Goal: Task Accomplishment & Management: Complete application form

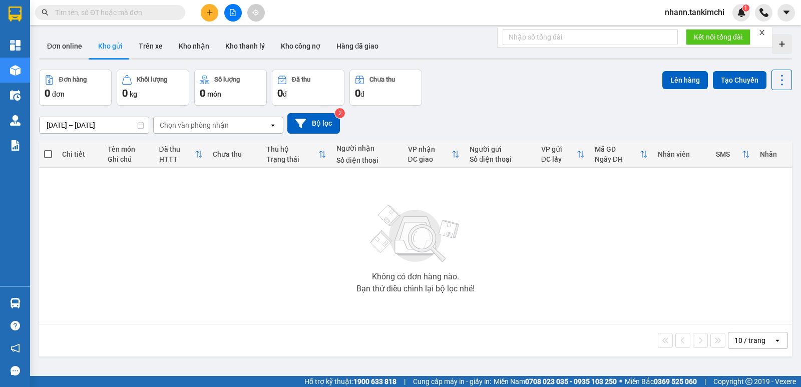
click at [746, 343] on div "10 / trang" at bounding box center [749, 340] width 31 height 10
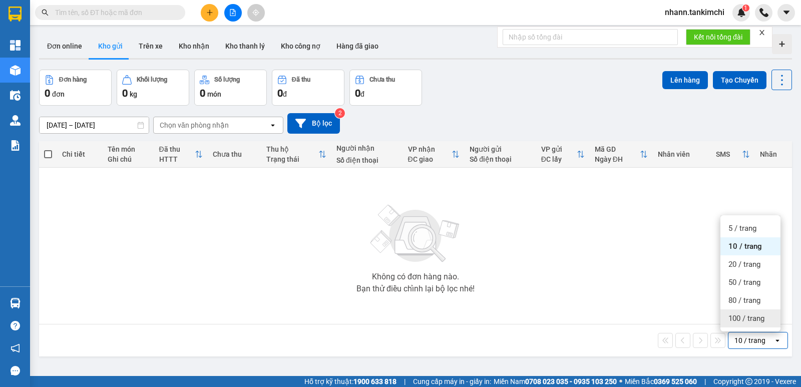
click at [742, 316] on span "100 / trang" at bounding box center [746, 318] width 36 height 10
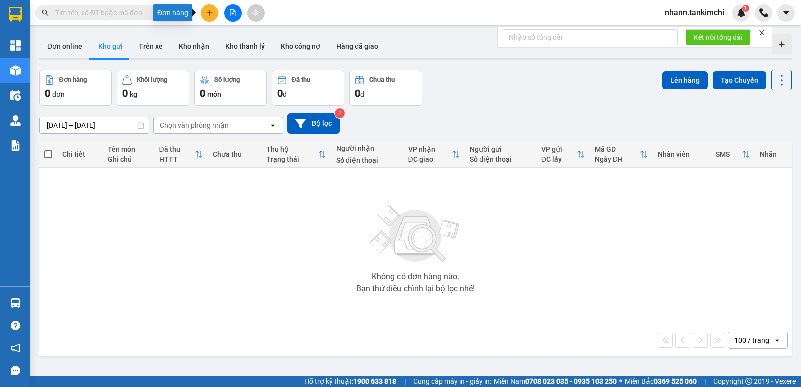
click at [209, 14] on icon "plus" at bounding box center [209, 12] width 7 height 7
click at [252, 35] on div "Tạo đơn hàng" at bounding box center [249, 37] width 44 height 11
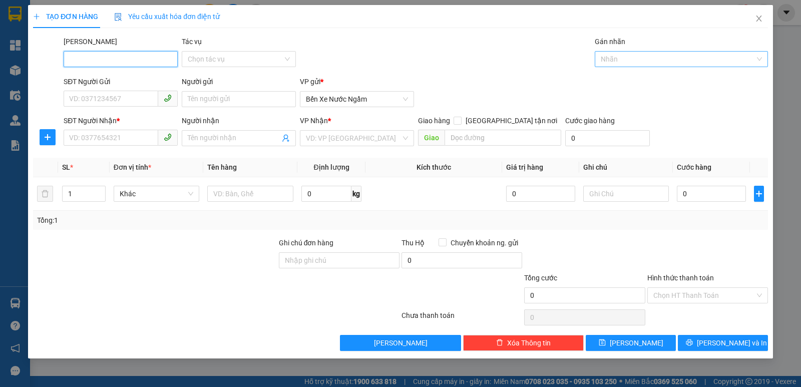
click at [633, 60] on div at bounding box center [676, 59] width 158 height 12
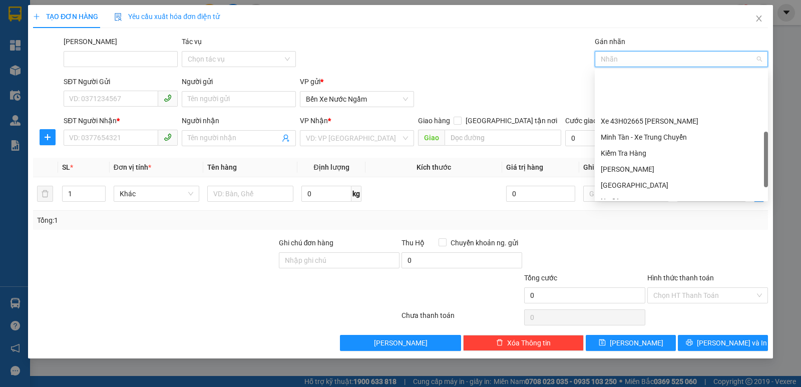
scroll to position [200, 0]
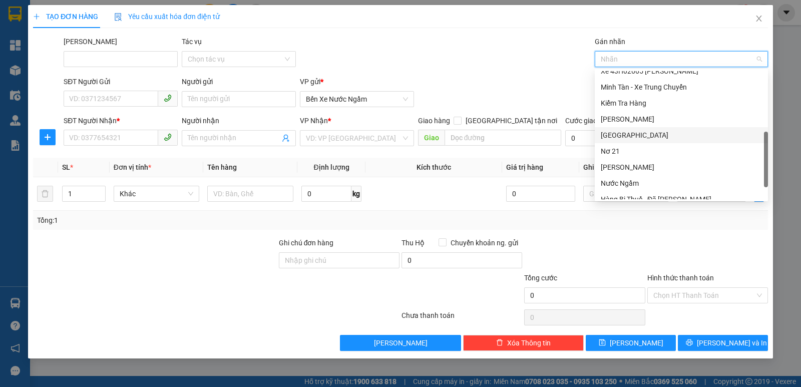
click at [623, 138] on div "[GEOGRAPHIC_DATA]" at bounding box center [681, 135] width 161 height 11
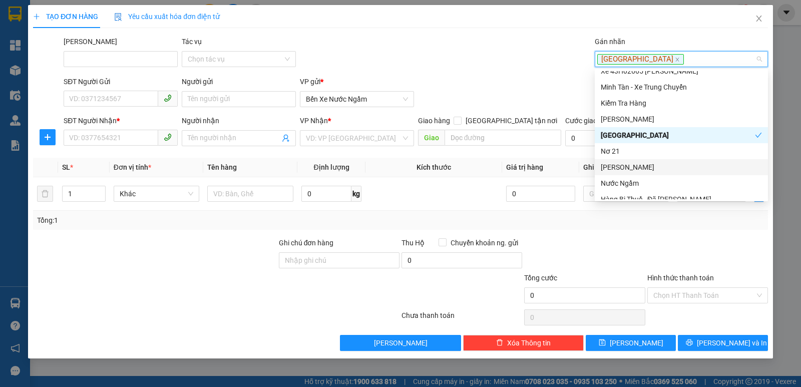
scroll to position [50, 0]
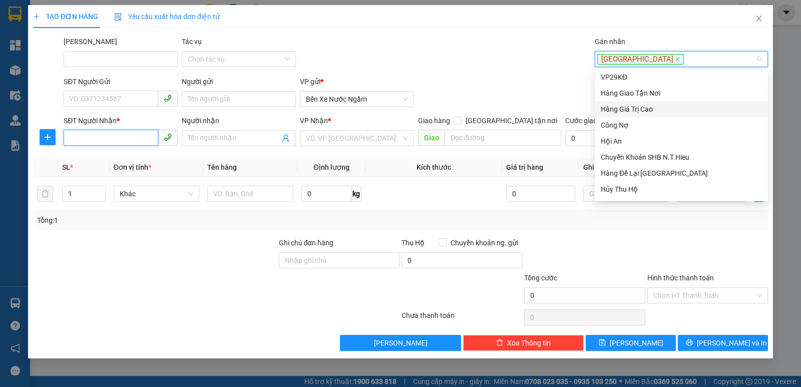
click at [88, 134] on input "SĐT Người Nhận *" at bounding box center [111, 138] width 95 height 16
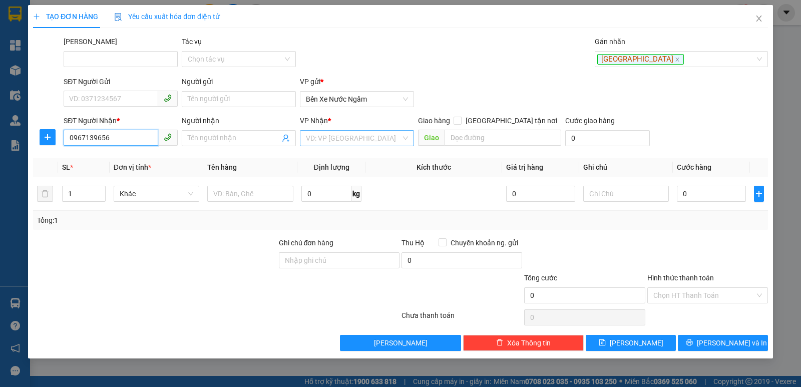
type input "0967139656"
click at [373, 140] on input "search" at bounding box center [353, 138] width 95 height 15
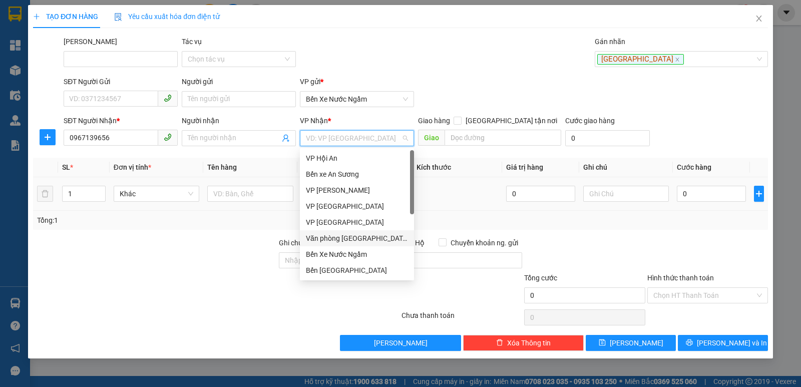
drag, startPoint x: 357, startPoint y: 238, endPoint x: 234, endPoint y: 185, distance: 133.6
click at [356, 238] on div "Văn phòng [GEOGRAPHIC_DATA]" at bounding box center [357, 238] width 102 height 11
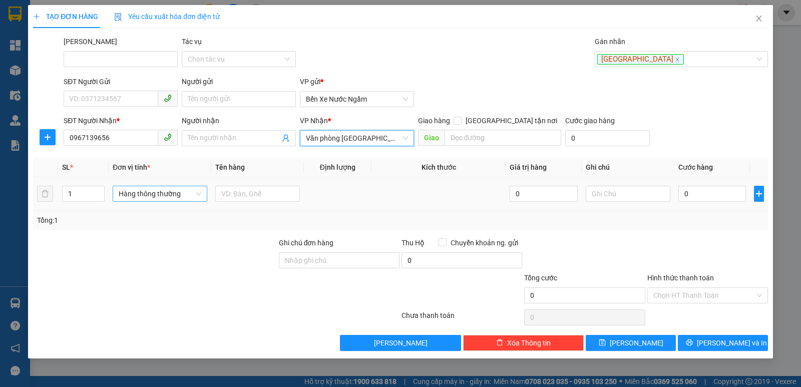
click at [137, 196] on span "Hàng thông thường" at bounding box center [160, 193] width 83 height 15
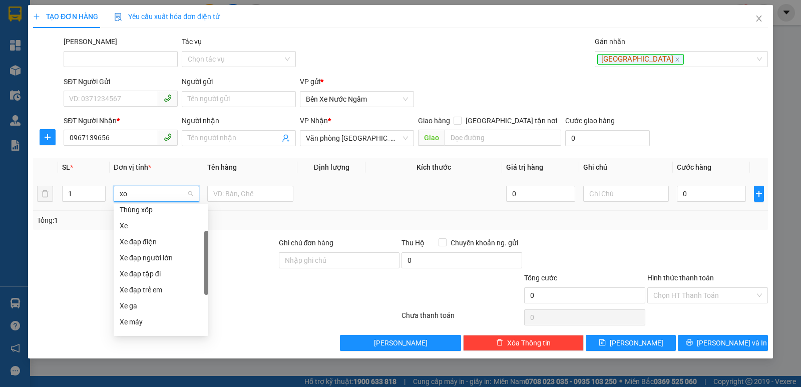
scroll to position [0, 0]
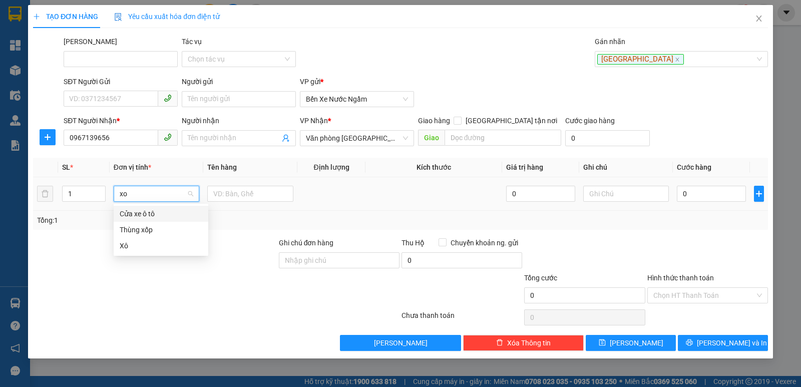
type input "xop"
click at [131, 212] on div "Thùng xốp" at bounding box center [161, 213] width 83 height 11
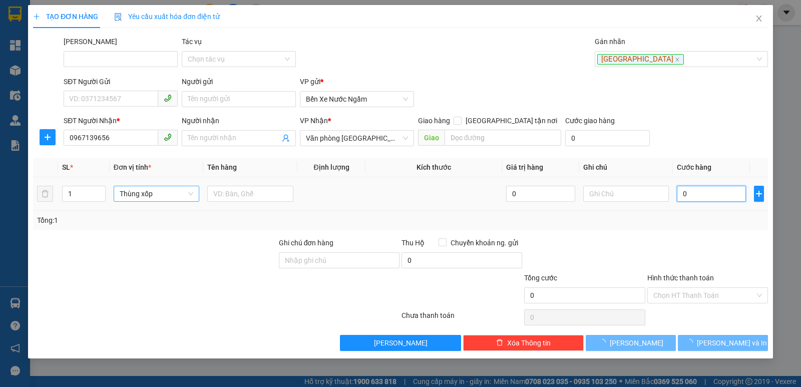
click at [697, 191] on input "0" at bounding box center [711, 194] width 69 height 16
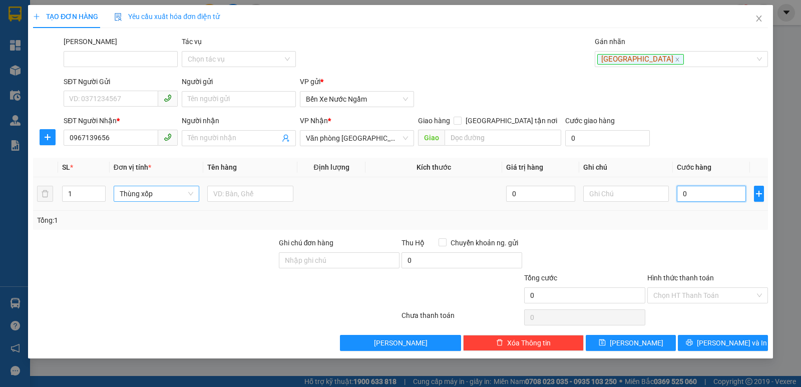
type input "1"
type input "10"
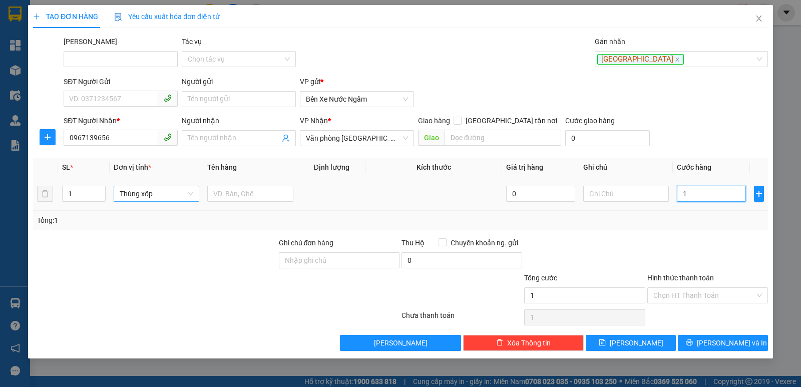
type input "10"
type input "100"
type input "100.000"
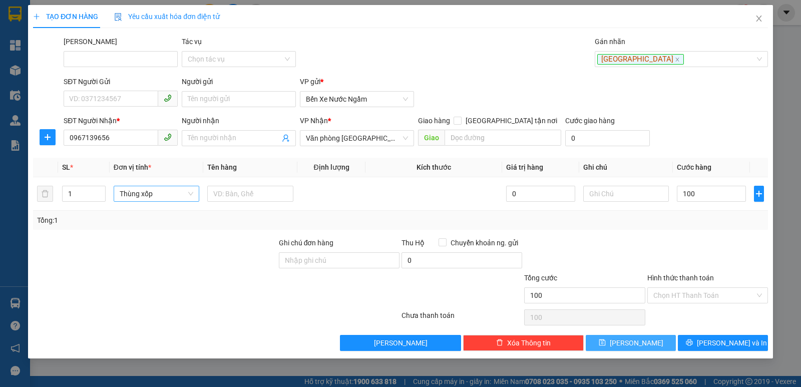
type input "100.000"
click at [606, 347] on span "save" at bounding box center [602, 343] width 7 height 8
type input "0"
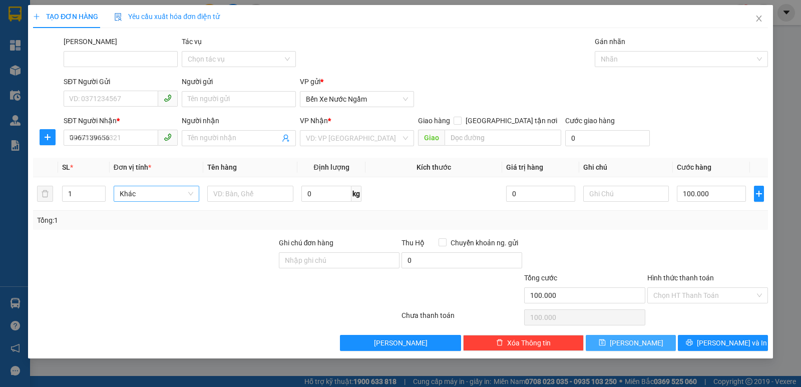
type input "0"
click at [614, 60] on div at bounding box center [676, 59] width 158 height 12
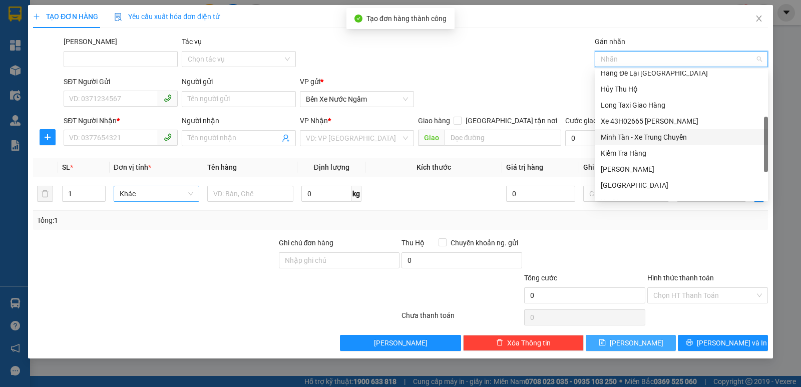
scroll to position [240, 0]
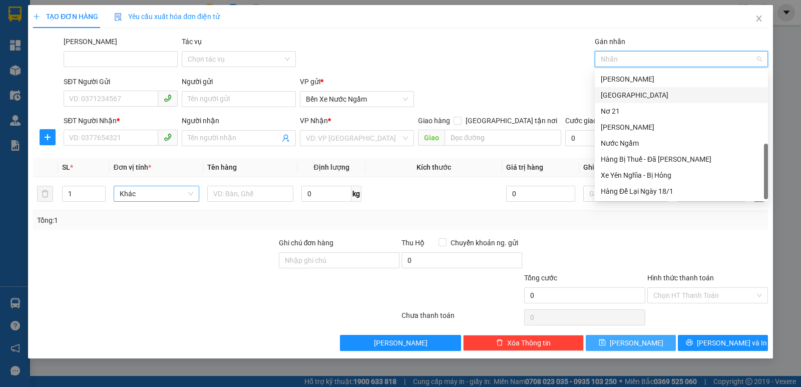
click at [621, 92] on div "[GEOGRAPHIC_DATA]" at bounding box center [681, 95] width 161 height 11
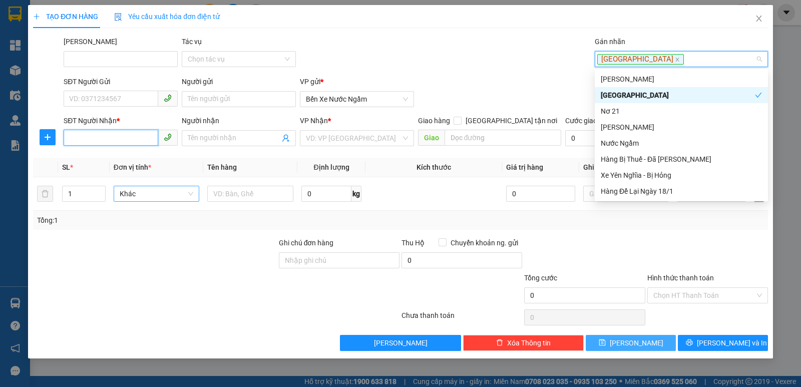
click at [73, 138] on input "SĐT Người Nhận *" at bounding box center [111, 138] width 95 height 16
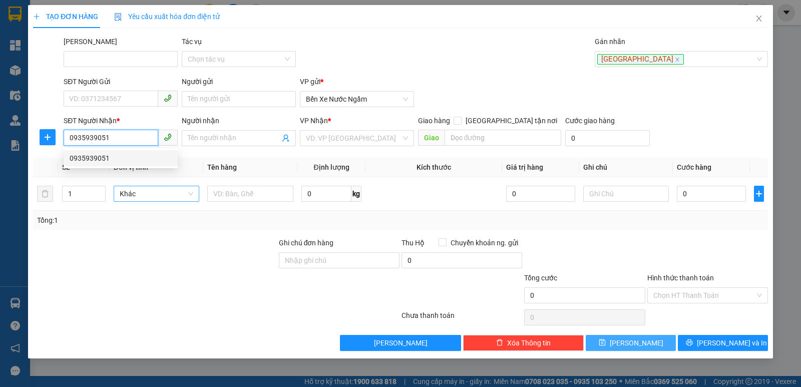
click at [91, 157] on div "0935939051" at bounding box center [121, 158] width 102 height 11
click at [160, 192] on span "Hàng thông thường" at bounding box center [160, 193] width 83 height 15
type input "0935939051"
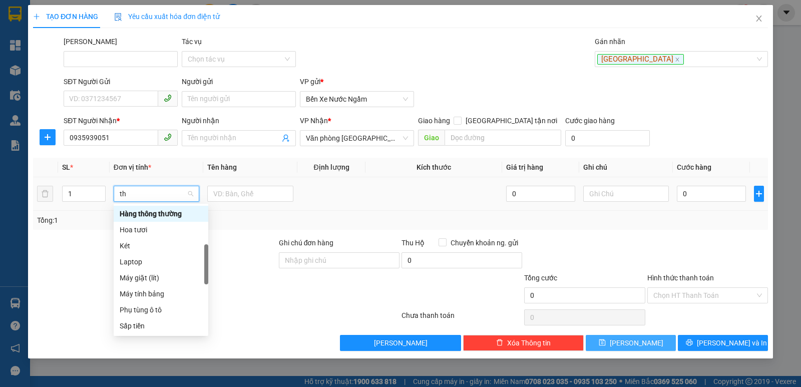
scroll to position [0, 0]
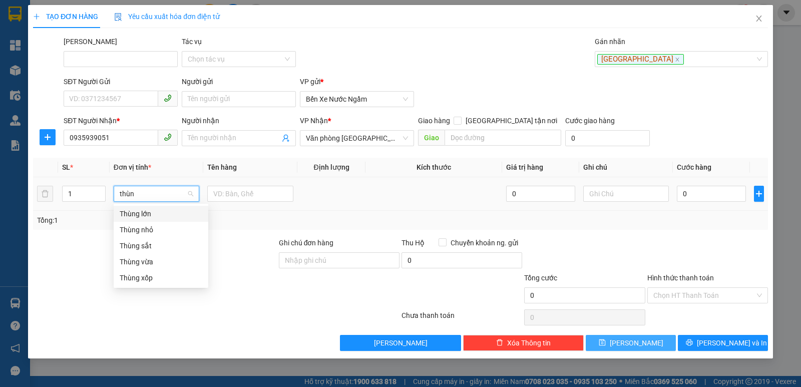
type input "thùng"
click at [145, 261] on div "Thùng vừa" at bounding box center [161, 261] width 83 height 11
click at [700, 197] on input "0" at bounding box center [711, 194] width 69 height 16
type input "1"
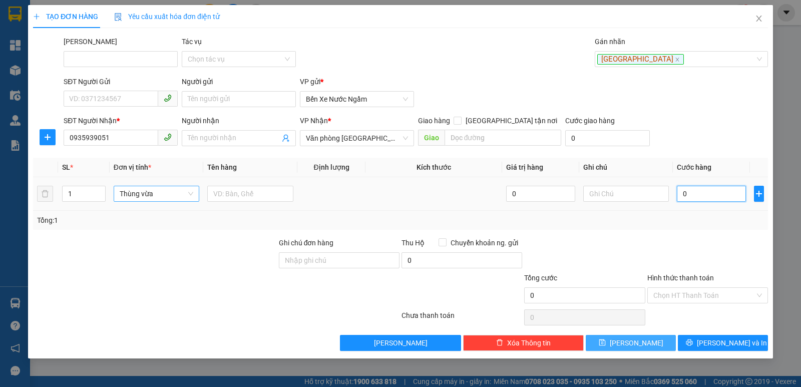
type input "1"
type input "10"
type input "100"
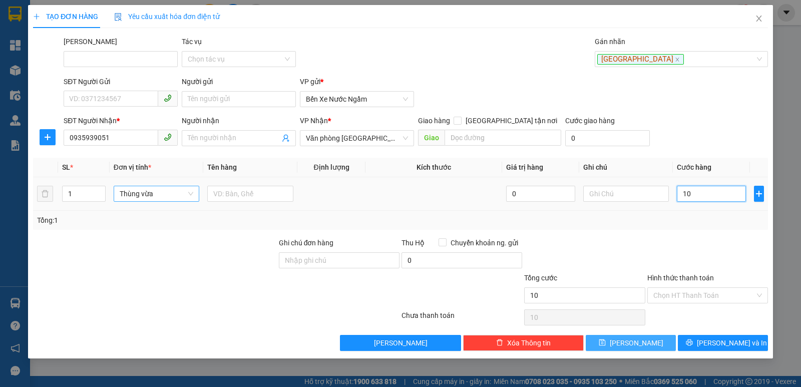
type input "100"
type input "100.000"
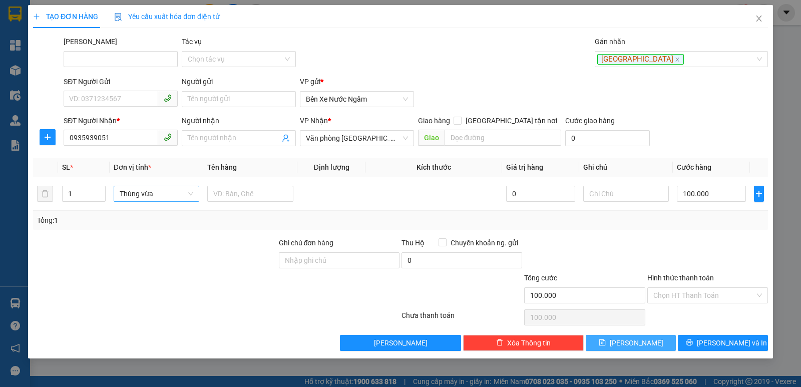
click at [608, 339] on button "[PERSON_NAME]" at bounding box center [631, 343] width 90 height 16
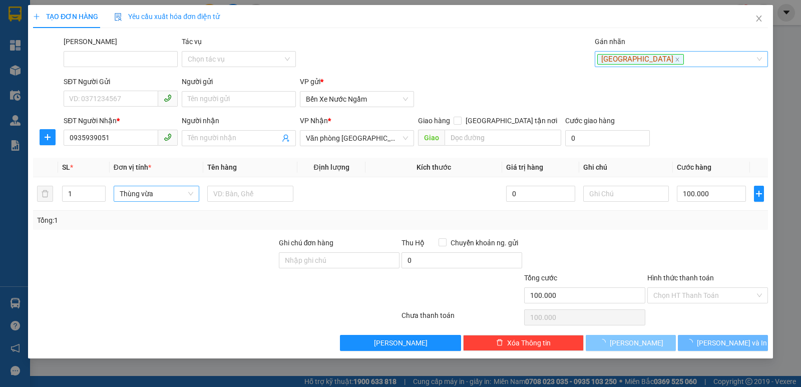
type input "0"
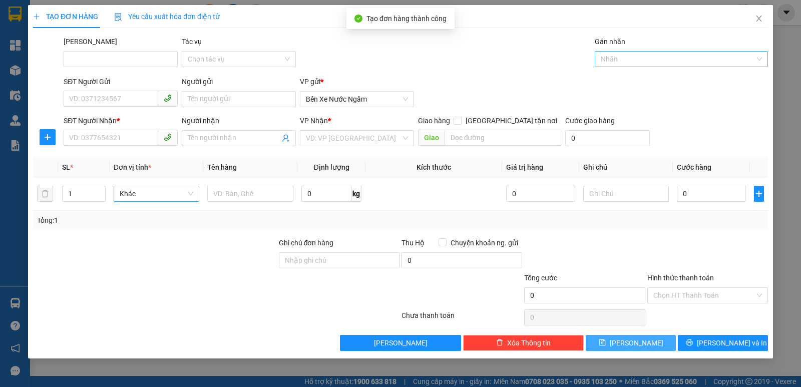
click at [628, 59] on div at bounding box center [676, 59] width 158 height 12
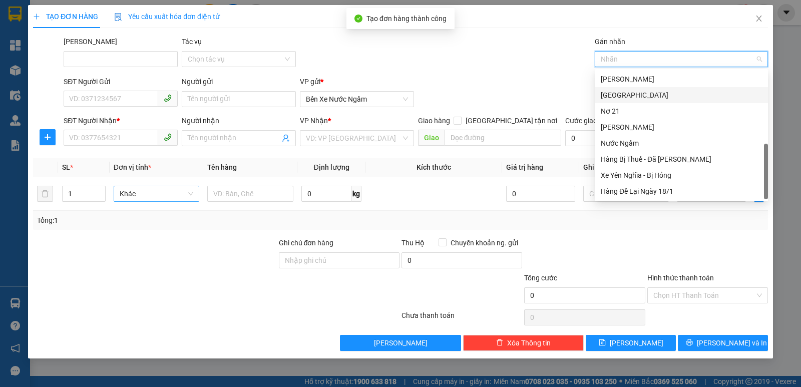
click at [621, 93] on div "[GEOGRAPHIC_DATA]" at bounding box center [681, 95] width 161 height 11
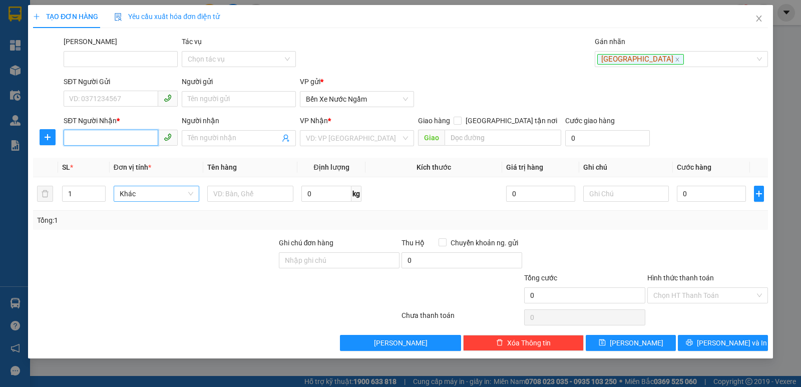
click at [94, 133] on input "SĐT Người Nhận *" at bounding box center [111, 138] width 95 height 16
click at [99, 155] on div "0902078318" at bounding box center [121, 158] width 102 height 11
click at [132, 198] on span "Hàng thông thường" at bounding box center [160, 193] width 83 height 15
type input "0902078318"
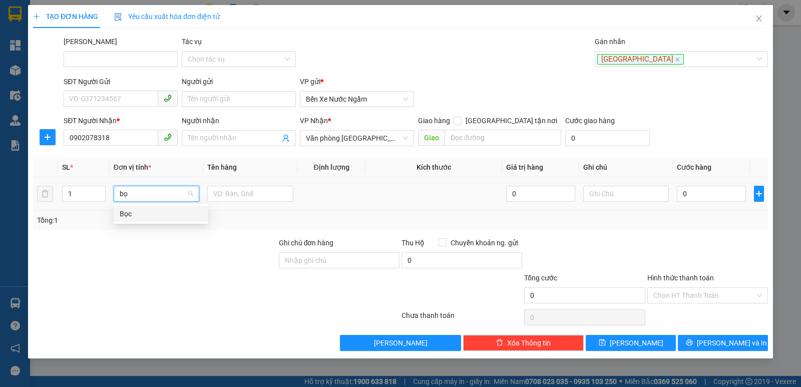
type input "bọc"
click at [129, 212] on div "Bọc" at bounding box center [161, 213] width 83 height 11
click at [694, 192] on input "0" at bounding box center [711, 194] width 69 height 16
type input "1"
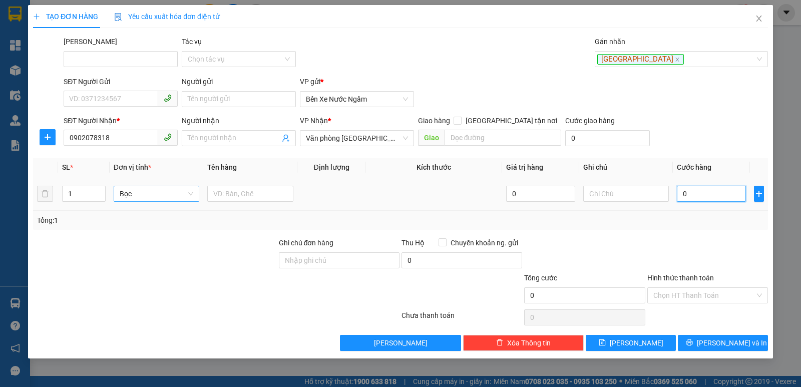
type input "1"
type input "10"
type input "100"
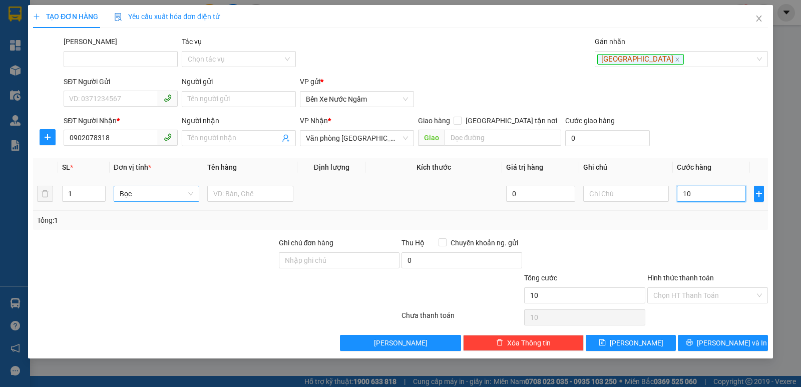
type input "100"
type input "100.000"
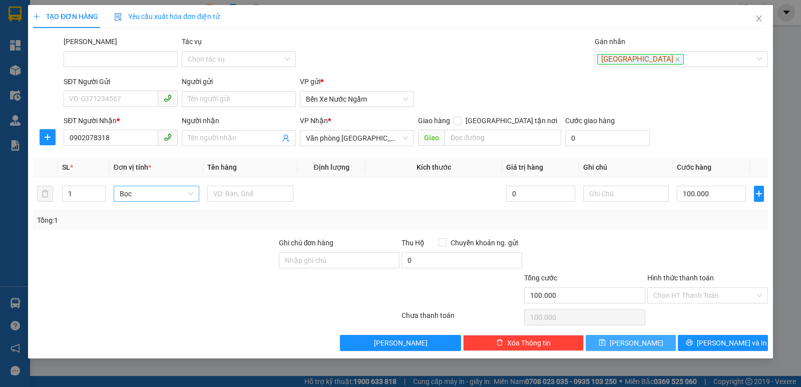
click at [627, 340] on button "[PERSON_NAME]" at bounding box center [631, 343] width 90 height 16
type input "0"
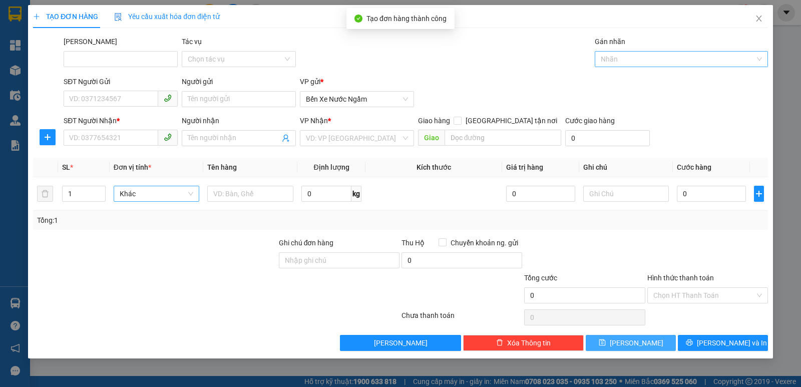
click at [629, 59] on div at bounding box center [676, 59] width 158 height 12
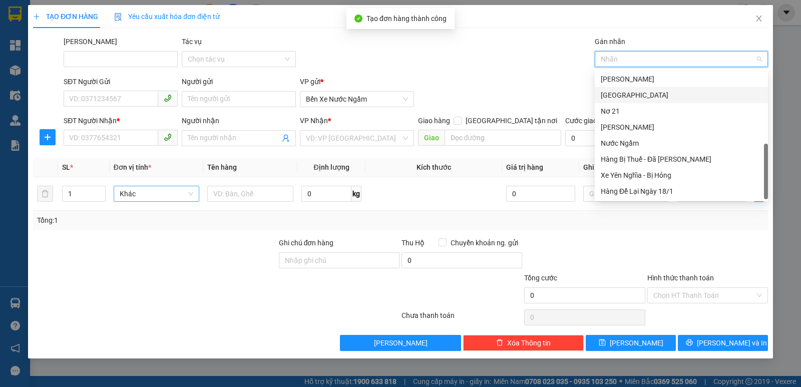
click at [609, 97] on div "[GEOGRAPHIC_DATA]" at bounding box center [681, 95] width 161 height 11
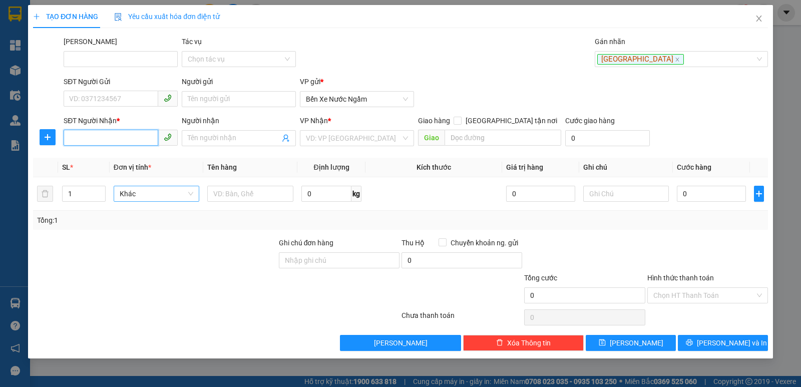
click at [79, 134] on input "SĐT Người Nhận *" at bounding box center [111, 138] width 95 height 16
click at [103, 157] on div "0905836826" at bounding box center [121, 158] width 102 height 11
click at [123, 193] on span "Hàng thông thường" at bounding box center [160, 193] width 83 height 15
type input "0905836826"
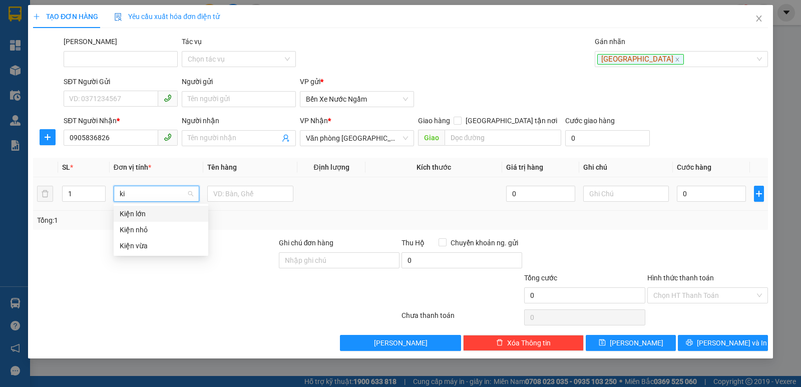
type input "kiê"
click at [138, 246] on div "Kiện vừa" at bounding box center [161, 245] width 83 height 11
click at [717, 192] on input "0" at bounding box center [711, 194] width 69 height 16
type input "7"
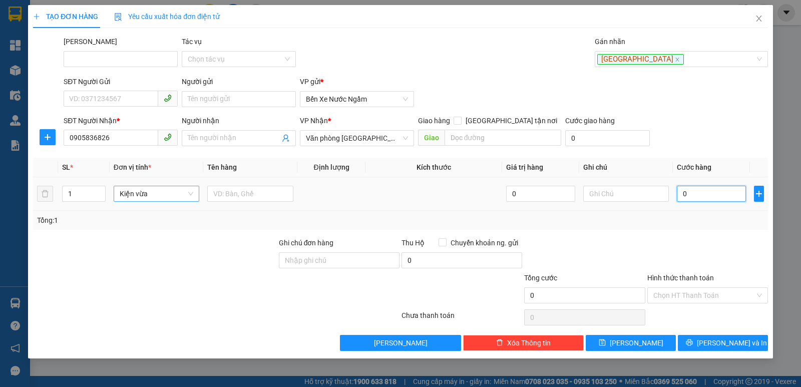
type input "7"
type input "70"
type input "70.000"
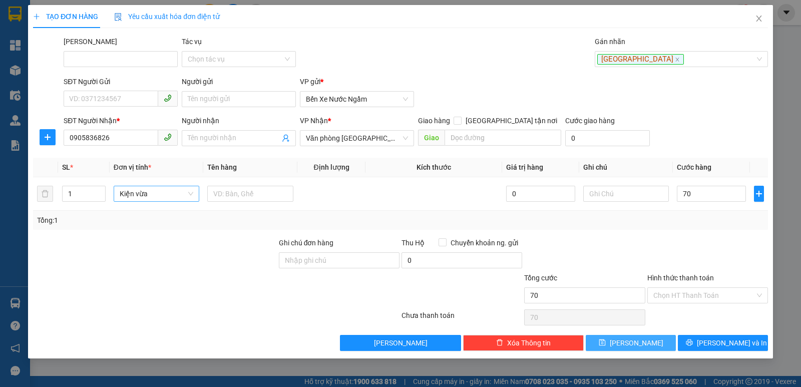
type input "70.000"
click at [630, 342] on button "[PERSON_NAME]" at bounding box center [631, 343] width 90 height 16
type input "0"
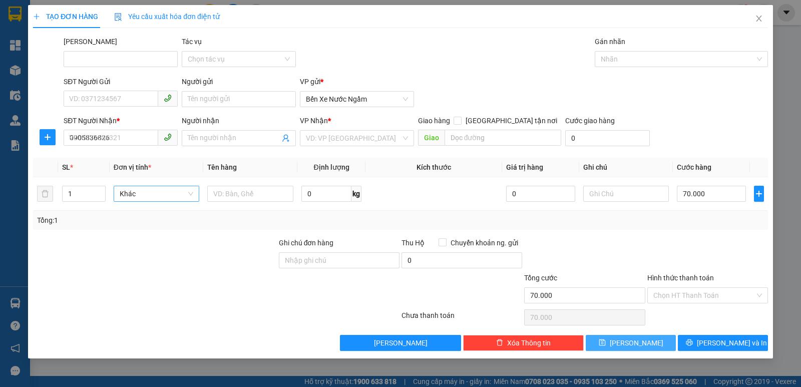
type input "0"
click at [631, 57] on div at bounding box center [676, 59] width 158 height 12
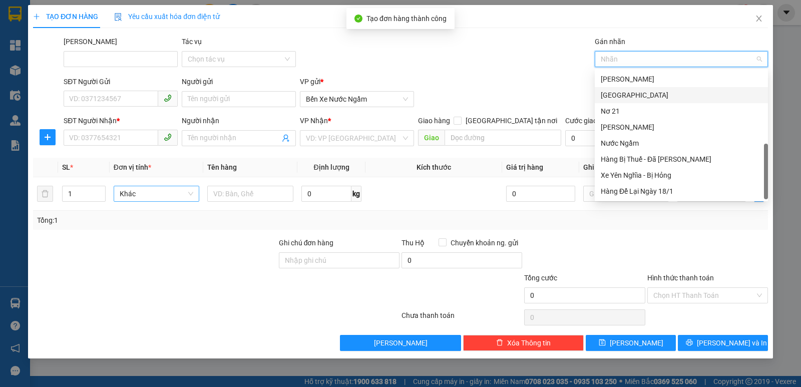
click at [626, 94] on div "[GEOGRAPHIC_DATA]" at bounding box center [681, 95] width 161 height 11
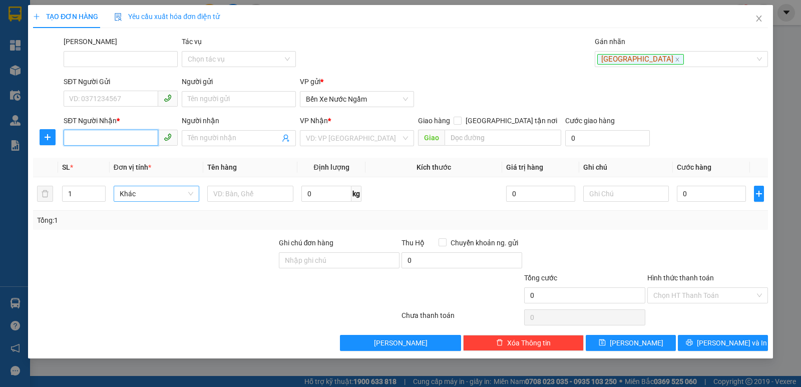
click at [94, 140] on input "SĐT Người Nhận *" at bounding box center [111, 138] width 95 height 16
click at [99, 156] on div "0905358835" at bounding box center [121, 158] width 102 height 11
click at [136, 195] on span "Hàng thông thường" at bounding box center [160, 193] width 83 height 15
type input "0905358835"
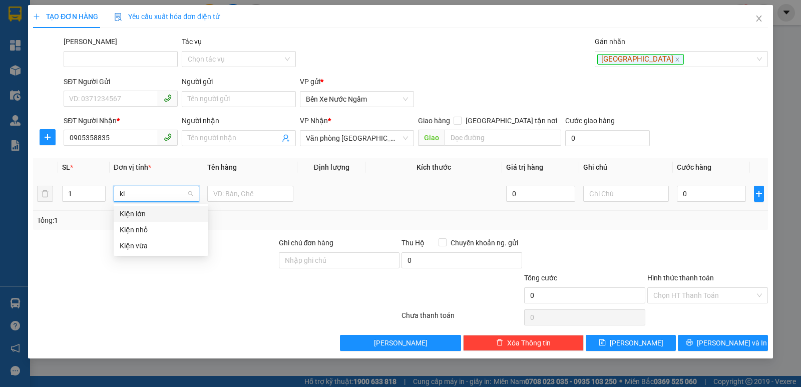
type input "kiê"
drag, startPoint x: 139, startPoint y: 247, endPoint x: 169, endPoint y: 214, distance: 45.4
click at [138, 247] on div "Kiện vừa" at bounding box center [161, 245] width 83 height 11
click at [240, 192] on input "text" at bounding box center [250, 194] width 86 height 16
type input "cây sắt"
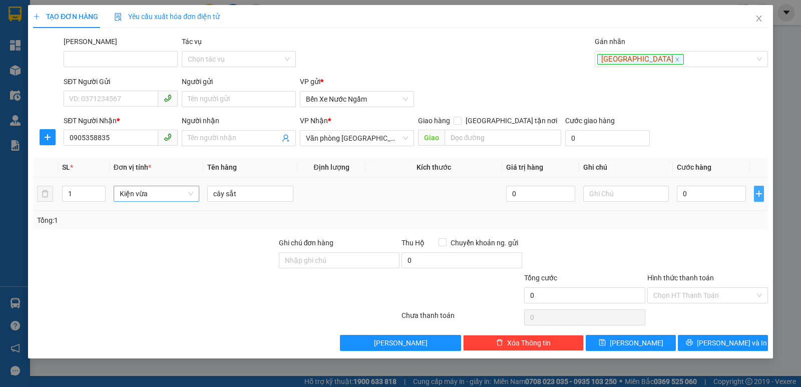
click at [759, 197] on icon "plus" at bounding box center [758, 194] width 1 height 7
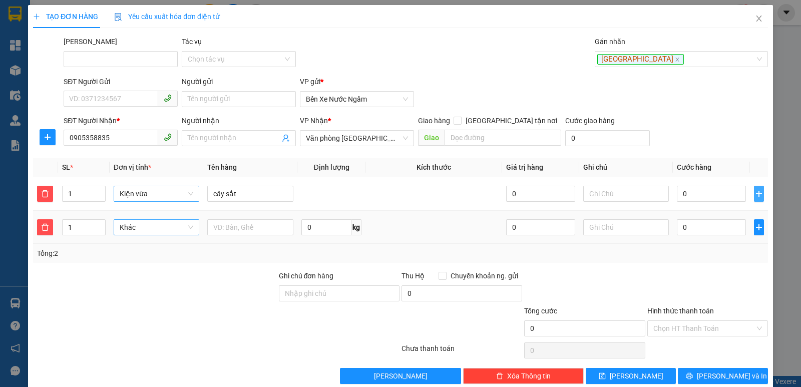
click at [141, 228] on span "Khác" at bounding box center [157, 227] width 74 height 15
type input "thùng"
click at [136, 292] on div "Thùng vừa" at bounding box center [155, 295] width 73 height 11
click at [250, 230] on input "text" at bounding box center [250, 227] width 86 height 16
type input "xem lại cước"
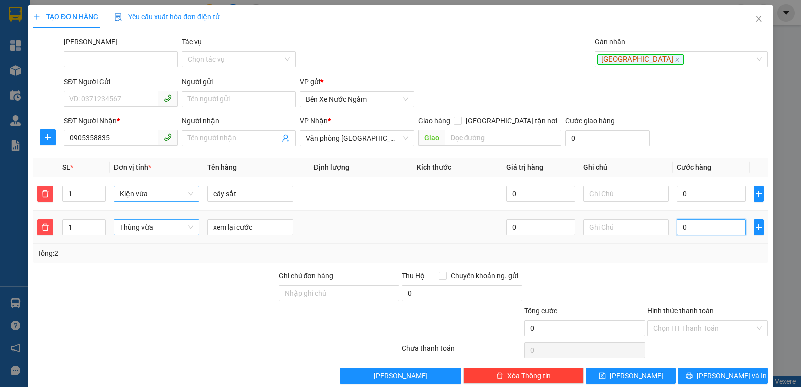
click at [701, 231] on input "0" at bounding box center [711, 227] width 69 height 16
type input "5"
type input "50"
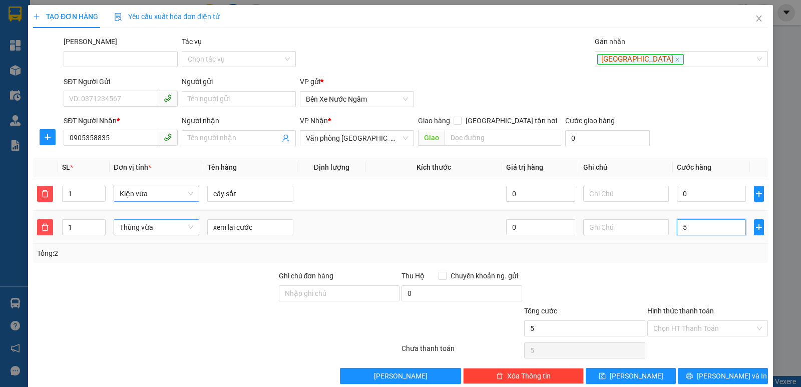
type input "50"
type input "500"
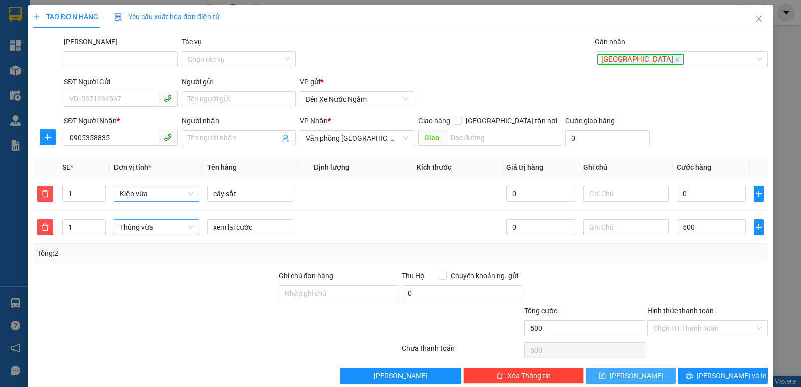
type input "500.000"
click at [632, 375] on span "[PERSON_NAME]" at bounding box center [637, 375] width 54 height 11
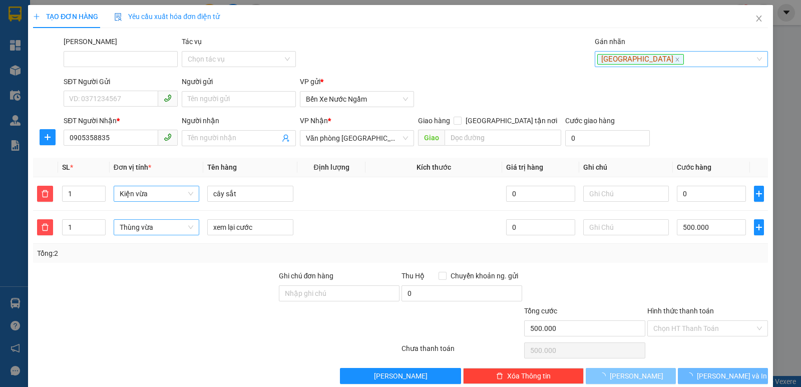
type input "0"
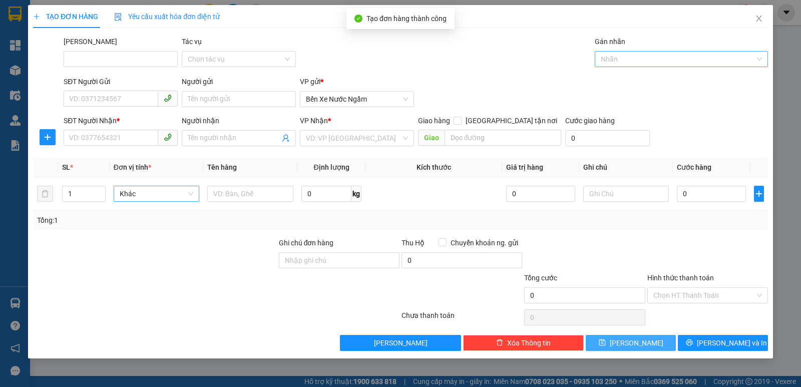
click at [619, 61] on div at bounding box center [676, 59] width 158 height 12
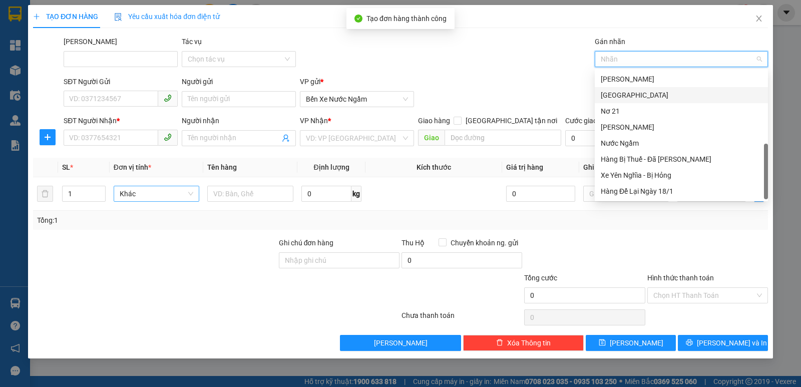
click at [619, 97] on div "[GEOGRAPHIC_DATA]" at bounding box center [681, 95] width 161 height 11
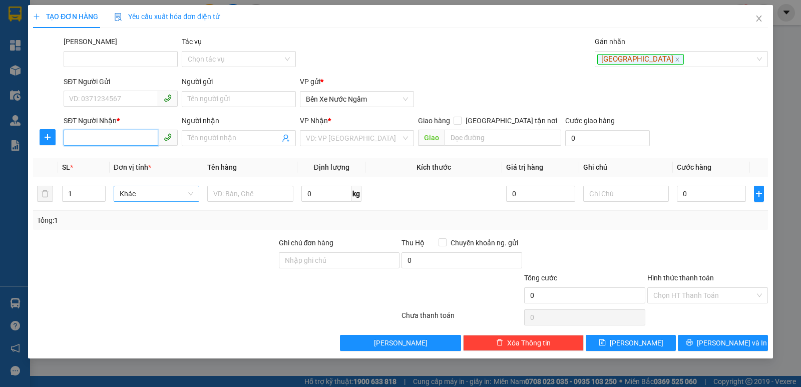
click at [80, 136] on input "SĐT Người Nhận *" at bounding box center [111, 138] width 95 height 16
type input "0901122248"
click at [369, 134] on input "search" at bounding box center [353, 138] width 95 height 15
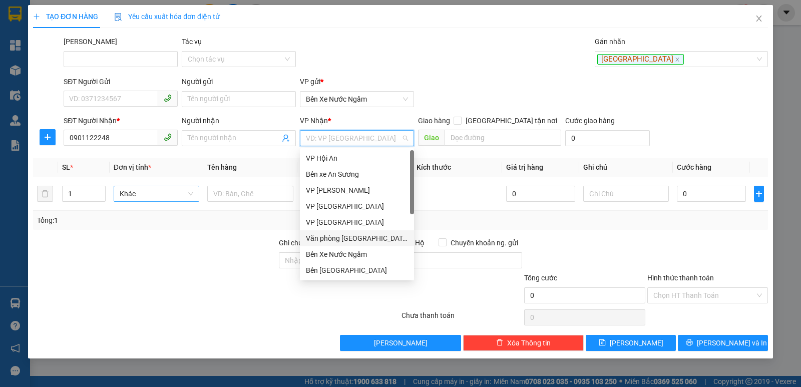
click at [358, 238] on div "Văn phòng [GEOGRAPHIC_DATA]" at bounding box center [357, 238] width 102 height 11
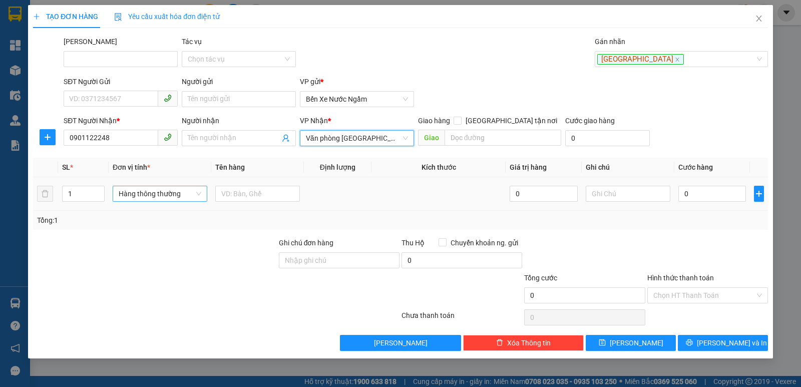
click at [151, 199] on span "Hàng thông thường" at bounding box center [160, 193] width 83 height 15
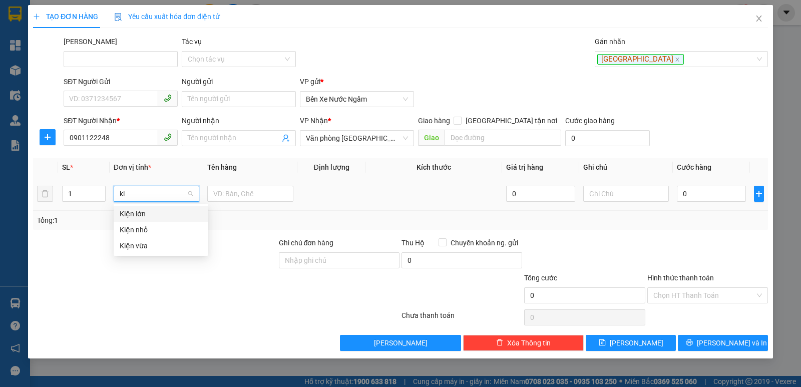
type input "kiê"
click at [136, 241] on div "Kiện vừa" at bounding box center [161, 245] width 83 height 11
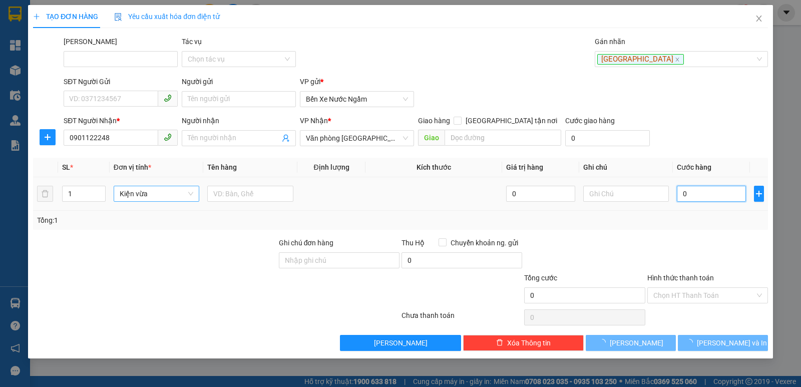
click at [699, 193] on input "0" at bounding box center [711, 194] width 69 height 16
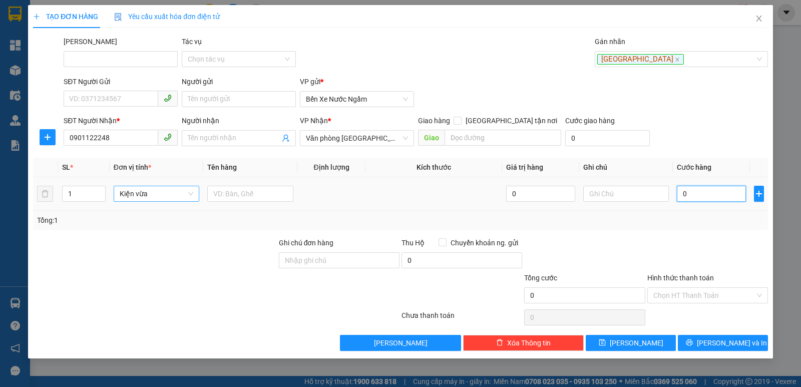
type input "5"
type input "50"
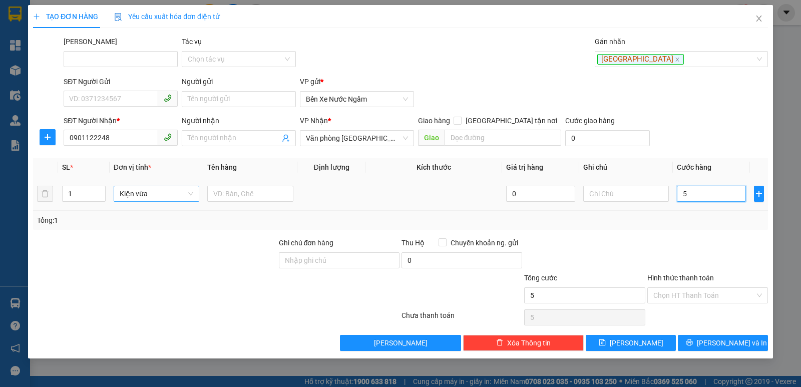
type input "50"
type input "50.000"
click at [697, 297] on input "Hình thức thanh toán" at bounding box center [704, 295] width 102 height 15
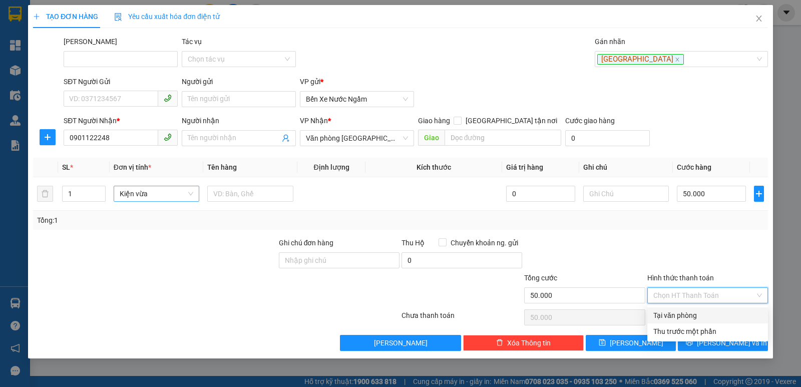
click at [674, 315] on div "Tại văn phòng" at bounding box center [707, 315] width 109 height 11
type input "0"
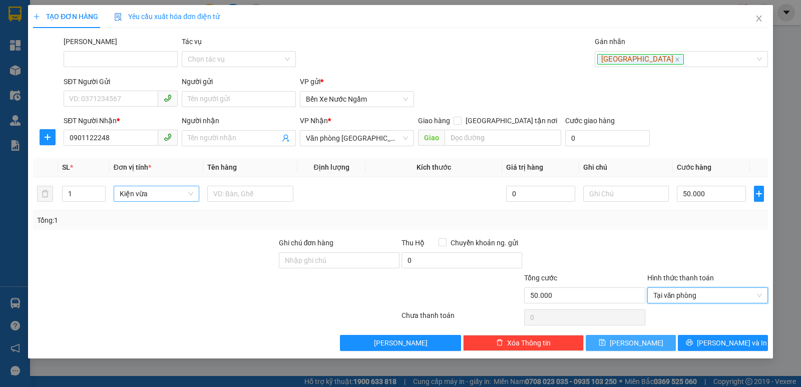
click at [632, 335] on button "[PERSON_NAME]" at bounding box center [631, 343] width 90 height 16
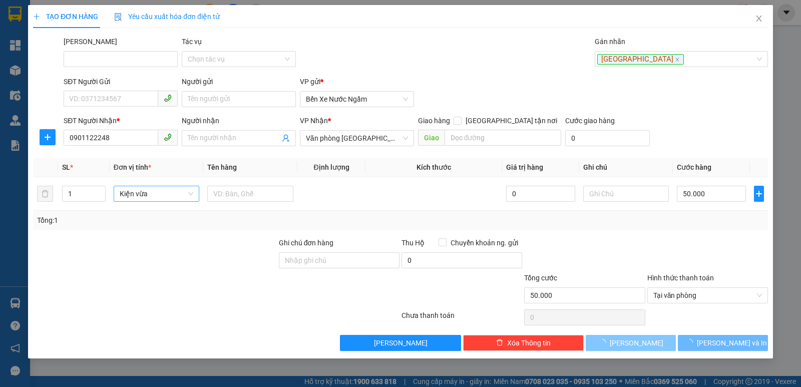
type input "0"
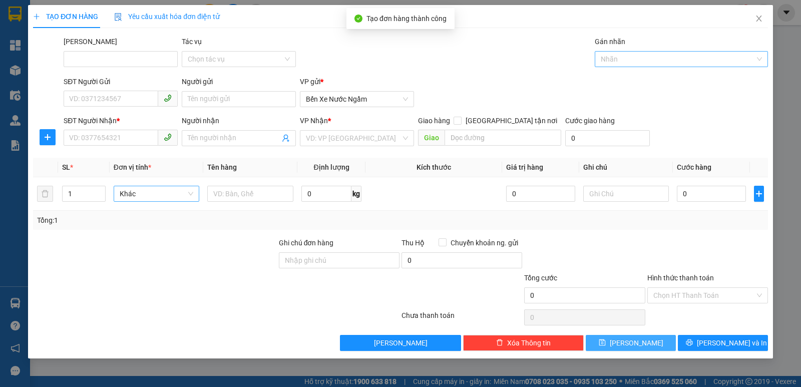
click at [631, 58] on div at bounding box center [676, 59] width 158 height 12
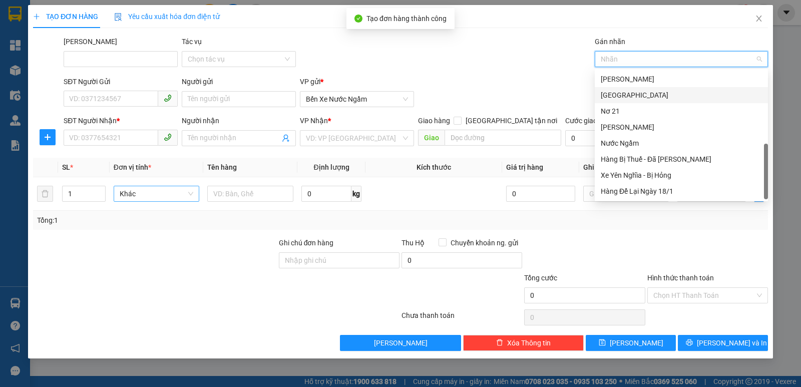
click at [628, 96] on div "[GEOGRAPHIC_DATA]" at bounding box center [681, 95] width 161 height 11
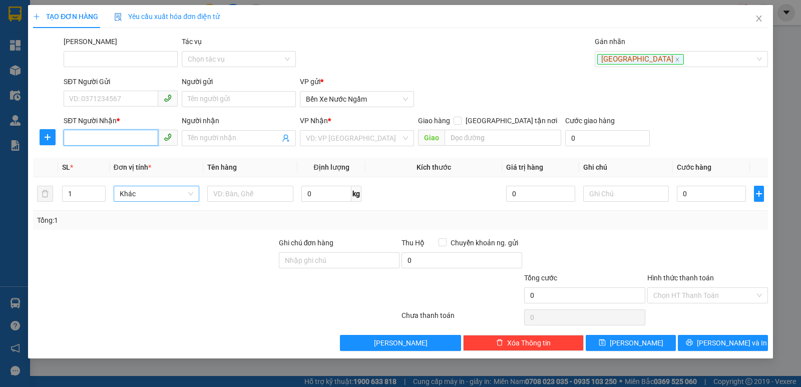
click at [92, 137] on input "SĐT Người Nhận *" at bounding box center [111, 138] width 95 height 16
click at [85, 156] on div "0888677977" at bounding box center [121, 158] width 102 height 11
click at [157, 191] on span "Hàng thông thường" at bounding box center [160, 193] width 83 height 15
type input "0888677977"
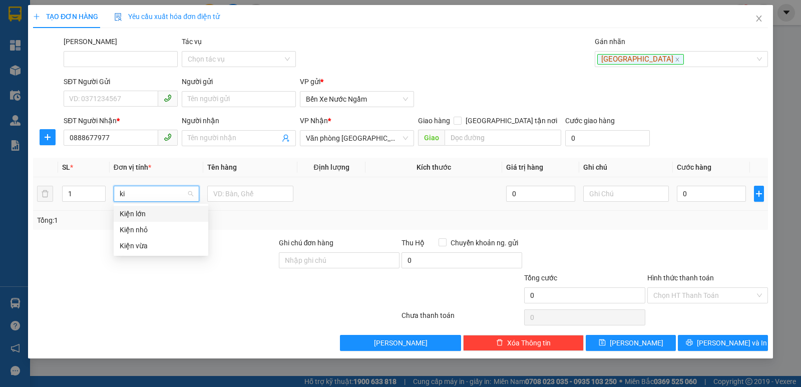
type input "kiê"
click at [138, 243] on div "Kiện vừa" at bounding box center [161, 245] width 83 height 11
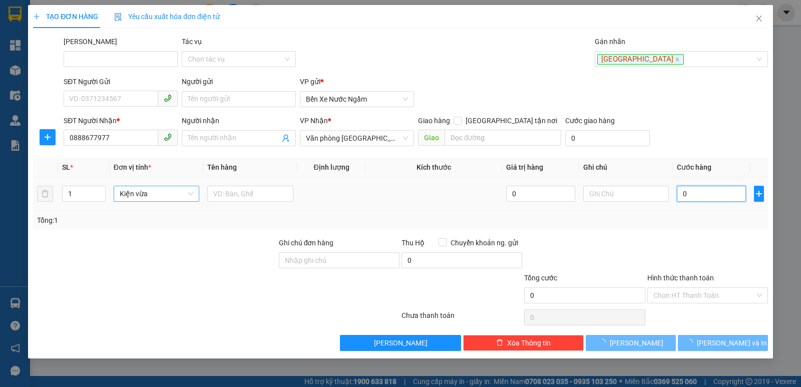
click at [713, 198] on input "0" at bounding box center [711, 194] width 69 height 16
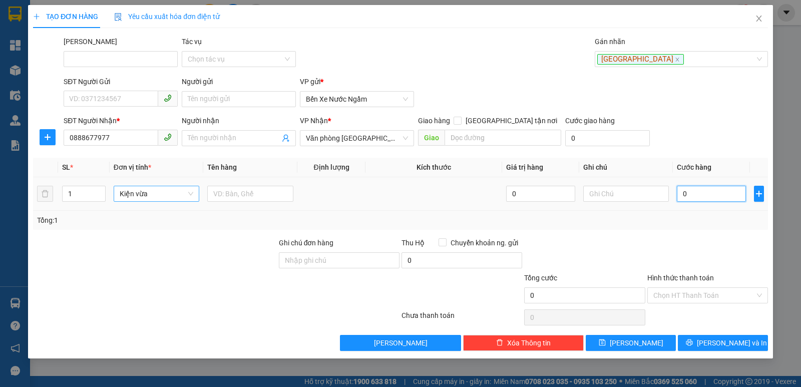
type input "1"
type input "10"
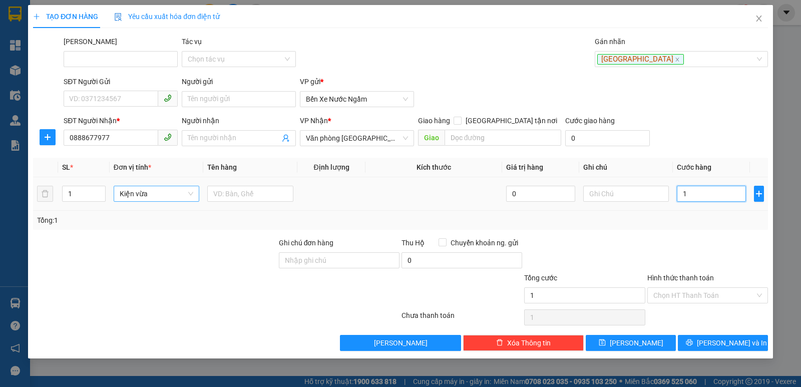
type input "10"
type input "100"
type input "100.000"
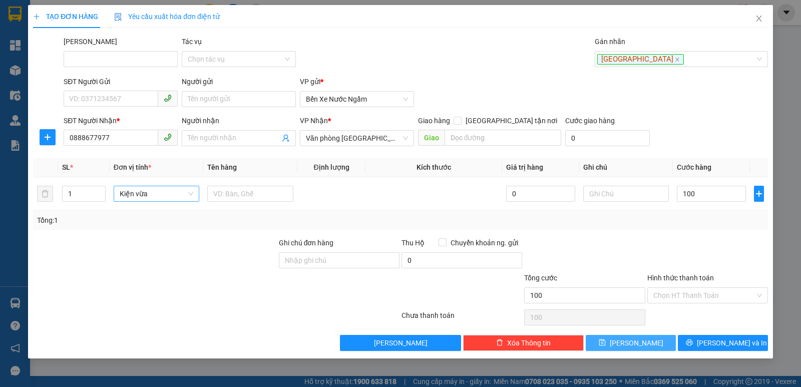
type input "100.000"
click at [616, 339] on button "[PERSON_NAME]" at bounding box center [631, 343] width 90 height 16
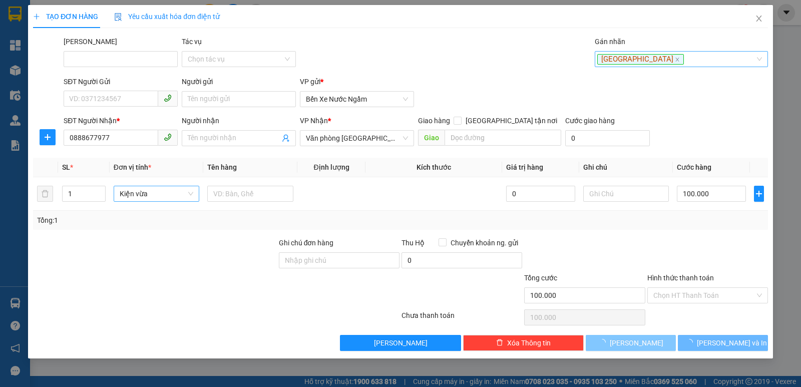
type input "0"
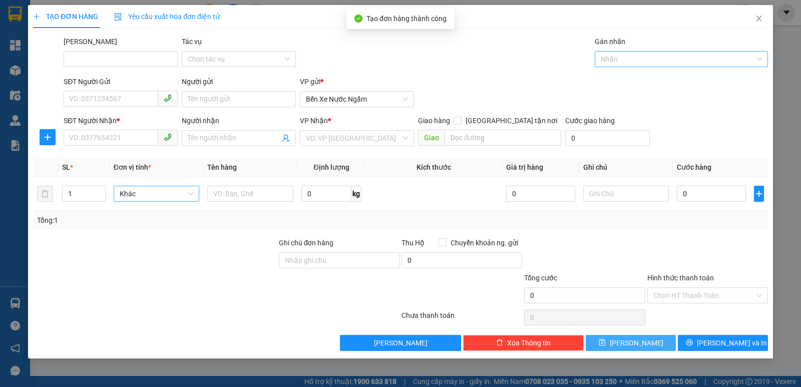
click at [617, 56] on div at bounding box center [676, 59] width 158 height 12
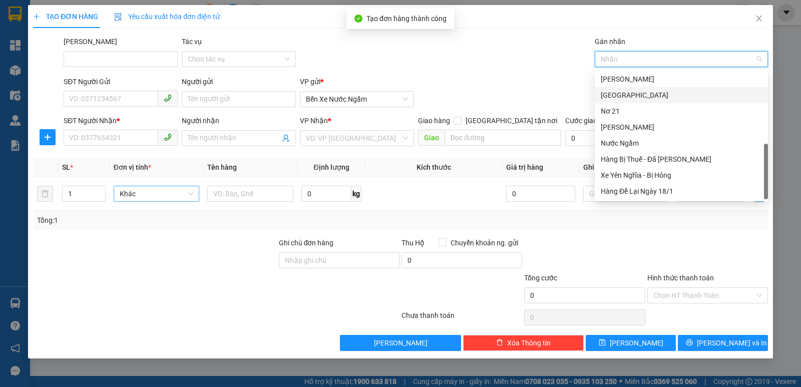
click at [620, 98] on div "[GEOGRAPHIC_DATA]" at bounding box center [681, 95] width 161 height 11
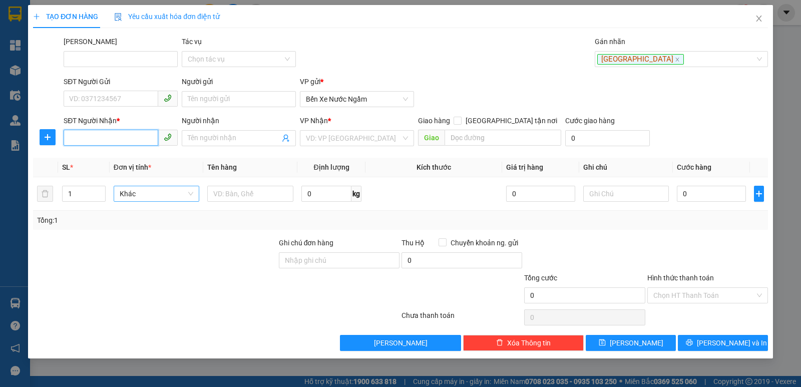
click at [103, 142] on input "SĐT Người Nhận *" at bounding box center [111, 138] width 95 height 16
click at [84, 136] on input "0938608907" at bounding box center [111, 138] width 95 height 16
type input "0938608907"
click at [348, 135] on input "search" at bounding box center [353, 138] width 95 height 15
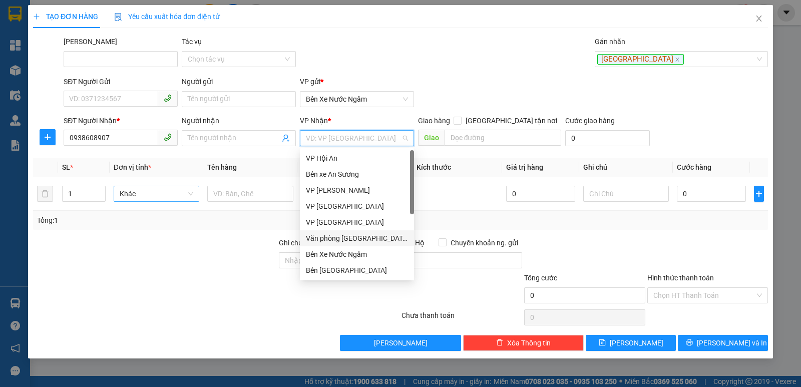
click at [353, 236] on div "Văn phòng [GEOGRAPHIC_DATA]" at bounding box center [357, 238] width 102 height 11
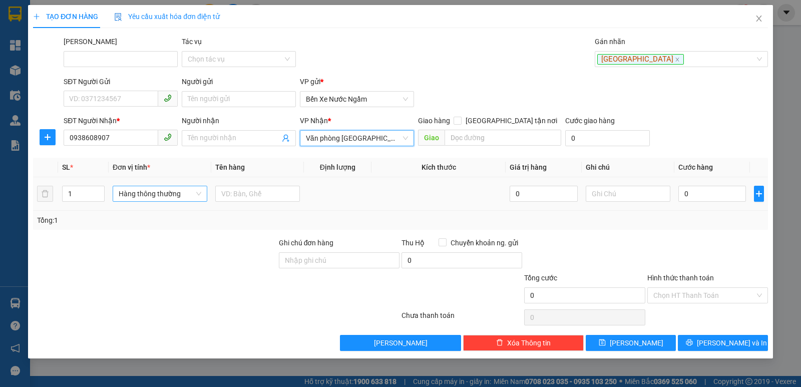
click at [163, 194] on span "Hàng thông thường" at bounding box center [160, 193] width 83 height 15
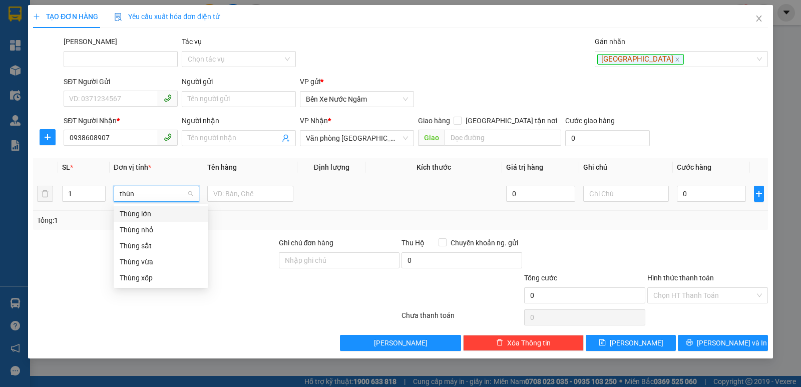
type input "thùng"
click at [143, 215] on div "Thùng lớn" at bounding box center [161, 213] width 83 height 11
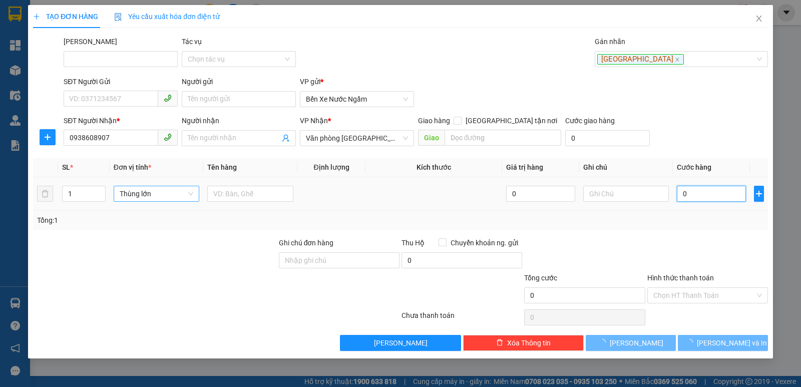
click at [700, 196] on input "0" at bounding box center [711, 194] width 69 height 16
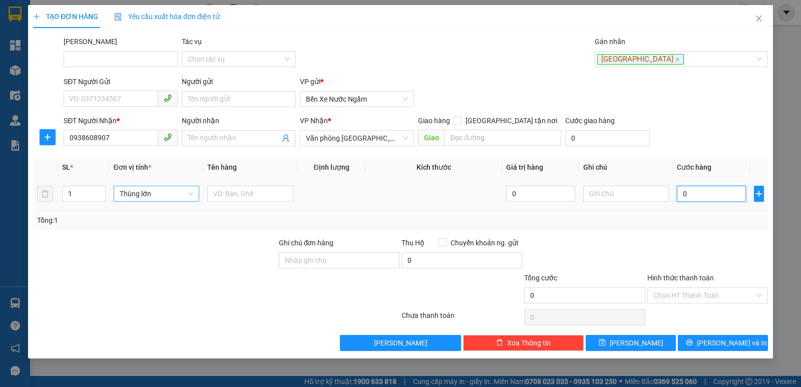
type input "2"
type input "25"
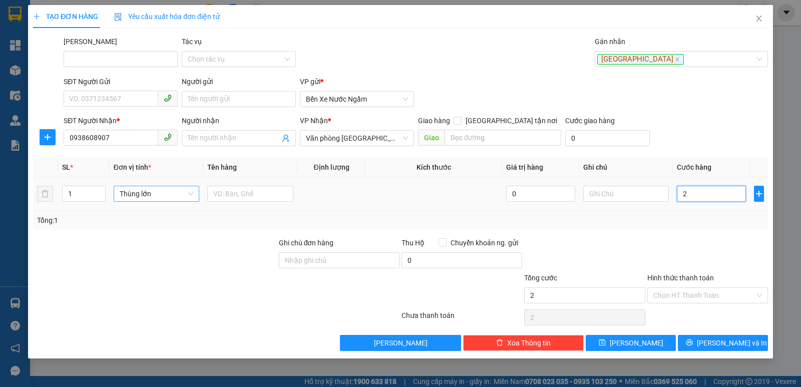
type input "25"
type input "250"
type input "250.000"
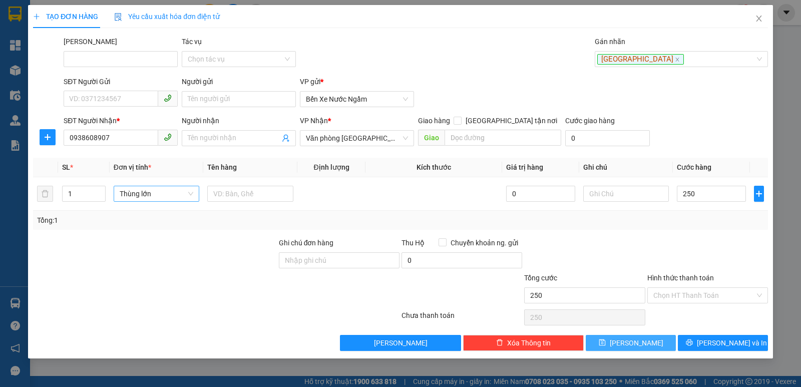
type input "250.000"
click at [633, 344] on span "[PERSON_NAME]" at bounding box center [637, 342] width 54 height 11
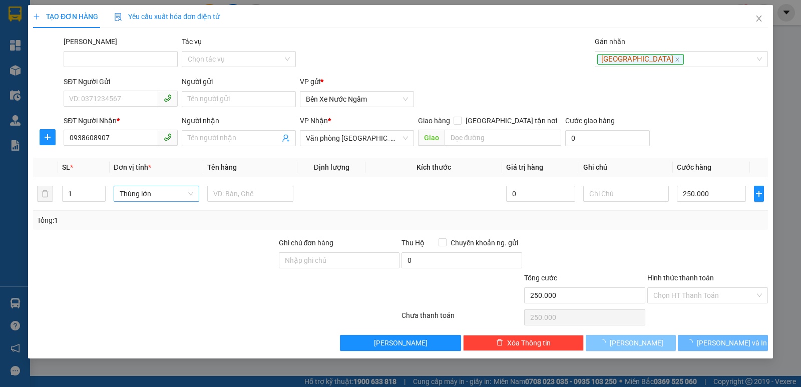
type input "0"
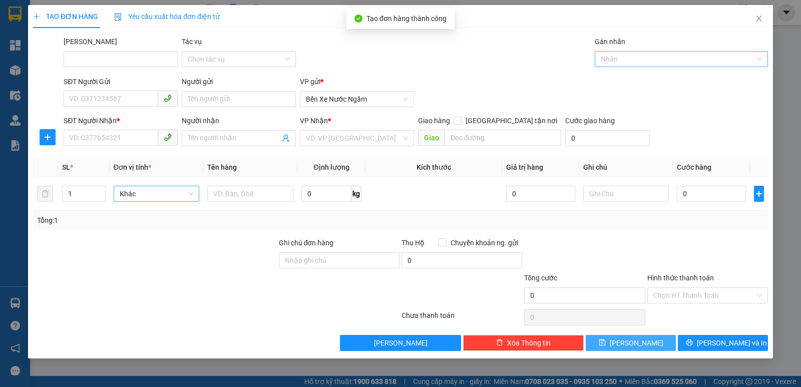
click at [617, 58] on div at bounding box center [676, 59] width 158 height 12
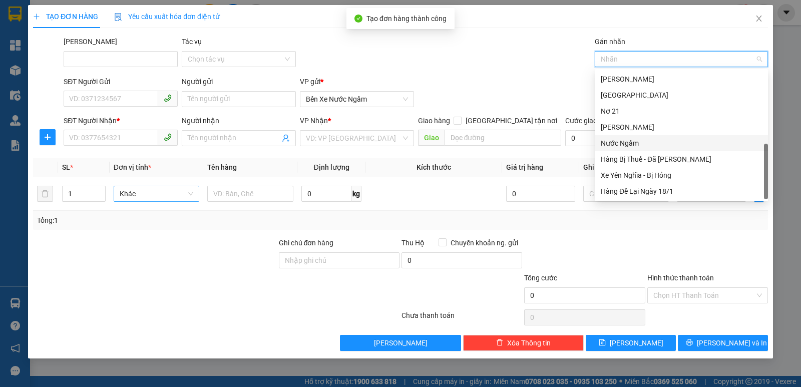
click at [618, 143] on div "Nước Ngầm" at bounding box center [681, 143] width 161 height 11
click at [614, 142] on div "Nước Ngầm" at bounding box center [678, 143] width 154 height 11
click at [621, 97] on div "[GEOGRAPHIC_DATA]" at bounding box center [681, 95] width 161 height 11
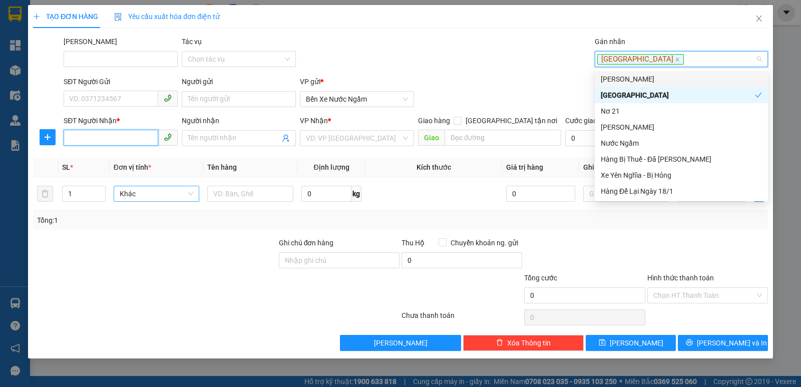
click at [73, 135] on input "SĐT Người Nhận *" at bounding box center [111, 138] width 95 height 16
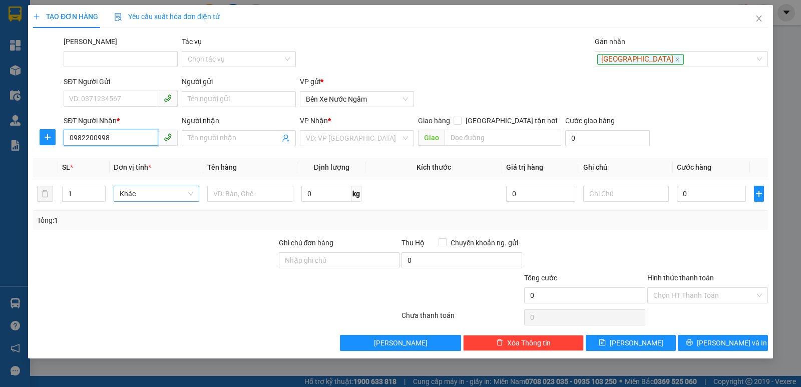
click at [83, 136] on input "0982200998" at bounding box center [111, 138] width 95 height 16
type input "0982200998"
click at [353, 139] on input "search" at bounding box center [353, 138] width 95 height 15
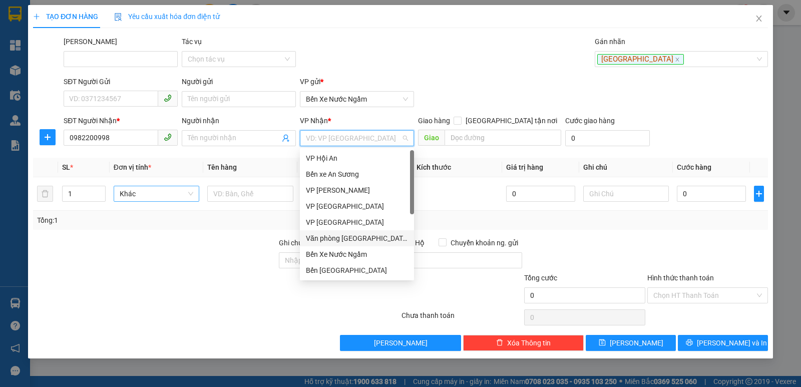
click at [353, 236] on div "Văn phòng [GEOGRAPHIC_DATA]" at bounding box center [357, 238] width 102 height 11
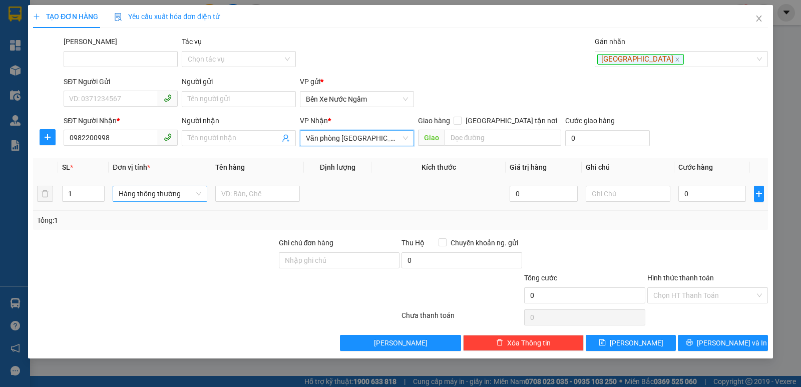
click at [143, 192] on span "Hàng thông thường" at bounding box center [160, 193] width 83 height 15
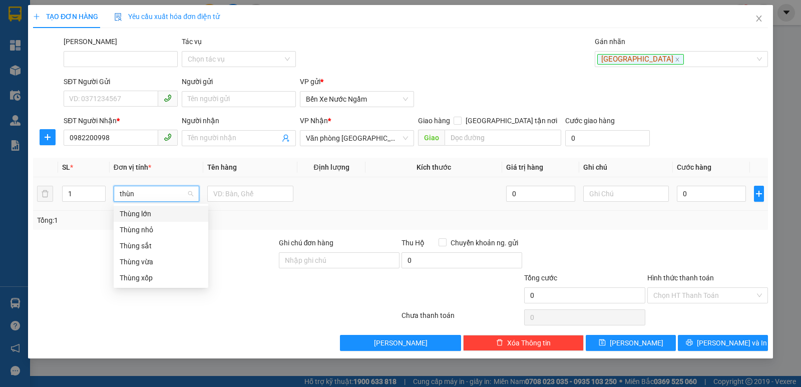
type input "thùng"
click at [145, 259] on div "Thùng vừa" at bounding box center [161, 261] width 83 height 11
click at [224, 193] on input "text" at bounding box center [250, 194] width 86 height 16
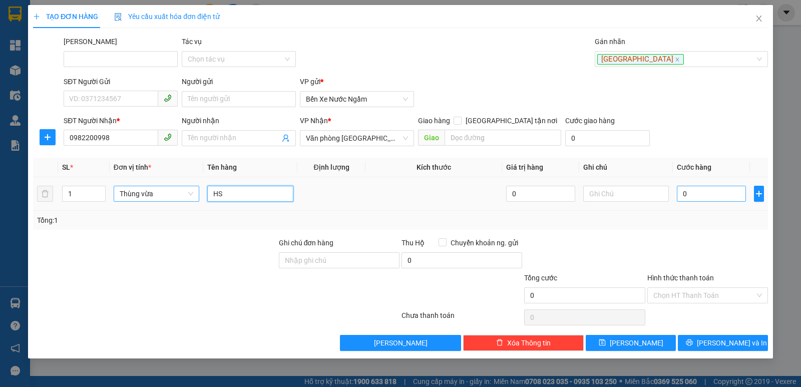
type input "HS"
click at [701, 199] on input "0" at bounding box center [711, 194] width 69 height 16
type input "1"
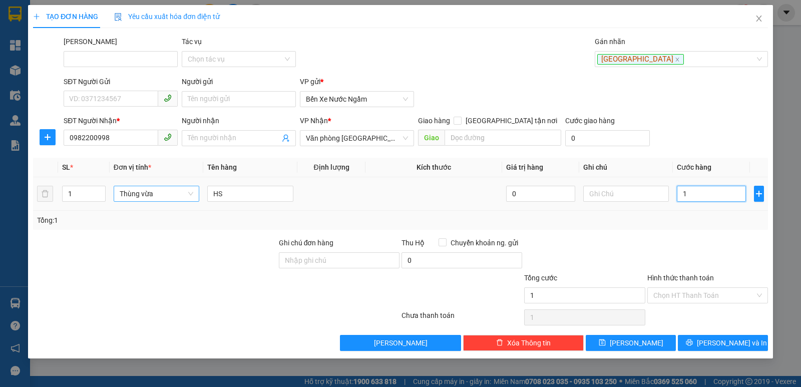
type input "10"
type input "100"
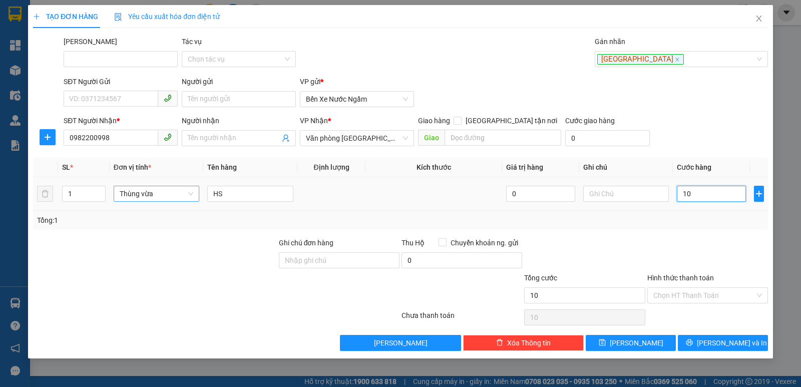
type input "100"
type input "100.000"
click at [638, 347] on span "[PERSON_NAME]" at bounding box center [637, 342] width 54 height 11
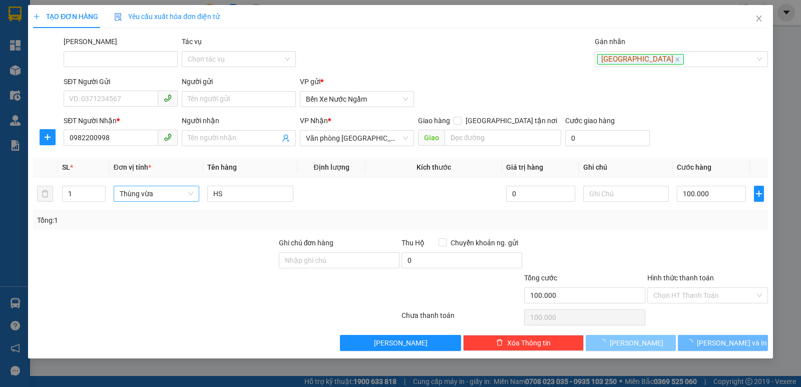
type input "0"
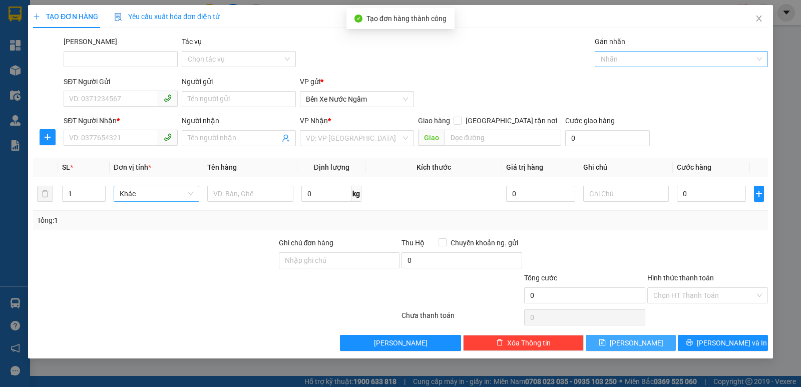
click at [624, 62] on div at bounding box center [676, 59] width 158 height 12
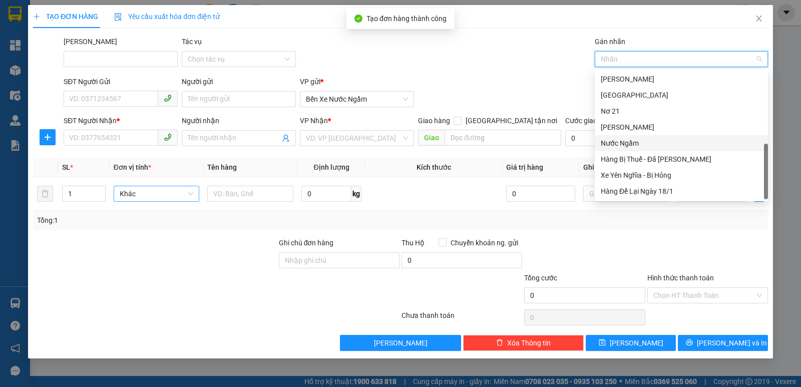
click at [623, 145] on div "Nước Ngầm" at bounding box center [681, 143] width 161 height 11
click at [623, 145] on div "Nước Ngầm" at bounding box center [678, 143] width 154 height 11
click at [622, 93] on div "[GEOGRAPHIC_DATA]" at bounding box center [681, 95] width 161 height 11
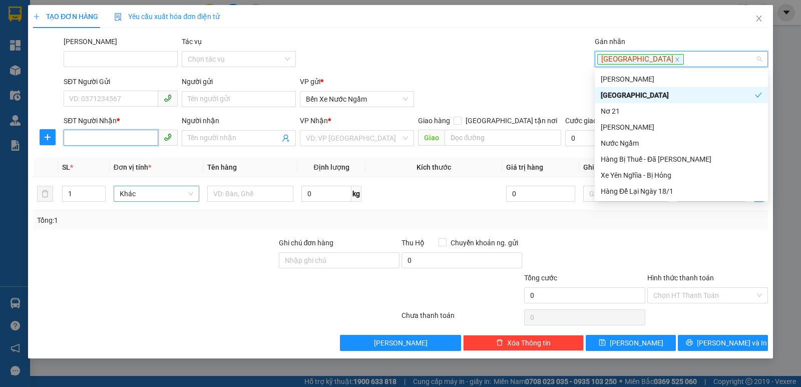
click at [96, 138] on input "SĐT Người Nhận *" at bounding box center [111, 138] width 95 height 16
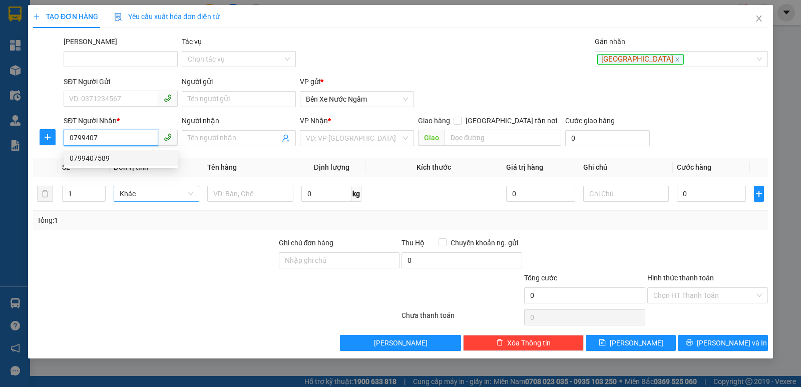
click at [101, 158] on div "0799407589" at bounding box center [121, 158] width 102 height 11
click at [141, 194] on span "Hàng thông thường" at bounding box center [160, 193] width 83 height 15
type input "0799407589"
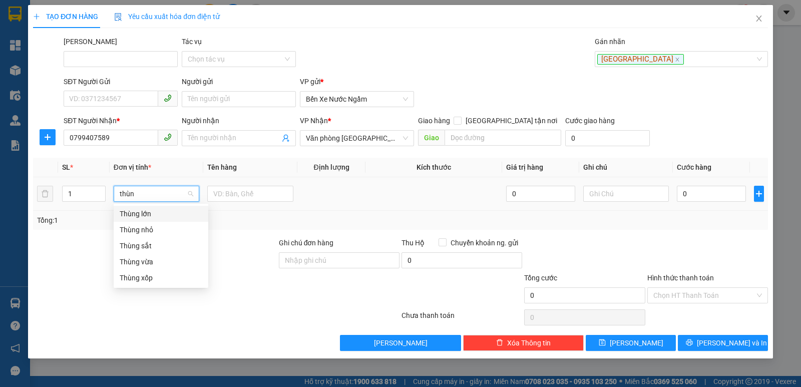
type input "thùng"
click at [135, 259] on div "Thùng vừa" at bounding box center [161, 261] width 83 height 11
click at [715, 189] on input "0" at bounding box center [711, 194] width 69 height 16
type input "1"
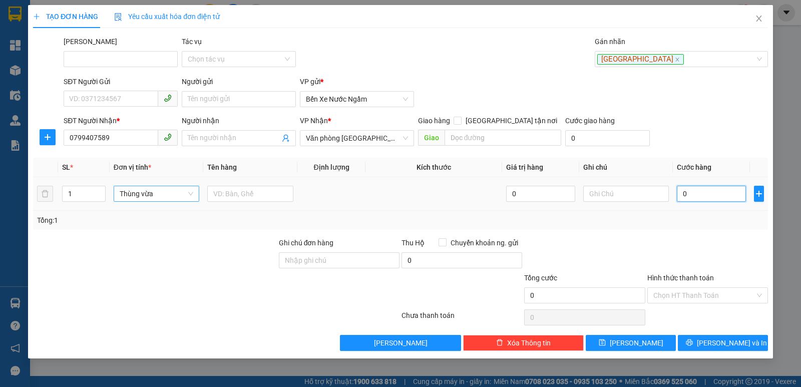
type input "1"
type input "10"
type input "100"
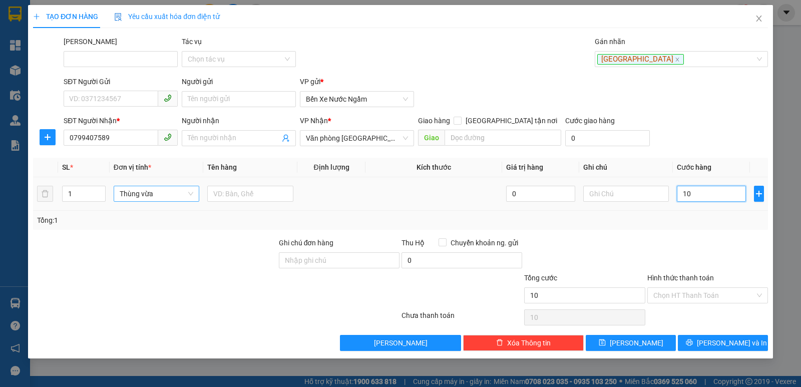
type input "100"
type input "100.000"
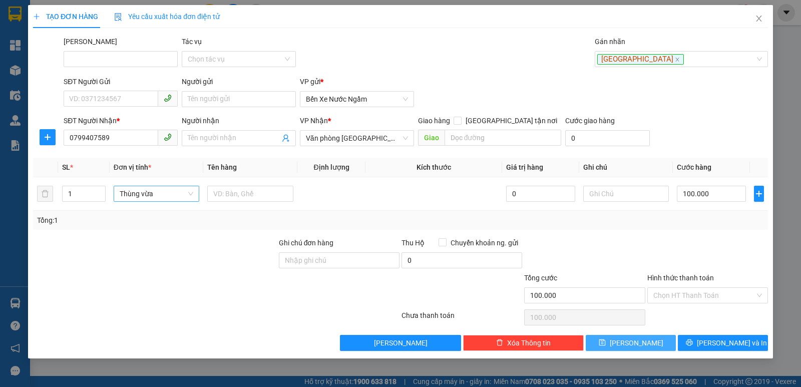
click at [627, 346] on button "[PERSON_NAME]" at bounding box center [631, 343] width 90 height 16
type input "0"
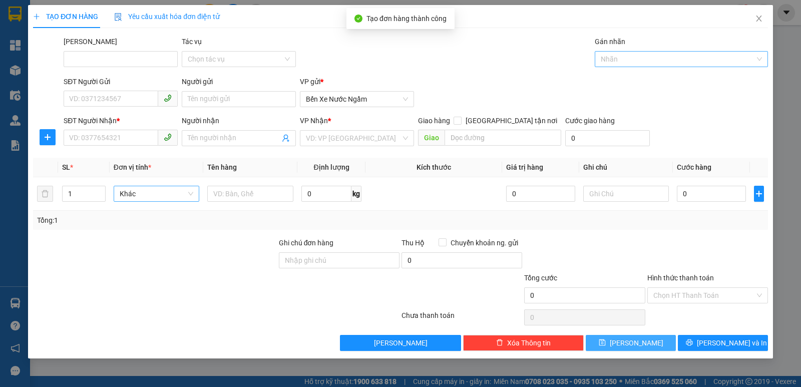
click at [629, 58] on div at bounding box center [676, 59] width 158 height 12
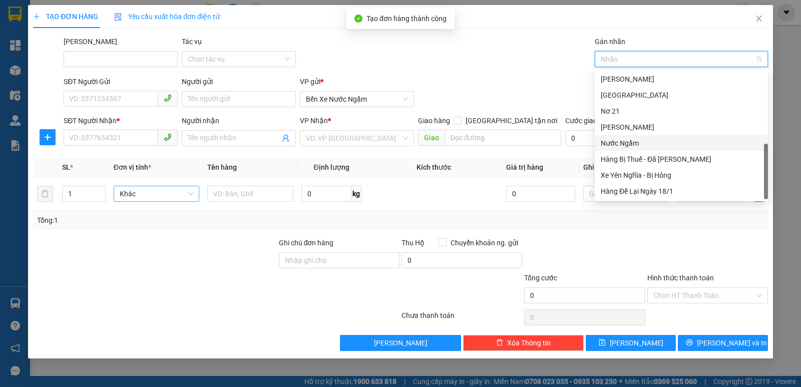
click at [612, 144] on div "Nước Ngầm" at bounding box center [681, 143] width 161 height 11
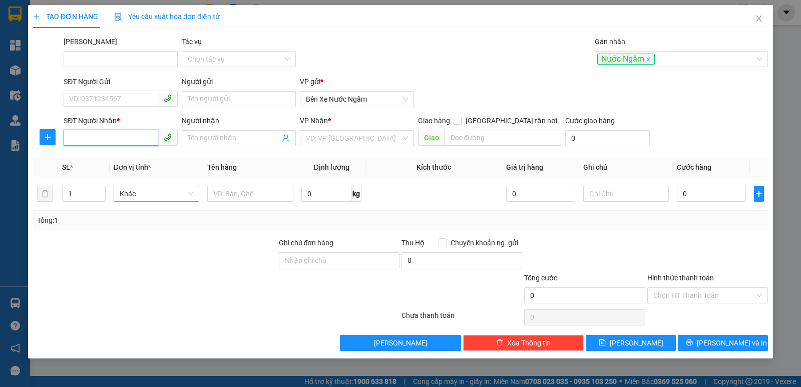
click at [96, 138] on input "SĐT Người Nhận *" at bounding box center [111, 138] width 95 height 16
click at [100, 156] on div "0935820555" at bounding box center [121, 158] width 102 height 11
type input "0935820555"
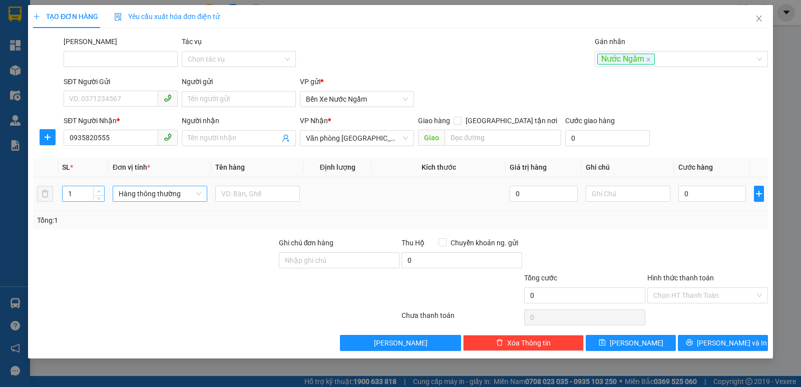
type input "2"
click at [100, 192] on icon "up" at bounding box center [99, 192] width 4 height 4
click at [128, 192] on span "Hàng thông thường" at bounding box center [160, 193] width 83 height 15
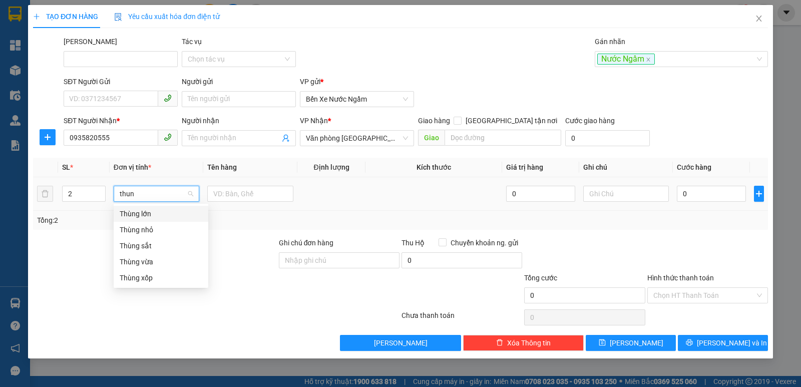
type input "thung"
click at [139, 262] on div "Thùng vừa" at bounding box center [161, 261] width 83 height 11
click at [698, 195] on input "0" at bounding box center [711, 194] width 69 height 16
type input "2"
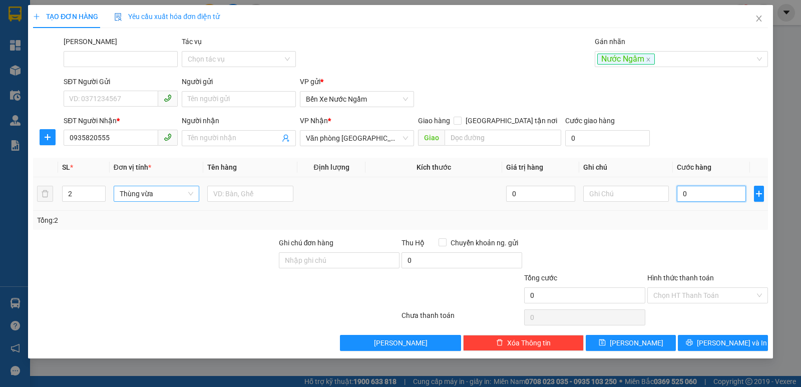
type input "2"
type input "20"
type input "200"
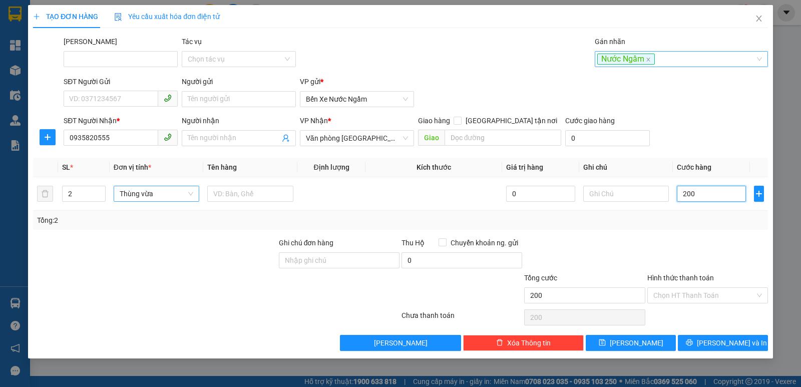
click at [665, 62] on div "Nước Ngầm" at bounding box center [676, 59] width 158 height 12
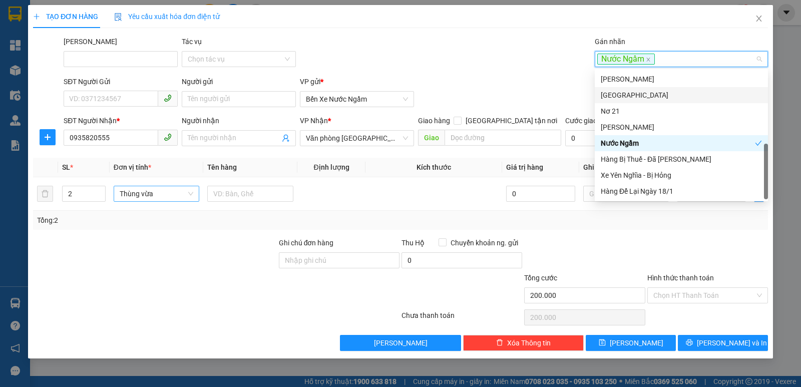
click at [616, 93] on div "[GEOGRAPHIC_DATA]" at bounding box center [681, 95] width 161 height 11
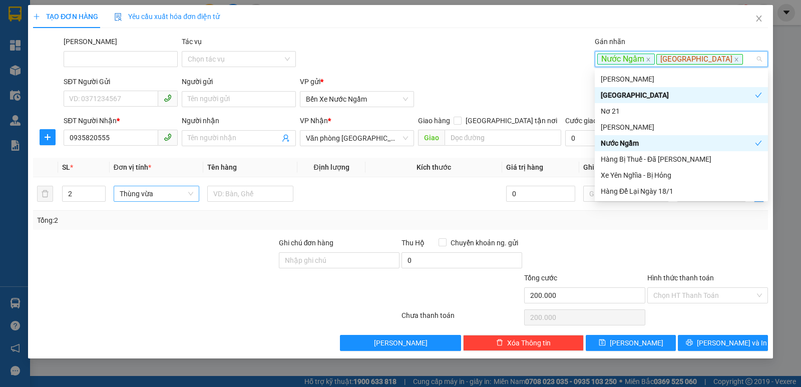
click at [631, 139] on div "Nước Ngầm" at bounding box center [678, 143] width 154 height 11
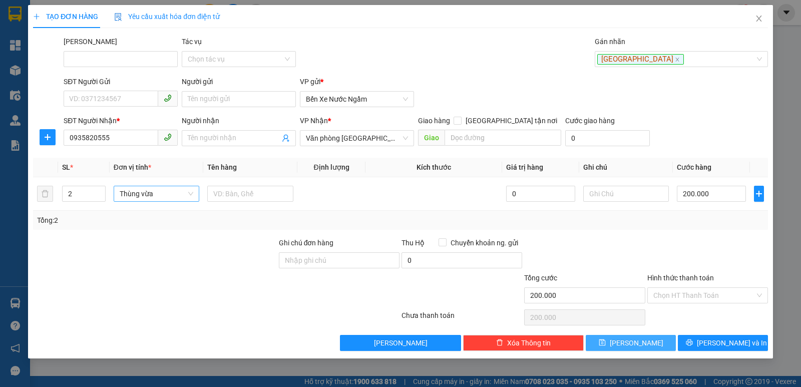
click at [629, 346] on button "[PERSON_NAME]" at bounding box center [631, 343] width 90 height 16
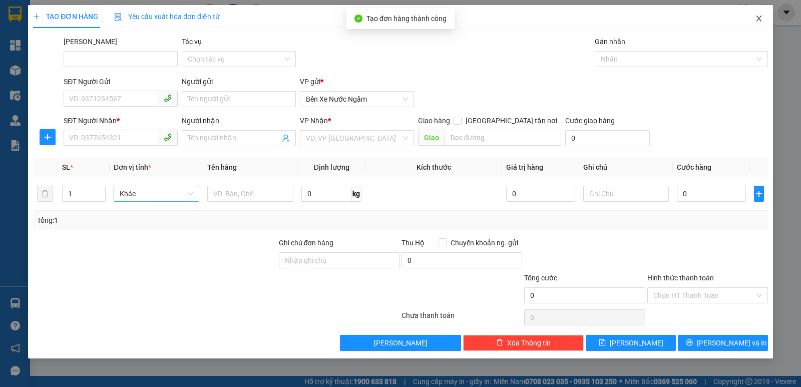
click at [759, 18] on icon "close" at bounding box center [759, 19] width 8 height 8
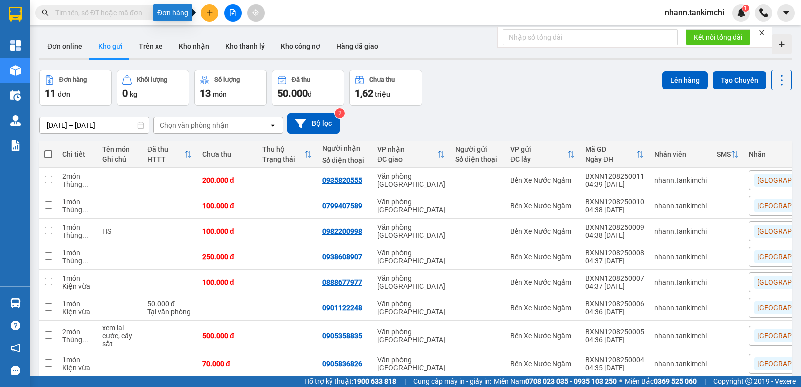
click at [206, 12] on icon "plus" at bounding box center [209, 12] width 7 height 7
click at [245, 38] on div "Tạo đơn hàng" at bounding box center [249, 37] width 44 height 11
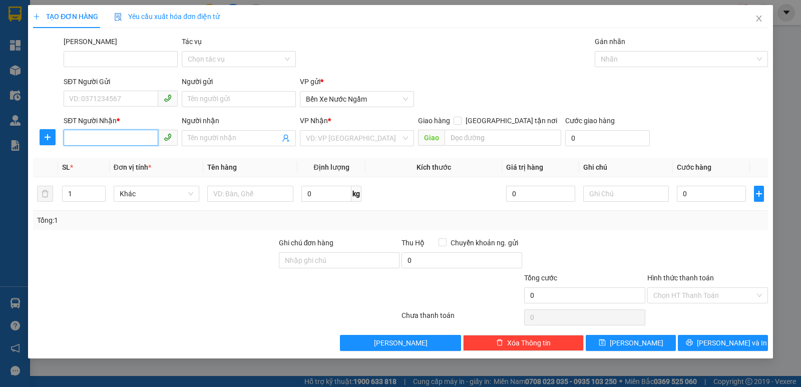
click at [109, 138] on input "SĐT Người Nhận *" at bounding box center [111, 138] width 95 height 16
click at [98, 159] on div "0935760797" at bounding box center [121, 158] width 102 height 11
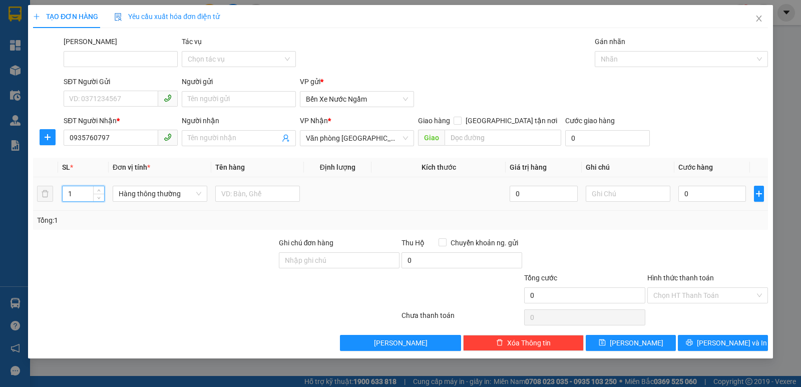
click at [86, 196] on input "1" at bounding box center [84, 193] width 42 height 15
click at [631, 59] on div at bounding box center [676, 59] width 158 height 12
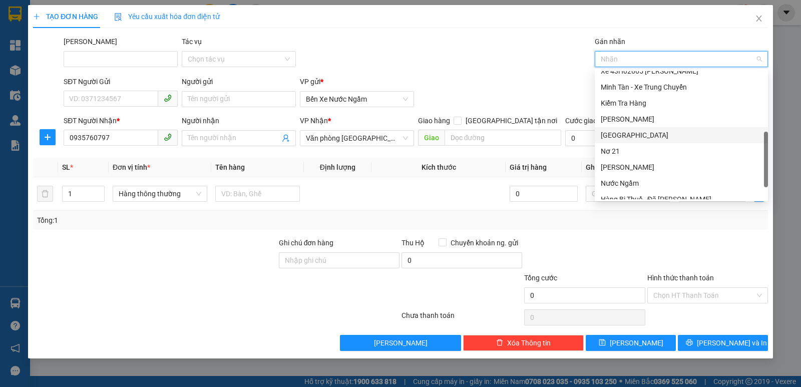
scroll to position [240, 0]
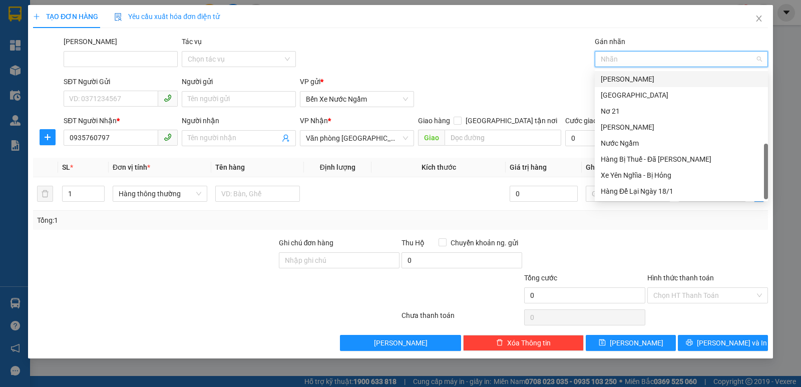
click at [617, 81] on div "[PERSON_NAME]" at bounding box center [681, 79] width 161 height 11
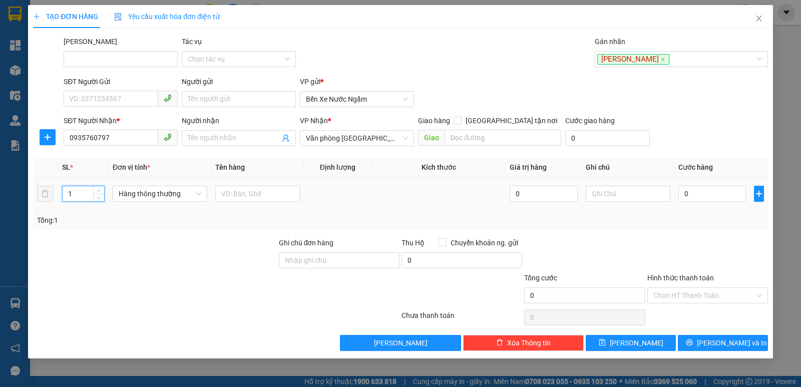
click at [76, 193] on input "1" at bounding box center [84, 193] width 42 height 15
click at [137, 193] on span "Hàng thông thường" at bounding box center [160, 193] width 83 height 15
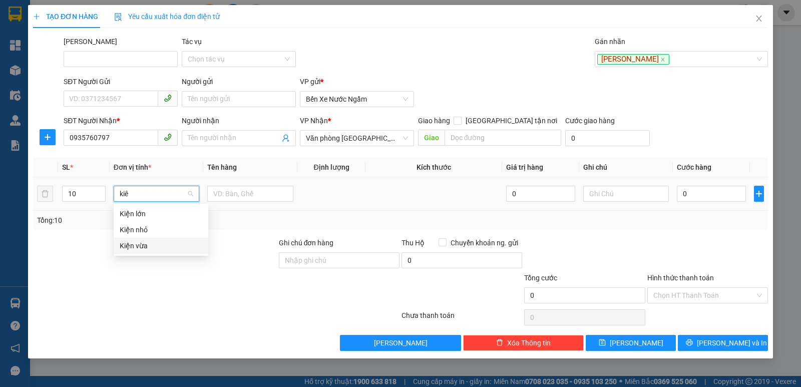
click at [130, 243] on div "Kiện vừa" at bounding box center [161, 245] width 83 height 11
click at [236, 193] on input "text" at bounding box center [250, 194] width 86 height 16
click at [755, 193] on icon "plus" at bounding box center [759, 194] width 8 height 8
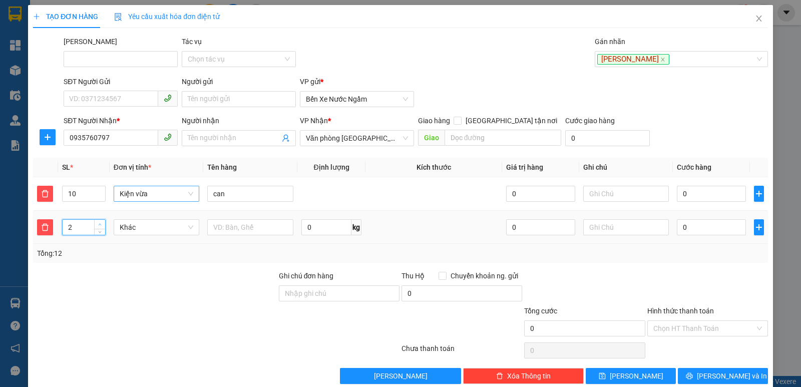
click at [94, 224] on span "Increase Value" at bounding box center [99, 224] width 11 height 9
click at [141, 230] on span "Khác" at bounding box center [157, 227] width 74 height 15
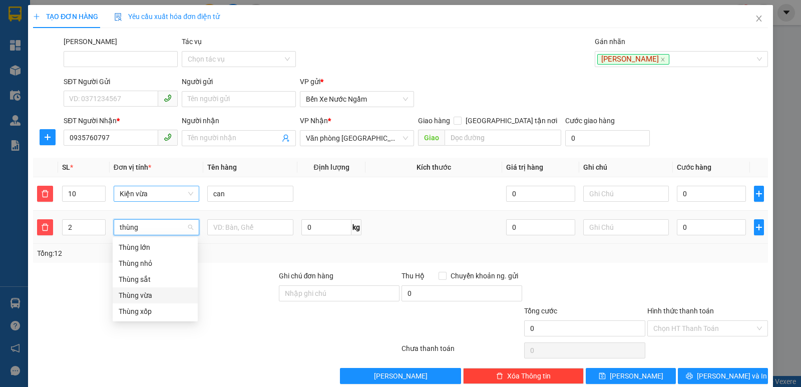
click at [148, 298] on div "Thùng vừa" at bounding box center [155, 295] width 73 height 11
click at [755, 224] on icon "plus" at bounding box center [759, 227] width 8 height 8
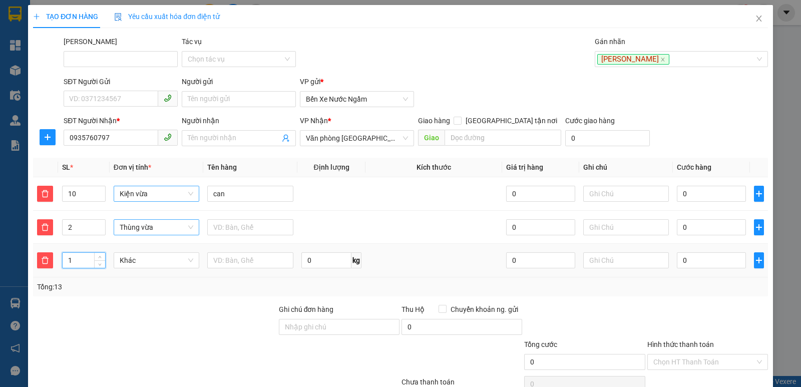
click at [85, 261] on input "1" at bounding box center [84, 260] width 42 height 15
click at [132, 260] on span "Khác" at bounding box center [157, 260] width 74 height 15
click at [132, 278] on div "Thùng xốp" at bounding box center [155, 280] width 73 height 11
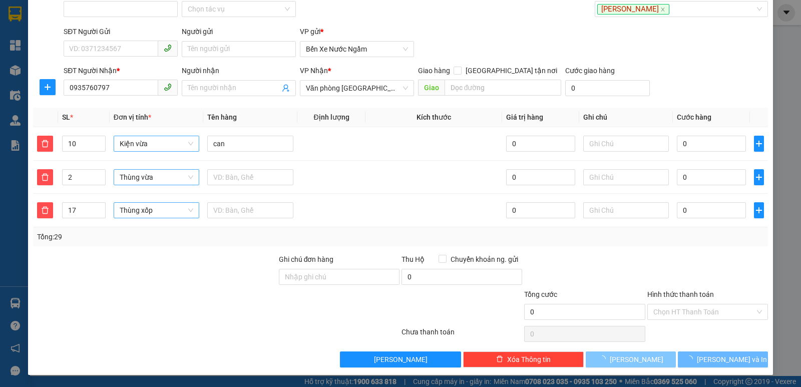
click at [625, 357] on span "[PERSON_NAME]" at bounding box center [637, 359] width 54 height 11
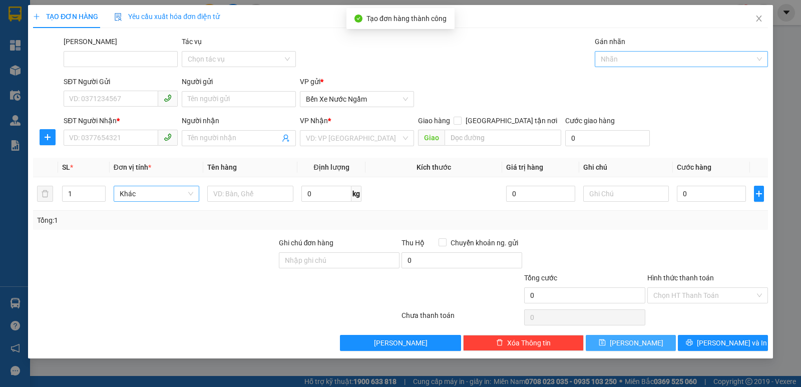
scroll to position [0, 0]
click at [620, 55] on div at bounding box center [676, 59] width 158 height 12
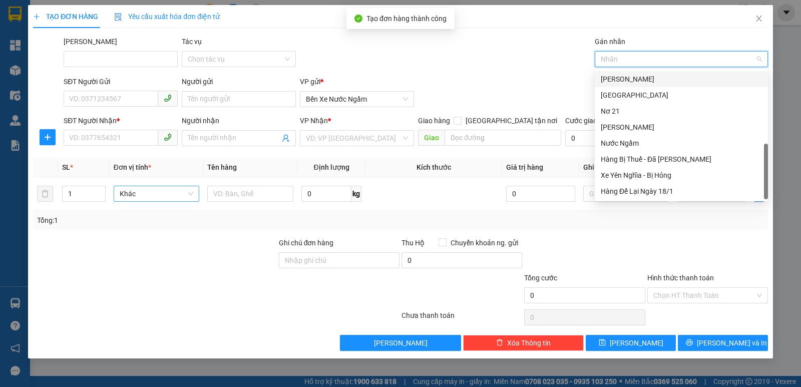
drag, startPoint x: 622, startPoint y: 76, endPoint x: 615, endPoint y: 79, distance: 8.1
click at [622, 77] on div "[PERSON_NAME]" at bounding box center [681, 79] width 161 height 11
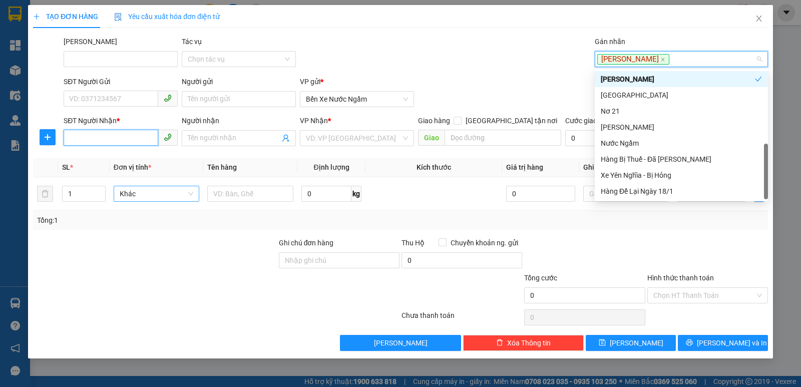
click at [114, 136] on input "SĐT Người Nhận *" at bounding box center [111, 138] width 95 height 16
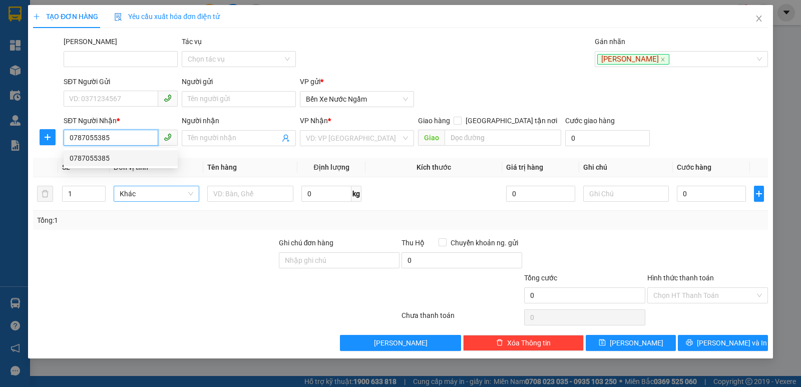
click at [91, 157] on div "0787055385" at bounding box center [121, 158] width 102 height 11
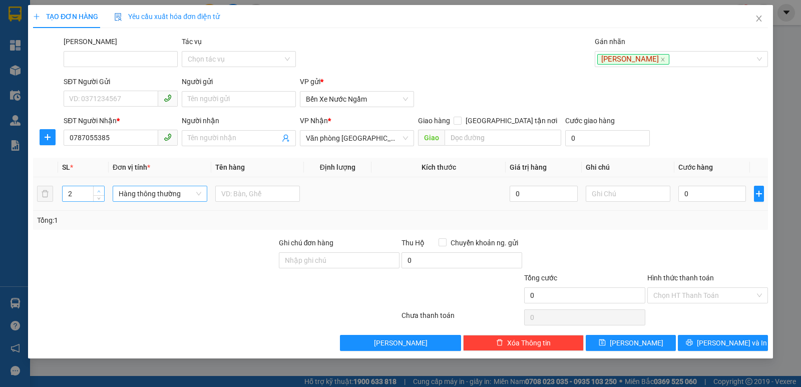
click at [101, 187] on span "Increase Value" at bounding box center [98, 190] width 11 height 9
click at [100, 187] on span "Increase Value" at bounding box center [98, 190] width 11 height 9
click at [173, 201] on div "Hàng thông thường" at bounding box center [160, 194] width 95 height 16
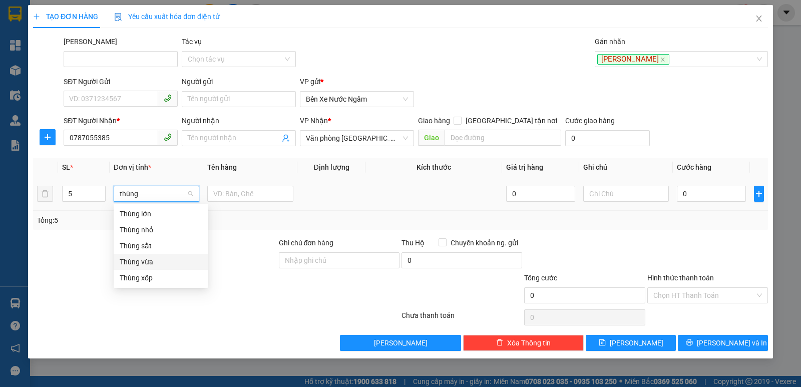
click at [138, 258] on div "Thùng vừa" at bounding box center [161, 261] width 83 height 11
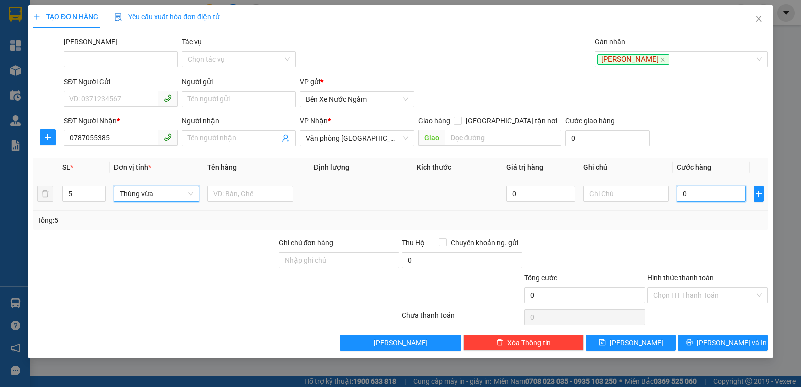
click at [696, 191] on input "0" at bounding box center [711, 194] width 69 height 16
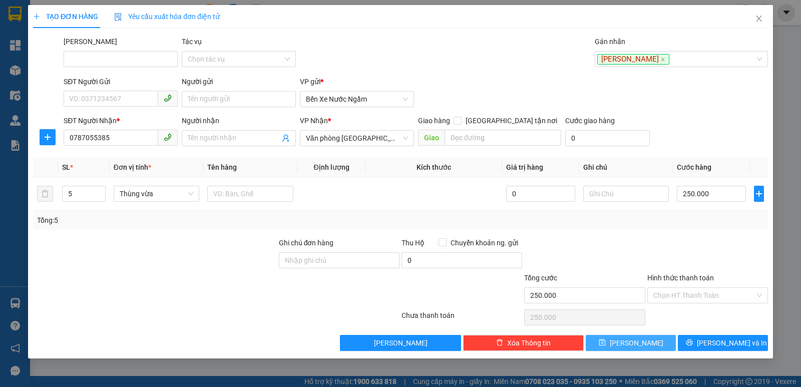
click at [635, 346] on span "[PERSON_NAME]" at bounding box center [637, 342] width 54 height 11
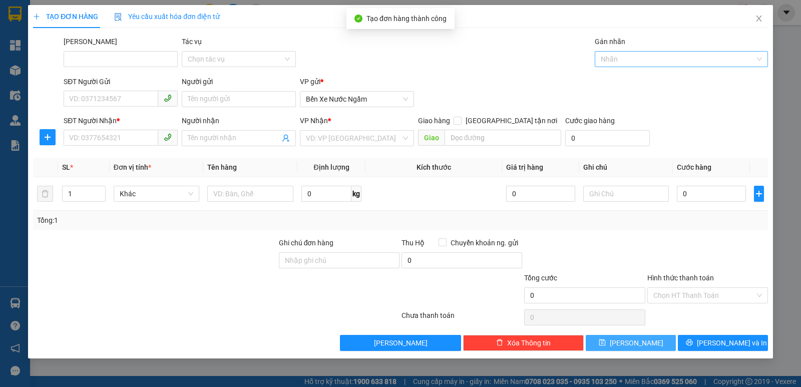
click at [626, 61] on div at bounding box center [676, 59] width 158 height 12
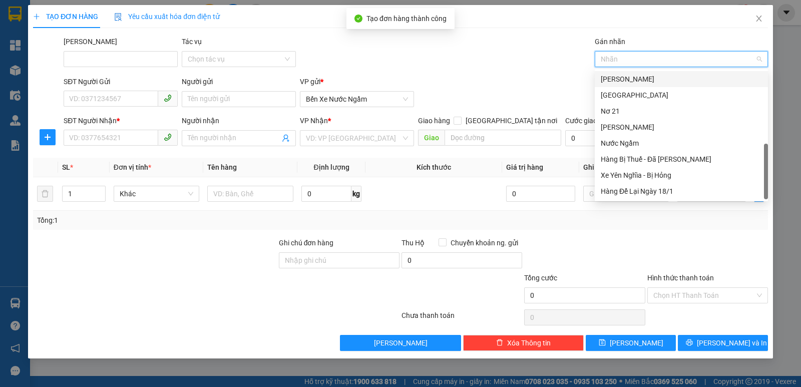
drag, startPoint x: 609, startPoint y: 79, endPoint x: 374, endPoint y: 114, distance: 237.8
click at [607, 79] on div "[PERSON_NAME]" at bounding box center [681, 79] width 161 height 11
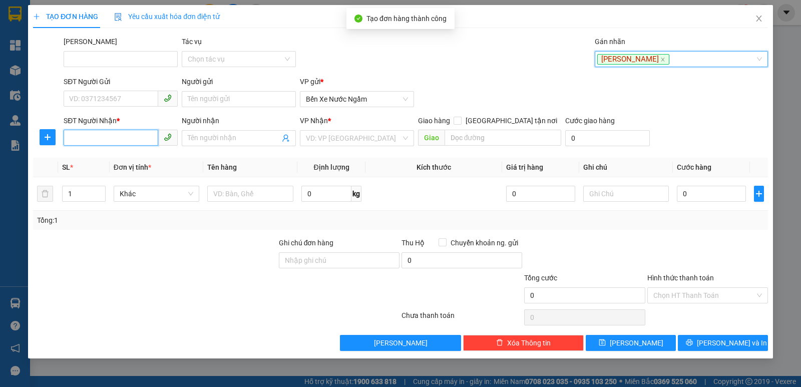
click at [91, 137] on input "SĐT Người Nhận *" at bounding box center [111, 138] width 95 height 16
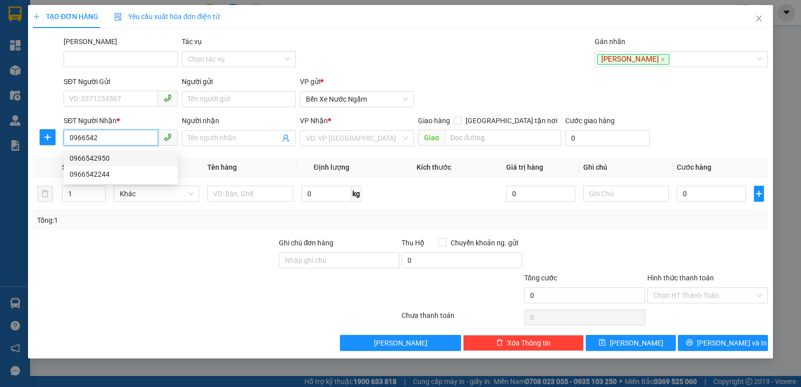
click at [90, 160] on div "0966542950" at bounding box center [121, 158] width 102 height 11
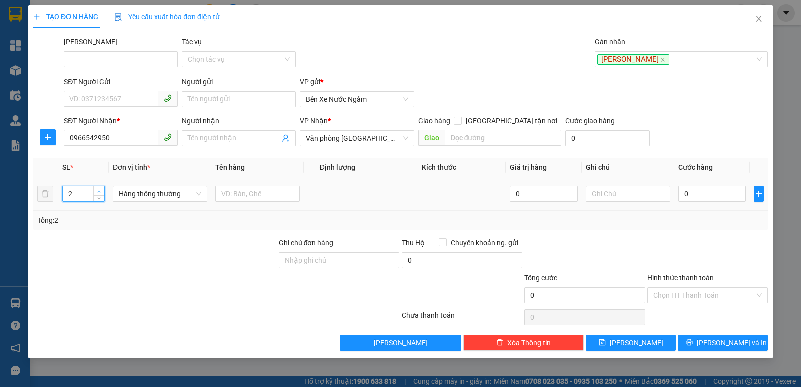
click at [97, 190] on span "up" at bounding box center [99, 191] width 6 height 6
click at [132, 193] on span "Hàng thông thường" at bounding box center [160, 193] width 83 height 15
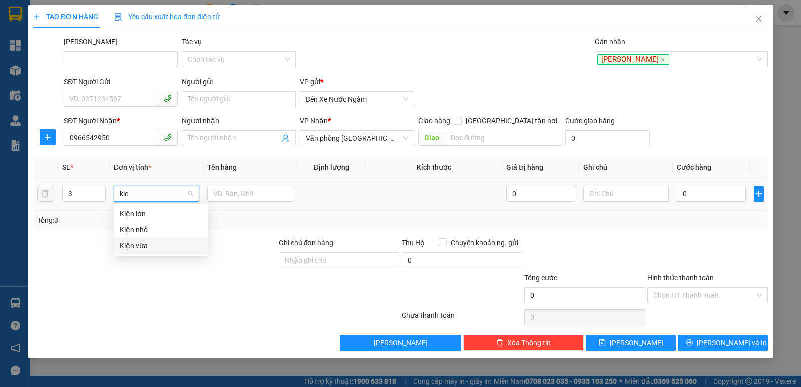
click at [137, 243] on div "Kiện vừa" at bounding box center [161, 245] width 83 height 11
click at [235, 198] on input "text" at bounding box center [250, 194] width 86 height 16
click at [712, 197] on input "0" at bounding box center [711, 194] width 69 height 16
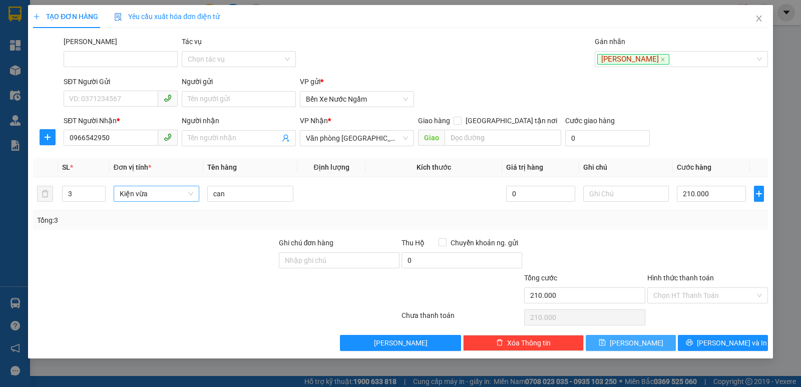
click at [631, 343] on span "[PERSON_NAME]" at bounding box center [637, 342] width 54 height 11
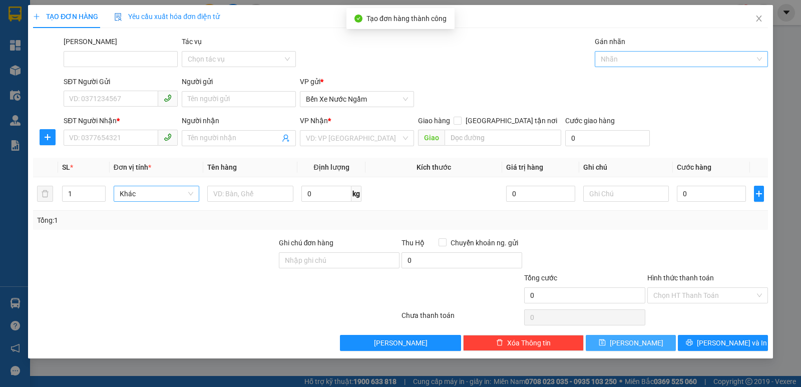
click at [624, 58] on div at bounding box center [676, 59] width 158 height 12
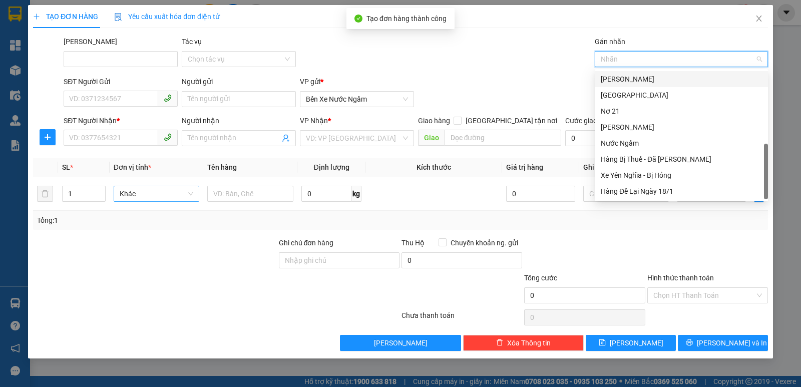
click at [618, 82] on div "[PERSON_NAME]" at bounding box center [681, 79] width 161 height 11
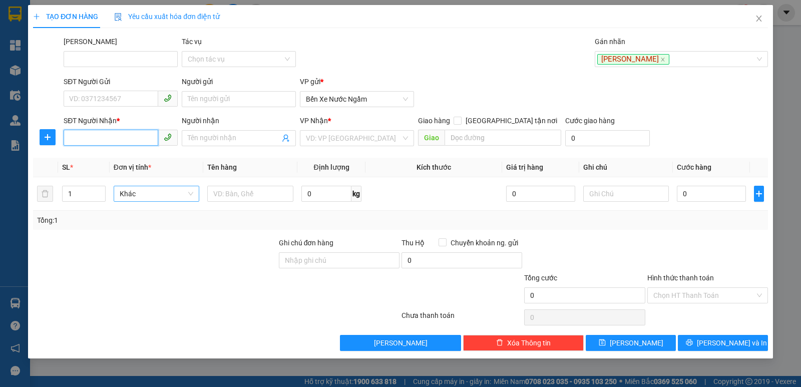
click at [109, 139] on input "SĐT Người Nhận *" at bounding box center [111, 138] width 95 height 16
click at [80, 136] on input "090557993" at bounding box center [111, 138] width 95 height 16
drag, startPoint x: 136, startPoint y: 137, endPoint x: 68, endPoint y: 148, distance: 69.0
click at [68, 148] on body "Kết quả tìm kiếm ( 0 ) Bộ lọc No Data nhann.tankimchi 1 Tổng Quan Kho hàng mới …" at bounding box center [400, 193] width 801 height 387
click at [87, 159] on div "0905557993" at bounding box center [121, 158] width 102 height 11
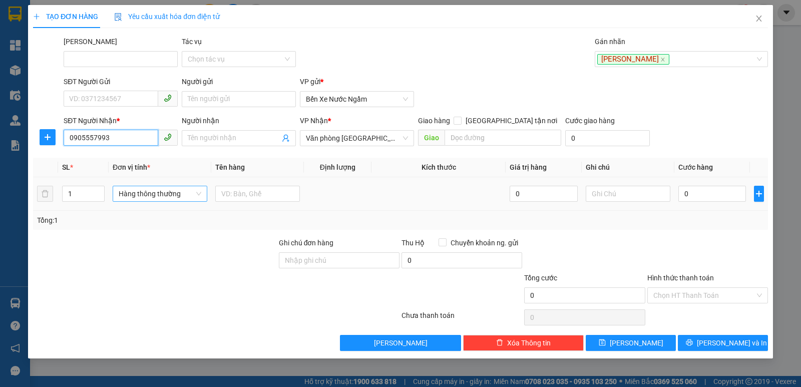
click at [128, 193] on span "Hàng thông thường" at bounding box center [160, 193] width 83 height 15
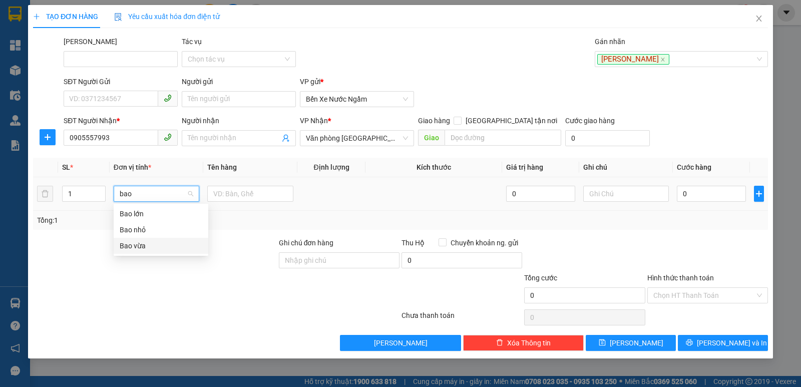
drag, startPoint x: 135, startPoint y: 245, endPoint x: 229, endPoint y: 241, distance: 93.7
click at [135, 245] on div "Bao vừa" at bounding box center [161, 245] width 83 height 11
click at [706, 191] on input "0" at bounding box center [711, 194] width 69 height 16
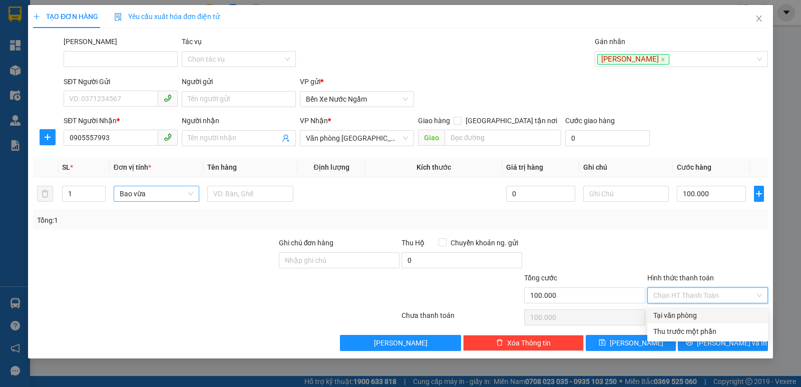
click at [671, 295] on input "Hình thức thanh toán" at bounding box center [704, 295] width 102 height 15
click at [680, 311] on div "Tại văn phòng" at bounding box center [707, 315] width 109 height 11
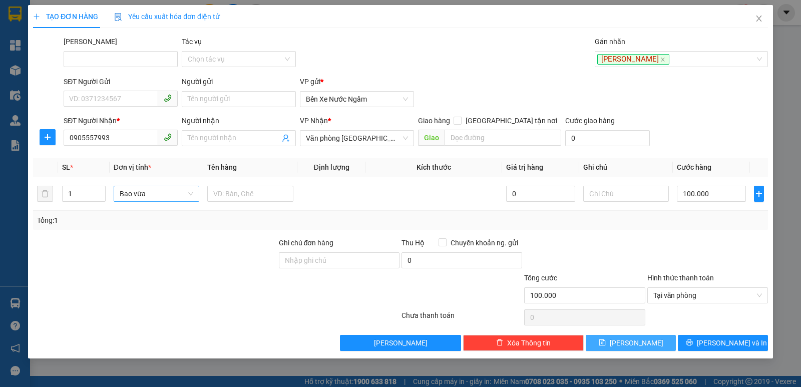
click at [645, 343] on button "[PERSON_NAME]" at bounding box center [631, 343] width 90 height 16
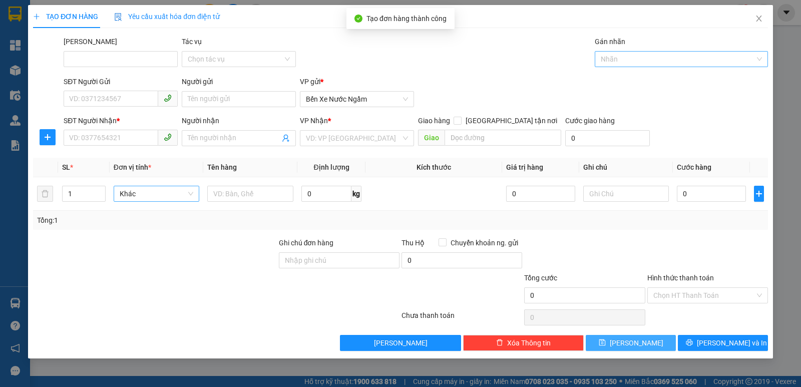
click at [620, 59] on div at bounding box center [676, 59] width 158 height 12
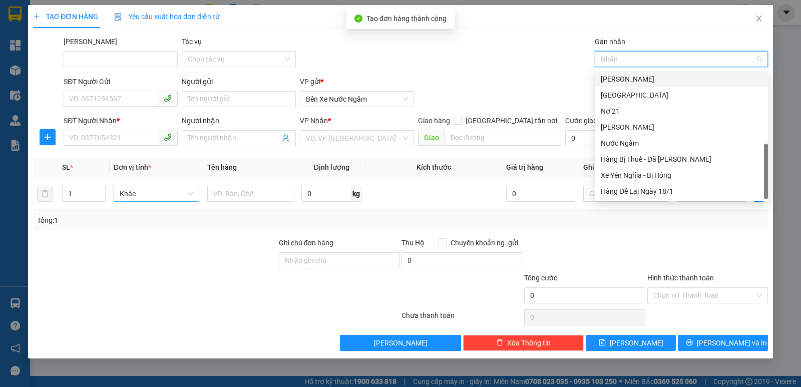
click at [617, 81] on div "[PERSON_NAME]" at bounding box center [681, 79] width 161 height 11
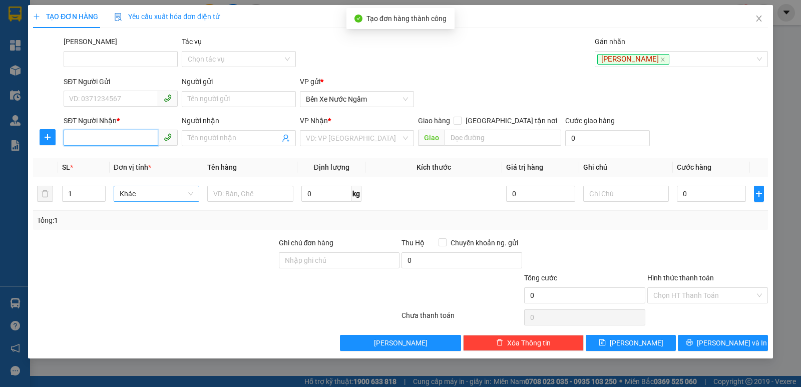
click at [105, 136] on input "SĐT Người Nhận *" at bounding box center [111, 138] width 95 height 16
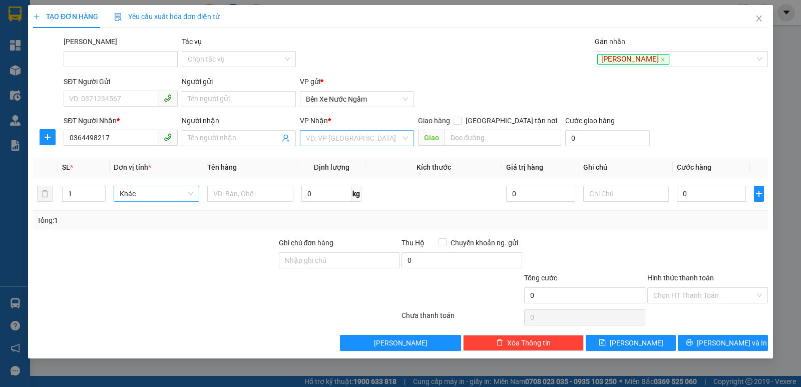
click at [362, 135] on input "search" at bounding box center [353, 138] width 95 height 15
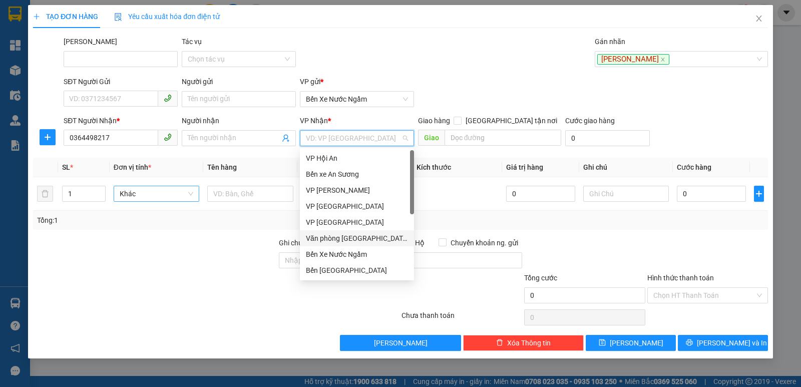
click at [352, 238] on div "Văn phòng [GEOGRAPHIC_DATA]" at bounding box center [357, 238] width 102 height 11
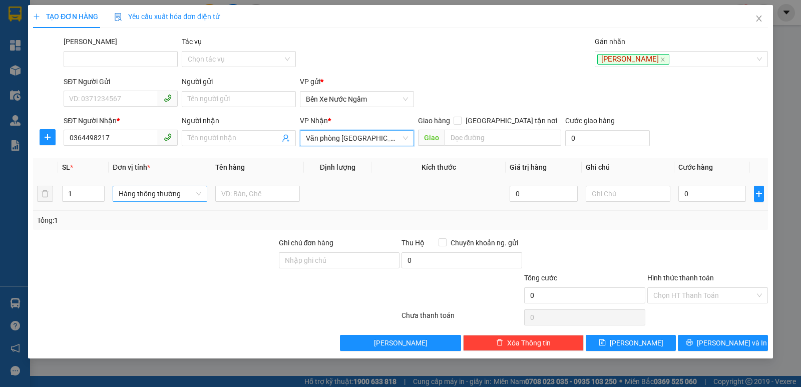
click at [175, 196] on span "Hàng thông thường" at bounding box center [160, 193] width 83 height 15
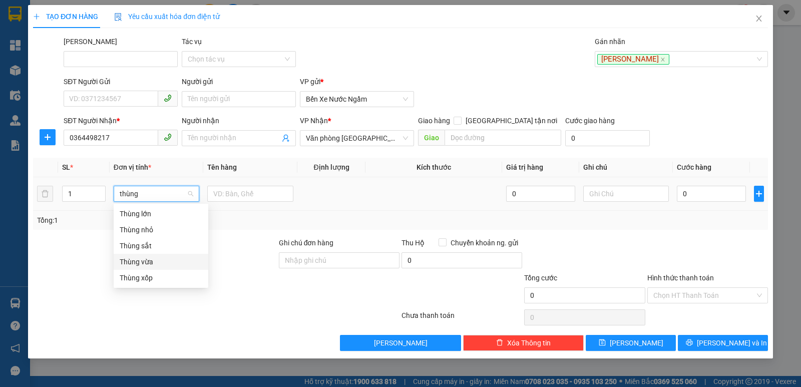
click at [146, 259] on div "Thùng vừa" at bounding box center [161, 261] width 83 height 11
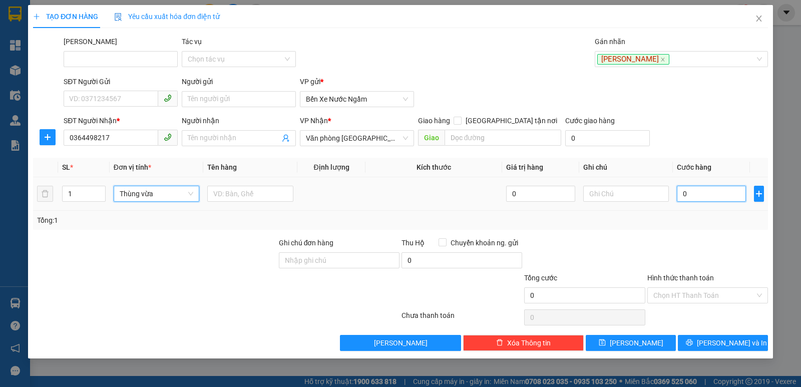
click at [684, 187] on input "0" at bounding box center [711, 194] width 69 height 16
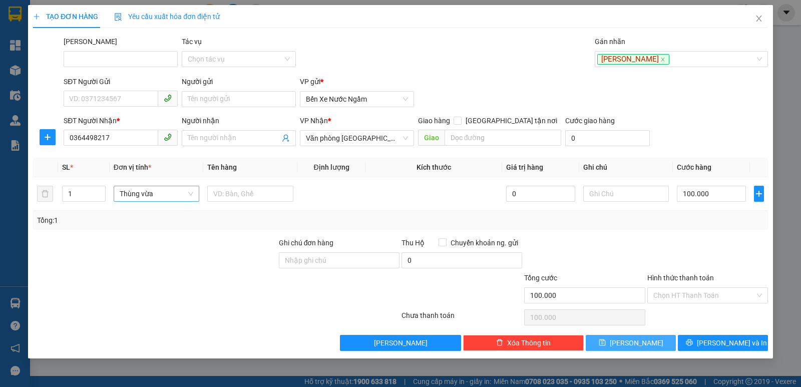
click at [618, 340] on button "[PERSON_NAME]" at bounding box center [631, 343] width 90 height 16
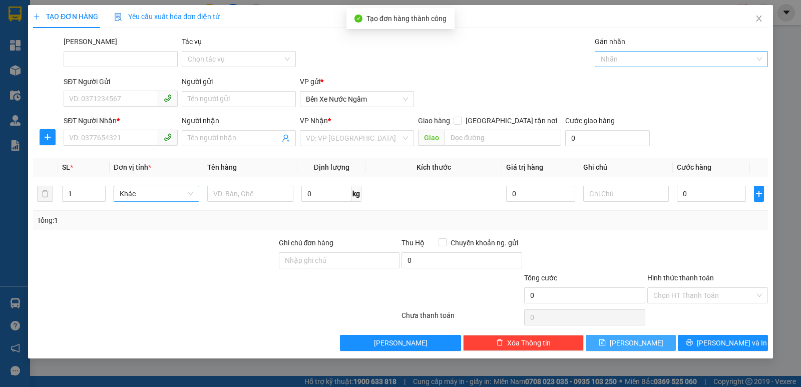
click at [615, 57] on div at bounding box center [676, 59] width 158 height 12
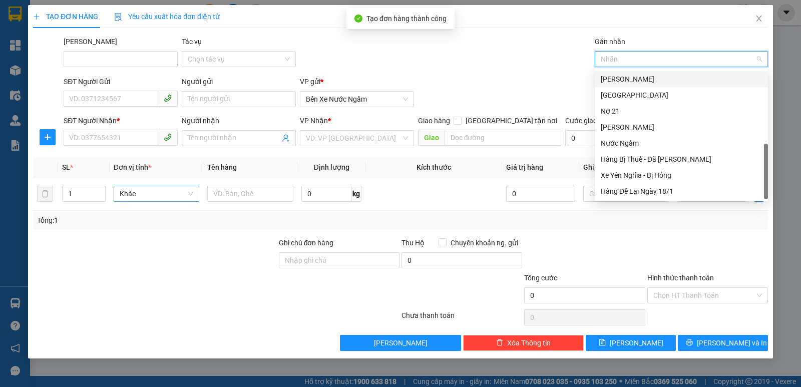
click at [620, 85] on div "[PERSON_NAME]" at bounding box center [681, 79] width 173 height 16
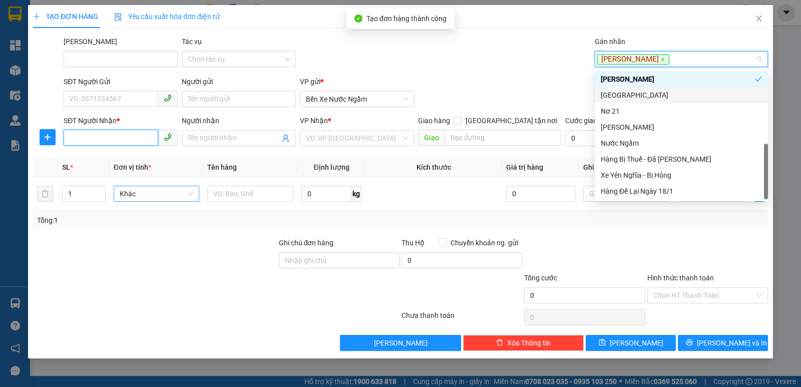
drag, startPoint x: 107, startPoint y: 138, endPoint x: 126, endPoint y: 155, distance: 25.5
click at [106, 138] on input "SĐT Người Nhận *" at bounding box center [111, 138] width 95 height 16
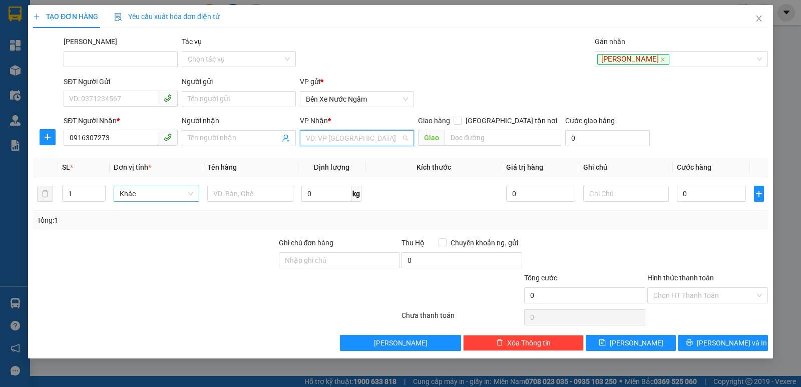
click at [350, 137] on input "search" at bounding box center [353, 138] width 95 height 15
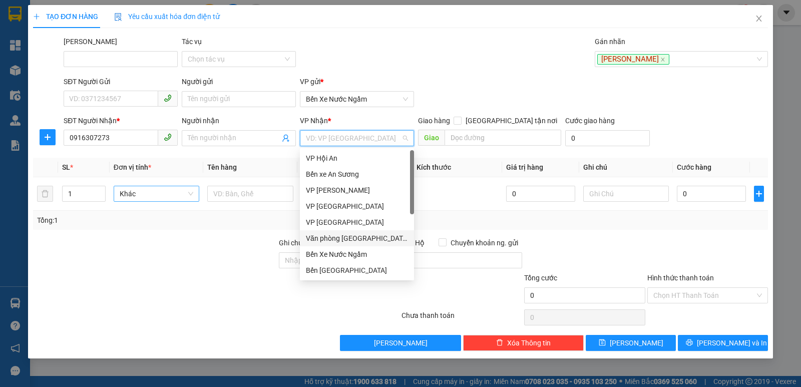
click at [355, 239] on div "Văn phòng [GEOGRAPHIC_DATA]" at bounding box center [357, 238] width 102 height 11
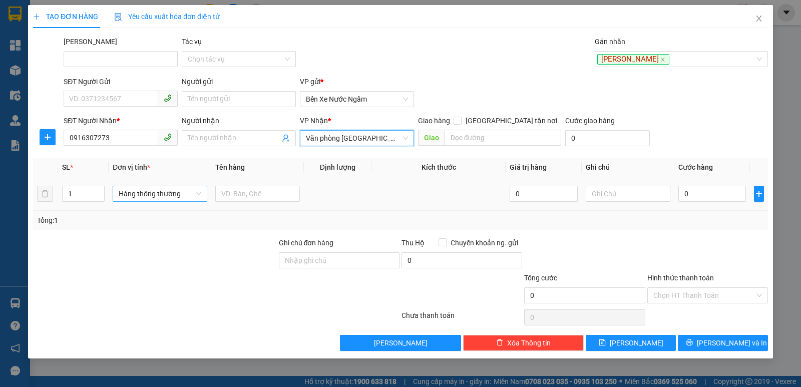
click at [157, 191] on span "Hàng thông thường" at bounding box center [160, 193] width 83 height 15
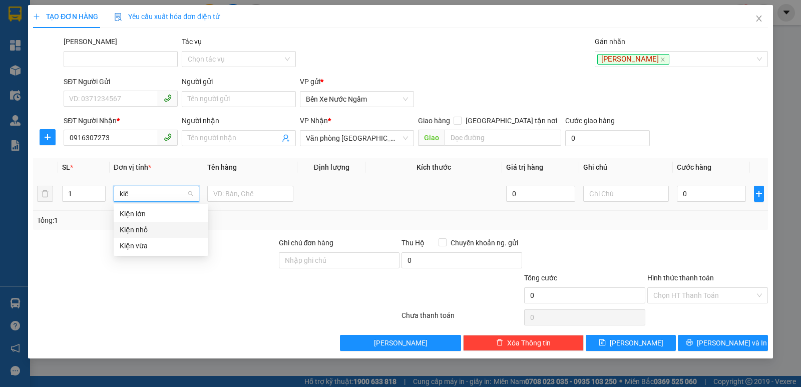
drag, startPoint x: 142, startPoint y: 234, endPoint x: 366, endPoint y: 214, distance: 224.7
click at [142, 233] on div "Kiện nhỏ" at bounding box center [161, 229] width 83 height 11
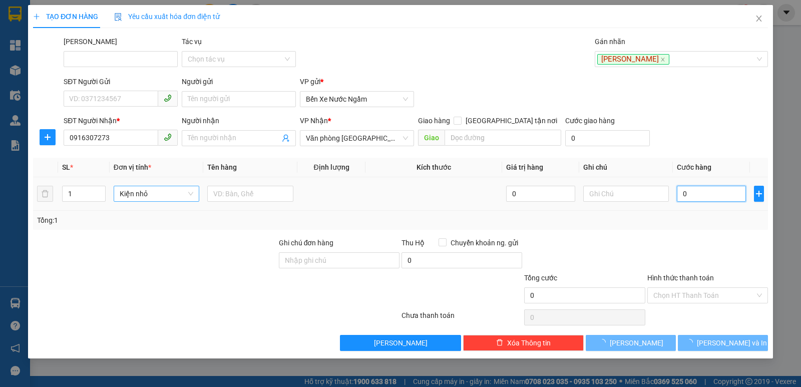
click at [698, 192] on input "0" at bounding box center [711, 194] width 69 height 16
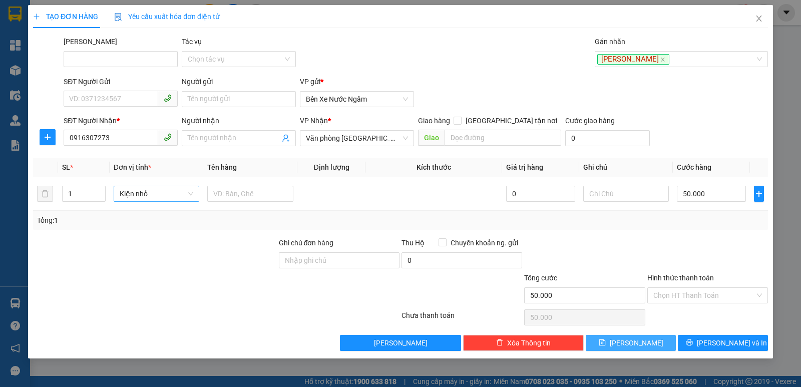
click at [614, 339] on button "[PERSON_NAME]" at bounding box center [631, 343] width 90 height 16
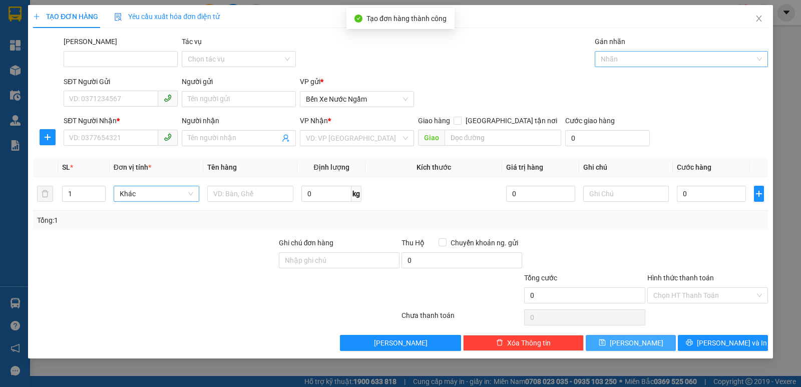
click at [625, 62] on div at bounding box center [676, 59] width 158 height 12
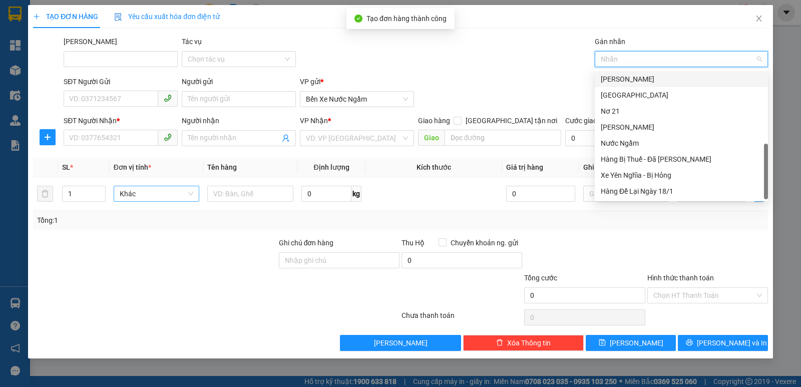
click at [618, 77] on div "[PERSON_NAME]" at bounding box center [681, 79] width 161 height 11
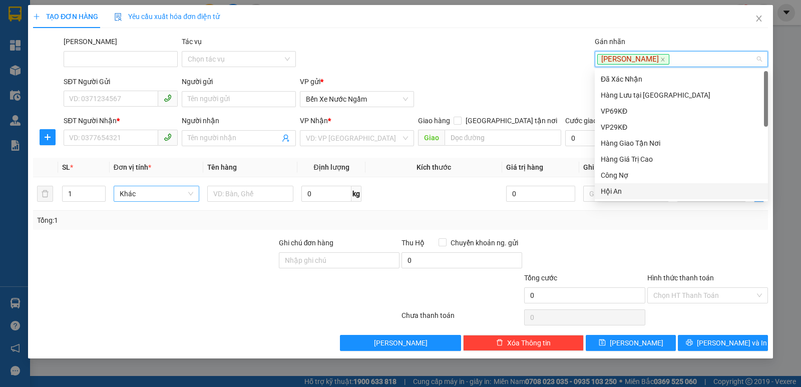
click at [615, 190] on div "Hội An" at bounding box center [681, 191] width 161 height 11
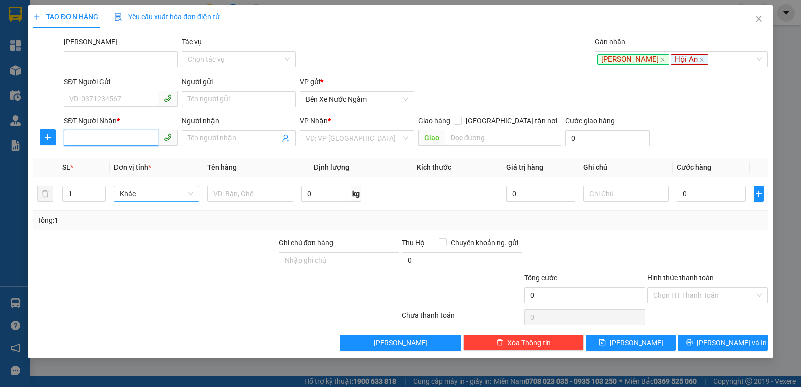
click at [92, 140] on input "SĐT Người Nhận *" at bounding box center [111, 138] width 95 height 16
click at [98, 155] on div "0905746706" at bounding box center [121, 158] width 102 height 11
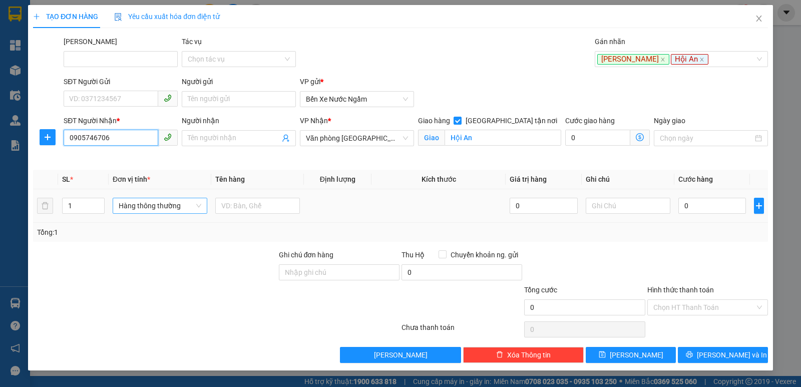
click at [139, 205] on span "Hàng thông thường" at bounding box center [160, 205] width 83 height 15
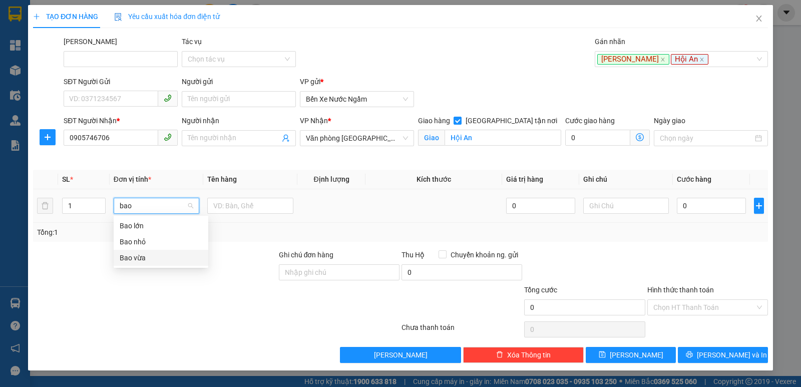
click at [136, 258] on div "Bao vừa" at bounding box center [161, 257] width 83 height 11
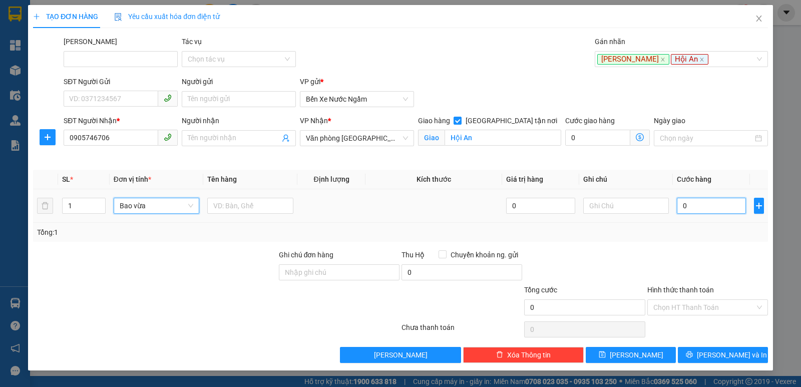
click at [700, 210] on input "0" at bounding box center [711, 206] width 69 height 16
click at [628, 356] on button "[PERSON_NAME]" at bounding box center [631, 355] width 90 height 16
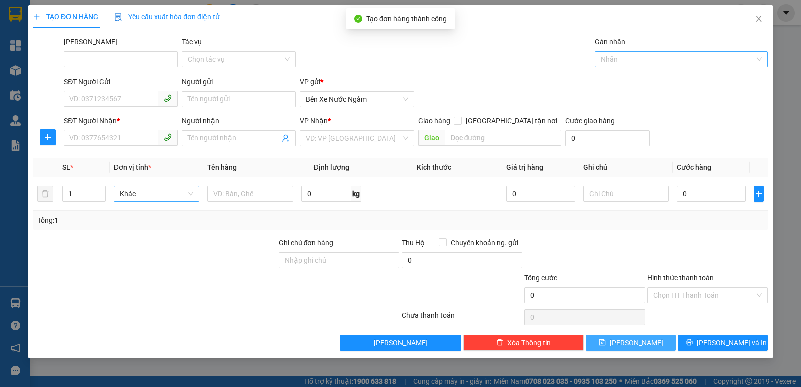
click at [621, 60] on div at bounding box center [676, 59] width 158 height 12
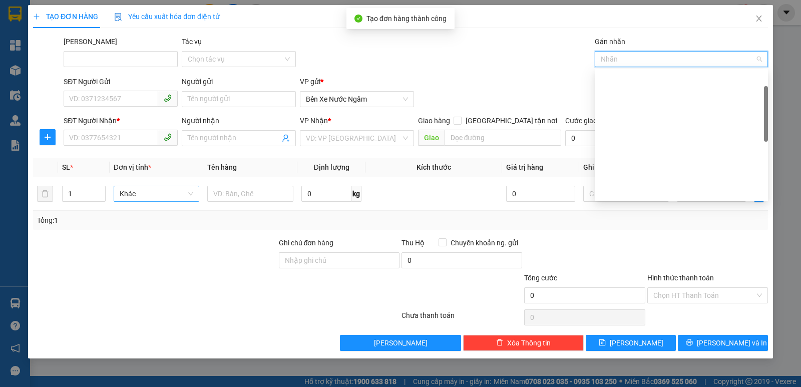
scroll to position [240, 0]
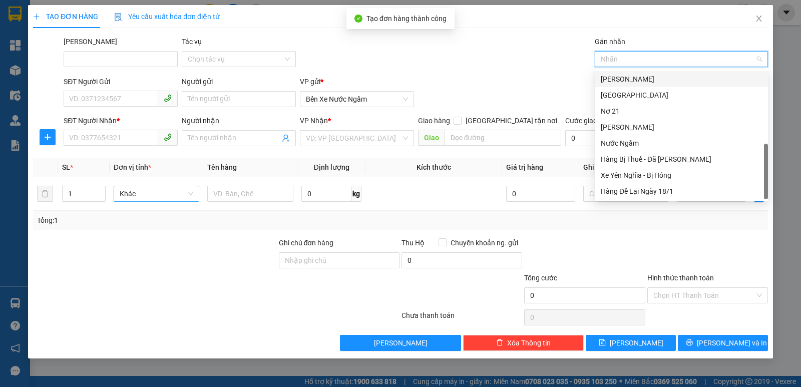
click at [620, 81] on div "[PERSON_NAME]" at bounding box center [681, 79] width 161 height 11
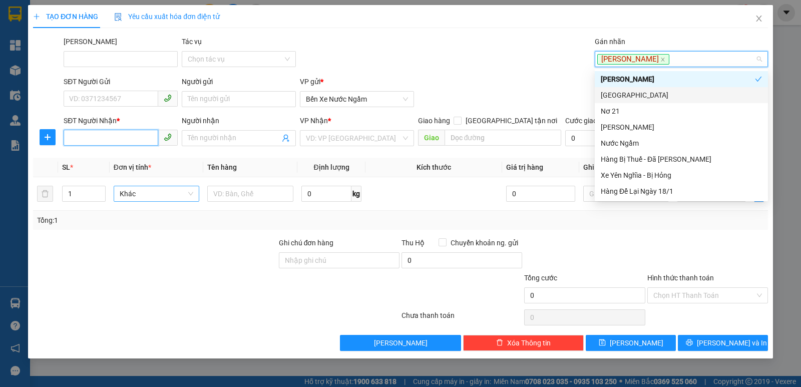
click at [80, 136] on input "SĐT Người Nhận *" at bounding box center [111, 138] width 95 height 16
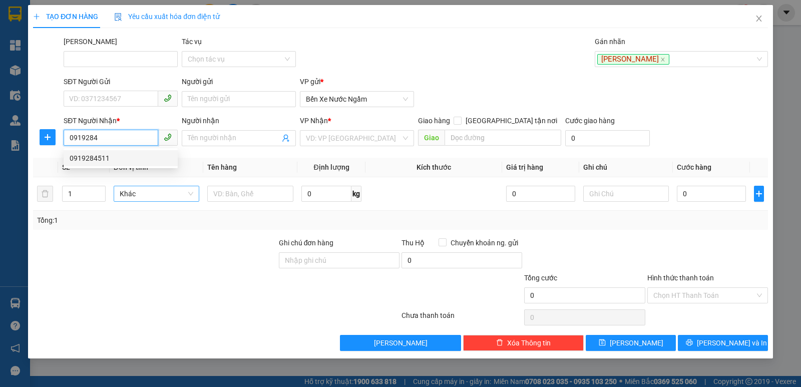
click at [91, 157] on div "0919284511" at bounding box center [121, 158] width 102 height 11
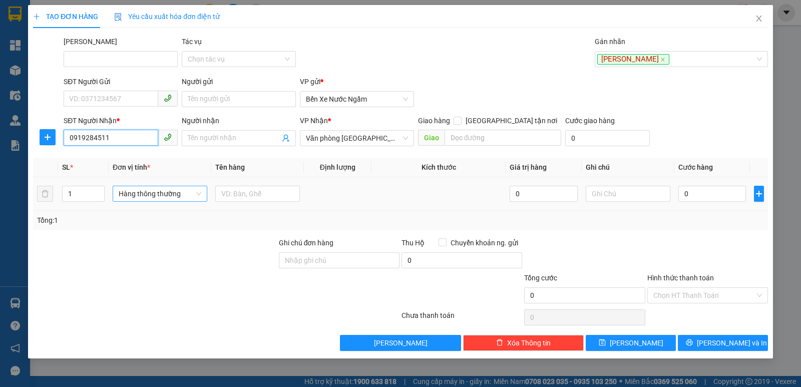
click at [141, 191] on span "Hàng thông thường" at bounding box center [160, 193] width 83 height 15
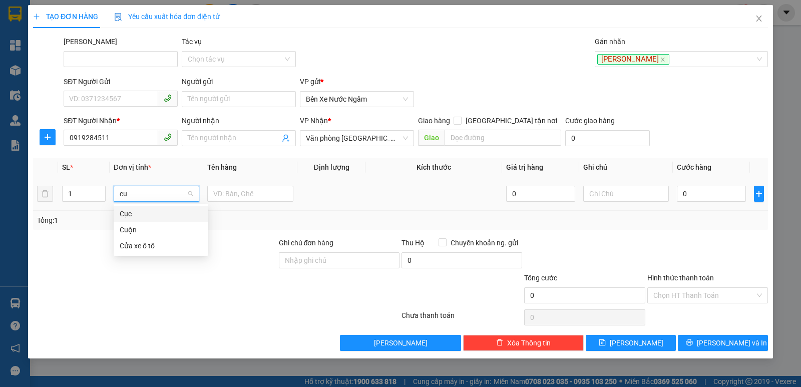
scroll to position [0, 0]
click at [128, 213] on div "Cuộn" at bounding box center [161, 213] width 83 height 11
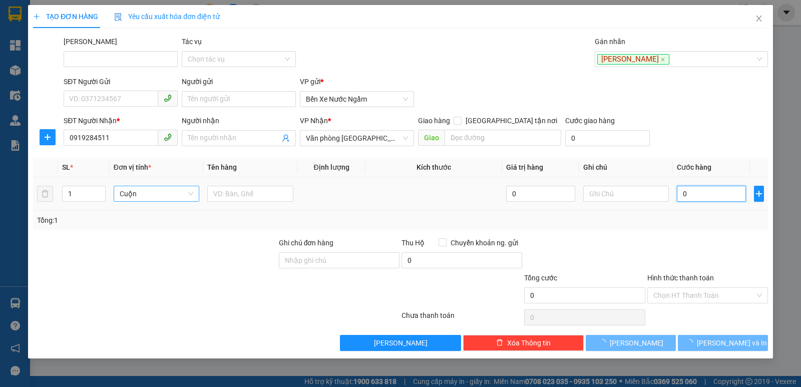
click at [683, 191] on input "0" at bounding box center [711, 194] width 69 height 16
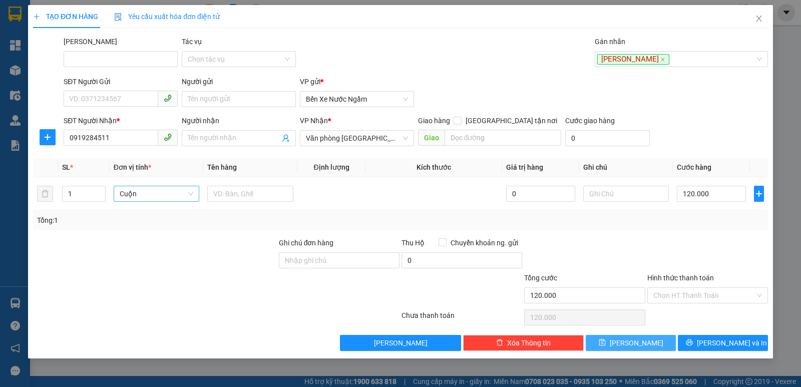
click at [645, 344] on button "[PERSON_NAME]" at bounding box center [631, 343] width 90 height 16
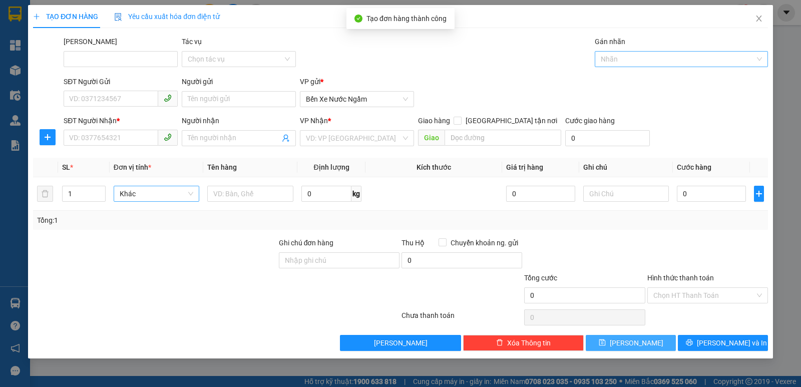
click at [621, 60] on div at bounding box center [676, 59] width 158 height 12
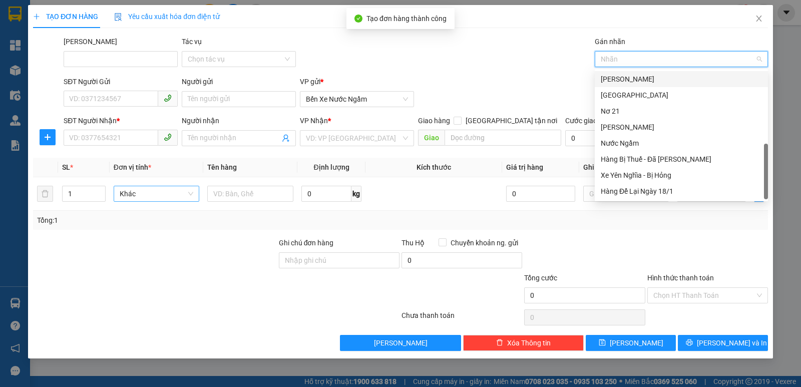
click at [620, 79] on div "[PERSON_NAME]" at bounding box center [681, 79] width 161 height 11
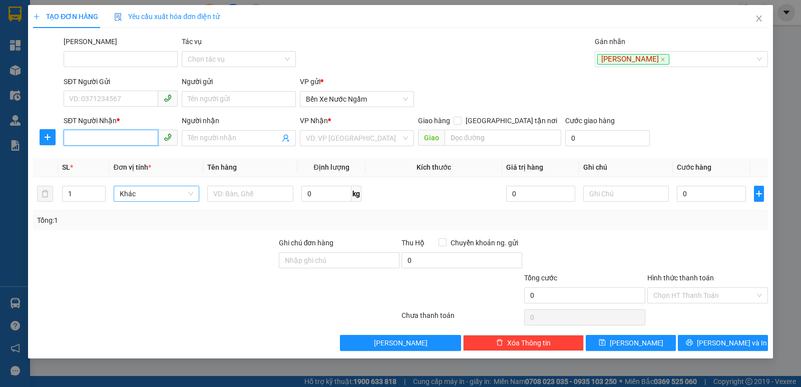
click at [102, 141] on input "SĐT Người Nhận *" at bounding box center [111, 138] width 95 height 16
click at [92, 159] on div "0903137899" at bounding box center [121, 158] width 102 height 11
click at [157, 190] on span "Hàng thông thường" at bounding box center [160, 193] width 83 height 15
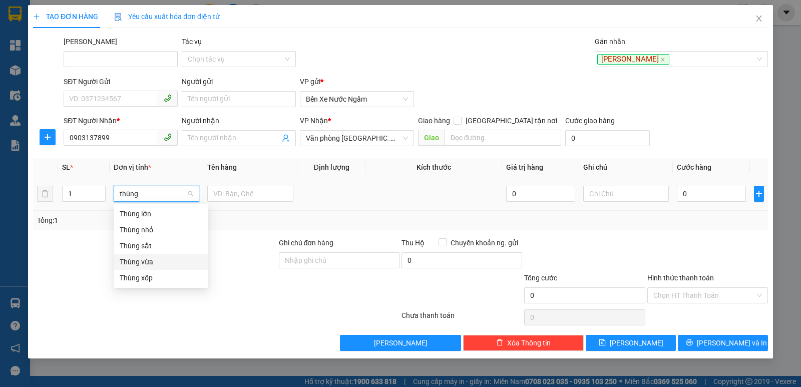
click at [147, 260] on div "Thùng vừa" at bounding box center [161, 261] width 83 height 11
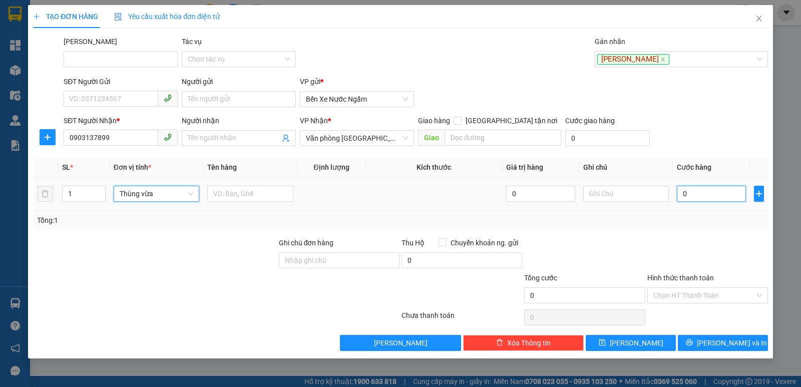
click at [702, 196] on input "0" at bounding box center [711, 194] width 69 height 16
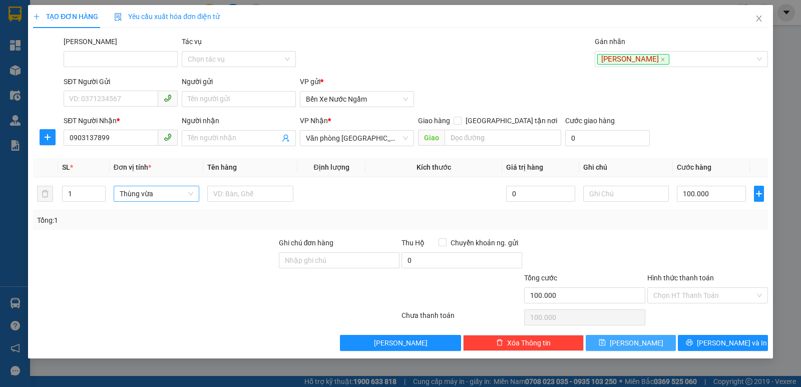
click at [635, 344] on span "[PERSON_NAME]" at bounding box center [637, 342] width 54 height 11
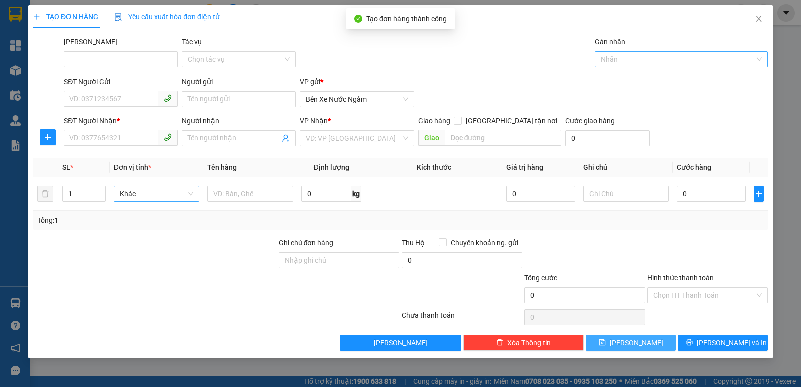
click at [628, 60] on div at bounding box center [676, 59] width 158 height 12
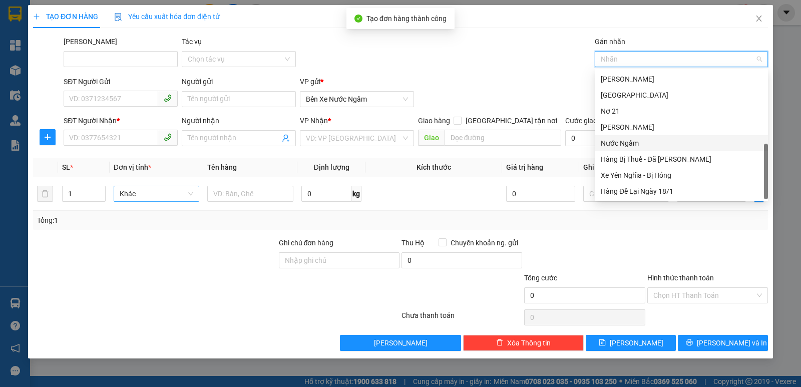
click at [629, 144] on div "Nước Ngầm" at bounding box center [681, 143] width 161 height 11
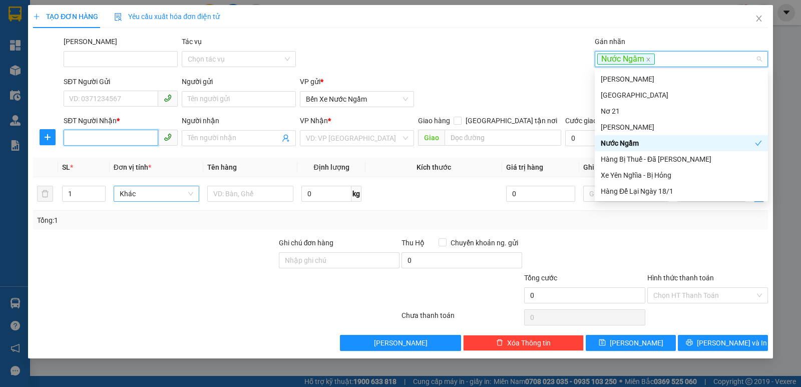
click at [104, 139] on input "SĐT Người Nhận *" at bounding box center [111, 138] width 95 height 16
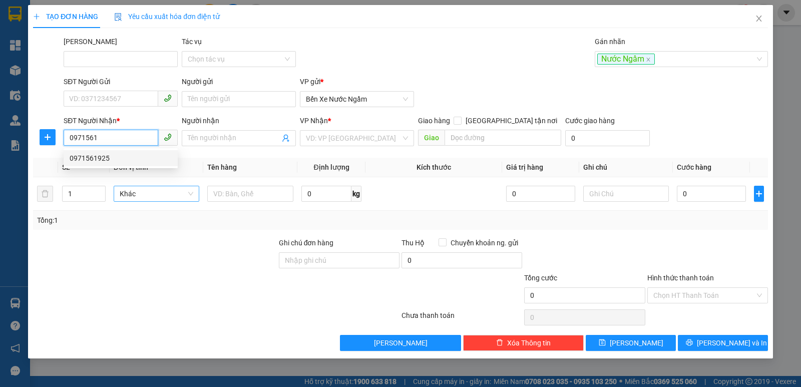
click at [97, 159] on div "0971561925" at bounding box center [121, 158] width 102 height 11
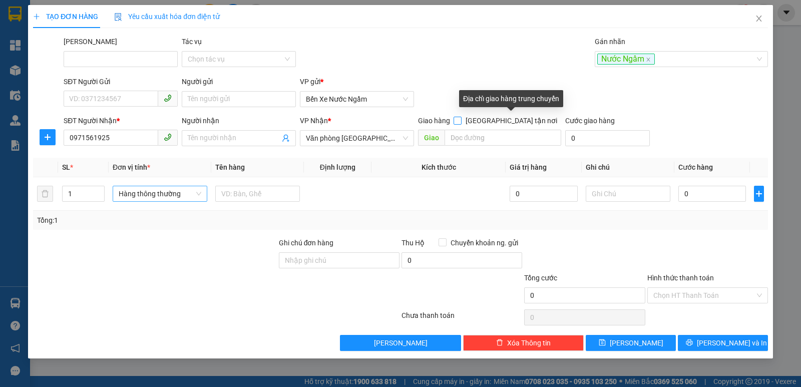
click at [461, 120] on input "[GEOGRAPHIC_DATA] tận nơi" at bounding box center [457, 120] width 7 height 7
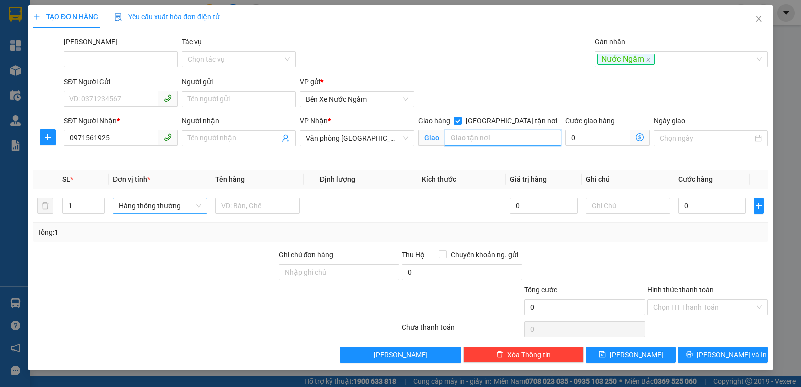
click at [476, 139] on input "search" at bounding box center [503, 138] width 117 height 16
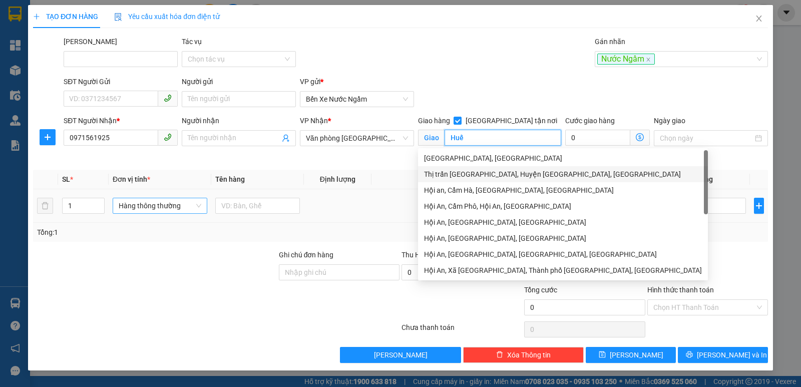
click at [143, 206] on span "Hàng thông thường" at bounding box center [160, 205] width 83 height 15
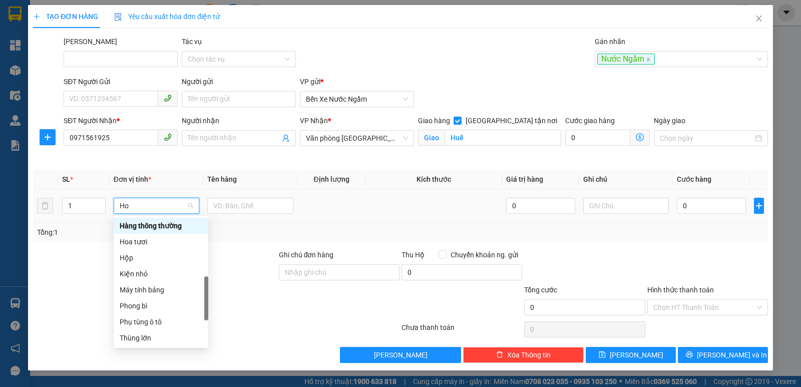
scroll to position [64, 0]
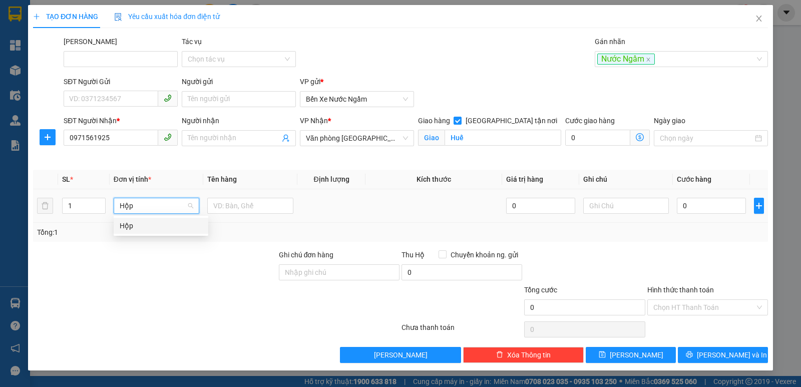
click at [126, 226] on div "Hộp" at bounding box center [161, 225] width 83 height 11
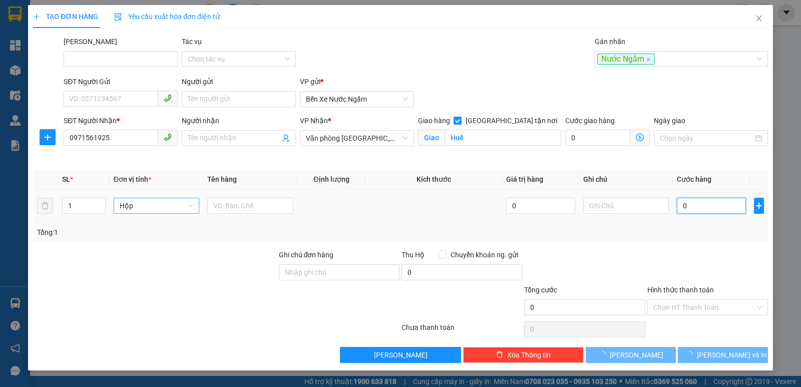
click at [718, 202] on input "0" at bounding box center [711, 206] width 69 height 16
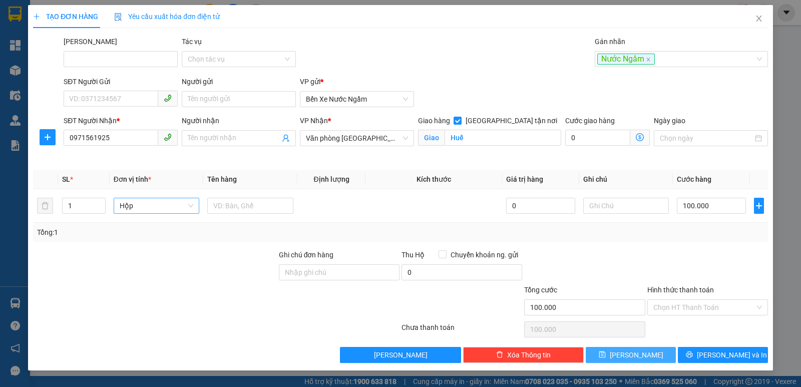
click at [612, 355] on button "[PERSON_NAME]" at bounding box center [631, 355] width 90 height 16
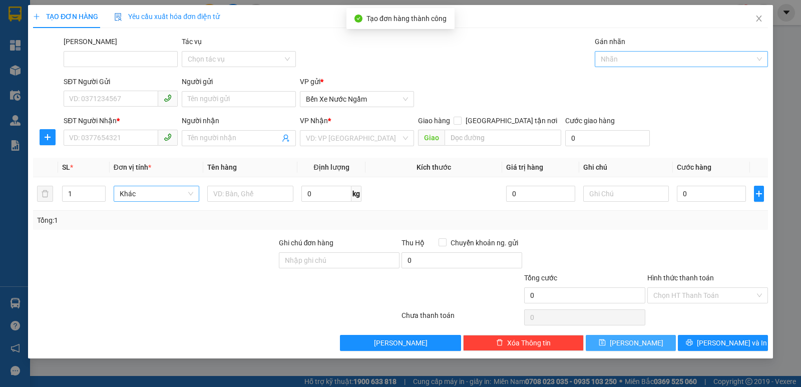
click at [625, 61] on div at bounding box center [676, 59] width 158 height 12
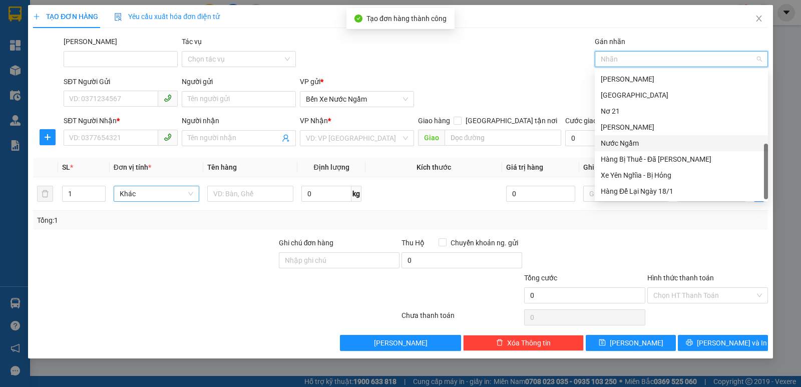
drag, startPoint x: 631, startPoint y: 142, endPoint x: 464, endPoint y: 142, distance: 166.7
click at [630, 142] on div "Nước Ngầm" at bounding box center [681, 143] width 161 height 11
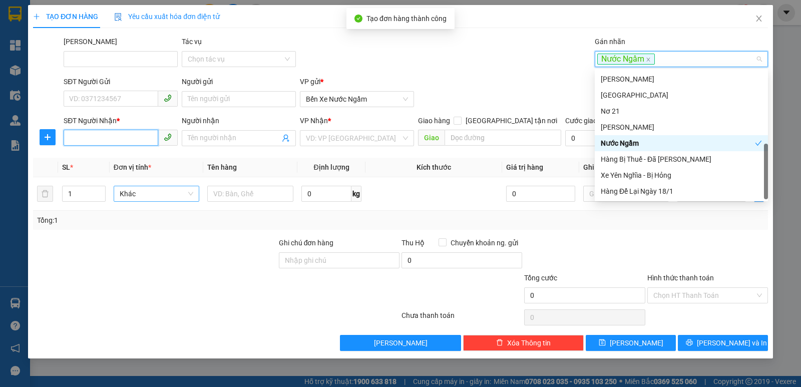
click at [86, 138] on input "SĐT Người Nhận *" at bounding box center [111, 138] width 95 height 16
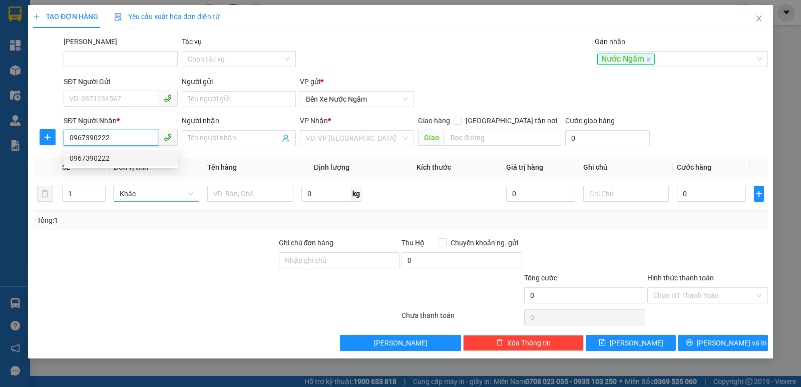
click at [101, 155] on div "0967390222" at bounding box center [121, 158] width 102 height 11
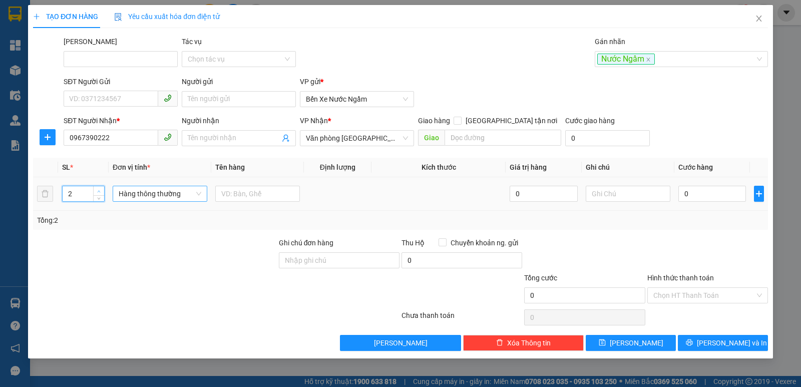
click at [99, 188] on span "up" at bounding box center [99, 191] width 6 height 6
click at [152, 199] on span "Hàng thông thường" at bounding box center [160, 193] width 83 height 15
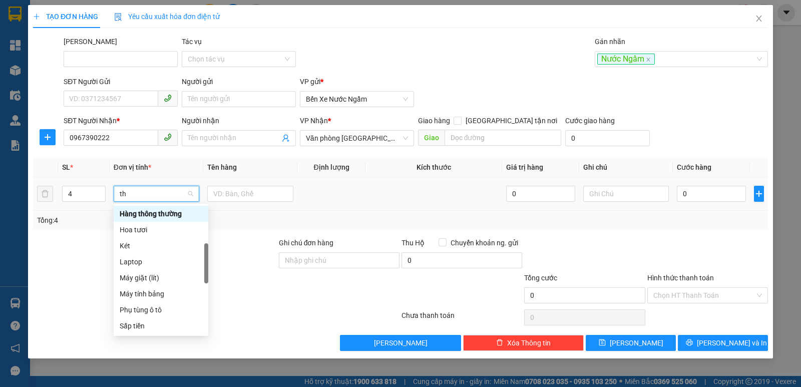
scroll to position [0, 0]
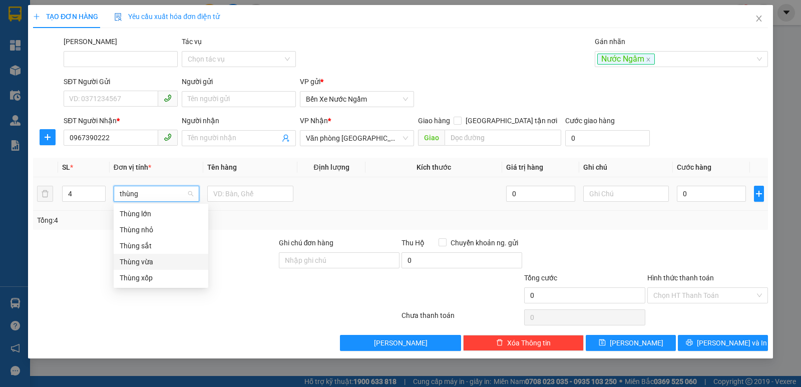
click at [144, 258] on div "Thùng vừa" at bounding box center [161, 261] width 83 height 11
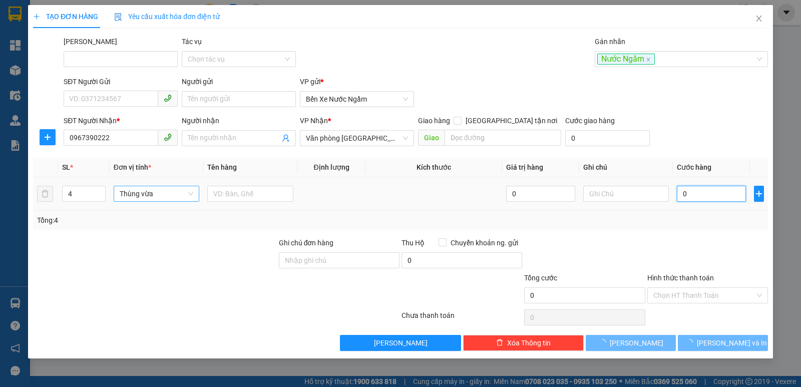
click at [709, 188] on input "0" at bounding box center [711, 194] width 69 height 16
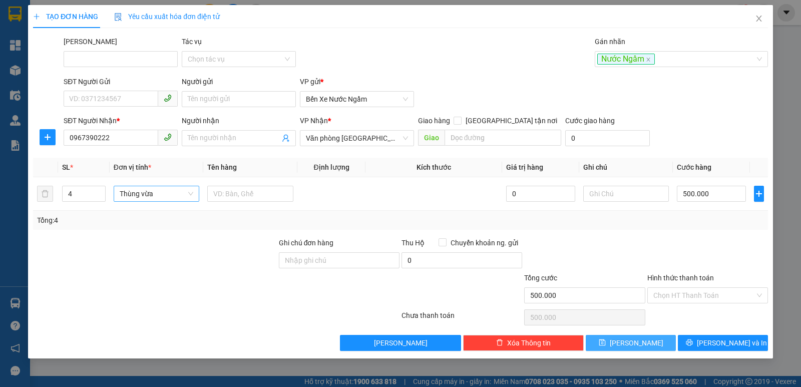
click at [616, 345] on button "[PERSON_NAME]" at bounding box center [631, 343] width 90 height 16
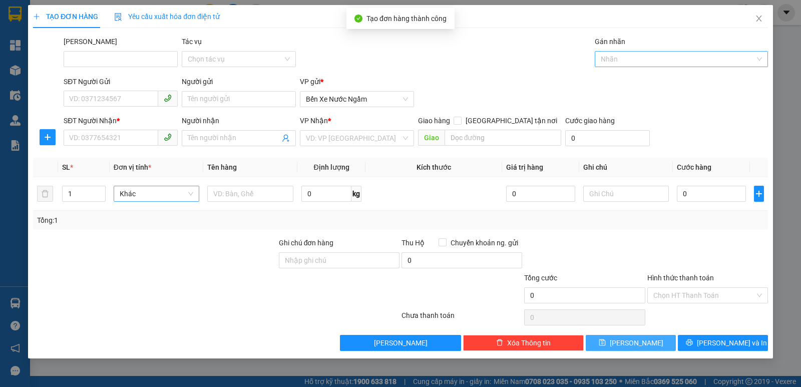
click at [627, 60] on div at bounding box center [676, 59] width 158 height 12
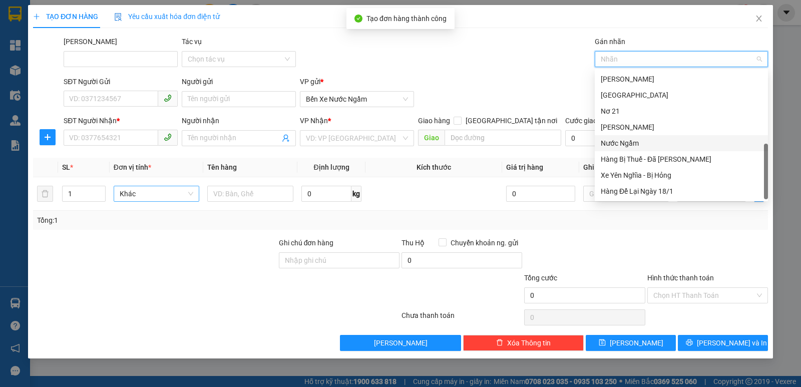
drag, startPoint x: 630, startPoint y: 141, endPoint x: 433, endPoint y: 141, distance: 196.7
click at [627, 141] on div "Nước Ngầm" at bounding box center [681, 143] width 161 height 11
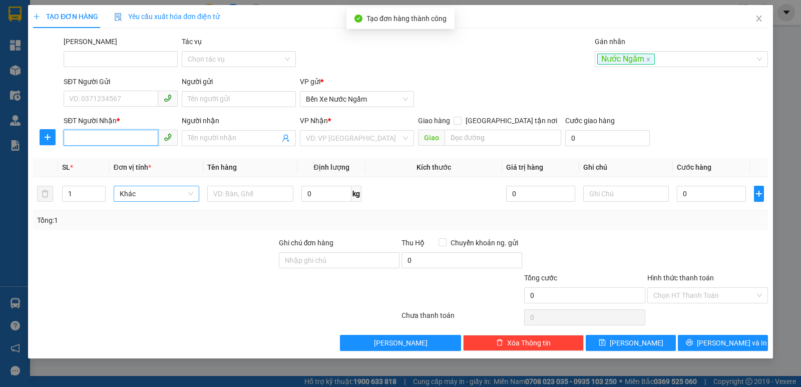
click at [99, 135] on input "SĐT Người Nhận *" at bounding box center [111, 138] width 95 height 16
click at [96, 157] on div "0818511112" at bounding box center [121, 158] width 102 height 11
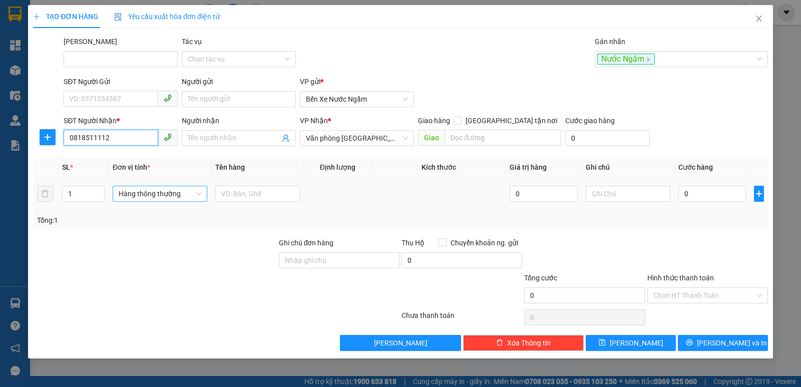
click at [162, 192] on span "Hàng thông thường" at bounding box center [160, 193] width 83 height 15
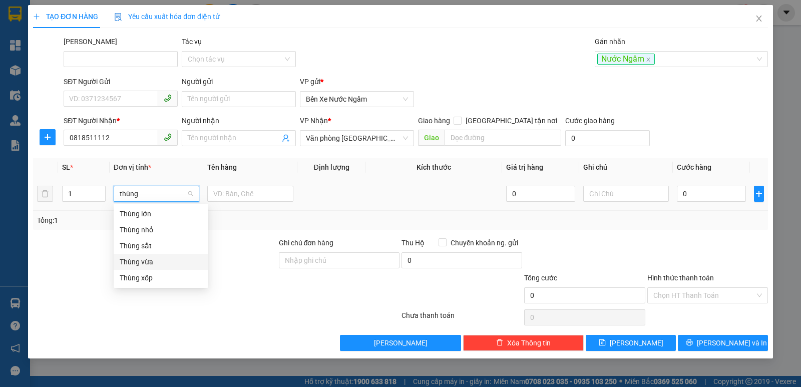
click at [142, 258] on div "Thùng vừa" at bounding box center [161, 261] width 83 height 11
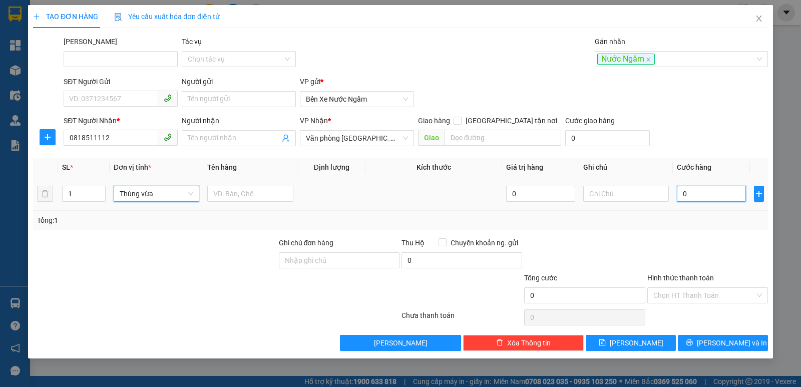
click at [690, 188] on input "0" at bounding box center [711, 194] width 69 height 16
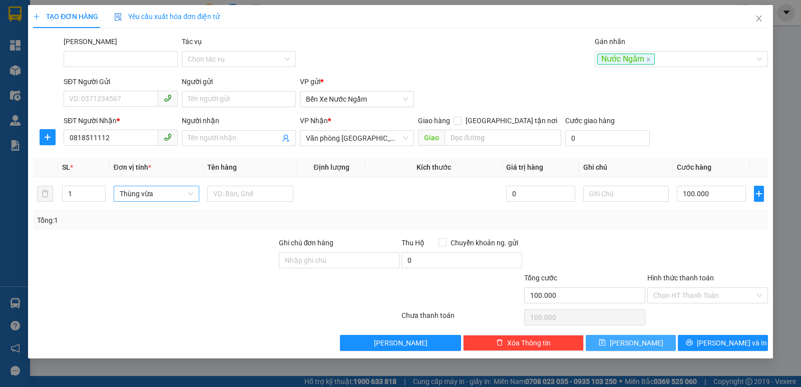
click at [619, 344] on button "[PERSON_NAME]" at bounding box center [631, 343] width 90 height 16
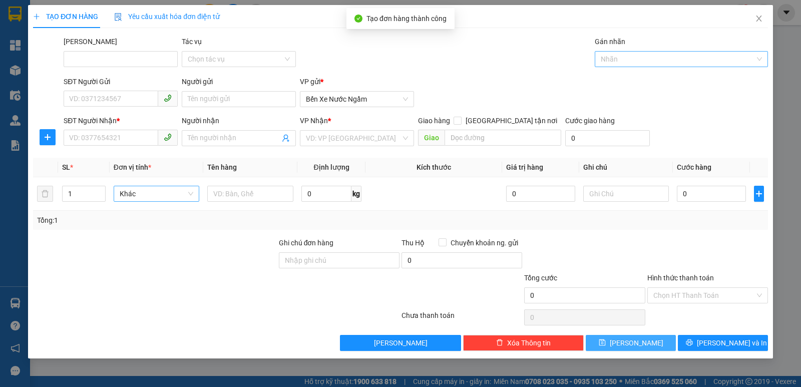
click at [620, 57] on div at bounding box center [676, 59] width 158 height 12
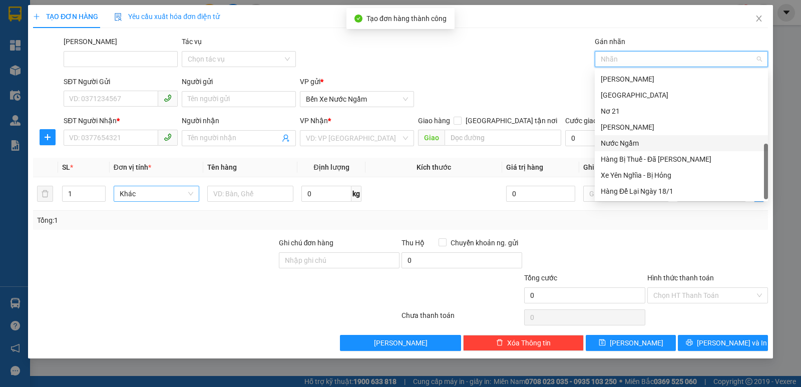
click at [628, 145] on div "Nước Ngầm" at bounding box center [681, 143] width 161 height 11
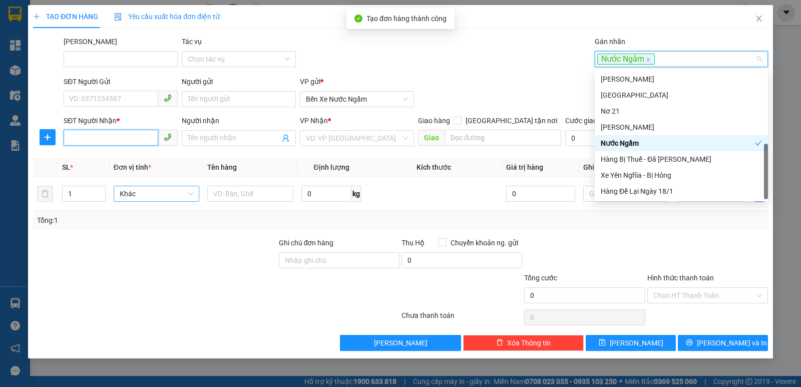
click at [80, 136] on input "SĐT Người Nhận *" at bounding box center [111, 138] width 95 height 16
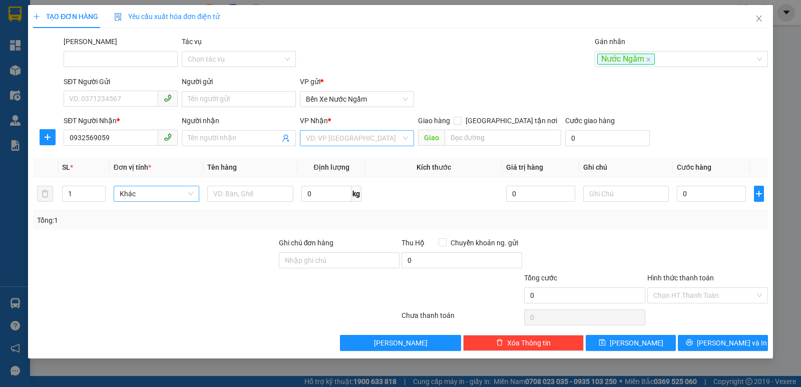
click at [367, 138] on input "search" at bounding box center [353, 138] width 95 height 15
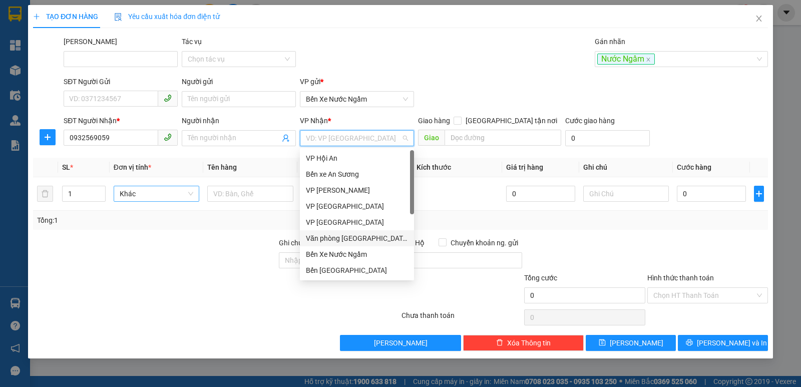
click at [350, 231] on div "Văn phòng [GEOGRAPHIC_DATA]" at bounding box center [357, 238] width 114 height 16
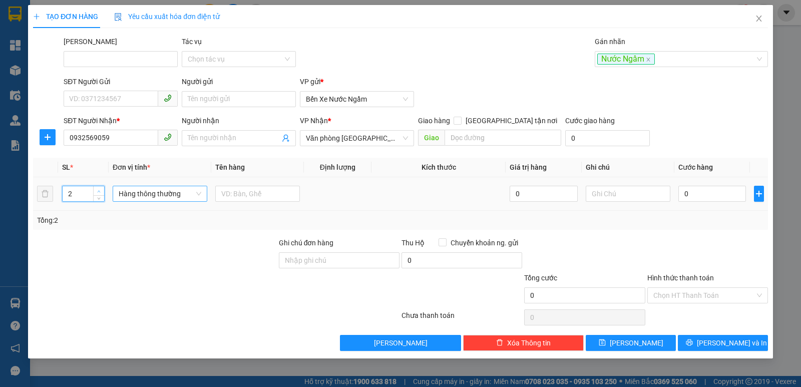
click at [97, 188] on span "up" at bounding box center [99, 191] width 6 height 6
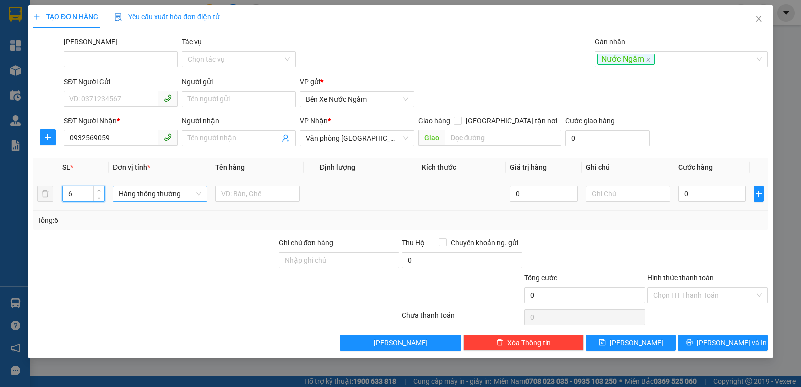
click at [149, 194] on span "Hàng thông thường" at bounding box center [160, 193] width 83 height 15
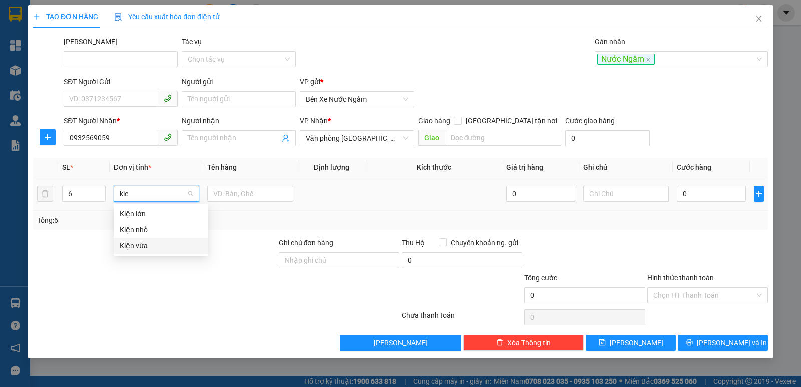
click at [139, 244] on div "Kiện vừa" at bounding box center [161, 245] width 83 height 11
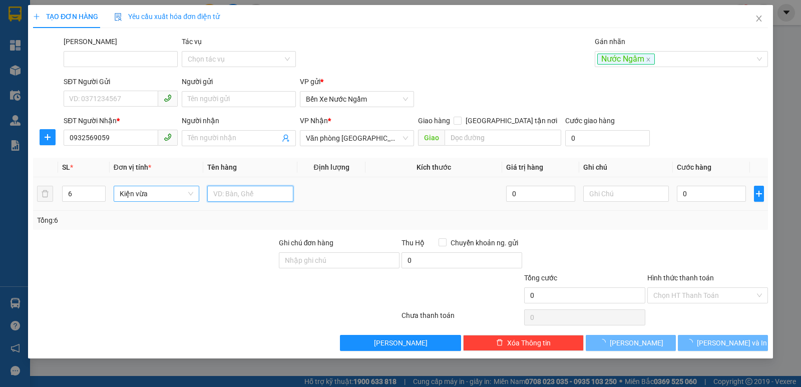
click at [227, 190] on input "text" at bounding box center [250, 194] width 86 height 16
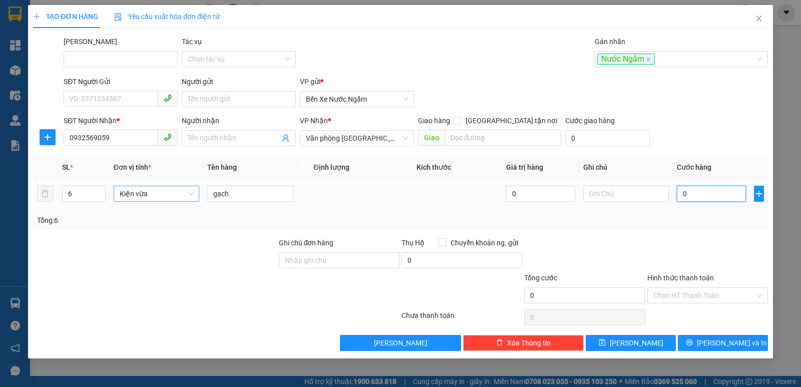
click at [691, 186] on input "0" at bounding box center [711, 194] width 69 height 16
click at [711, 294] on input "Hình thức thanh toán" at bounding box center [704, 295] width 102 height 15
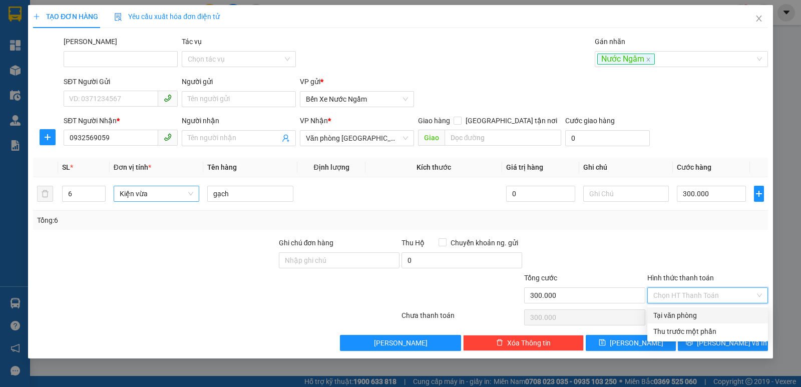
click at [681, 316] on div "Tại văn phòng" at bounding box center [707, 315] width 109 height 11
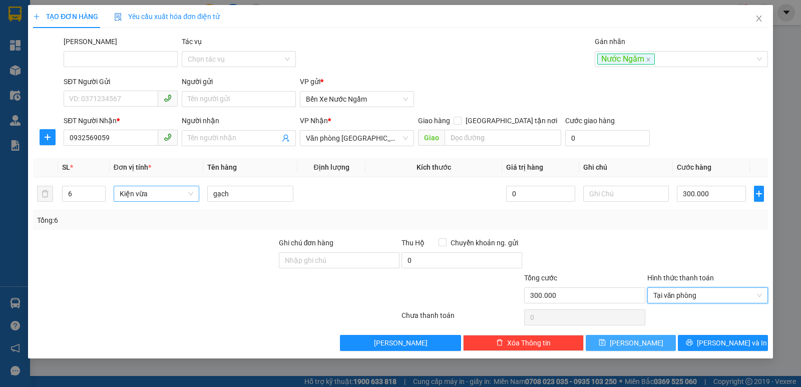
click at [630, 345] on span "[PERSON_NAME]" at bounding box center [637, 342] width 54 height 11
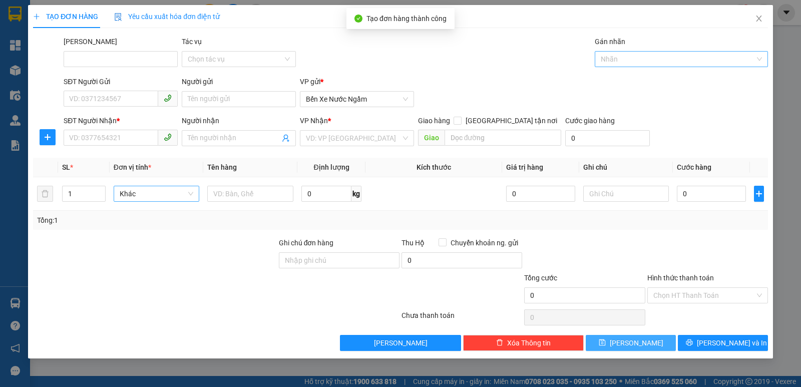
click at [621, 59] on div at bounding box center [676, 59] width 158 height 12
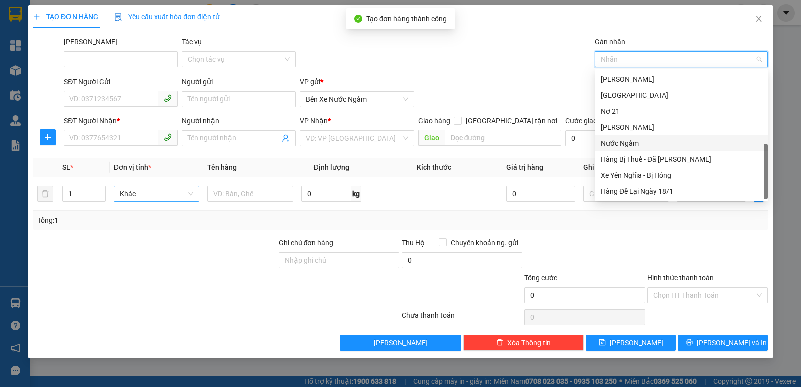
click at [625, 144] on div "Nước Ngầm" at bounding box center [681, 143] width 161 height 11
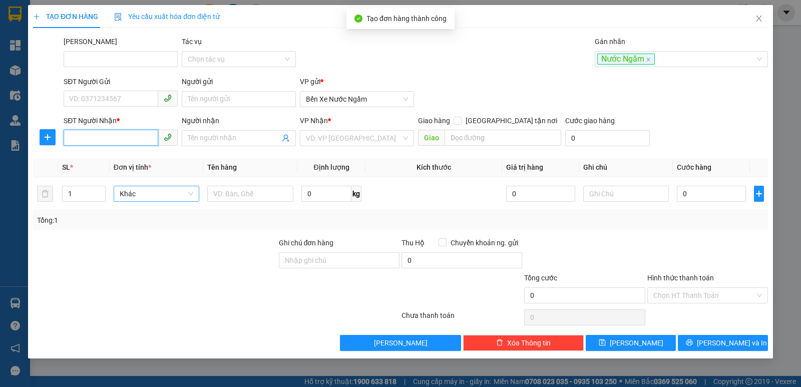
click at [91, 132] on input "SĐT Người Nhận *" at bounding box center [111, 138] width 95 height 16
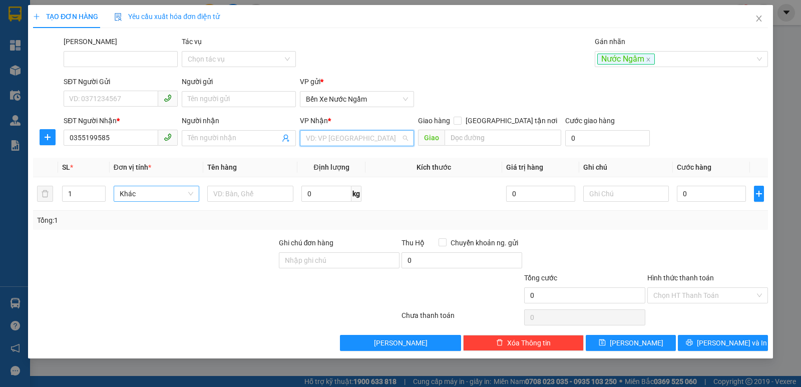
click at [335, 137] on input "search" at bounding box center [353, 138] width 95 height 15
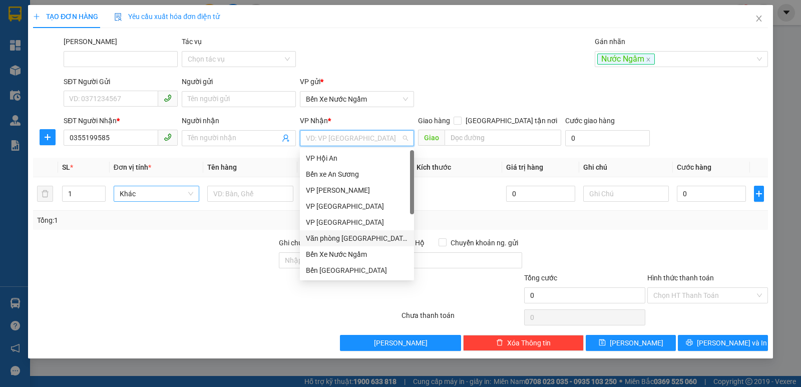
click at [355, 239] on div "Văn phòng [GEOGRAPHIC_DATA]" at bounding box center [357, 238] width 102 height 11
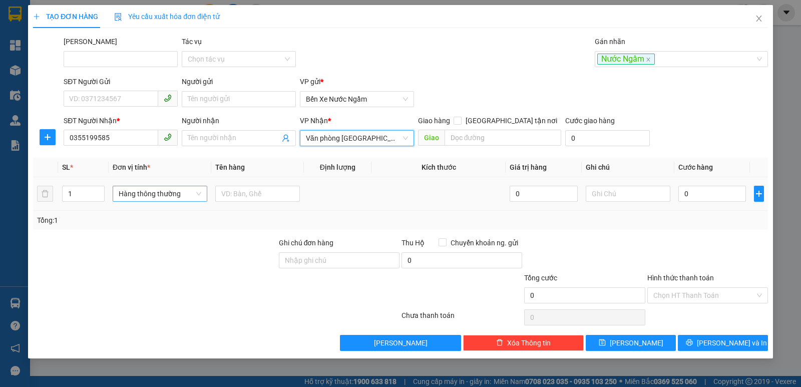
click at [140, 196] on span "Hàng thông thường" at bounding box center [160, 193] width 83 height 15
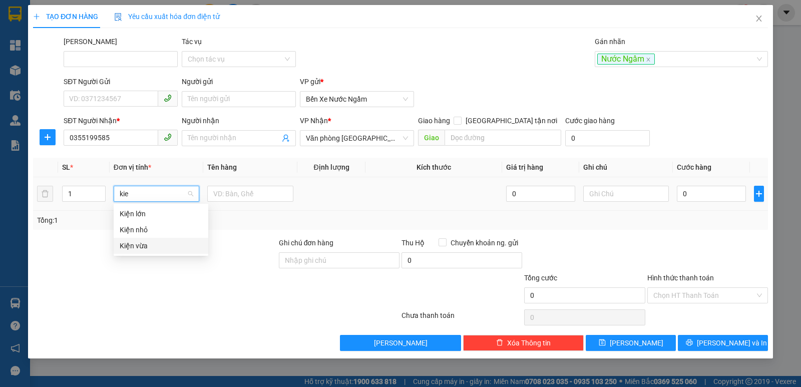
click at [141, 247] on div "Kiện vừa" at bounding box center [161, 245] width 83 height 11
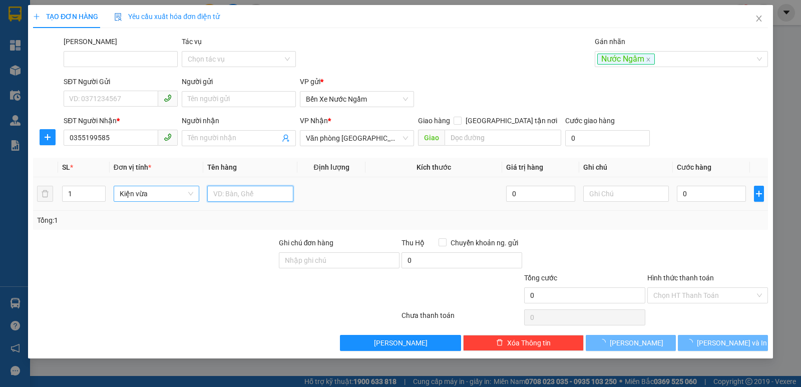
click at [255, 199] on input "text" at bounding box center [250, 194] width 86 height 16
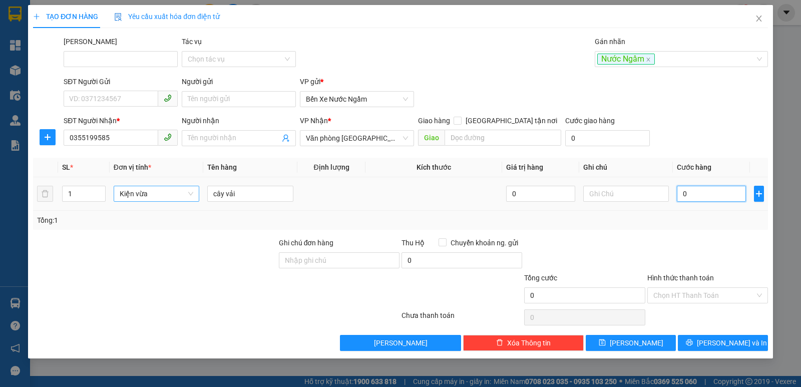
click at [694, 192] on input "0" at bounding box center [711, 194] width 69 height 16
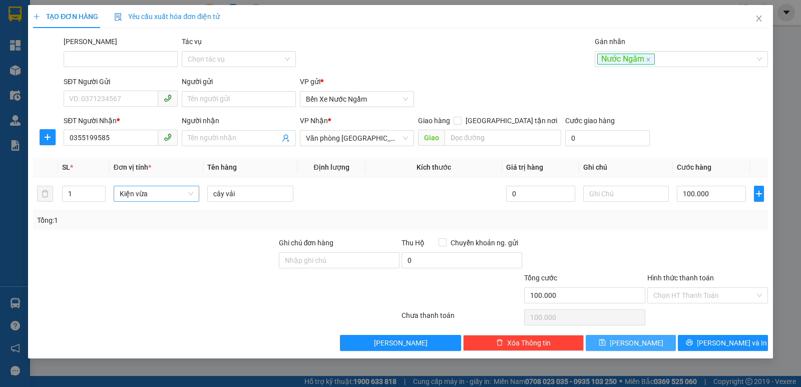
click at [606, 343] on icon "save" at bounding box center [602, 342] width 7 height 7
click at [644, 57] on div at bounding box center [676, 59] width 158 height 12
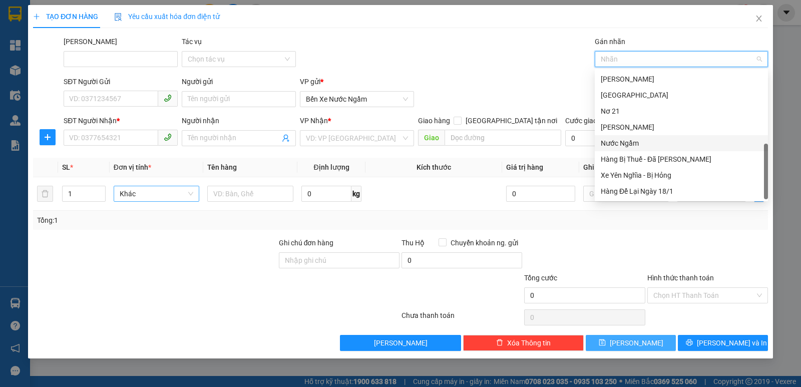
click at [630, 144] on div "Nước Ngầm" at bounding box center [681, 143] width 161 height 11
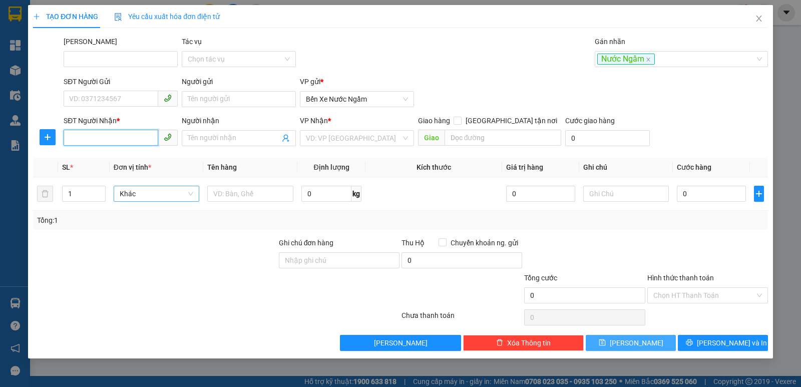
click at [123, 135] on input "SĐT Người Nhận *" at bounding box center [111, 138] width 95 height 16
click at [760, 16] on icon "close" at bounding box center [759, 19] width 8 height 8
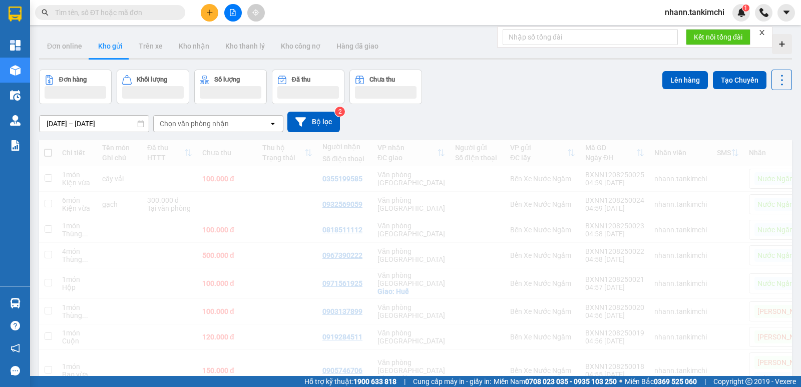
click at [107, 10] on input "text" at bounding box center [114, 12] width 118 height 11
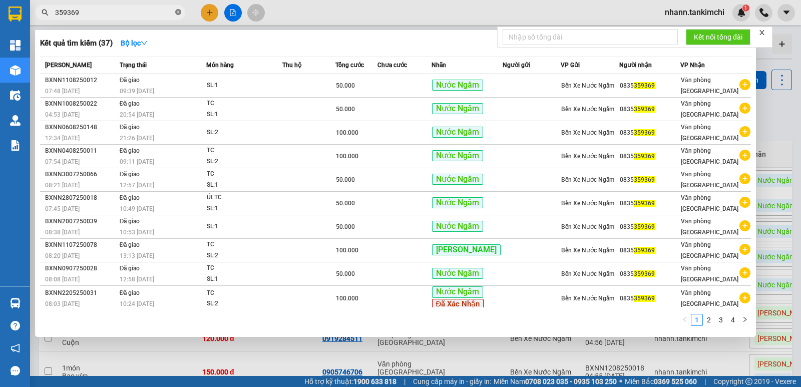
click at [179, 11] on icon "close-circle" at bounding box center [178, 12] width 6 height 6
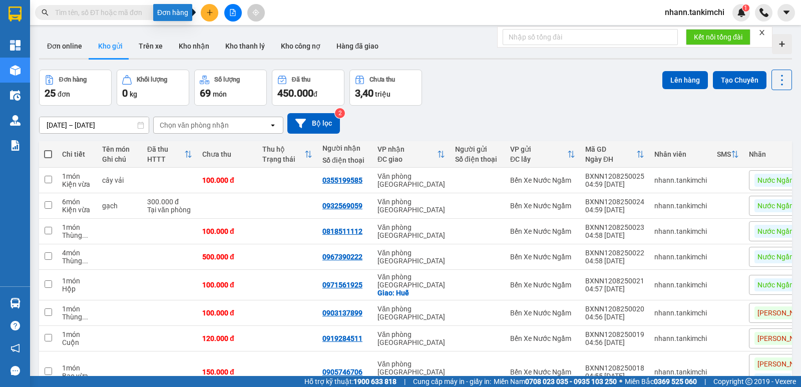
click at [205, 10] on button at bounding box center [210, 13] width 18 height 18
click at [244, 38] on div "Tạo đơn hàng" at bounding box center [249, 37] width 44 height 11
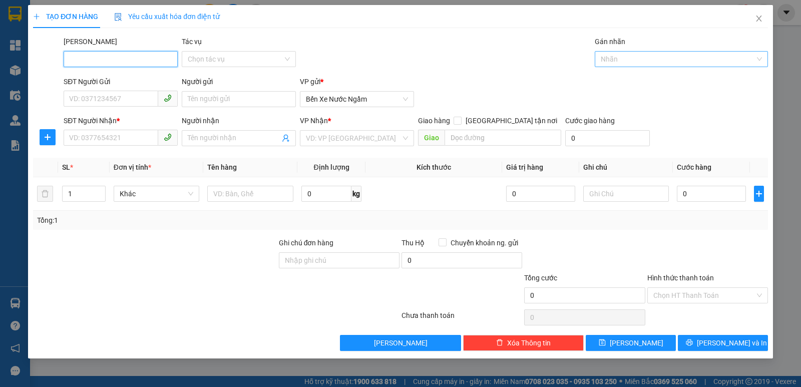
click at [623, 57] on div at bounding box center [676, 59] width 158 height 12
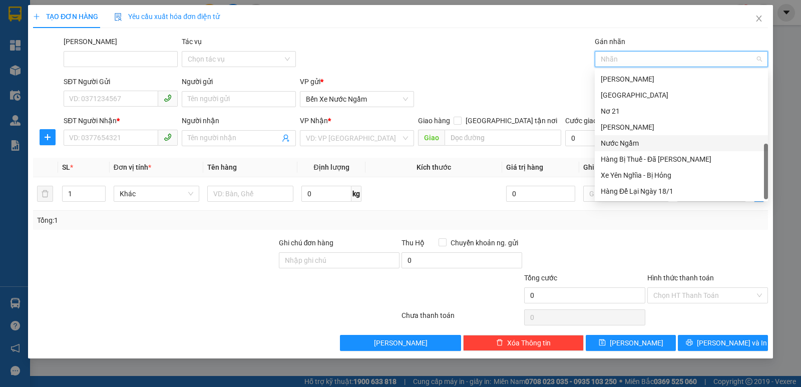
scroll to position [240, 0]
click at [624, 142] on div "Nước Ngầm" at bounding box center [681, 143] width 161 height 11
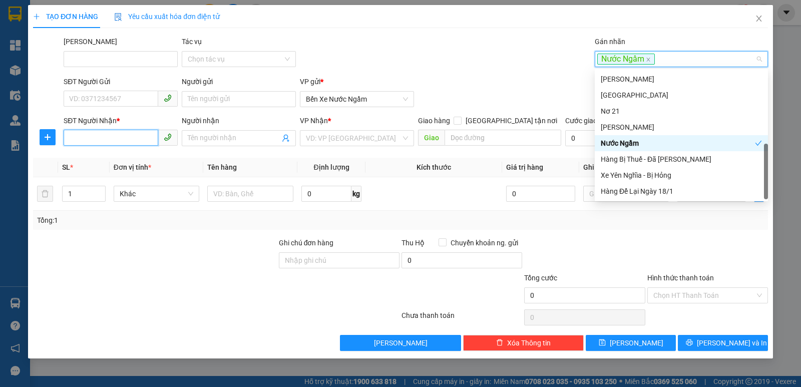
click at [98, 133] on input "SĐT Người Nhận *" at bounding box center [111, 138] width 95 height 16
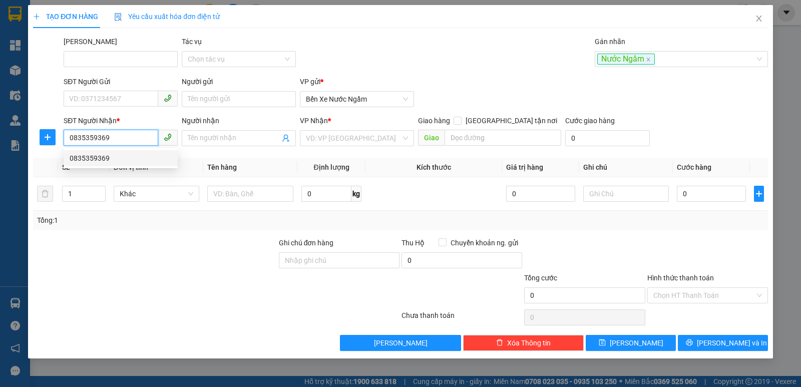
click at [101, 156] on div "0835359369" at bounding box center [121, 158] width 102 height 11
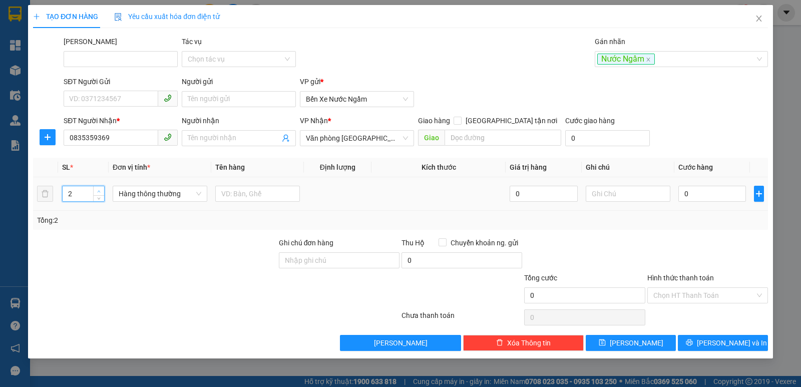
click at [97, 191] on span "up" at bounding box center [99, 191] width 6 height 6
click at [170, 190] on span "Hàng thông thường" at bounding box center [160, 193] width 83 height 15
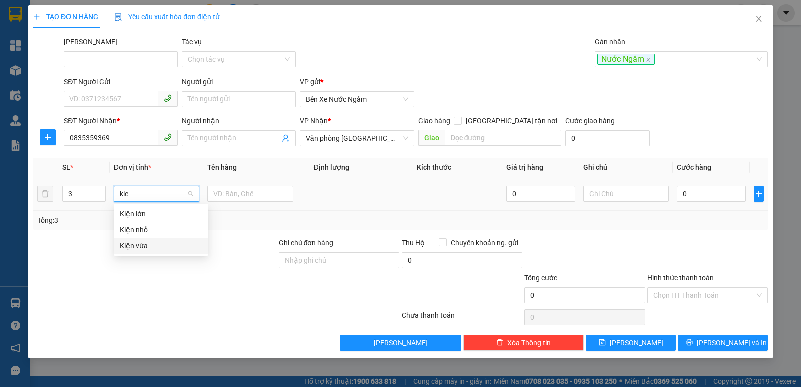
click at [139, 247] on div "Kiện vừa" at bounding box center [161, 245] width 83 height 11
click at [705, 196] on input "0" at bounding box center [711, 194] width 69 height 16
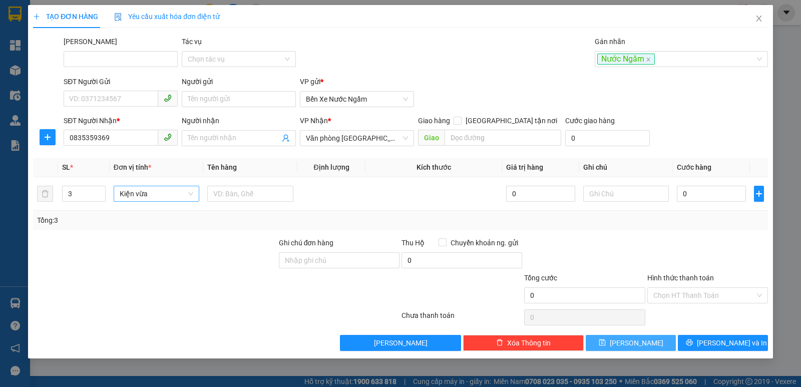
drag, startPoint x: 629, startPoint y: 343, endPoint x: 673, endPoint y: 219, distance: 131.7
click at [628, 341] on button "[PERSON_NAME]" at bounding box center [631, 343] width 90 height 16
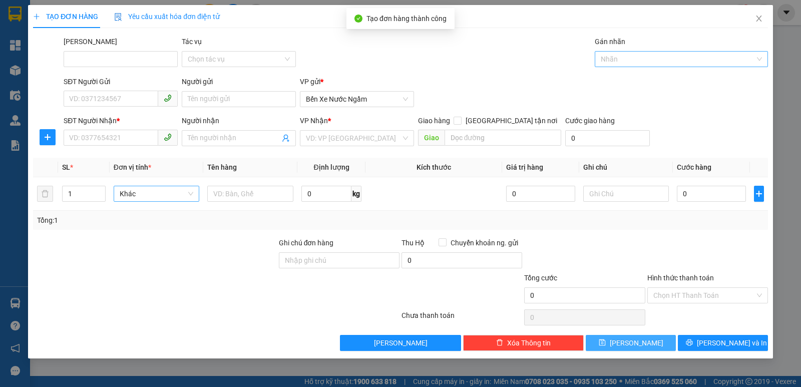
click at [627, 58] on div at bounding box center [676, 59] width 158 height 12
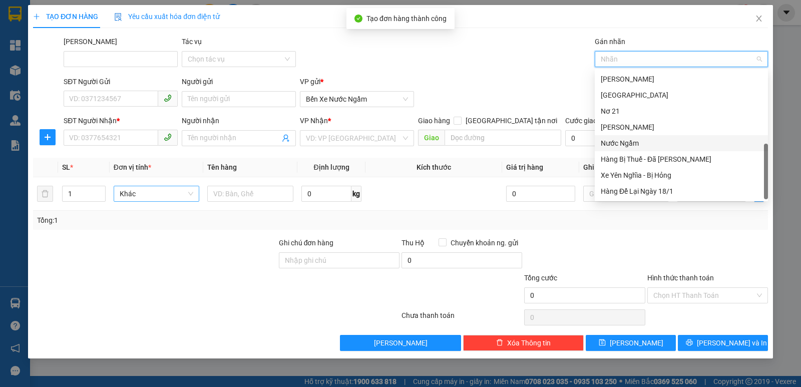
click at [628, 141] on div "Nước Ngầm" at bounding box center [681, 143] width 161 height 11
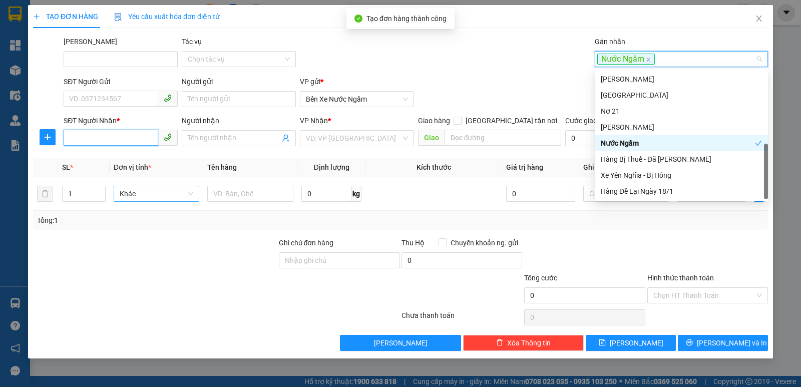
click at [97, 136] on input "SĐT Người Nhận *" at bounding box center [111, 138] width 95 height 16
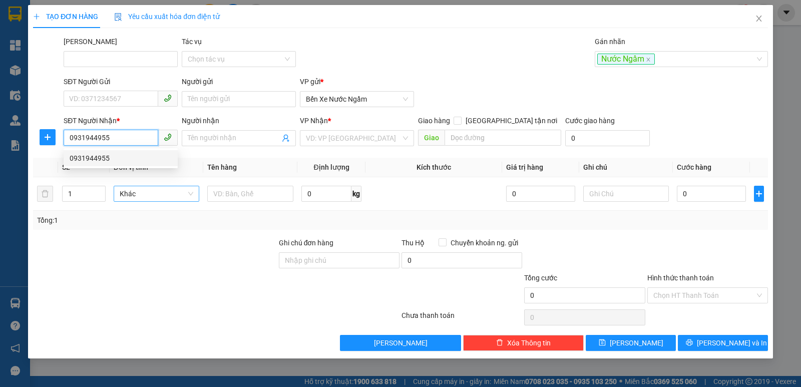
click at [92, 159] on div "0931944955" at bounding box center [121, 158] width 102 height 11
click at [171, 192] on span "Hàng thông thường" at bounding box center [160, 193] width 83 height 15
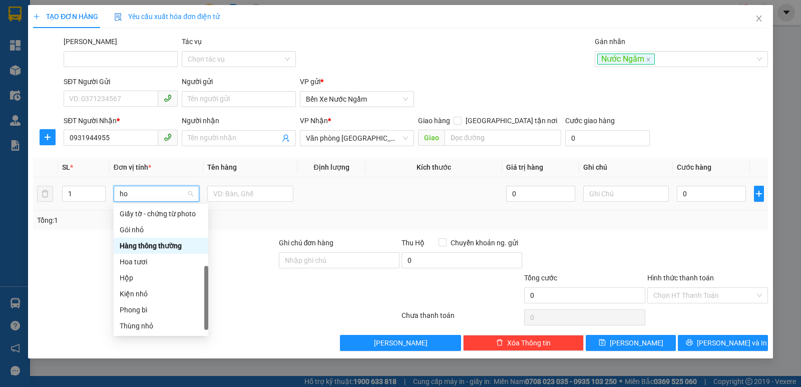
scroll to position [64, 0]
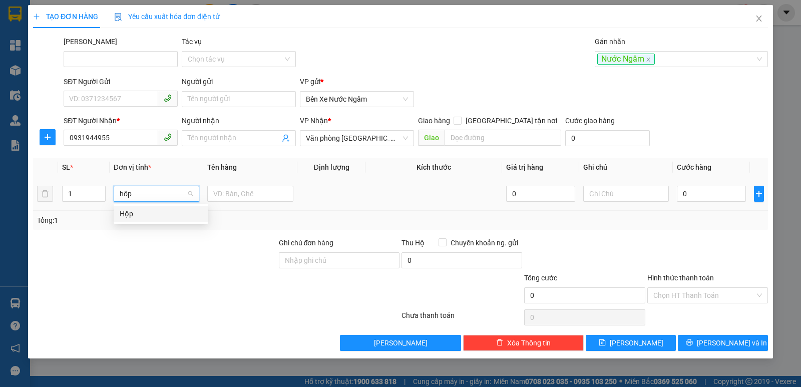
drag, startPoint x: 124, startPoint y: 213, endPoint x: 155, endPoint y: 205, distance: 31.9
click at [126, 212] on div "Hộp" at bounding box center [161, 213] width 83 height 11
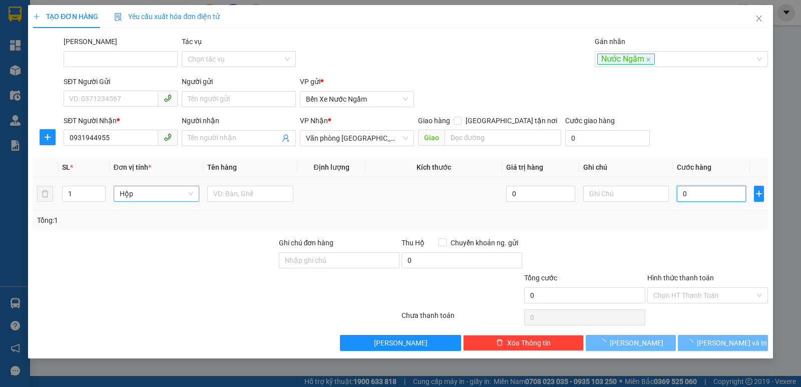
click at [692, 190] on input "0" at bounding box center [711, 194] width 69 height 16
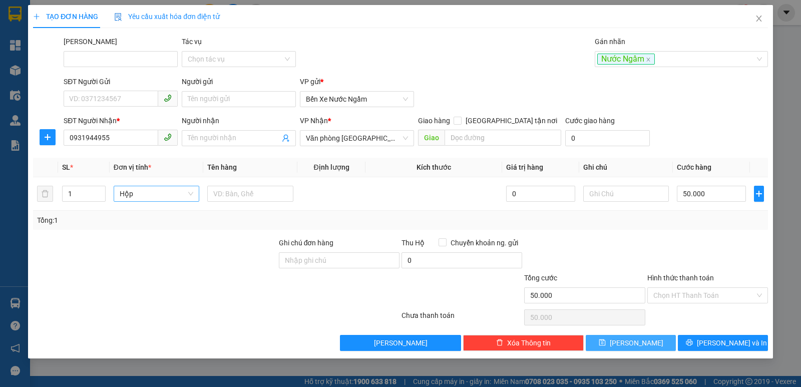
click at [605, 340] on icon "save" at bounding box center [602, 342] width 7 height 7
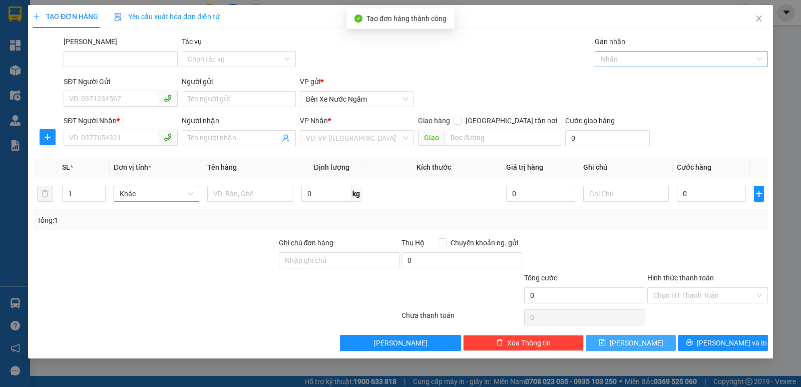
click at [628, 59] on div at bounding box center [676, 59] width 158 height 12
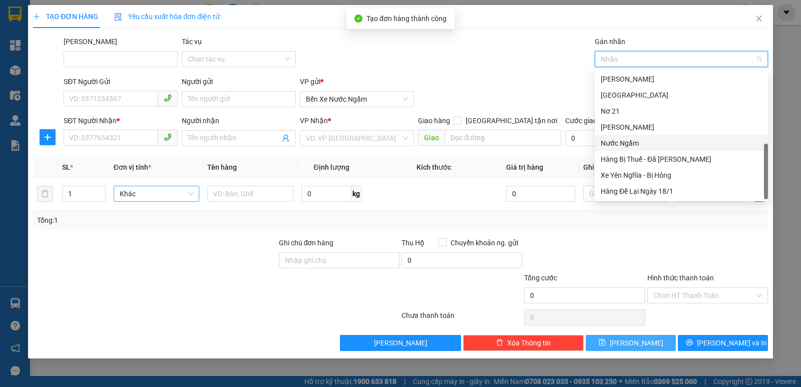
drag, startPoint x: 630, startPoint y: 143, endPoint x: 600, endPoint y: 145, distance: 30.1
click at [624, 144] on div "Nước Ngầm" at bounding box center [681, 143] width 161 height 11
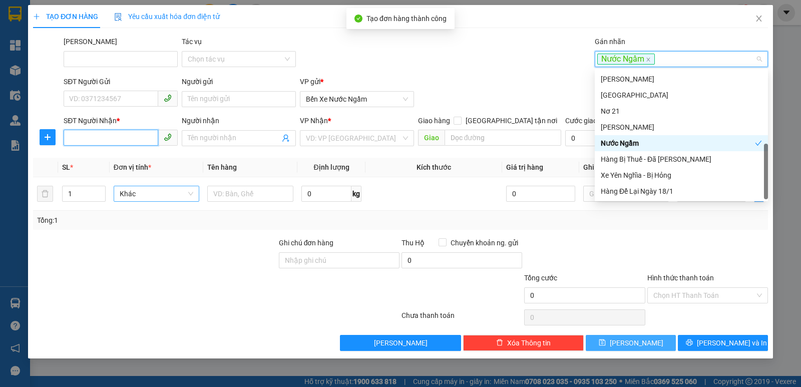
click at [81, 137] on input "SĐT Người Nhận *" at bounding box center [111, 138] width 95 height 16
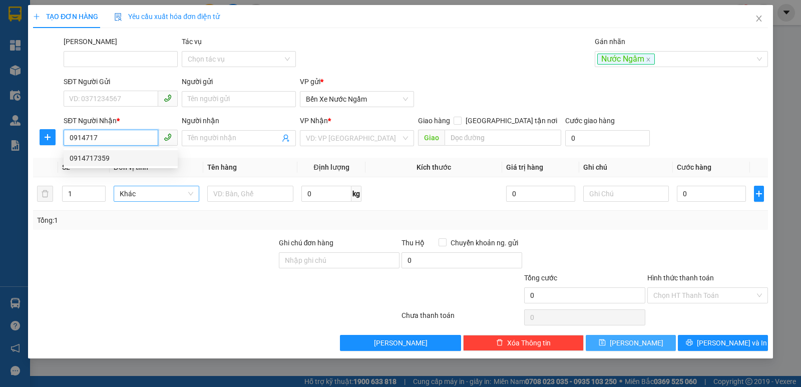
click at [99, 157] on div "0914717359" at bounding box center [121, 158] width 102 height 11
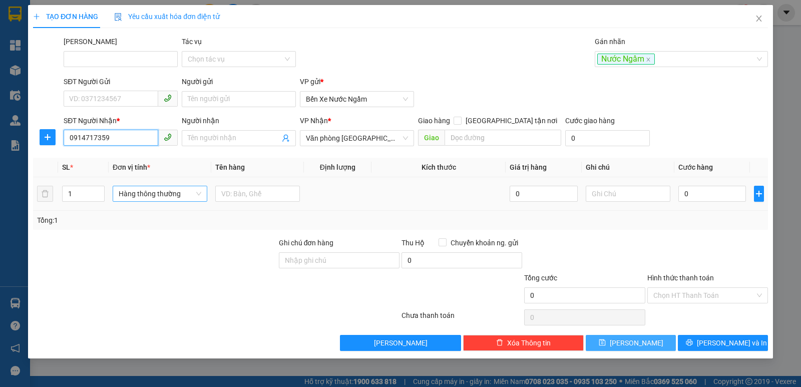
click at [159, 195] on span "Hàng thông thường" at bounding box center [160, 193] width 83 height 15
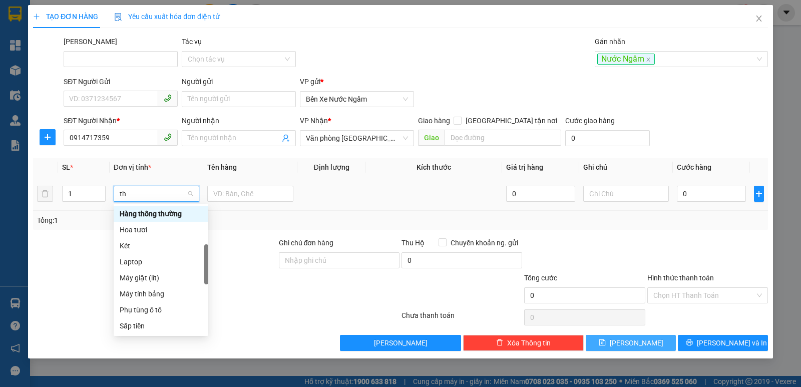
scroll to position [0, 0]
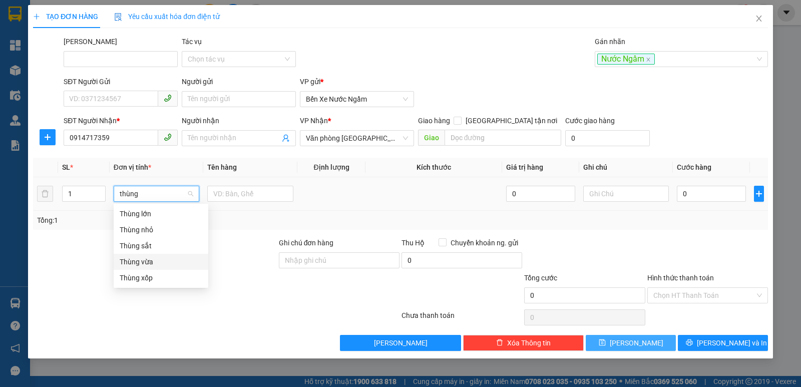
click at [146, 259] on div "Thùng vừa" at bounding box center [161, 261] width 83 height 11
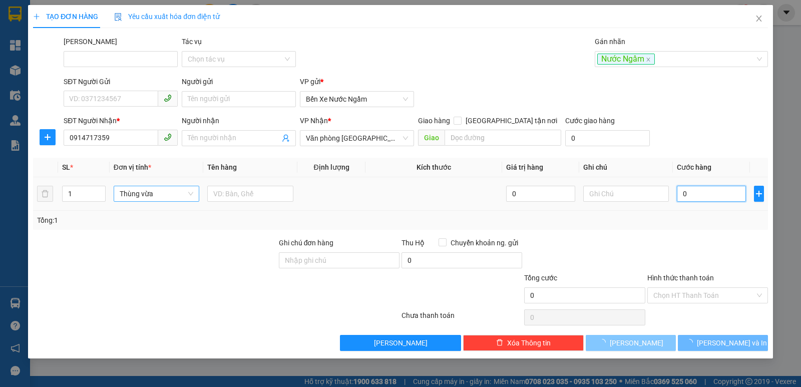
click at [698, 193] on input "0" at bounding box center [711, 194] width 69 height 16
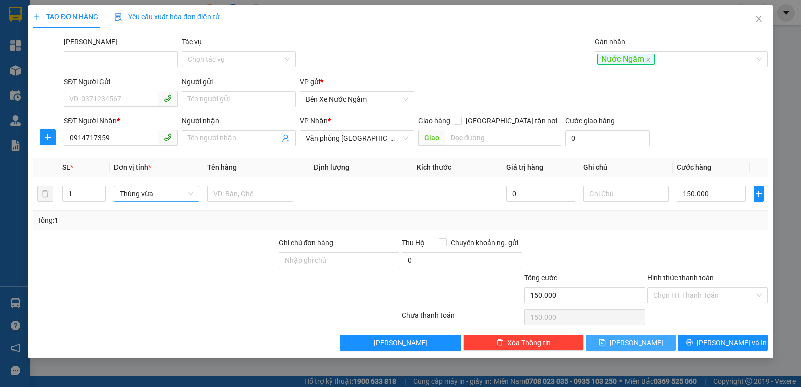
click at [606, 346] on span "save" at bounding box center [602, 343] width 7 height 8
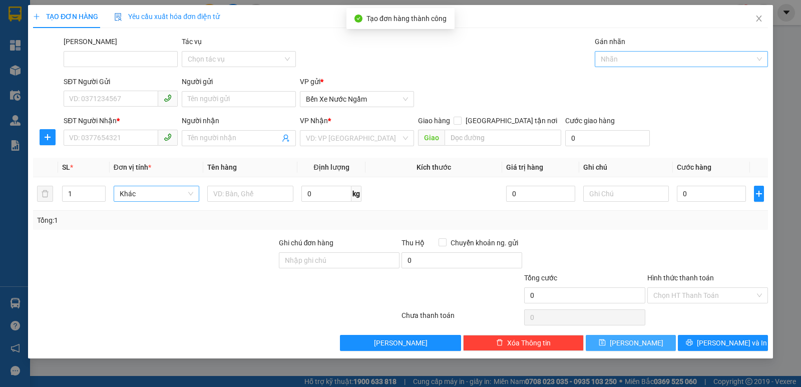
click at [631, 58] on div at bounding box center [676, 59] width 158 height 12
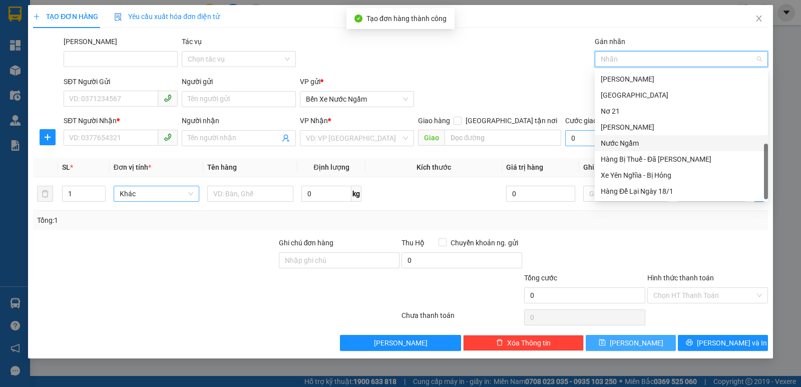
drag, startPoint x: 628, startPoint y: 143, endPoint x: 588, endPoint y: 143, distance: 40.0
click at [626, 143] on div "Nước Ngầm" at bounding box center [681, 143] width 161 height 11
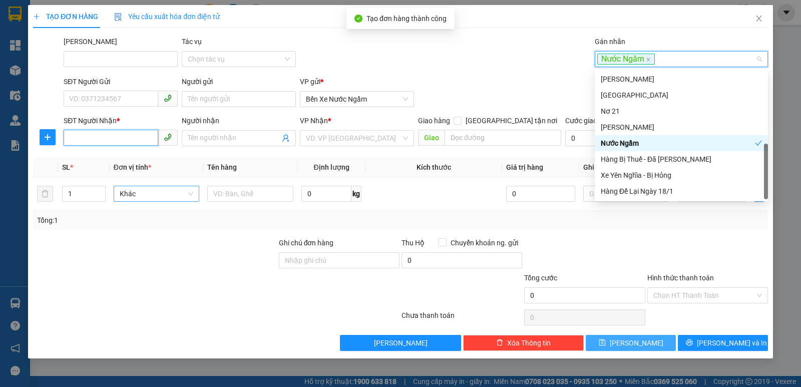
click at [93, 140] on input "SĐT Người Nhận *" at bounding box center [111, 138] width 95 height 16
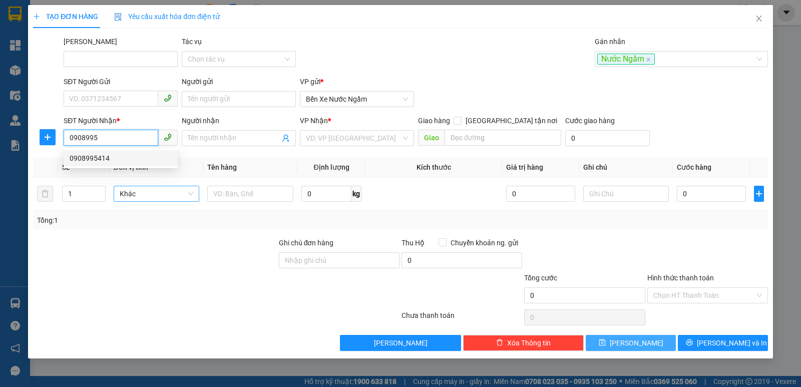
click at [91, 159] on div "0908995414" at bounding box center [121, 158] width 102 height 11
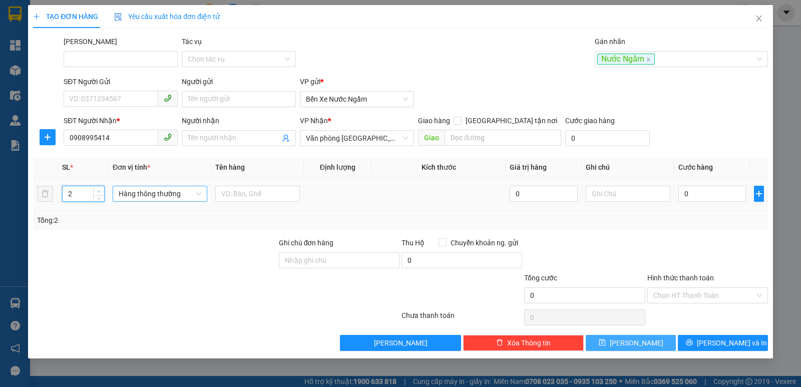
click at [96, 188] on span "Increase Value" at bounding box center [98, 190] width 11 height 9
click at [135, 191] on span "Hàng thông thường" at bounding box center [160, 193] width 83 height 15
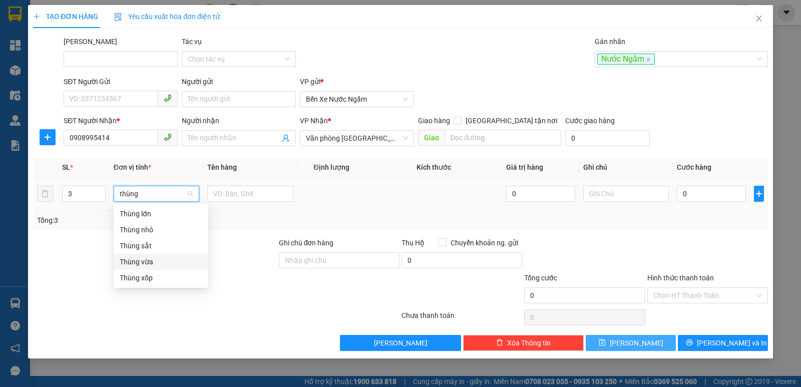
click at [145, 260] on div "Thùng vừa" at bounding box center [161, 261] width 83 height 11
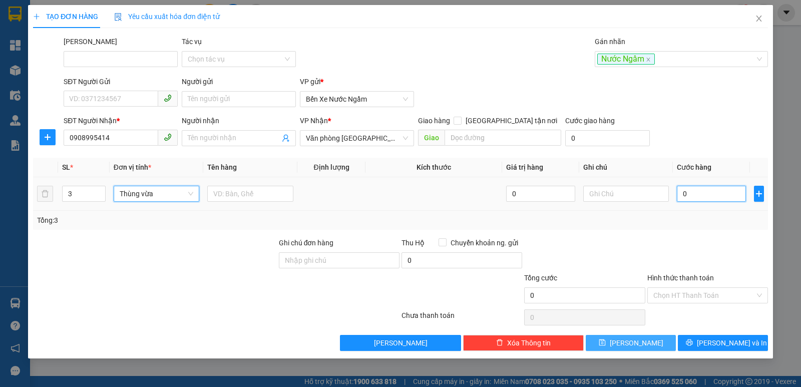
click at [702, 195] on input "0" at bounding box center [711, 194] width 69 height 16
drag, startPoint x: 640, startPoint y: 342, endPoint x: 643, endPoint y: 304, distance: 38.2
click at [640, 342] on span "[PERSON_NAME]" at bounding box center [637, 342] width 54 height 11
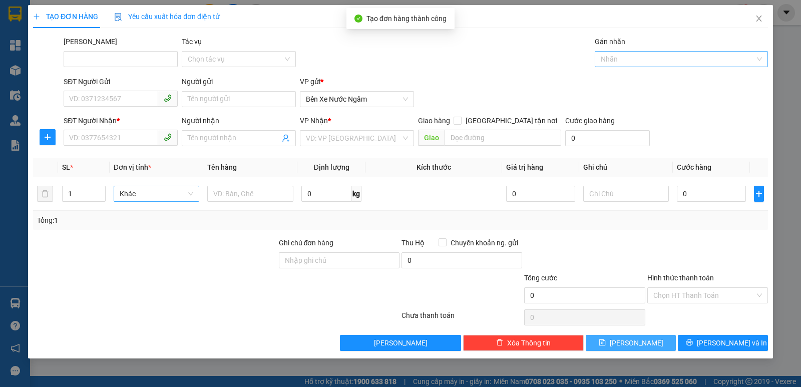
click at [637, 56] on div at bounding box center [676, 59] width 158 height 12
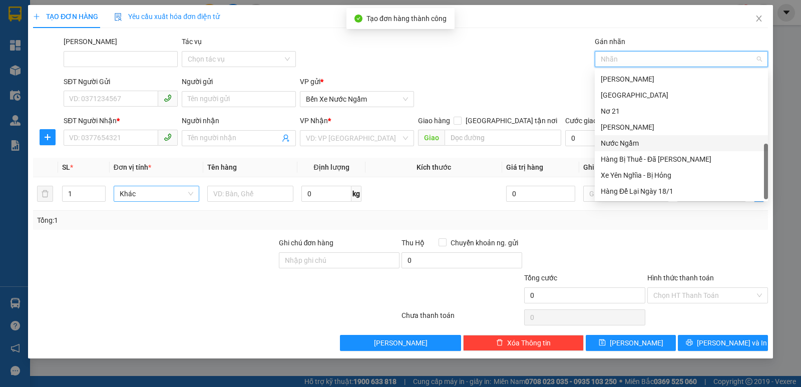
drag, startPoint x: 628, startPoint y: 144, endPoint x: 494, endPoint y: 131, distance: 135.3
click at [626, 144] on div "Nước Ngầm" at bounding box center [681, 143] width 161 height 11
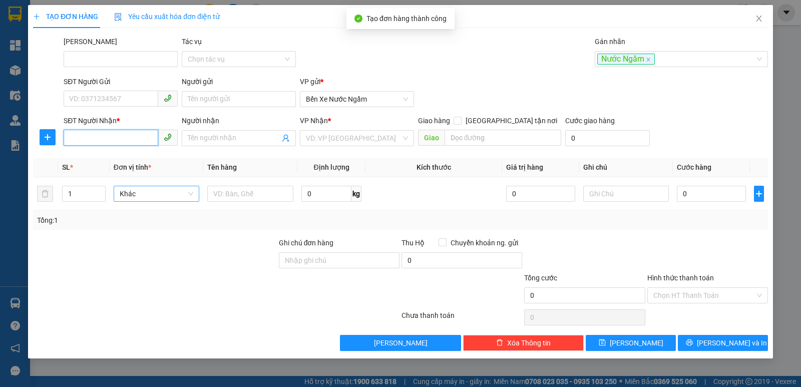
click at [94, 136] on input "SĐT Người Nhận *" at bounding box center [111, 138] width 95 height 16
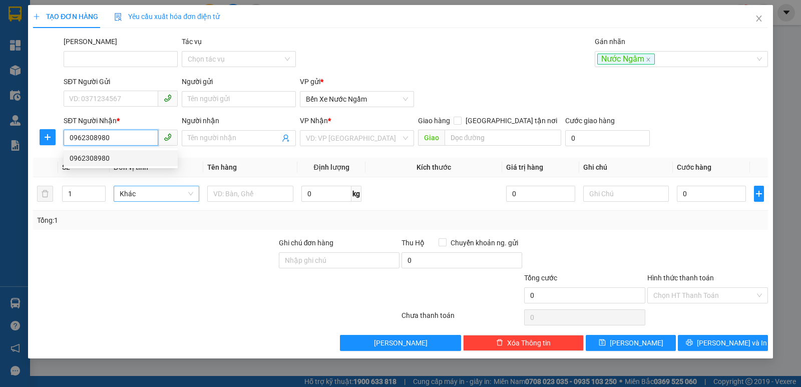
click at [90, 154] on div "0962308980" at bounding box center [121, 158] width 102 height 11
click at [160, 194] on span "Hàng thông thường" at bounding box center [160, 193] width 83 height 15
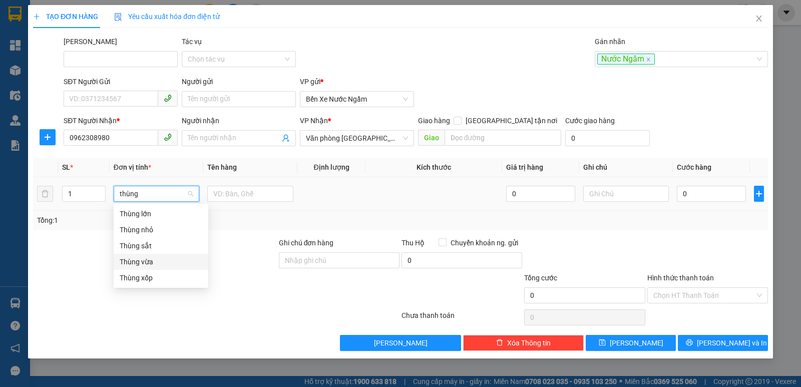
click at [140, 264] on div "Thùng vừa" at bounding box center [161, 261] width 83 height 11
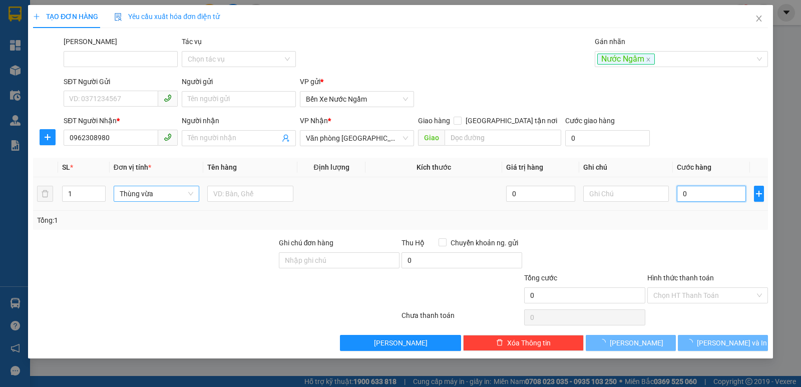
click at [706, 192] on input "0" at bounding box center [711, 194] width 69 height 16
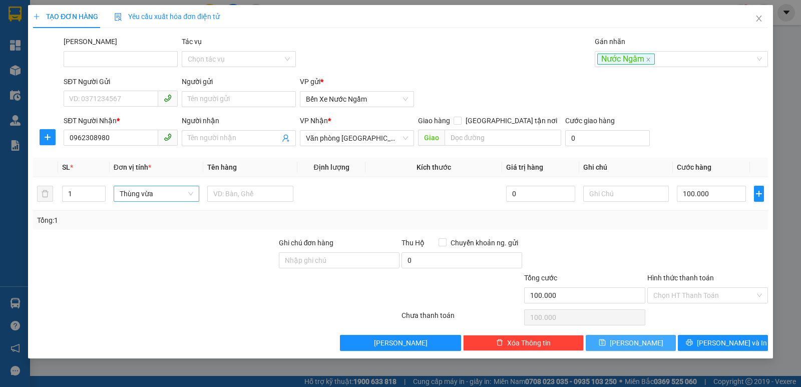
click at [643, 341] on button "[PERSON_NAME]" at bounding box center [631, 343] width 90 height 16
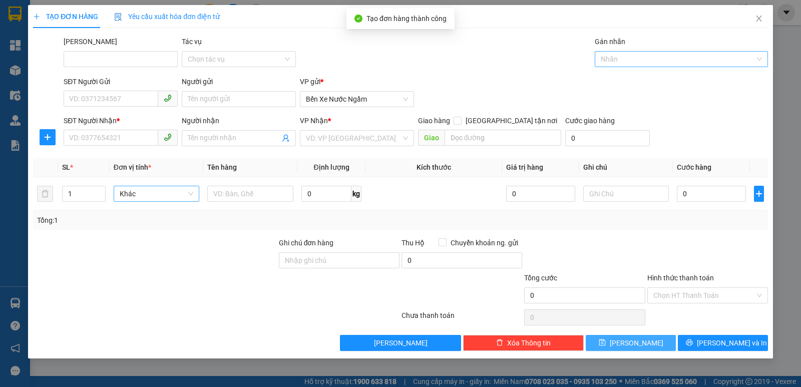
click at [640, 57] on div at bounding box center [676, 59] width 158 height 12
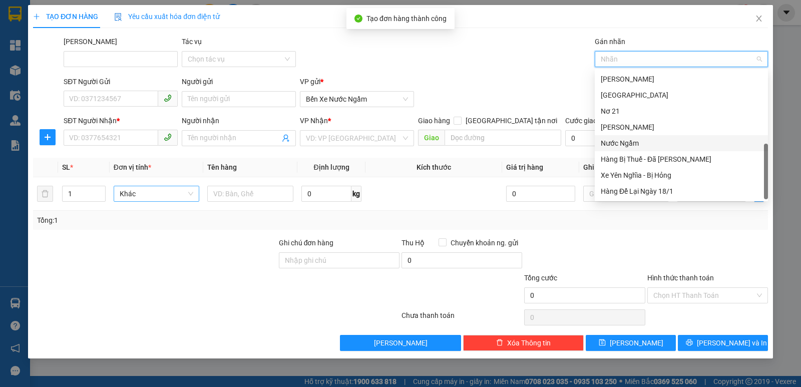
drag, startPoint x: 631, startPoint y: 144, endPoint x: 513, endPoint y: 129, distance: 119.6
click at [630, 144] on div "Nước Ngầm" at bounding box center [681, 143] width 161 height 11
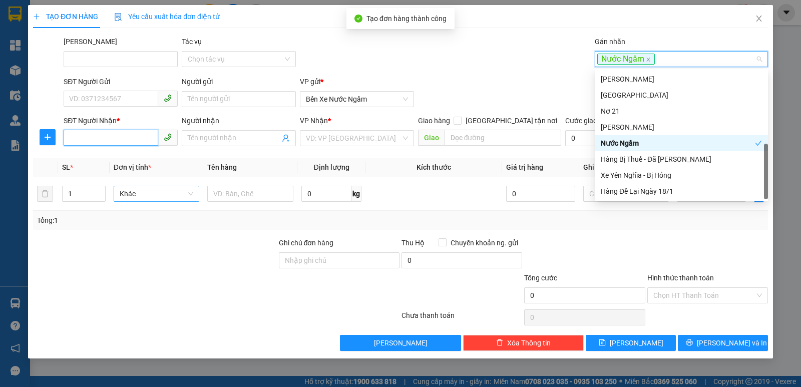
click at [96, 139] on input "SĐT Người Nhận *" at bounding box center [111, 138] width 95 height 16
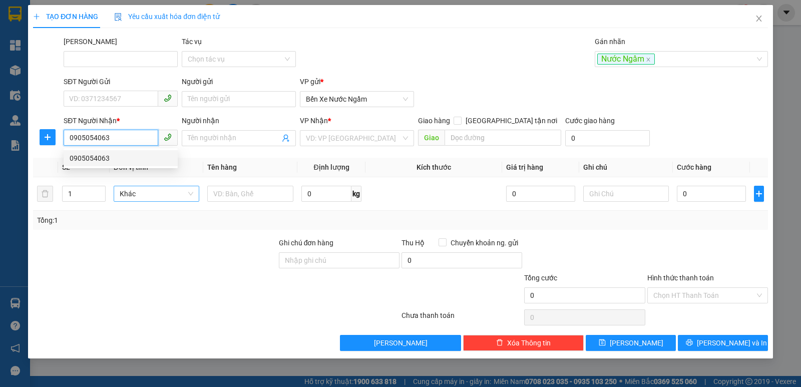
click at [93, 156] on div "0905054063" at bounding box center [121, 158] width 102 height 11
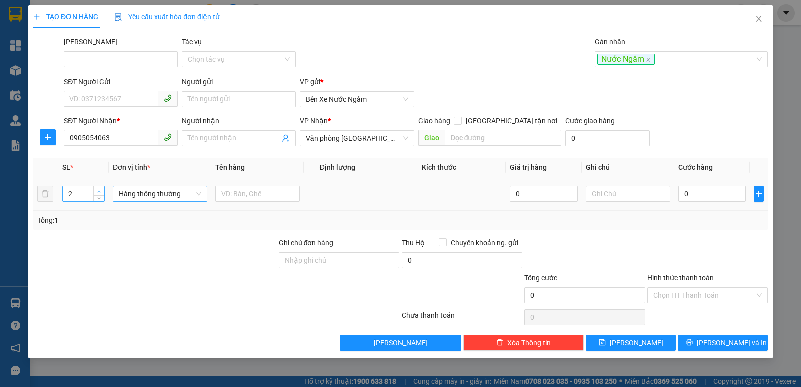
click at [98, 188] on span "up" at bounding box center [99, 191] width 6 height 6
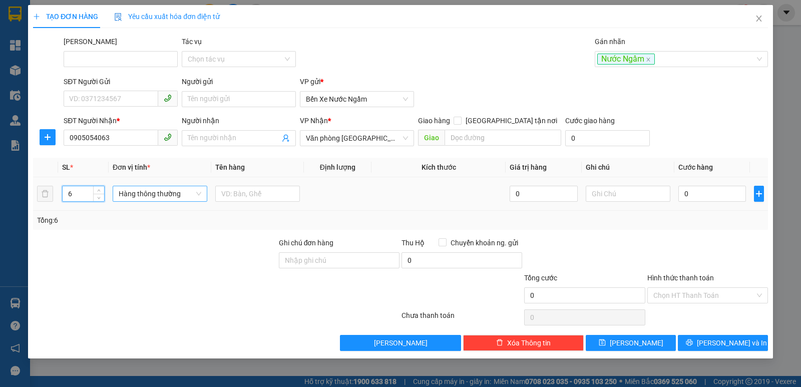
click at [150, 194] on span "Hàng thông thường" at bounding box center [160, 193] width 83 height 15
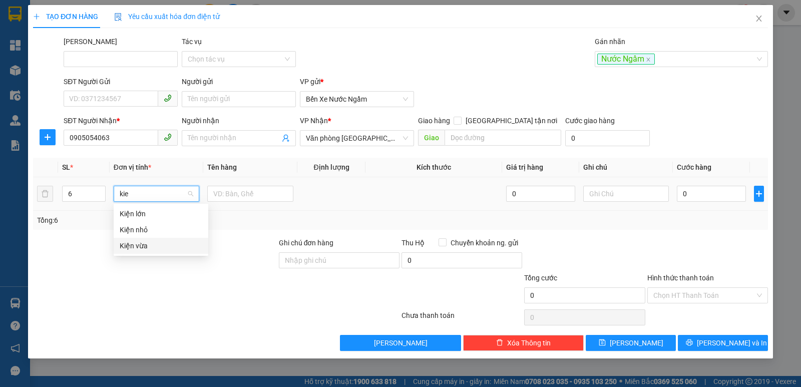
click at [135, 241] on div "Kiện vừa" at bounding box center [161, 245] width 83 height 11
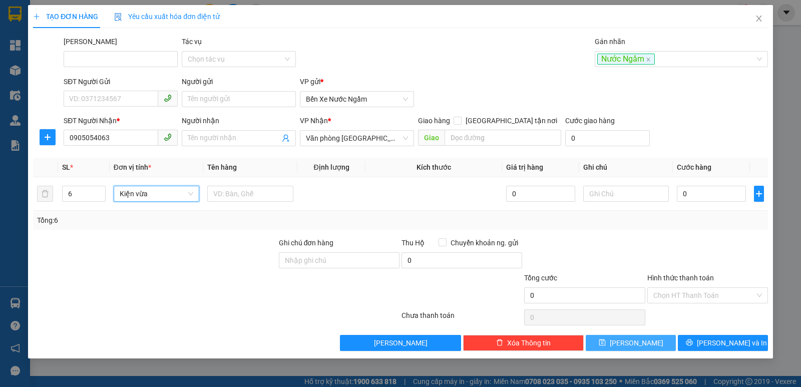
click at [634, 342] on span "[PERSON_NAME]" at bounding box center [637, 342] width 54 height 11
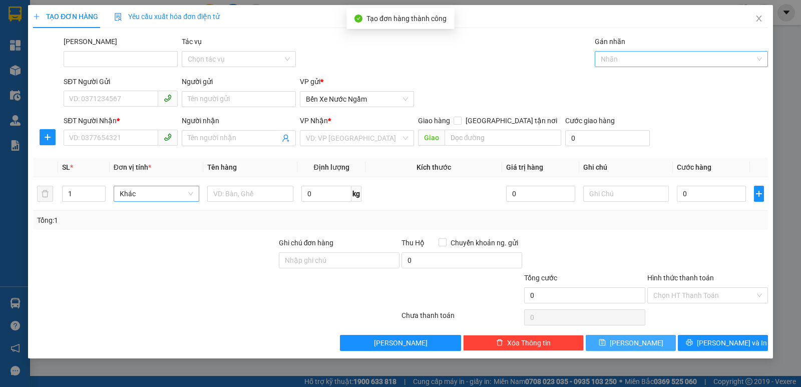
click at [641, 63] on div at bounding box center [676, 59] width 158 height 12
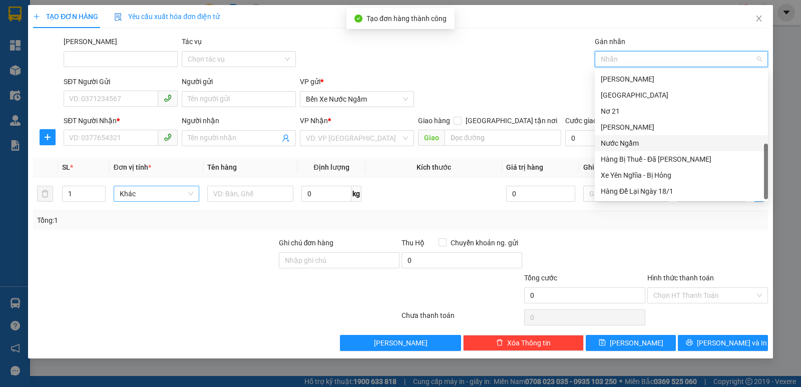
drag, startPoint x: 625, startPoint y: 140, endPoint x: 439, endPoint y: 126, distance: 186.3
click at [624, 141] on div "Nước Ngầm" at bounding box center [681, 143] width 161 height 11
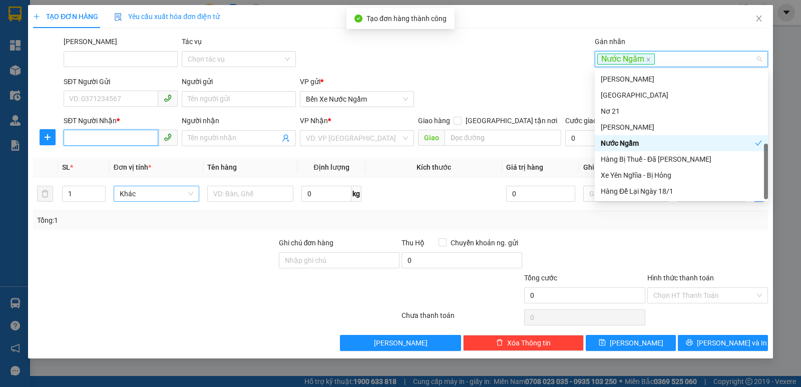
click at [77, 136] on input "SĐT Người Nhận *" at bounding box center [111, 138] width 95 height 16
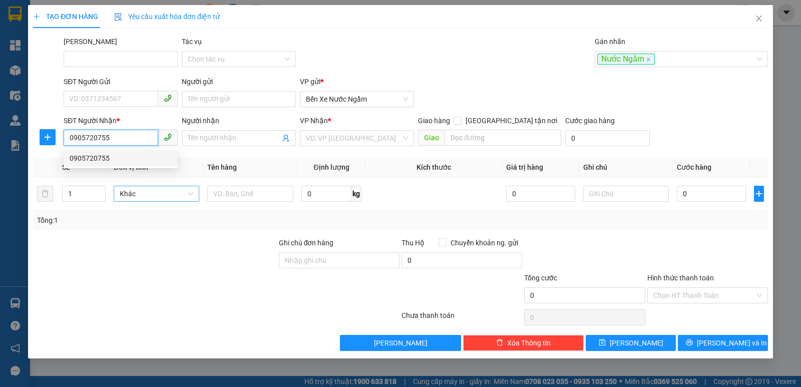
click at [88, 152] on div "0905720755" at bounding box center [121, 158] width 114 height 16
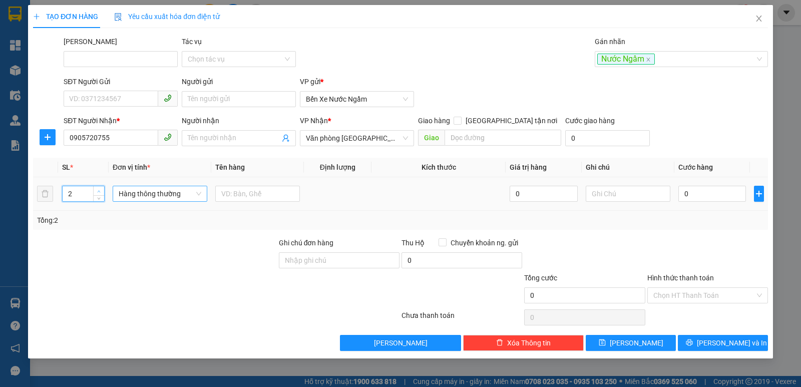
click at [101, 190] on icon "up" at bounding box center [99, 192] width 4 height 4
click at [150, 196] on span "Hàng thông thường" at bounding box center [160, 193] width 83 height 15
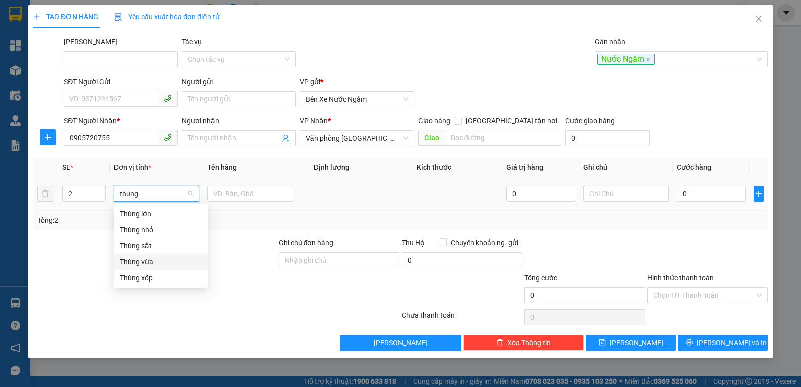
click at [135, 259] on div "Thùng vừa" at bounding box center [161, 261] width 83 height 11
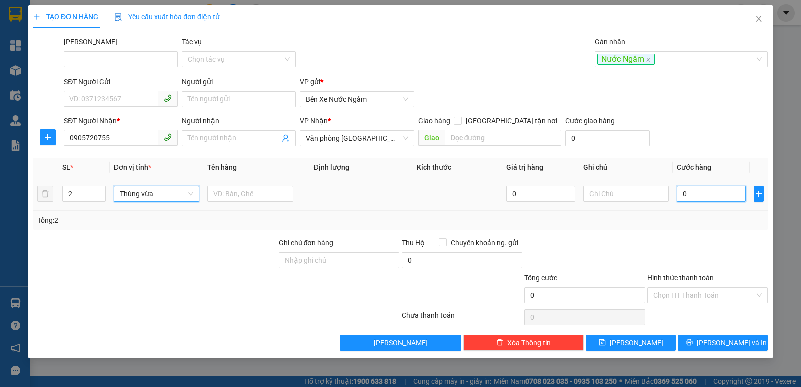
click at [699, 188] on input "0" at bounding box center [711, 194] width 69 height 16
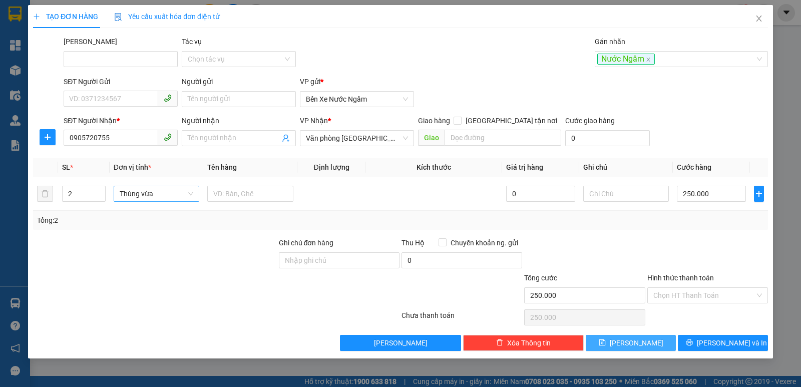
click at [606, 343] on icon "save" at bounding box center [602, 342] width 7 height 7
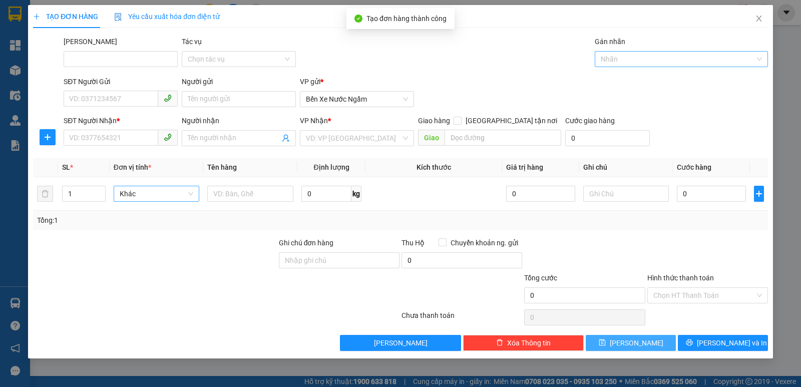
click at [623, 57] on div at bounding box center [676, 59] width 158 height 12
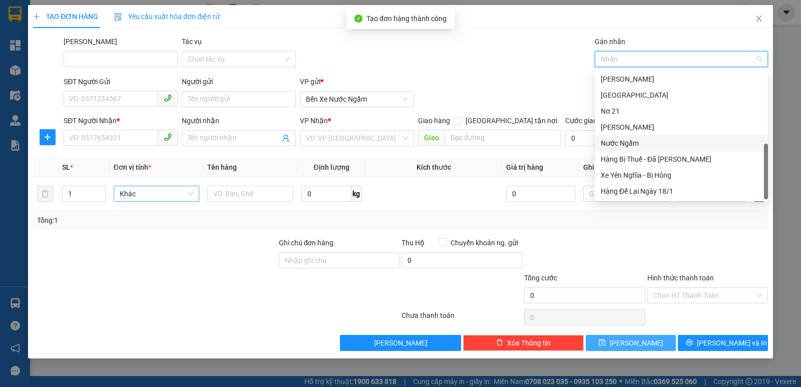
click at [616, 140] on div "Nước Ngầm" at bounding box center [681, 143] width 161 height 11
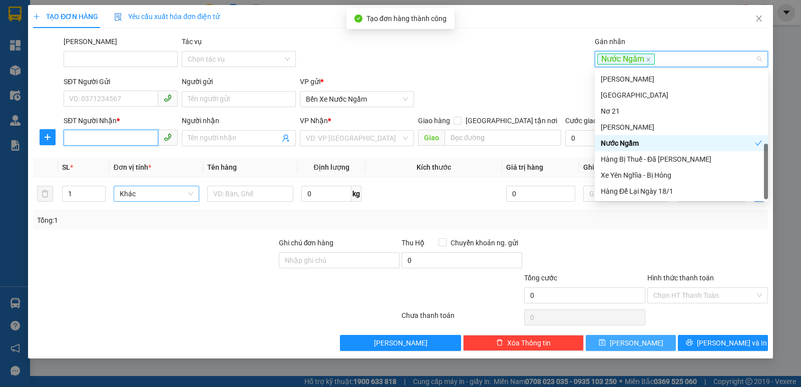
click at [96, 139] on input "SĐT Người Nhận *" at bounding box center [111, 138] width 95 height 16
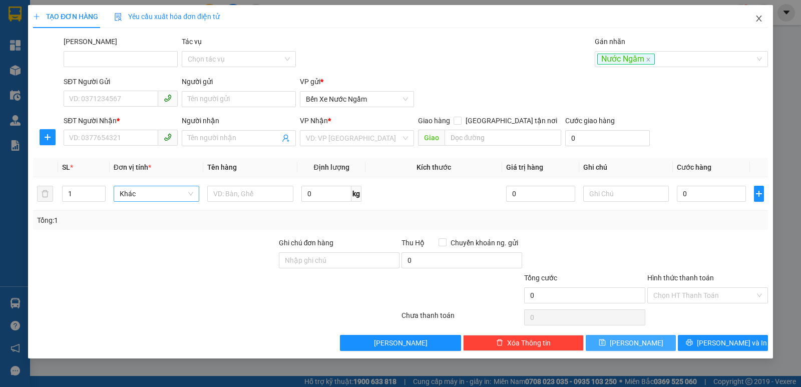
click at [760, 19] on icon "close" at bounding box center [759, 19] width 8 height 8
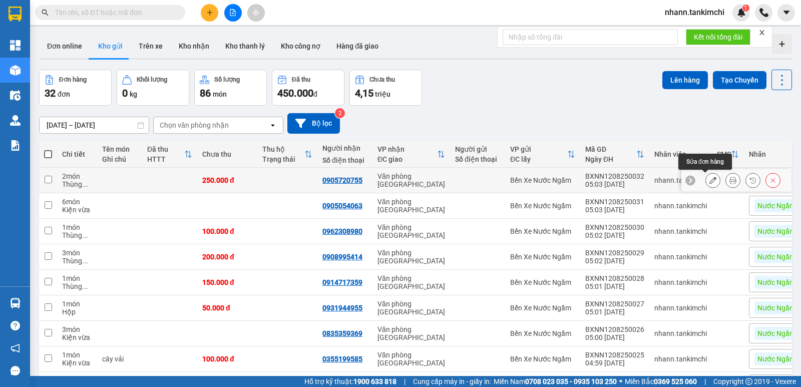
click at [709, 181] on icon at bounding box center [712, 180] width 7 height 7
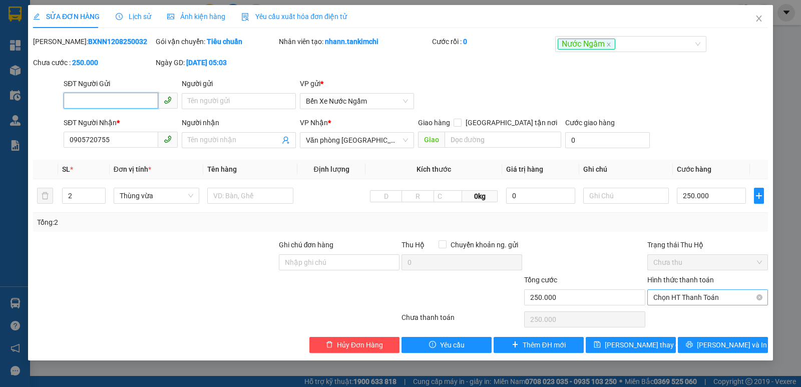
click at [698, 295] on span "Chọn HT Thanh Toán" at bounding box center [707, 297] width 109 height 15
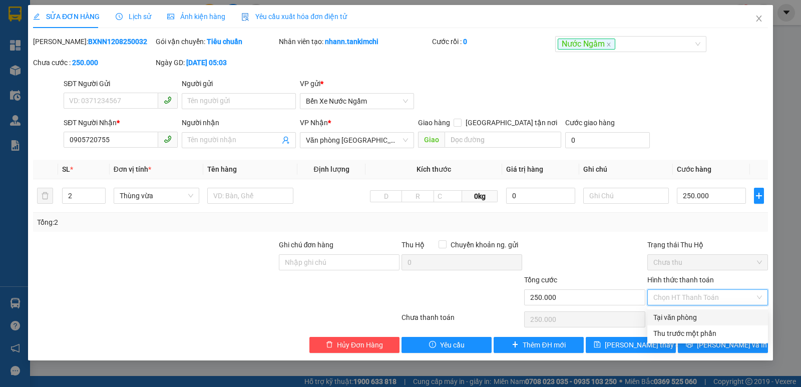
click at [696, 315] on div "Tại văn phòng" at bounding box center [707, 317] width 109 height 11
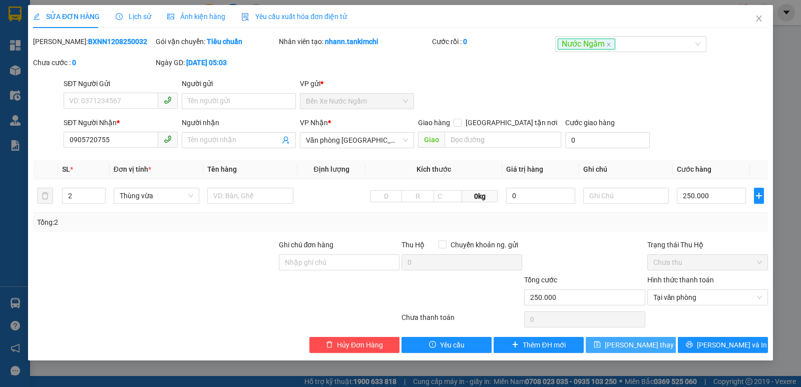
click at [637, 340] on span "[PERSON_NAME] thay đổi" at bounding box center [645, 344] width 80 height 11
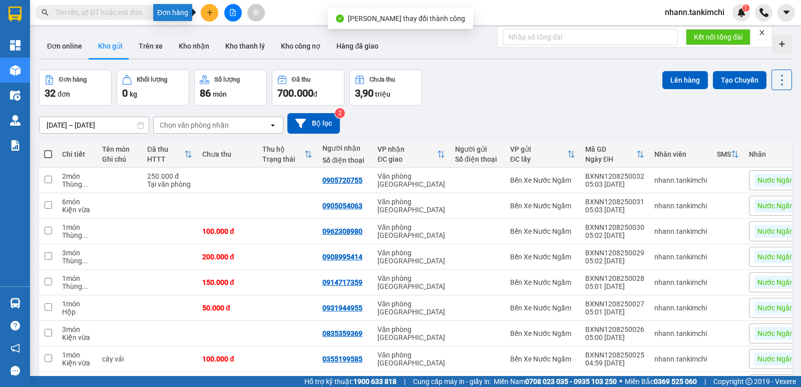
click at [209, 15] on icon "plus" at bounding box center [209, 12] width 7 height 7
click at [256, 40] on div "Tạo đơn hàng" at bounding box center [249, 37] width 44 height 11
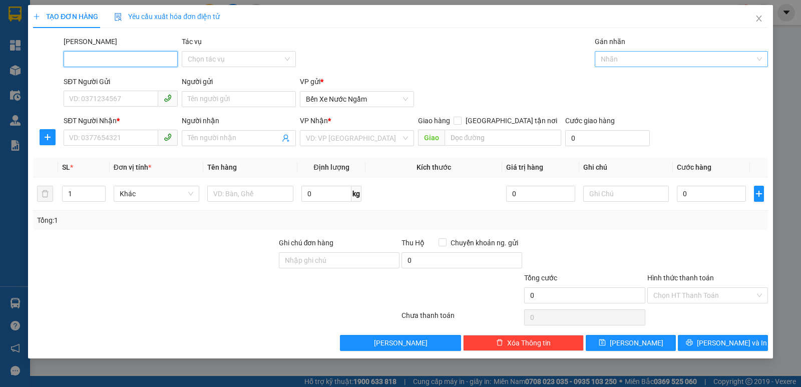
click at [629, 61] on div at bounding box center [676, 59] width 158 height 12
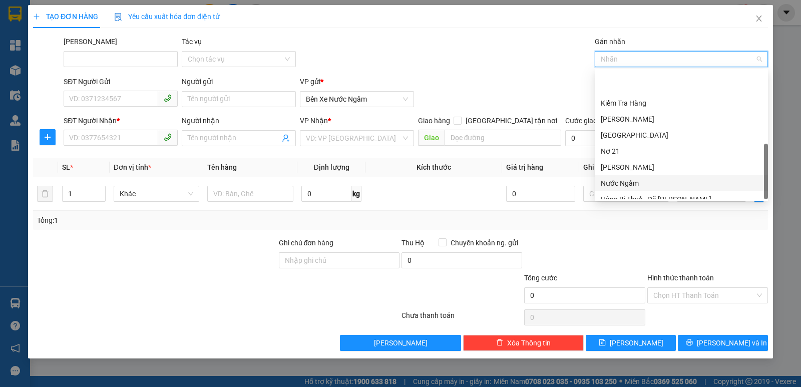
scroll to position [240, 0]
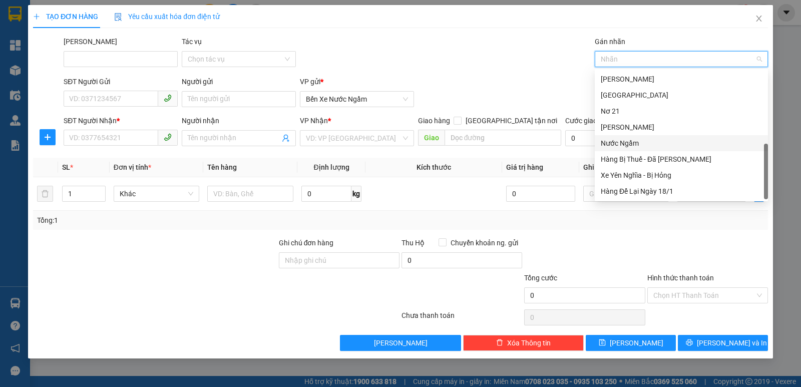
click at [626, 143] on div "Nước Ngầm" at bounding box center [681, 143] width 161 height 11
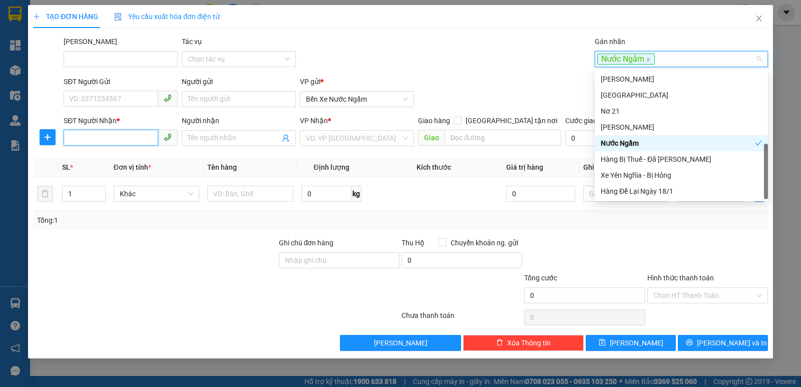
click at [90, 140] on input "SĐT Người Nhận *" at bounding box center [111, 138] width 95 height 16
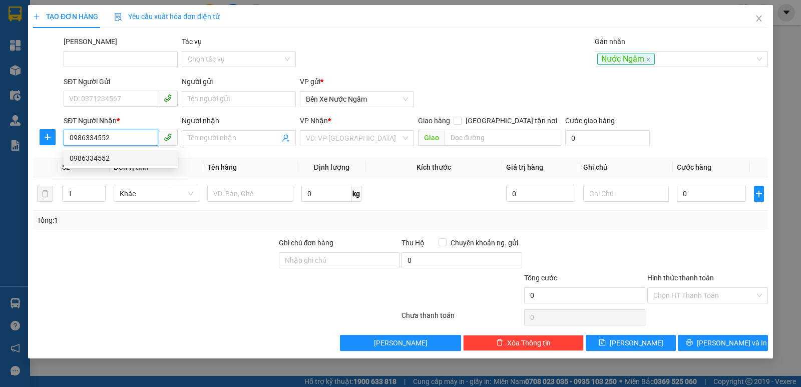
click at [90, 157] on div "0986334552" at bounding box center [121, 158] width 102 height 11
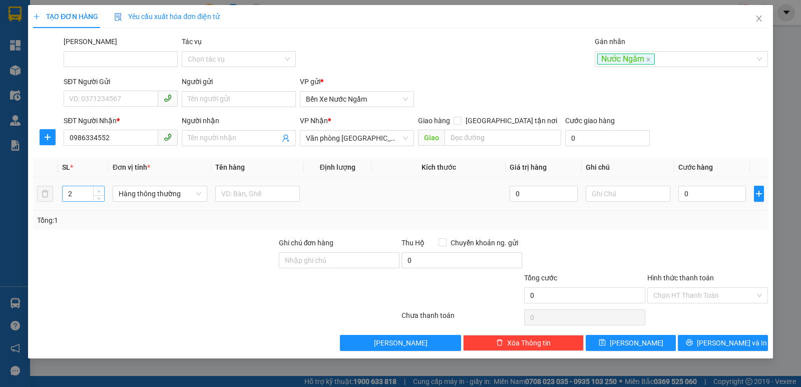
click at [97, 191] on icon "up" at bounding box center [99, 192] width 4 height 4
click at [138, 199] on span "Hàng thông thường" at bounding box center [160, 193] width 83 height 15
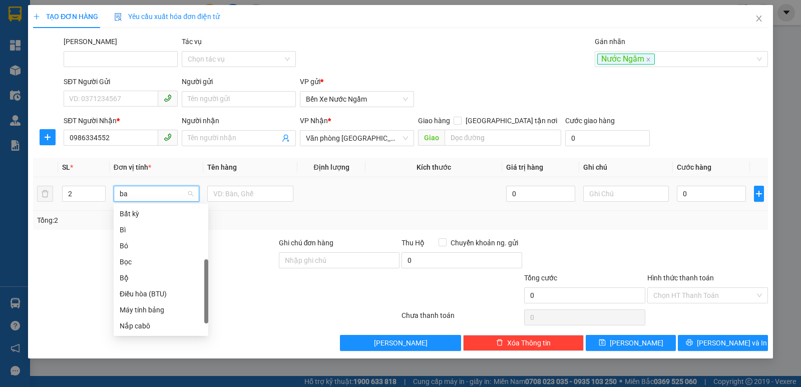
scroll to position [0, 0]
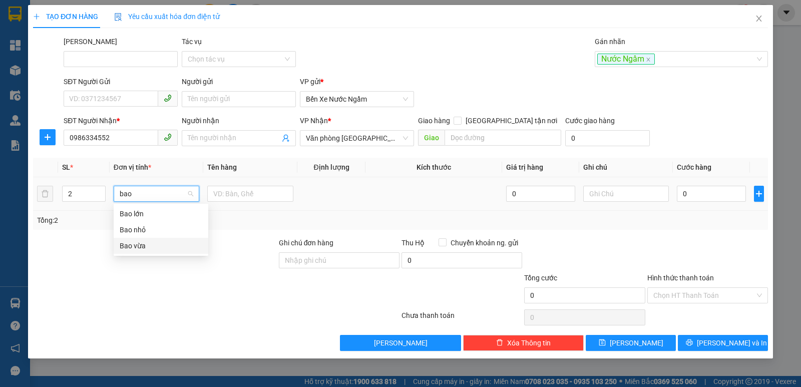
click at [134, 245] on div "Bao vừa" at bounding box center [161, 245] width 83 height 11
click at [711, 196] on input "0" at bounding box center [711, 194] width 69 height 16
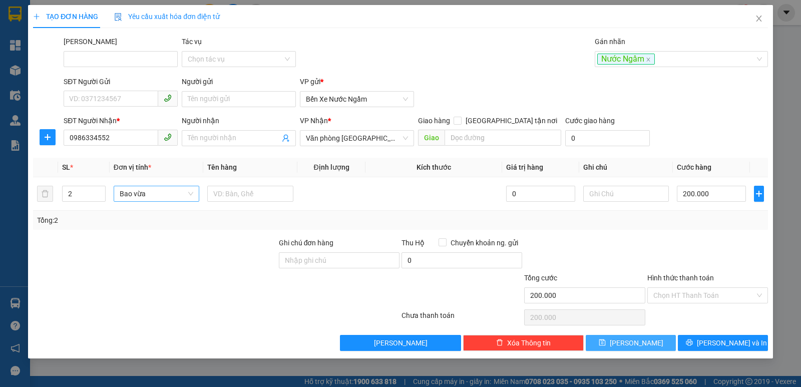
click at [638, 340] on span "[PERSON_NAME]" at bounding box center [637, 342] width 54 height 11
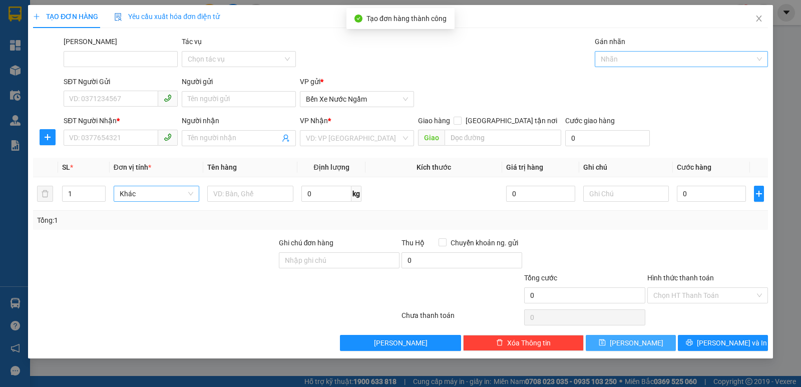
click at [633, 55] on div at bounding box center [676, 59] width 158 height 12
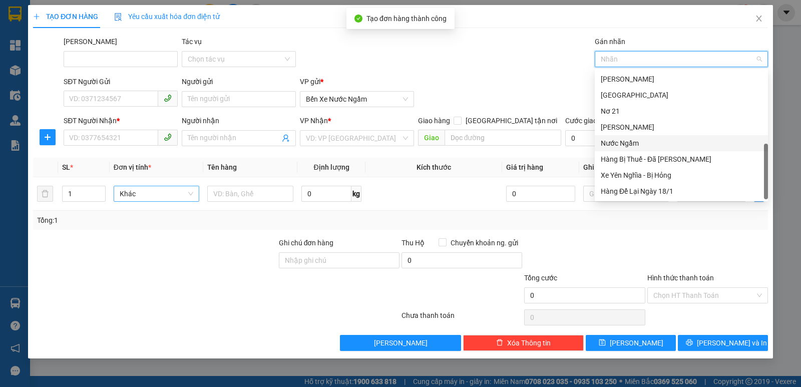
drag, startPoint x: 621, startPoint y: 144, endPoint x: 299, endPoint y: 156, distance: 321.6
click at [620, 144] on div "Nước Ngầm" at bounding box center [681, 143] width 161 height 11
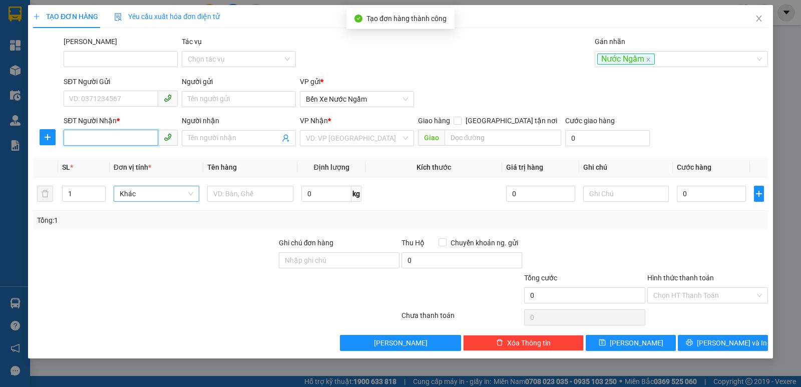
click at [79, 135] on input "SĐT Người Nhận *" at bounding box center [111, 138] width 95 height 16
click at [97, 157] on div "0582754770" at bounding box center [121, 158] width 102 height 11
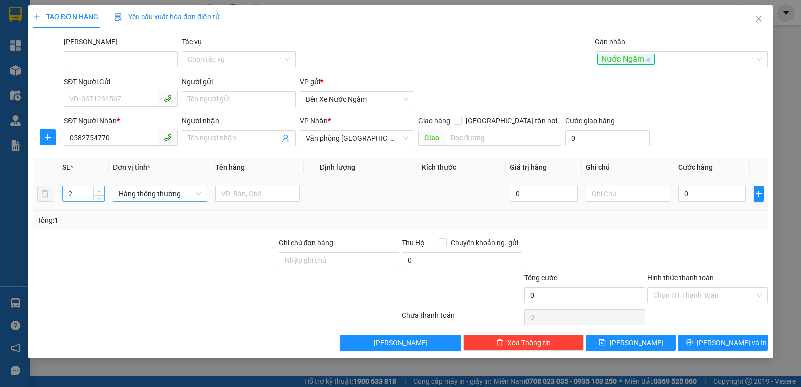
click at [96, 190] on span "up" at bounding box center [99, 191] width 6 height 6
click at [141, 190] on span "Hàng thông thường" at bounding box center [160, 193] width 83 height 15
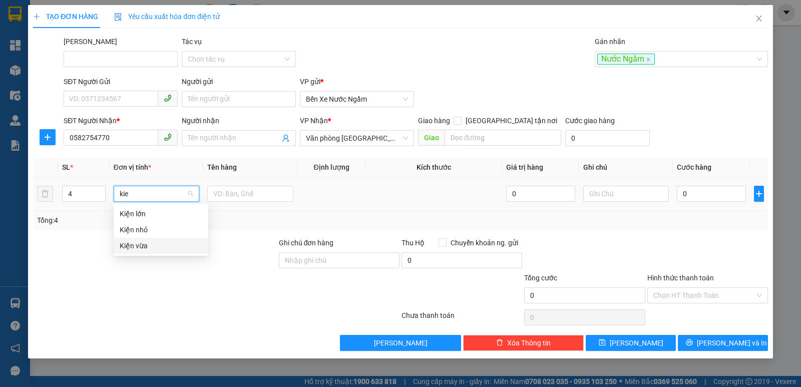
click at [137, 247] on div "Kiện vừa" at bounding box center [161, 245] width 83 height 11
click at [696, 192] on input "0" at bounding box center [711, 194] width 69 height 16
click at [98, 196] on icon "down" at bounding box center [100, 197] width 4 height 4
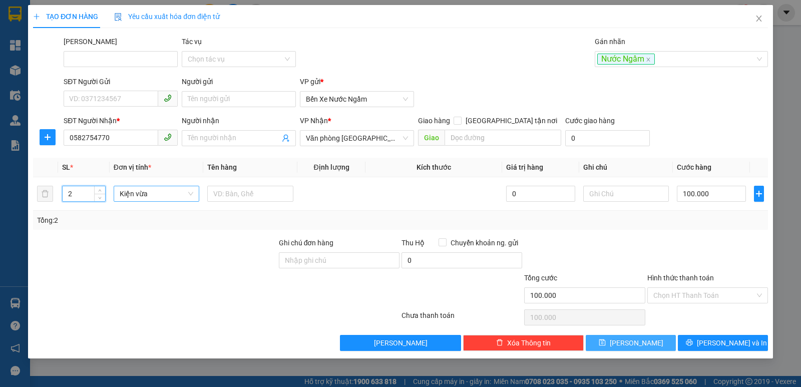
click at [617, 340] on button "[PERSON_NAME]" at bounding box center [631, 343] width 90 height 16
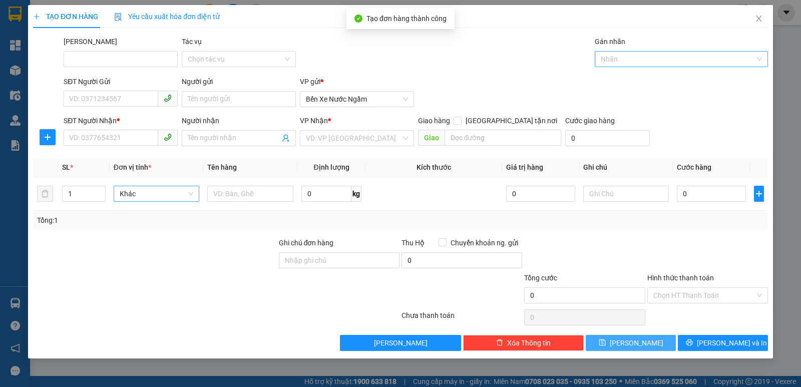
click at [623, 57] on div at bounding box center [676, 59] width 158 height 12
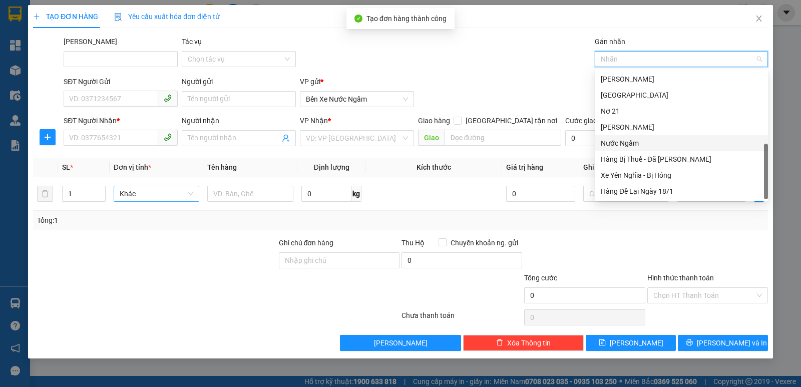
click at [625, 144] on div "Nước Ngầm" at bounding box center [681, 143] width 161 height 11
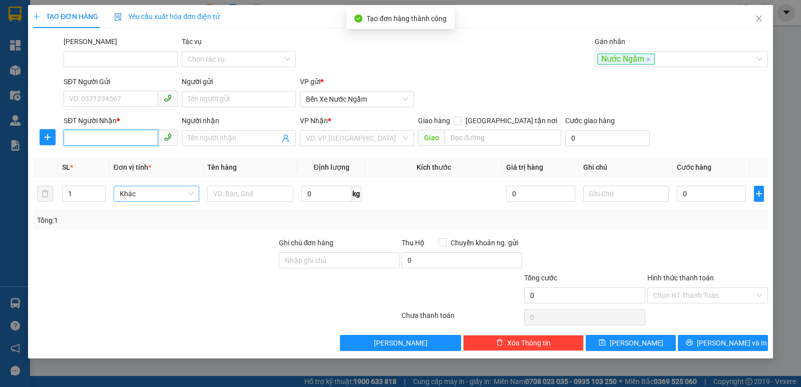
click at [102, 138] on input "SĐT Người Nhận *" at bounding box center [111, 138] width 95 height 16
click at [92, 157] on div "0702677888" at bounding box center [121, 158] width 102 height 11
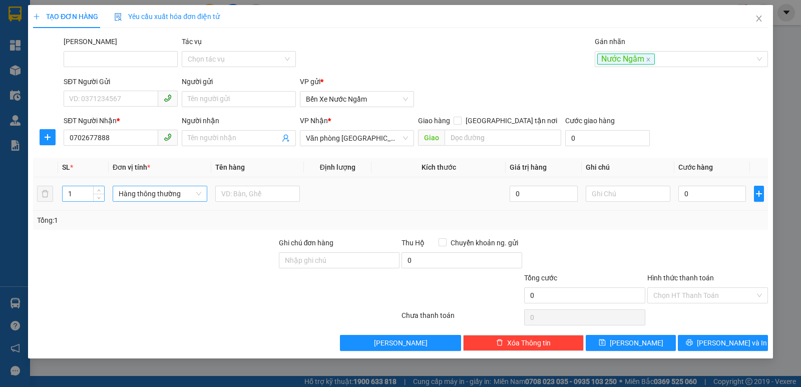
click at [85, 196] on input "1" at bounding box center [84, 193] width 42 height 15
click at [138, 190] on span "Hàng thông thường" at bounding box center [160, 193] width 83 height 15
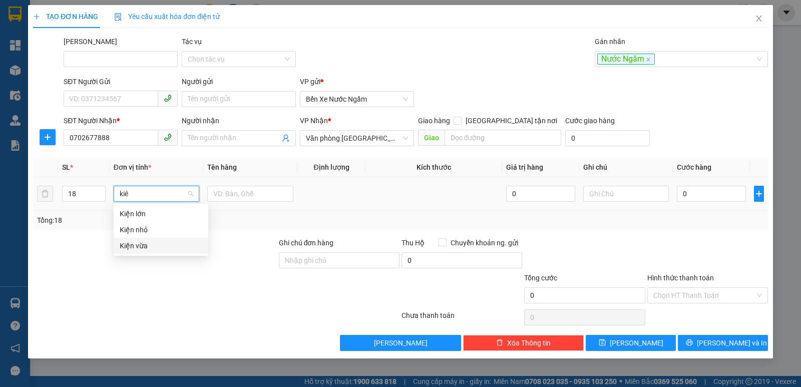
click at [138, 243] on div "Kiện vừa" at bounding box center [161, 245] width 83 height 11
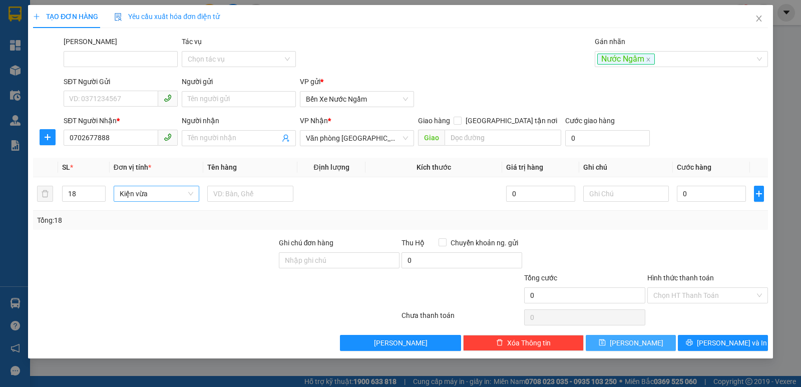
click at [638, 337] on span "[PERSON_NAME]" at bounding box center [637, 342] width 54 height 11
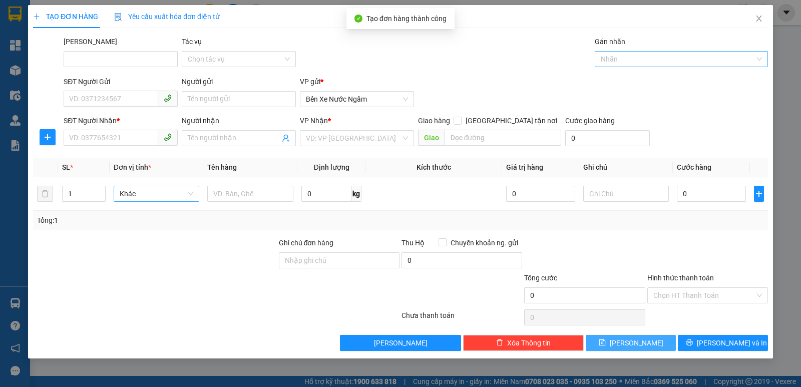
click at [612, 57] on div at bounding box center [676, 59] width 158 height 12
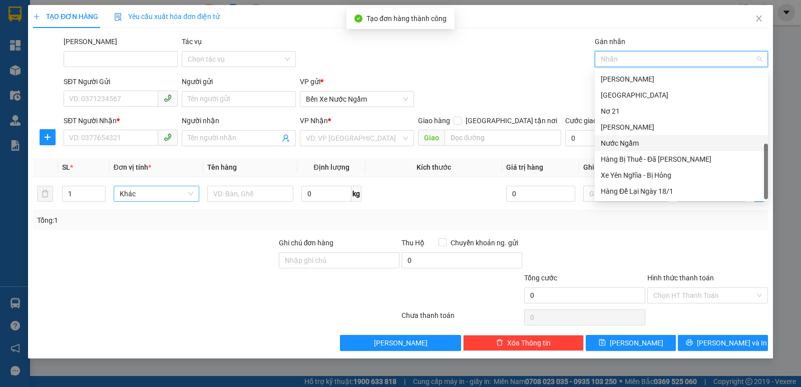
drag, startPoint x: 627, startPoint y: 142, endPoint x: 556, endPoint y: 144, distance: 70.6
click at [626, 143] on div "Nước Ngầm" at bounding box center [681, 143] width 161 height 11
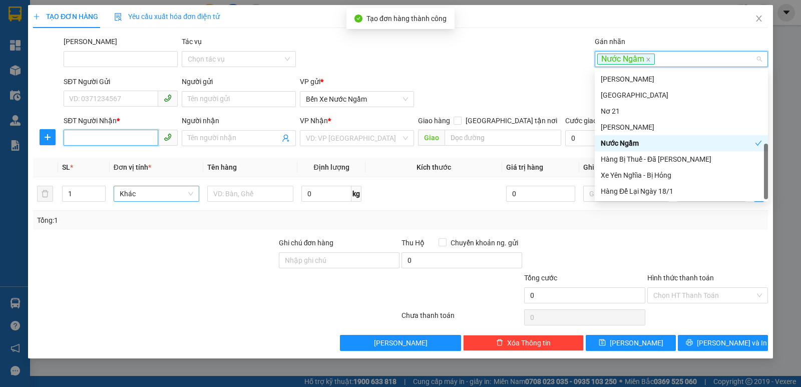
click at [94, 140] on input "SĐT Người Nhận *" at bounding box center [111, 138] width 95 height 16
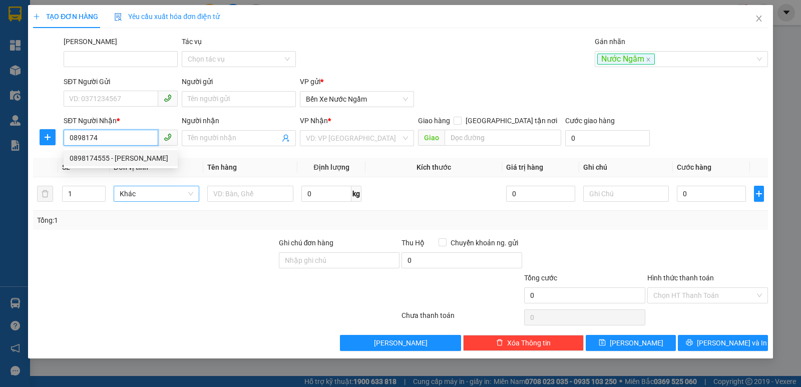
click at [89, 160] on div "0898174555 - [PERSON_NAME]" at bounding box center [121, 158] width 102 height 11
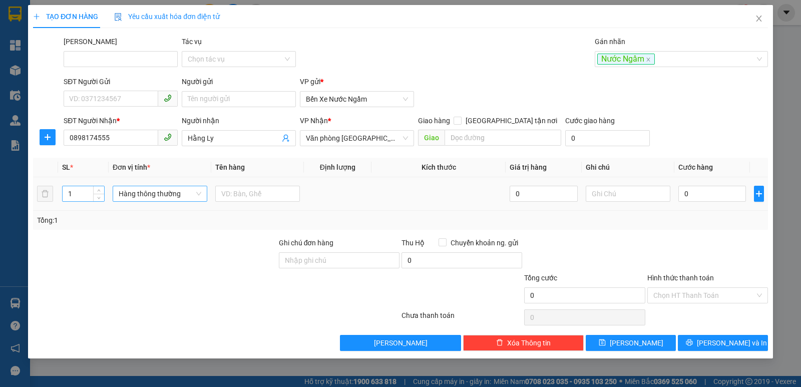
click at [83, 195] on input "1" at bounding box center [84, 193] width 42 height 15
click at [172, 193] on span "Hàng thông thường" at bounding box center [160, 193] width 83 height 15
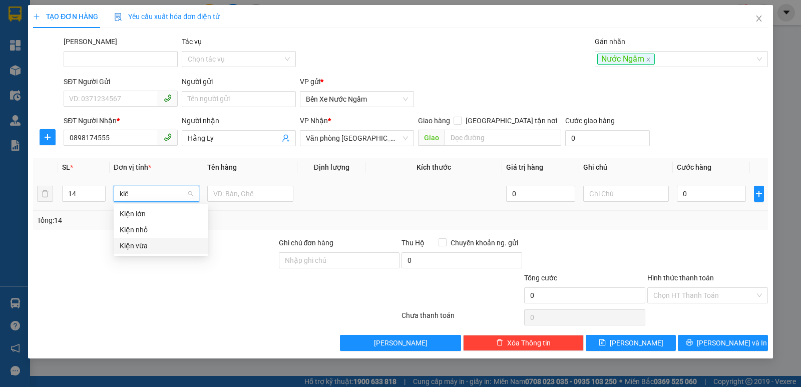
click at [132, 245] on div "Kiện vừa" at bounding box center [161, 245] width 83 height 11
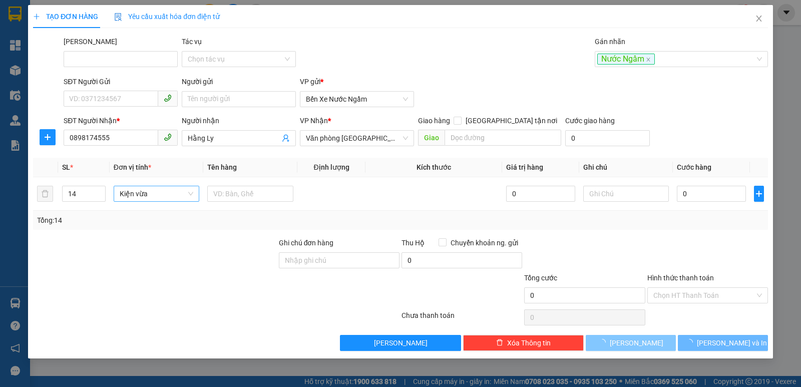
click at [620, 347] on button "[PERSON_NAME]" at bounding box center [631, 343] width 90 height 16
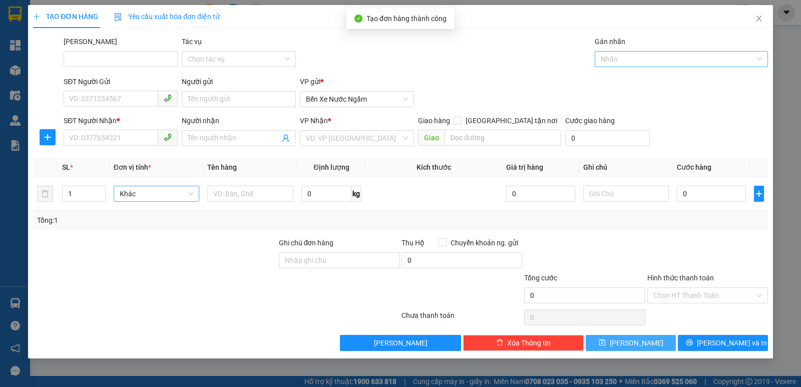
click at [604, 57] on div at bounding box center [676, 59] width 158 height 12
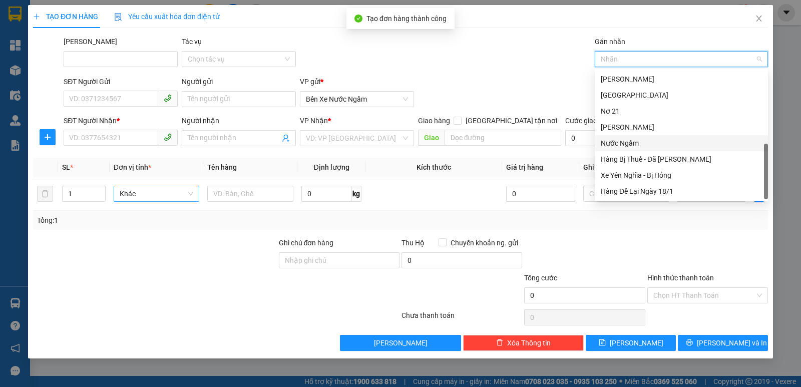
drag, startPoint x: 618, startPoint y: 144, endPoint x: 224, endPoint y: 158, distance: 393.7
click at [613, 148] on div "Nước Ngầm" at bounding box center [681, 143] width 161 height 11
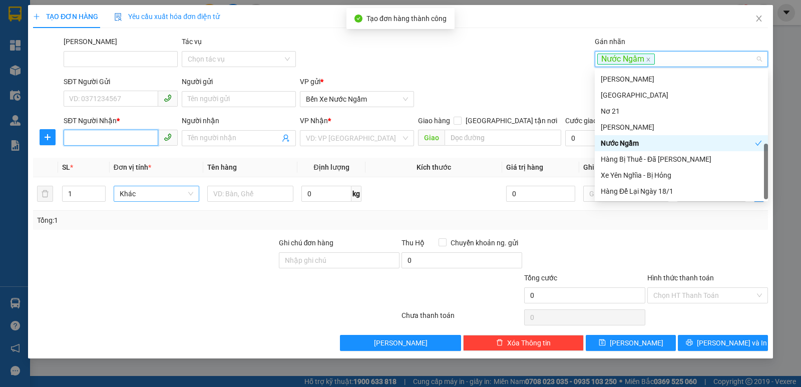
click at [78, 139] on input "SĐT Người Nhận *" at bounding box center [111, 138] width 95 height 16
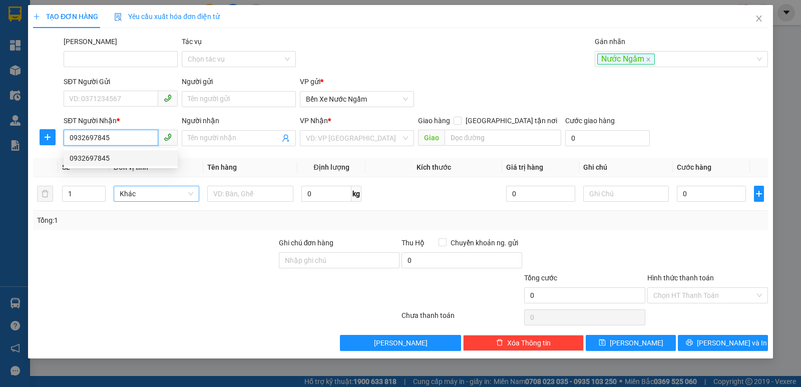
click at [99, 157] on div "0932697845" at bounding box center [121, 158] width 102 height 11
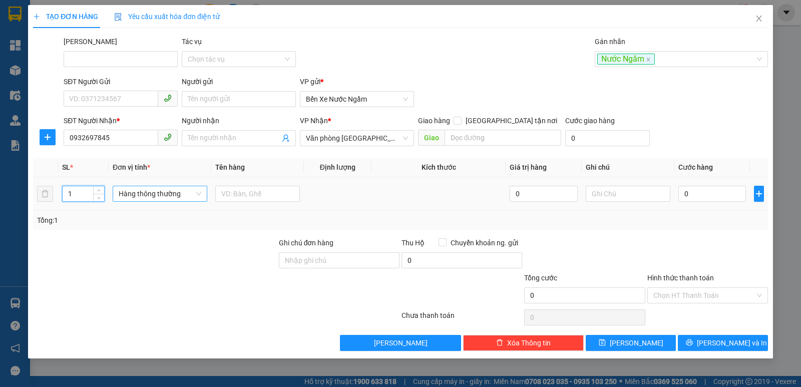
click at [78, 193] on input "1" at bounding box center [84, 193] width 42 height 15
click at [129, 192] on span "Hàng thông thường" at bounding box center [160, 193] width 83 height 15
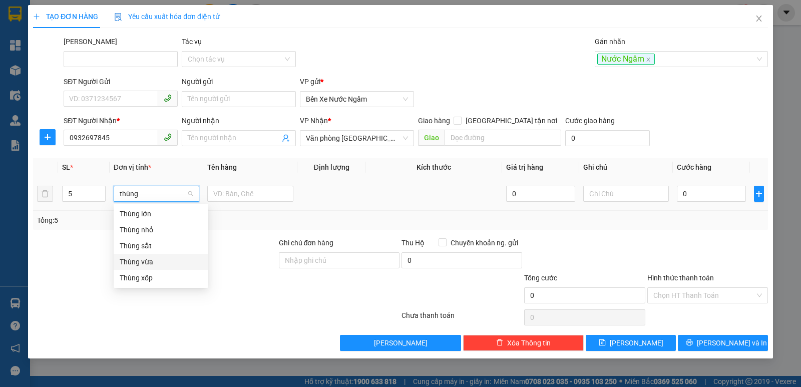
click at [138, 254] on div "Thùng vừa" at bounding box center [161, 262] width 95 height 16
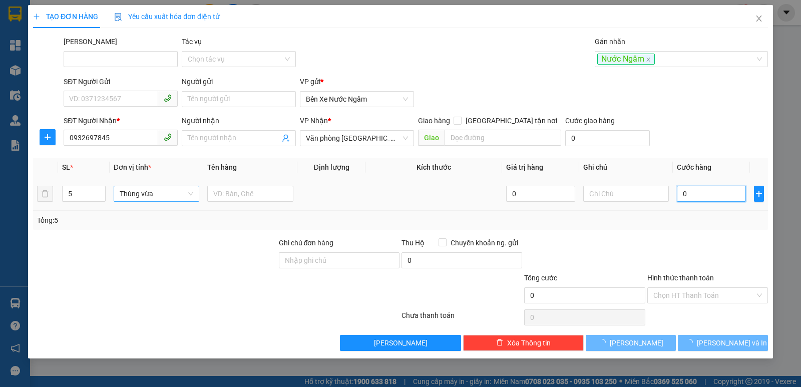
click at [699, 189] on input "0" at bounding box center [711, 194] width 69 height 16
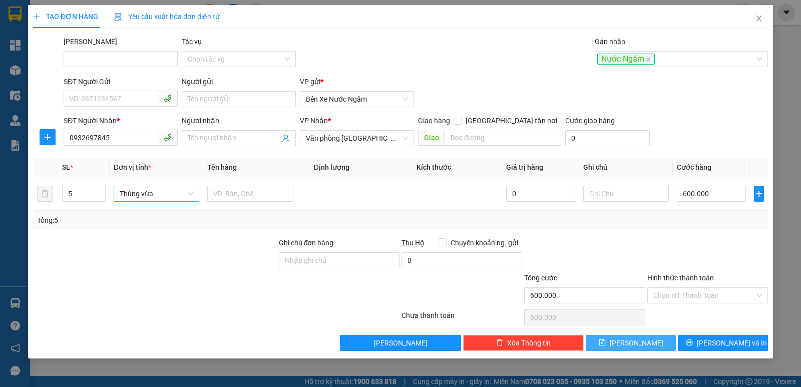
click at [605, 344] on icon "save" at bounding box center [602, 342] width 7 height 7
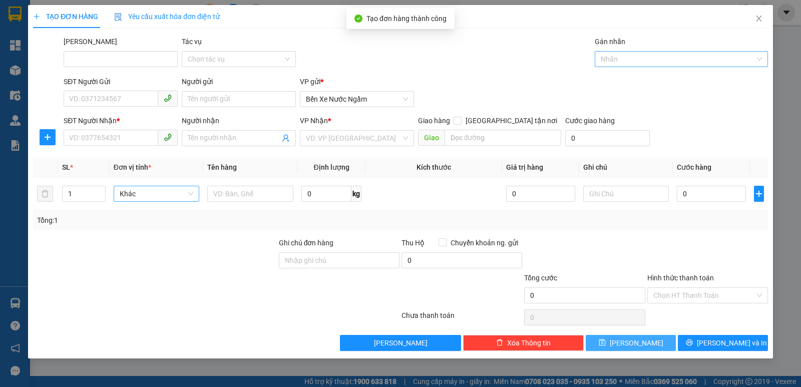
click at [641, 56] on div at bounding box center [676, 59] width 158 height 12
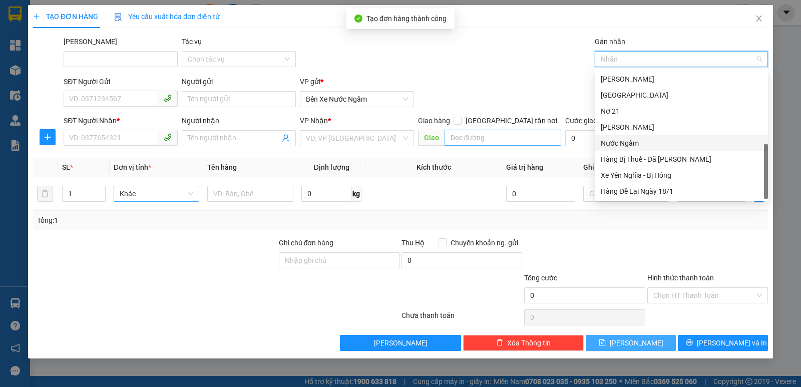
drag, startPoint x: 626, startPoint y: 143, endPoint x: 527, endPoint y: 144, distance: 99.6
click at [624, 143] on div "Nước Ngầm" at bounding box center [681, 143] width 161 height 11
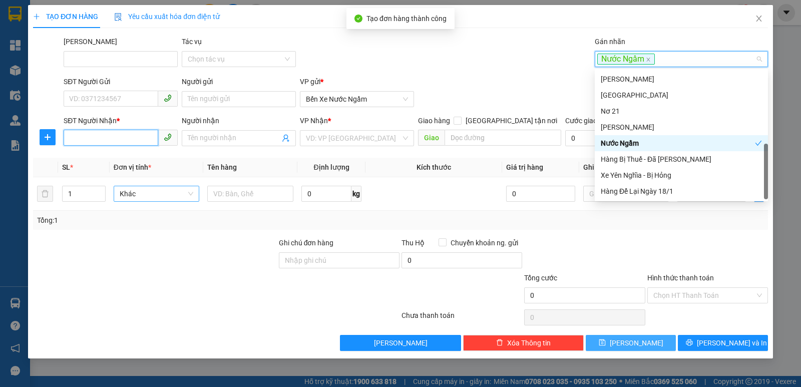
click at [86, 145] on input "SĐT Người Nhận *" at bounding box center [111, 138] width 95 height 16
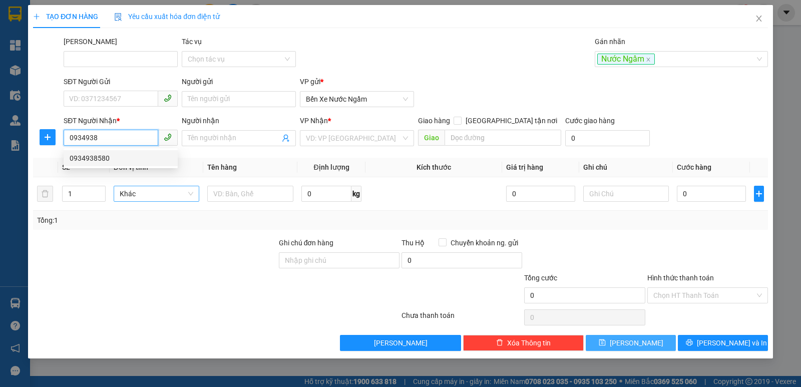
click at [101, 155] on div "0934938580" at bounding box center [121, 158] width 102 height 11
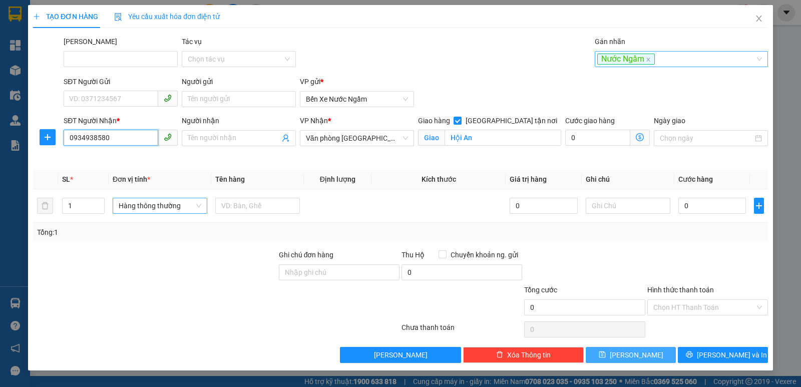
click at [667, 58] on div "Nước Ngầm" at bounding box center [676, 59] width 158 height 12
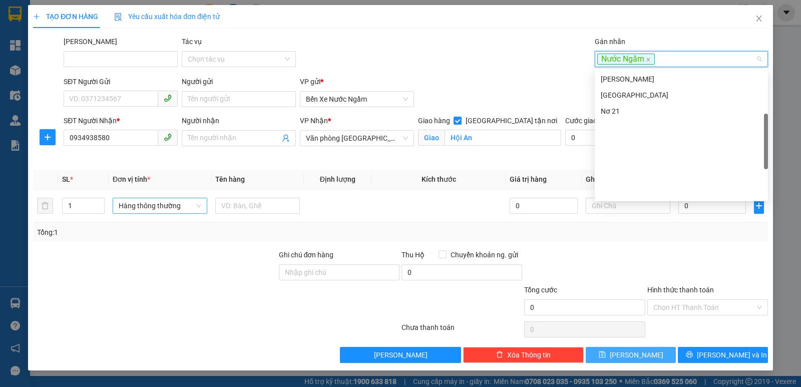
scroll to position [40, 0]
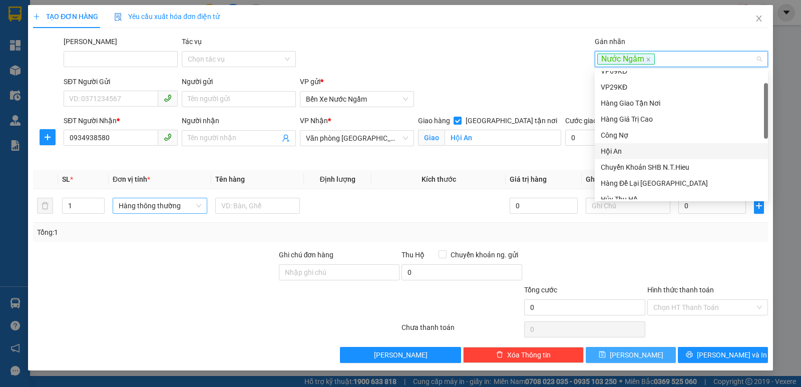
click at [607, 149] on div "Hội An" at bounding box center [681, 151] width 161 height 11
click at [135, 204] on span "Hàng thông thường" at bounding box center [160, 205] width 83 height 15
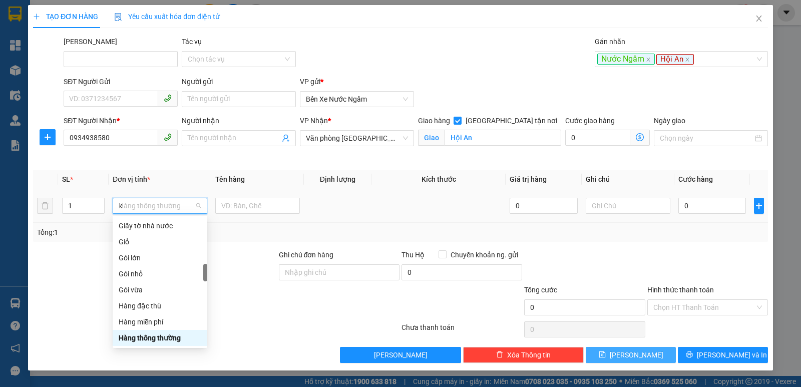
scroll to position [0, 0]
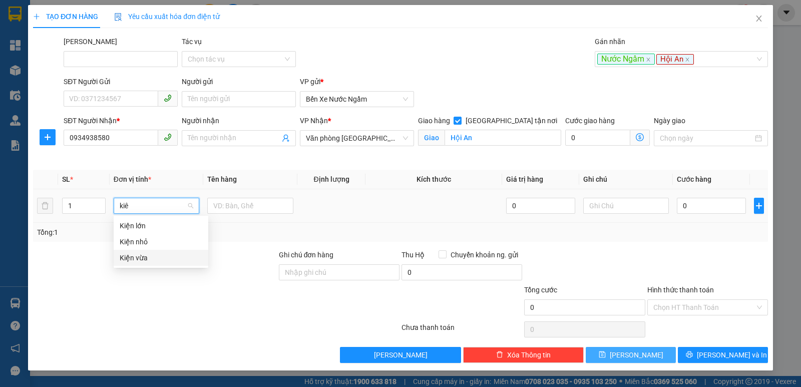
click at [139, 256] on div "Kiện vừa" at bounding box center [161, 257] width 83 height 11
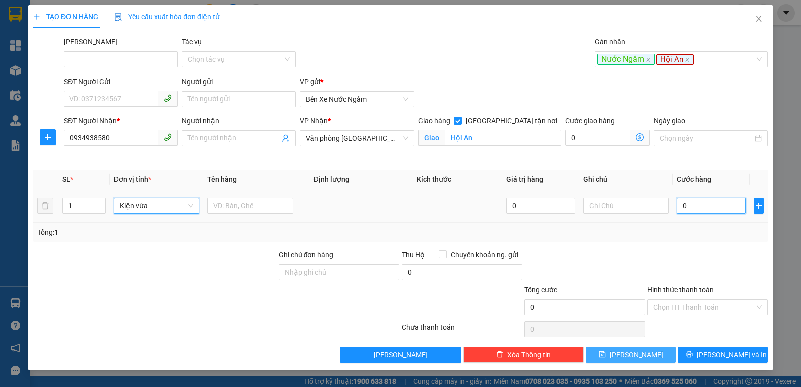
click at [712, 205] on input "0" at bounding box center [711, 206] width 69 height 16
click at [632, 355] on span "[PERSON_NAME]" at bounding box center [637, 354] width 54 height 11
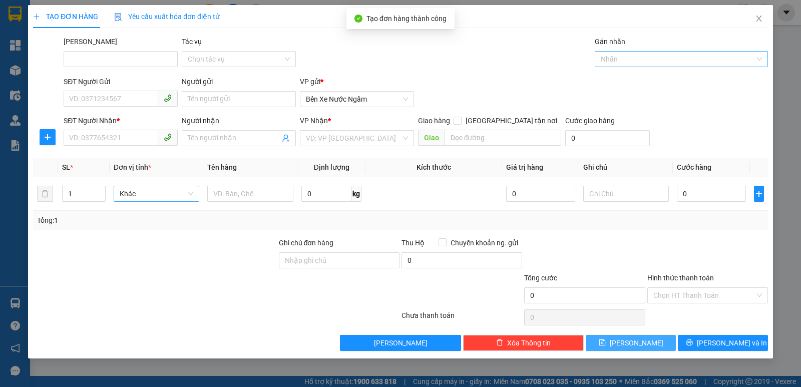
click at [633, 57] on div at bounding box center [676, 59] width 158 height 12
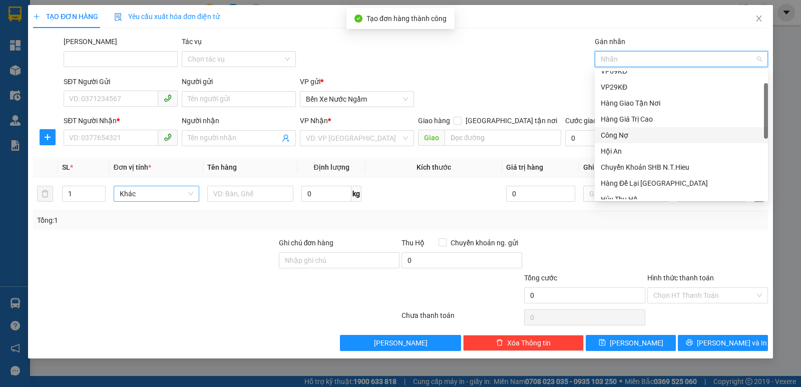
scroll to position [240, 0]
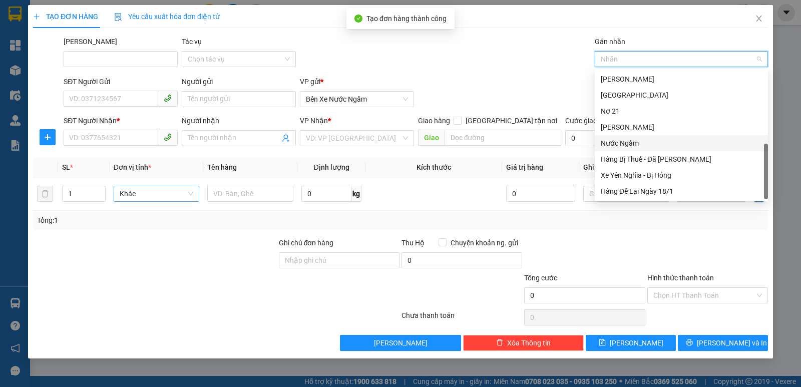
drag, startPoint x: 624, startPoint y: 144, endPoint x: 351, endPoint y: 124, distance: 274.0
click at [622, 144] on div "Nước Ngầm" at bounding box center [681, 143] width 161 height 11
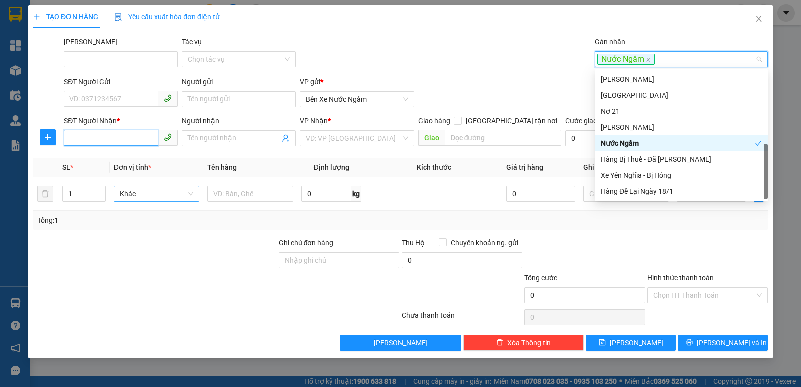
click at [83, 133] on input "SĐT Người Nhận *" at bounding box center [111, 138] width 95 height 16
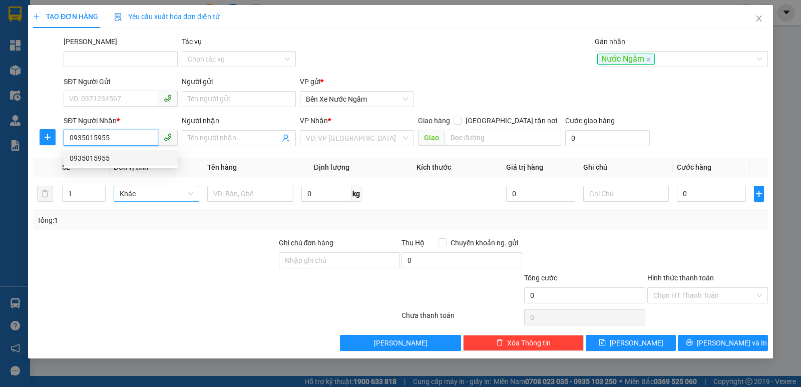
click at [100, 155] on div "0935015955" at bounding box center [121, 158] width 102 height 11
click at [128, 195] on span "Hàng thông thường" at bounding box center [160, 193] width 83 height 15
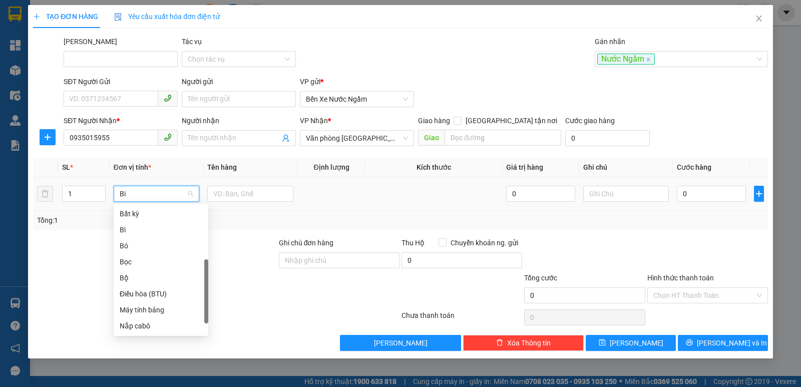
scroll to position [0, 0]
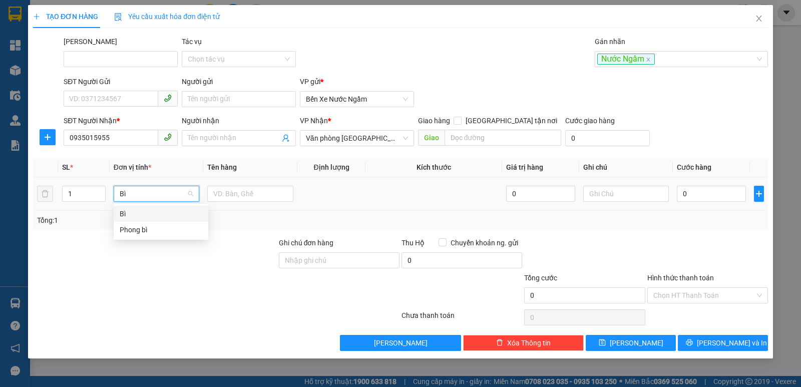
click at [125, 218] on div "Bì" at bounding box center [161, 213] width 83 height 11
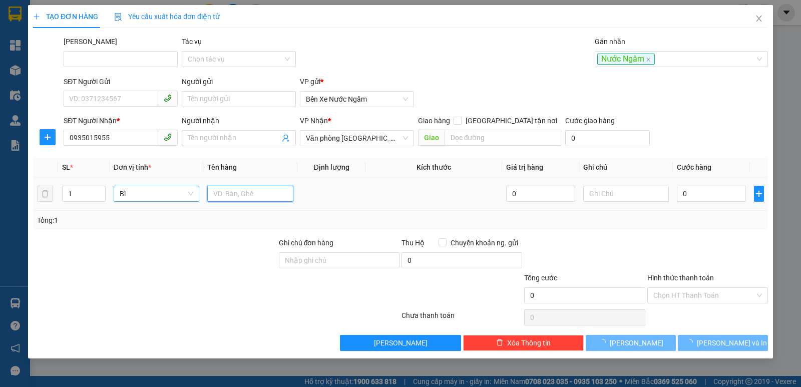
click at [238, 198] on input "text" at bounding box center [250, 194] width 86 height 16
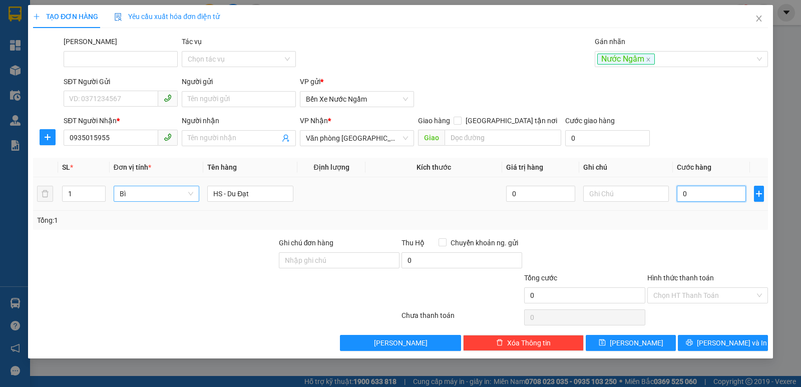
click at [694, 196] on input "0" at bounding box center [711, 194] width 69 height 16
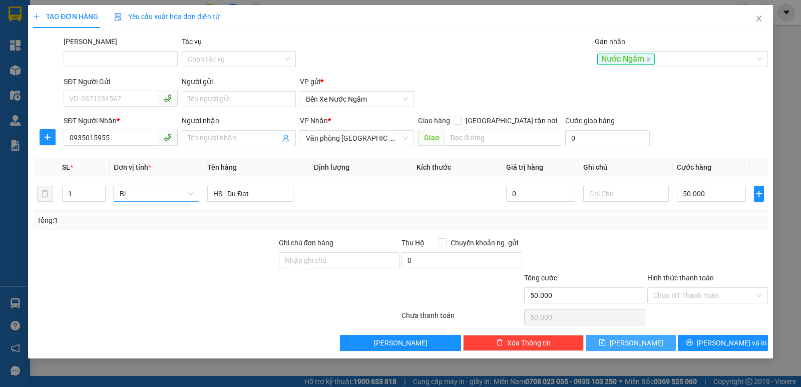
click at [606, 341] on icon "save" at bounding box center [602, 342] width 7 height 7
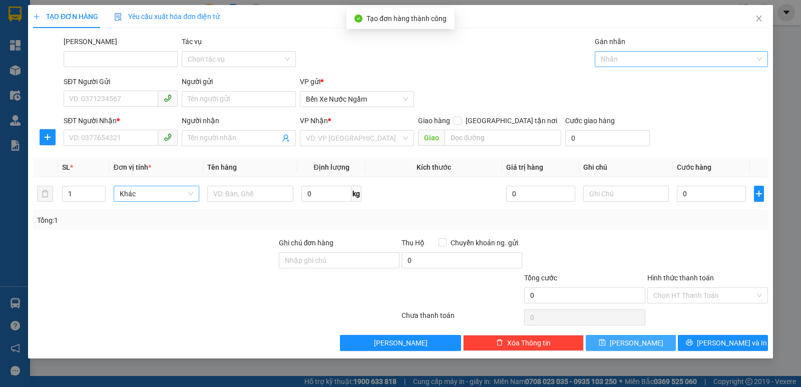
click at [633, 60] on div at bounding box center [676, 59] width 158 height 12
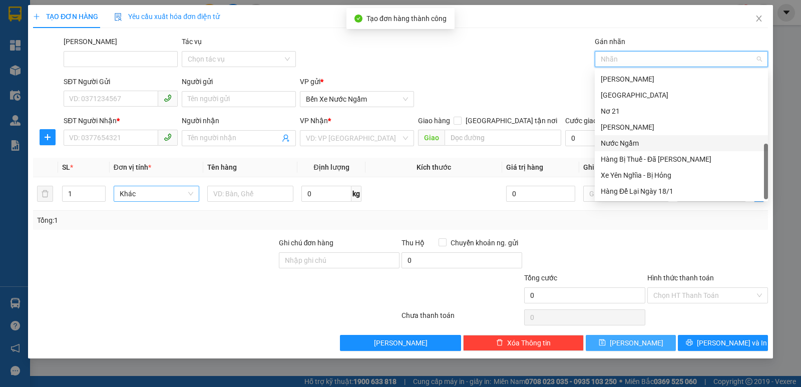
click at [621, 146] on div "Nước Ngầm" at bounding box center [681, 143] width 161 height 11
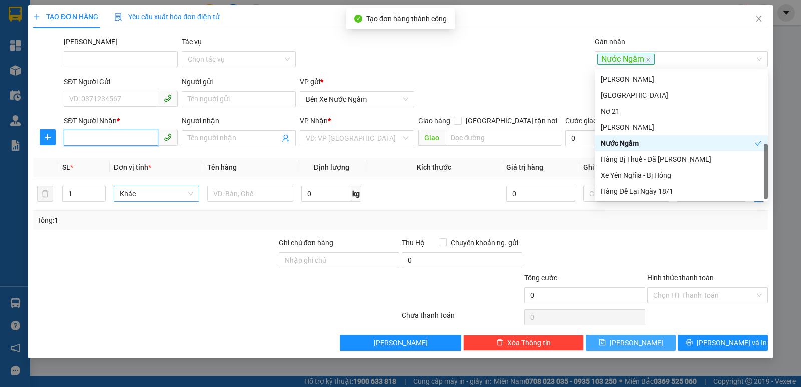
click at [85, 137] on input "SĐT Người Nhận *" at bounding box center [111, 138] width 95 height 16
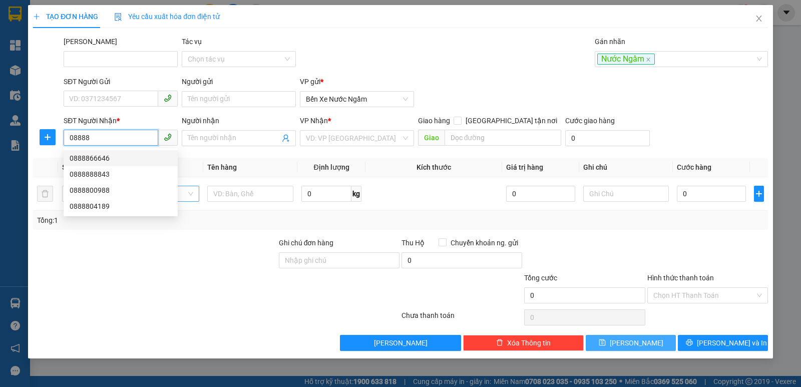
click at [99, 159] on div "0888866646" at bounding box center [121, 158] width 102 height 11
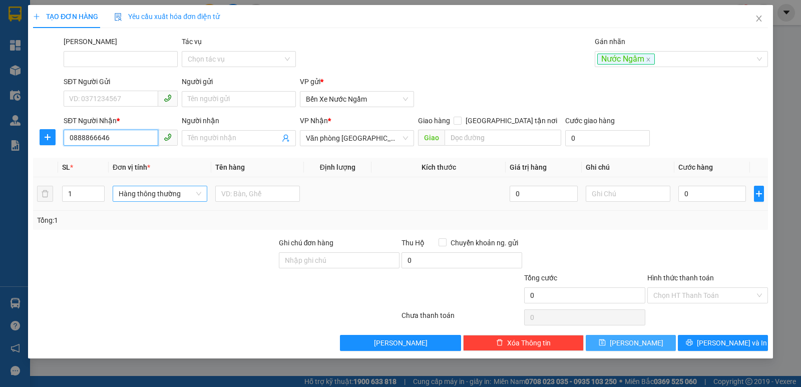
click at [144, 195] on span "Hàng thông thường" at bounding box center [160, 193] width 83 height 15
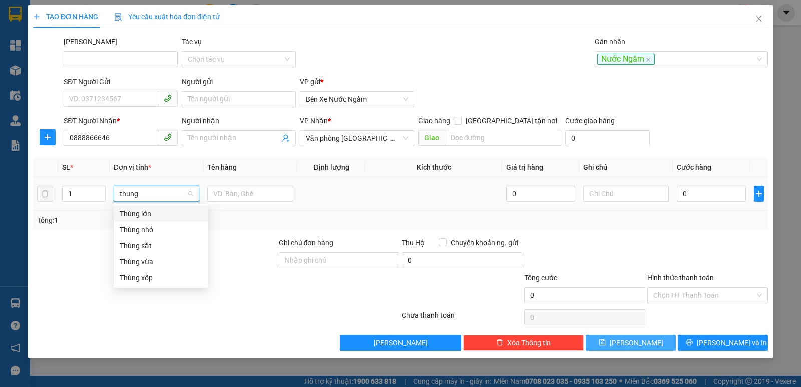
click at [135, 213] on div "Thùng lớn" at bounding box center [161, 213] width 83 height 11
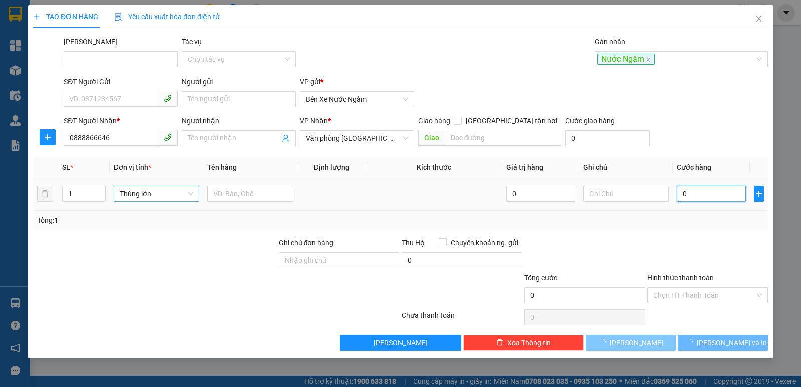
click at [710, 199] on input "0" at bounding box center [711, 194] width 69 height 16
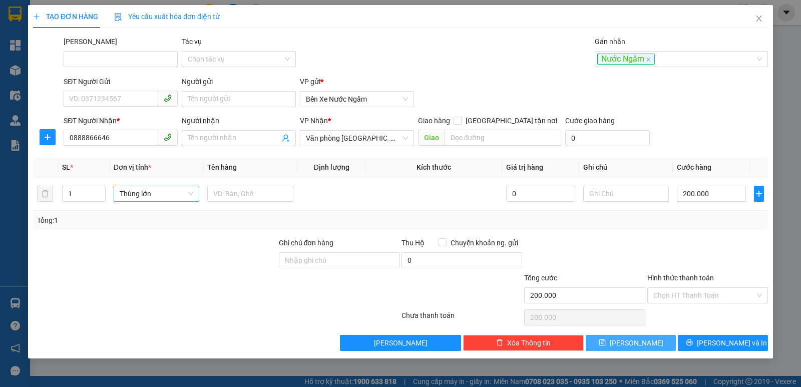
click at [606, 345] on icon "save" at bounding box center [602, 342] width 7 height 7
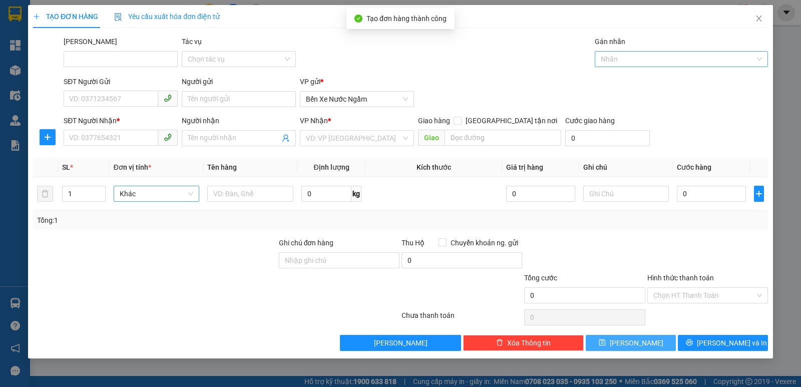
click at [626, 56] on div at bounding box center [676, 59] width 158 height 12
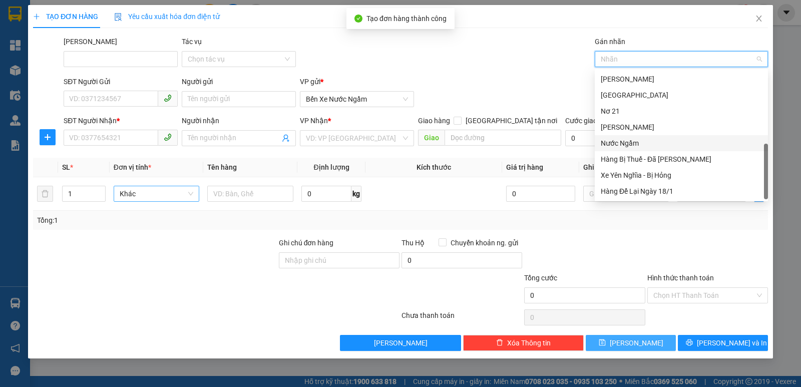
drag, startPoint x: 622, startPoint y: 145, endPoint x: 376, endPoint y: 153, distance: 245.9
click at [620, 145] on div "Nước Ngầm" at bounding box center [681, 143] width 161 height 11
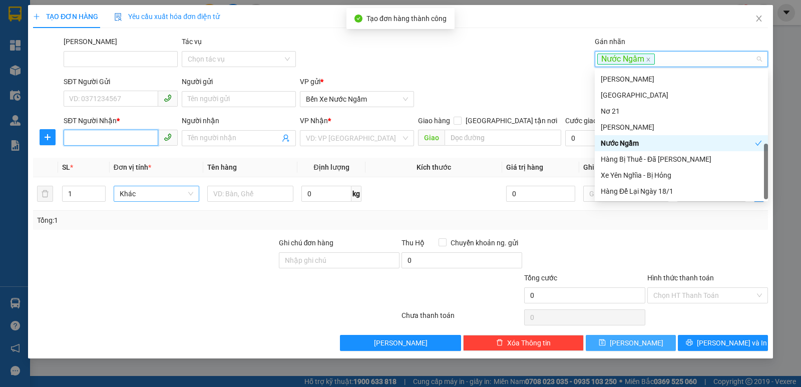
click at [90, 131] on input "SĐT Người Nhận *" at bounding box center [111, 138] width 95 height 16
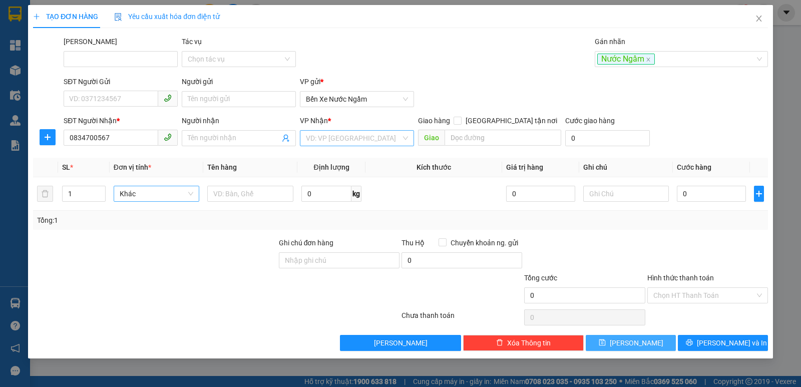
click at [375, 135] on input "search" at bounding box center [353, 138] width 95 height 15
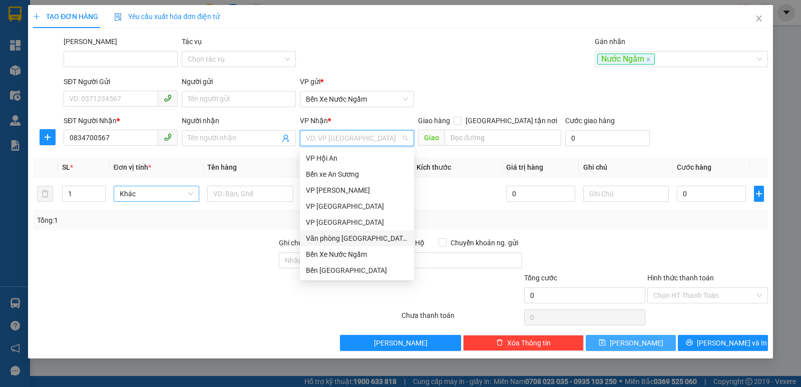
click at [349, 233] on div "Văn phòng [GEOGRAPHIC_DATA]" at bounding box center [357, 238] width 102 height 11
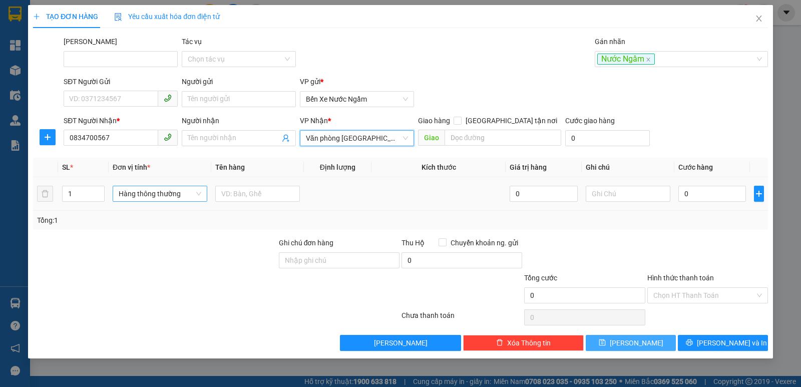
click at [147, 189] on span "Hàng thông thường" at bounding box center [160, 193] width 83 height 15
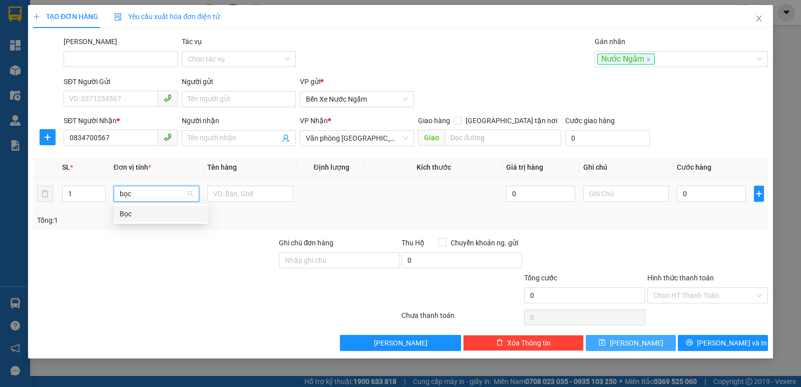
click at [124, 213] on div "Bọc" at bounding box center [161, 213] width 83 height 11
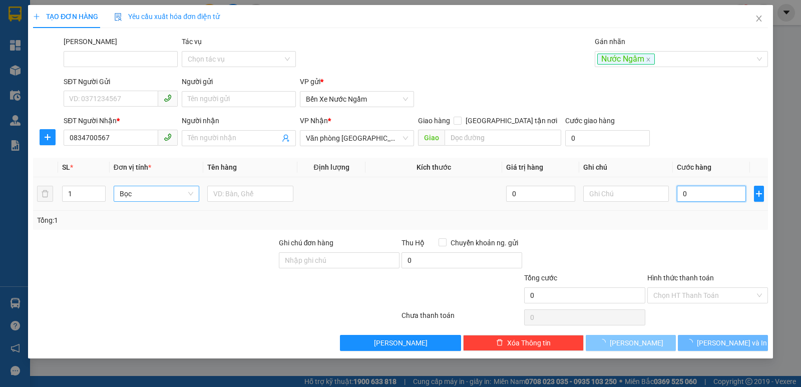
click at [704, 197] on input "0" at bounding box center [711, 194] width 69 height 16
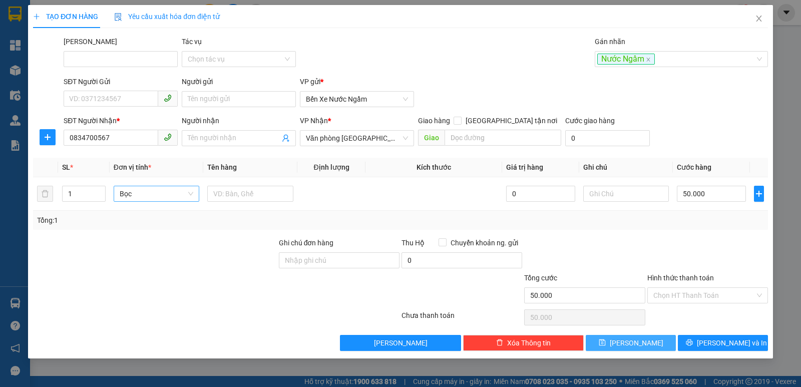
click at [605, 345] on icon "save" at bounding box center [602, 342] width 7 height 7
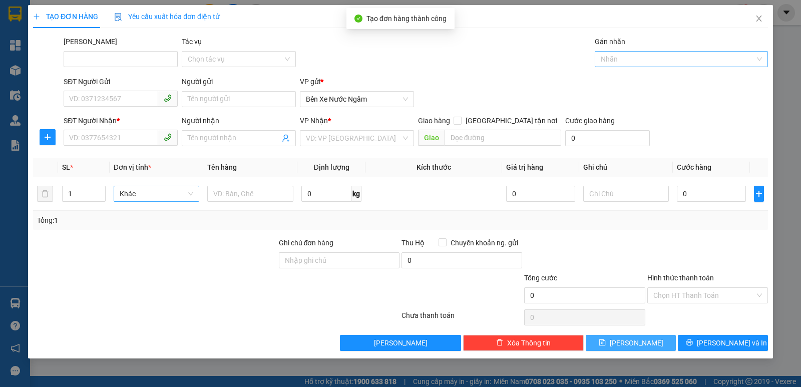
click at [637, 55] on div at bounding box center [676, 59] width 158 height 12
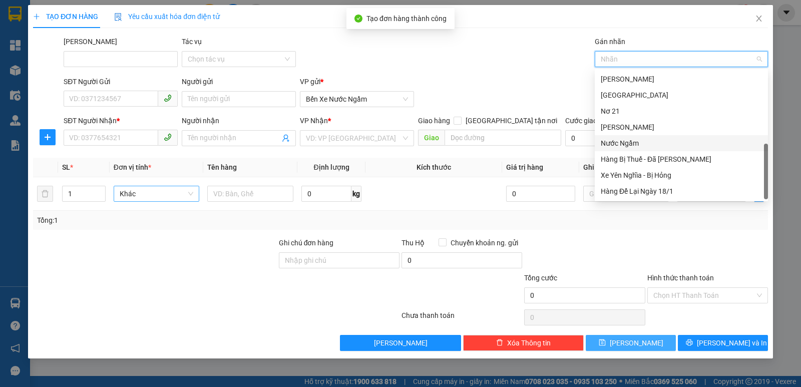
click at [624, 142] on div "Nước Ngầm" at bounding box center [681, 143] width 161 height 11
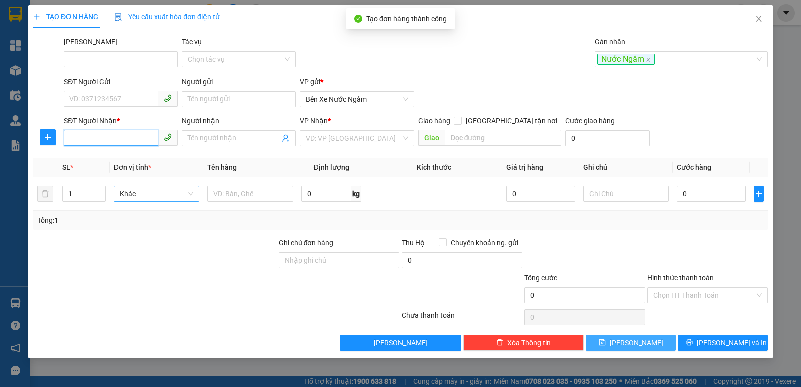
click at [85, 136] on input "SĐT Người Nhận *" at bounding box center [111, 138] width 95 height 16
click at [99, 159] on div "0905644151" at bounding box center [121, 158] width 102 height 11
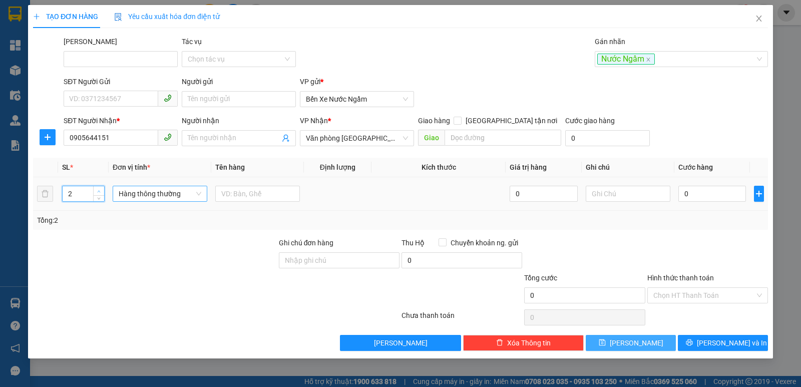
click at [100, 188] on span "up" at bounding box center [99, 191] width 6 height 6
click at [137, 192] on span "Hàng thông thường" at bounding box center [160, 193] width 83 height 15
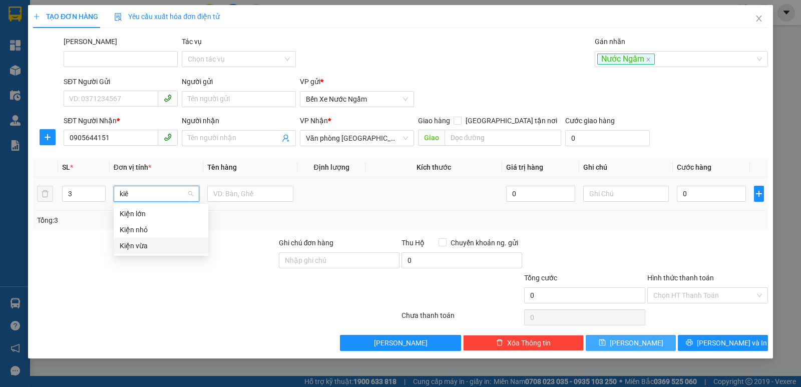
click at [139, 244] on div "Kiện vừa" at bounding box center [161, 245] width 83 height 11
click at [233, 192] on input "text" at bounding box center [250, 194] width 86 height 16
click at [642, 341] on span "[PERSON_NAME]" at bounding box center [637, 342] width 54 height 11
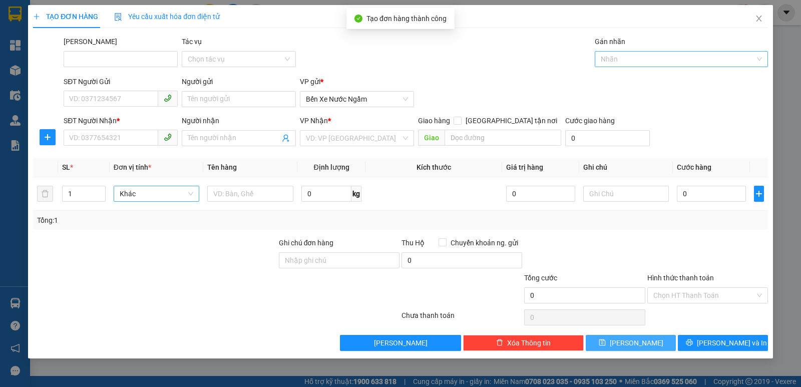
click at [626, 53] on div "Nhãn" at bounding box center [681, 59] width 173 height 16
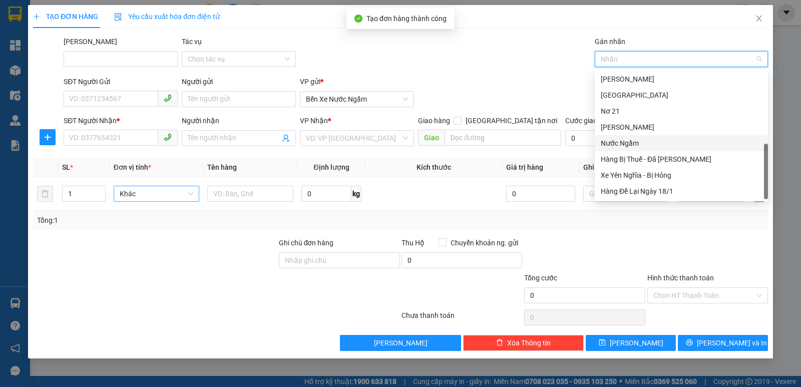
drag, startPoint x: 631, startPoint y: 141, endPoint x: 486, endPoint y: 143, distance: 145.2
click at [630, 142] on div "Nước Ngầm" at bounding box center [681, 143] width 161 height 11
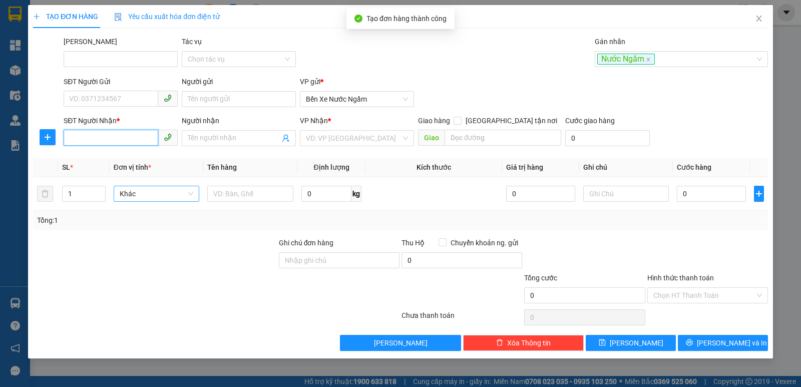
click at [93, 142] on input "SĐT Người Nhận *" at bounding box center [111, 138] width 95 height 16
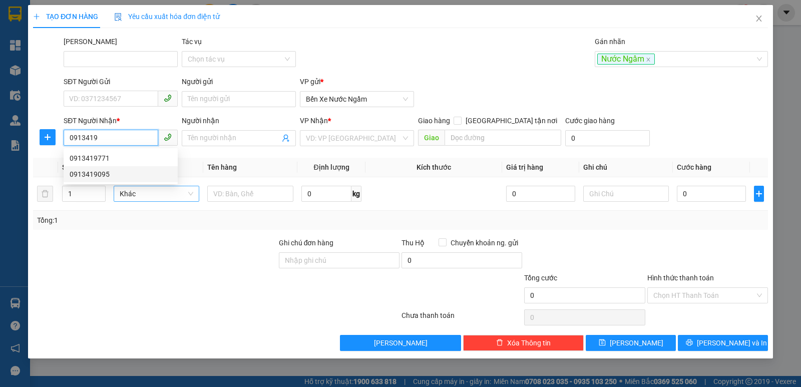
click at [96, 173] on div "0913419095" at bounding box center [121, 174] width 102 height 11
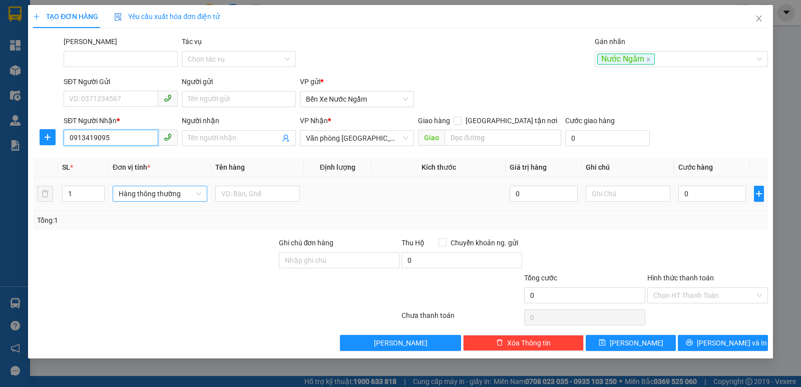
click at [170, 189] on span "Hàng thông thường" at bounding box center [160, 193] width 83 height 15
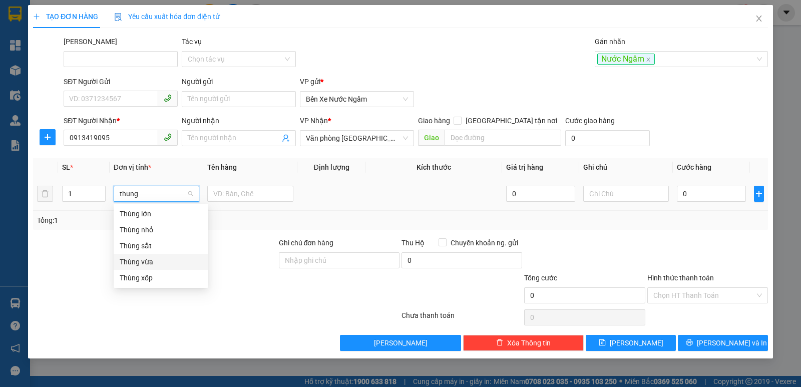
click at [143, 260] on div "Thùng vừa" at bounding box center [161, 261] width 83 height 11
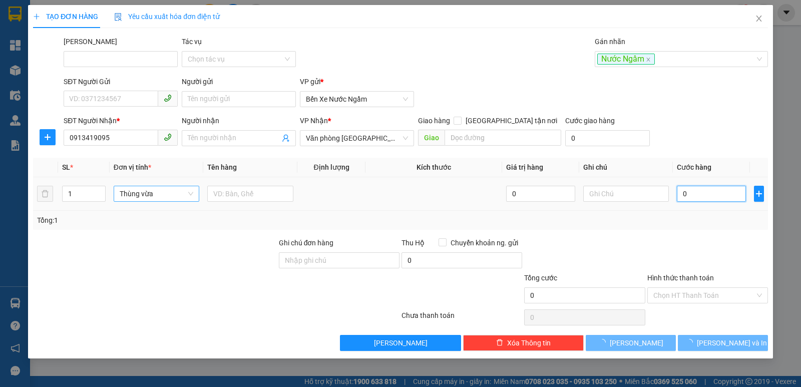
click at [684, 194] on input "0" at bounding box center [711, 194] width 69 height 16
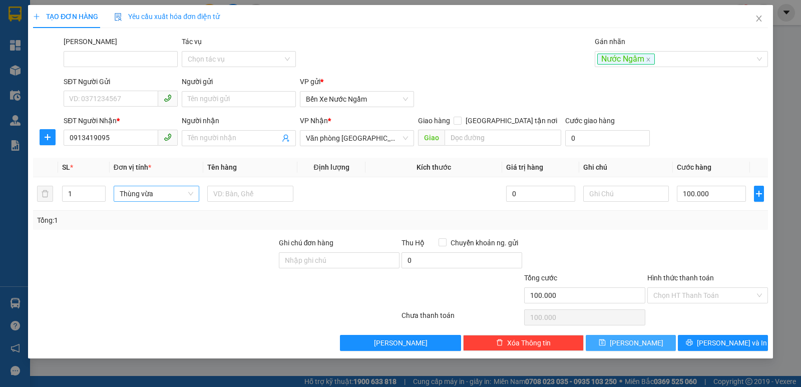
click at [606, 340] on icon "save" at bounding box center [602, 342] width 7 height 7
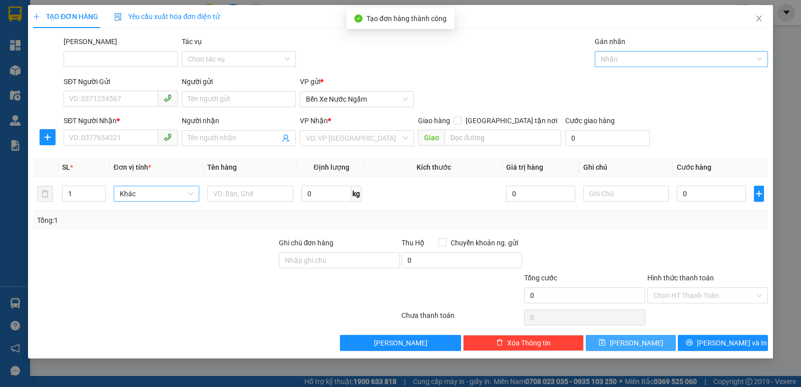
click at [619, 56] on div at bounding box center [676, 59] width 158 height 12
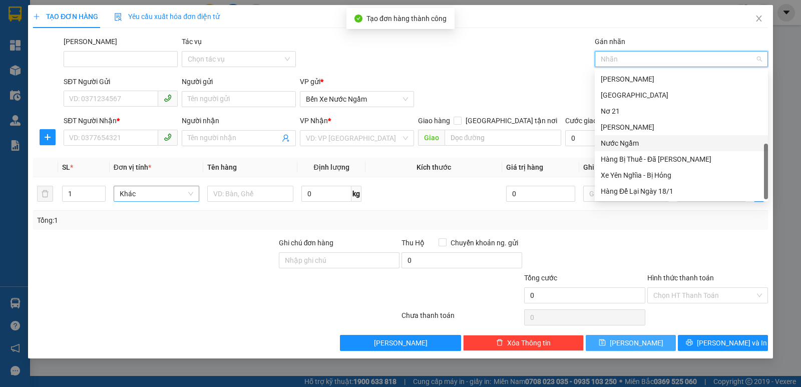
click at [626, 141] on div "Nước Ngầm" at bounding box center [681, 143] width 161 height 11
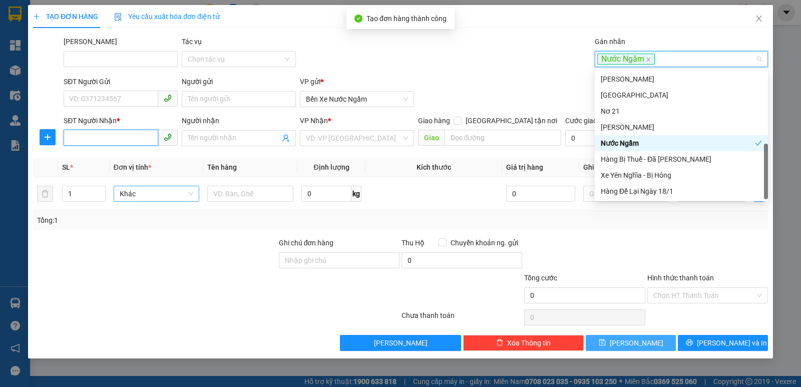
click at [90, 132] on input "SĐT Người Nhận *" at bounding box center [111, 138] width 95 height 16
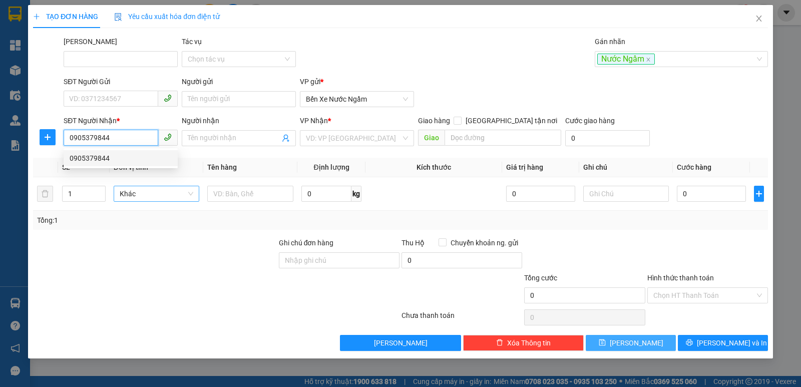
click at [105, 159] on div "0905379844" at bounding box center [121, 158] width 102 height 11
click at [153, 197] on span "Hàng thông thường" at bounding box center [160, 193] width 83 height 15
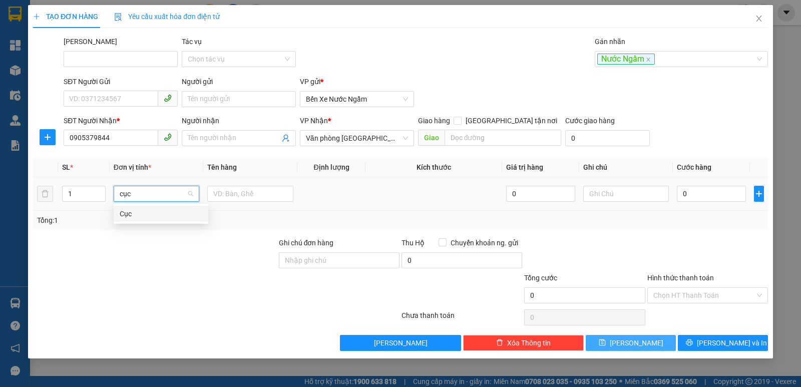
click at [128, 213] on div "Cục" at bounding box center [161, 213] width 83 height 11
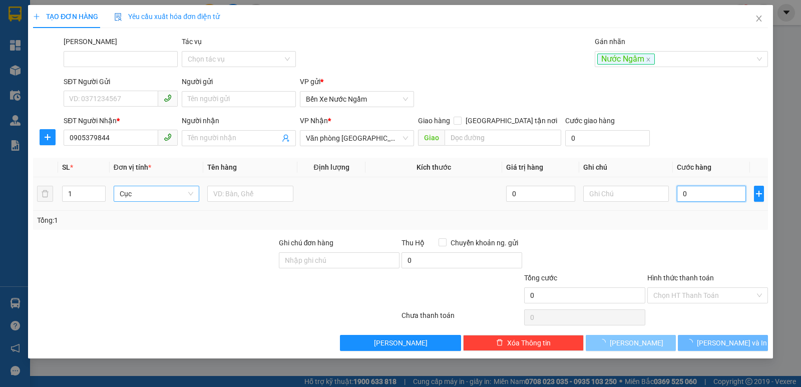
click at [700, 188] on input "0" at bounding box center [711, 194] width 69 height 16
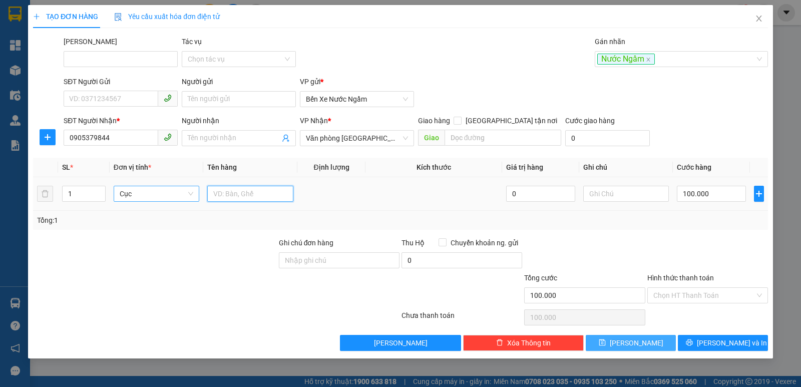
click at [245, 192] on input "text" at bounding box center [250, 194] width 86 height 16
click at [636, 341] on span "[PERSON_NAME]" at bounding box center [637, 342] width 54 height 11
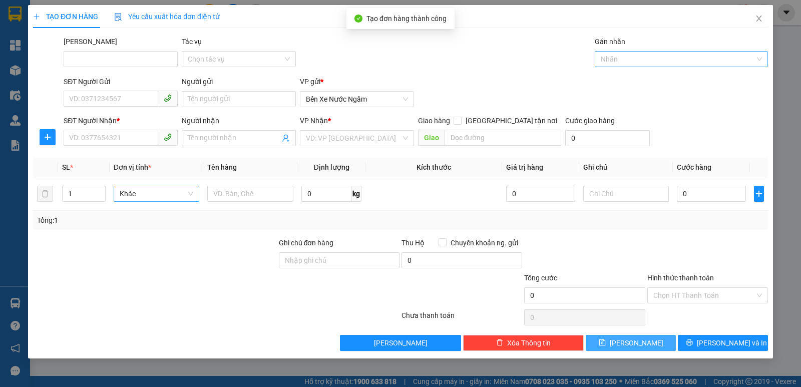
click at [623, 59] on div at bounding box center [676, 59] width 158 height 12
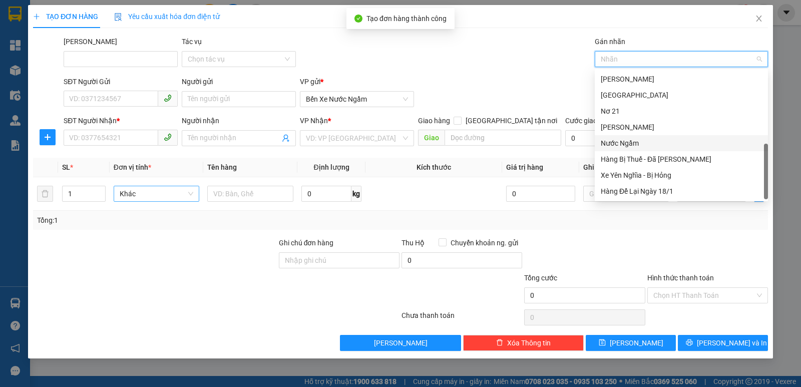
drag, startPoint x: 620, startPoint y: 141, endPoint x: 492, endPoint y: 148, distance: 128.3
click at [619, 141] on div "Nước Ngầm" at bounding box center [681, 143] width 161 height 11
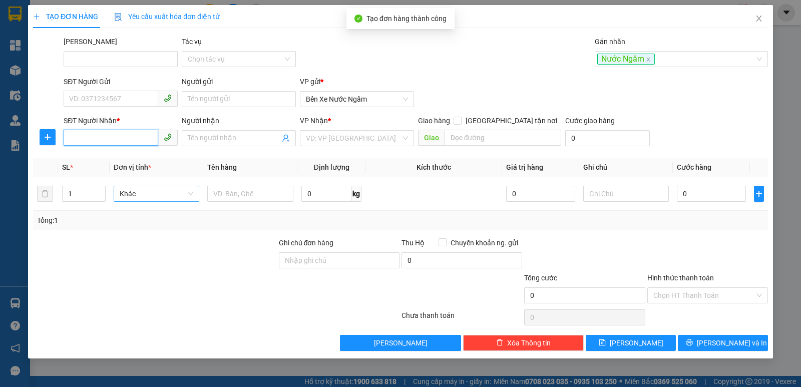
click at [82, 131] on input "SĐT Người Nhận *" at bounding box center [111, 138] width 95 height 16
click at [99, 159] on div "0906535511" at bounding box center [121, 158] width 102 height 11
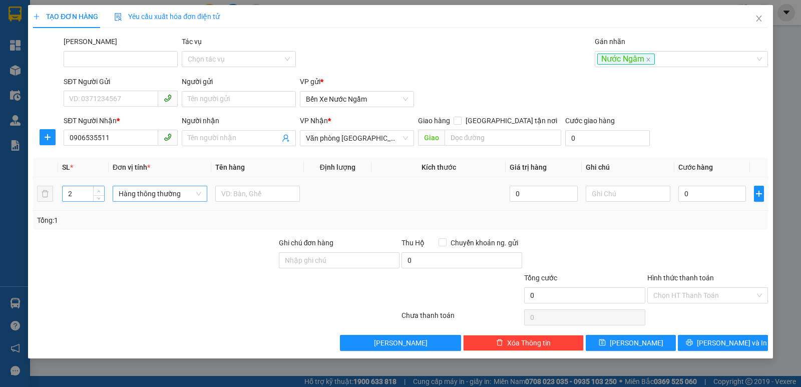
click at [100, 187] on span "Increase Value" at bounding box center [98, 190] width 11 height 9
click at [138, 189] on span "Hàng thông thường" at bounding box center [160, 193] width 83 height 15
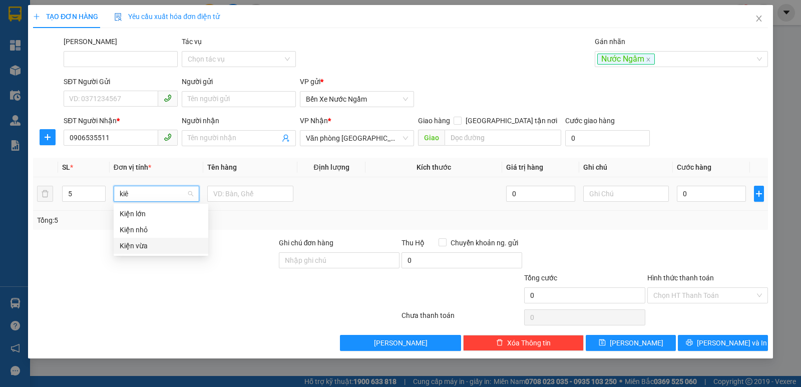
click at [134, 243] on div "Kiện vừa" at bounding box center [161, 245] width 83 height 11
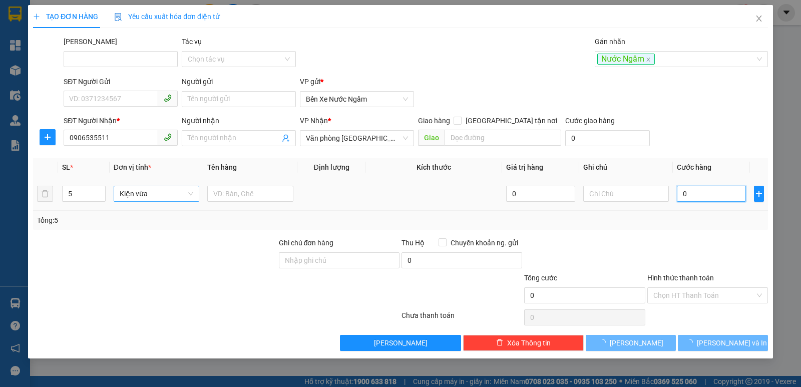
click at [699, 197] on input "0" at bounding box center [711, 194] width 69 height 16
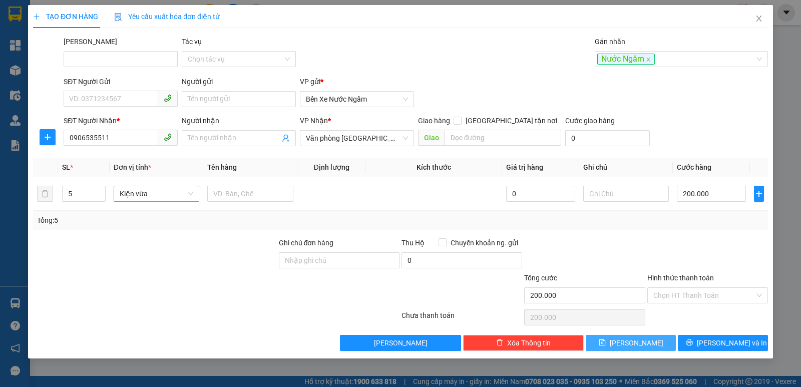
click at [606, 344] on icon "save" at bounding box center [602, 342] width 7 height 7
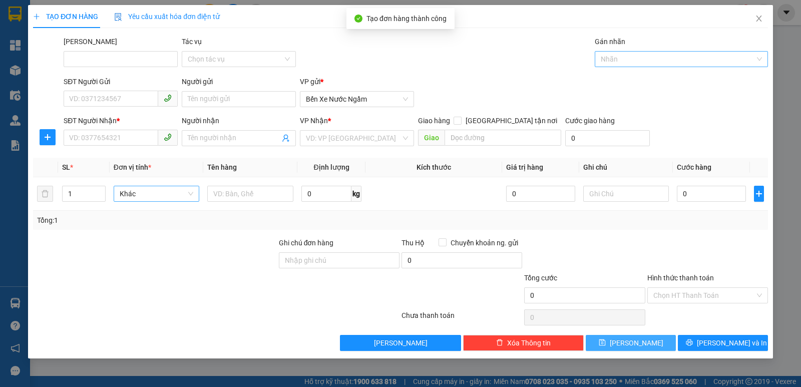
click at [623, 58] on div at bounding box center [676, 59] width 158 height 12
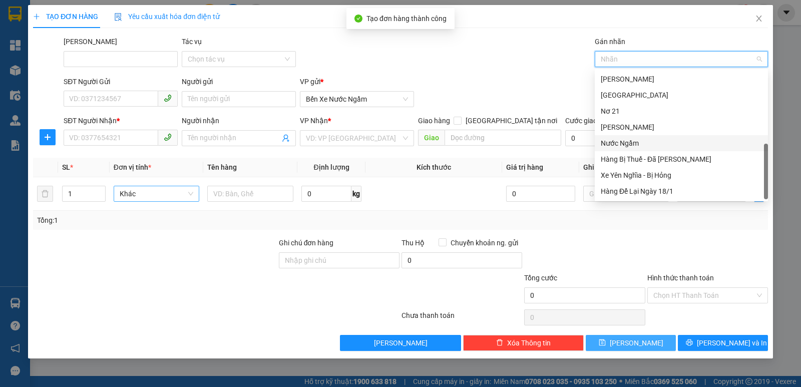
drag, startPoint x: 626, startPoint y: 141, endPoint x: 611, endPoint y: 148, distance: 16.1
click at [624, 142] on div "Nước Ngầm" at bounding box center [681, 143] width 161 height 11
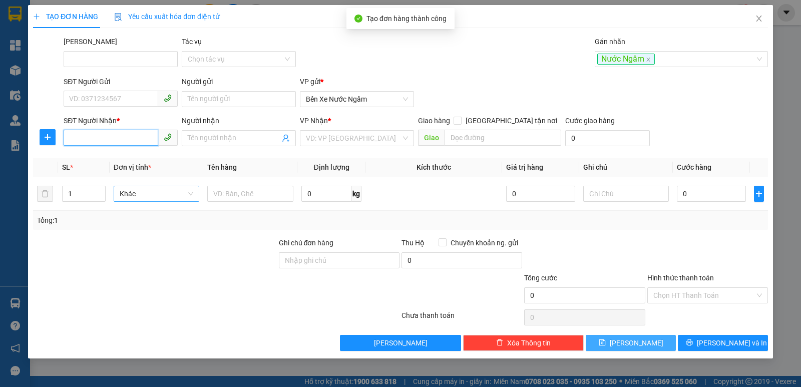
click at [79, 133] on input "SĐT Người Nhận *" at bounding box center [111, 138] width 95 height 16
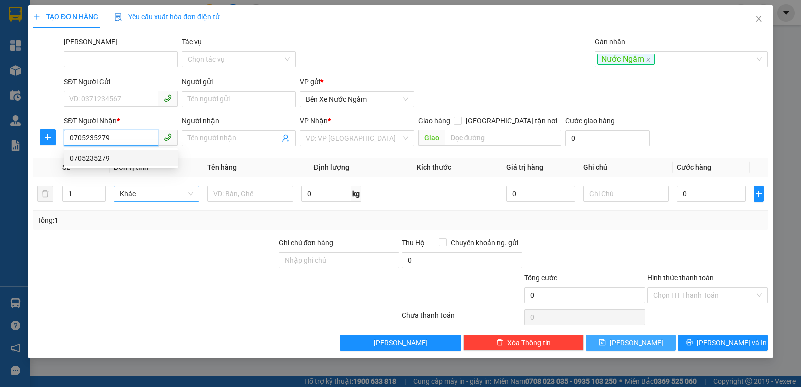
click at [95, 155] on div "0705235279" at bounding box center [121, 158] width 102 height 11
click at [157, 196] on span "Hàng thông thường" at bounding box center [160, 193] width 83 height 15
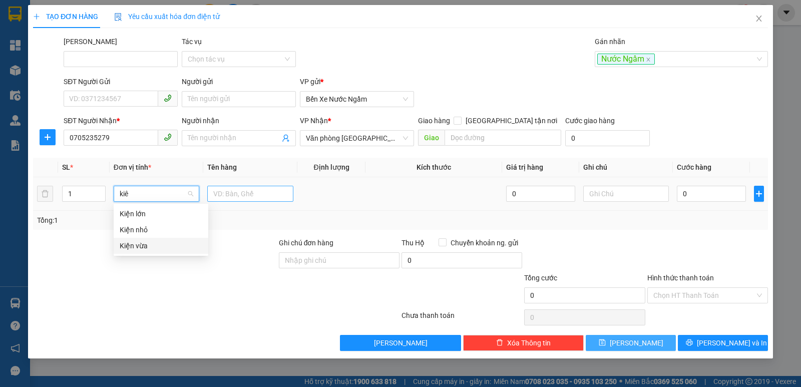
drag, startPoint x: 138, startPoint y: 242, endPoint x: 259, endPoint y: 194, distance: 130.0
click at [143, 242] on div "Kiện vừa" at bounding box center [161, 245] width 83 height 11
click at [260, 195] on input "text" at bounding box center [250, 194] width 86 height 16
click at [722, 196] on input "0" at bounding box center [711, 194] width 69 height 16
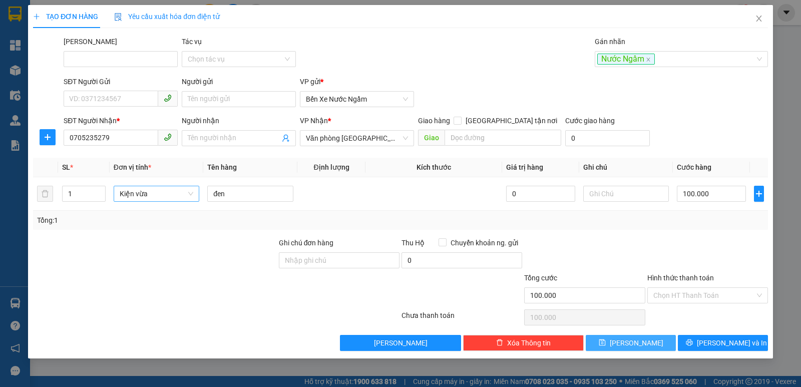
click at [630, 343] on button "[PERSON_NAME]" at bounding box center [631, 343] width 90 height 16
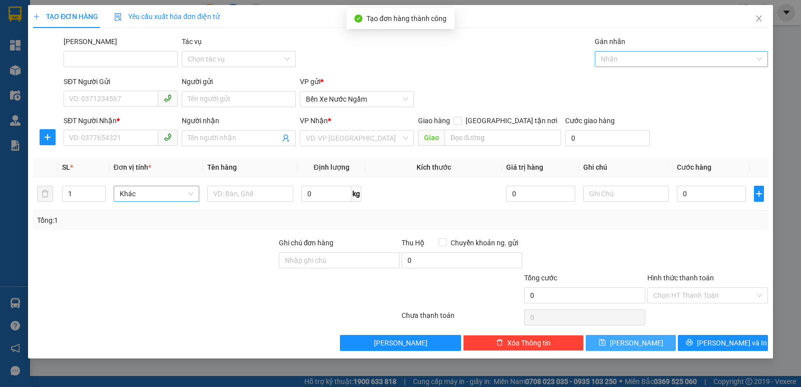
click at [644, 58] on div at bounding box center [676, 59] width 158 height 12
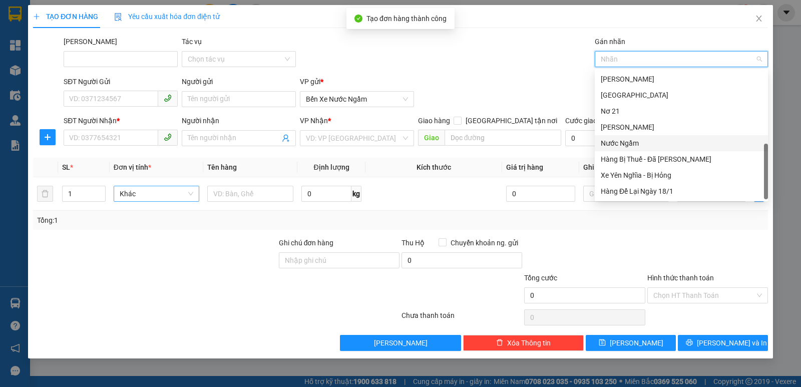
click at [616, 142] on div "Nước Ngầm" at bounding box center [681, 143] width 161 height 11
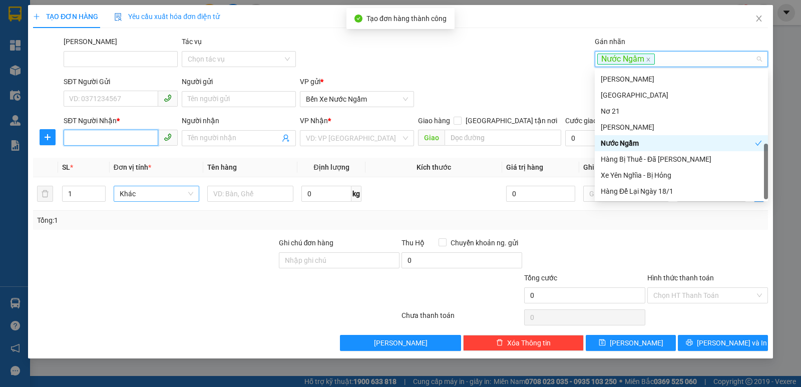
click at [75, 141] on input "SĐT Người Nhận *" at bounding box center [111, 138] width 95 height 16
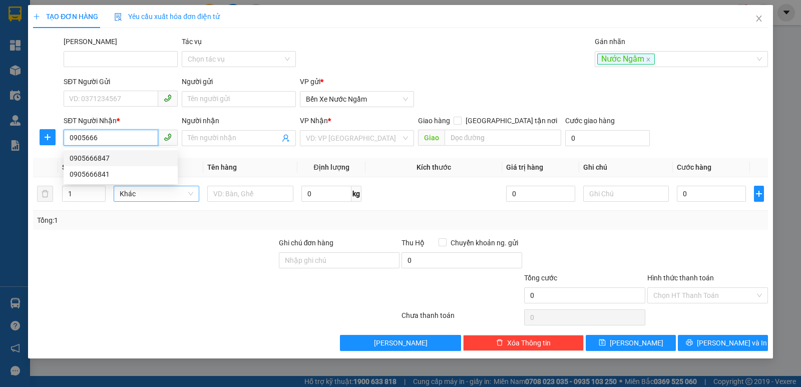
click at [97, 155] on div "0905666847" at bounding box center [121, 158] width 102 height 11
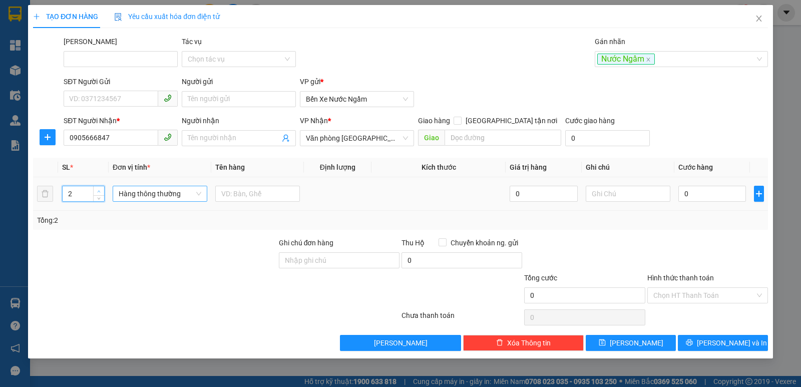
click at [101, 188] on span "up" at bounding box center [99, 191] width 6 height 6
click at [146, 188] on span "Hàng thông thường" at bounding box center [160, 193] width 83 height 15
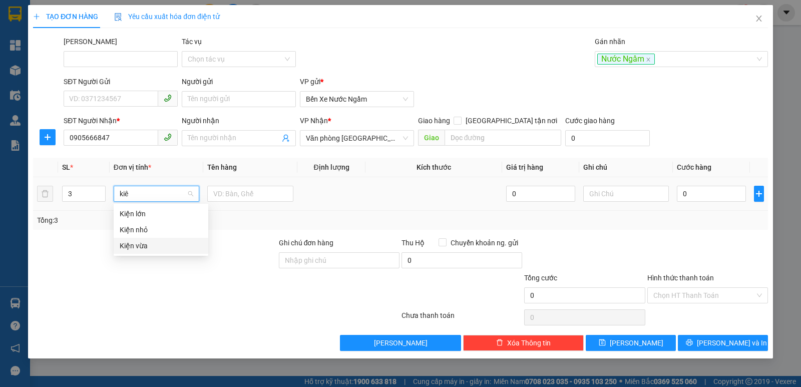
click at [142, 240] on div "Kiện vừa" at bounding box center [161, 245] width 83 height 11
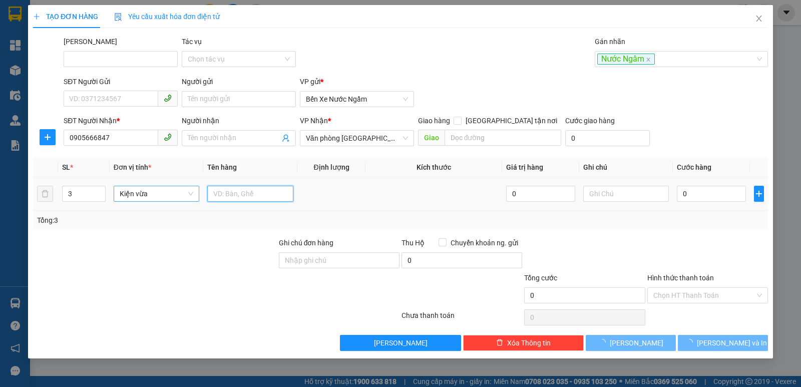
click at [232, 194] on input "text" at bounding box center [250, 194] width 86 height 16
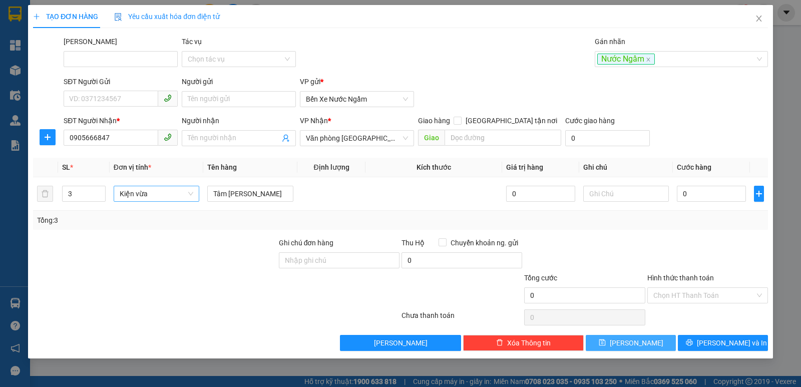
click at [618, 341] on button "[PERSON_NAME]" at bounding box center [631, 343] width 90 height 16
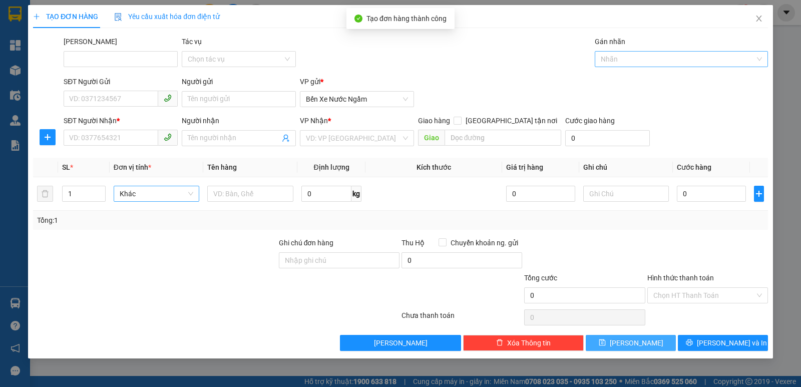
click at [640, 59] on div at bounding box center [676, 59] width 158 height 12
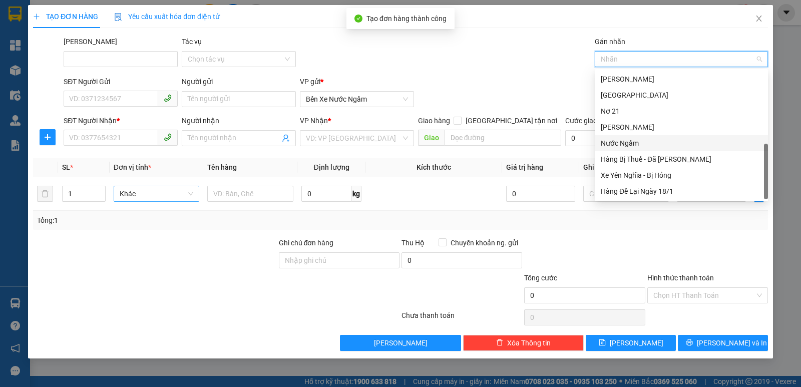
click at [612, 146] on div "Nước Ngầm" at bounding box center [681, 143] width 161 height 11
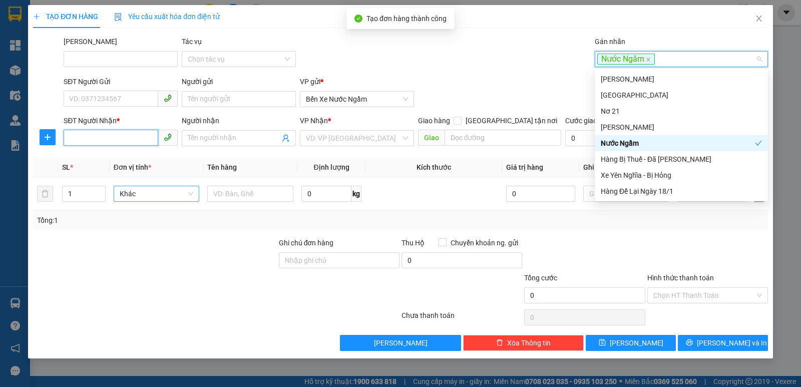
click at [86, 139] on input "SĐT Người Nhận *" at bounding box center [111, 138] width 95 height 16
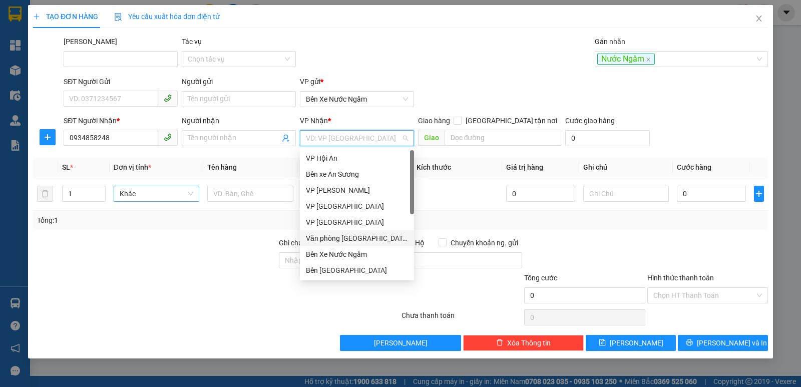
click at [367, 143] on input "search" at bounding box center [353, 138] width 95 height 15
click at [359, 238] on div "Văn phòng [GEOGRAPHIC_DATA]" at bounding box center [357, 238] width 102 height 11
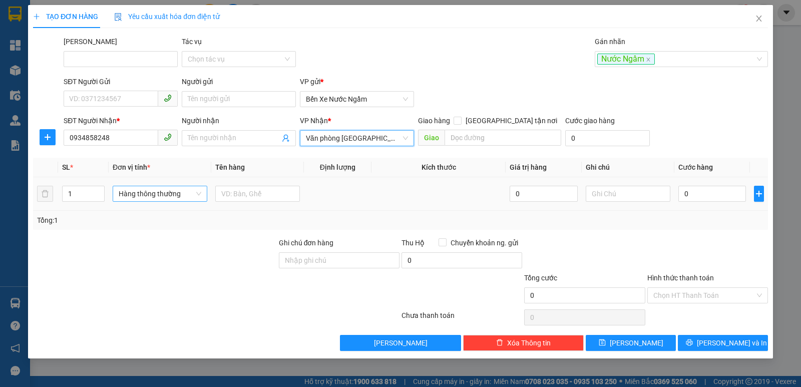
click at [137, 192] on span "Hàng thông thường" at bounding box center [160, 193] width 83 height 15
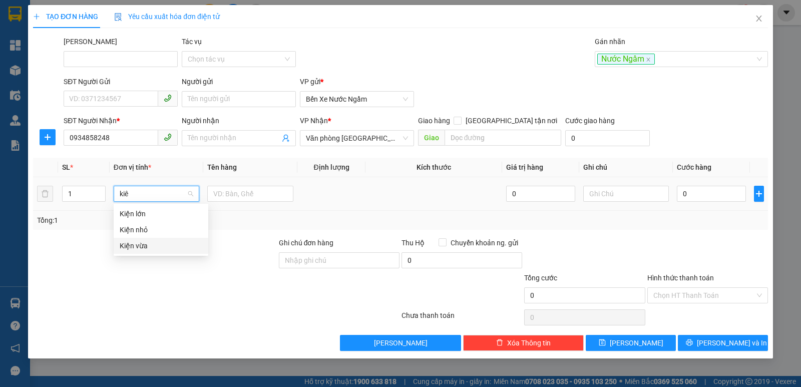
click at [134, 241] on div "Kiện vừa" at bounding box center [161, 245] width 83 height 11
click at [759, 198] on button "button" at bounding box center [759, 194] width 10 height 16
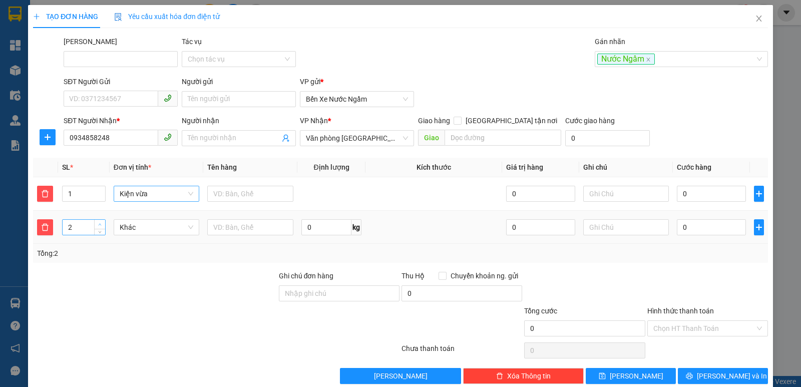
click at [103, 221] on span "Increase Value" at bounding box center [99, 224] width 11 height 9
click at [102, 222] on span "up" at bounding box center [100, 225] width 6 height 6
click at [134, 224] on span "Khác" at bounding box center [157, 227] width 74 height 15
click at [129, 282] on div "Kiện vừa" at bounding box center [155, 279] width 73 height 11
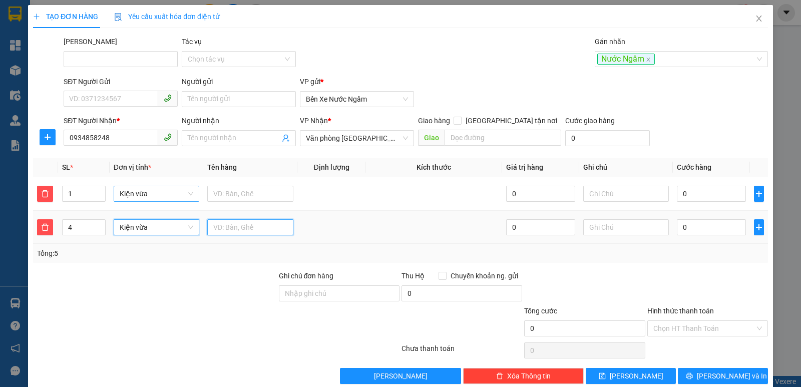
click at [222, 228] on input "text" at bounding box center [250, 227] width 86 height 16
click at [688, 221] on input "0" at bounding box center [711, 227] width 69 height 16
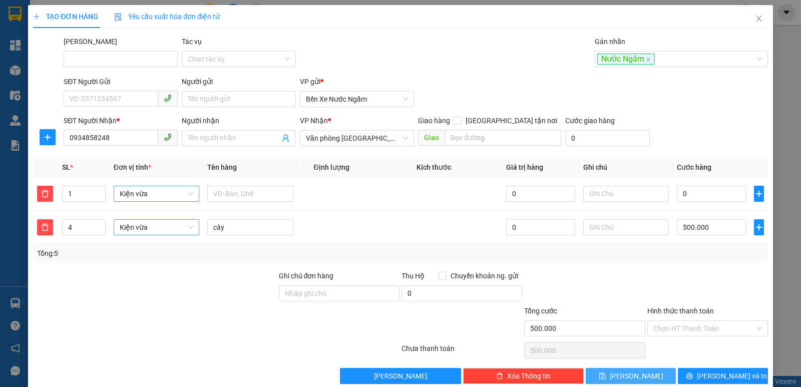
click at [629, 375] on span "[PERSON_NAME]" at bounding box center [637, 375] width 54 height 11
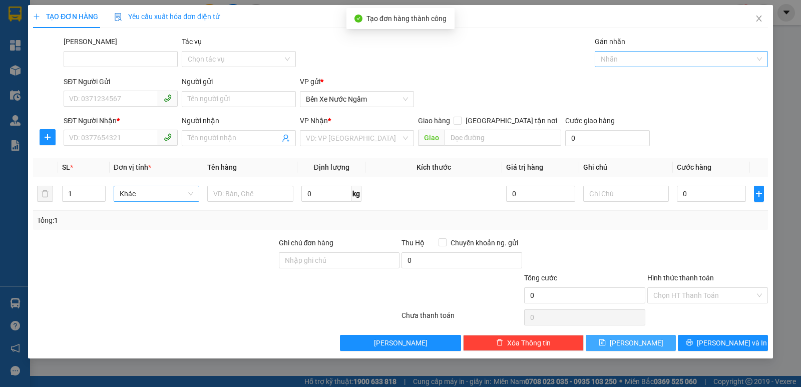
click at [622, 60] on div at bounding box center [676, 59] width 158 height 12
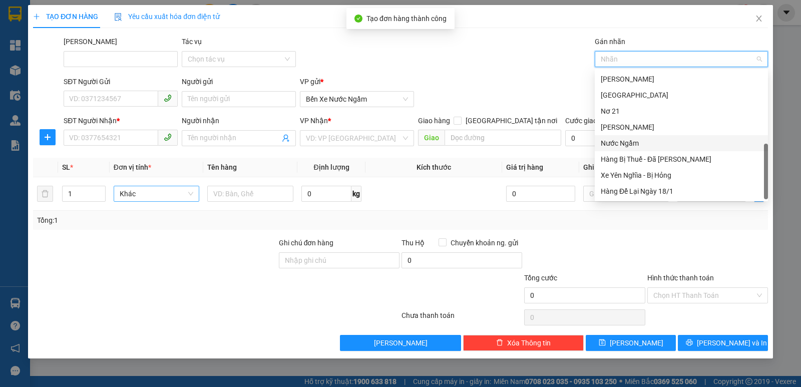
drag, startPoint x: 621, startPoint y: 145, endPoint x: 317, endPoint y: 128, distance: 304.3
click at [619, 146] on div "Nước Ngầm" at bounding box center [681, 143] width 161 height 11
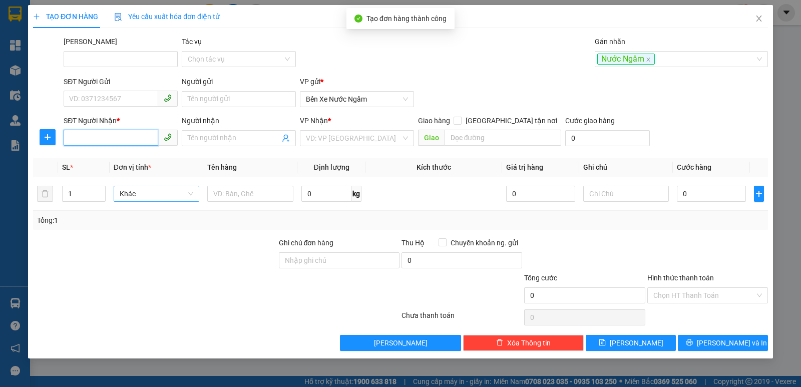
click at [94, 139] on input "SĐT Người Nhận *" at bounding box center [111, 138] width 95 height 16
click at [90, 159] on div "0934988937" at bounding box center [121, 158] width 102 height 11
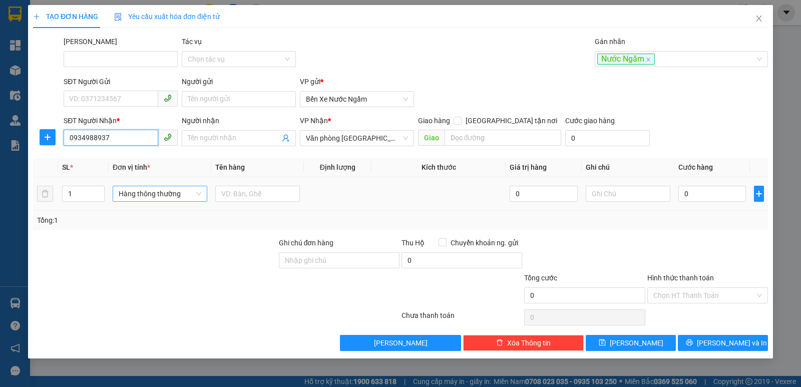
click at [156, 192] on span "Hàng thông thường" at bounding box center [160, 193] width 83 height 15
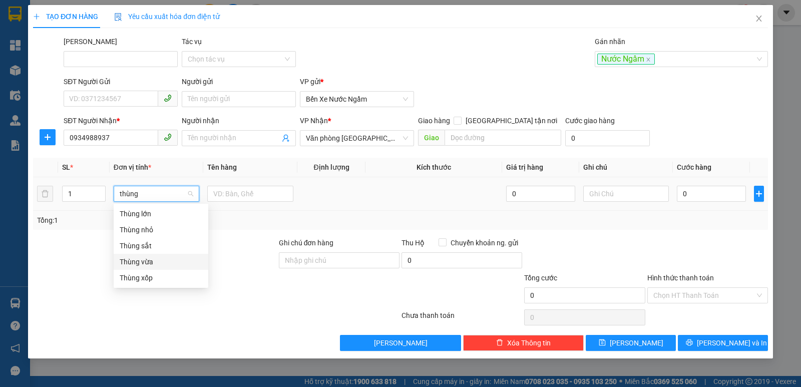
click at [133, 261] on div "Thùng vừa" at bounding box center [161, 261] width 83 height 11
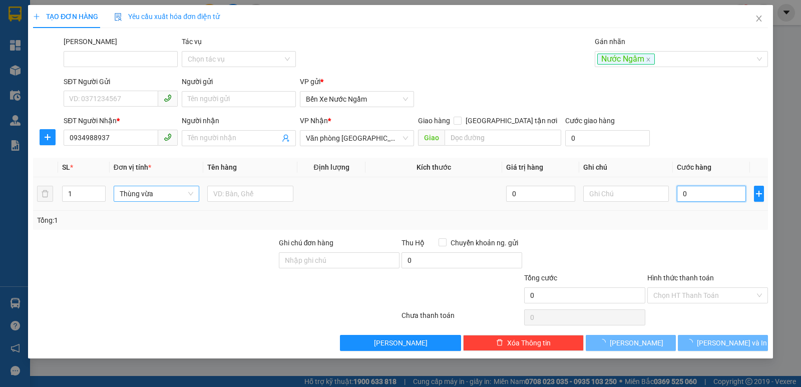
click at [695, 192] on input "0" at bounding box center [711, 194] width 69 height 16
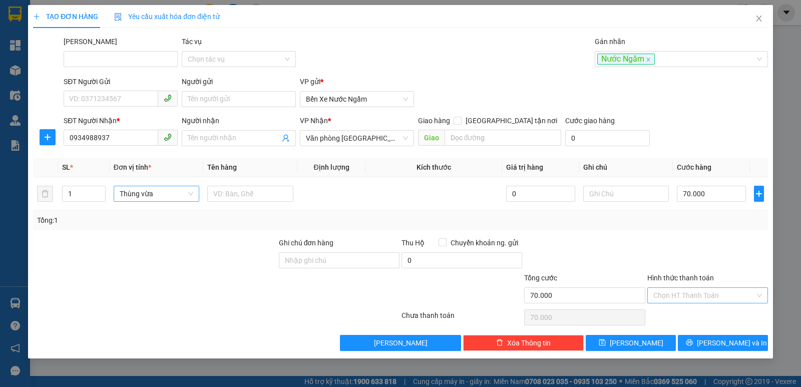
click at [675, 300] on input "Hình thức thanh toán" at bounding box center [704, 295] width 102 height 15
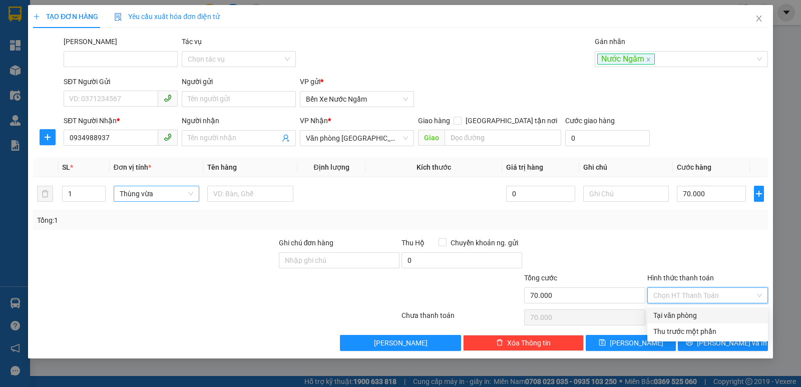
click at [675, 318] on div "Tại văn phòng" at bounding box center [707, 315] width 109 height 11
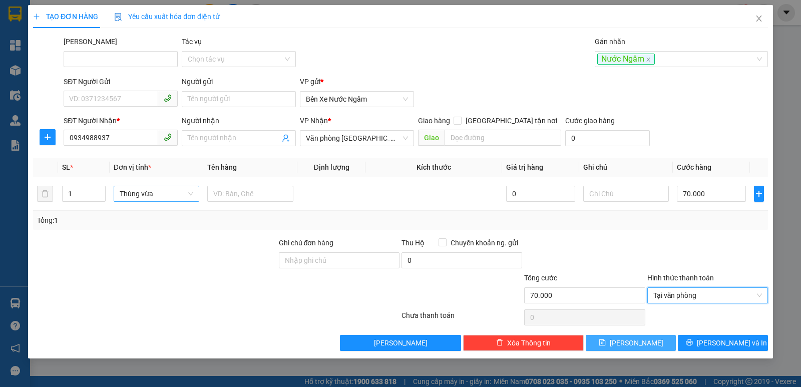
click at [639, 341] on span "[PERSON_NAME]" at bounding box center [637, 342] width 54 height 11
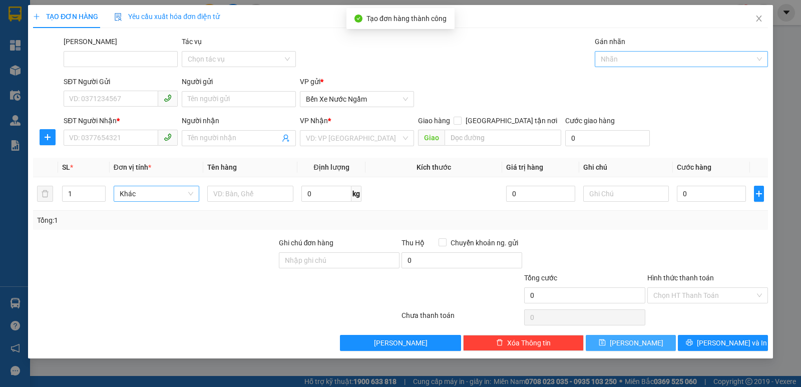
click at [629, 61] on div at bounding box center [676, 59] width 158 height 12
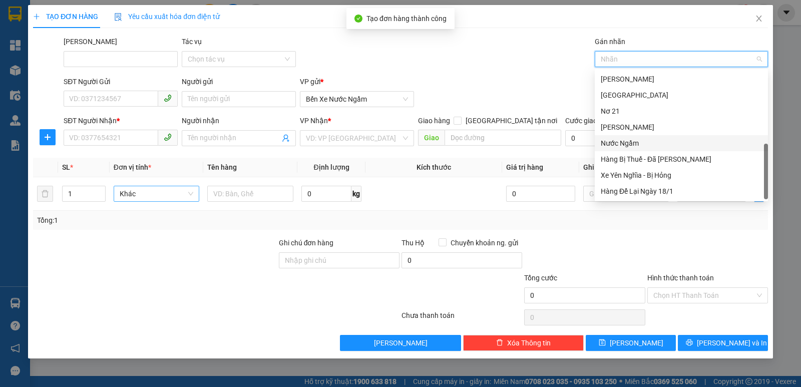
click at [619, 145] on div "Nước Ngầm" at bounding box center [681, 143] width 161 height 11
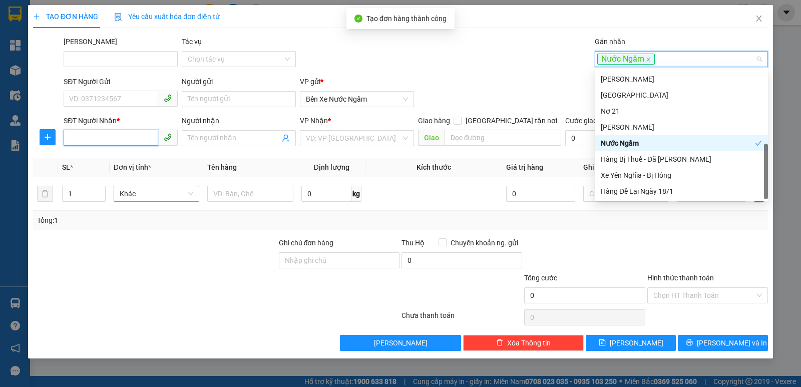
click at [92, 134] on input "SĐT Người Nhận *" at bounding box center [111, 138] width 95 height 16
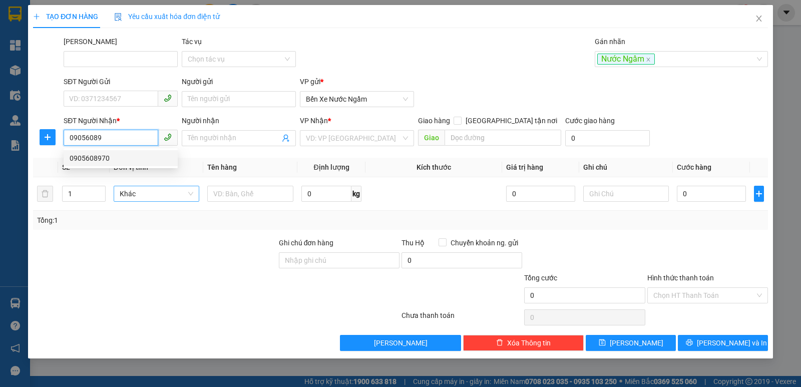
click at [102, 160] on div "0905608970" at bounding box center [121, 158] width 102 height 11
click at [146, 199] on span "Hàng thông thường" at bounding box center [160, 193] width 83 height 15
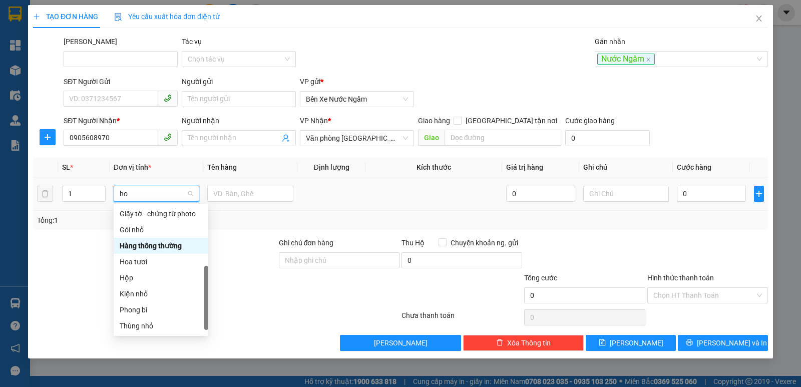
scroll to position [64, 0]
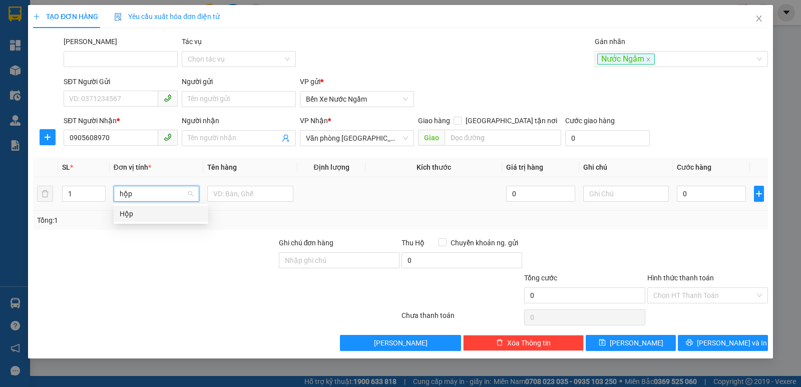
click at [130, 214] on div "Hộp" at bounding box center [161, 213] width 83 height 11
click at [729, 189] on input "0" at bounding box center [711, 194] width 69 height 16
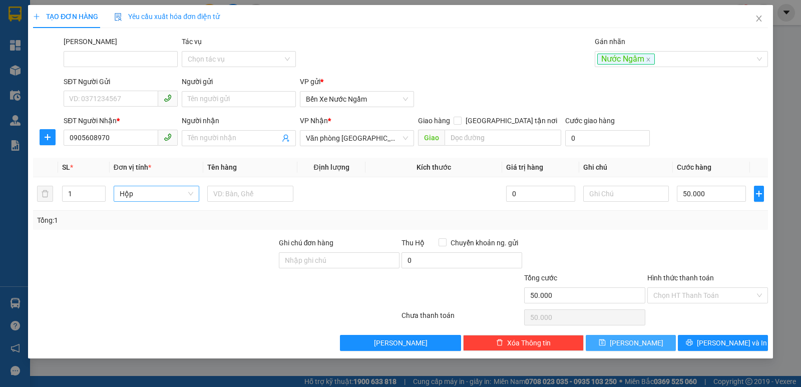
click at [606, 343] on icon "save" at bounding box center [602, 342] width 7 height 7
click at [760, 18] on icon "close" at bounding box center [759, 19] width 8 height 8
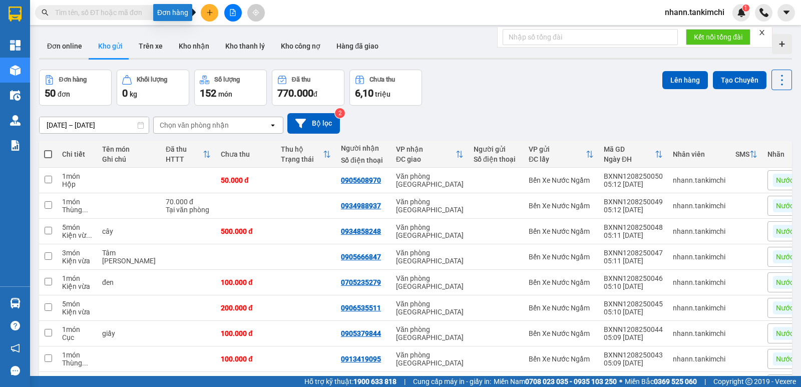
click at [213, 14] on button at bounding box center [210, 13] width 18 height 18
click at [254, 38] on div "Tạo đơn hàng" at bounding box center [249, 37] width 44 height 11
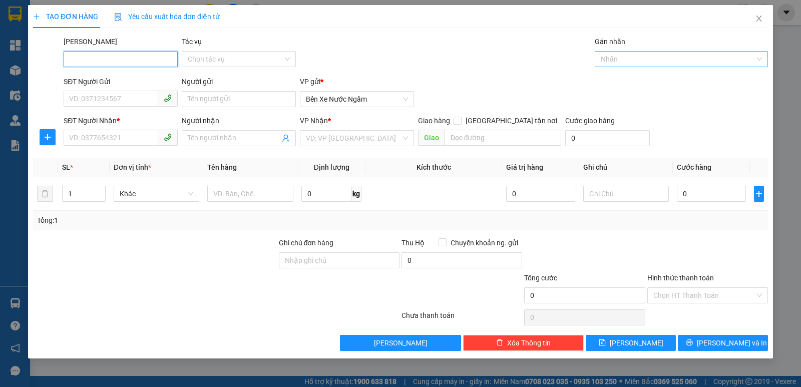
click at [638, 58] on div at bounding box center [676, 59] width 158 height 12
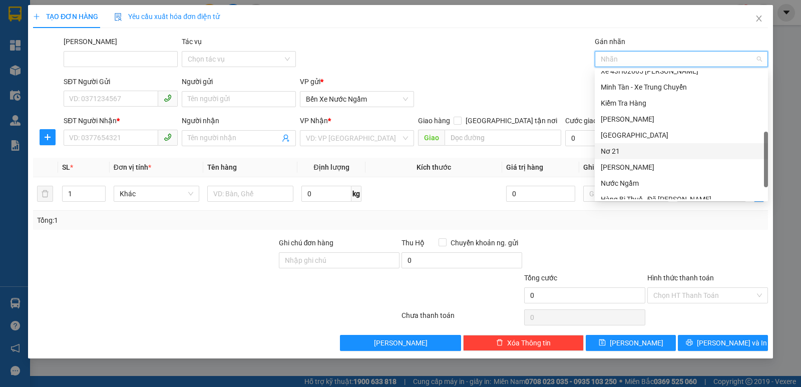
scroll to position [240, 0]
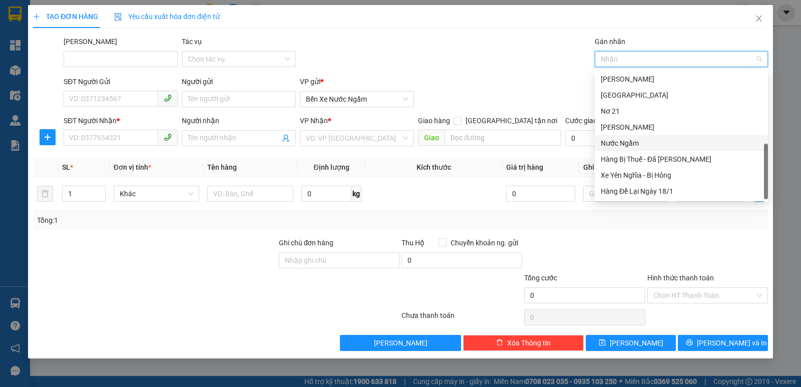
click at [623, 143] on div "Nước Ngầm" at bounding box center [681, 143] width 161 height 11
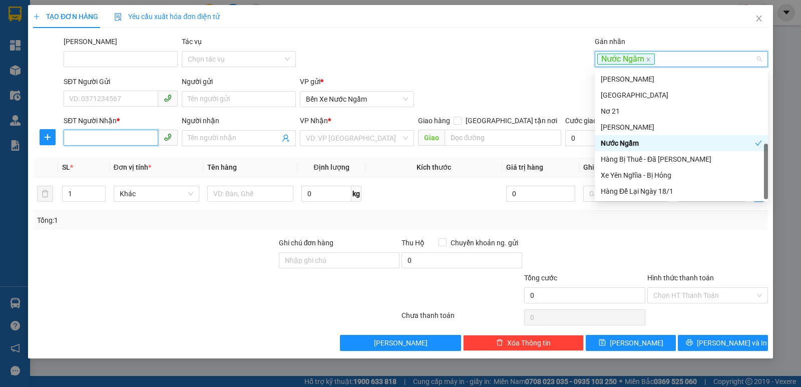
click at [92, 140] on input "SĐT Người Nhận *" at bounding box center [111, 138] width 95 height 16
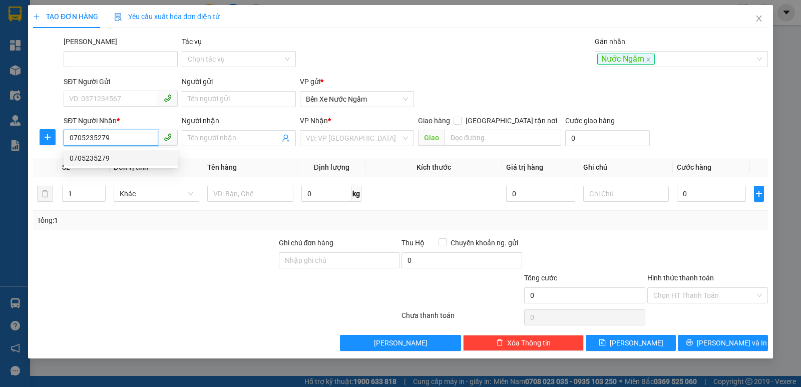
click at [96, 158] on div "0705235279" at bounding box center [121, 158] width 102 height 11
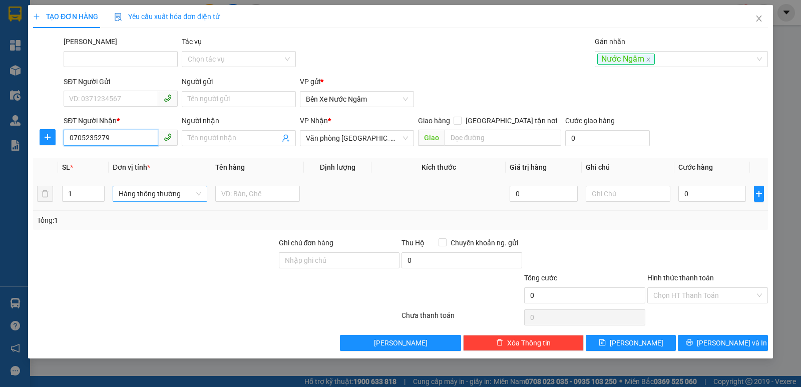
click at [176, 194] on span "Hàng thông thường" at bounding box center [160, 193] width 83 height 15
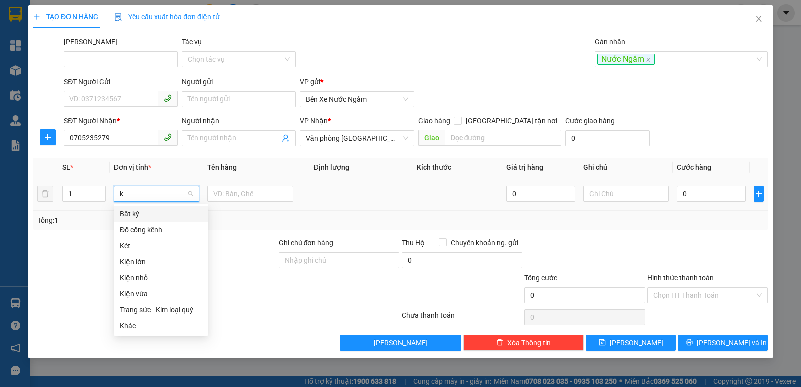
scroll to position [0, 0]
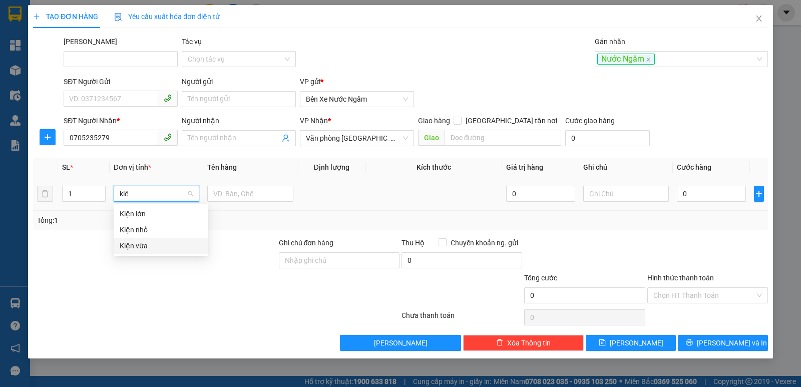
click at [136, 242] on div "Kiện vừa" at bounding box center [161, 245] width 83 height 11
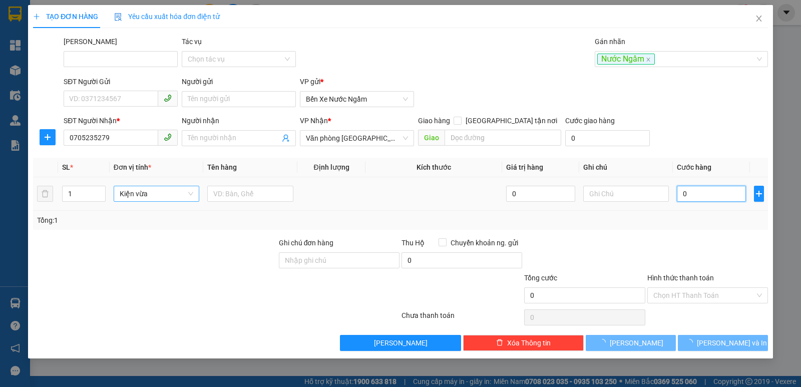
click at [702, 196] on input "0" at bounding box center [711, 194] width 69 height 16
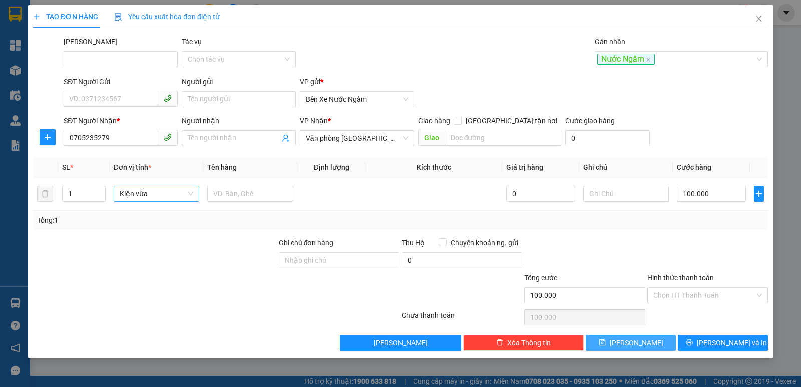
click at [628, 342] on button "[PERSON_NAME]" at bounding box center [631, 343] width 90 height 16
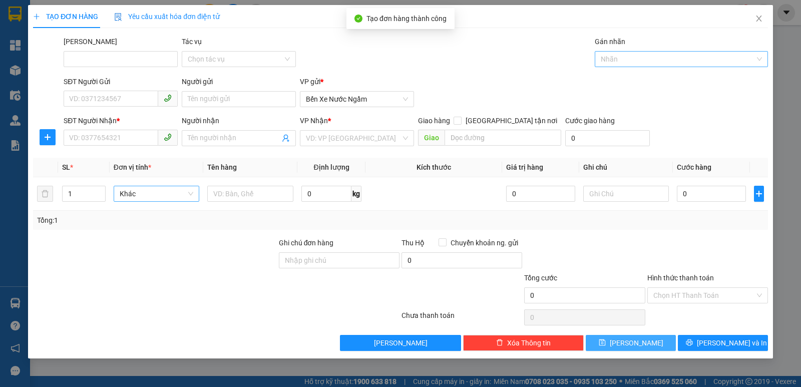
click at [627, 58] on div at bounding box center [676, 59] width 158 height 12
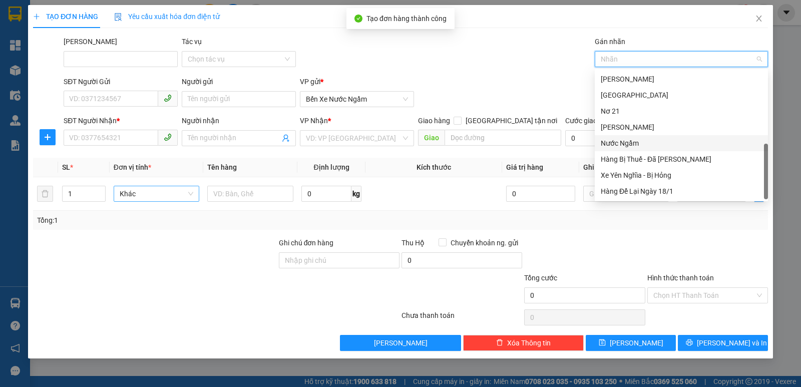
click at [626, 142] on div "Nước Ngầm" at bounding box center [681, 143] width 161 height 11
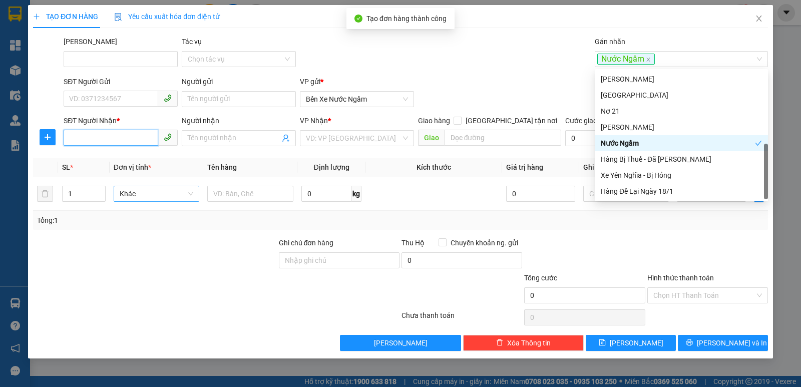
click at [73, 138] on input "SĐT Người Nhận *" at bounding box center [111, 138] width 95 height 16
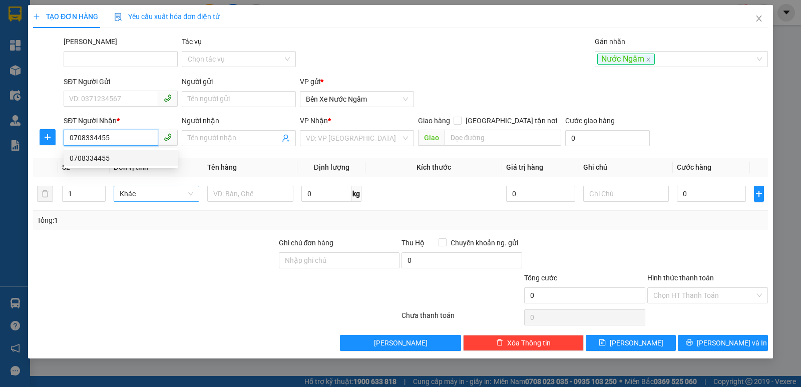
click at [95, 158] on div "0708334455" at bounding box center [121, 158] width 102 height 11
click at [149, 191] on span "Hàng thông thường" at bounding box center [160, 193] width 83 height 15
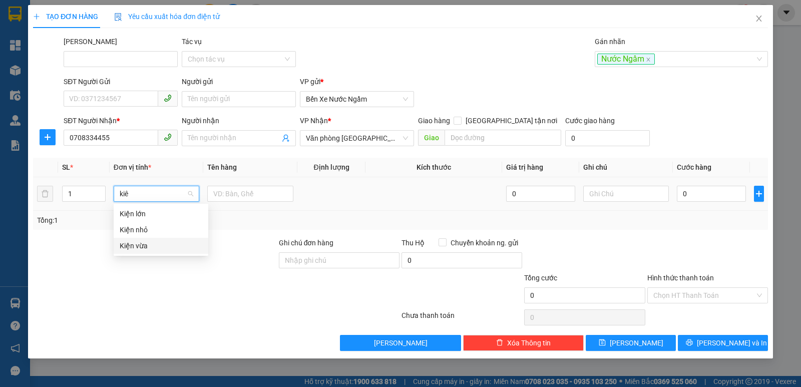
click at [139, 243] on div "Kiện vừa" at bounding box center [161, 245] width 83 height 11
click at [244, 195] on input "text" at bounding box center [250, 194] width 86 height 16
click at [696, 194] on input "0" at bounding box center [711, 194] width 69 height 16
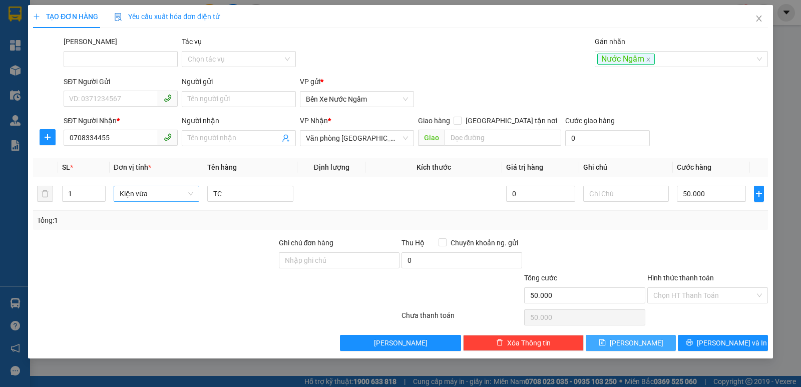
click at [630, 342] on span "[PERSON_NAME]" at bounding box center [637, 342] width 54 height 11
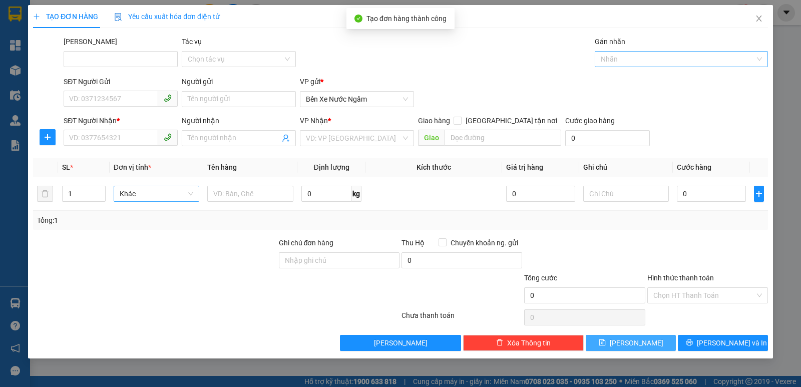
click at [626, 64] on div at bounding box center [676, 59] width 158 height 12
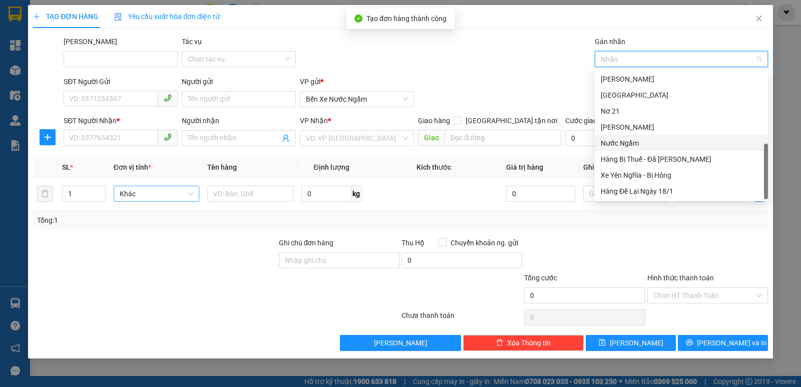
click at [624, 140] on div "Nước Ngầm" at bounding box center [681, 143] width 161 height 11
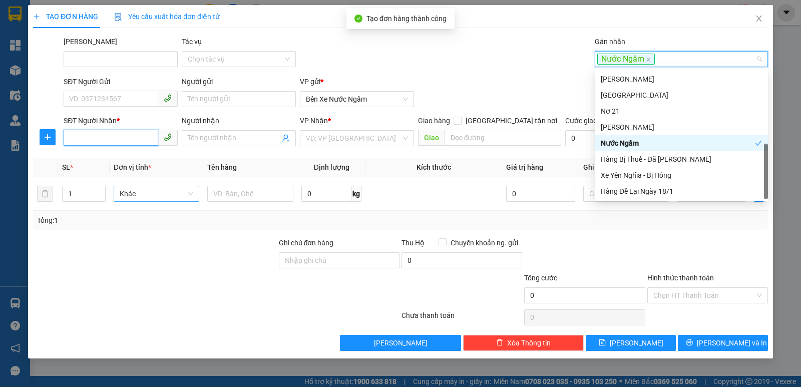
click at [85, 137] on input "SĐT Người Nhận *" at bounding box center [111, 138] width 95 height 16
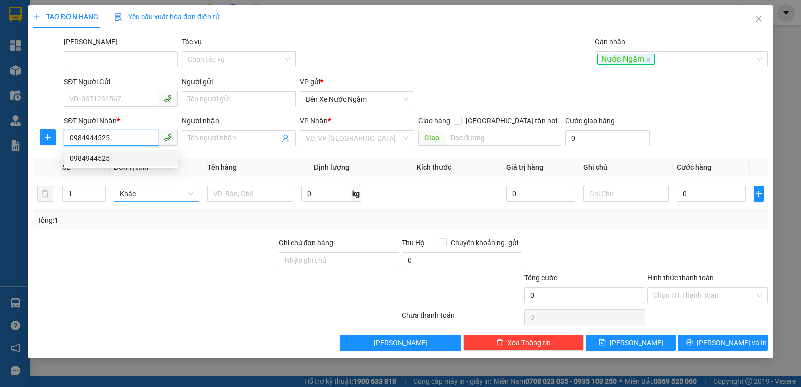
click at [92, 159] on div "0984944525" at bounding box center [121, 158] width 102 height 11
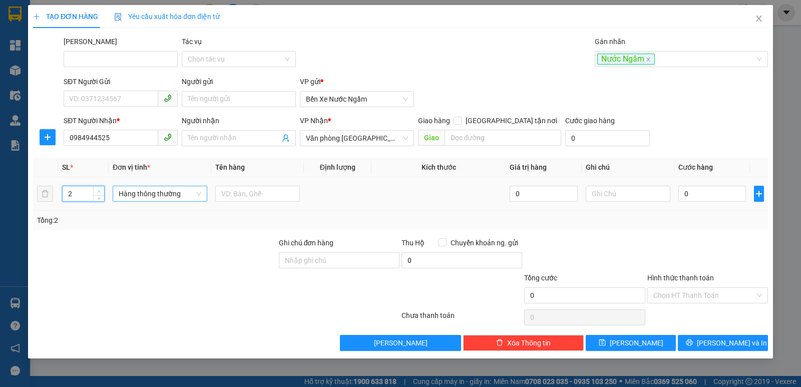
click at [99, 191] on icon "up" at bounding box center [99, 192] width 4 height 4
click at [133, 191] on span "Hàng thông thường" at bounding box center [160, 193] width 83 height 15
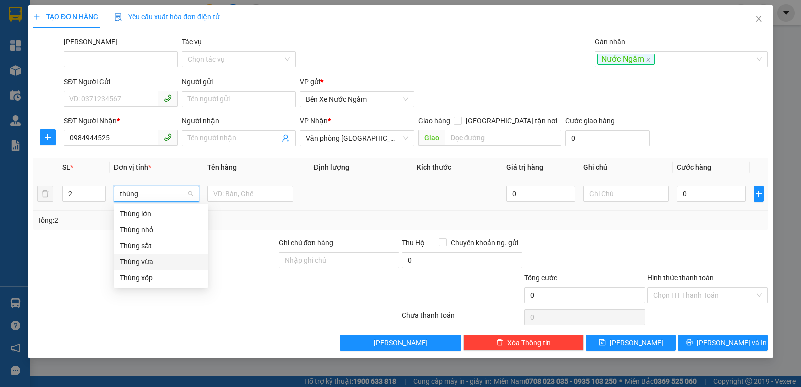
drag, startPoint x: 139, startPoint y: 262, endPoint x: 315, endPoint y: 236, distance: 178.5
click at [139, 262] on div "Thùng vừa" at bounding box center [161, 261] width 83 height 11
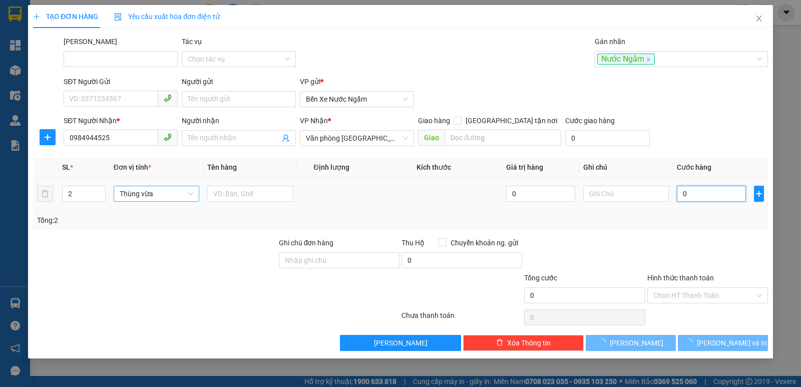
click at [711, 196] on input "0" at bounding box center [711, 194] width 69 height 16
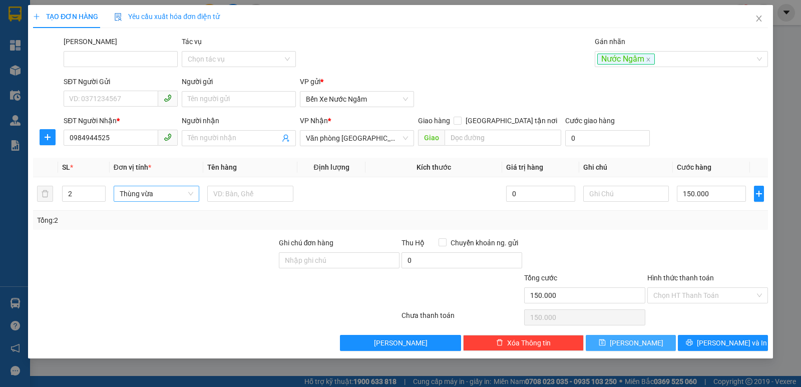
click at [638, 339] on span "[PERSON_NAME]" at bounding box center [637, 342] width 54 height 11
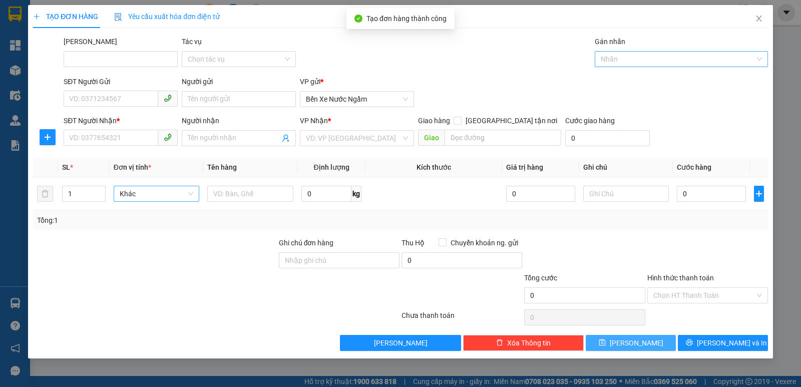
click at [625, 56] on div at bounding box center [676, 59] width 158 height 12
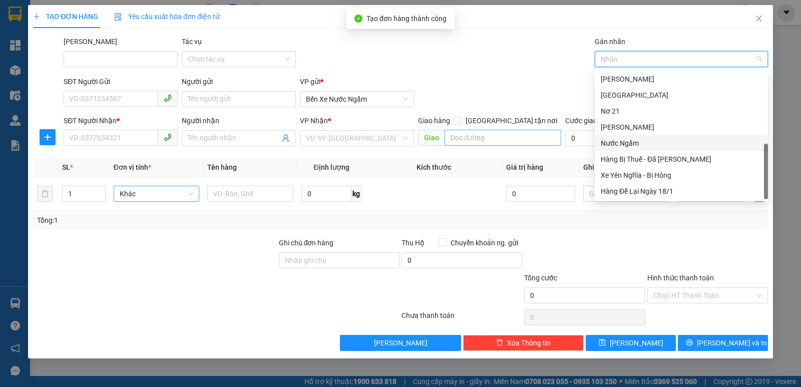
drag, startPoint x: 622, startPoint y: 143, endPoint x: 539, endPoint y: 145, distance: 83.1
click at [622, 143] on div "Nước Ngầm" at bounding box center [681, 143] width 161 height 11
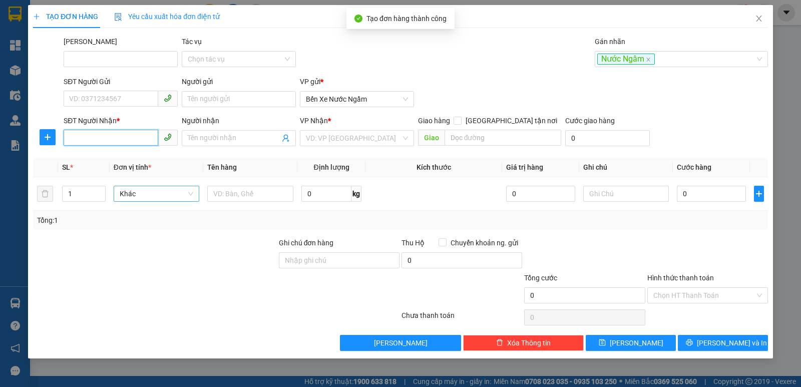
click at [89, 134] on input "SĐT Người Nhận *" at bounding box center [111, 138] width 95 height 16
click at [94, 156] on div "0394364237" at bounding box center [121, 158] width 102 height 11
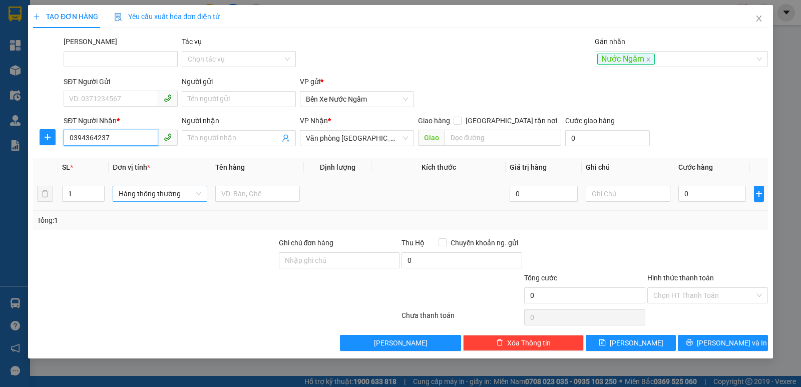
click at [167, 196] on span "Hàng thông thường" at bounding box center [160, 193] width 83 height 15
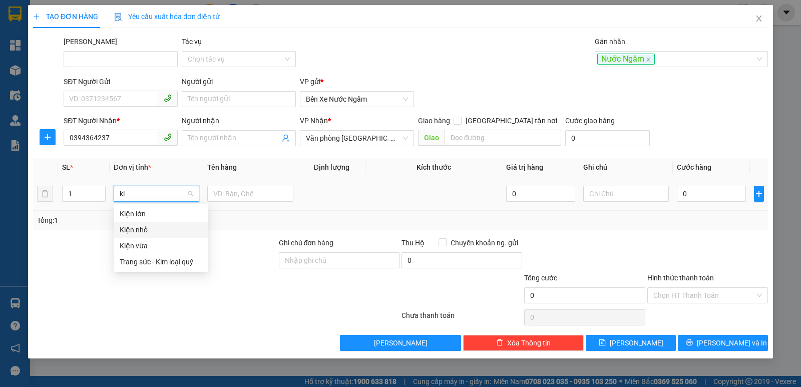
click at [140, 230] on div "Kiện nhỏ" at bounding box center [161, 229] width 83 height 11
click at [244, 192] on input "text" at bounding box center [250, 194] width 86 height 16
click at [675, 198] on td "0" at bounding box center [711, 194] width 77 height 34
click at [697, 188] on input "0" at bounding box center [711, 194] width 69 height 16
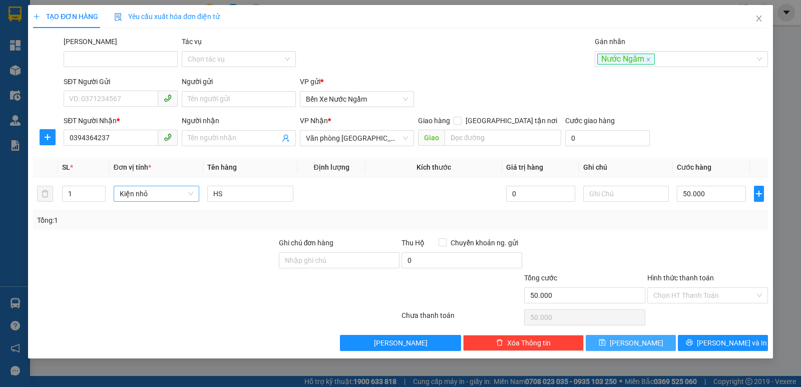
click at [612, 340] on button "[PERSON_NAME]" at bounding box center [631, 343] width 90 height 16
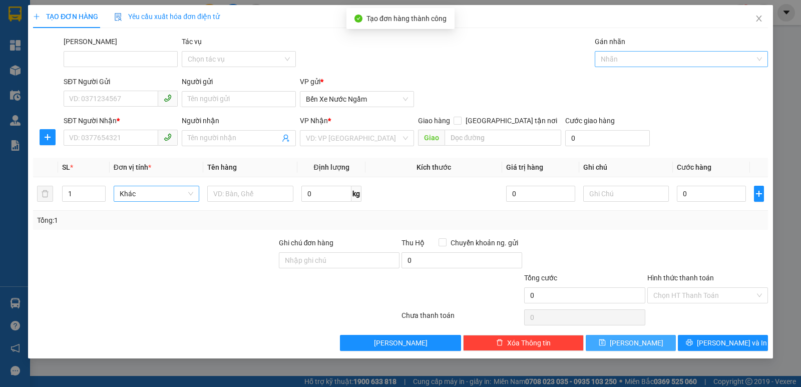
click at [618, 58] on div at bounding box center [676, 59] width 158 height 12
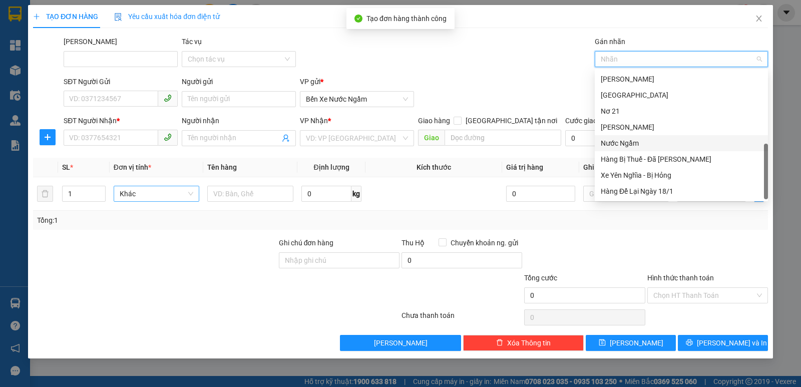
drag, startPoint x: 618, startPoint y: 139, endPoint x: 435, endPoint y: 141, distance: 182.7
click at [615, 139] on div "Nước Ngầm" at bounding box center [681, 143] width 161 height 11
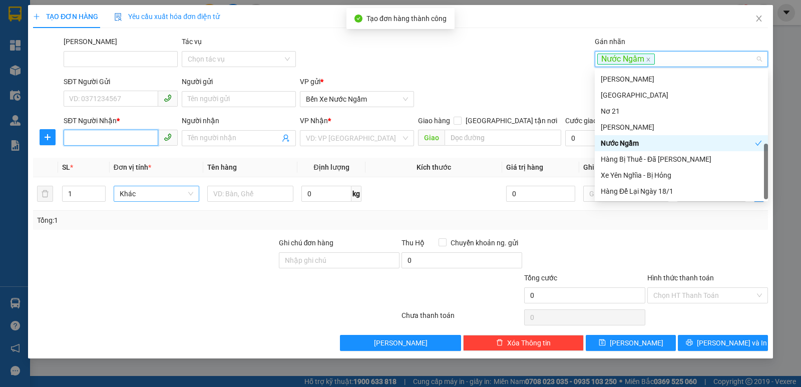
click at [98, 135] on input "SĐT Người Nhận *" at bounding box center [111, 138] width 95 height 16
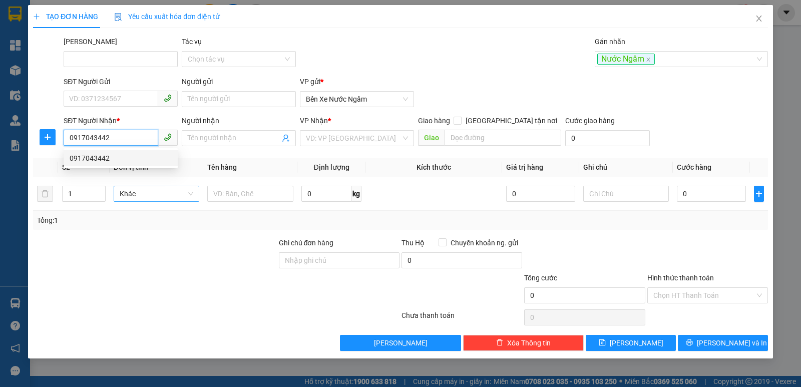
click at [91, 156] on div "0917043442" at bounding box center [121, 158] width 102 height 11
click at [140, 194] on span "Hàng thông thường" at bounding box center [160, 193] width 83 height 15
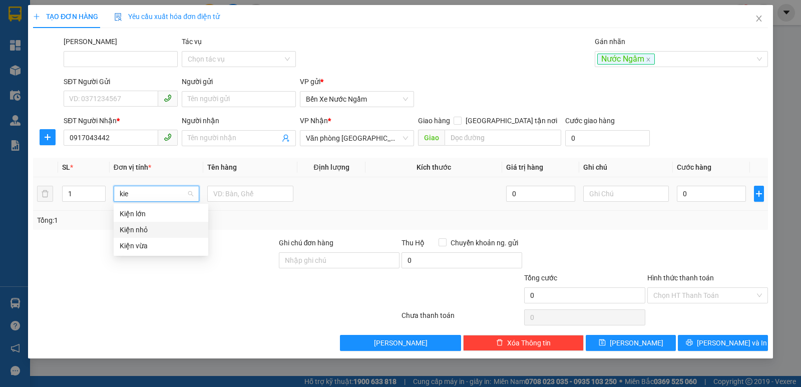
click at [146, 228] on div "Kiện nhỏ" at bounding box center [161, 229] width 83 height 11
click at [257, 195] on input "text" at bounding box center [250, 194] width 86 height 16
click at [707, 194] on input "0" at bounding box center [711, 194] width 69 height 16
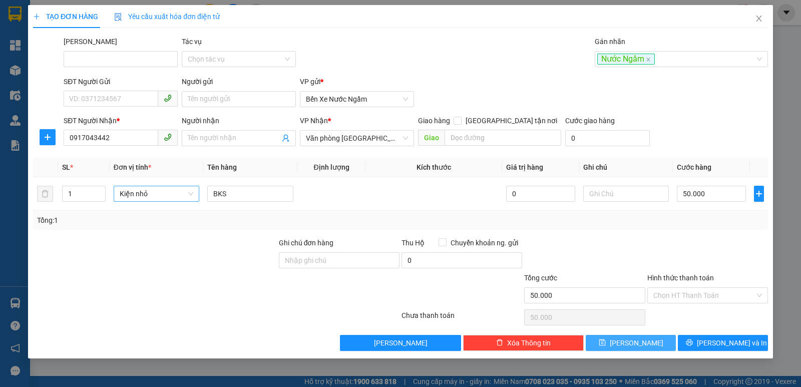
click at [606, 343] on icon "save" at bounding box center [602, 342] width 7 height 7
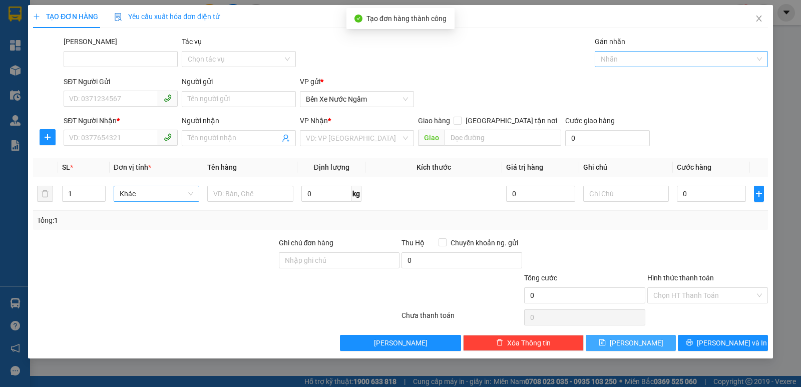
click at [623, 61] on div at bounding box center [676, 59] width 158 height 12
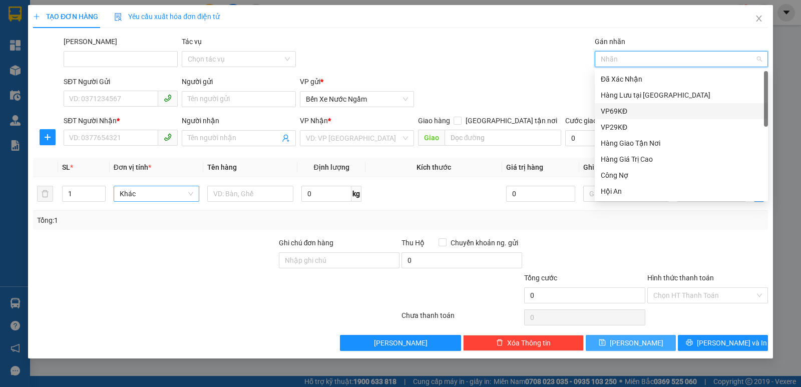
click at [610, 109] on div "VP69KĐ" at bounding box center [681, 111] width 161 height 11
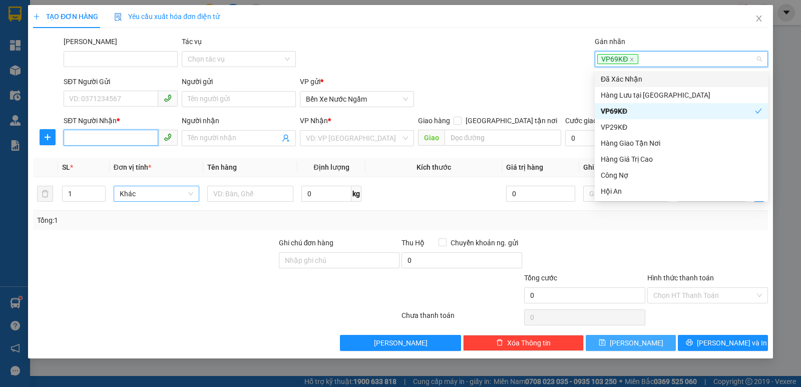
click at [88, 133] on input "SĐT Người Nhận *" at bounding box center [111, 138] width 95 height 16
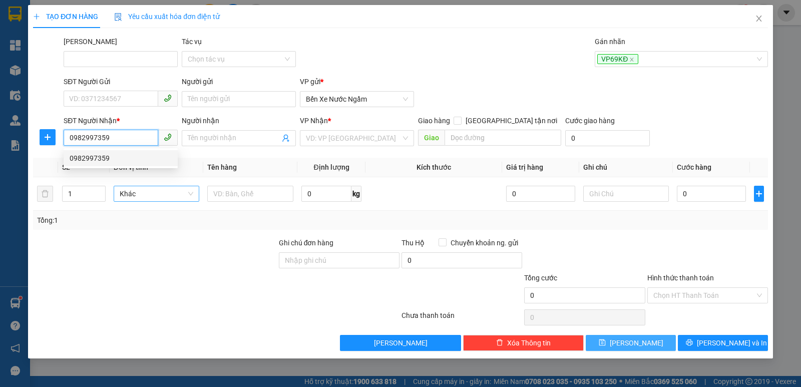
click at [95, 159] on div "0982997359" at bounding box center [121, 158] width 102 height 11
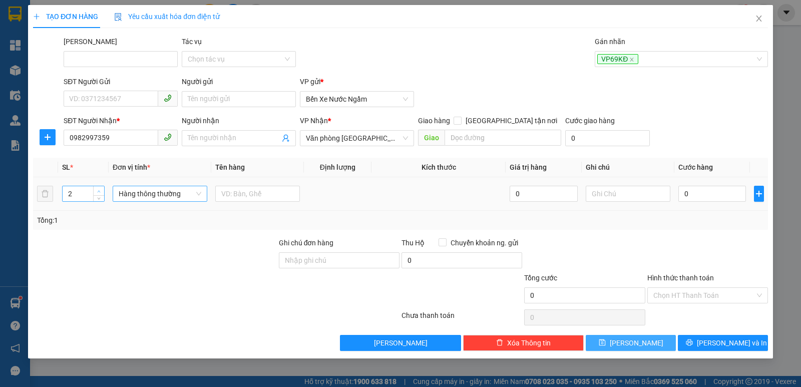
click at [100, 188] on span "up" at bounding box center [99, 191] width 6 height 6
click at [134, 193] on span "Hàng thông thường" at bounding box center [160, 193] width 83 height 15
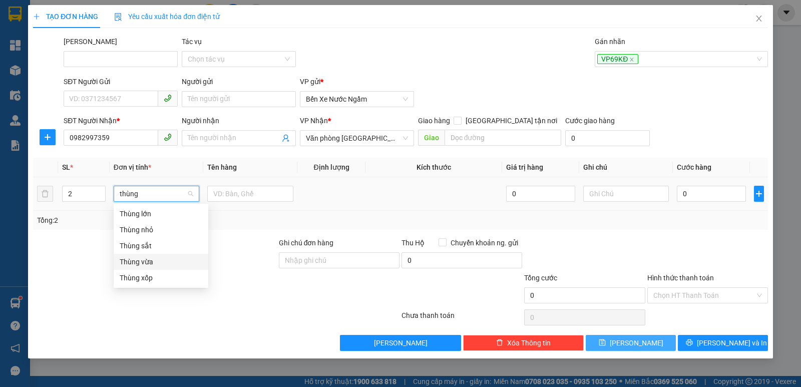
click at [143, 262] on div "Thùng vừa" at bounding box center [161, 261] width 83 height 11
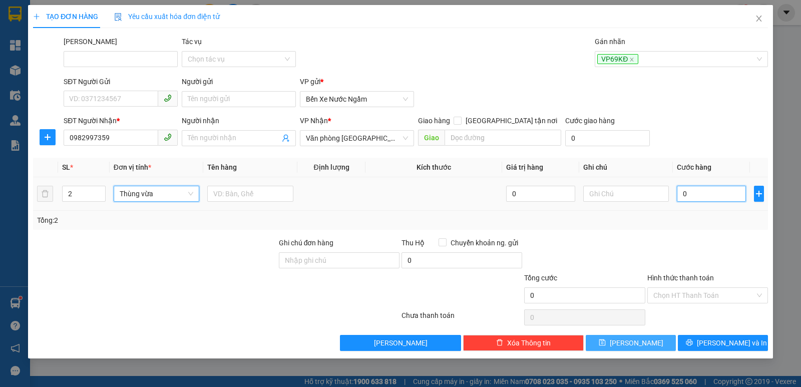
click at [691, 198] on input "0" at bounding box center [711, 194] width 69 height 16
click at [616, 343] on button "[PERSON_NAME]" at bounding box center [631, 343] width 90 height 16
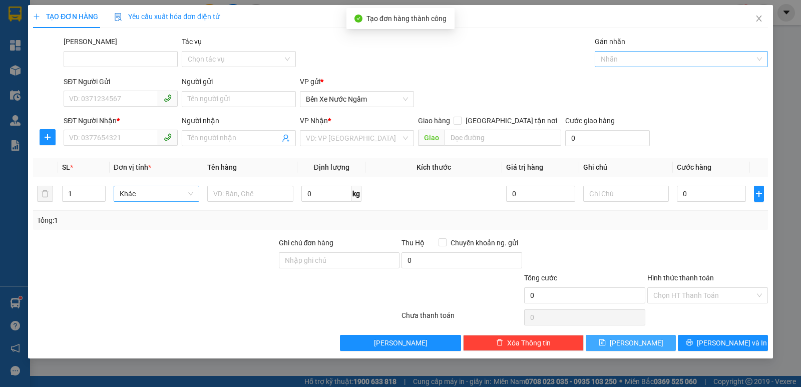
click at [621, 58] on div at bounding box center [676, 59] width 158 height 12
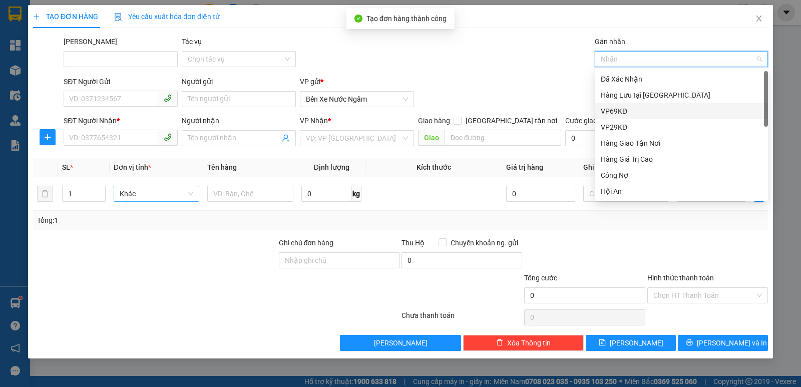
click at [617, 112] on div "VP69KĐ" at bounding box center [681, 111] width 161 height 11
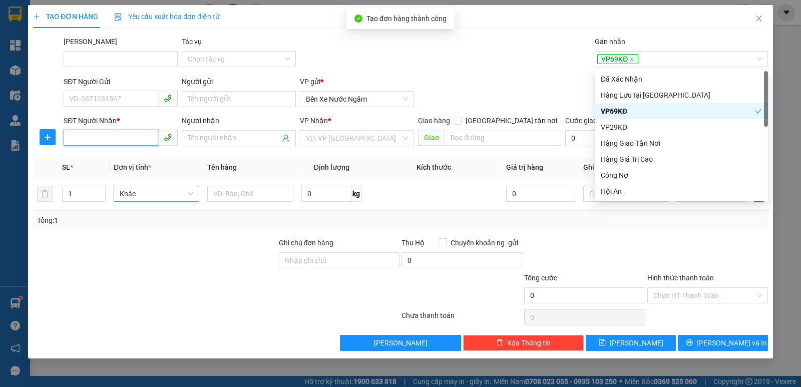
click at [92, 141] on input "SĐT Người Nhận *" at bounding box center [111, 138] width 95 height 16
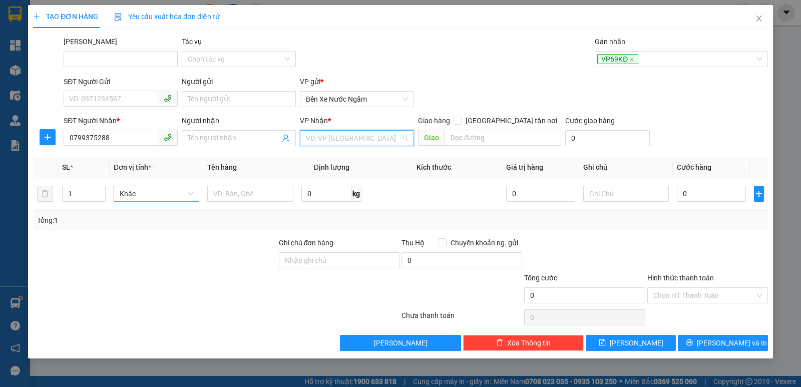
click at [343, 138] on input "search" at bounding box center [353, 138] width 95 height 15
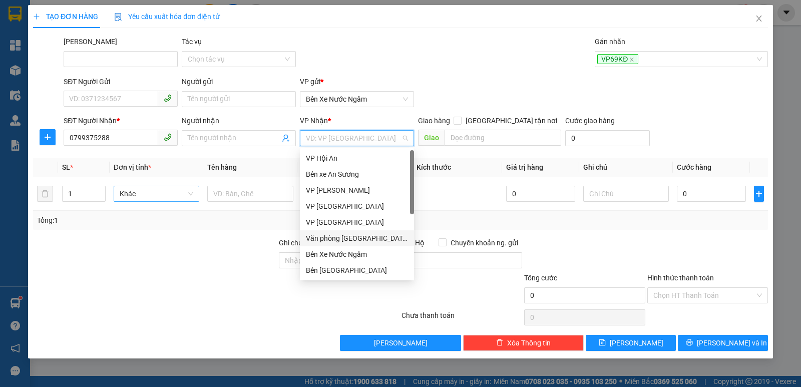
click at [349, 241] on div "Văn phòng [GEOGRAPHIC_DATA]" at bounding box center [357, 238] width 102 height 11
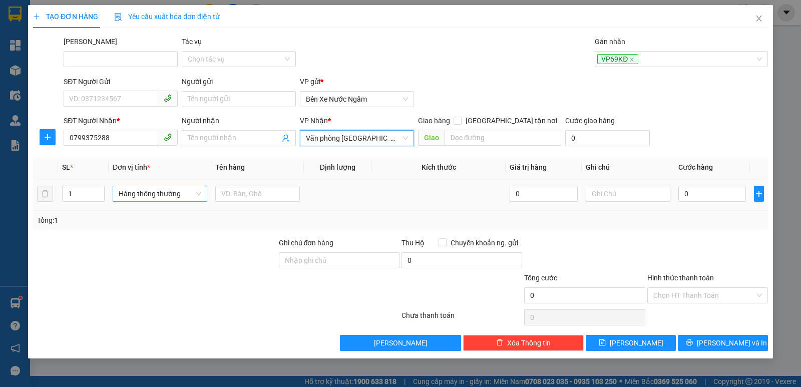
click at [141, 189] on span "Hàng thông thường" at bounding box center [160, 193] width 83 height 15
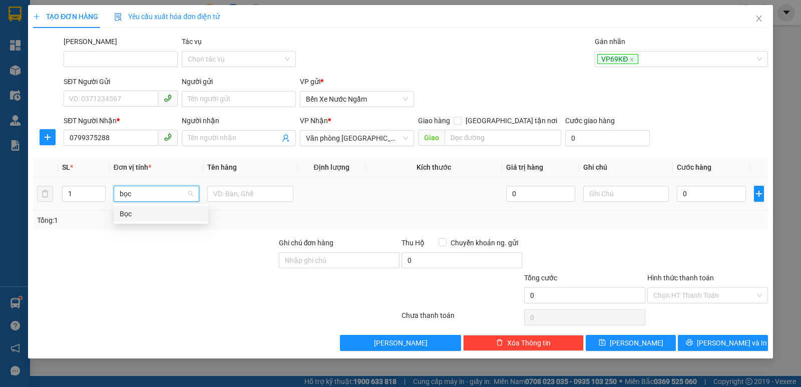
click at [128, 216] on div "Bọc" at bounding box center [161, 213] width 83 height 11
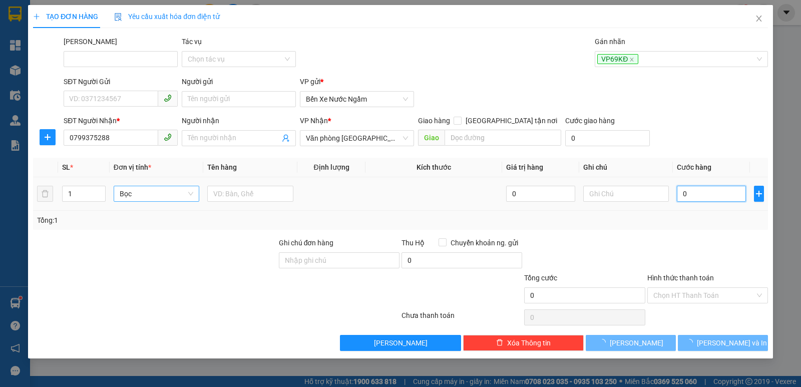
click at [715, 197] on input "0" at bounding box center [711, 194] width 69 height 16
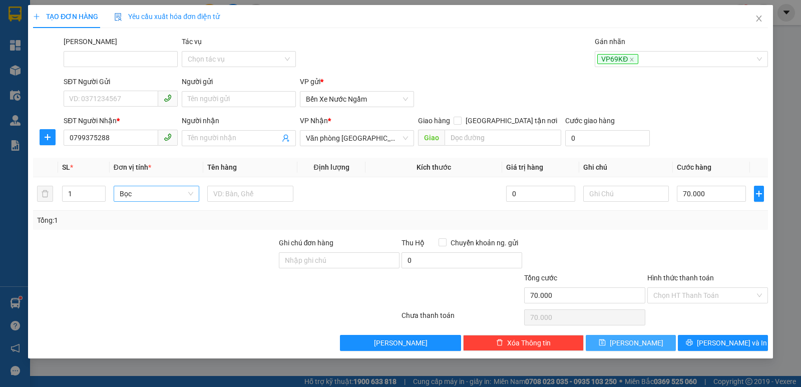
drag, startPoint x: 649, startPoint y: 347, endPoint x: 645, endPoint y: 338, distance: 10.1
click at [648, 348] on button "[PERSON_NAME]" at bounding box center [631, 343] width 90 height 16
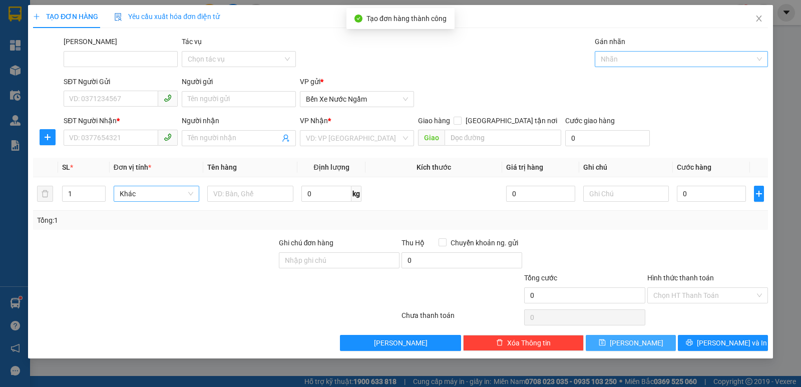
click at [629, 59] on div at bounding box center [676, 59] width 158 height 12
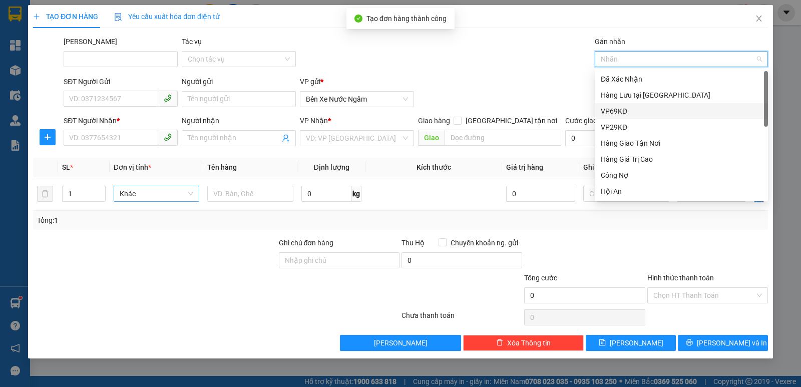
click at [617, 114] on div "VP69KĐ" at bounding box center [681, 111] width 161 height 11
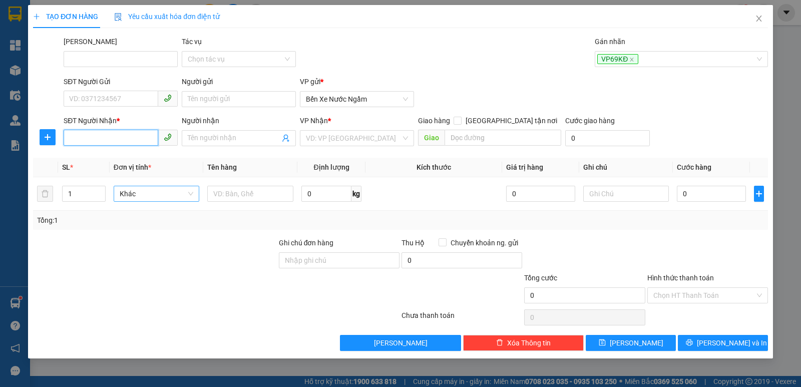
click at [98, 141] on input "SĐT Người Nhận *" at bounding box center [111, 138] width 95 height 16
click at [93, 157] on div "0387731967" at bounding box center [121, 158] width 102 height 11
click at [142, 195] on span "Hàng thông thường" at bounding box center [160, 193] width 83 height 15
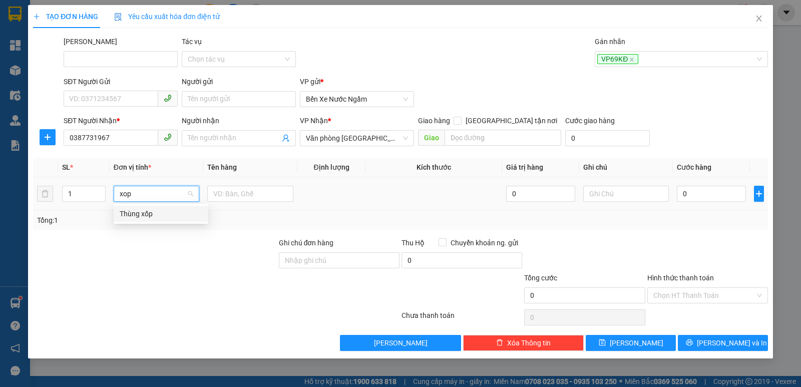
click at [138, 215] on div "Thùng xốp" at bounding box center [161, 213] width 83 height 11
click at [695, 192] on input "0" at bounding box center [711, 194] width 69 height 16
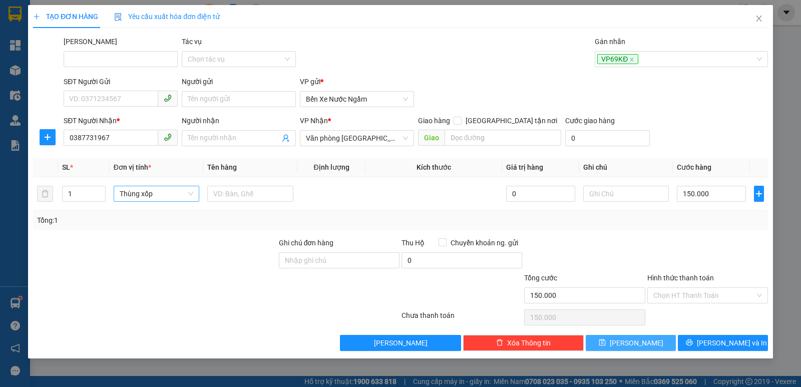
drag, startPoint x: 642, startPoint y: 344, endPoint x: 651, endPoint y: 222, distance: 122.4
click at [642, 344] on button "[PERSON_NAME]" at bounding box center [631, 343] width 90 height 16
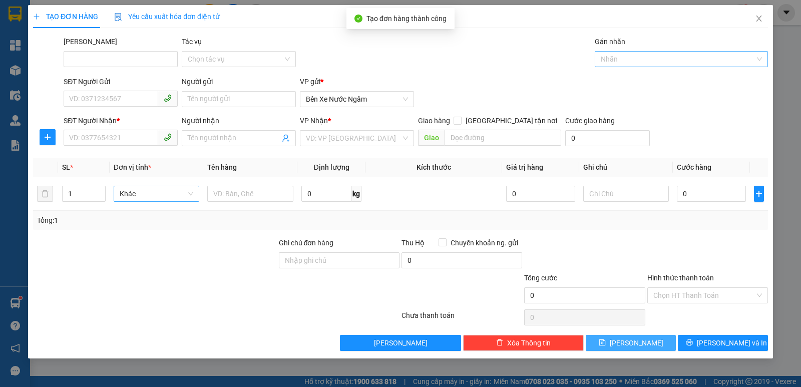
click at [621, 56] on div at bounding box center [676, 59] width 158 height 12
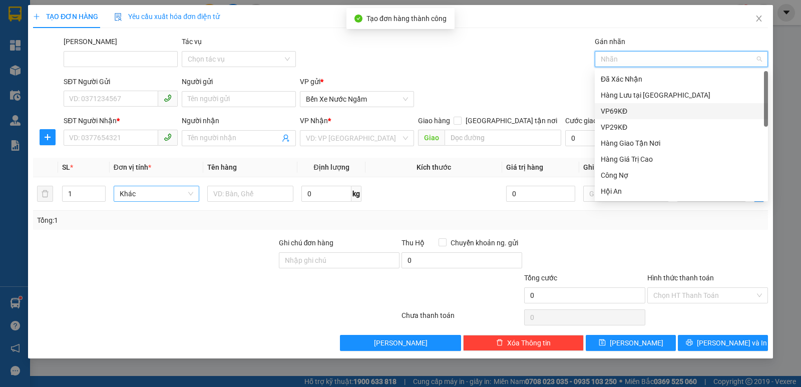
click at [618, 112] on div "VP69KĐ" at bounding box center [681, 111] width 161 height 11
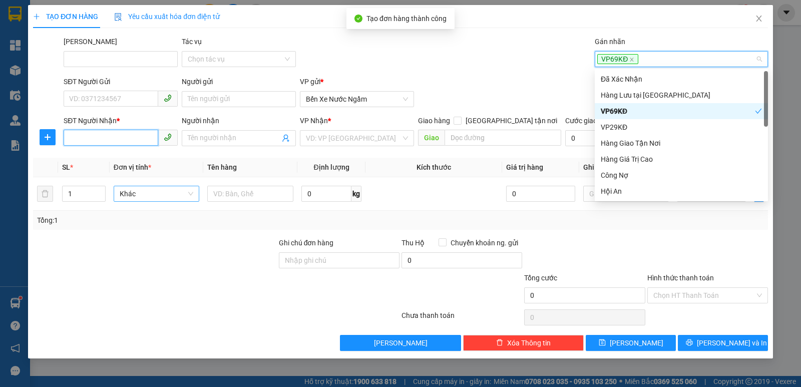
click at [82, 133] on input "SĐT Người Nhận *" at bounding box center [111, 138] width 95 height 16
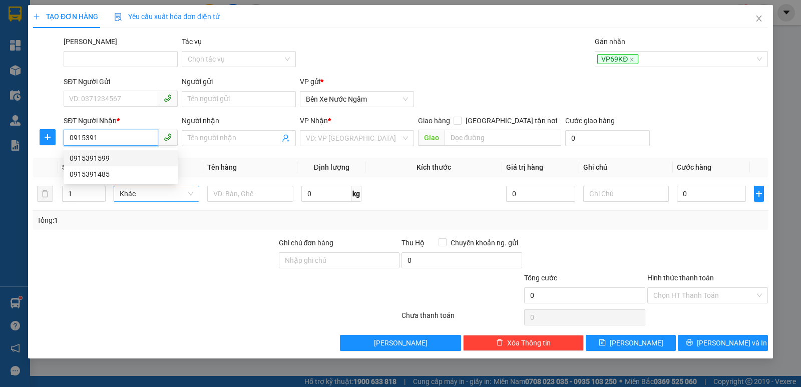
click at [86, 154] on div "0915391599" at bounding box center [121, 158] width 102 height 11
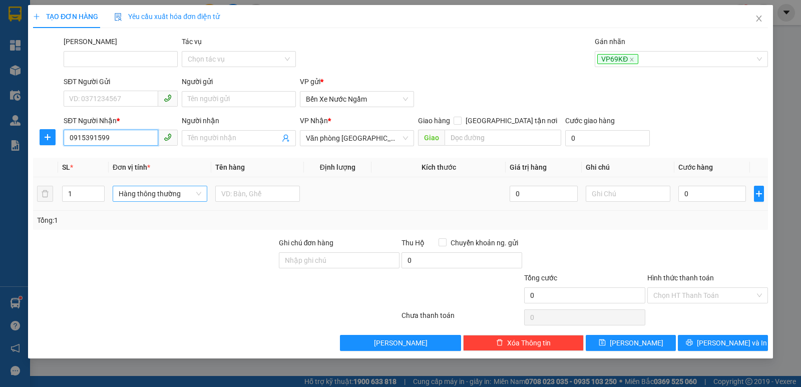
click at [153, 192] on span "Hàng thông thường" at bounding box center [160, 193] width 83 height 15
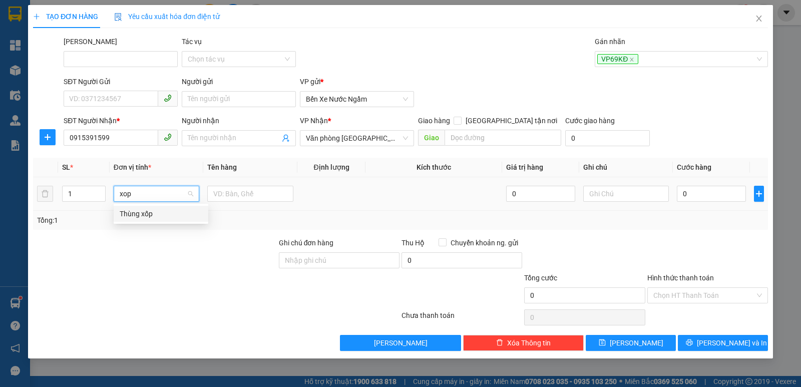
click at [138, 216] on div "Thùng xốp" at bounding box center [161, 213] width 83 height 11
click at [707, 194] on input "0" at bounding box center [711, 194] width 69 height 16
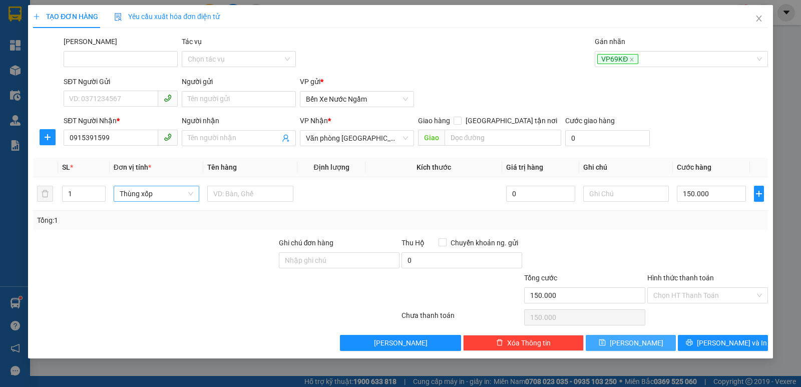
click at [634, 344] on span "[PERSON_NAME]" at bounding box center [637, 342] width 54 height 11
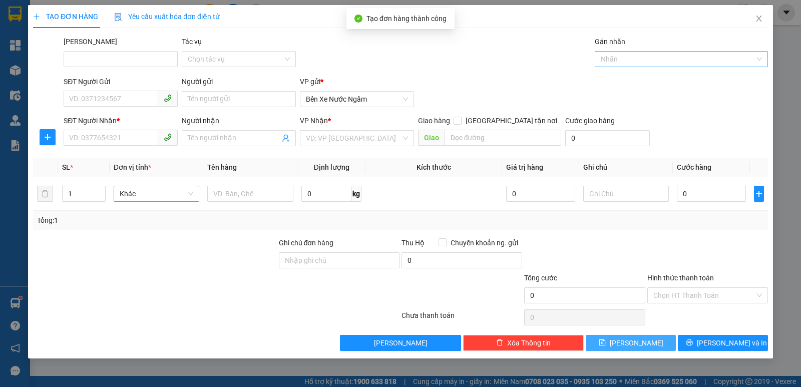
click at [619, 61] on div at bounding box center [676, 59] width 158 height 12
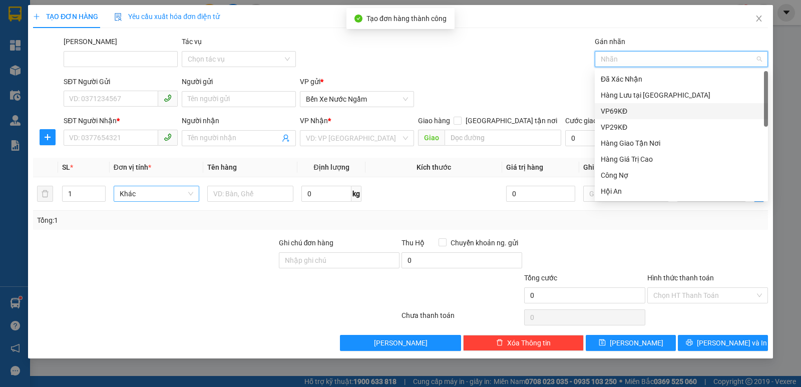
click at [626, 110] on div "VP69KĐ" at bounding box center [681, 111] width 161 height 11
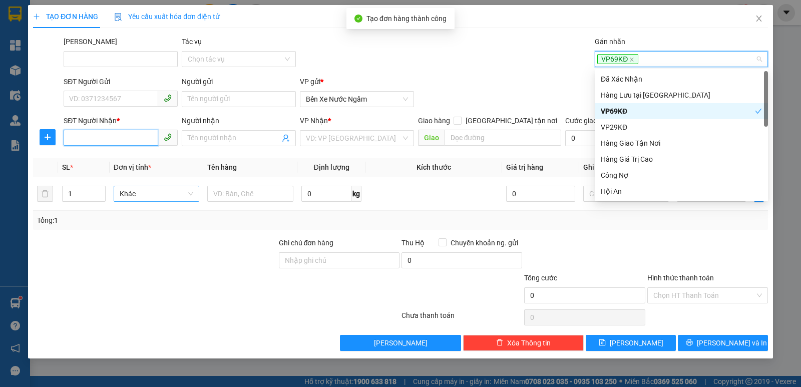
click at [92, 139] on input "SĐT Người Nhận *" at bounding box center [111, 138] width 95 height 16
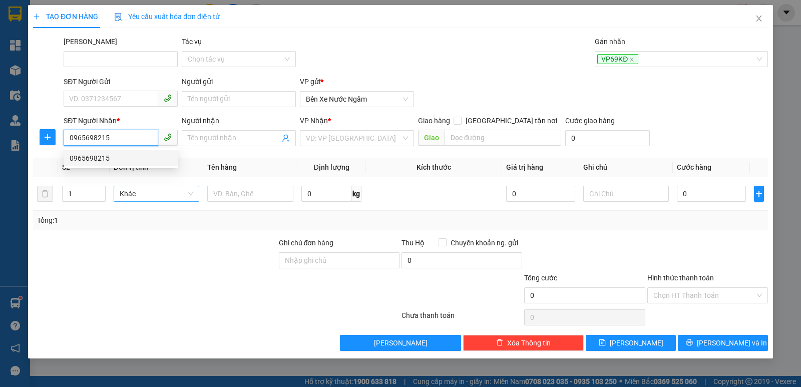
click at [100, 158] on div "0965698215" at bounding box center [121, 158] width 102 height 11
click at [140, 196] on span "Hàng thông thường" at bounding box center [160, 193] width 83 height 15
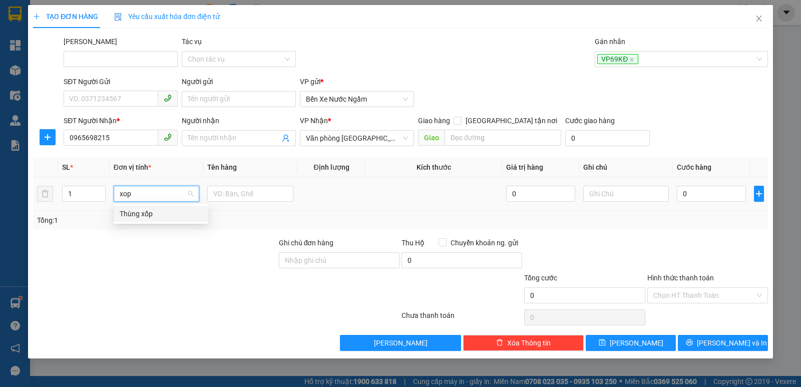
click at [139, 216] on div "Thùng xốp" at bounding box center [161, 213] width 83 height 11
click at [722, 191] on input "0" at bounding box center [711, 194] width 69 height 16
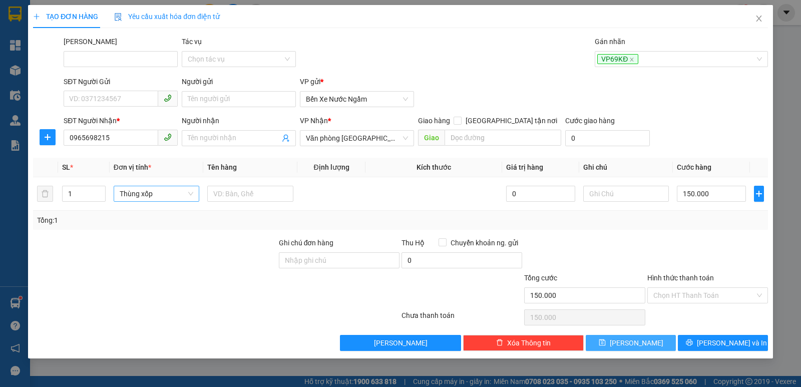
click at [631, 346] on span "[PERSON_NAME]" at bounding box center [637, 342] width 54 height 11
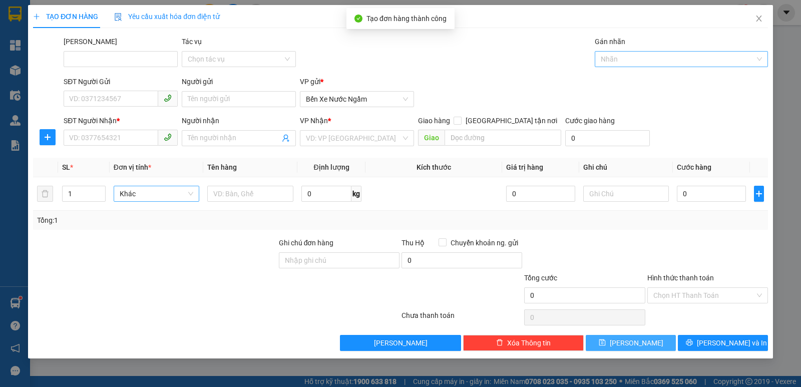
click at [621, 59] on div at bounding box center [676, 59] width 158 height 12
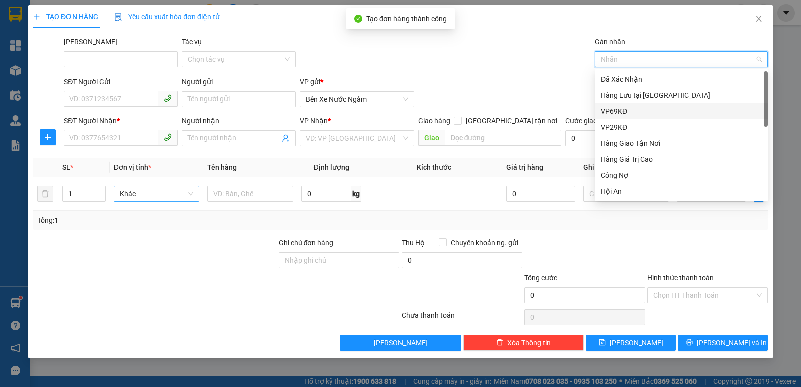
click at [614, 112] on div "VP69KĐ" at bounding box center [681, 111] width 161 height 11
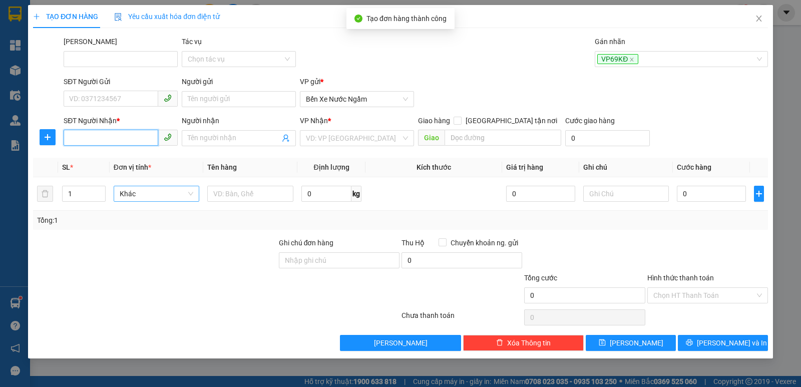
click at [78, 133] on input "SĐT Người Nhận *" at bounding box center [111, 138] width 95 height 16
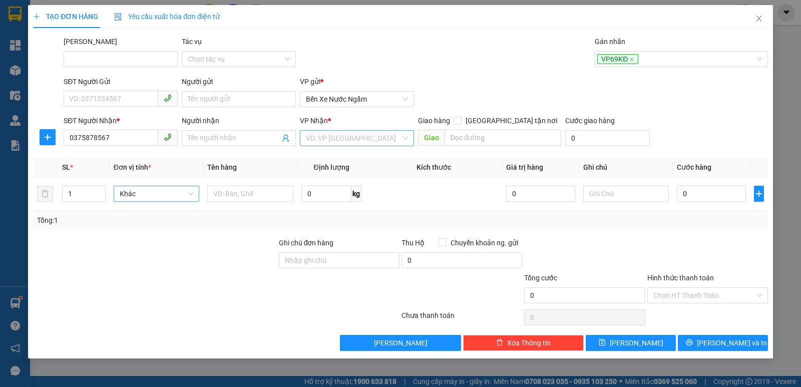
click at [324, 138] on input "search" at bounding box center [353, 138] width 95 height 15
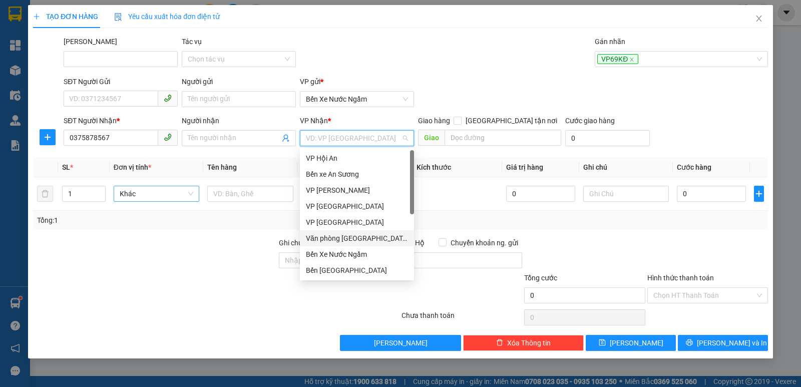
click at [347, 233] on div "Văn phòng [GEOGRAPHIC_DATA]" at bounding box center [357, 238] width 102 height 11
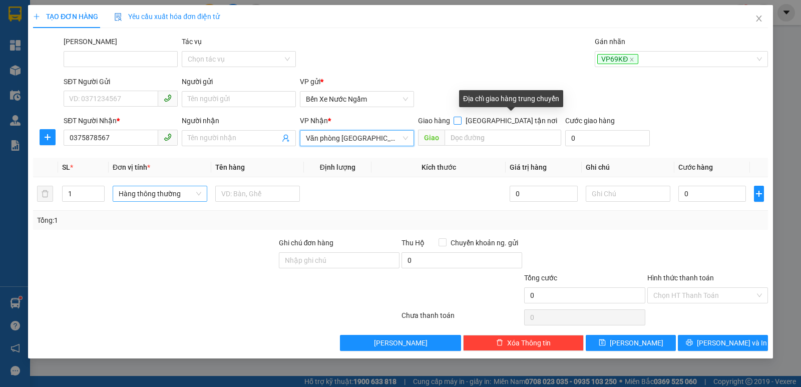
click at [461, 117] on input "[GEOGRAPHIC_DATA] tận nơi" at bounding box center [457, 120] width 7 height 7
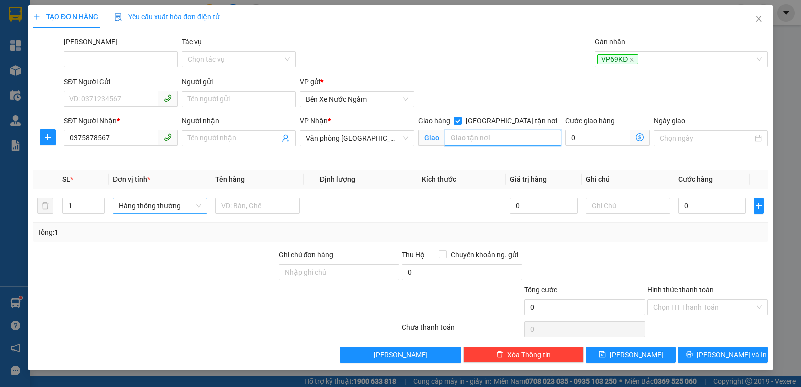
click at [466, 139] on input "search" at bounding box center [503, 138] width 117 height 16
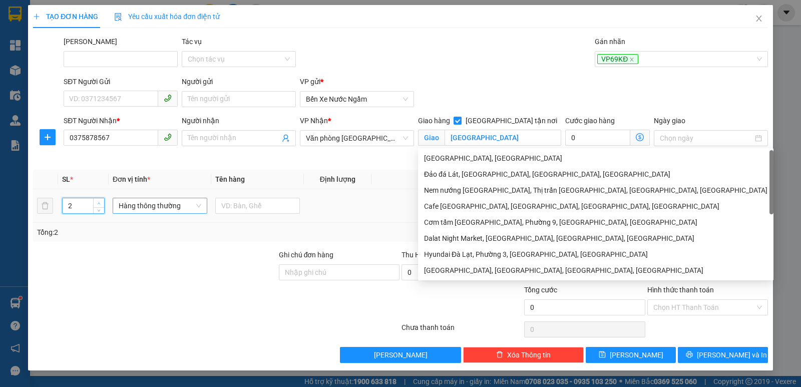
click at [99, 200] on span "up" at bounding box center [99, 203] width 6 height 6
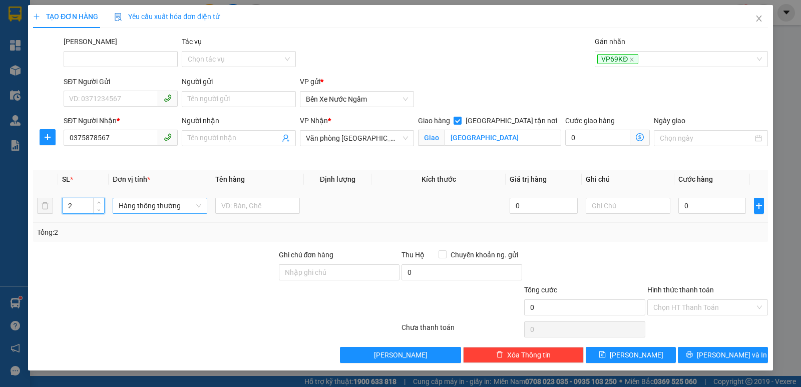
click at [142, 209] on span "Hàng thông thường" at bounding box center [160, 205] width 83 height 15
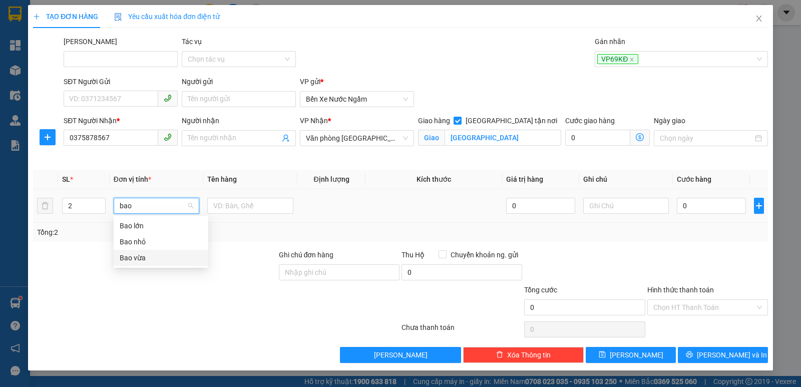
click at [131, 257] on div "Bao vừa" at bounding box center [161, 257] width 83 height 11
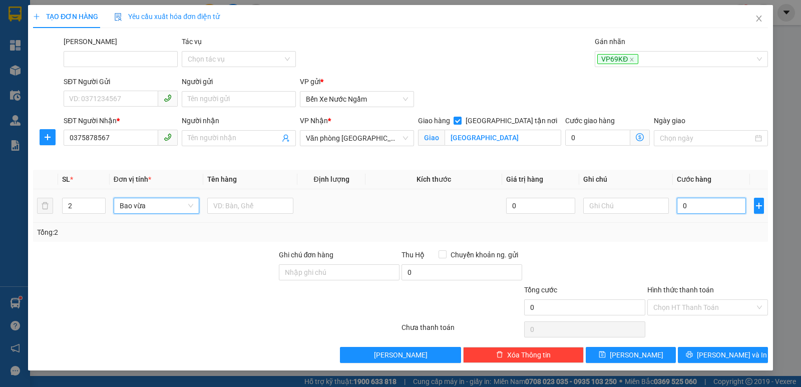
click at [692, 210] on input "0" at bounding box center [711, 206] width 69 height 16
click at [606, 356] on icon "save" at bounding box center [602, 354] width 7 height 7
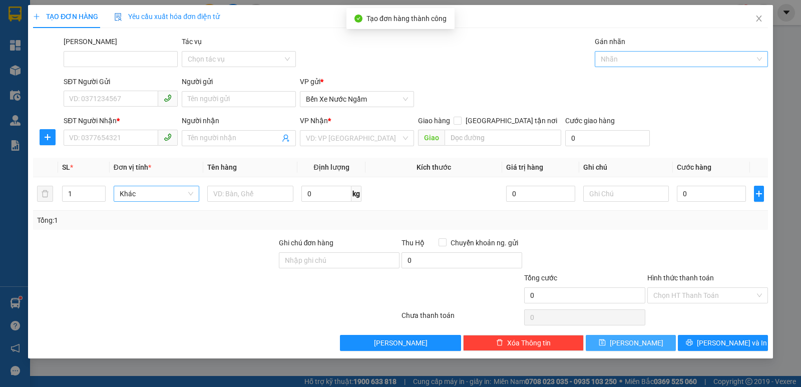
click at [628, 62] on div at bounding box center [676, 59] width 158 height 12
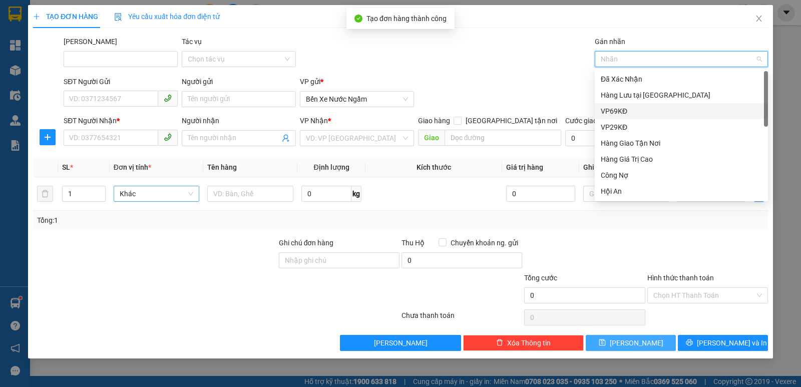
click at [623, 109] on div "VP69KĐ" at bounding box center [681, 111] width 161 height 11
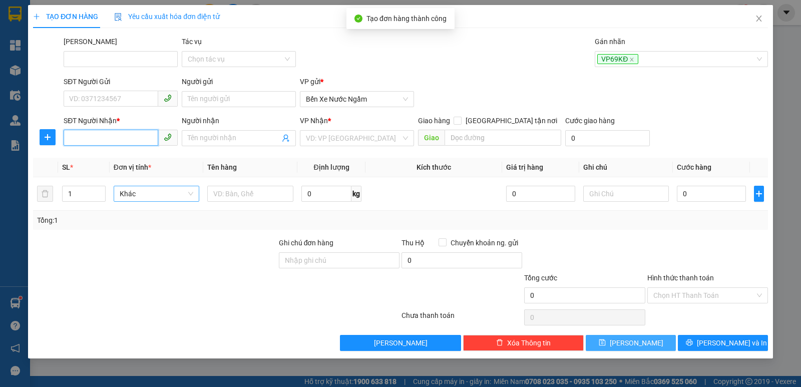
click at [90, 138] on input "SĐT Người Nhận *" at bounding box center [111, 138] width 95 height 16
click at [82, 134] on input "0985727402" at bounding box center [111, 138] width 95 height 16
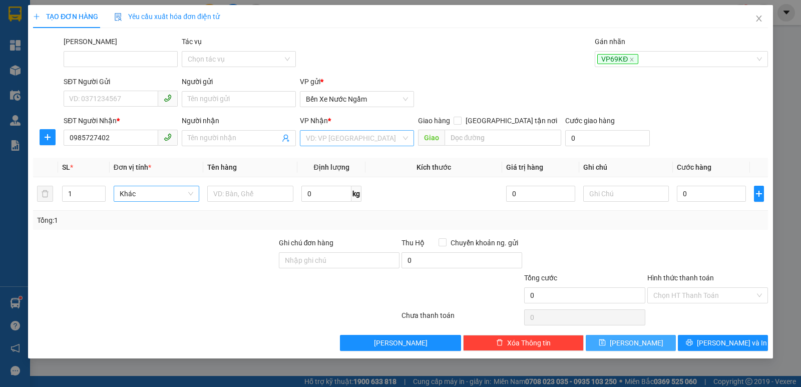
click at [349, 137] on input "search" at bounding box center [353, 138] width 95 height 15
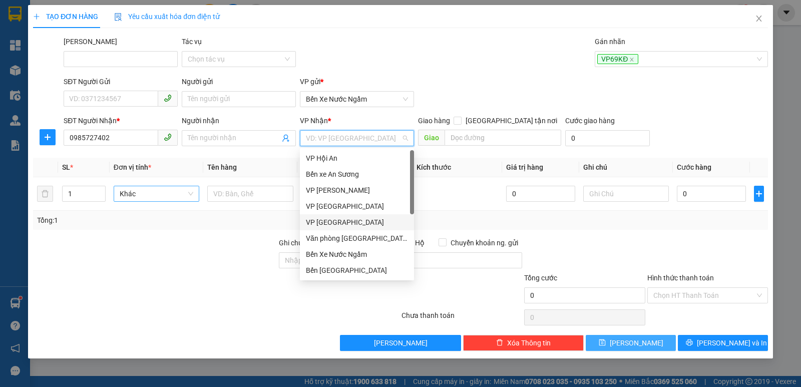
click at [345, 227] on div "VP [GEOGRAPHIC_DATA]" at bounding box center [357, 222] width 102 height 11
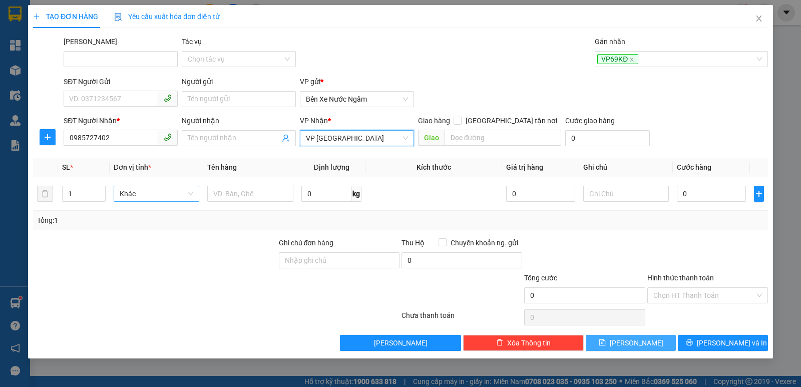
click at [352, 141] on span "VP [GEOGRAPHIC_DATA]" at bounding box center [357, 138] width 102 height 15
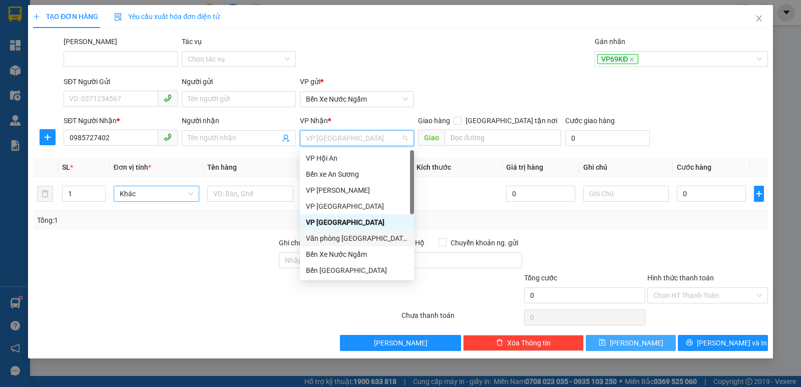
click at [344, 234] on div "Văn phòng [GEOGRAPHIC_DATA]" at bounding box center [357, 238] width 102 height 11
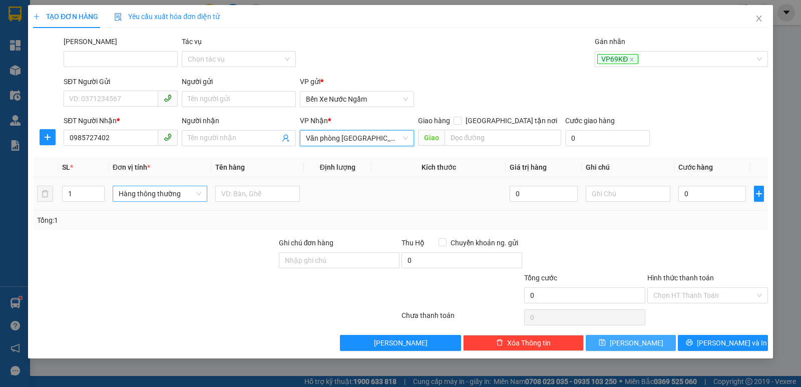
click at [154, 194] on span "Hàng thông thường" at bounding box center [160, 193] width 83 height 15
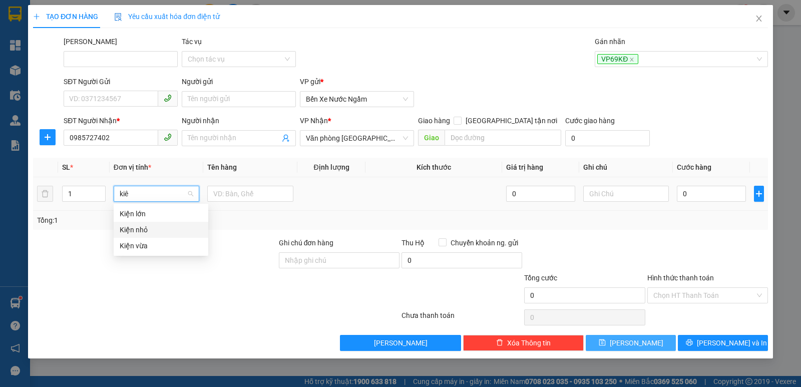
click at [135, 233] on div "Kiện nhỏ" at bounding box center [161, 229] width 83 height 11
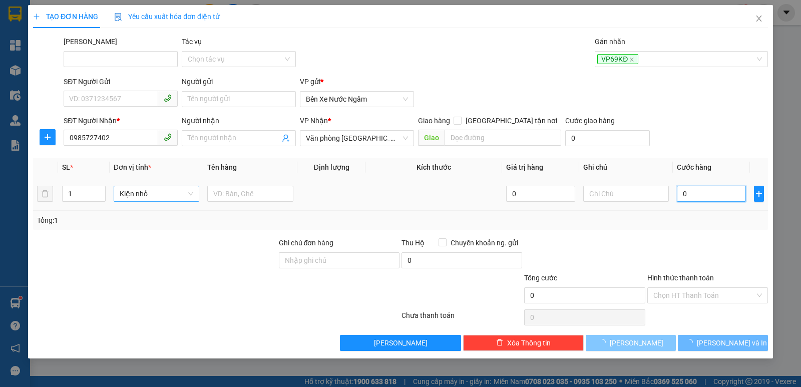
click at [703, 186] on input "0" at bounding box center [711, 194] width 69 height 16
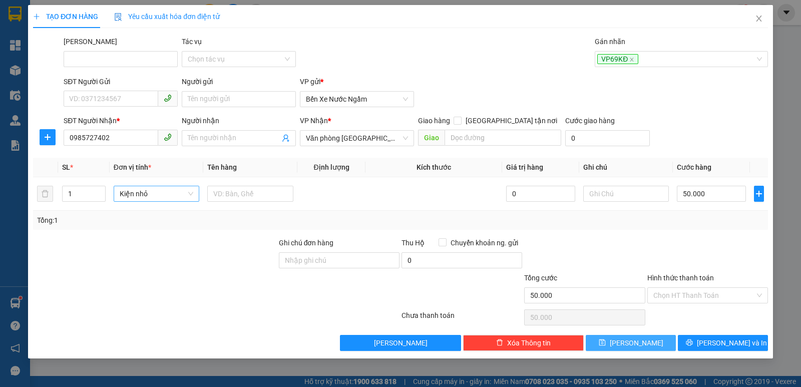
click at [627, 346] on button "[PERSON_NAME]" at bounding box center [631, 343] width 90 height 16
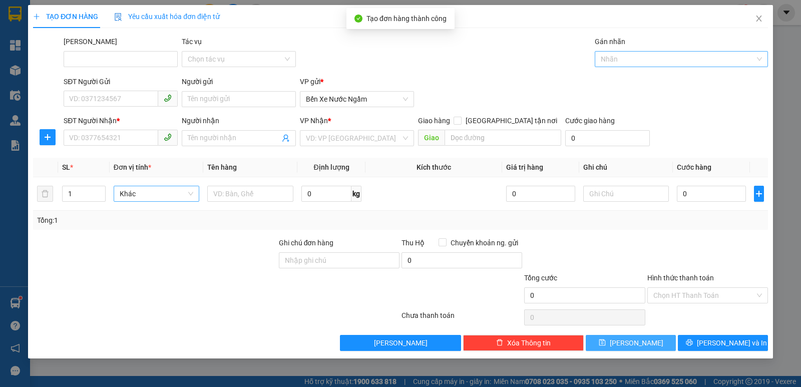
click at [631, 58] on div at bounding box center [676, 59] width 158 height 12
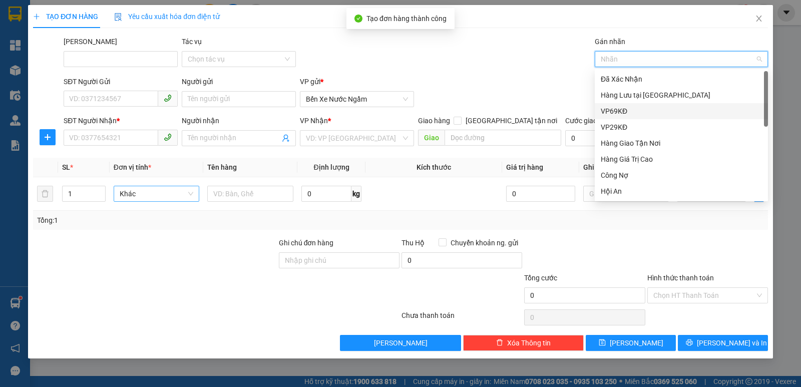
click at [617, 113] on div "VP69KĐ" at bounding box center [681, 111] width 161 height 11
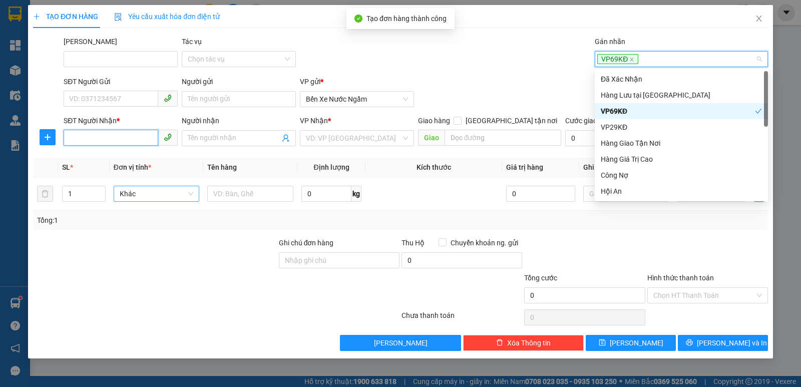
click at [99, 139] on input "SĐT Người Nhận *" at bounding box center [111, 138] width 95 height 16
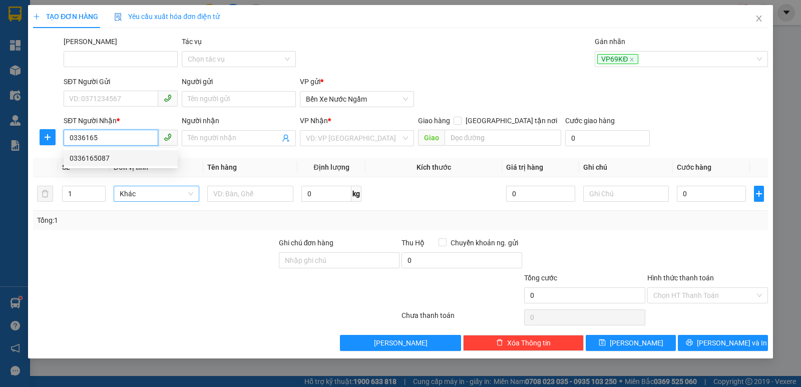
click at [90, 160] on div "0336165087" at bounding box center [121, 158] width 102 height 11
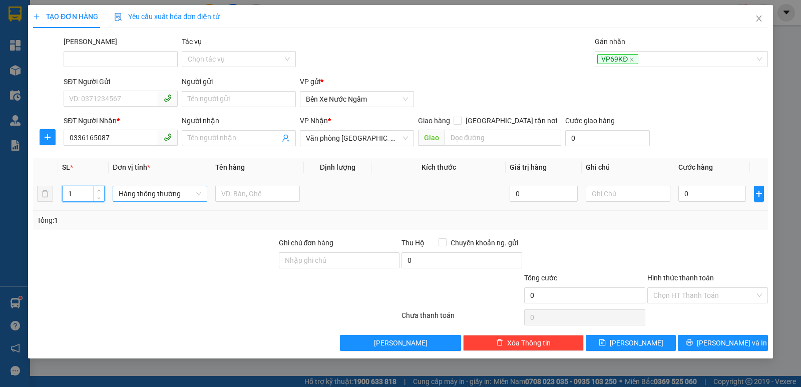
click at [92, 193] on input "1" at bounding box center [84, 193] width 42 height 15
click at [132, 188] on span "Hàng thông thường" at bounding box center [160, 193] width 83 height 15
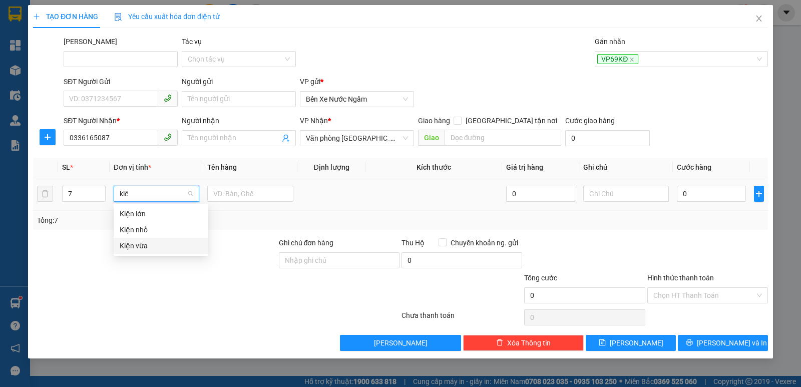
click at [139, 246] on div "Kiện vừa" at bounding box center [161, 245] width 83 height 11
click at [695, 199] on input "0" at bounding box center [711, 194] width 69 height 16
click at [691, 295] on input "Hình thức thanh toán" at bounding box center [704, 295] width 102 height 15
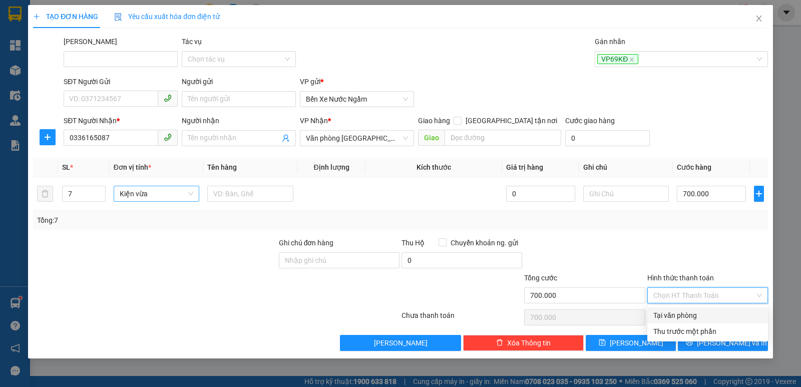
click at [686, 312] on div "Tại văn phòng" at bounding box center [707, 315] width 109 height 11
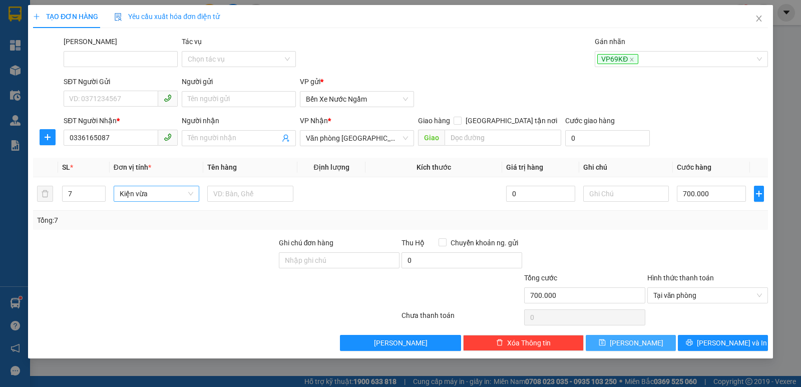
click at [605, 343] on icon "save" at bounding box center [602, 342] width 7 height 7
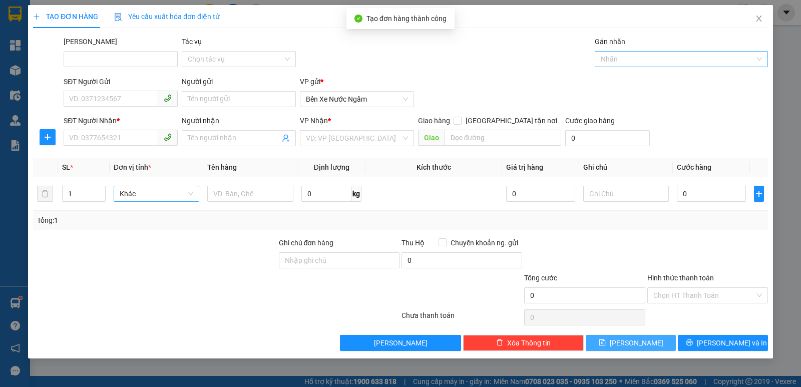
click at [621, 58] on div at bounding box center [676, 59] width 158 height 12
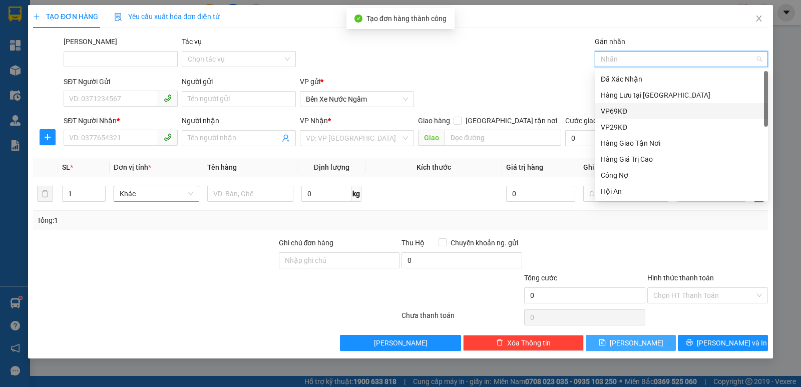
click at [618, 109] on div "VP69KĐ" at bounding box center [681, 111] width 161 height 11
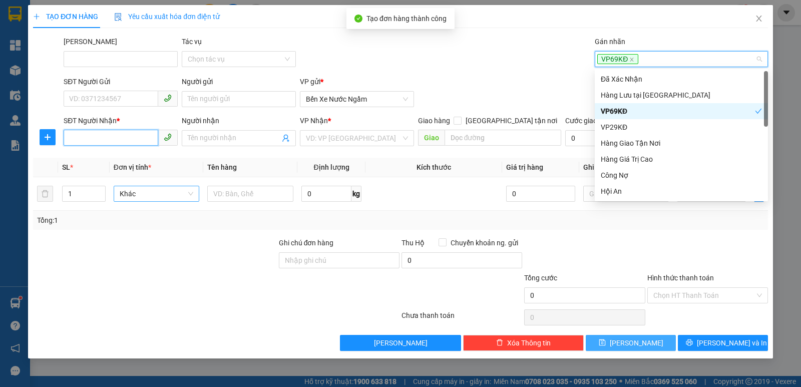
click at [97, 139] on input "SĐT Người Nhận *" at bounding box center [111, 138] width 95 height 16
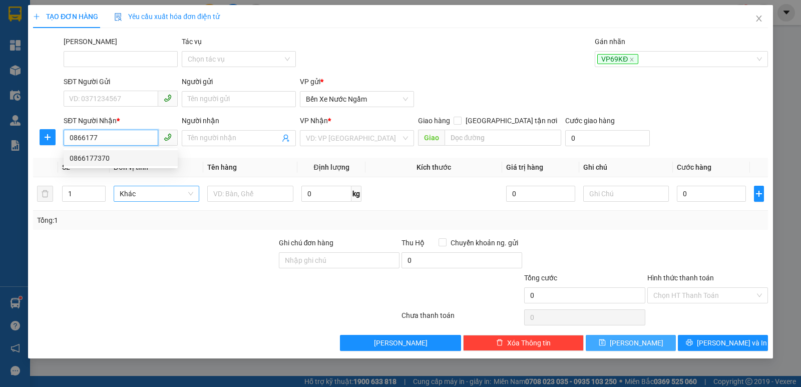
click at [91, 160] on div "0866177370" at bounding box center [121, 158] width 102 height 11
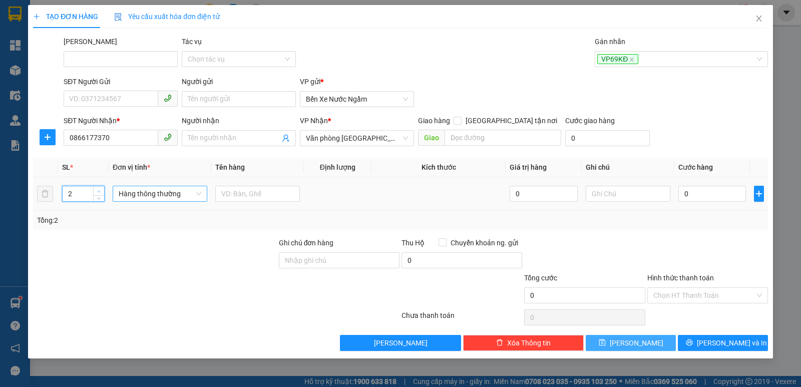
click at [99, 192] on icon "up" at bounding box center [99, 192] width 4 height 4
click at [154, 198] on span "Hàng thông thường" at bounding box center [160, 193] width 83 height 15
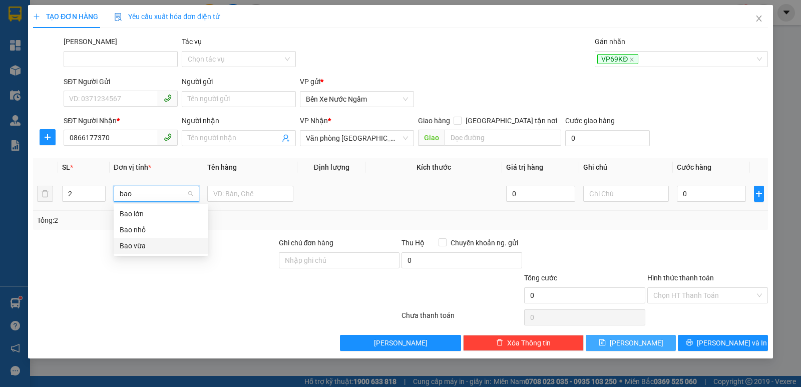
click at [134, 242] on div "Bao vừa" at bounding box center [161, 245] width 83 height 11
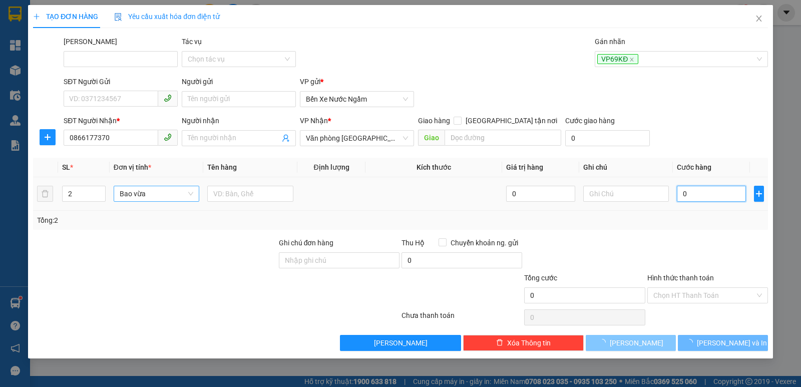
click at [719, 195] on input "0" at bounding box center [711, 194] width 69 height 16
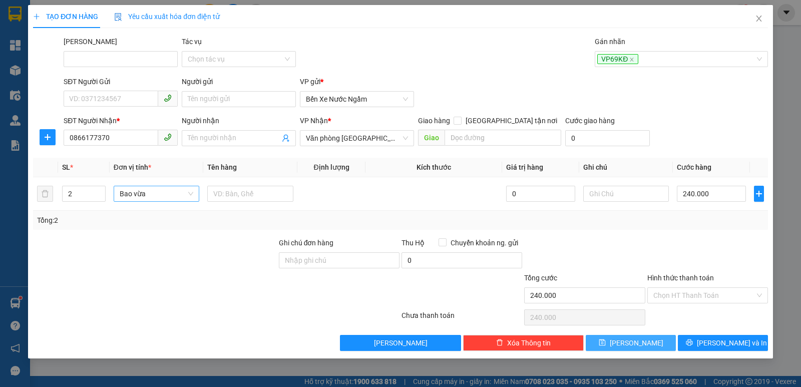
click at [652, 346] on button "[PERSON_NAME]" at bounding box center [631, 343] width 90 height 16
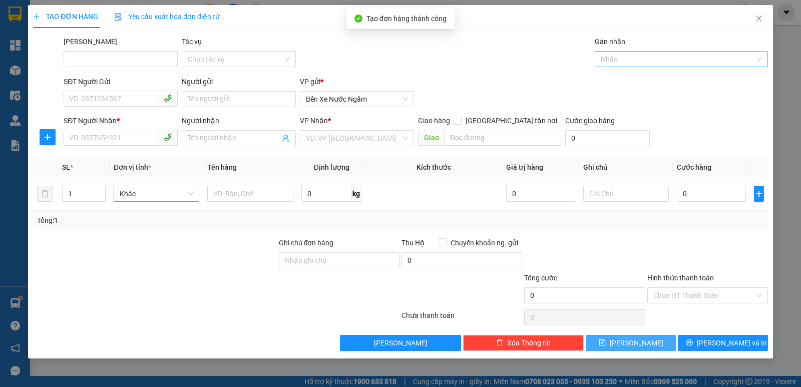
click at [623, 60] on div at bounding box center [676, 59] width 158 height 12
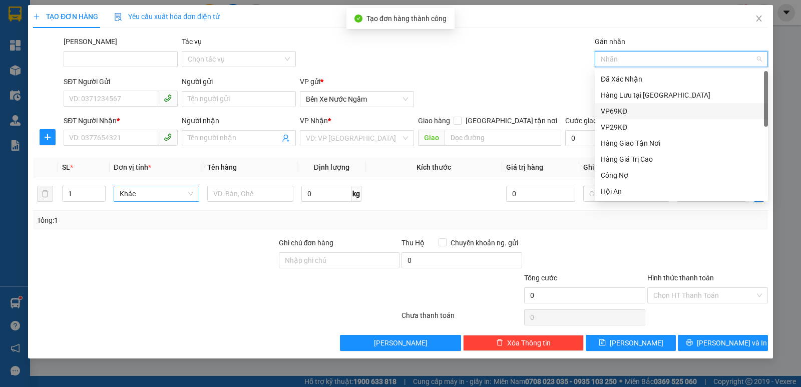
click at [616, 116] on div "VP69KĐ" at bounding box center [681, 111] width 161 height 11
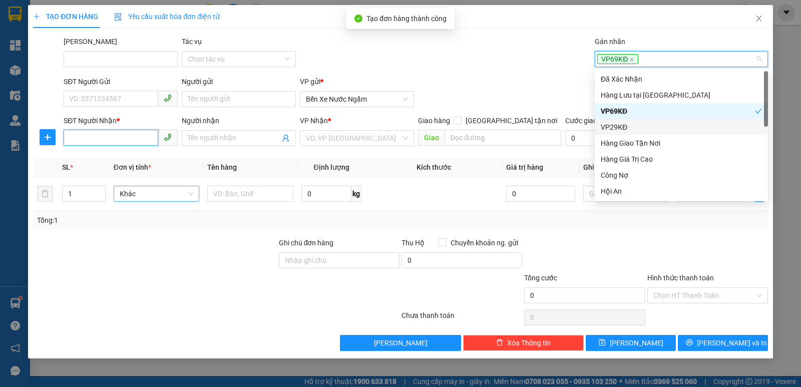
click at [90, 132] on input "SĐT Người Nhận *" at bounding box center [111, 138] width 95 height 16
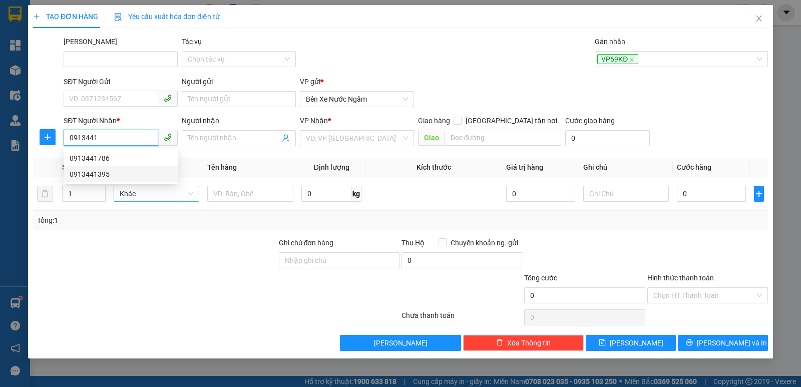
click at [93, 172] on div "0913441395" at bounding box center [121, 174] width 102 height 11
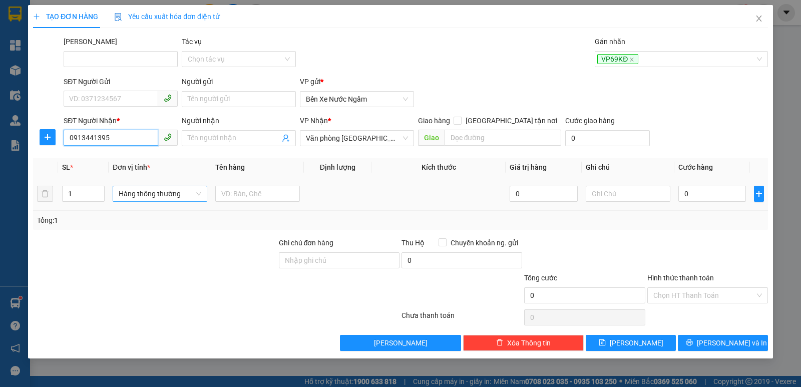
click at [151, 196] on span "Hàng thông thường" at bounding box center [160, 193] width 83 height 15
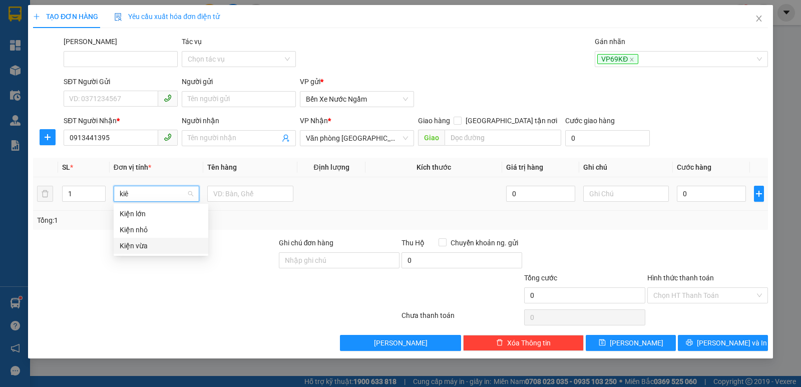
drag, startPoint x: 128, startPoint y: 244, endPoint x: 188, endPoint y: 237, distance: 60.5
click at [130, 244] on div "Kiện vừa" at bounding box center [161, 245] width 83 height 11
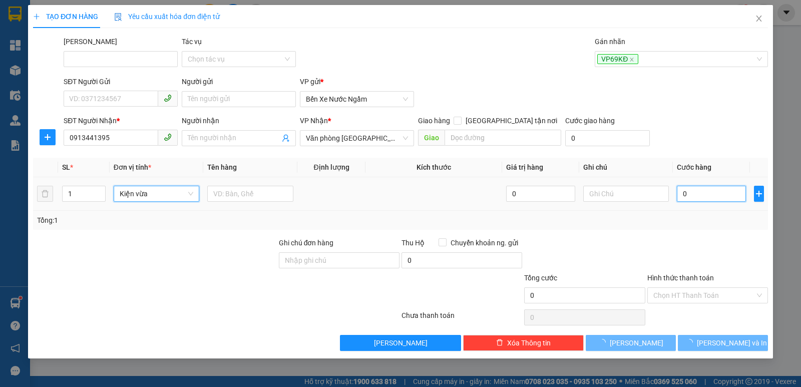
click at [705, 190] on input "0" at bounding box center [711, 194] width 69 height 16
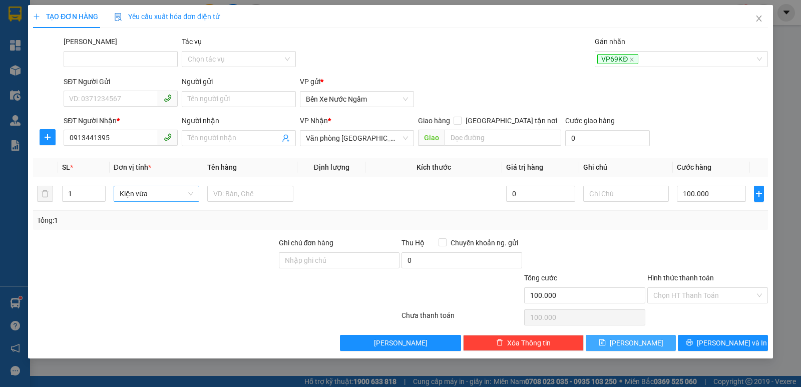
click at [637, 340] on span "[PERSON_NAME]" at bounding box center [637, 342] width 54 height 11
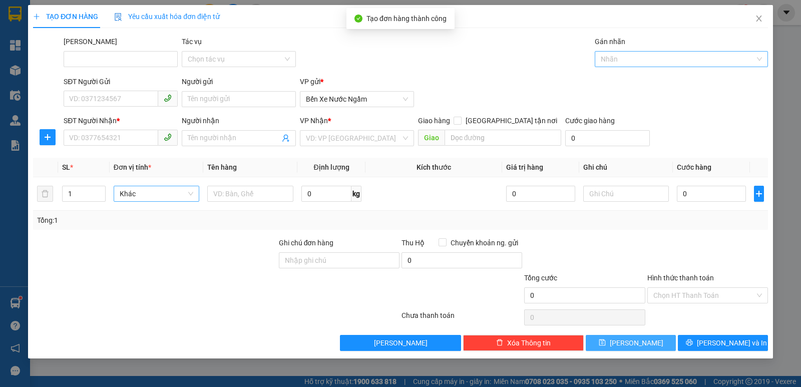
click at [606, 58] on div at bounding box center [676, 59] width 158 height 12
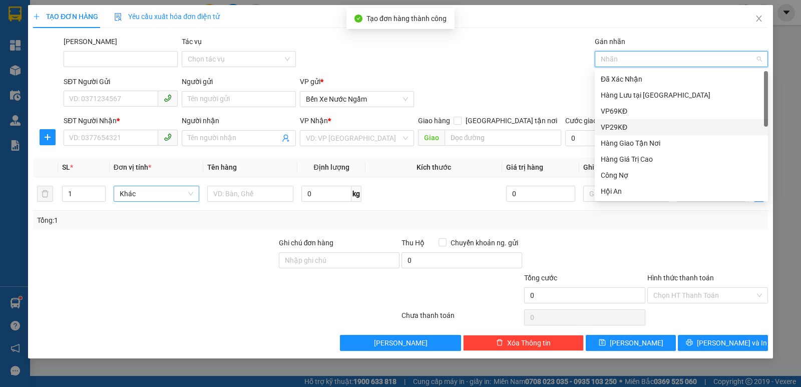
click at [619, 120] on div "VP29KĐ" at bounding box center [681, 127] width 173 height 16
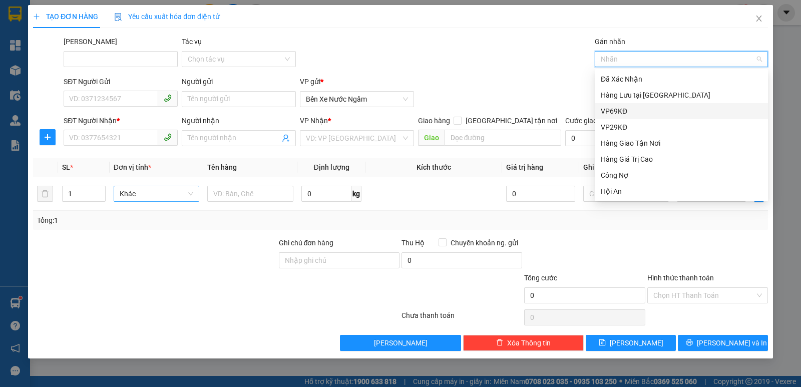
click at [619, 104] on div "VP69KĐ" at bounding box center [681, 111] width 173 height 16
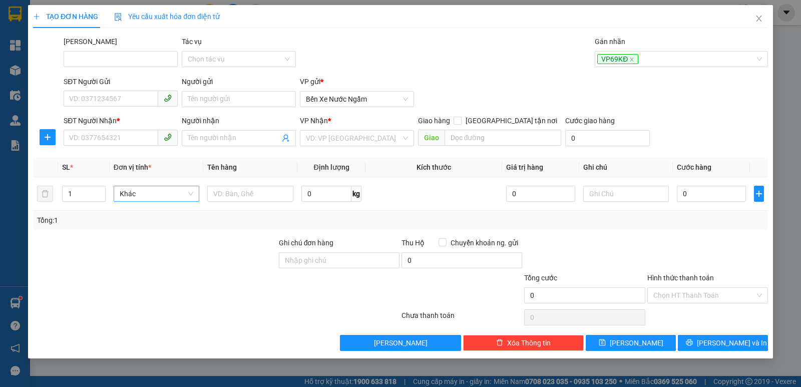
click at [92, 129] on div "SĐT Người Nhận *" at bounding box center [121, 122] width 114 height 15
click at [71, 140] on input "SĐT Người Nhận *" at bounding box center [111, 138] width 95 height 16
click at [90, 157] on div "0983814339" at bounding box center [121, 158] width 102 height 11
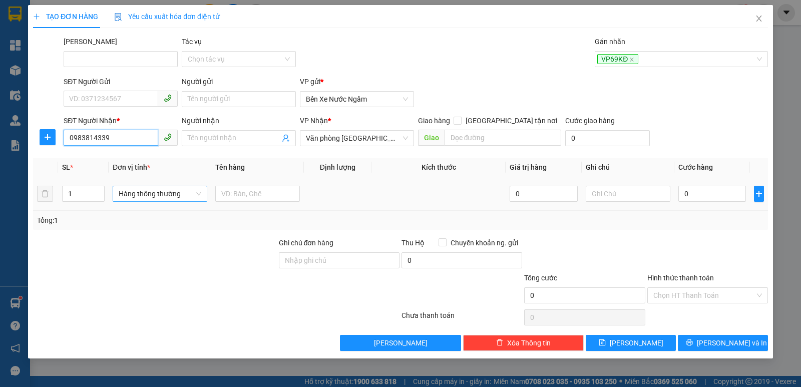
click at [127, 193] on span "Hàng thông thường" at bounding box center [160, 193] width 83 height 15
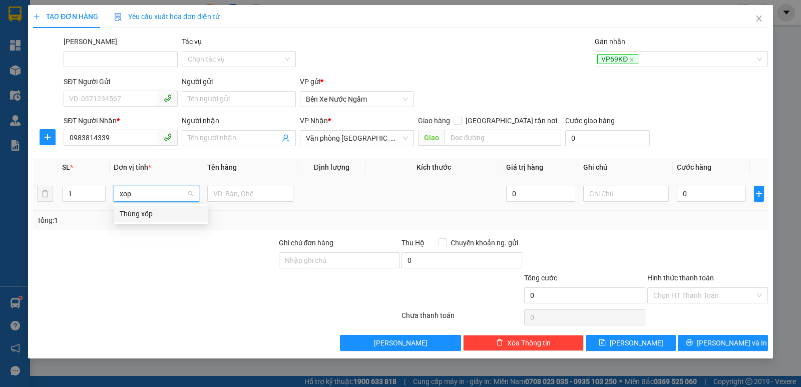
click at [140, 213] on div "Thùng xốp" at bounding box center [161, 213] width 83 height 11
click at [701, 193] on input "0" at bounding box center [711, 194] width 69 height 16
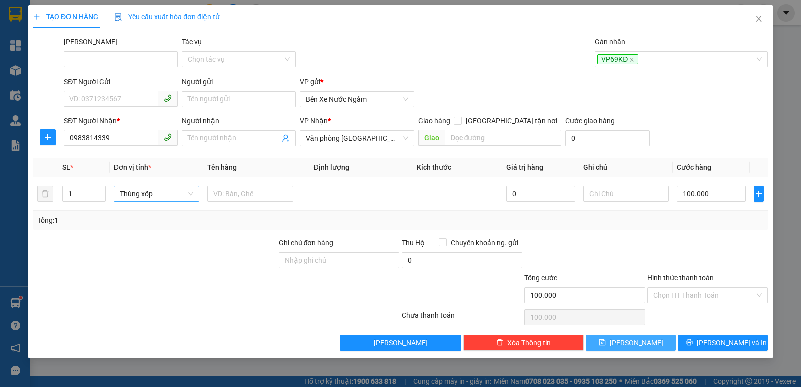
click at [618, 342] on button "[PERSON_NAME]" at bounding box center [631, 343] width 90 height 16
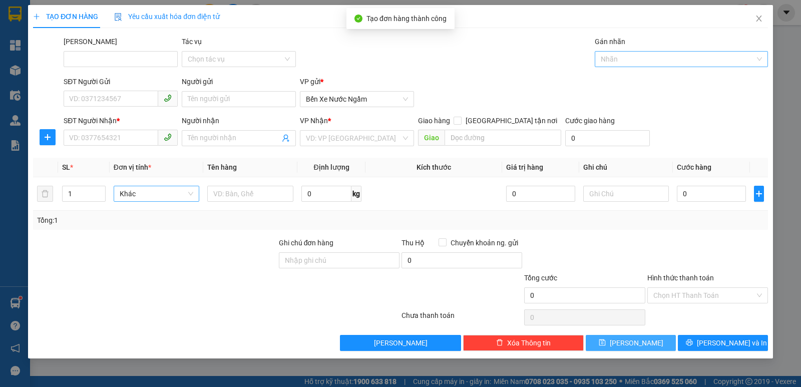
click at [619, 59] on div at bounding box center [676, 59] width 158 height 12
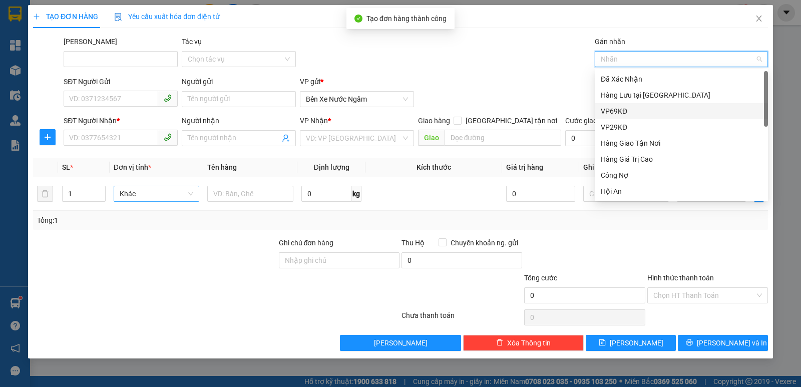
click at [612, 111] on div "VP69KĐ" at bounding box center [681, 111] width 161 height 11
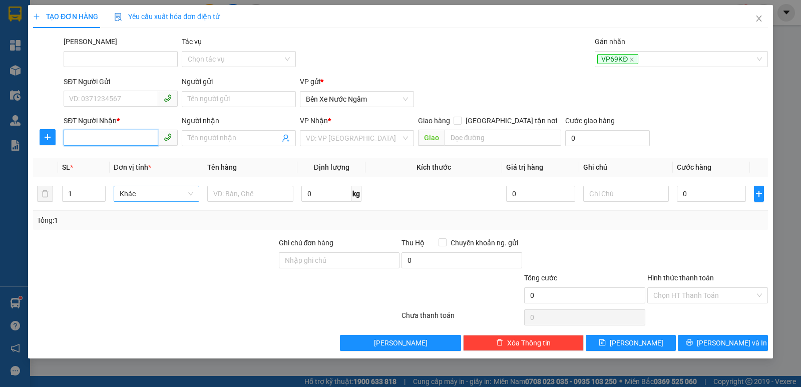
click at [94, 135] on input "SĐT Người Nhận *" at bounding box center [111, 138] width 95 height 16
click at [98, 160] on div "0904950789" at bounding box center [121, 158] width 102 height 11
click at [131, 197] on span "Hàng thông thường" at bounding box center [160, 193] width 83 height 15
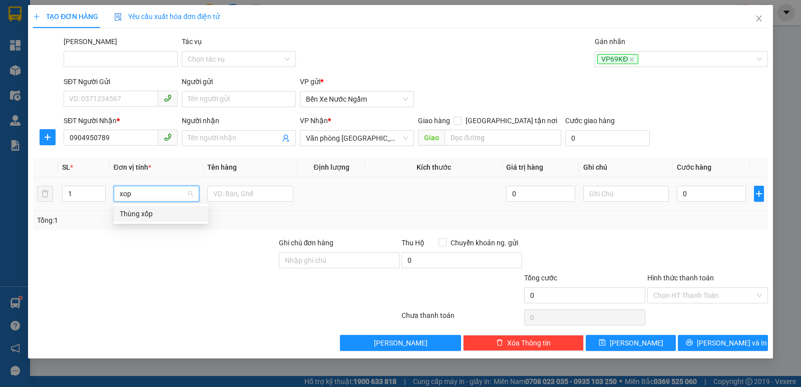
click at [137, 213] on div "Thùng xốp" at bounding box center [161, 213] width 83 height 11
click at [694, 190] on input "0" at bounding box center [711, 194] width 69 height 16
click at [681, 294] on input "Hình thức thanh toán" at bounding box center [704, 295] width 102 height 15
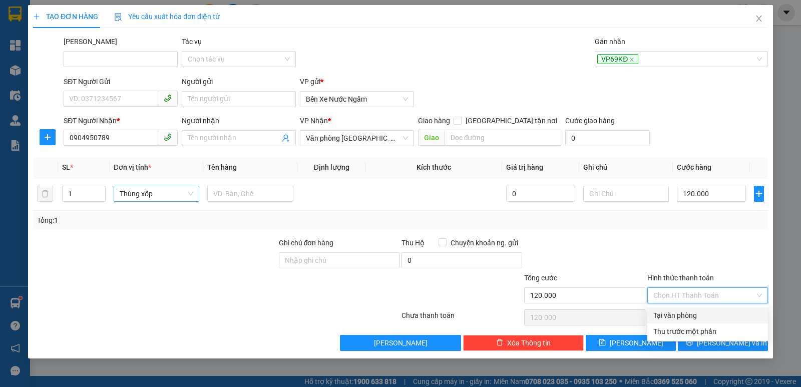
drag, startPoint x: 681, startPoint y: 312, endPoint x: 639, endPoint y: 334, distance: 47.7
click at [680, 312] on div "Tại văn phòng" at bounding box center [707, 315] width 109 height 11
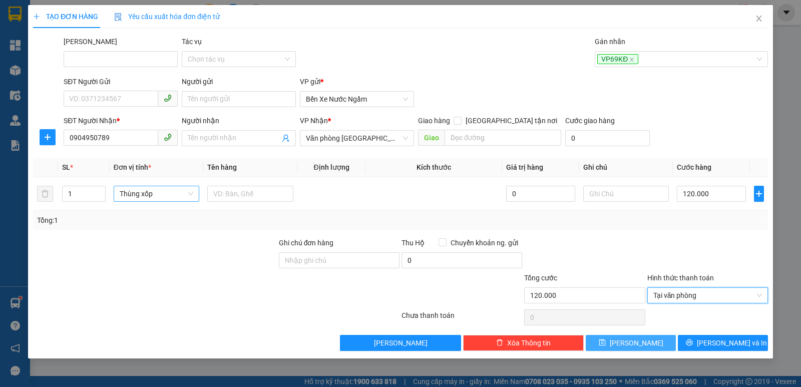
click at [605, 345] on icon "save" at bounding box center [602, 342] width 7 height 7
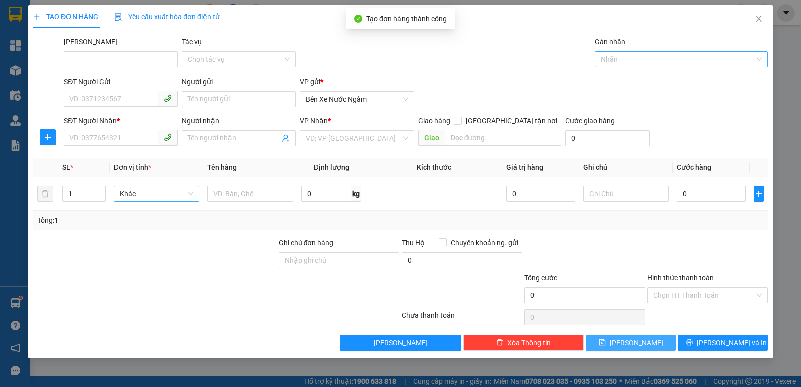
click at [621, 60] on div at bounding box center [676, 59] width 158 height 12
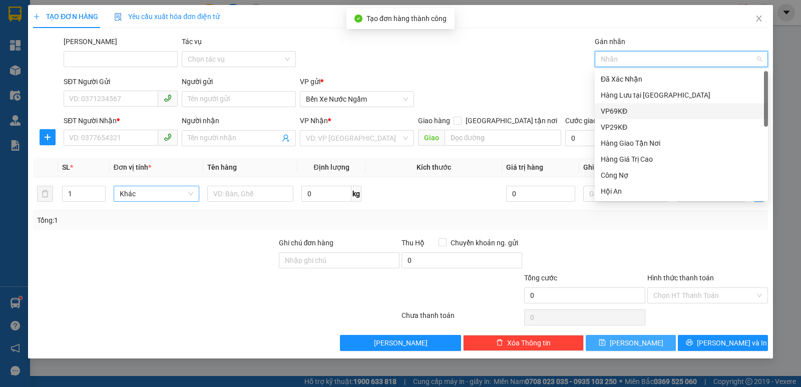
drag, startPoint x: 609, startPoint y: 114, endPoint x: 358, endPoint y: 115, distance: 251.3
click at [608, 115] on div "VP69KĐ" at bounding box center [681, 111] width 161 height 11
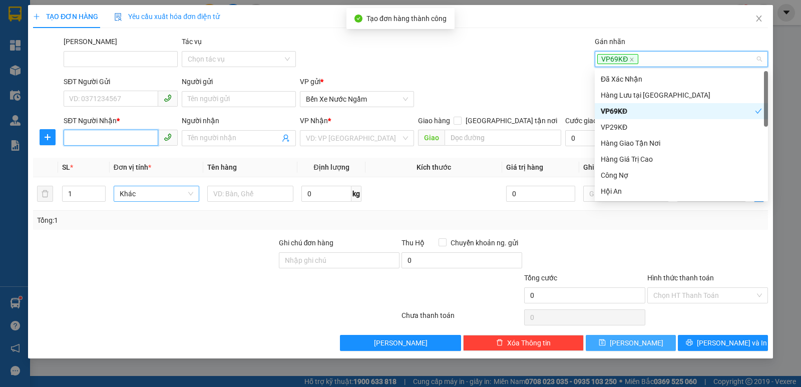
click at [92, 136] on input "SĐT Người Nhận *" at bounding box center [111, 138] width 95 height 16
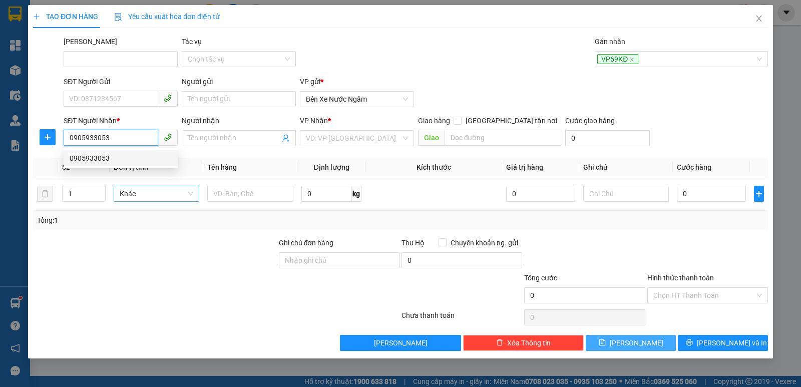
click at [96, 157] on div "0905933053" at bounding box center [121, 158] width 102 height 11
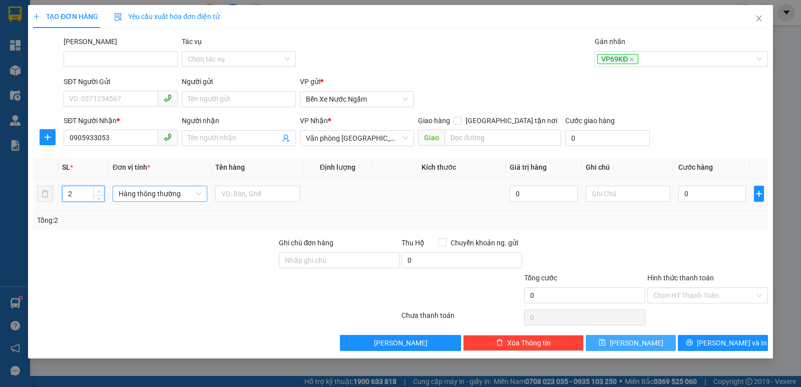
click at [101, 190] on icon "up" at bounding box center [99, 192] width 4 height 4
click at [148, 193] on span "Hàng thông thường" at bounding box center [160, 193] width 83 height 15
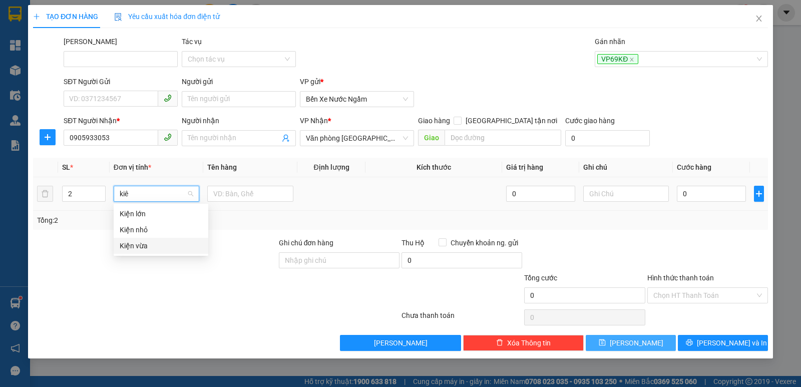
click at [142, 246] on div "Kiện vừa" at bounding box center [161, 245] width 83 height 11
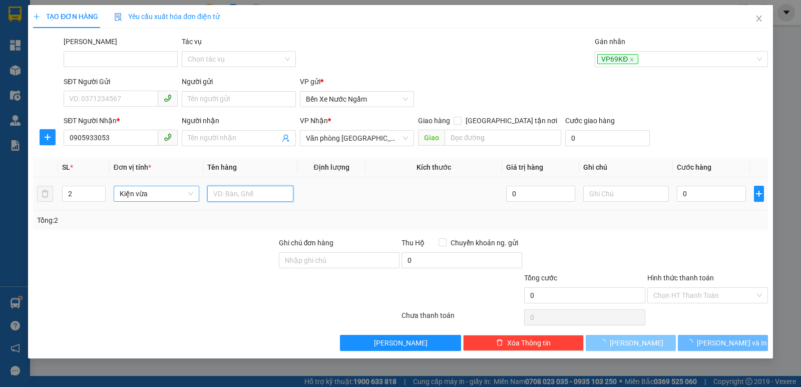
click at [224, 195] on input "text" at bounding box center [250, 194] width 86 height 16
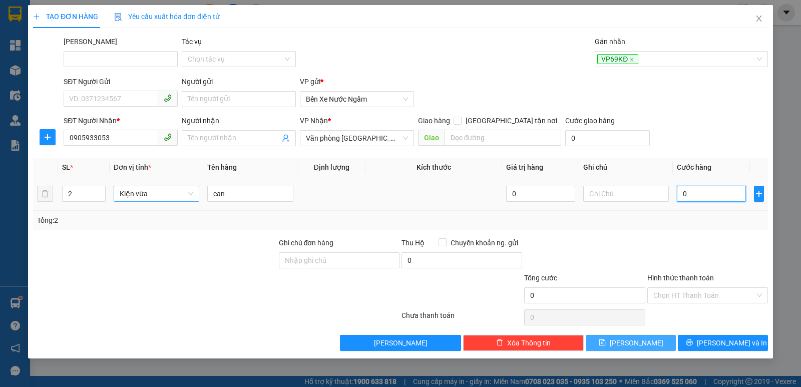
click at [714, 195] on input "0" at bounding box center [711, 194] width 69 height 16
click at [636, 345] on span "[PERSON_NAME]" at bounding box center [637, 342] width 54 height 11
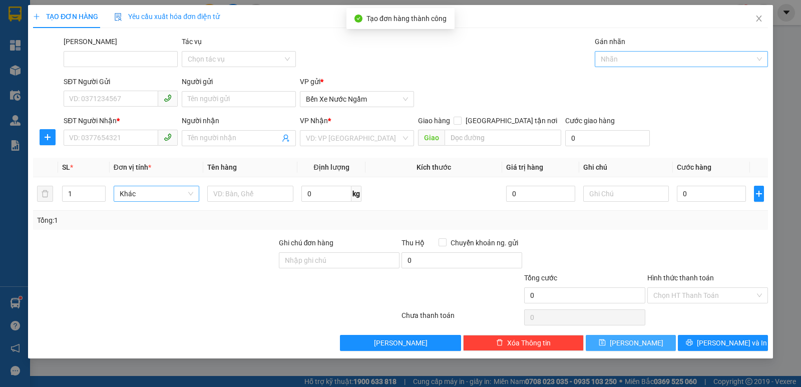
click at [616, 57] on div at bounding box center [676, 59] width 158 height 12
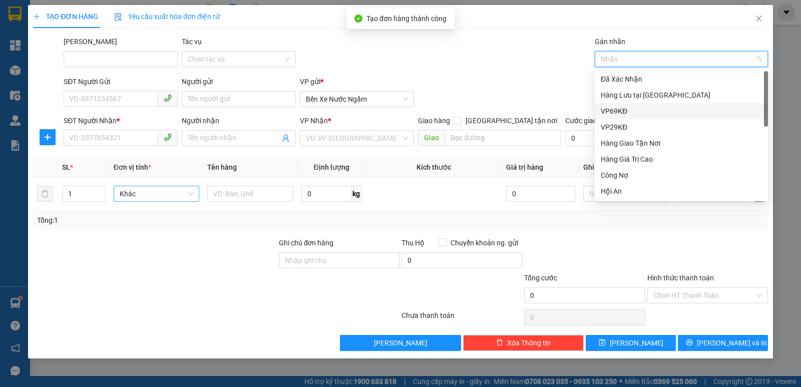
drag, startPoint x: 615, startPoint y: 110, endPoint x: 609, endPoint y: 112, distance: 6.8
click at [614, 110] on div "VP69KĐ" at bounding box center [681, 111] width 161 height 11
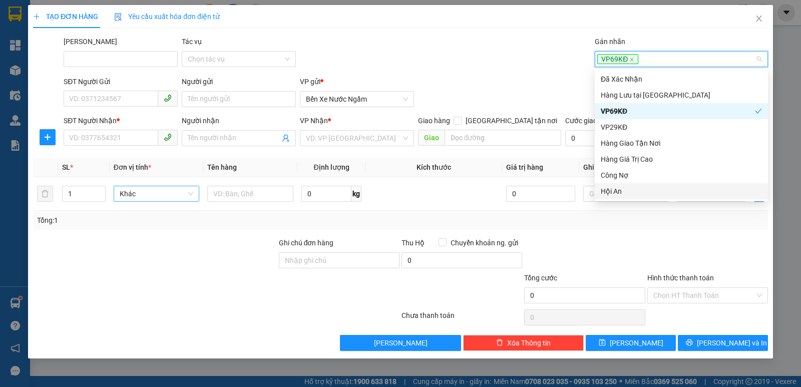
click at [613, 188] on div "Hội An" at bounding box center [681, 191] width 161 height 11
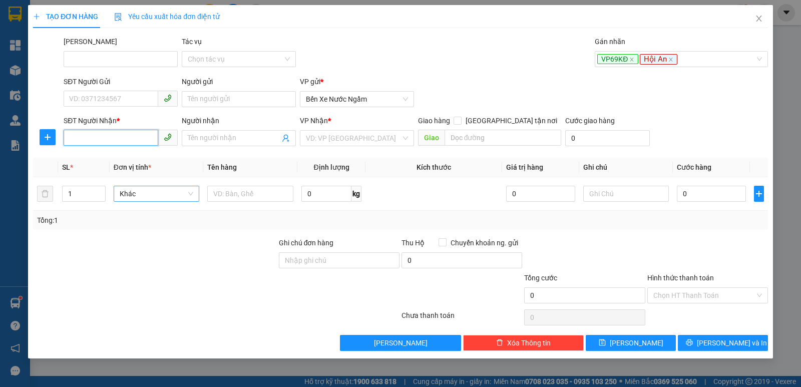
click at [89, 140] on input "SĐT Người Nhận *" at bounding box center [111, 138] width 95 height 16
click at [356, 141] on input "search" at bounding box center [353, 138] width 95 height 15
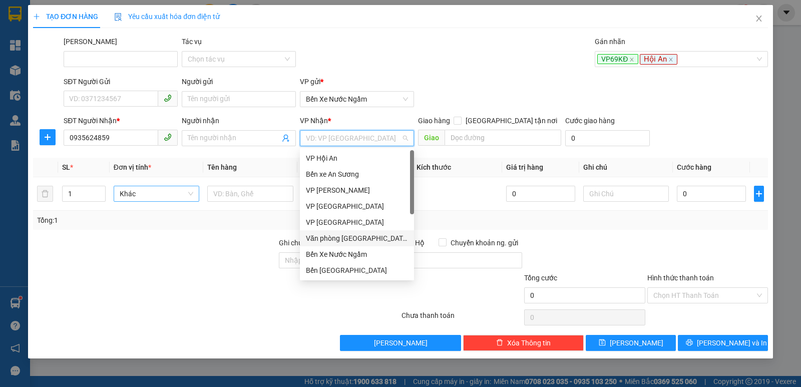
drag, startPoint x: 349, startPoint y: 237, endPoint x: 503, endPoint y: 152, distance: 175.9
click at [361, 232] on div "Văn phòng [GEOGRAPHIC_DATA]" at bounding box center [357, 238] width 114 height 16
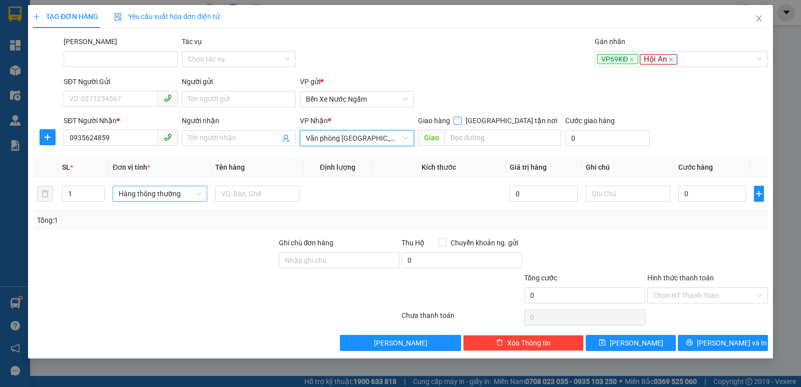
click at [461, 119] on input "[GEOGRAPHIC_DATA] tận nơi" at bounding box center [457, 120] width 7 height 7
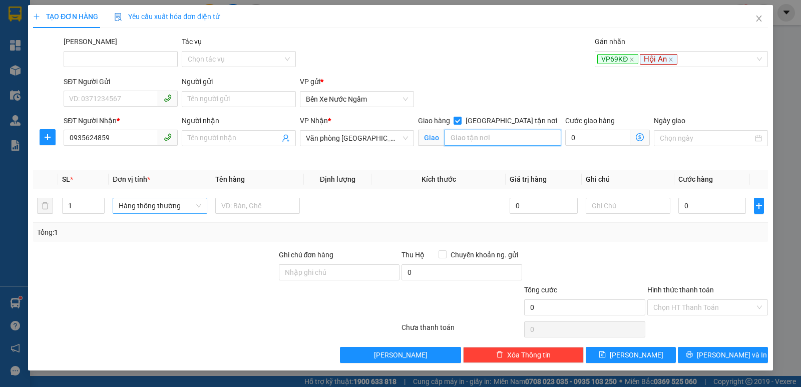
click at [487, 139] on input "search" at bounding box center [503, 138] width 117 height 16
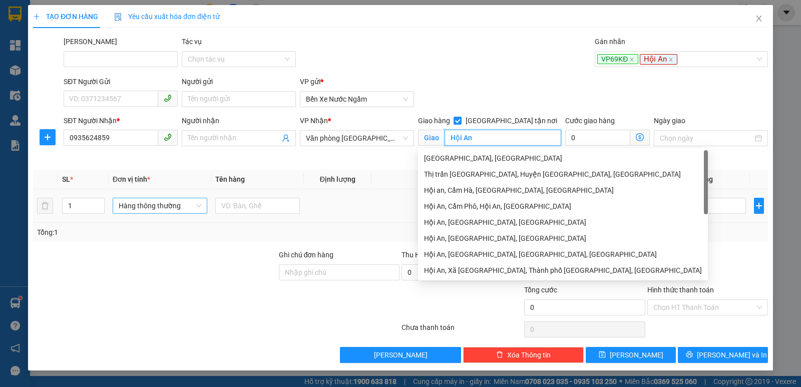
click at [138, 209] on span "Hàng thông thường" at bounding box center [160, 205] width 83 height 15
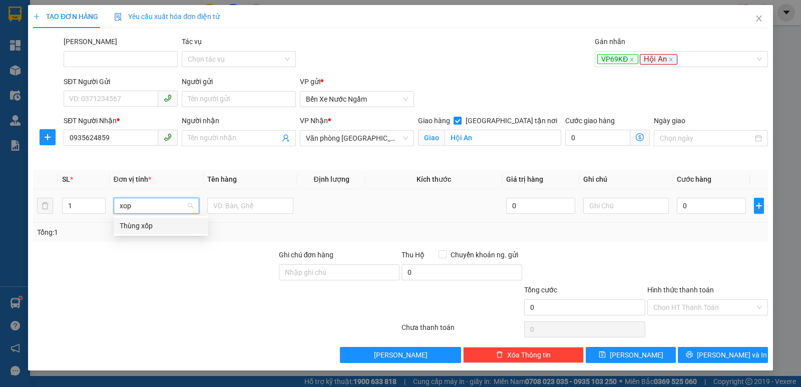
click at [140, 226] on div "Thùng xốp" at bounding box center [161, 225] width 83 height 11
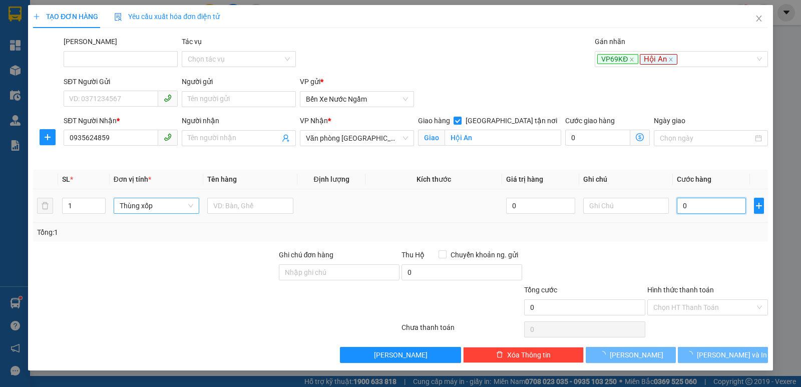
click at [683, 202] on input "0" at bounding box center [711, 206] width 69 height 16
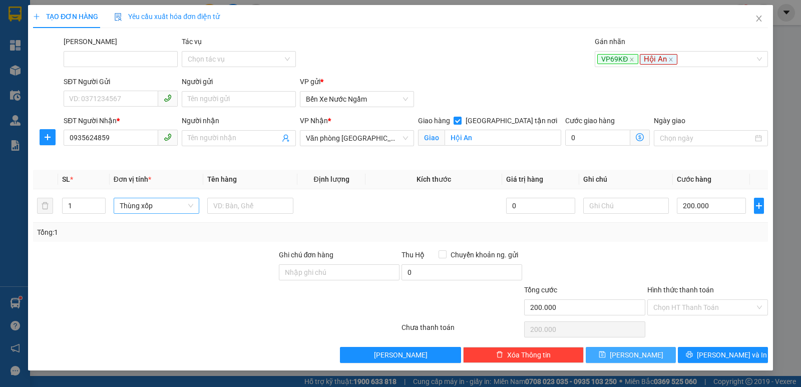
click at [641, 354] on span "[PERSON_NAME]" at bounding box center [637, 354] width 54 height 11
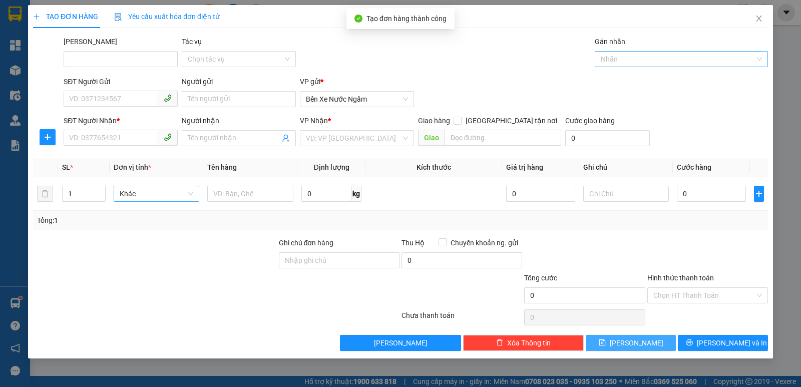
click at [618, 59] on div at bounding box center [676, 59] width 158 height 12
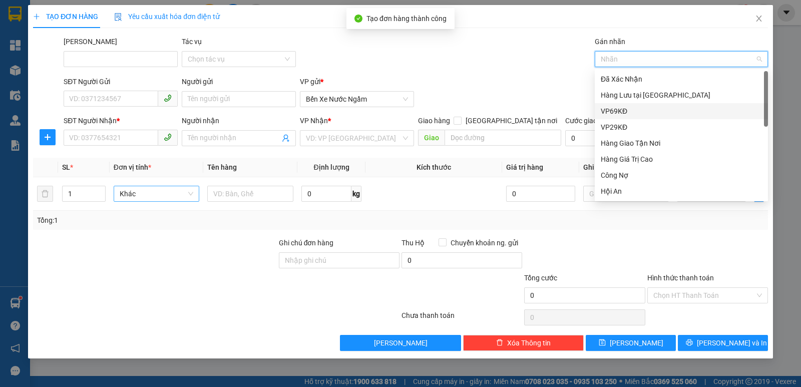
click at [613, 110] on div "VP69KĐ" at bounding box center [681, 111] width 161 height 11
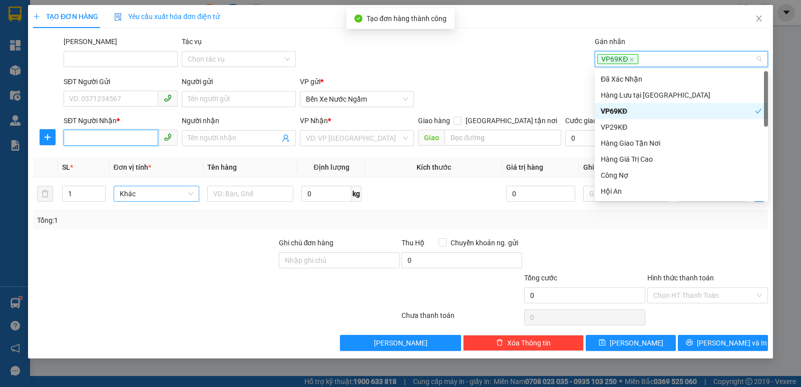
click at [88, 141] on input "SĐT Người Nhận *" at bounding box center [111, 138] width 95 height 16
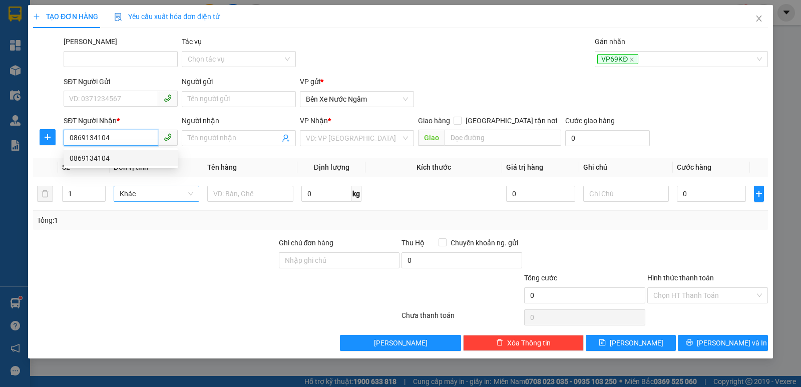
click at [97, 157] on div "0869134104" at bounding box center [121, 158] width 102 height 11
click at [123, 189] on span "Hàng thông thường" at bounding box center [160, 193] width 83 height 15
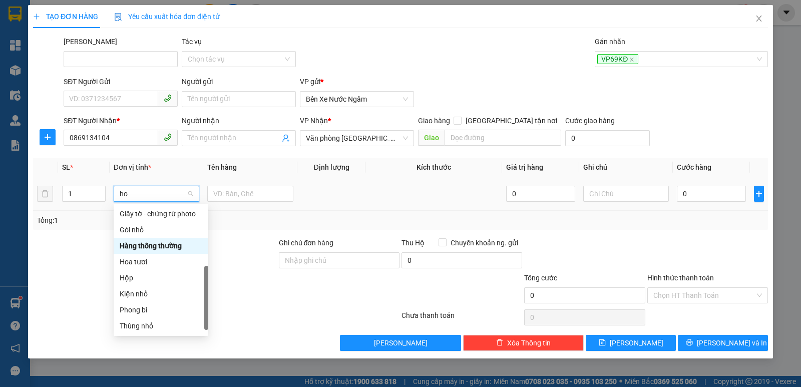
scroll to position [64, 0]
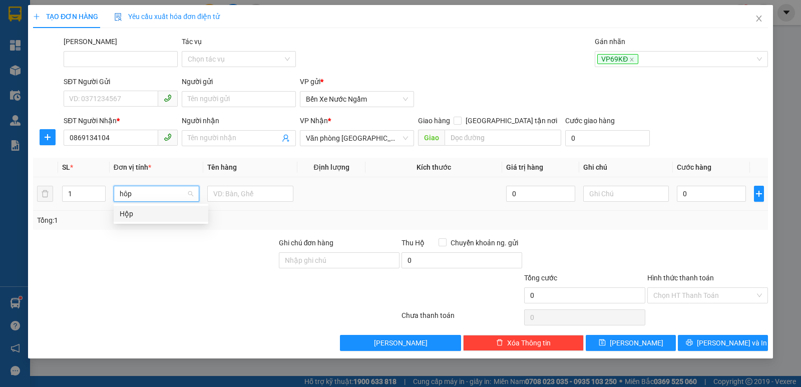
click at [128, 213] on div "Hộp" at bounding box center [161, 213] width 83 height 11
click at [709, 193] on input "0" at bounding box center [711, 194] width 69 height 16
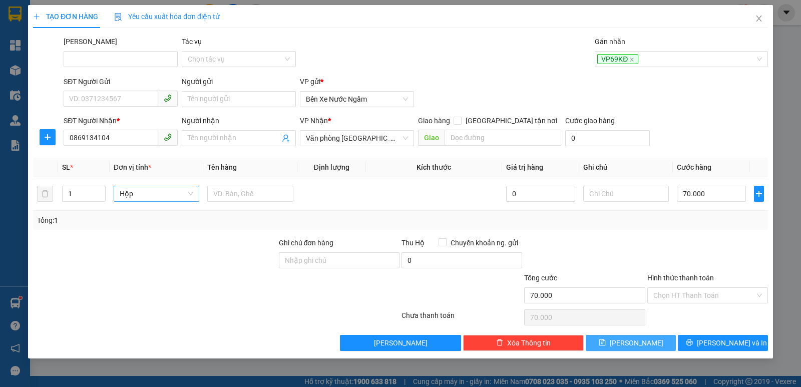
click at [637, 341] on span "[PERSON_NAME]" at bounding box center [637, 342] width 54 height 11
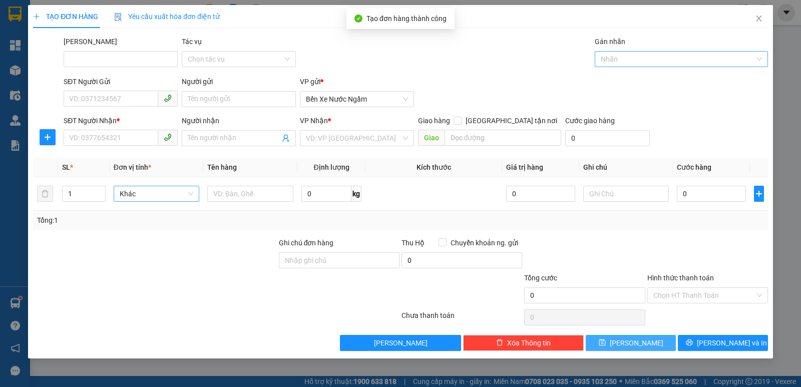
click at [625, 58] on div at bounding box center [676, 59] width 158 height 12
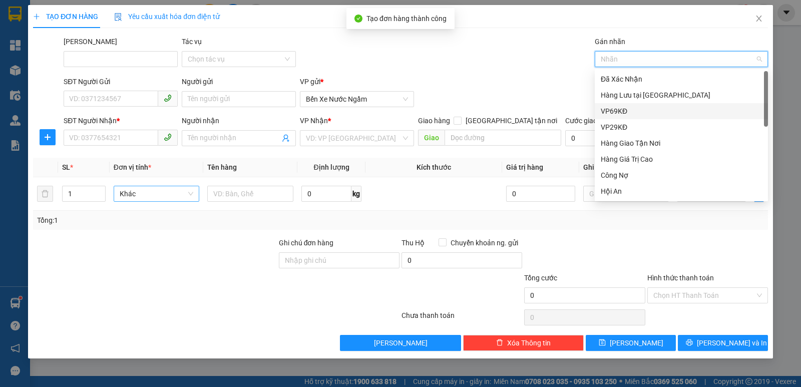
click at [621, 114] on div "VP69KĐ" at bounding box center [681, 111] width 161 height 11
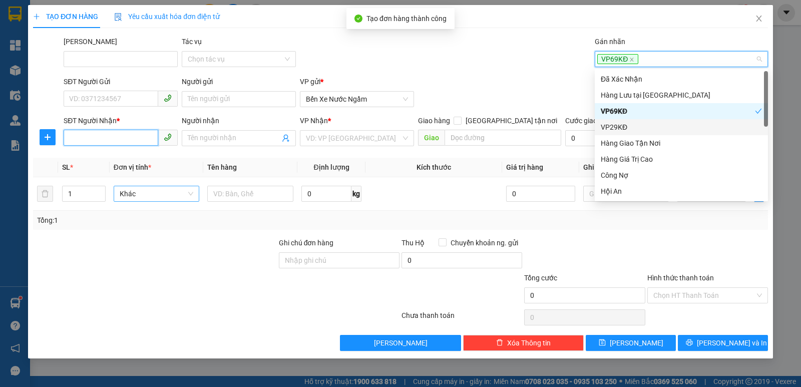
click at [83, 137] on input "SĐT Người Nhận *" at bounding box center [111, 138] width 95 height 16
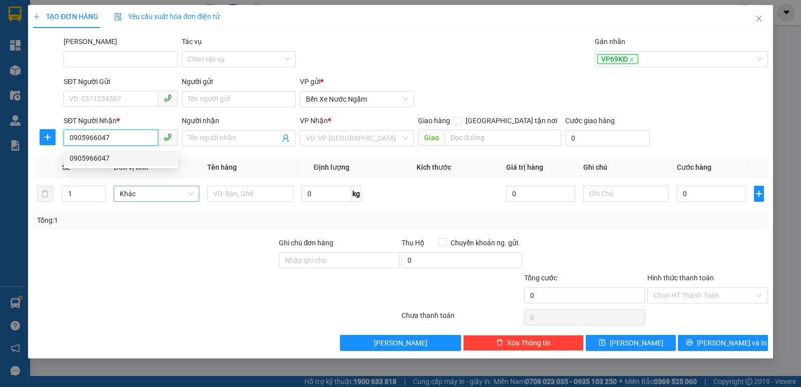
click at [100, 157] on div "0905966047" at bounding box center [121, 158] width 102 height 11
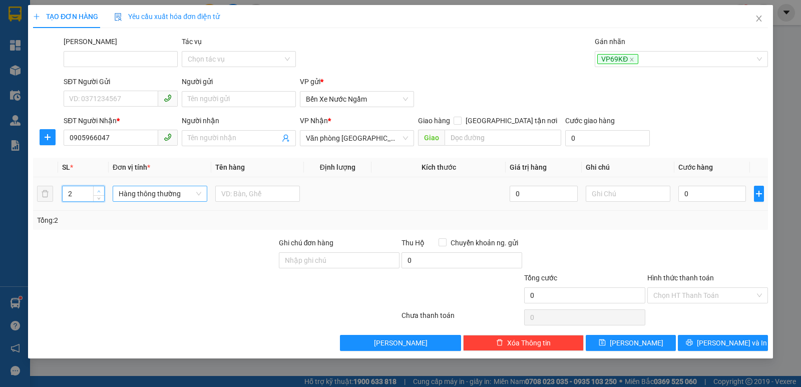
click at [99, 190] on icon "up" at bounding box center [99, 192] width 4 height 4
click at [145, 192] on span "Hàng thông thường" at bounding box center [160, 193] width 83 height 15
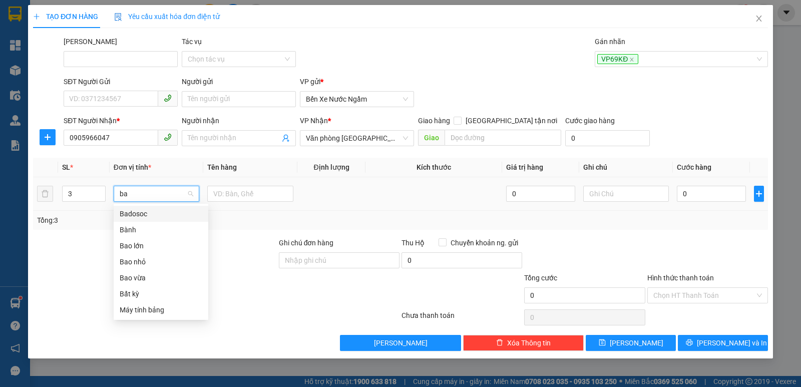
scroll to position [0, 0]
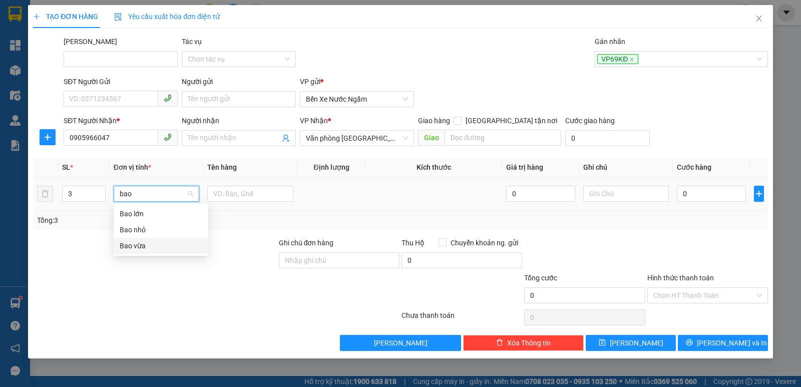
click at [136, 244] on div "Bao vừa" at bounding box center [161, 245] width 83 height 11
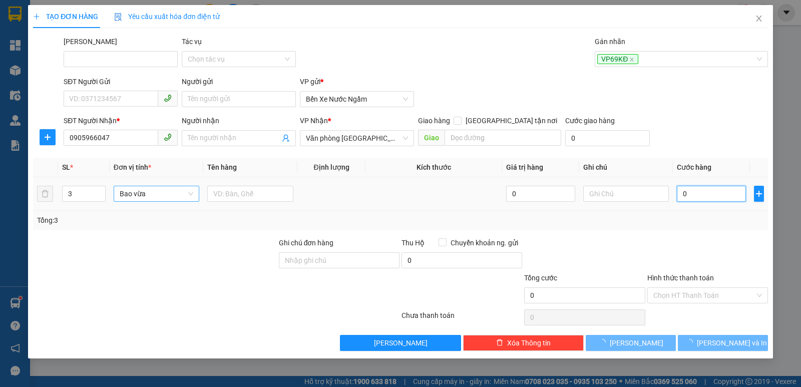
click at [698, 193] on input "0" at bounding box center [711, 194] width 69 height 16
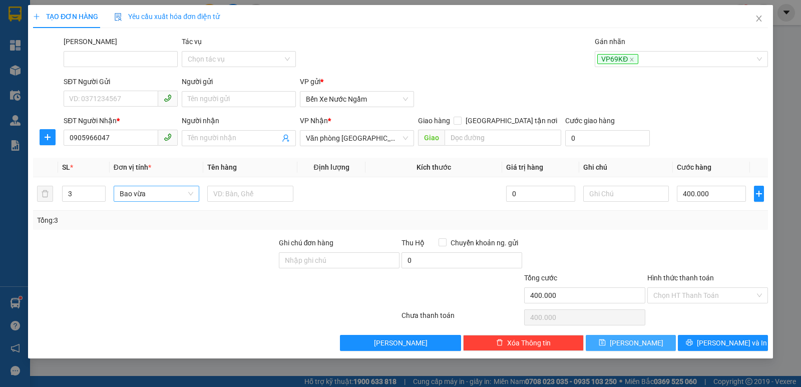
click at [636, 342] on span "[PERSON_NAME]" at bounding box center [637, 342] width 54 height 11
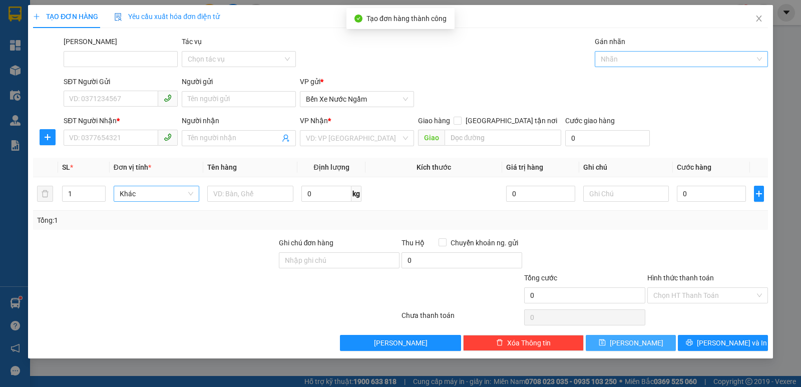
click at [627, 58] on div at bounding box center [676, 59] width 158 height 12
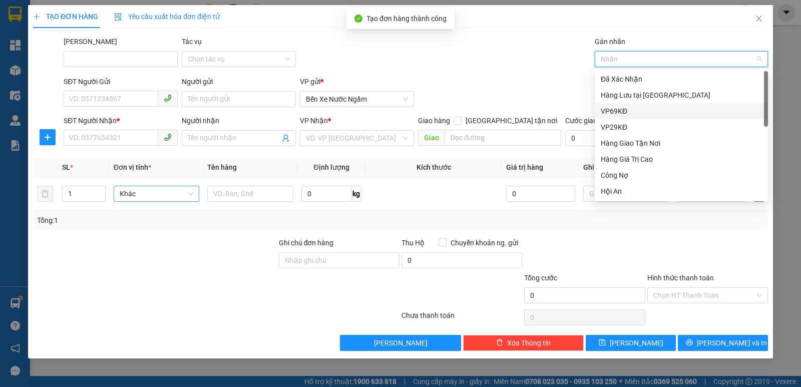
click at [618, 110] on div "VP69KĐ" at bounding box center [681, 111] width 161 height 11
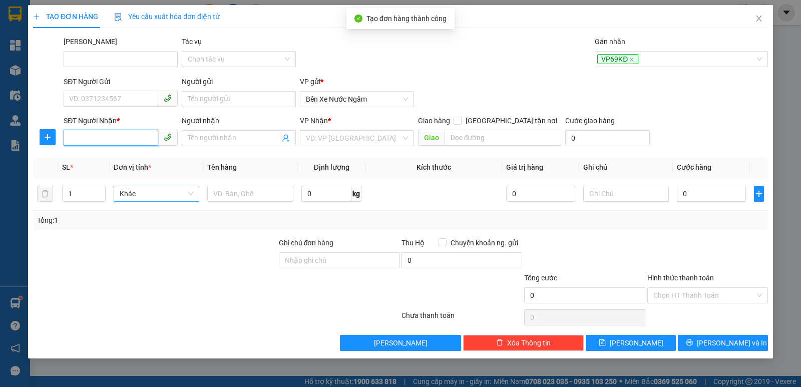
click at [76, 139] on input "SĐT Người Nhận *" at bounding box center [111, 138] width 95 height 16
click at [87, 157] on div "0339366152" at bounding box center [121, 158] width 102 height 11
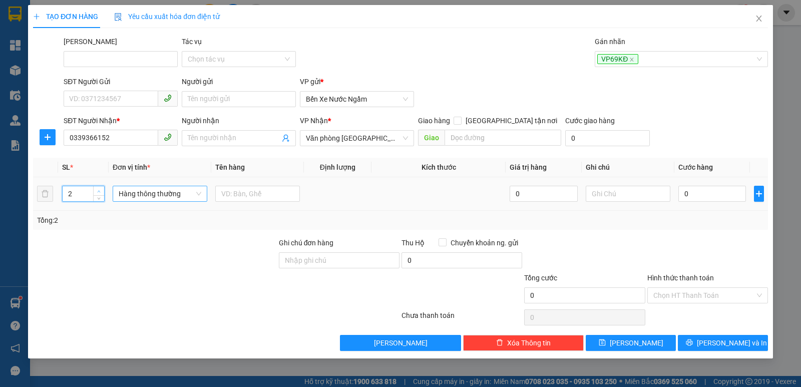
click at [97, 190] on icon "up" at bounding box center [99, 192] width 4 height 4
click at [129, 190] on span "Hàng thông thường" at bounding box center [160, 193] width 83 height 15
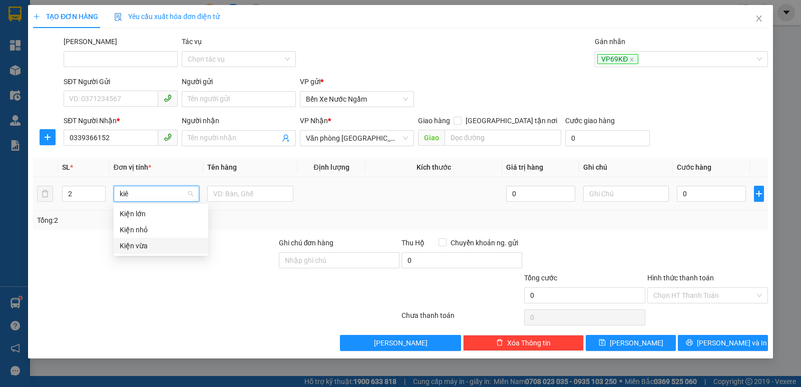
click at [134, 243] on div "Kiện vừa" at bounding box center [161, 245] width 83 height 11
click at [713, 198] on input "0" at bounding box center [711, 194] width 69 height 16
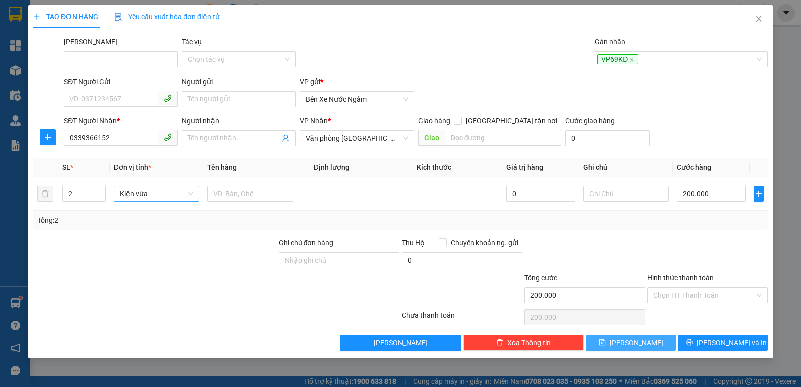
click at [634, 338] on span "[PERSON_NAME]" at bounding box center [637, 342] width 54 height 11
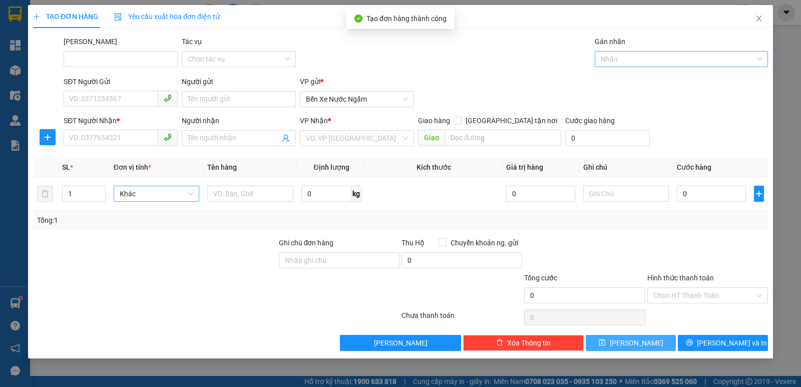
click at [630, 57] on div at bounding box center [676, 59] width 158 height 12
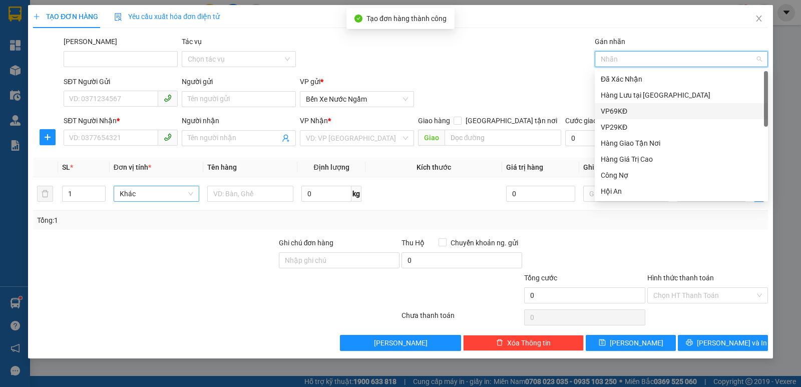
click at [617, 111] on div "VP69KĐ" at bounding box center [681, 111] width 161 height 11
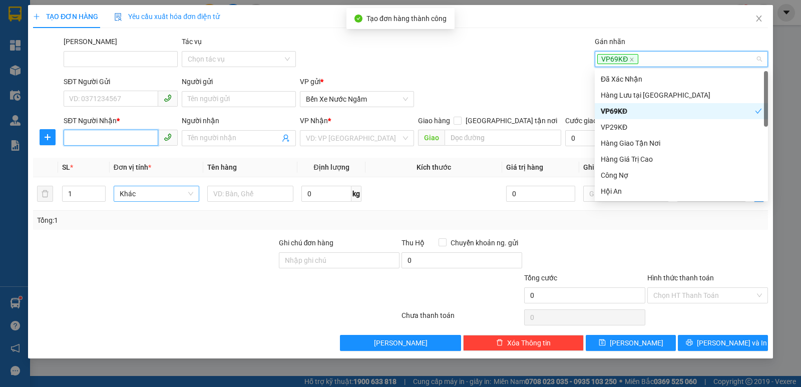
click at [79, 131] on input "SĐT Người Nhận *" at bounding box center [111, 138] width 95 height 16
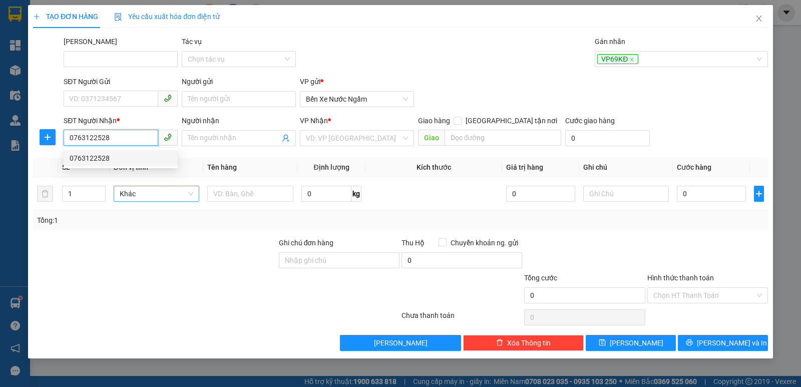
click at [85, 159] on div "0763122528" at bounding box center [121, 158] width 102 height 11
click at [151, 190] on span "Hàng thông thường" at bounding box center [160, 193] width 83 height 15
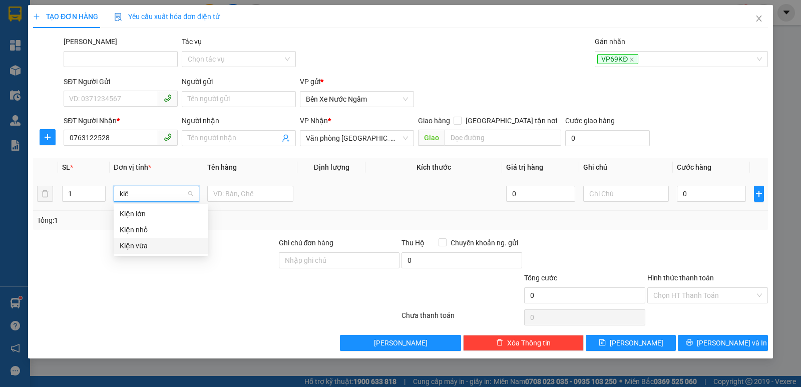
click at [138, 245] on div "Kiện vừa" at bounding box center [161, 245] width 83 height 11
click at [712, 195] on input "0" at bounding box center [711, 194] width 69 height 16
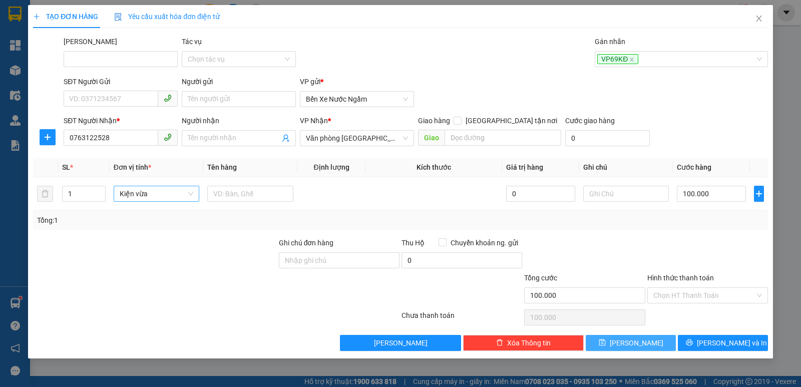
click at [634, 339] on span "[PERSON_NAME]" at bounding box center [637, 342] width 54 height 11
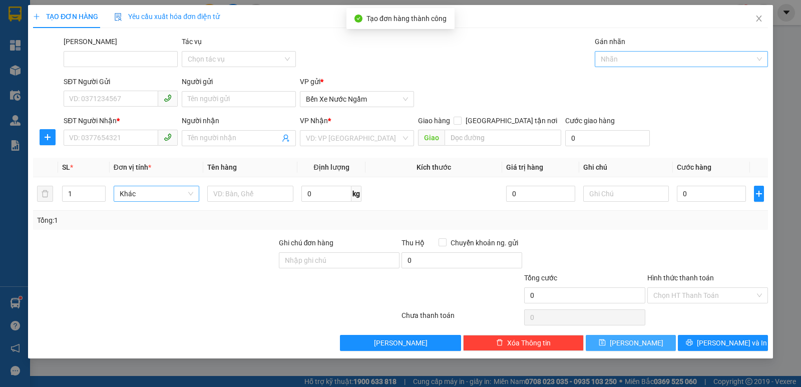
click at [619, 59] on div at bounding box center [676, 59] width 158 height 12
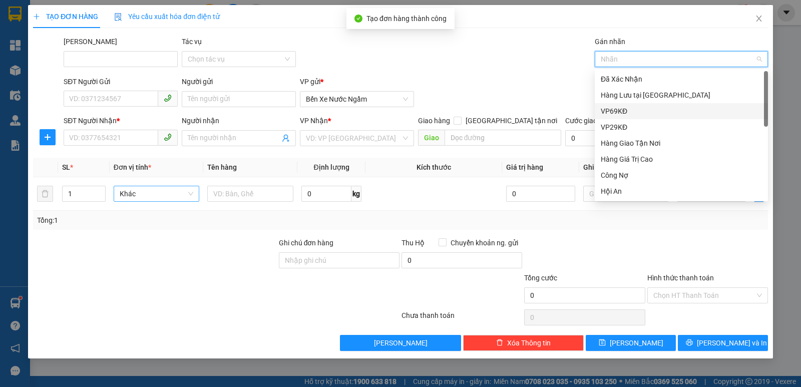
click at [619, 112] on div "VP69KĐ" at bounding box center [681, 111] width 161 height 11
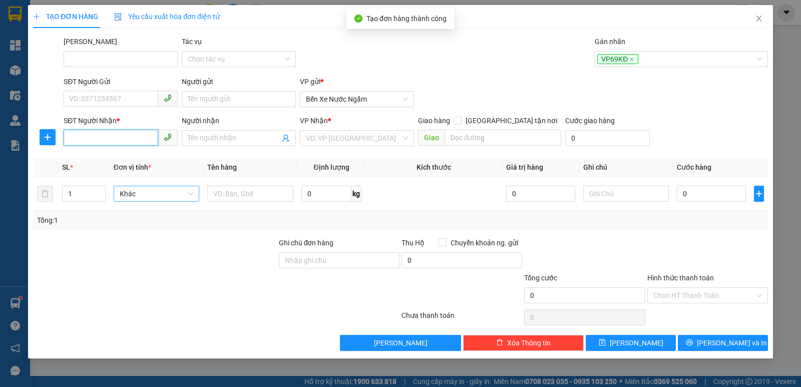
drag, startPoint x: 104, startPoint y: 137, endPoint x: 153, endPoint y: 145, distance: 49.8
click at [103, 137] on input "SĐT Người Nhận *" at bounding box center [111, 138] width 95 height 16
click at [100, 158] on div "0935999921" at bounding box center [121, 158] width 102 height 11
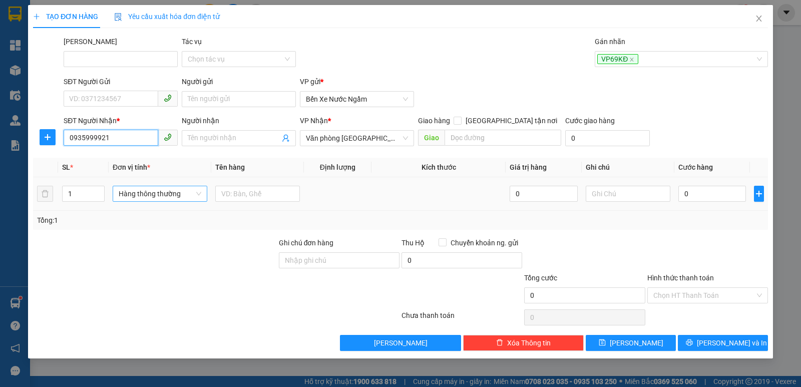
click at [147, 196] on span "Hàng thông thường" at bounding box center [160, 193] width 83 height 15
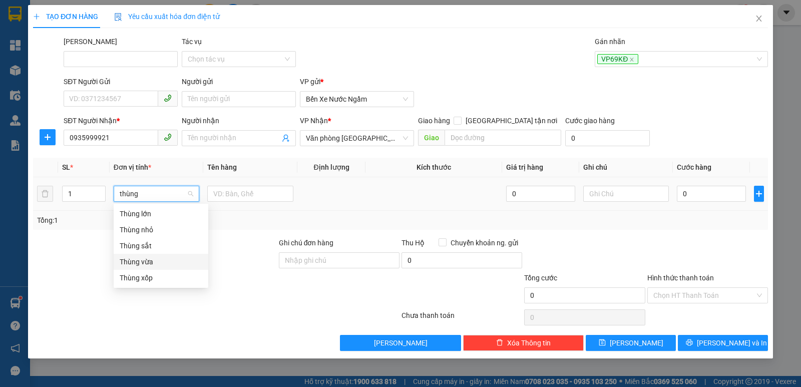
click at [131, 258] on div "Thùng vừa" at bounding box center [161, 261] width 83 height 11
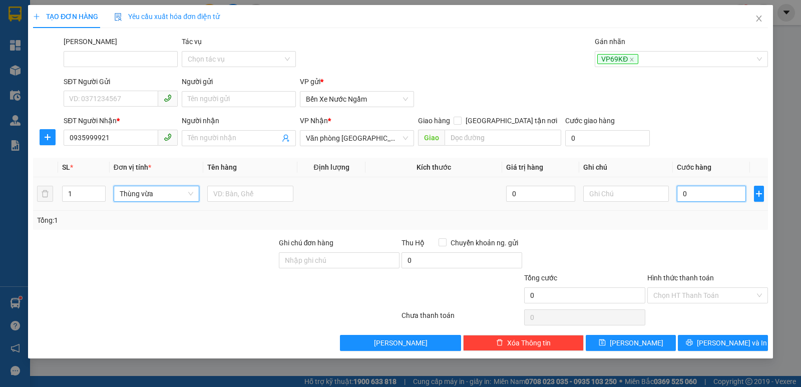
click at [702, 191] on input "0" at bounding box center [711, 194] width 69 height 16
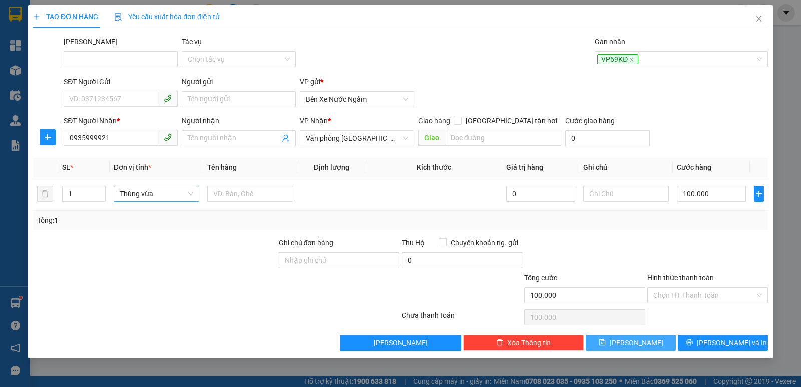
click at [606, 343] on icon "save" at bounding box center [602, 342] width 7 height 7
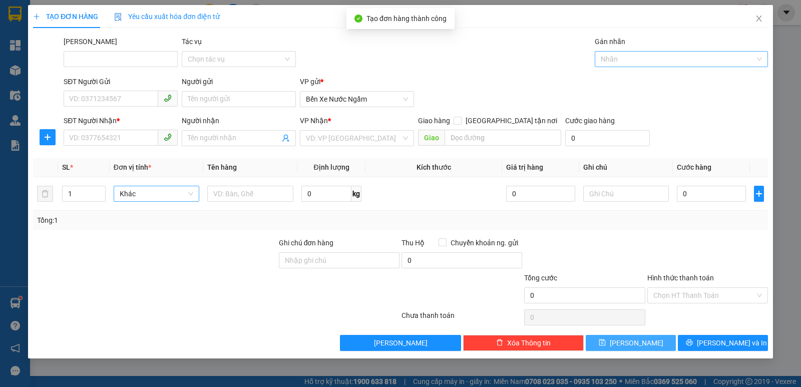
click at [618, 53] on div "Nhãn" at bounding box center [681, 59] width 173 height 16
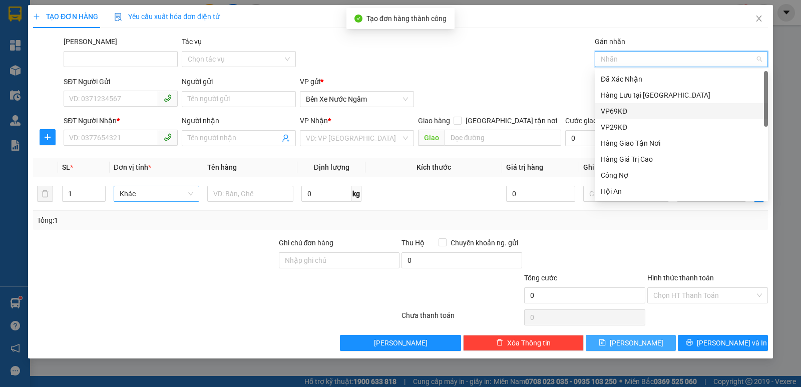
click at [627, 108] on div "VP69KĐ" at bounding box center [681, 111] width 161 height 11
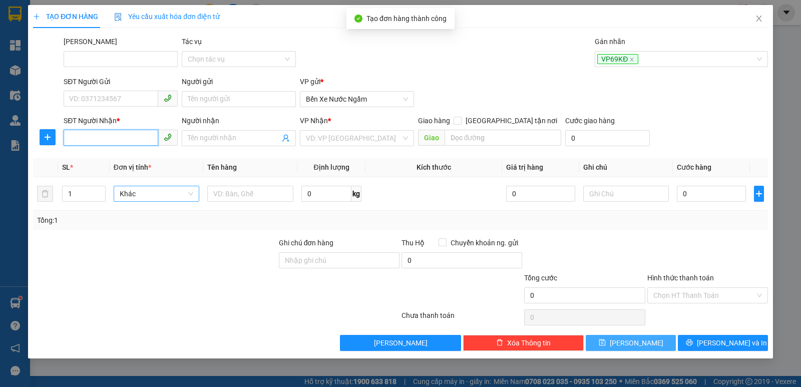
click at [100, 137] on input "SĐT Người Nhận *" at bounding box center [111, 138] width 95 height 16
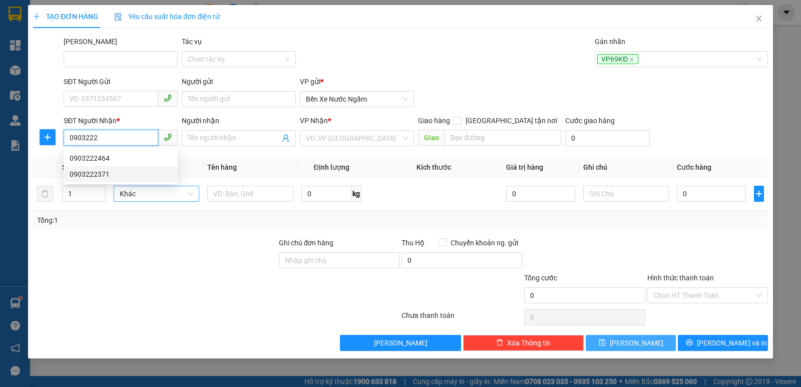
click at [97, 173] on div "0903222371" at bounding box center [121, 174] width 102 height 11
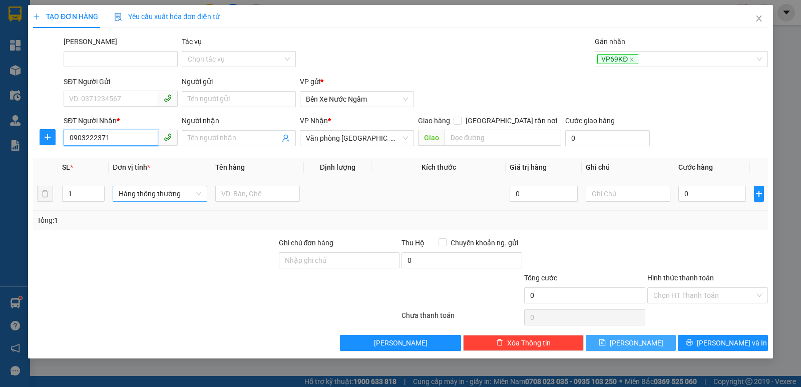
click at [136, 199] on span "Hàng thông thường" at bounding box center [160, 193] width 83 height 15
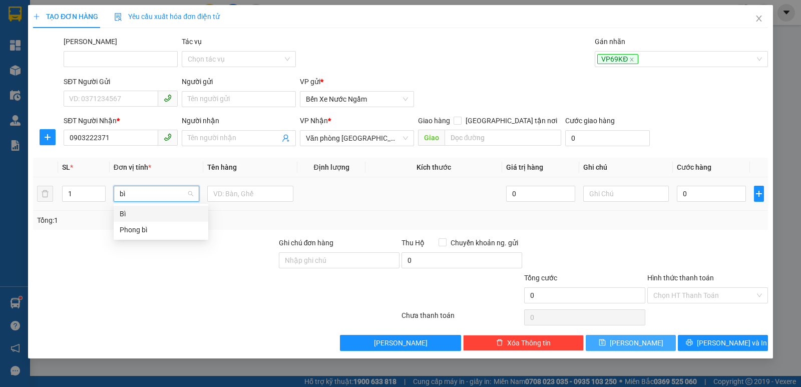
click at [122, 212] on div "Bì" at bounding box center [161, 213] width 83 height 11
click at [695, 189] on input "0" at bounding box center [711, 194] width 69 height 16
click at [688, 294] on input "Hình thức thanh toán" at bounding box center [704, 295] width 102 height 15
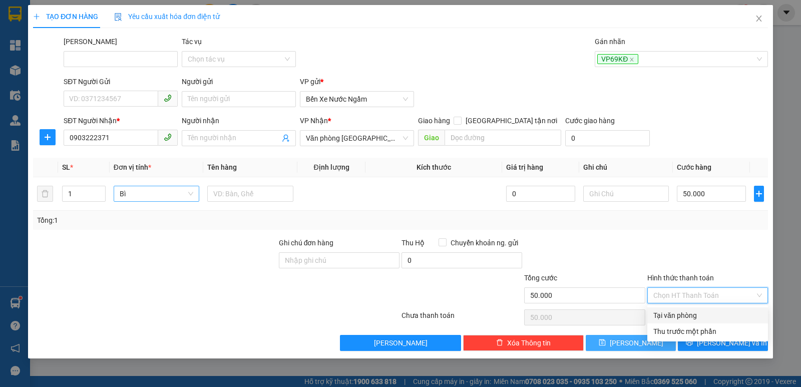
click at [686, 313] on div "Tại văn phòng" at bounding box center [707, 315] width 109 height 11
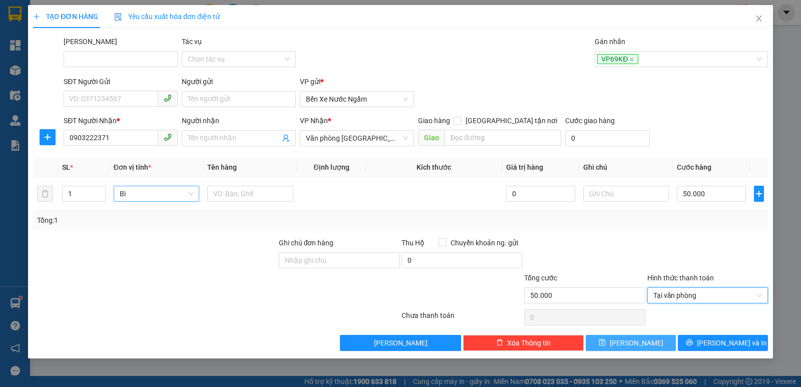
click at [614, 342] on button "[PERSON_NAME]" at bounding box center [631, 343] width 90 height 16
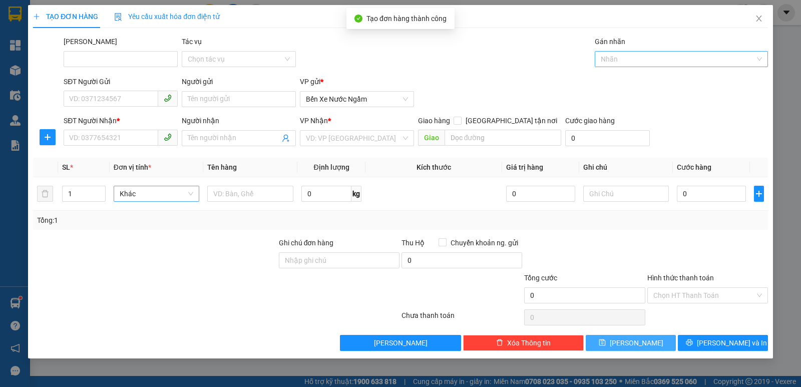
click at [623, 59] on div at bounding box center [676, 59] width 158 height 12
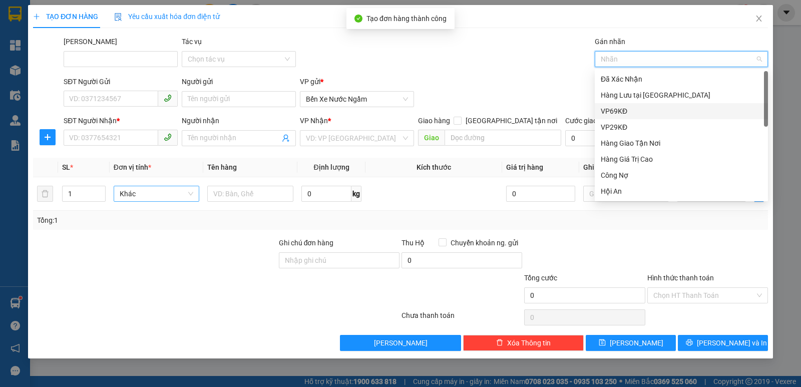
click at [623, 110] on div "VP69KĐ" at bounding box center [681, 111] width 161 height 11
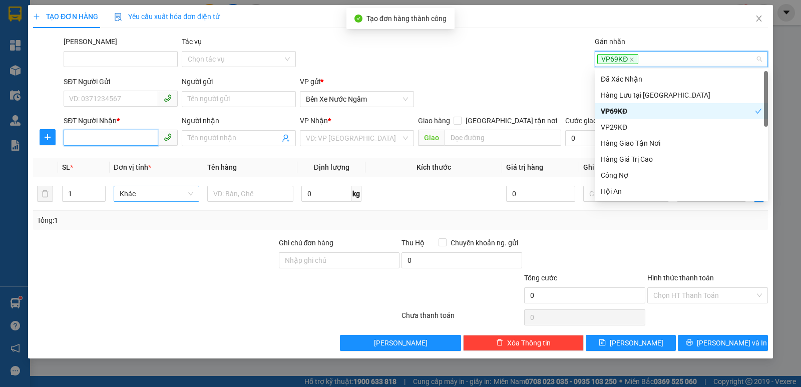
click at [91, 141] on input "SĐT Người Nhận *" at bounding box center [111, 138] width 95 height 16
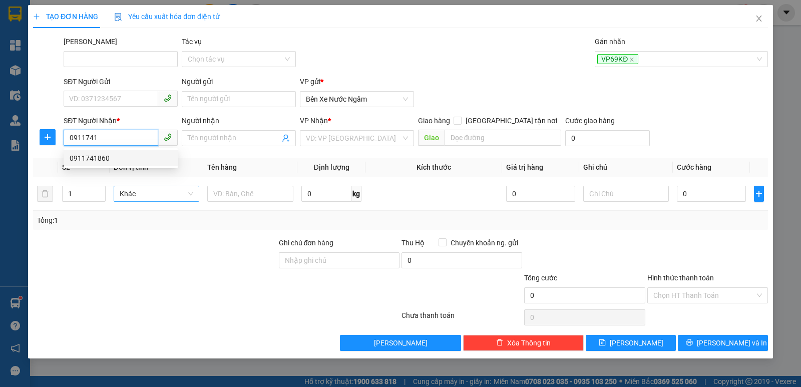
click at [105, 158] on div "0911741860" at bounding box center [121, 158] width 102 height 11
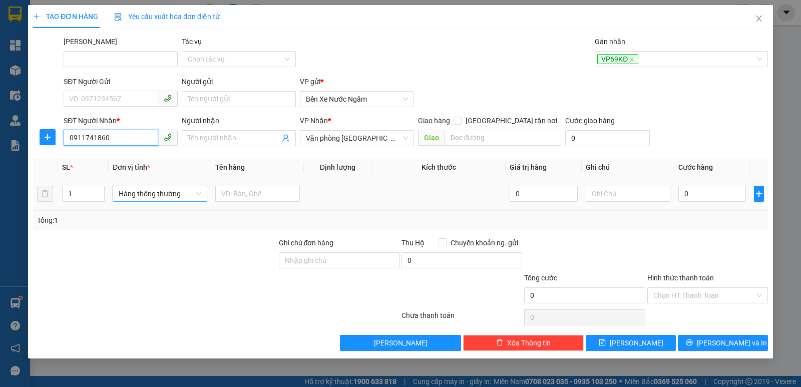
click at [130, 196] on span "Hàng thông thường" at bounding box center [160, 193] width 83 height 15
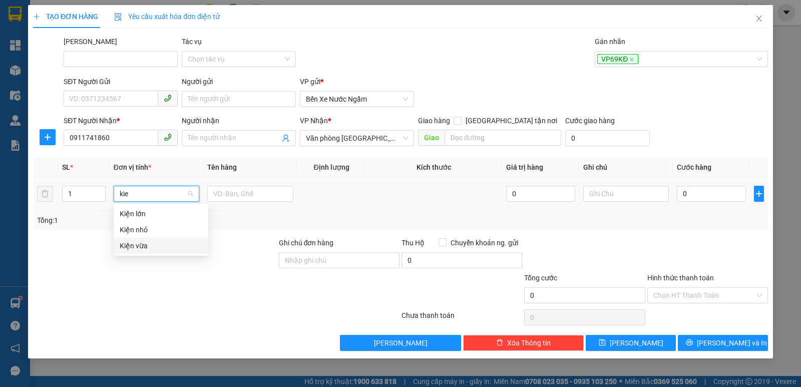
click at [138, 247] on div "Kiện vừa" at bounding box center [161, 245] width 83 height 11
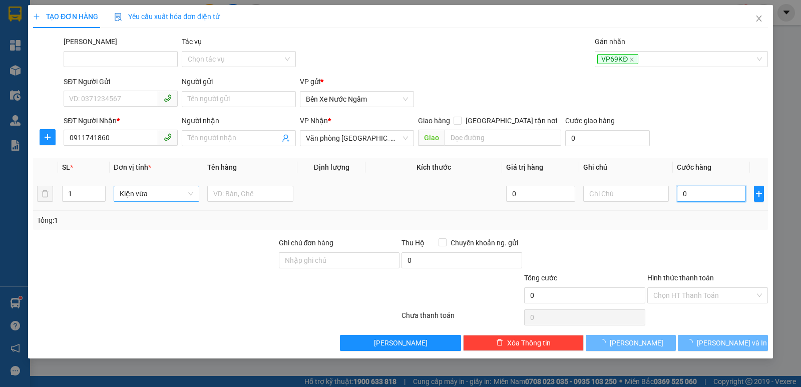
click at [703, 188] on input "0" at bounding box center [711, 194] width 69 height 16
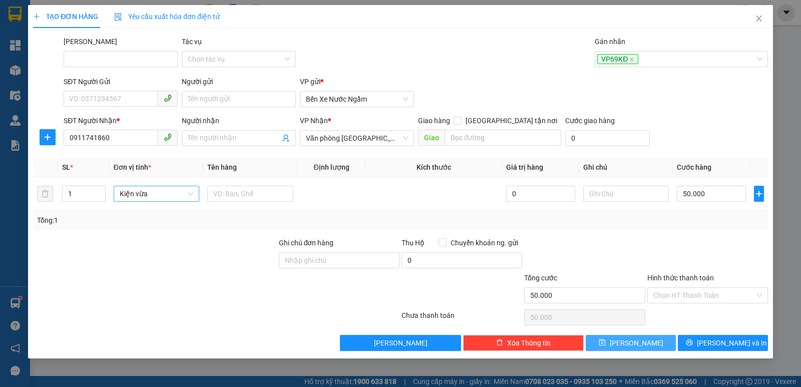
click at [618, 344] on button "[PERSON_NAME]" at bounding box center [631, 343] width 90 height 16
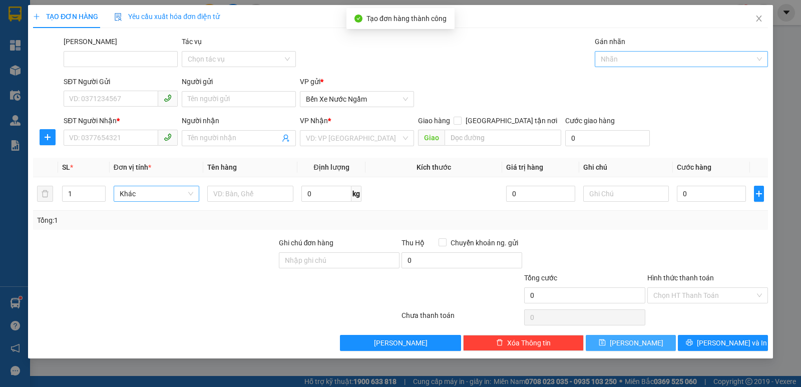
click at [614, 56] on div at bounding box center [676, 59] width 158 height 12
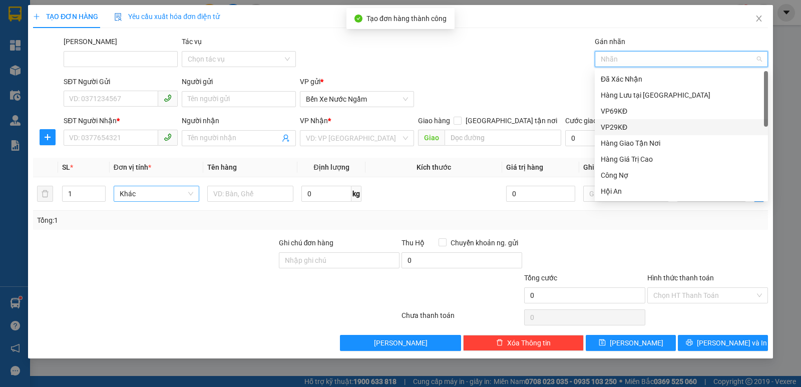
click at [618, 128] on div "VP29KĐ" at bounding box center [681, 127] width 161 height 11
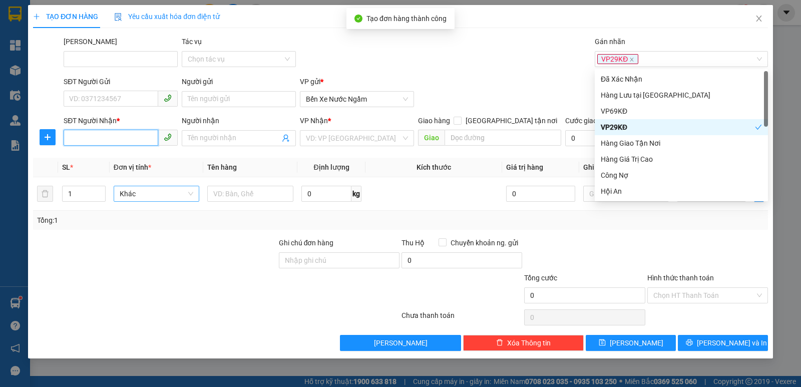
click at [103, 138] on input "SĐT Người Nhận *" at bounding box center [111, 138] width 95 height 16
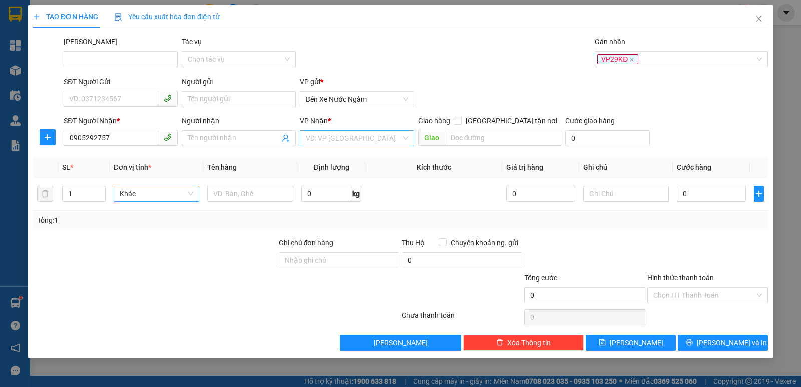
click at [356, 138] on input "search" at bounding box center [353, 138] width 95 height 15
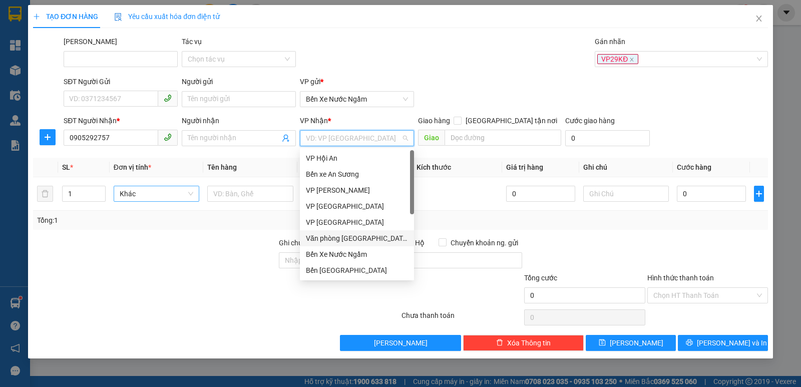
drag, startPoint x: 348, startPoint y: 237, endPoint x: 135, endPoint y: 186, distance: 219.2
click at [345, 238] on div "Văn phòng [GEOGRAPHIC_DATA]" at bounding box center [357, 238] width 102 height 11
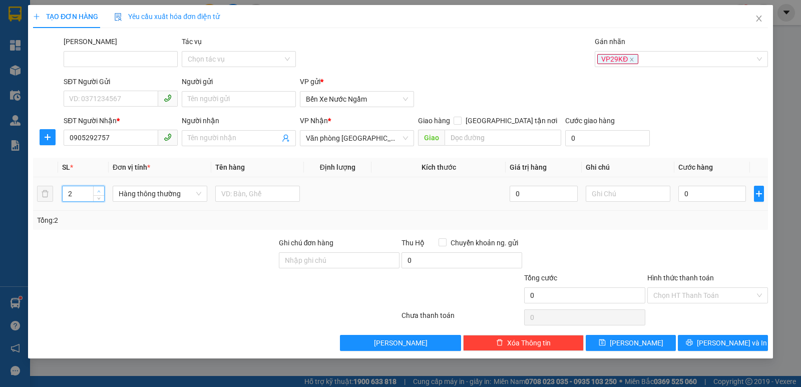
click at [101, 188] on span "up" at bounding box center [99, 191] width 6 height 6
click at [153, 190] on span "Hàng thông thường" at bounding box center [160, 193] width 83 height 15
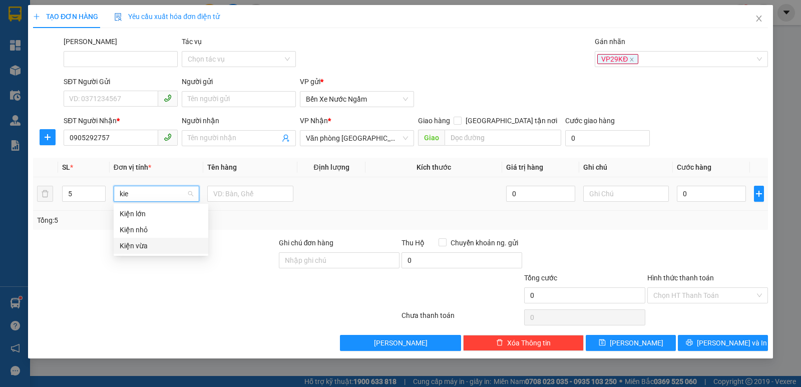
click at [131, 247] on div "Kiện vừa" at bounding box center [161, 245] width 83 height 11
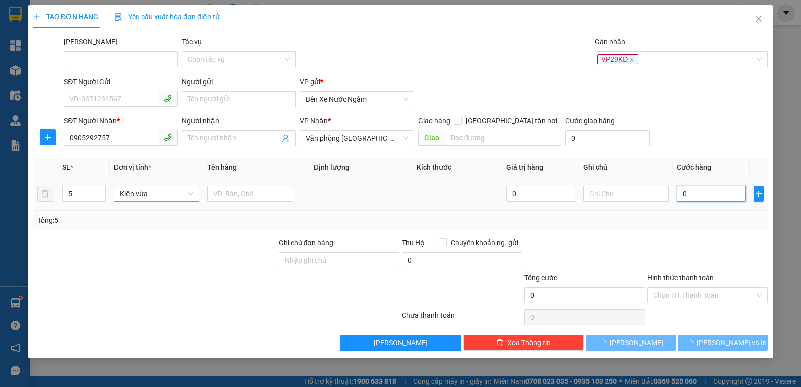
click at [696, 197] on input "0" at bounding box center [711, 194] width 69 height 16
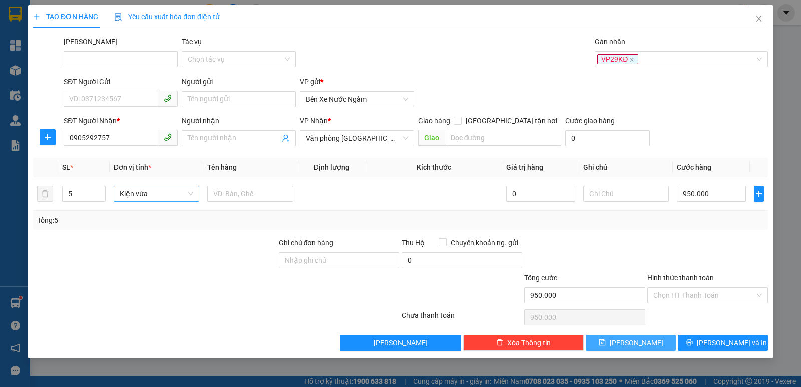
click at [605, 344] on icon "save" at bounding box center [602, 342] width 7 height 7
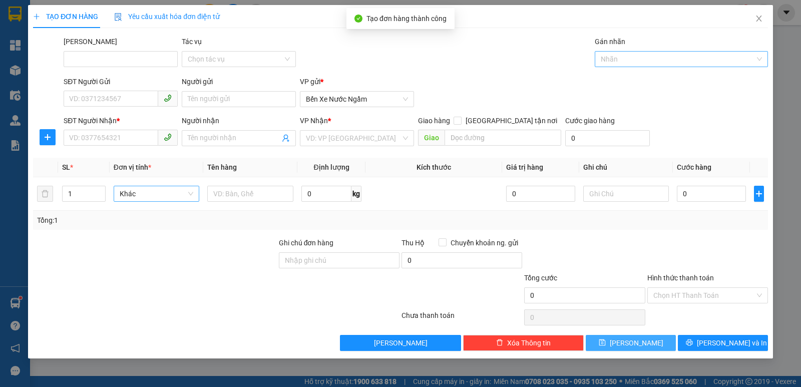
click at [634, 62] on div at bounding box center [676, 59] width 158 height 12
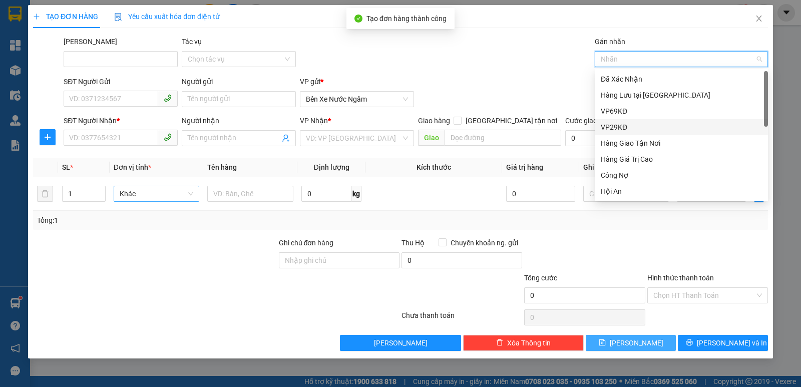
click at [621, 124] on div "VP29KĐ" at bounding box center [681, 127] width 161 height 11
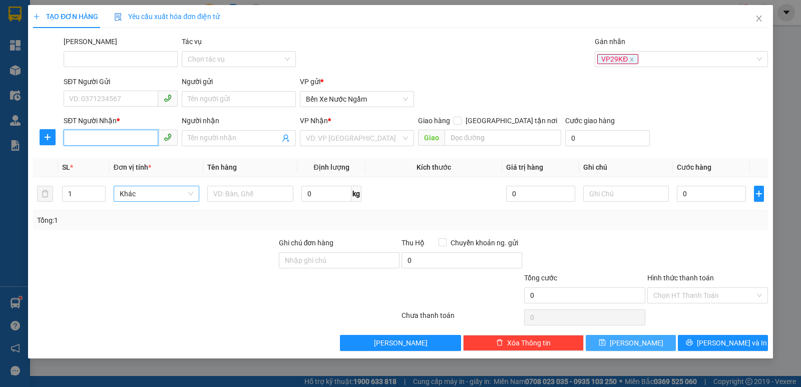
click at [97, 133] on input "SĐT Người Nhận *" at bounding box center [111, 138] width 95 height 16
click at [89, 155] on div "0866177370" at bounding box center [121, 158] width 102 height 11
click at [146, 194] on span "Hàng thông thường" at bounding box center [160, 193] width 83 height 15
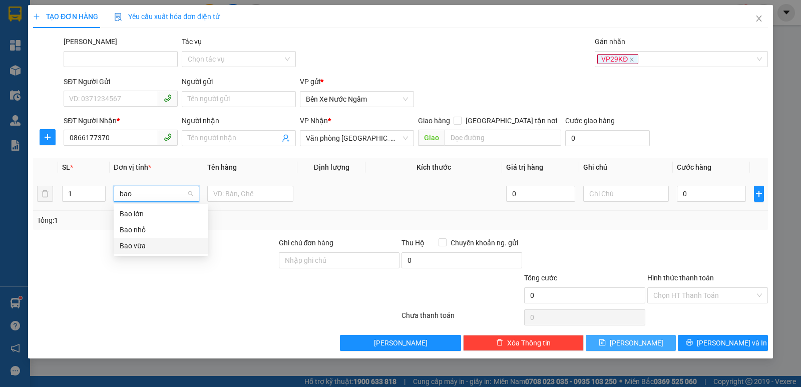
click at [132, 243] on div "Bao vừa" at bounding box center [161, 245] width 83 height 11
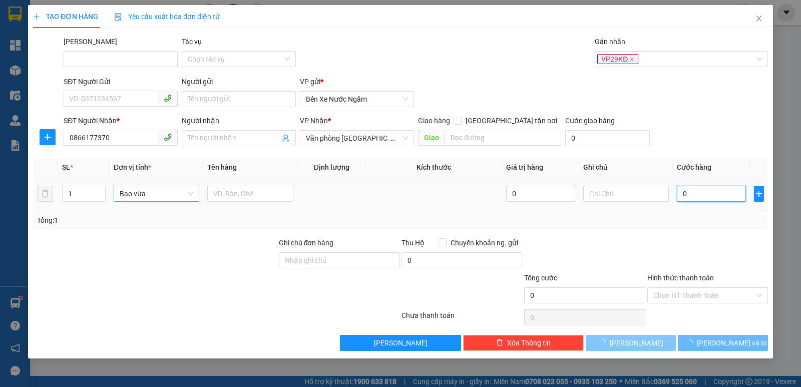
click at [700, 189] on input "0" at bounding box center [711, 194] width 69 height 16
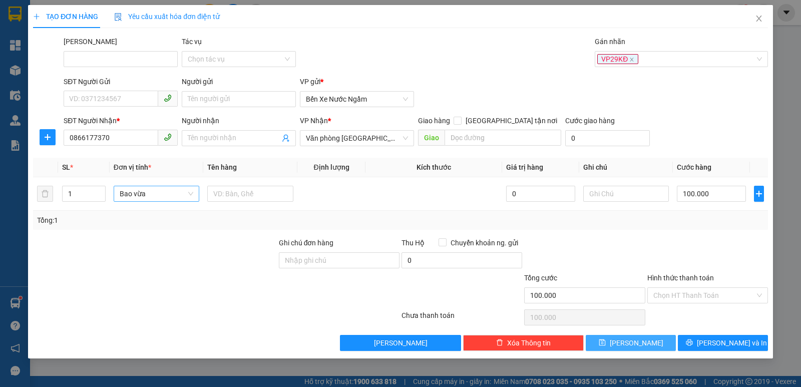
click at [606, 345] on icon "save" at bounding box center [602, 342] width 7 height 7
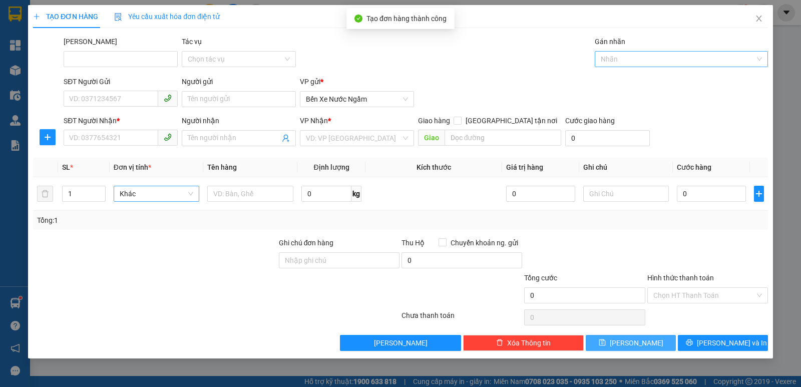
click at [615, 56] on div at bounding box center [676, 59] width 158 height 12
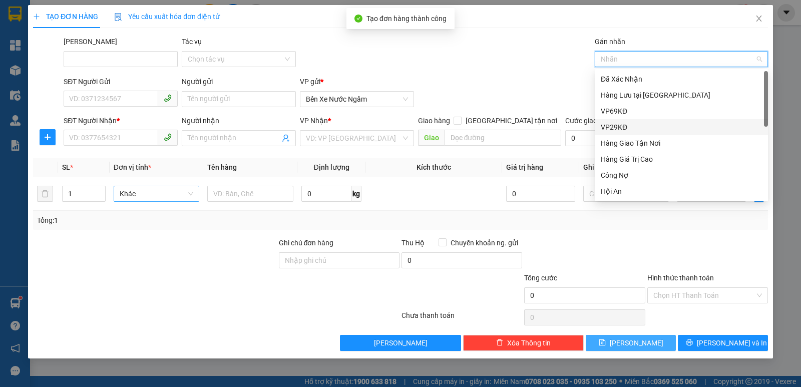
drag, startPoint x: 615, startPoint y: 123, endPoint x: 279, endPoint y: 130, distance: 335.5
click at [612, 124] on div "VP29KĐ" at bounding box center [681, 127] width 161 height 11
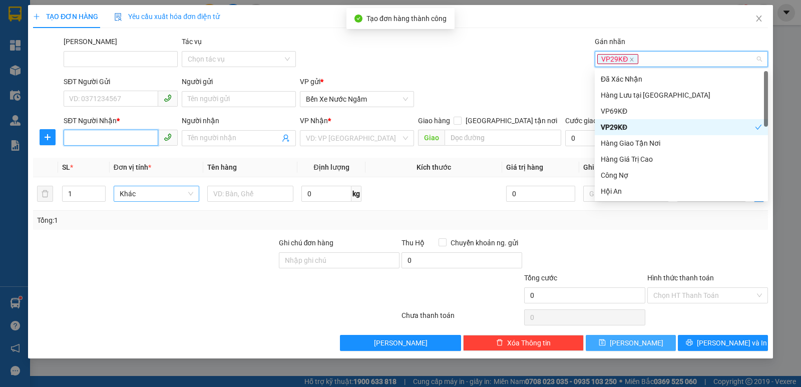
click at [85, 134] on input "SĐT Người Nhận *" at bounding box center [111, 138] width 95 height 16
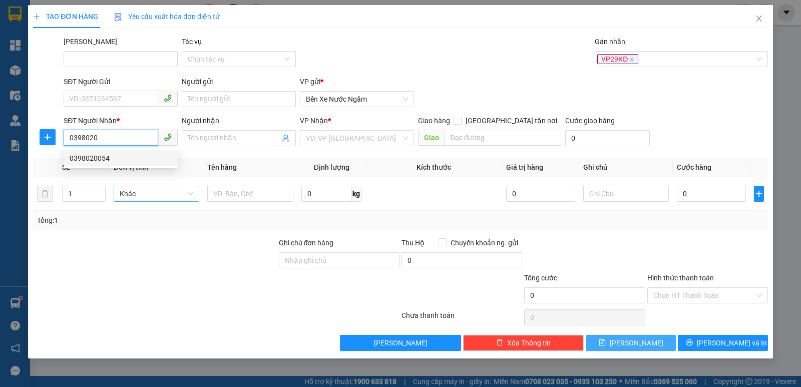
click at [83, 156] on div "0398020054" at bounding box center [121, 158] width 102 height 11
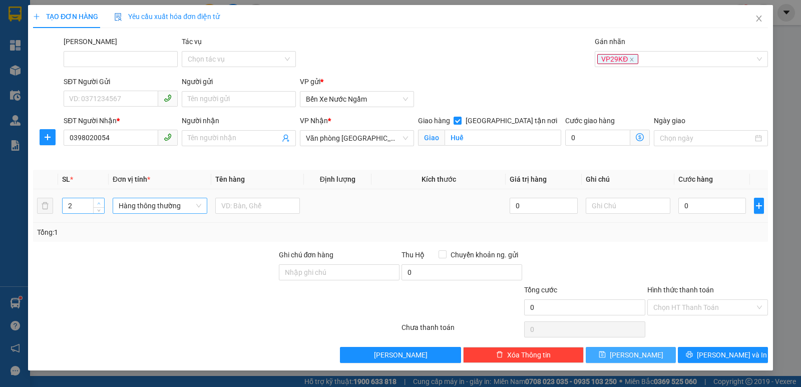
click at [101, 202] on span "up" at bounding box center [99, 203] width 6 height 6
click at [147, 202] on span "Hàng thông thường" at bounding box center [160, 205] width 83 height 15
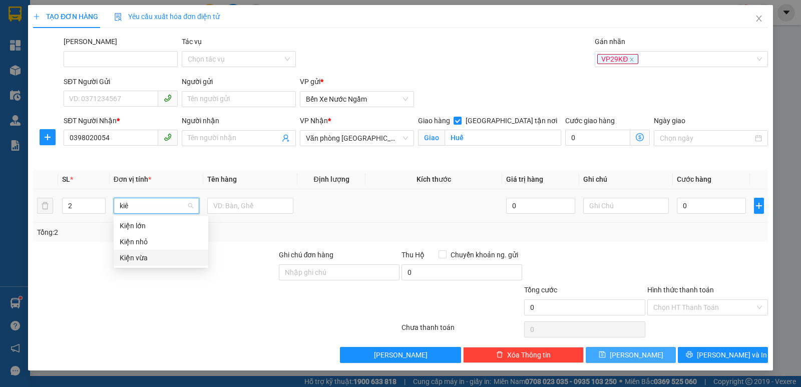
click at [144, 256] on div "Kiện vừa" at bounding box center [161, 257] width 83 height 11
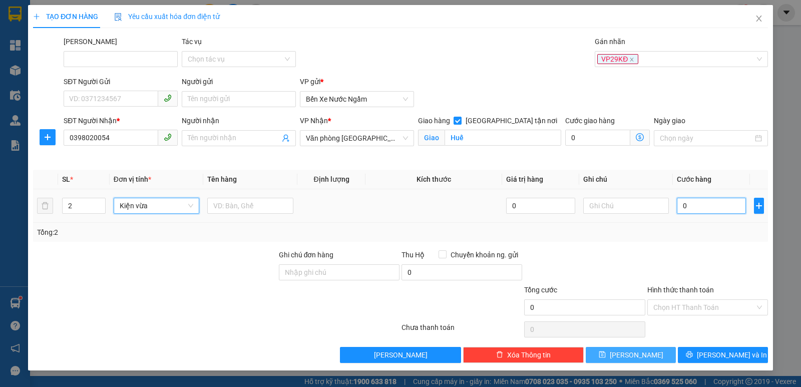
click at [714, 206] on input "0" at bounding box center [711, 206] width 69 height 16
click at [616, 354] on button "[PERSON_NAME]" at bounding box center [631, 355] width 90 height 16
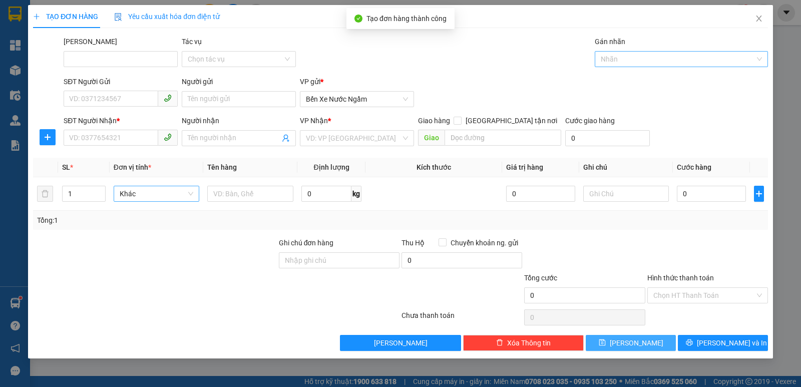
click at [619, 56] on div at bounding box center [676, 59] width 158 height 12
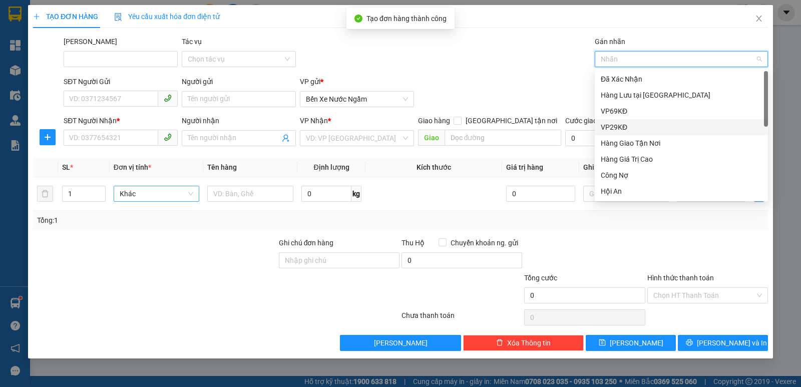
drag, startPoint x: 617, startPoint y: 125, endPoint x: 230, endPoint y: 129, distance: 387.5
click at [617, 125] on div "VP29KĐ" at bounding box center [681, 127] width 161 height 11
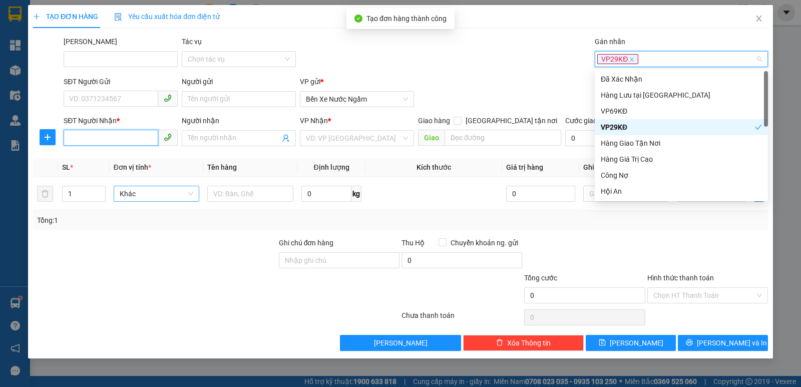
click at [80, 134] on input "SĐT Người Nhận *" at bounding box center [111, 138] width 95 height 16
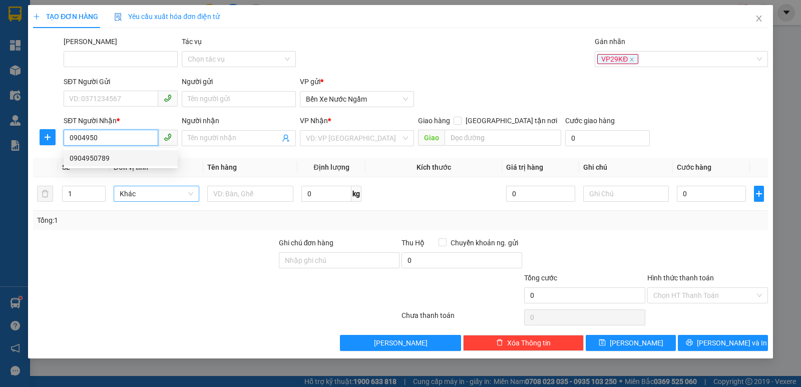
click at [92, 155] on div "0904950789" at bounding box center [121, 158] width 102 height 11
click at [127, 197] on span "Hàng thông thường" at bounding box center [160, 193] width 83 height 15
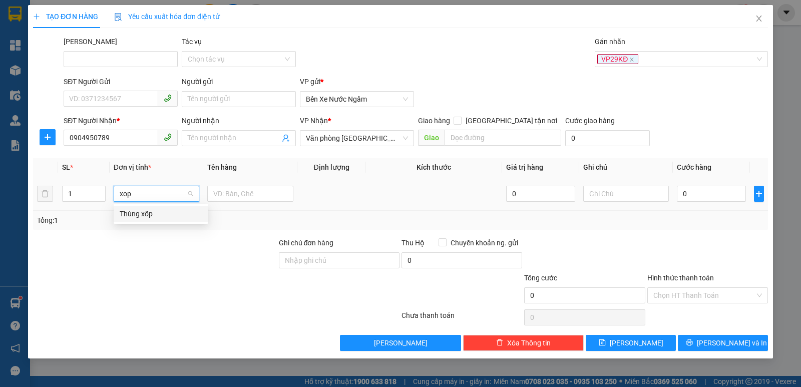
click at [143, 214] on div "Thùng xốp" at bounding box center [161, 213] width 83 height 11
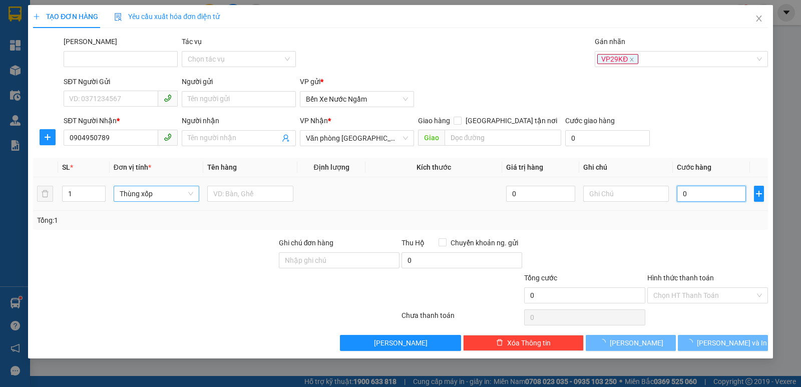
click at [712, 193] on input "0" at bounding box center [711, 194] width 69 height 16
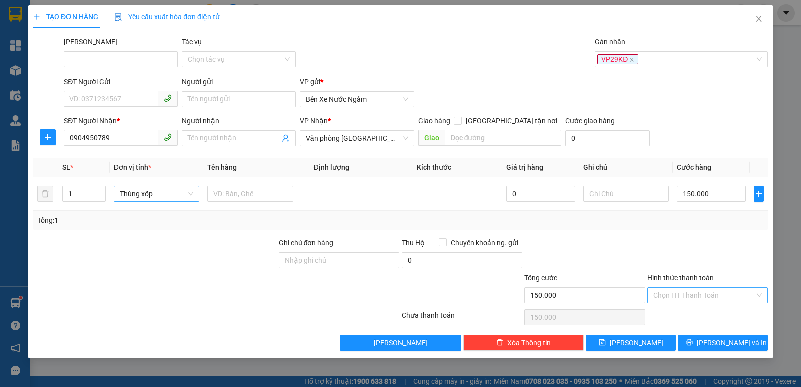
click at [673, 295] on input "Hình thức thanh toán" at bounding box center [704, 295] width 102 height 15
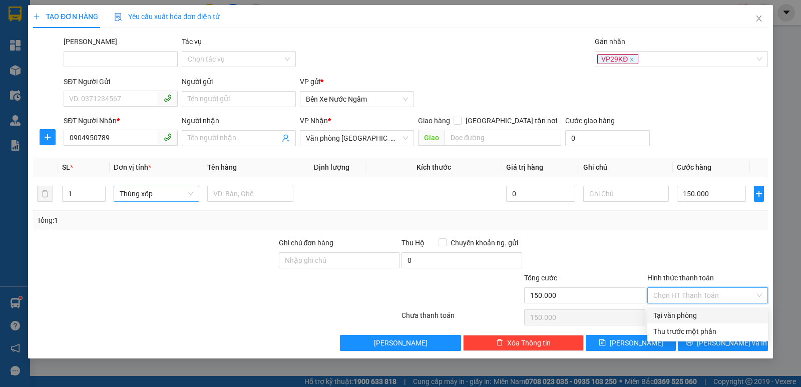
click at [675, 315] on div "Tại văn phòng" at bounding box center [707, 315] width 109 height 11
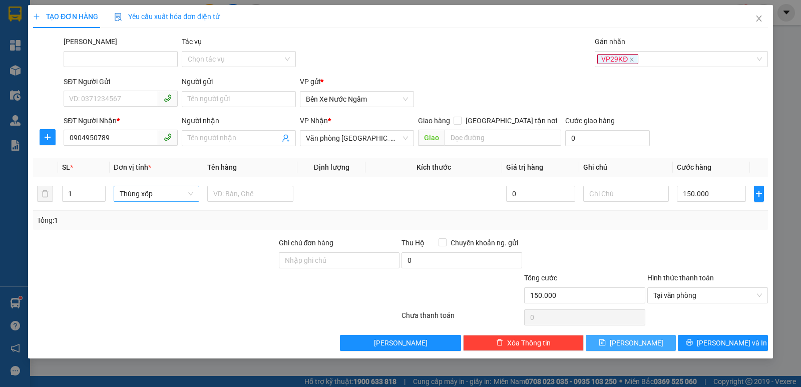
click at [633, 336] on button "[PERSON_NAME]" at bounding box center [631, 343] width 90 height 16
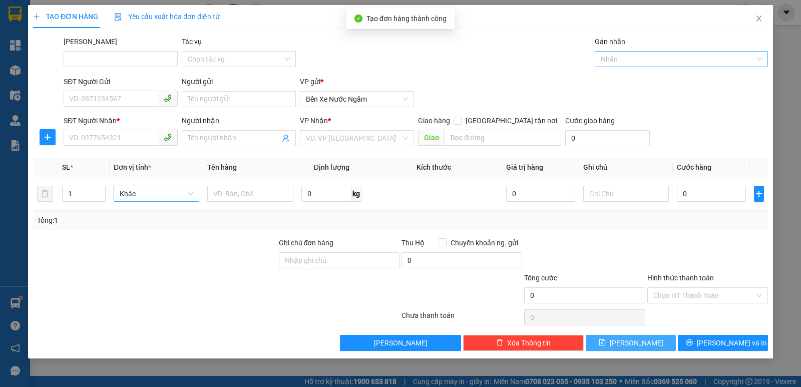
click at [611, 58] on div at bounding box center [676, 59] width 158 height 12
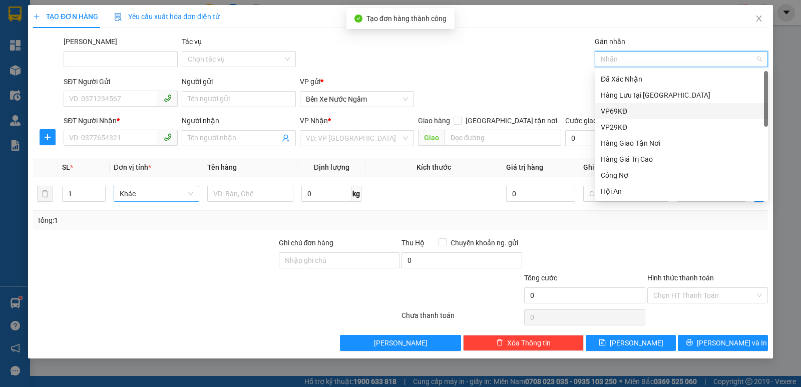
click at [622, 114] on div "VP69KĐ" at bounding box center [681, 111] width 161 height 11
click at [620, 115] on div "VP69KĐ" at bounding box center [678, 111] width 154 height 11
click at [614, 127] on div "VP29KĐ" at bounding box center [681, 127] width 161 height 11
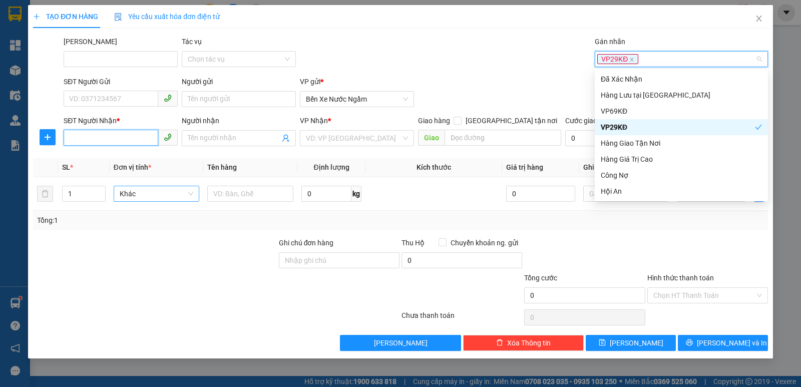
click at [97, 135] on input "SĐT Người Nhận *" at bounding box center [111, 138] width 95 height 16
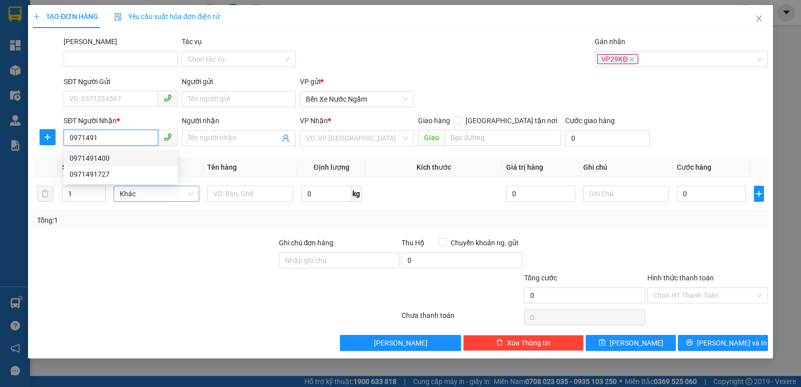
click at [99, 154] on div "0971491400" at bounding box center [121, 158] width 102 height 11
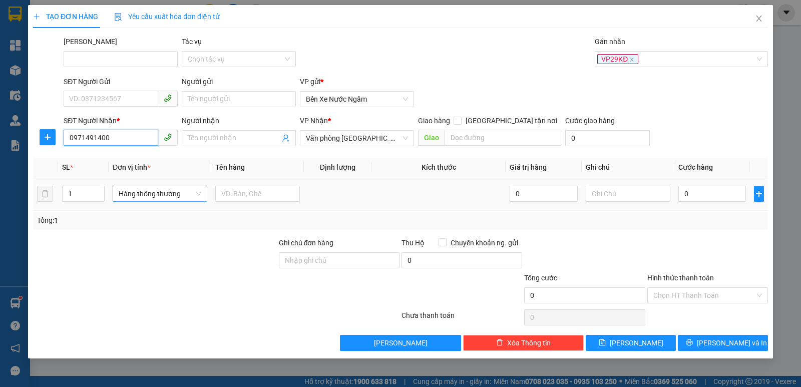
click at [141, 191] on span "Hàng thông thường" at bounding box center [160, 193] width 83 height 15
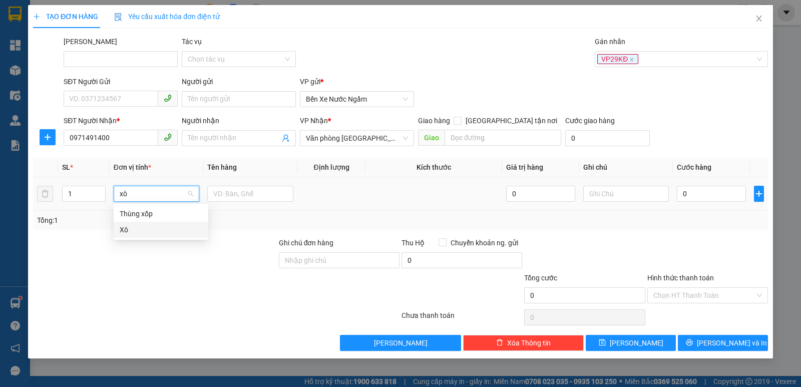
click at [123, 229] on div "Xô" at bounding box center [161, 229] width 83 height 11
click at [703, 200] on input "0" at bounding box center [711, 194] width 69 height 16
click at [632, 336] on button "[PERSON_NAME]" at bounding box center [631, 343] width 90 height 16
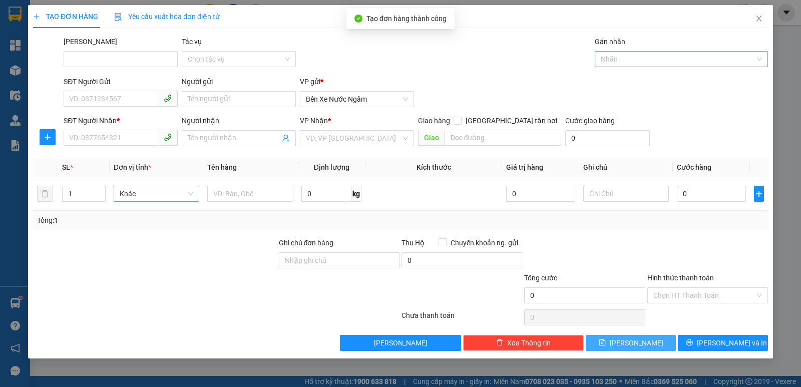
click at [618, 59] on div at bounding box center [676, 59] width 158 height 12
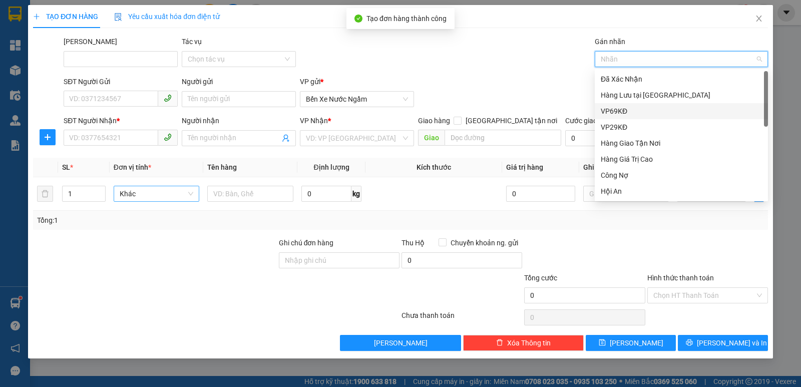
click at [622, 113] on div "VP69KĐ" at bounding box center [681, 111] width 161 height 11
click at [622, 113] on div "VP69KĐ" at bounding box center [678, 111] width 154 height 11
click at [613, 127] on div "VP29KĐ" at bounding box center [681, 127] width 161 height 11
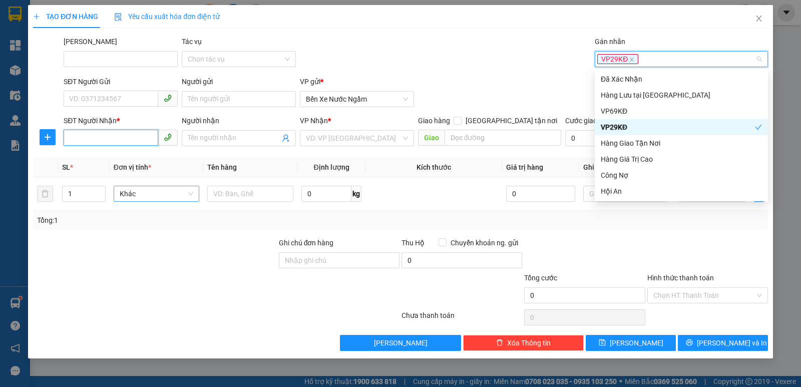
click at [79, 138] on input "SĐT Người Nhận *" at bounding box center [111, 138] width 95 height 16
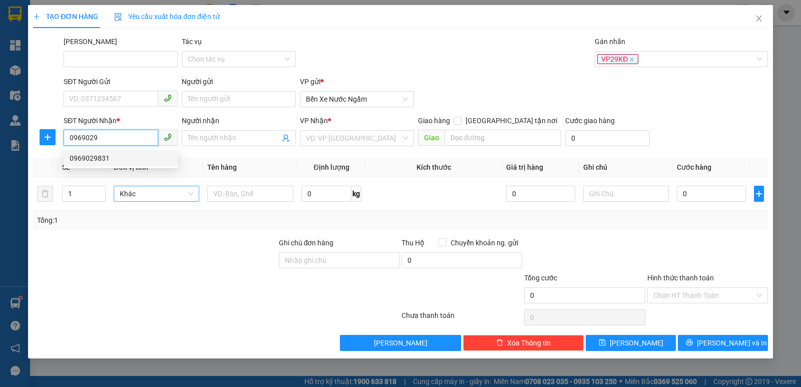
click at [93, 159] on div "0969029831" at bounding box center [121, 158] width 102 height 11
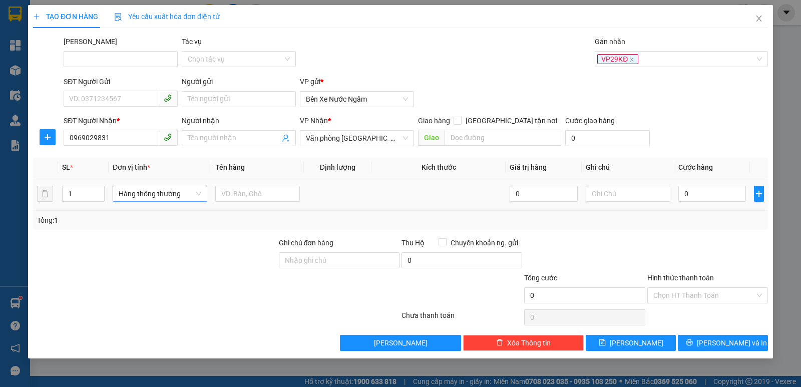
click at [111, 194] on td "Hàng thông thường" at bounding box center [160, 194] width 103 height 34
click at [125, 193] on span "Hàng thông thường" at bounding box center [160, 193] width 83 height 15
click at [136, 211] on div "Thùng xốp" at bounding box center [161, 213] width 83 height 11
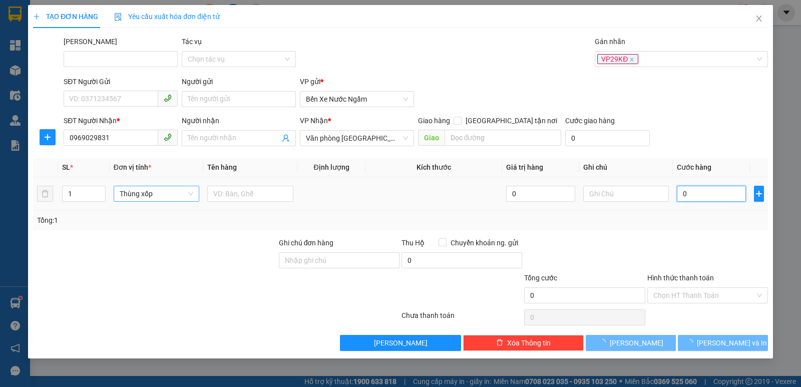
click at [707, 197] on input "0" at bounding box center [711, 194] width 69 height 16
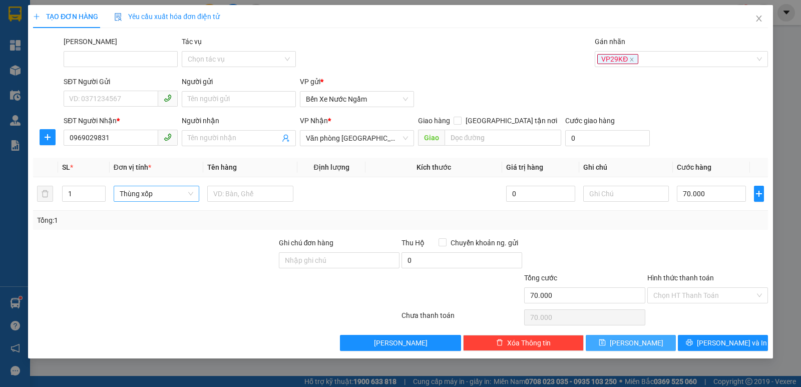
click at [606, 339] on icon "save" at bounding box center [602, 342] width 7 height 7
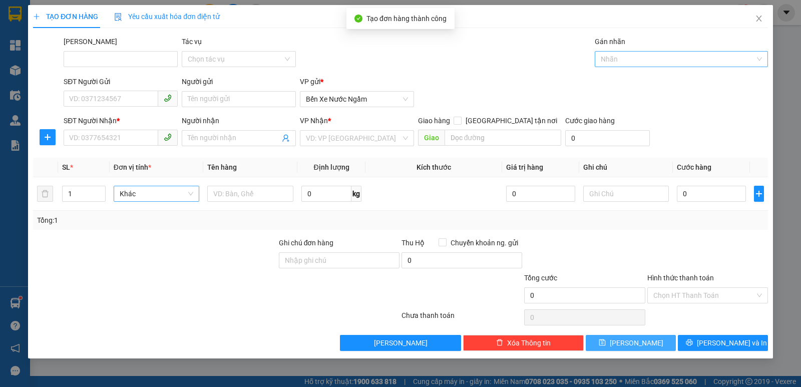
click at [627, 62] on div at bounding box center [676, 59] width 158 height 12
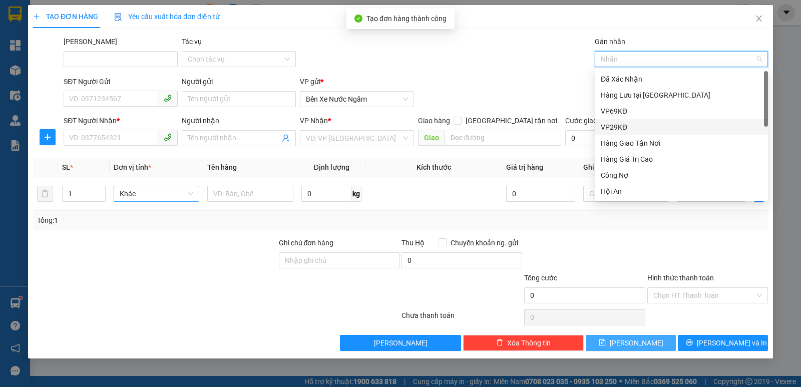
click at [619, 127] on div "VP29KĐ" at bounding box center [681, 127] width 161 height 11
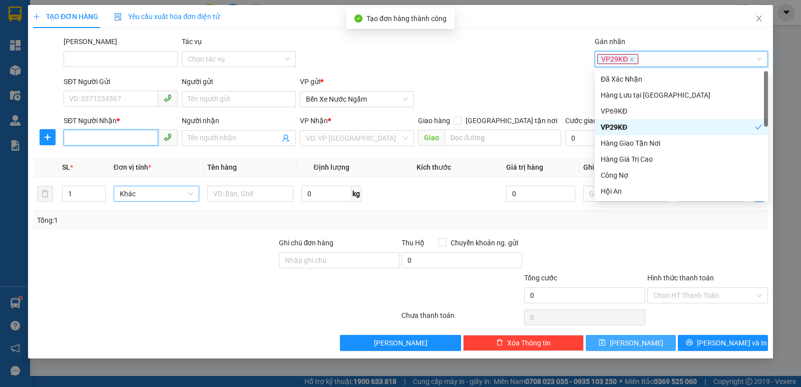
click at [79, 137] on input "SĐT Người Nhận *" at bounding box center [111, 138] width 95 height 16
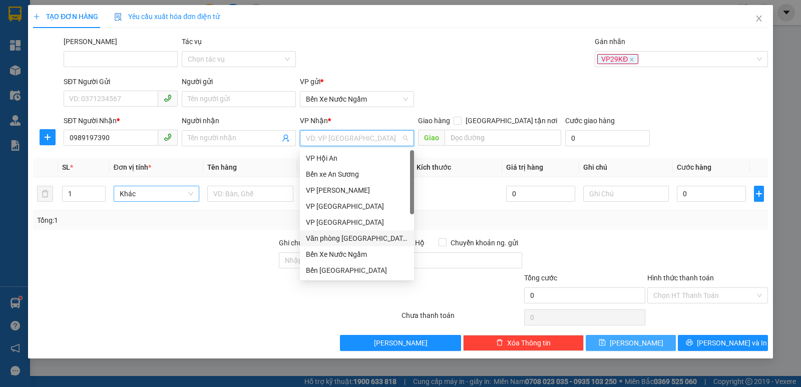
click at [346, 140] on input "search" at bounding box center [353, 138] width 95 height 15
click at [340, 239] on div "Văn phòng [GEOGRAPHIC_DATA]" at bounding box center [357, 238] width 102 height 11
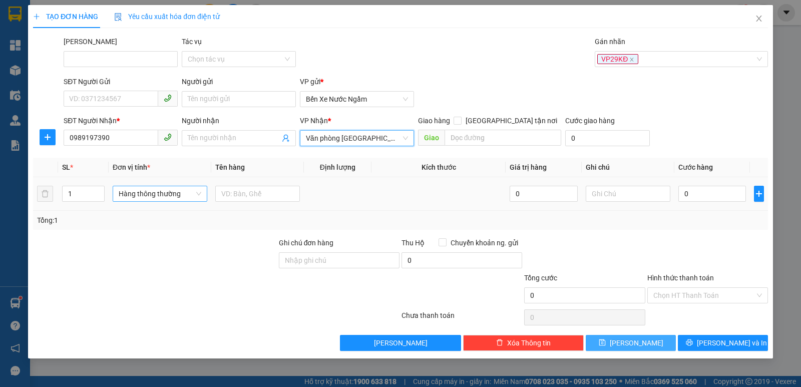
click at [136, 192] on span "Hàng thông thường" at bounding box center [160, 193] width 83 height 15
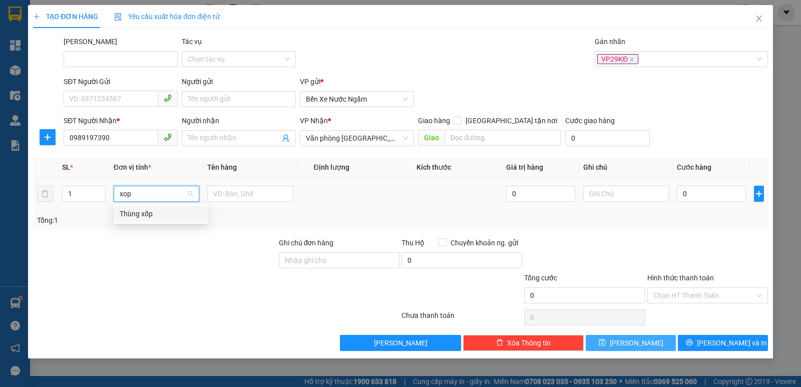
click at [135, 211] on div "Thùng xốp" at bounding box center [161, 213] width 83 height 11
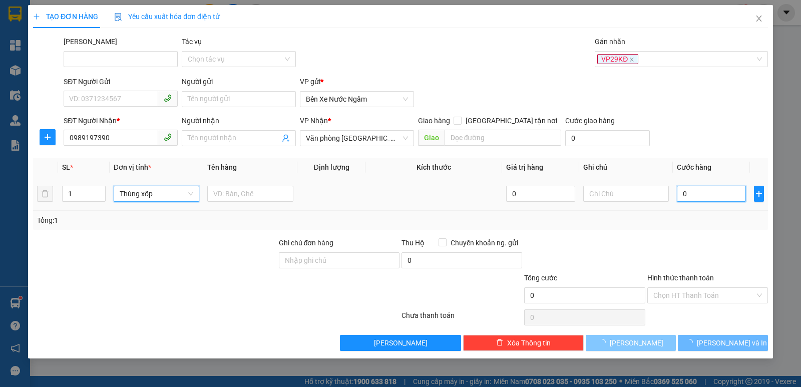
click at [686, 194] on input "0" at bounding box center [711, 194] width 69 height 16
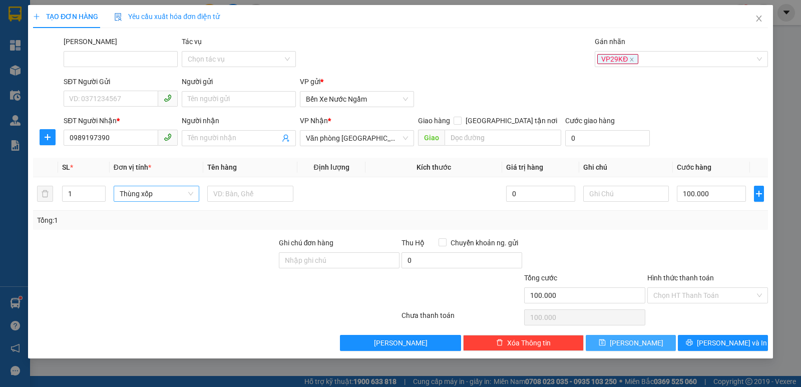
click at [640, 346] on span "[PERSON_NAME]" at bounding box center [637, 342] width 54 height 11
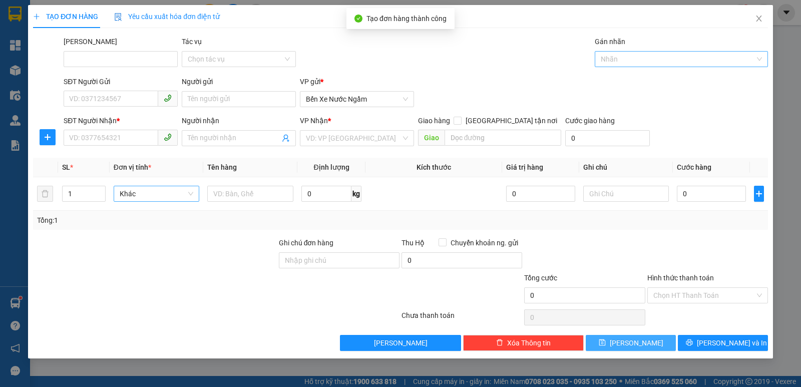
click at [621, 57] on div at bounding box center [676, 59] width 158 height 12
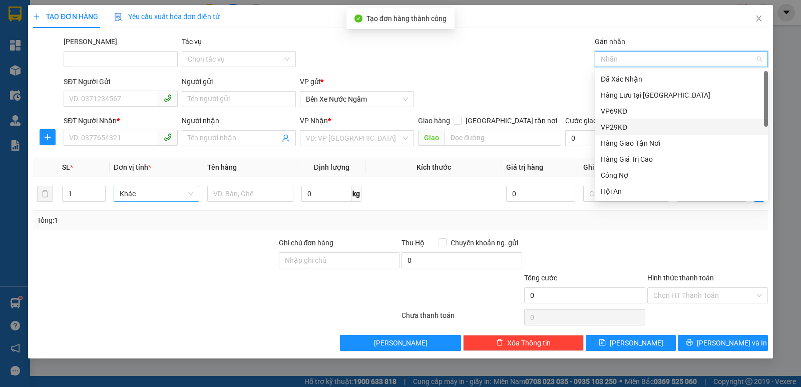
click at [618, 124] on div "VP29KĐ" at bounding box center [681, 127] width 161 height 11
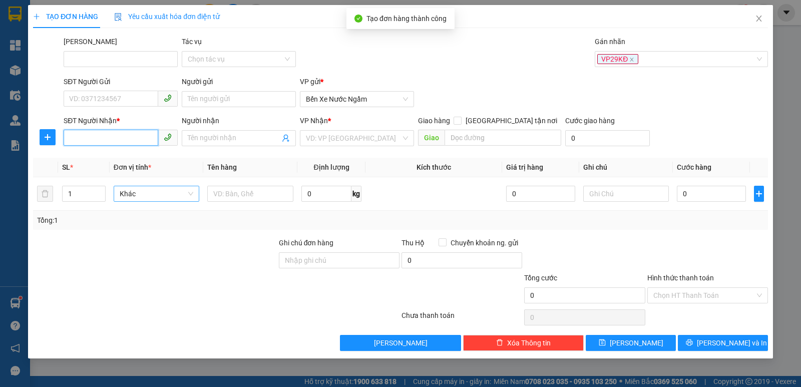
click at [95, 139] on input "SĐT Người Nhận *" at bounding box center [111, 138] width 95 height 16
click at [97, 158] on div "0909357228" at bounding box center [121, 158] width 102 height 11
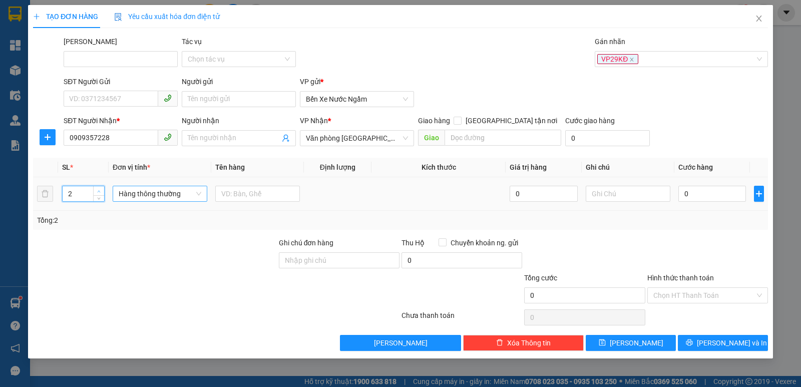
click at [99, 190] on icon "up" at bounding box center [99, 192] width 4 height 4
click at [141, 194] on span "Hàng thông thường" at bounding box center [160, 193] width 83 height 15
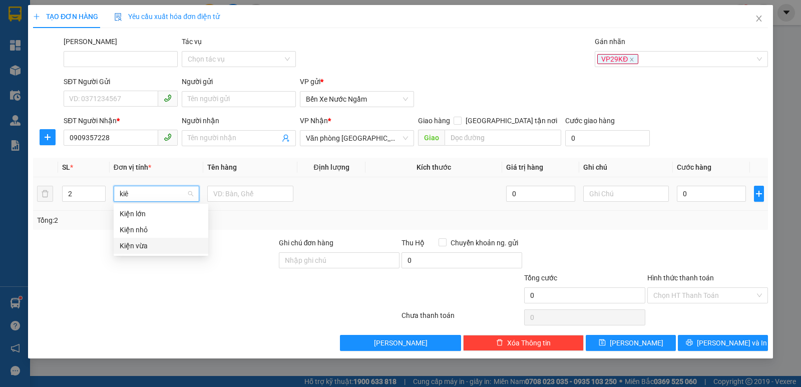
click at [138, 245] on div "Kiện vừa" at bounding box center [161, 245] width 83 height 11
click at [716, 198] on input "0" at bounding box center [711, 194] width 69 height 16
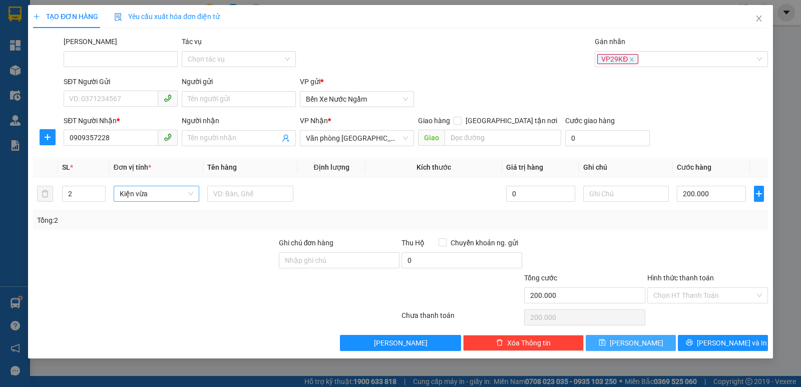
click at [612, 341] on button "[PERSON_NAME]" at bounding box center [631, 343] width 90 height 16
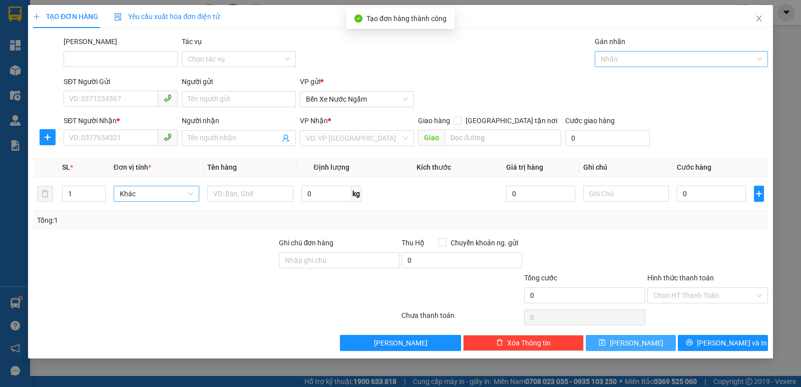
click at [612, 62] on div at bounding box center [676, 59] width 158 height 12
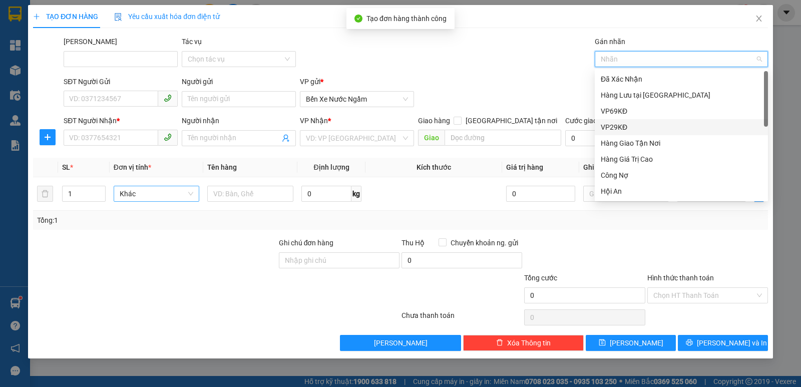
click at [617, 124] on div "VP29KĐ" at bounding box center [681, 127] width 161 height 11
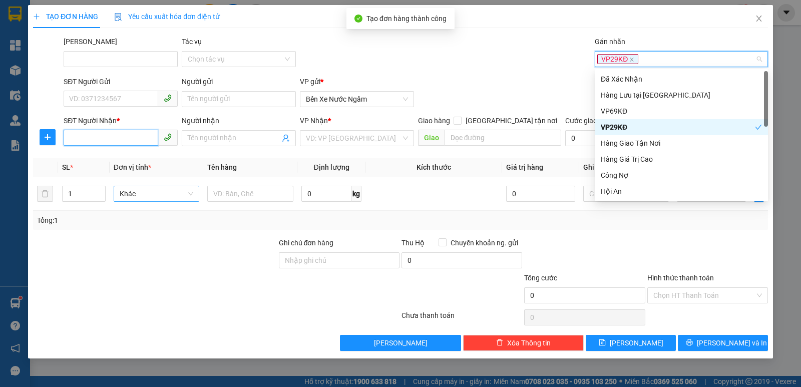
click at [73, 140] on input "SĐT Người Nhận *" at bounding box center [111, 138] width 95 height 16
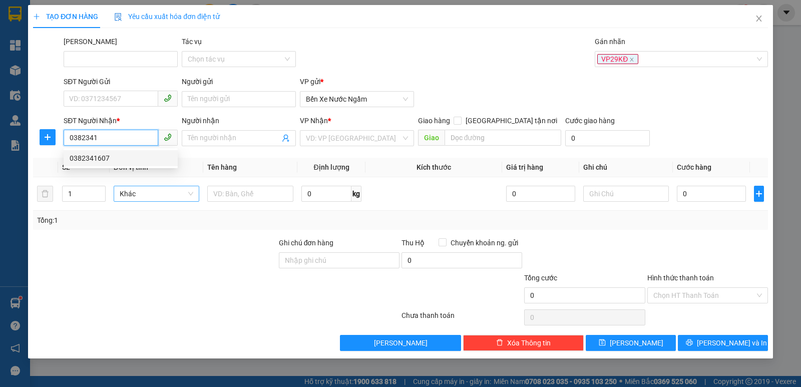
click at [102, 158] on div "0382341607" at bounding box center [121, 158] width 102 height 11
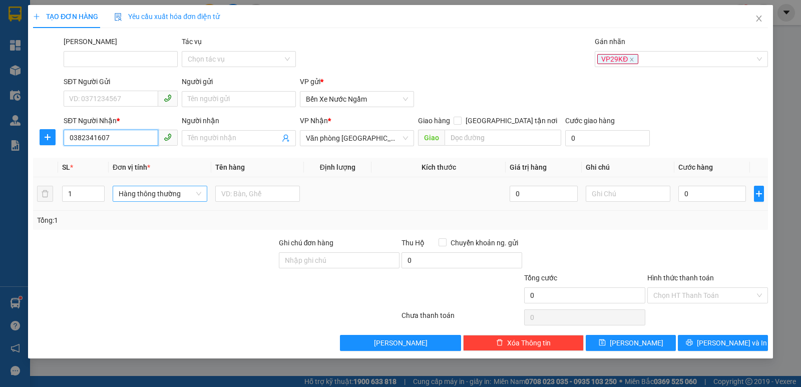
click at [148, 195] on span "Hàng thông thường" at bounding box center [160, 193] width 83 height 15
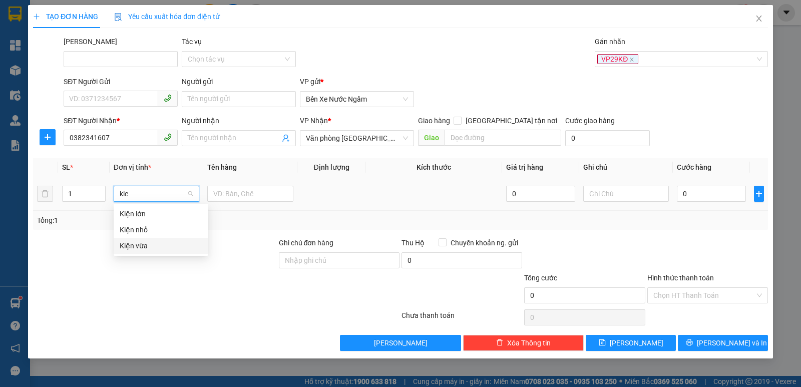
click at [140, 248] on div "Kiện vừa" at bounding box center [161, 245] width 83 height 11
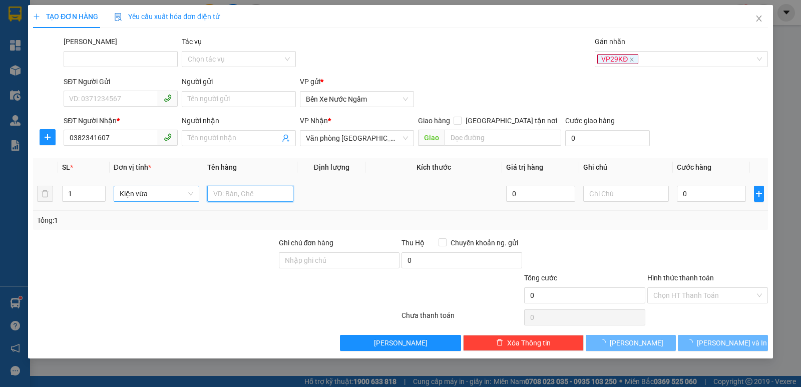
click at [251, 196] on input "text" at bounding box center [250, 194] width 86 height 16
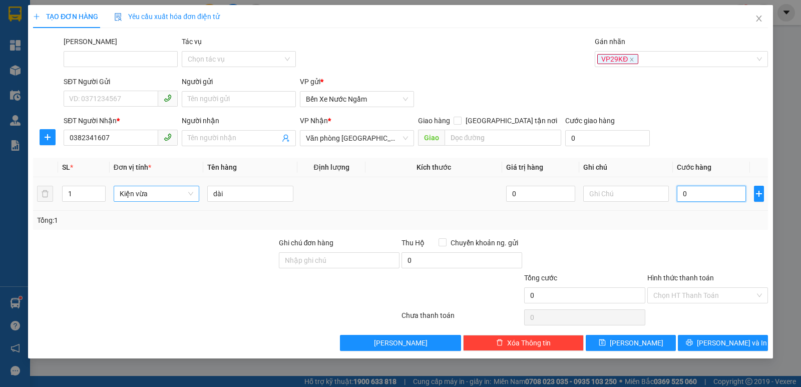
click at [692, 195] on input "0" at bounding box center [711, 194] width 69 height 16
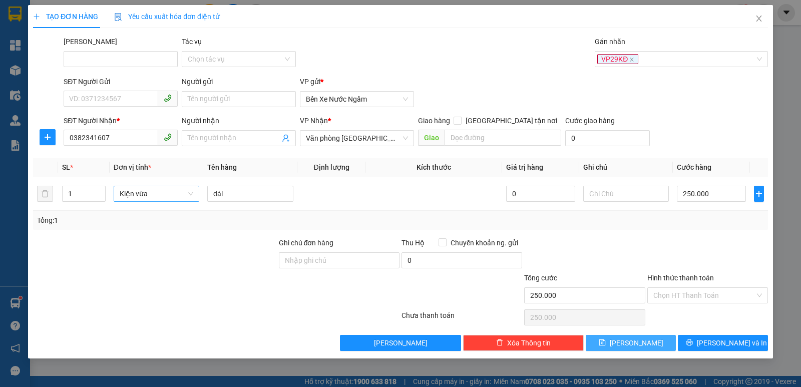
click at [606, 340] on icon "save" at bounding box center [602, 342] width 7 height 7
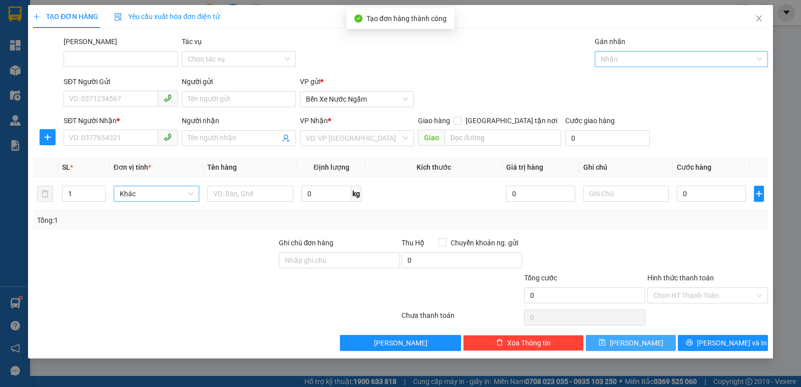
click at [612, 56] on div at bounding box center [676, 59] width 158 height 12
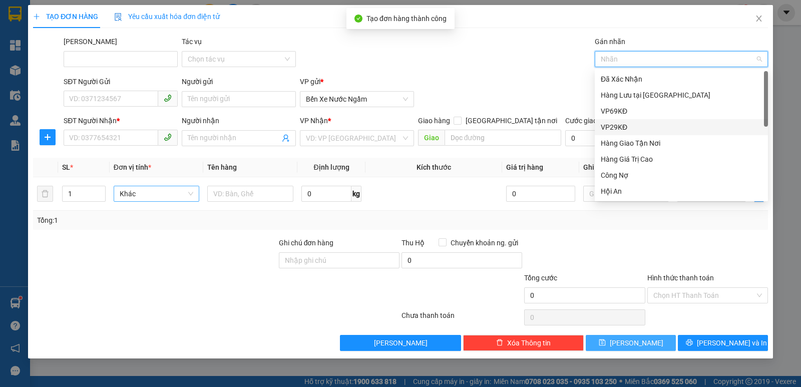
click at [615, 126] on div "VP29KĐ" at bounding box center [681, 127] width 161 height 11
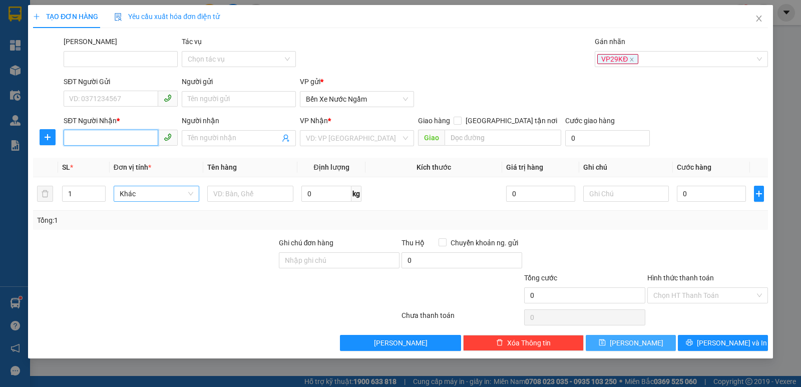
click at [99, 131] on input "SĐT Người Nhận *" at bounding box center [111, 138] width 95 height 16
click at [340, 135] on input "search" at bounding box center [353, 138] width 95 height 15
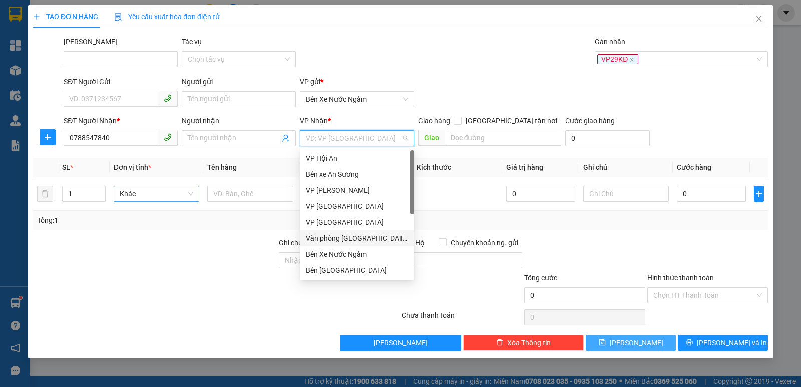
drag, startPoint x: 354, startPoint y: 237, endPoint x: 137, endPoint y: 190, distance: 222.7
click at [353, 237] on div "Văn phòng [GEOGRAPHIC_DATA]" at bounding box center [357, 238] width 102 height 11
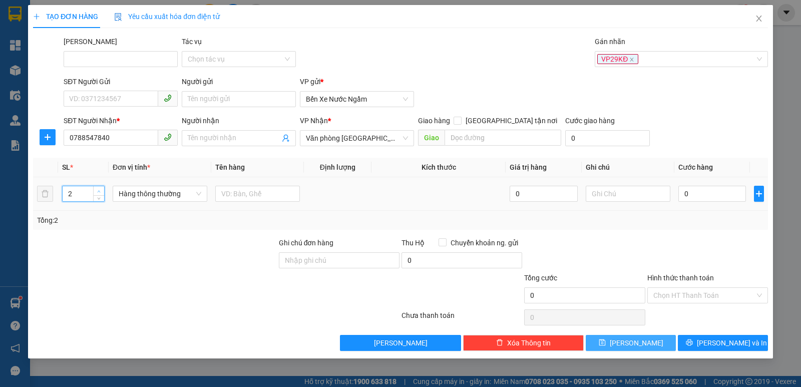
click at [99, 190] on icon "up" at bounding box center [99, 191] width 3 height 2
click at [129, 190] on span "Hàng thông thường" at bounding box center [160, 193] width 83 height 15
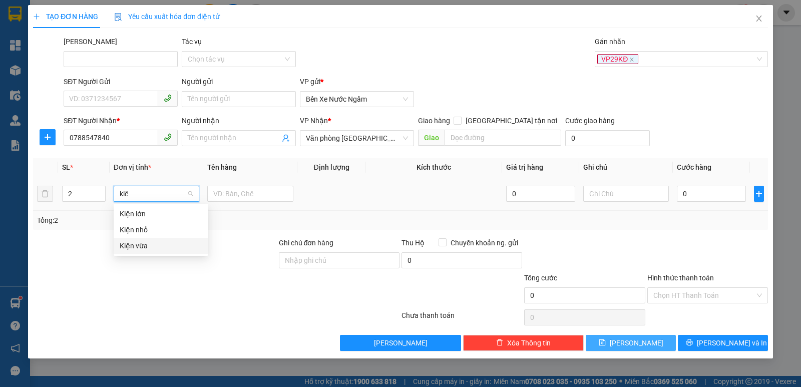
click at [141, 244] on div "Kiện vừa" at bounding box center [161, 245] width 83 height 11
click at [709, 190] on input "0" at bounding box center [711, 194] width 69 height 16
click at [630, 345] on span "[PERSON_NAME]" at bounding box center [637, 342] width 54 height 11
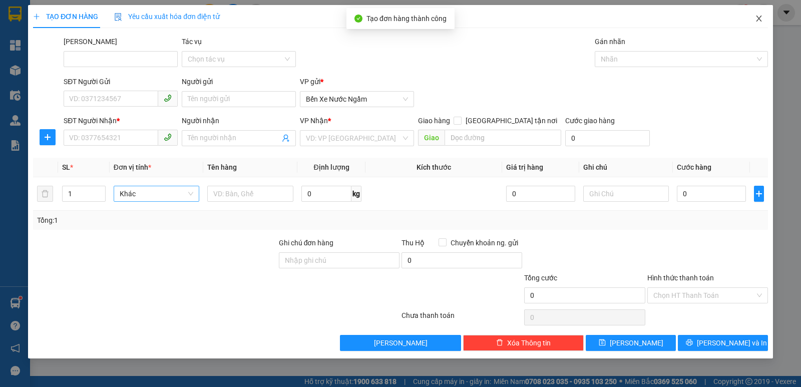
click at [756, 18] on icon "close" at bounding box center [759, 19] width 8 height 8
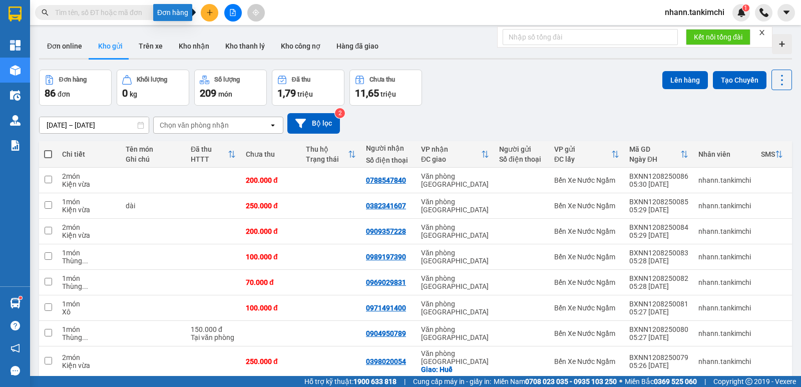
click at [208, 12] on icon "plus" at bounding box center [209, 12] width 7 height 7
click at [231, 39] on div "Tạo đơn hàng" at bounding box center [249, 37] width 44 height 11
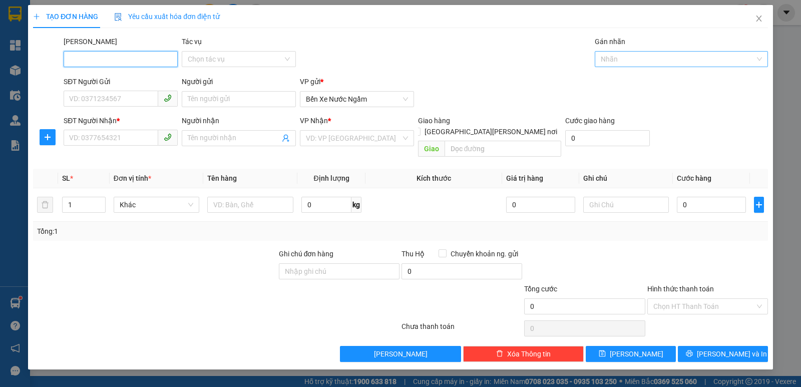
click at [630, 61] on div at bounding box center [676, 59] width 158 height 12
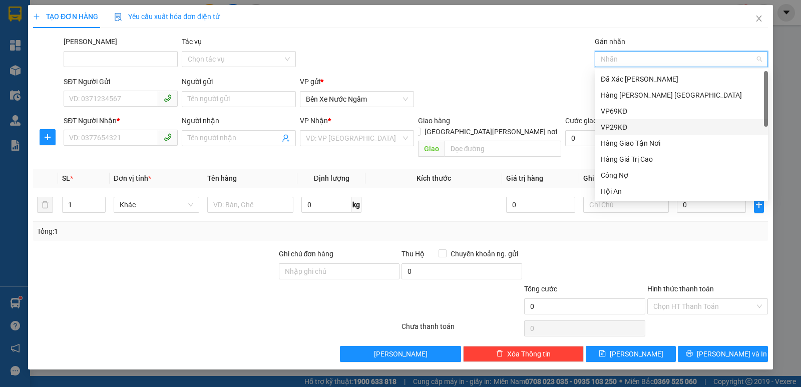
scroll to position [200, 0]
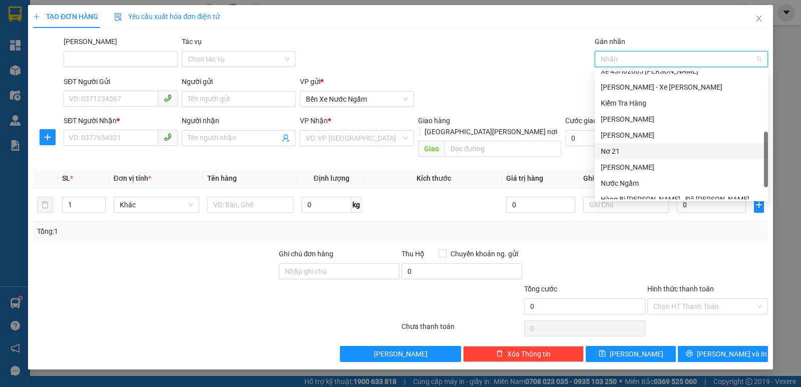
click at [609, 151] on div "Nơ 21" at bounding box center [681, 151] width 161 height 11
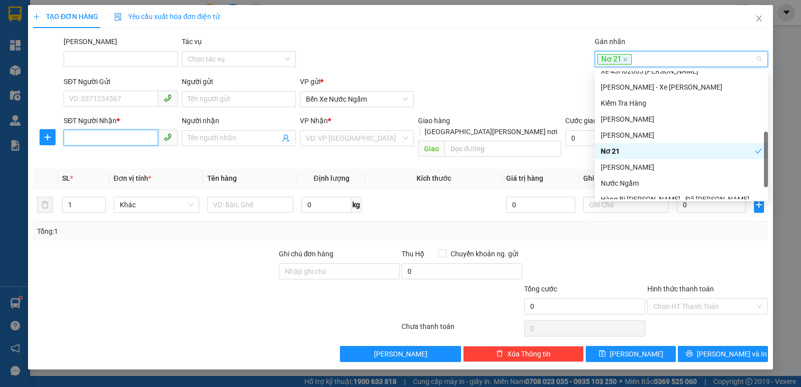
click at [74, 138] on input "SĐT Người Nhận *" at bounding box center [111, 138] width 95 height 16
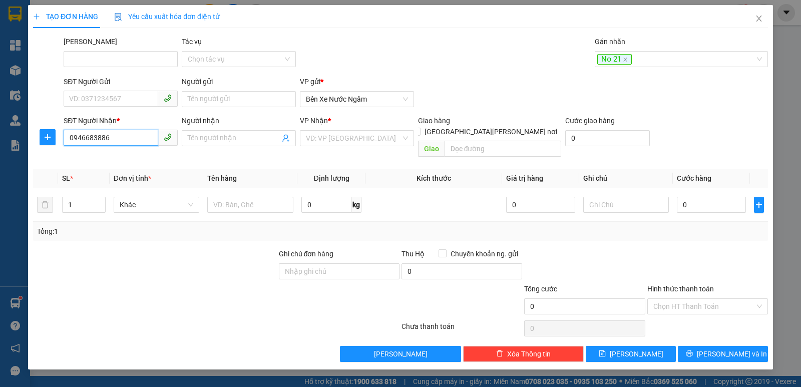
type input "0946683886"
click at [348, 147] on div "VP Nhận * VD: VP Sài Gòn" at bounding box center [357, 132] width 114 height 35
click at [351, 141] on input "search" at bounding box center [353, 138] width 95 height 15
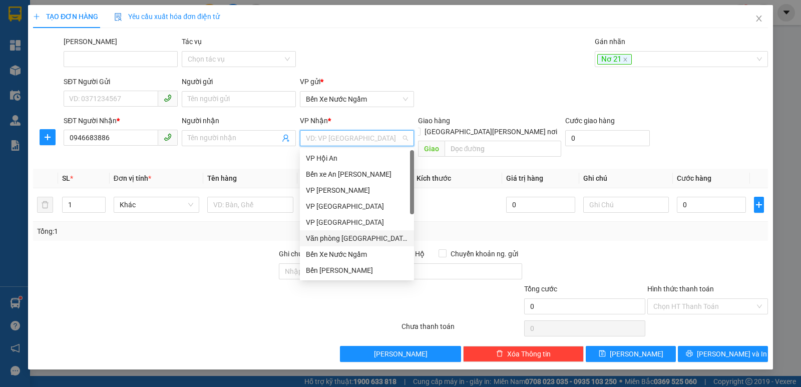
click at [353, 236] on div "Văn phòng [GEOGRAPHIC_DATA]" at bounding box center [357, 238] width 102 height 11
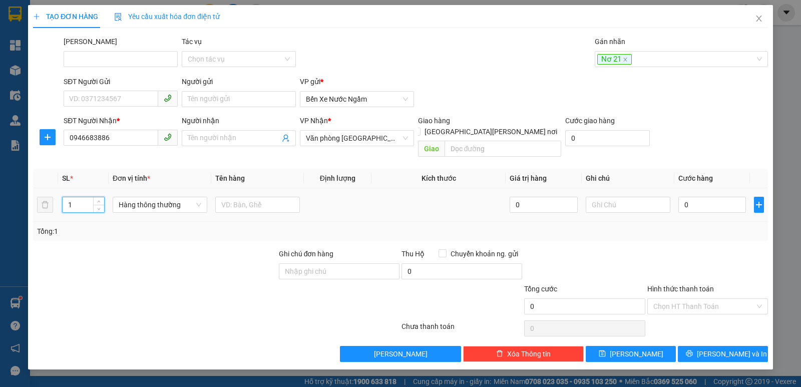
click at [79, 197] on input "1" at bounding box center [84, 204] width 42 height 15
click at [155, 197] on span "Hàng thông thường" at bounding box center [160, 204] width 83 height 15
type input "5"
type input "bo"
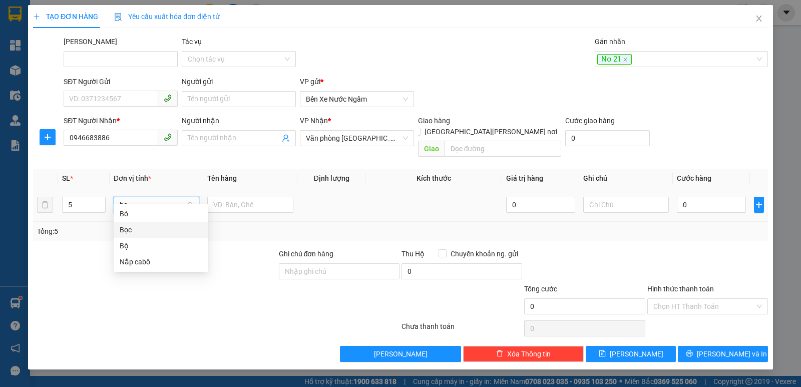
click at [127, 228] on div "Bọc" at bounding box center [161, 229] width 83 height 11
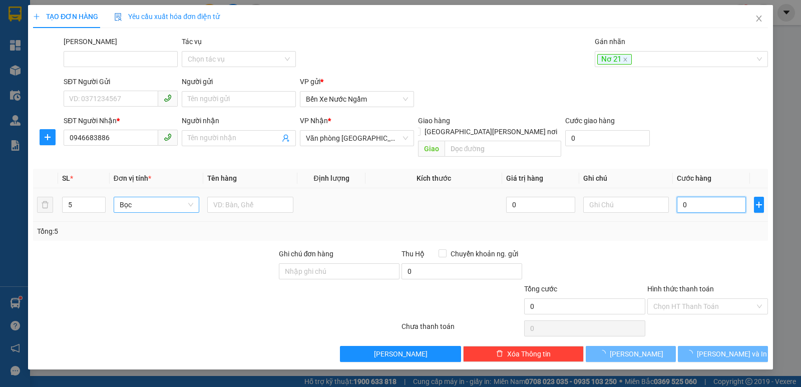
click at [708, 197] on input "0" at bounding box center [711, 205] width 69 height 16
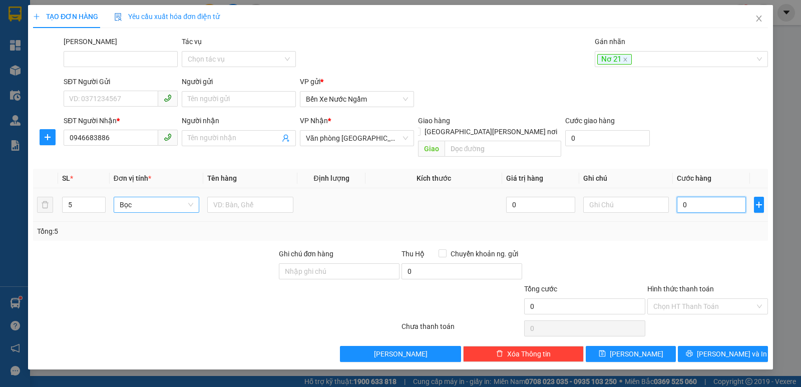
type input "5"
type input "50"
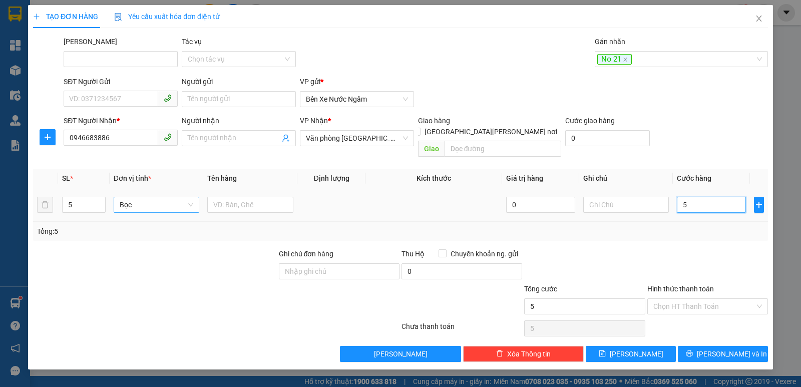
type input "50"
type input "500"
type input "500.000"
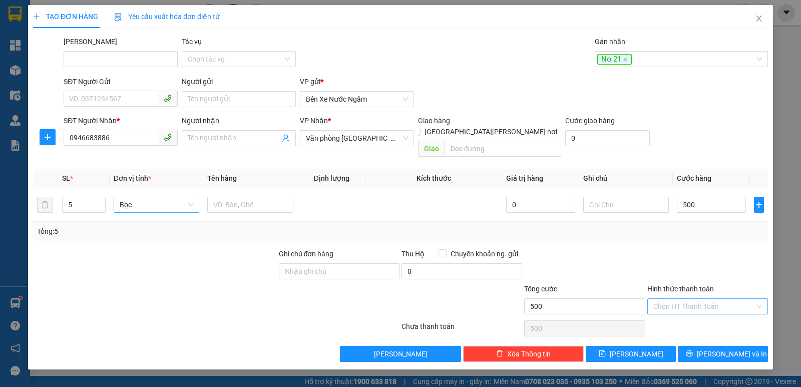
type input "500.000"
click at [681, 299] on input "Hình thức thanh toán" at bounding box center [704, 306] width 102 height 15
click at [678, 315] on div "Tại văn phòng" at bounding box center [707, 315] width 109 height 11
type input "0"
click at [619, 346] on button "[PERSON_NAME]" at bounding box center [631, 354] width 90 height 16
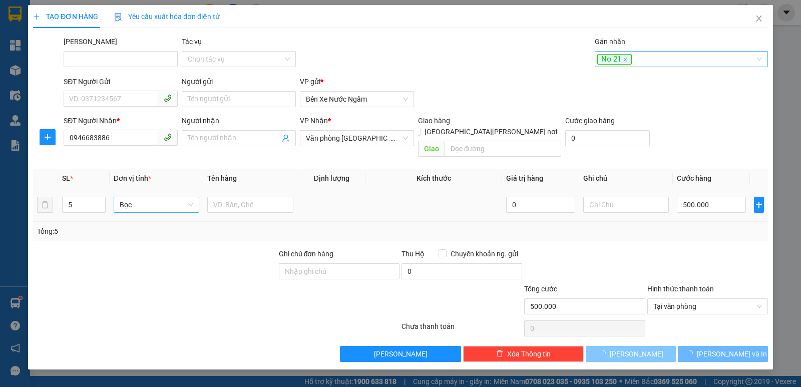
type input "1"
type input "0"
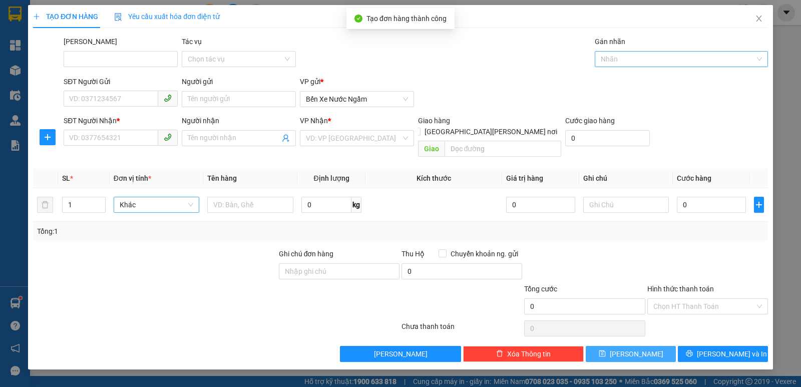
click at [624, 59] on div at bounding box center [676, 59] width 158 height 12
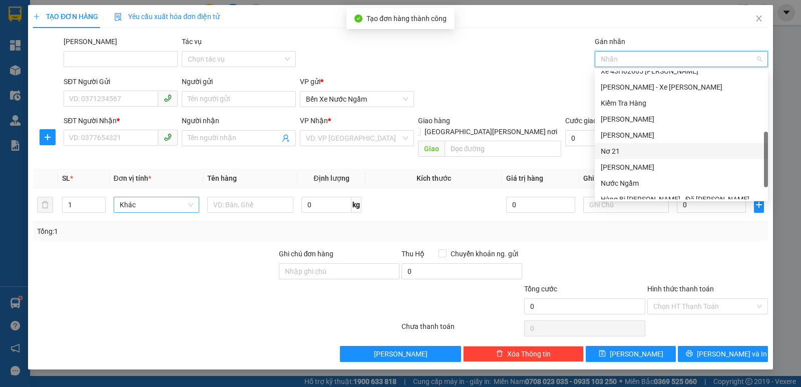
click at [610, 151] on div "Nơ 21" at bounding box center [681, 151] width 161 height 11
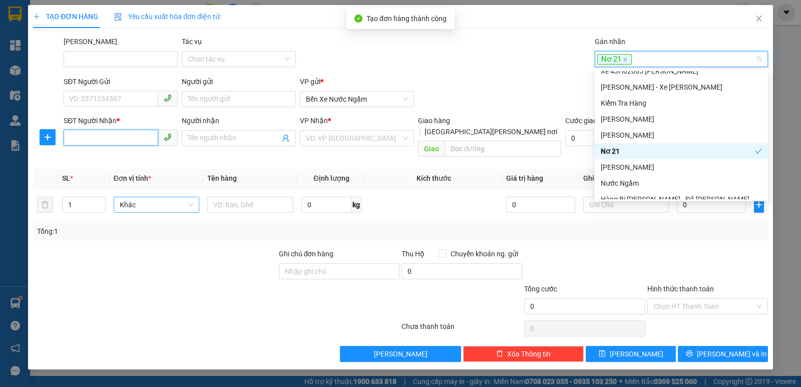
click at [83, 138] on input "SĐT Người Nhận *" at bounding box center [111, 138] width 95 height 16
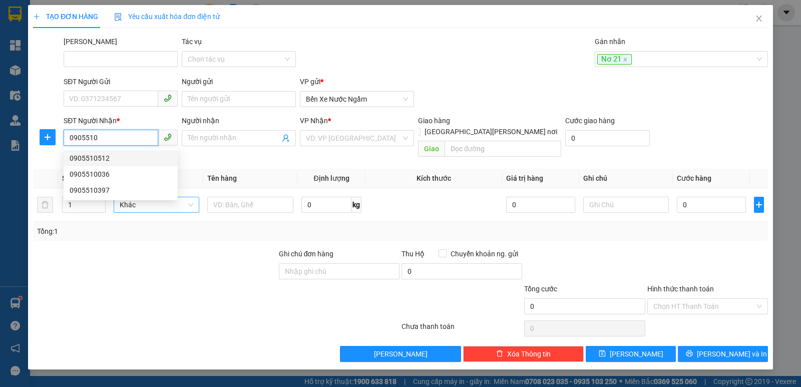
click at [93, 156] on div "0905510512" at bounding box center [121, 158] width 102 height 11
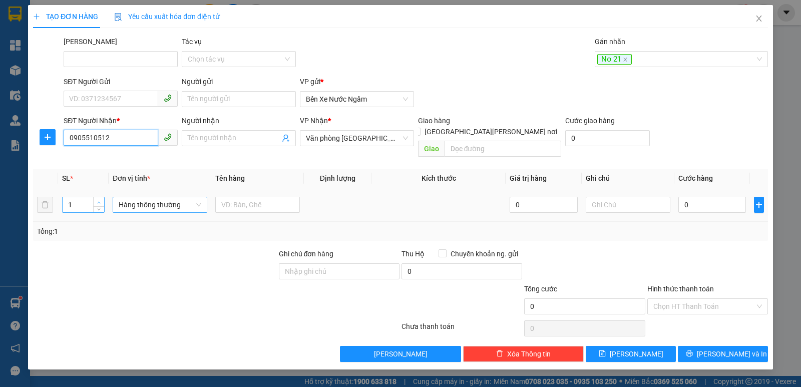
type input "0905510512"
click at [97, 199] on span "up" at bounding box center [99, 202] width 6 height 6
type input "4"
click at [97, 199] on span "up" at bounding box center [99, 202] width 6 height 6
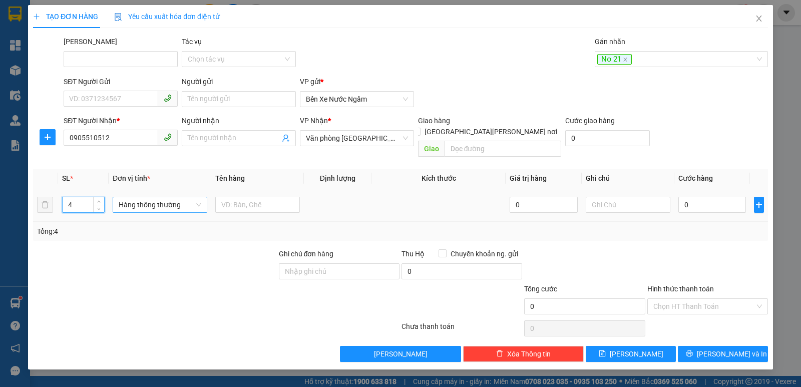
click at [156, 198] on span "Hàng thông thường" at bounding box center [160, 204] width 83 height 15
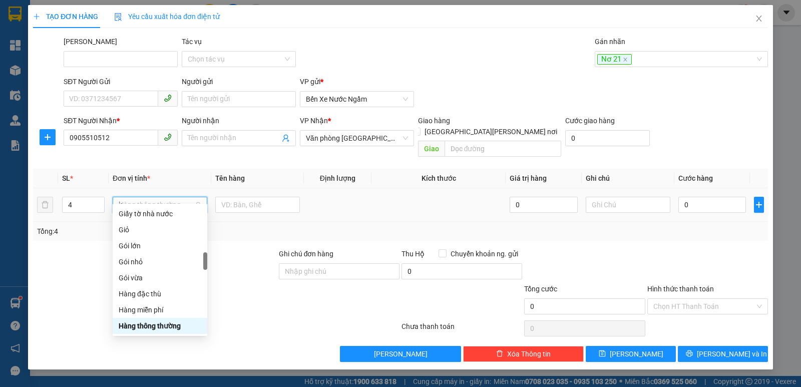
scroll to position [0, 0]
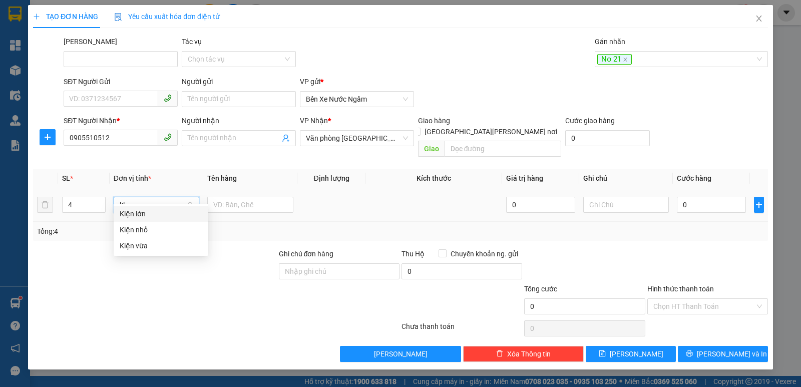
type input "kiê"
click at [140, 246] on div "Kiện vừa" at bounding box center [161, 245] width 83 height 11
click at [717, 197] on input "0" at bounding box center [711, 205] width 69 height 16
type input "4"
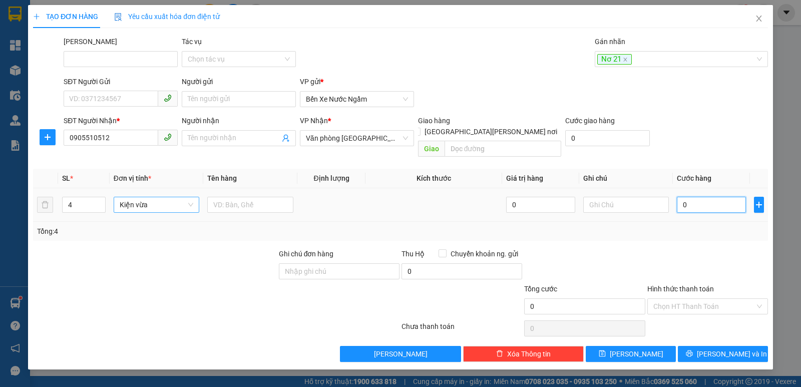
type input "4"
type input "40"
type input "400"
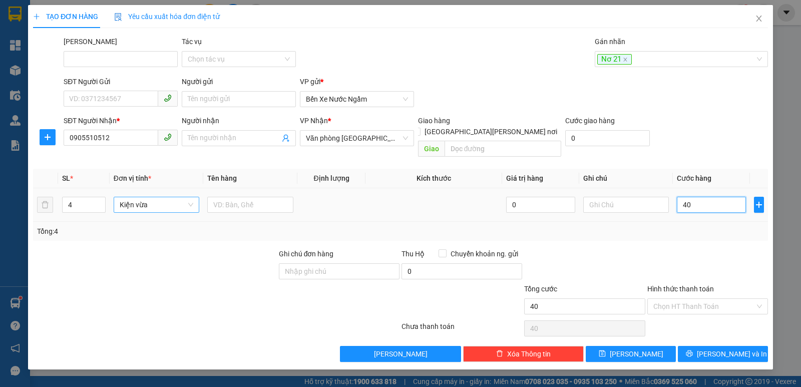
type input "400"
type input "400.000"
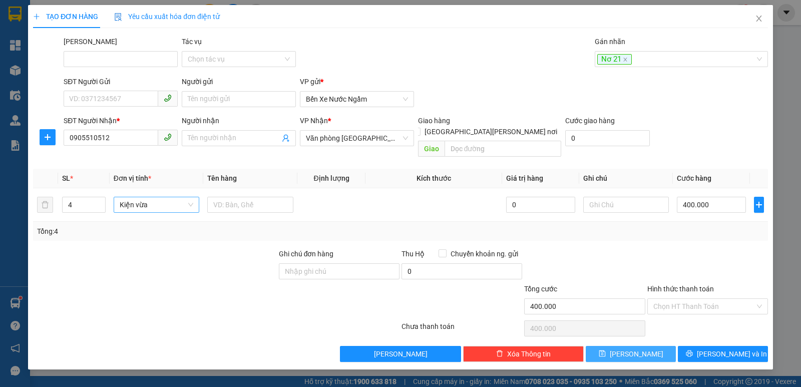
click at [625, 346] on button "[PERSON_NAME]" at bounding box center [631, 354] width 90 height 16
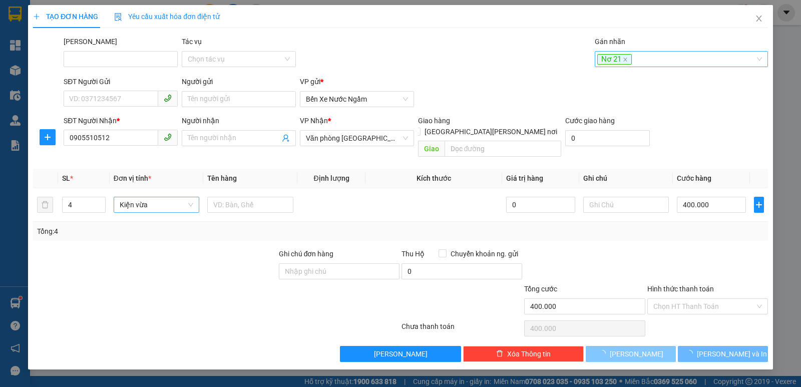
type input "1"
type input "0"
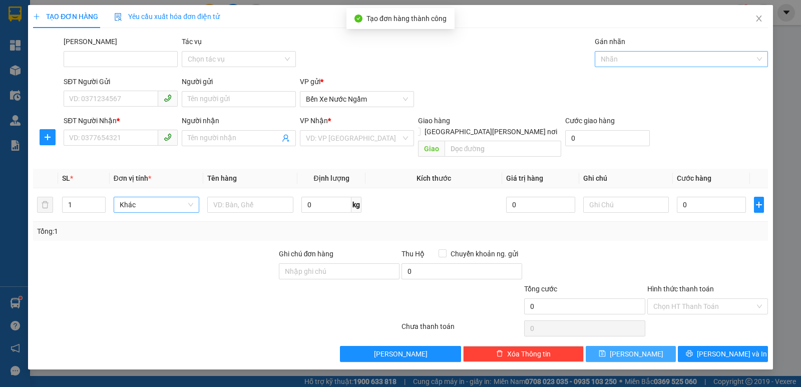
click at [614, 60] on div at bounding box center [676, 59] width 158 height 12
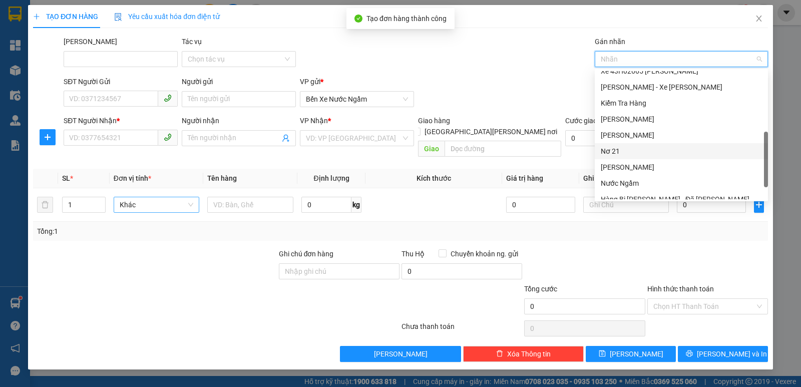
click at [614, 152] on div "Nơ 21" at bounding box center [681, 151] width 161 height 11
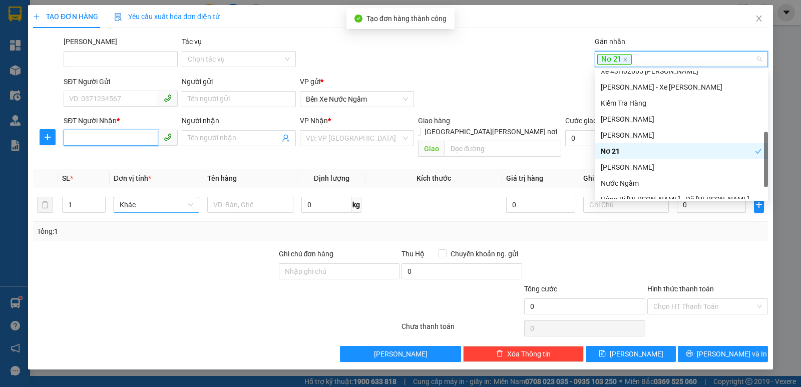
click at [94, 139] on input "SĐT Người Nhận *" at bounding box center [111, 138] width 95 height 16
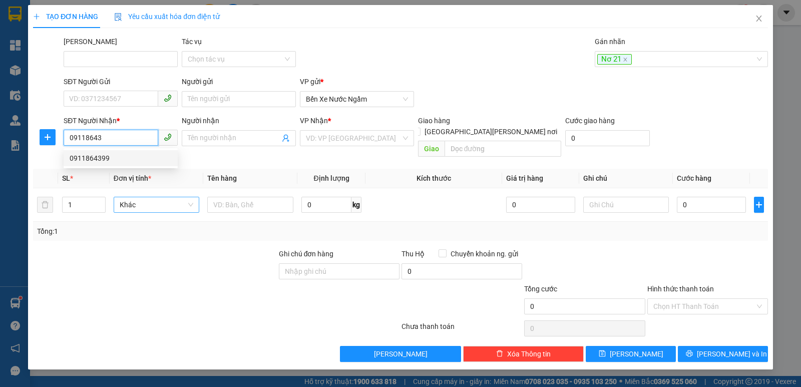
click at [90, 161] on div "0911864399" at bounding box center [121, 158] width 102 height 11
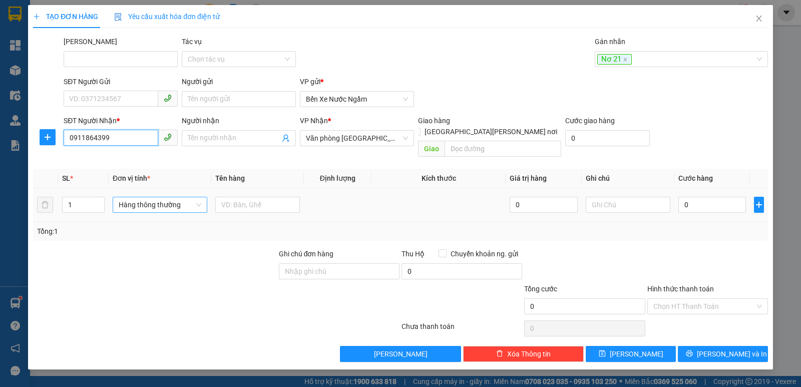
click at [149, 197] on span "Hàng thông thường" at bounding box center [160, 204] width 83 height 15
type input "0911864399"
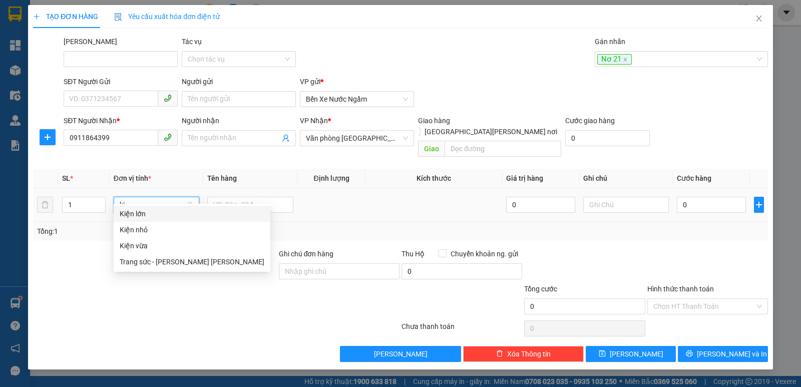
type input "kie"
click at [135, 245] on div "Kiện vừa" at bounding box center [161, 245] width 83 height 11
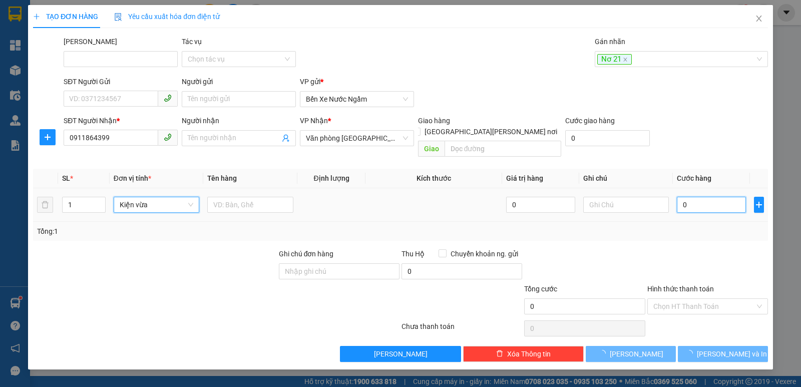
click at [698, 197] on input "0" at bounding box center [711, 205] width 69 height 16
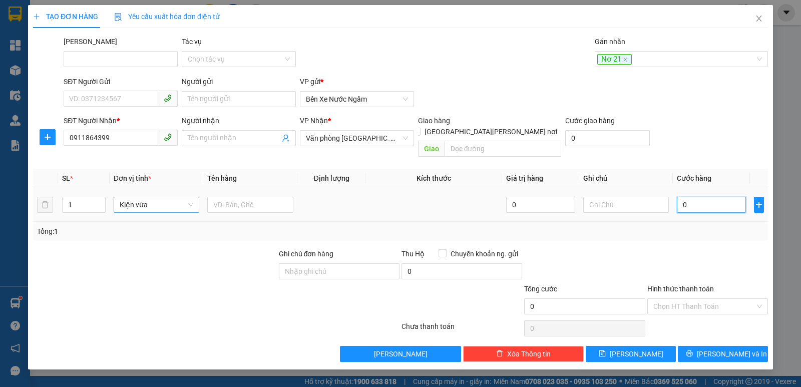
type input "1"
type input "10"
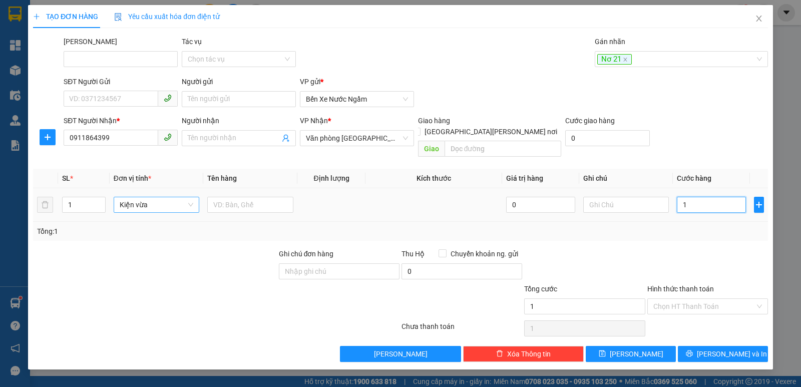
type input "10"
type input "100"
type input "100.000"
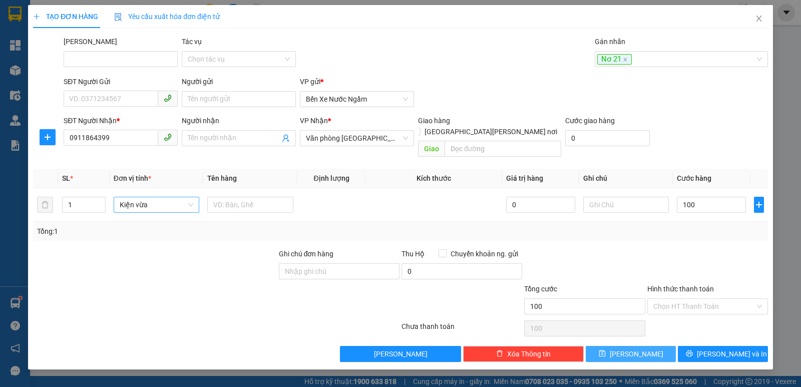
type input "100.000"
click at [630, 348] on span "[PERSON_NAME]" at bounding box center [637, 353] width 54 height 11
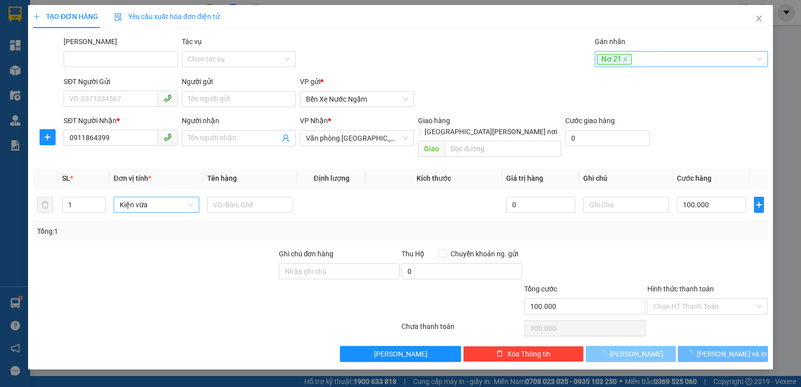
type input "0"
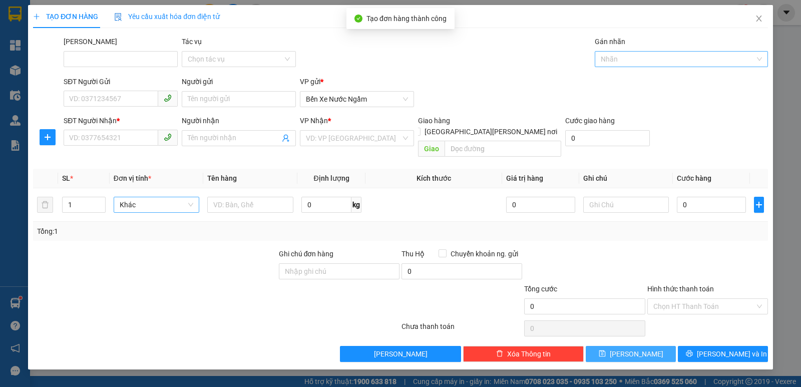
click at [630, 58] on div at bounding box center [676, 59] width 158 height 12
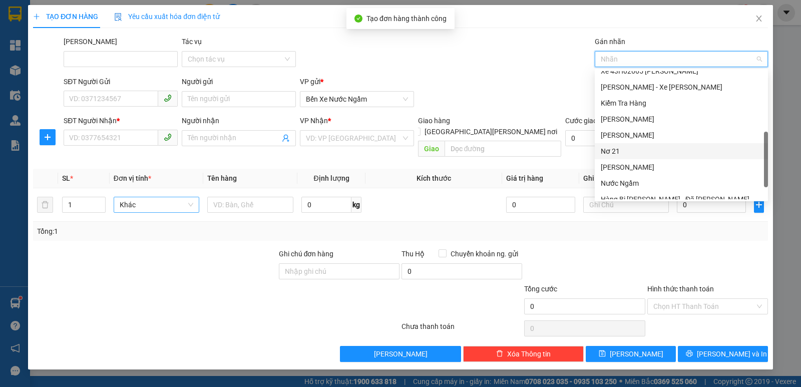
click at [613, 149] on div "Nơ 21" at bounding box center [681, 151] width 161 height 11
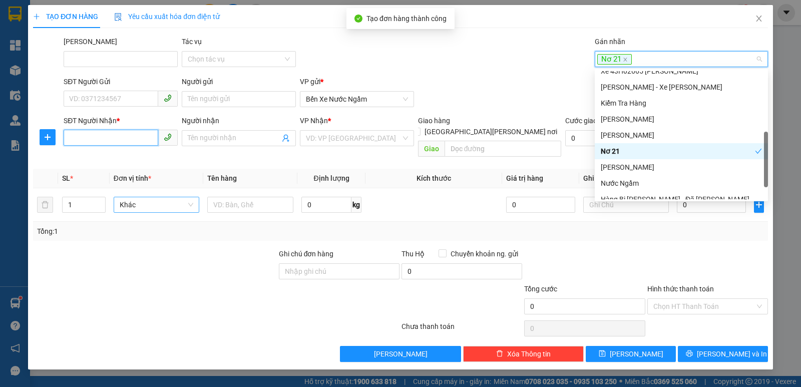
click at [101, 136] on input "SĐT Người Nhận *" at bounding box center [111, 138] width 95 height 16
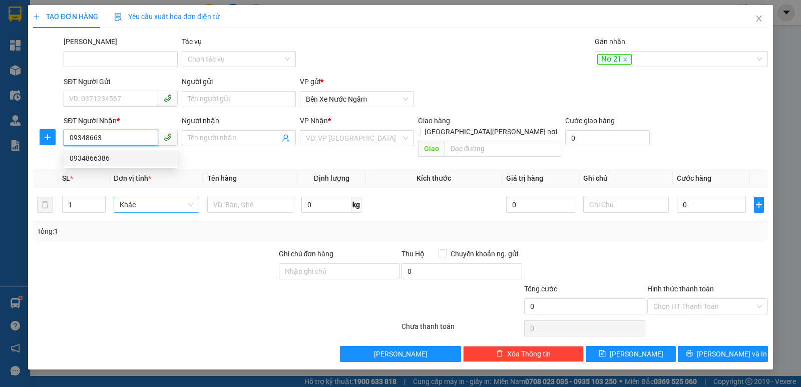
click at [90, 159] on div "0934866386" at bounding box center [121, 158] width 102 height 11
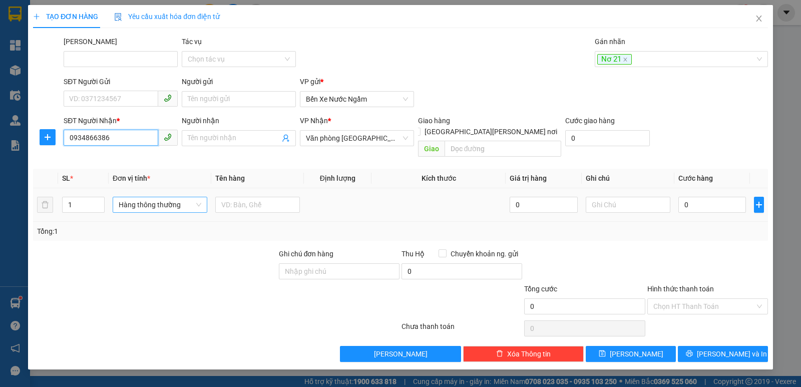
click at [144, 197] on span "Hàng thông thường" at bounding box center [160, 204] width 83 height 15
type input "0934866386"
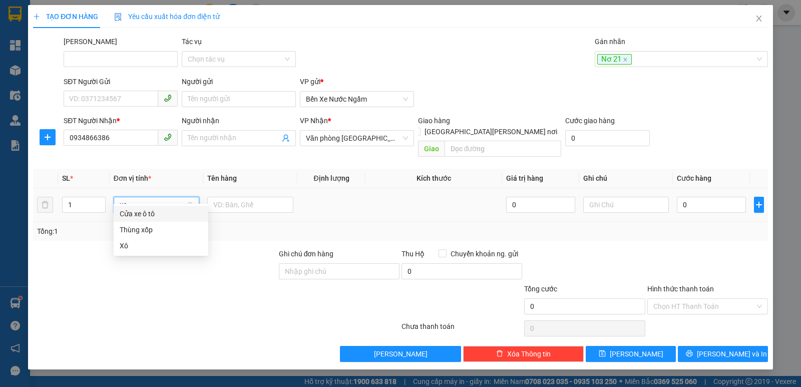
type input "xop"
click at [128, 208] on div "Thùng xốp" at bounding box center [161, 213] width 83 height 11
click at [693, 197] on input "0" at bounding box center [711, 205] width 69 height 16
type input "1"
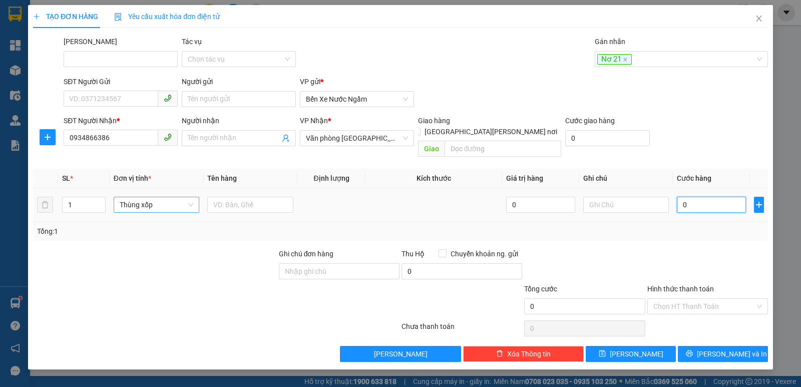
type input "1"
type input "10"
type input "100"
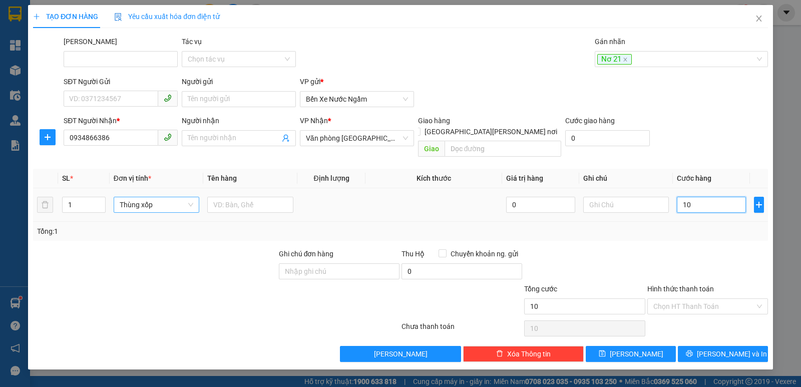
type input "100"
type input "100.000"
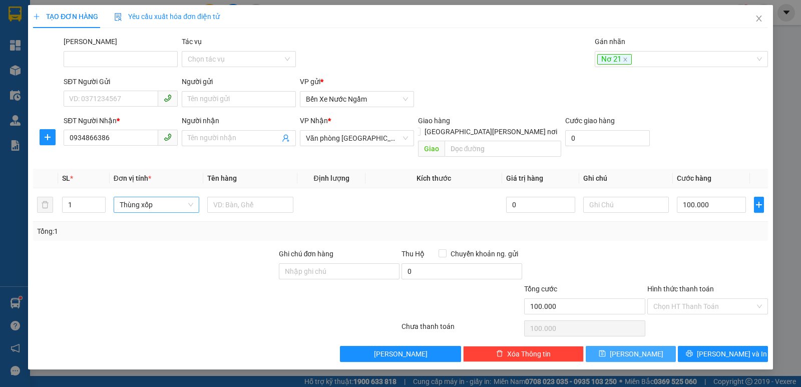
click at [630, 348] on span "[PERSON_NAME]" at bounding box center [637, 353] width 54 height 11
type input "0"
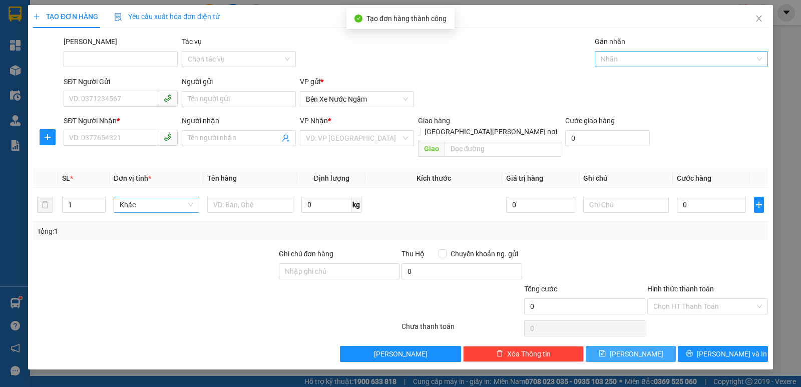
click at [626, 58] on div at bounding box center [676, 59] width 158 height 12
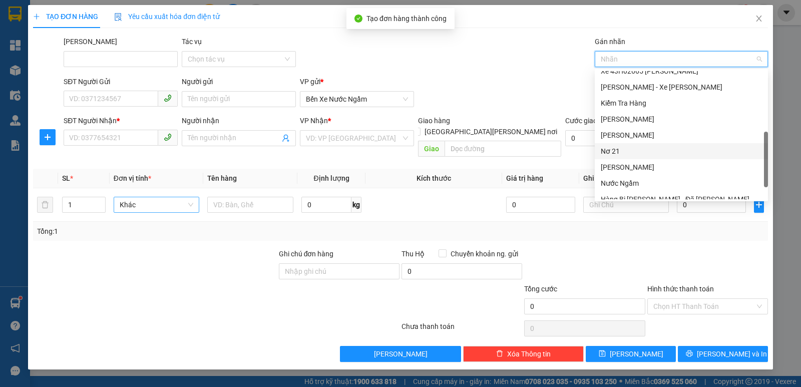
click at [610, 154] on div "Nơ 21" at bounding box center [681, 151] width 161 height 11
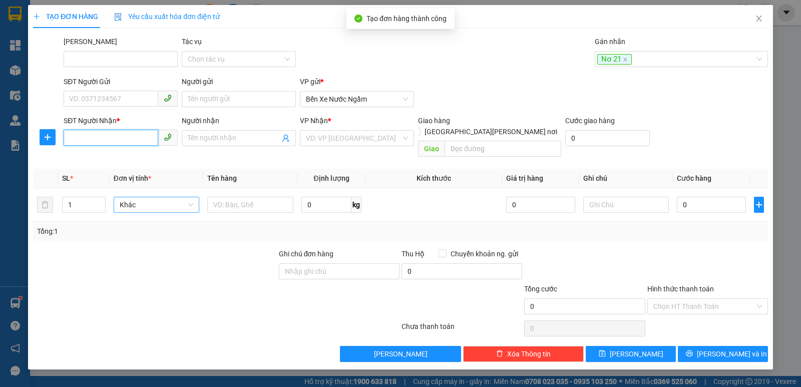
click at [109, 139] on input "SĐT Người Nhận *" at bounding box center [111, 138] width 95 height 16
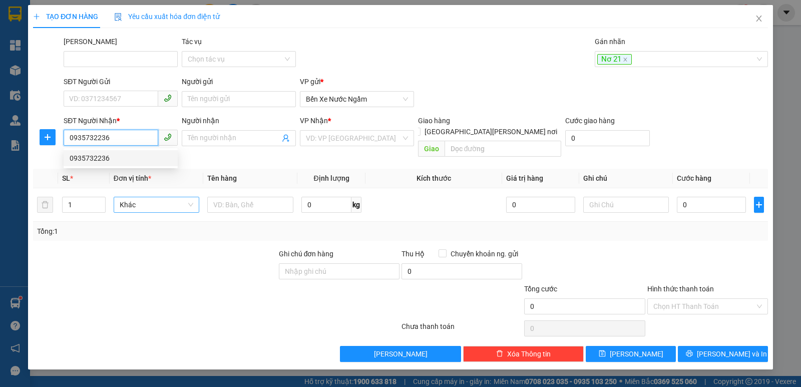
click at [98, 158] on div "0935732236" at bounding box center [121, 158] width 102 height 11
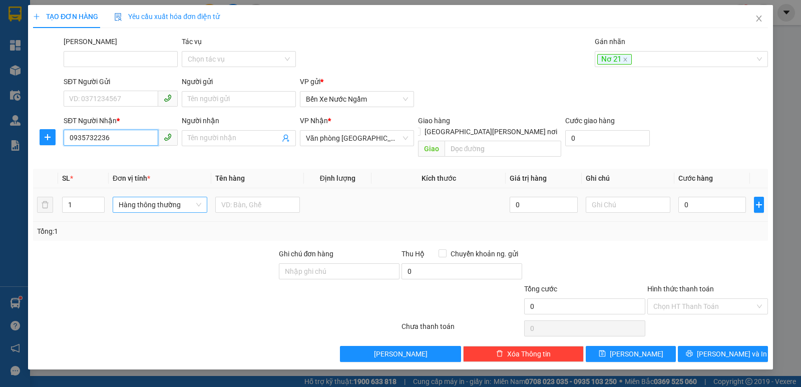
click at [144, 197] on span "Hàng thông thường" at bounding box center [160, 204] width 83 height 15
type input "0935732236"
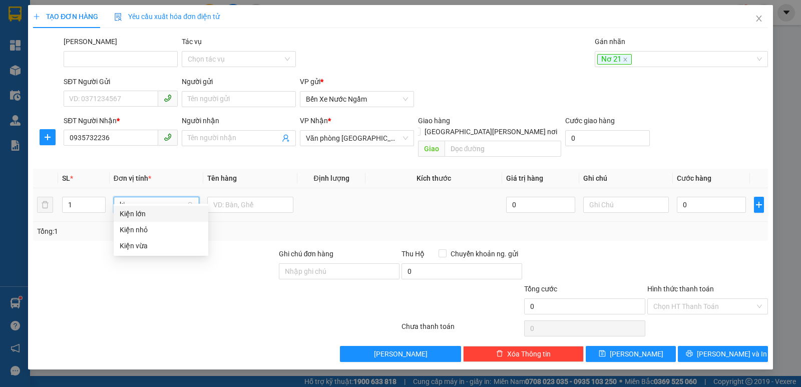
type input "kiê"
click at [135, 243] on div "Kiện vừa" at bounding box center [161, 245] width 83 height 11
click at [697, 197] on input "0" at bounding box center [711, 205] width 69 height 16
type input "1"
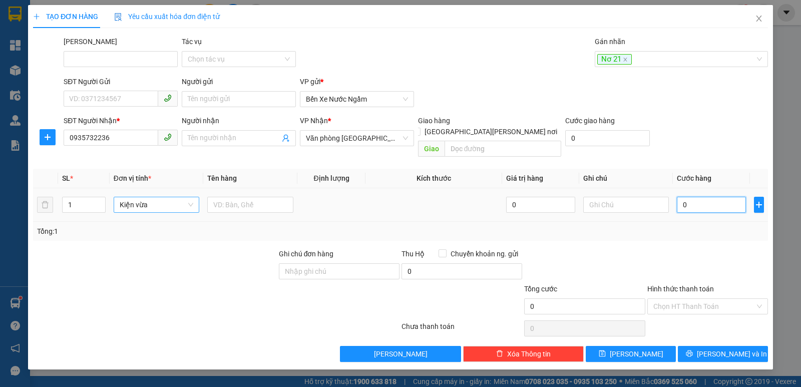
type input "1"
type input "10"
type input "100"
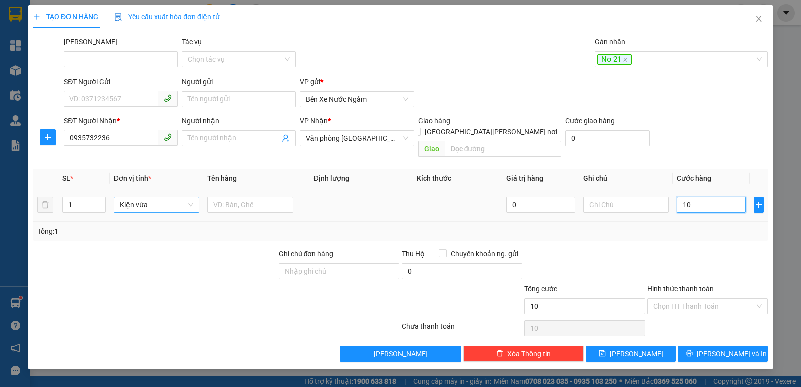
type input "100"
type input "100.000"
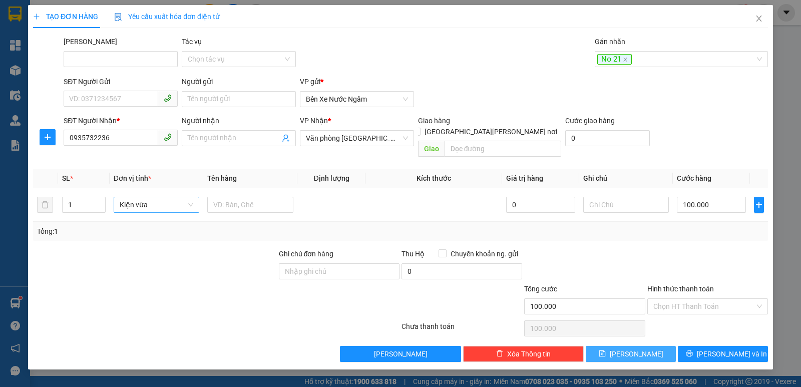
click at [639, 348] on span "[PERSON_NAME]" at bounding box center [637, 353] width 54 height 11
type input "0"
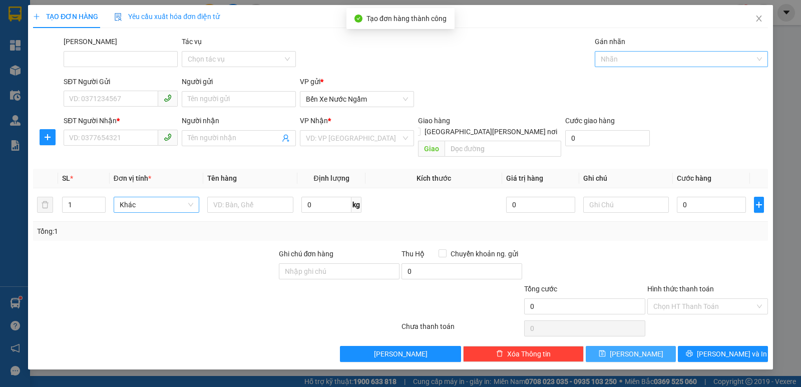
click at [606, 56] on div at bounding box center [676, 59] width 158 height 12
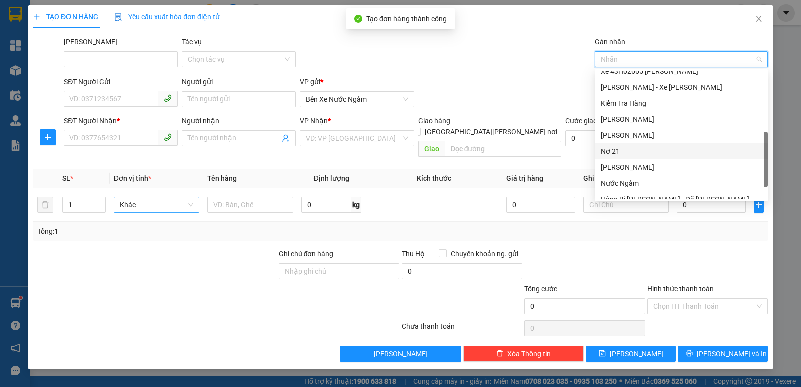
drag, startPoint x: 619, startPoint y: 155, endPoint x: 587, endPoint y: 157, distance: 31.6
click at [617, 155] on div "Nơ 21" at bounding box center [681, 151] width 161 height 11
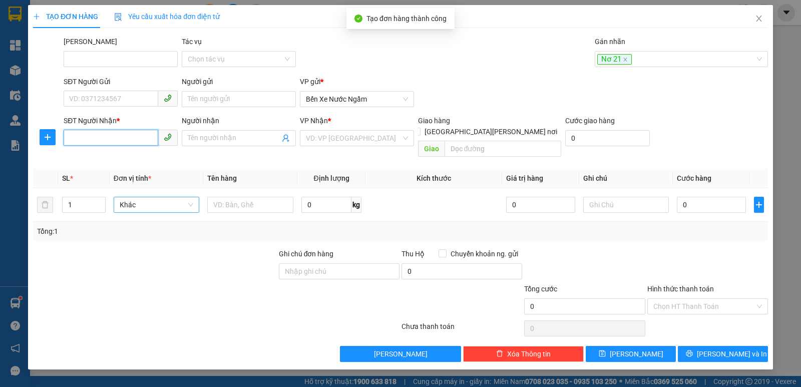
click at [103, 136] on input "SĐT Người Nhận *" at bounding box center [111, 138] width 95 height 16
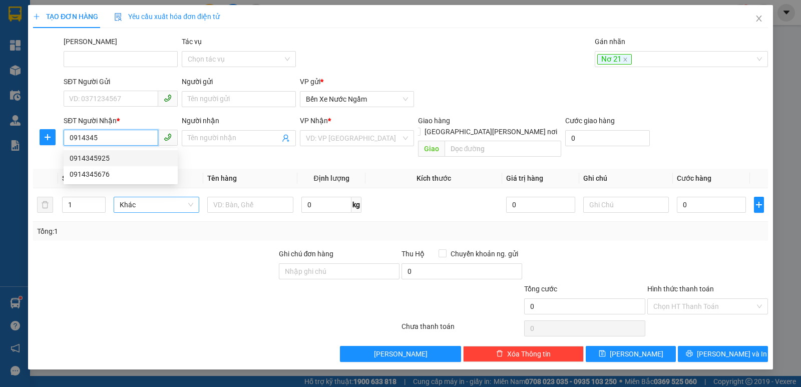
click at [87, 157] on div "0914345925" at bounding box center [121, 158] width 102 height 11
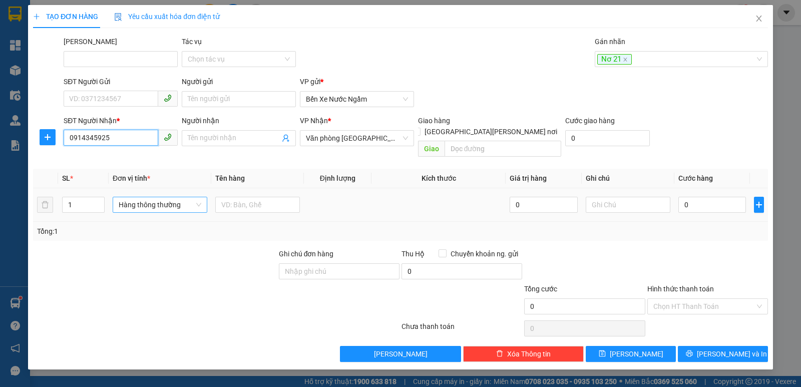
click at [131, 197] on span "Hàng thông thường" at bounding box center [160, 204] width 83 height 15
type input "0914345925"
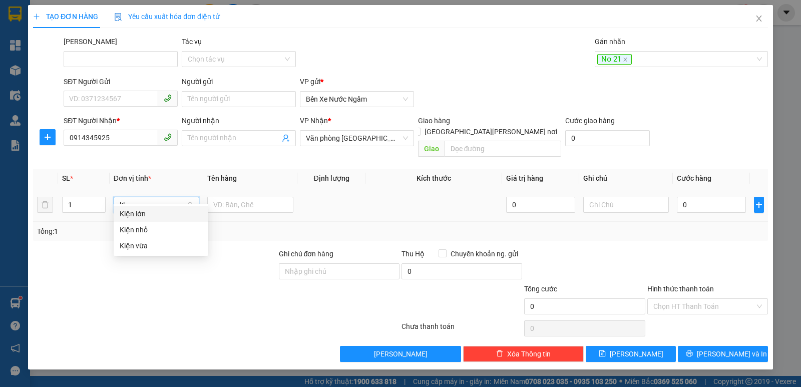
type input "kiê"
click at [137, 242] on div "Kiện vừa" at bounding box center [161, 245] width 83 height 11
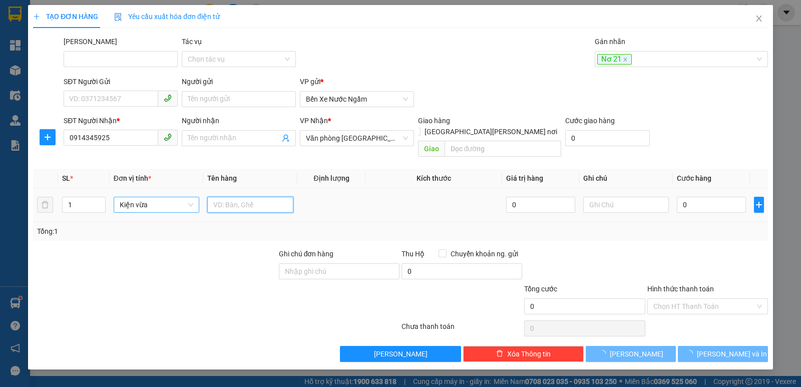
click at [225, 198] on input "text" at bounding box center [250, 205] width 86 height 16
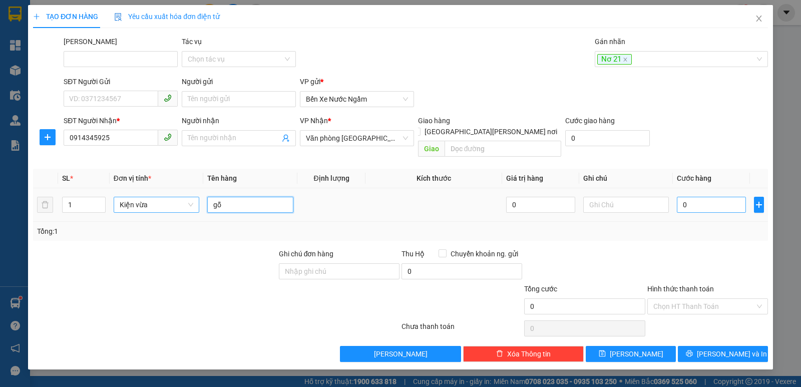
type input "gỗ"
click at [696, 197] on input "0" at bounding box center [711, 205] width 69 height 16
type input "1"
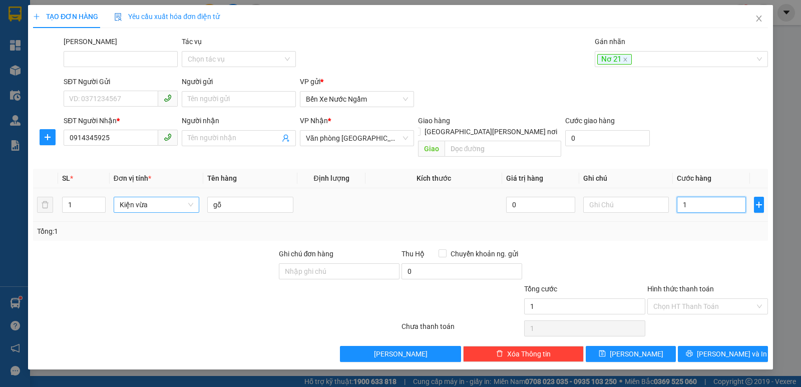
type input "0"
type input "02"
type input "2"
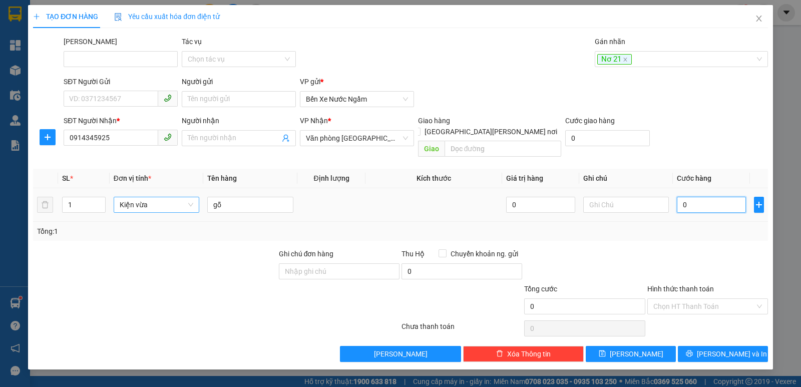
type input "2"
type input "020"
type input "20"
type input "0.200"
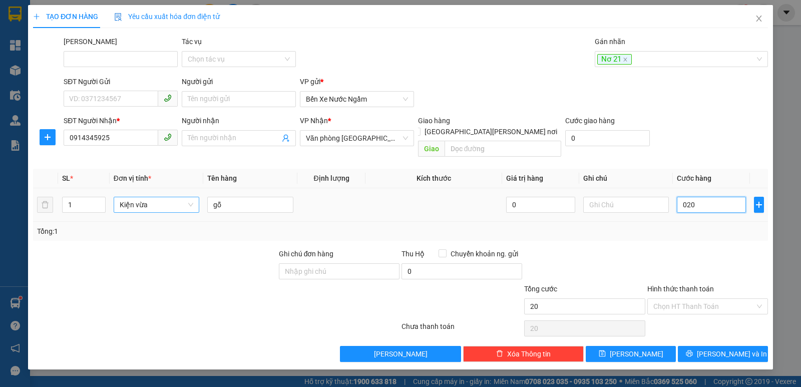
type input "200"
type input "200.000"
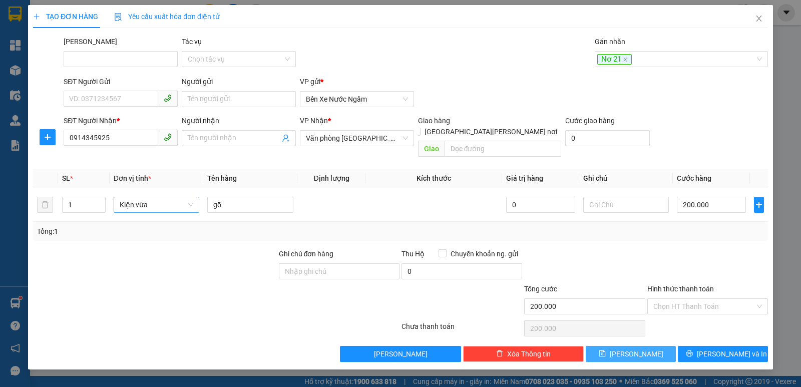
click at [645, 346] on button "[PERSON_NAME]" at bounding box center [631, 354] width 90 height 16
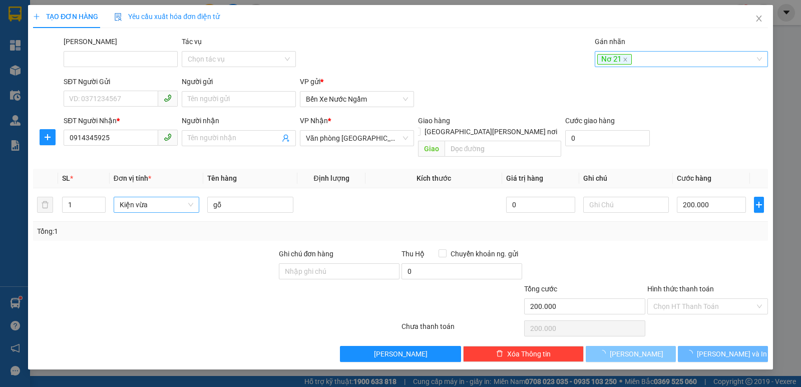
type input "0"
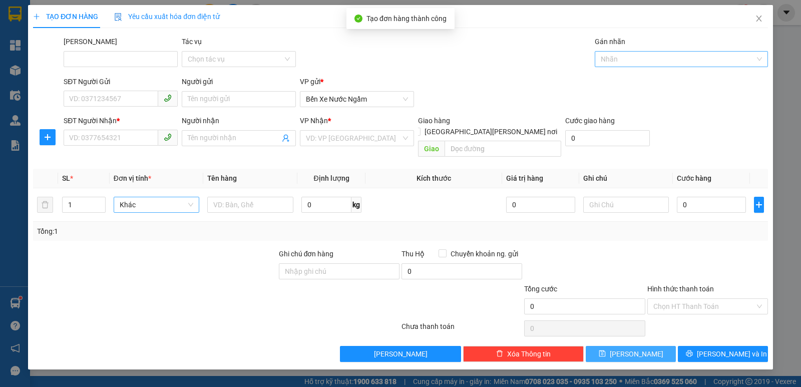
click at [624, 61] on div at bounding box center [676, 59] width 158 height 12
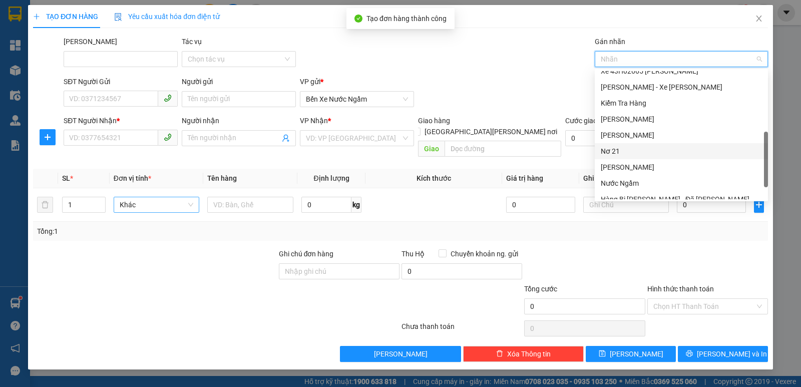
click at [612, 154] on div "Nơ 21" at bounding box center [681, 151] width 161 height 11
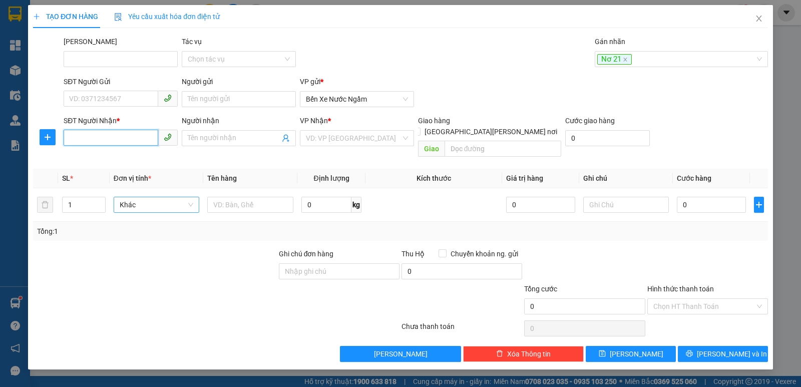
click at [92, 142] on input "SĐT Người Nhận *" at bounding box center [111, 138] width 95 height 16
click at [106, 156] on div "0792781579" at bounding box center [121, 158] width 102 height 11
type input "0792781579"
click at [142, 195] on div "Hàng thông thường" at bounding box center [160, 205] width 95 height 20
click at [129, 198] on span "Hàng thông thường" at bounding box center [160, 204] width 83 height 15
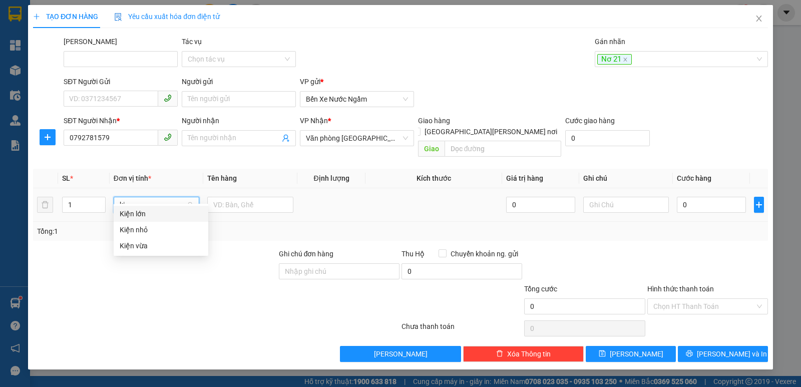
type input "kiê"
click at [136, 249] on div "Kiện vừa" at bounding box center [161, 245] width 83 height 11
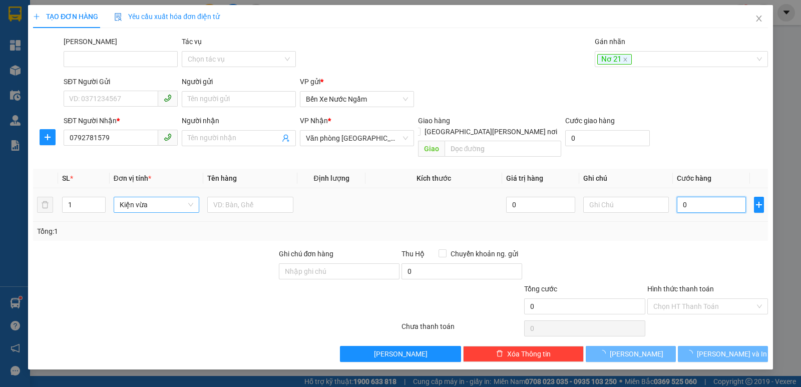
click at [690, 197] on input "0" at bounding box center [711, 205] width 69 height 16
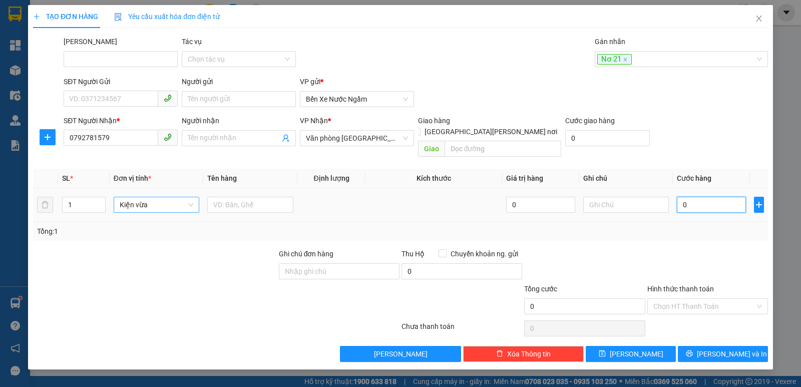
type input "1"
type input "10"
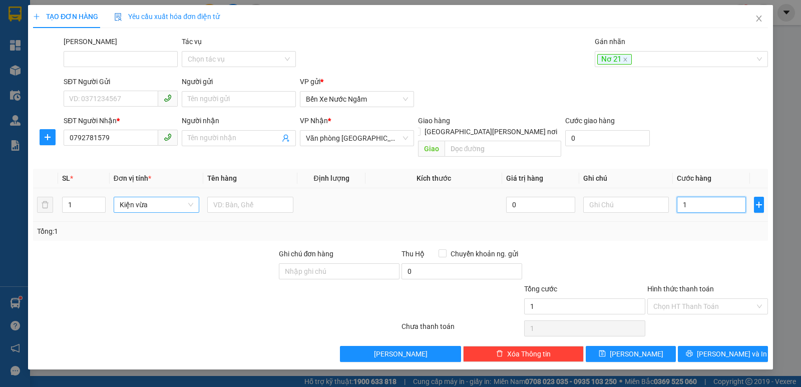
type input "10"
type input "100"
type input "100.000"
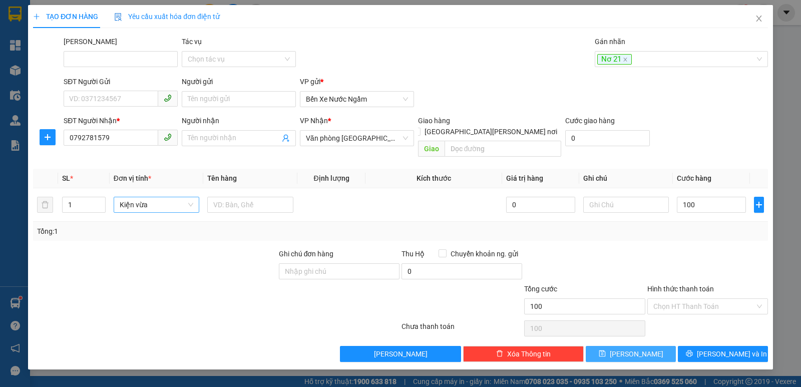
type input "100.000"
click at [615, 346] on button "[PERSON_NAME]" at bounding box center [631, 354] width 90 height 16
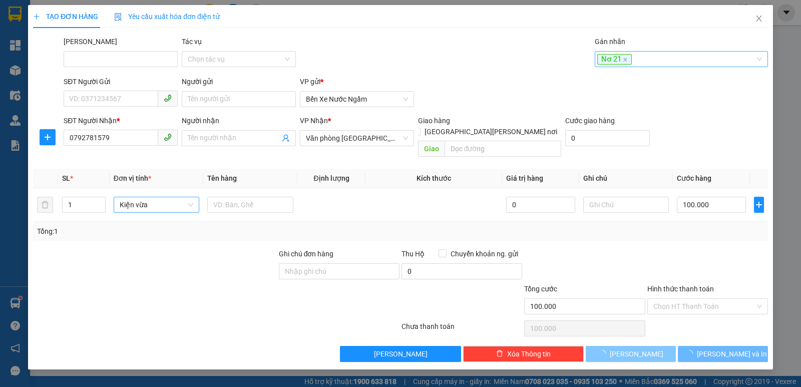
type input "0"
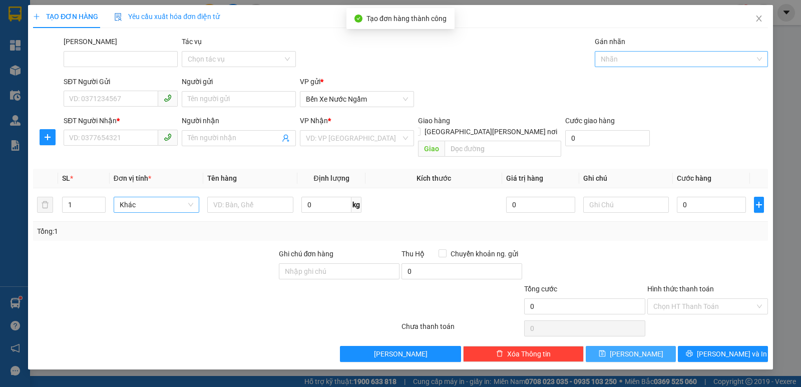
click at [627, 59] on div at bounding box center [676, 59] width 158 height 12
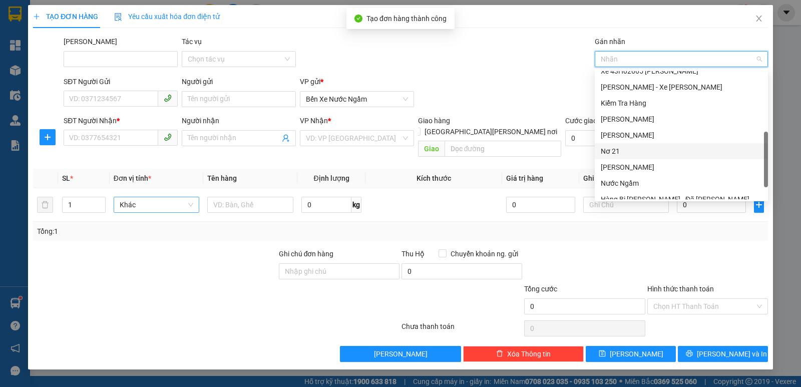
click at [607, 151] on div "Nơ 21" at bounding box center [681, 151] width 161 height 11
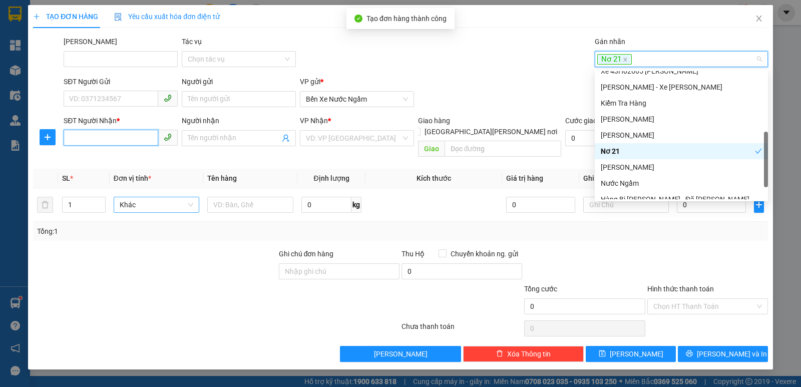
click at [99, 137] on input "SĐT Người Nhận *" at bounding box center [111, 138] width 95 height 16
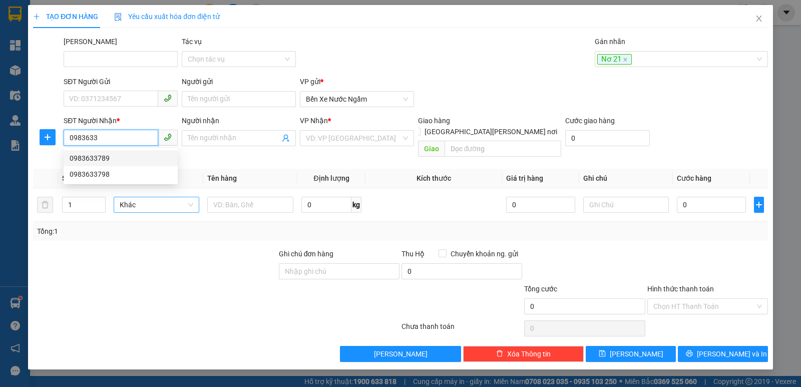
click at [92, 158] on div "0983633789" at bounding box center [121, 158] width 102 height 11
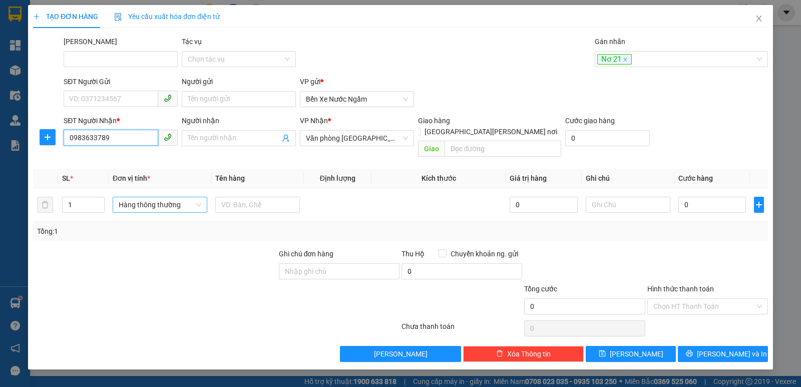
click at [124, 139] on input "0983633789" at bounding box center [111, 138] width 95 height 16
click at [100, 174] on div "0983633798" at bounding box center [121, 174] width 102 height 11
click at [143, 197] on span "Hàng thông thường" at bounding box center [160, 204] width 83 height 15
type input "0983633798"
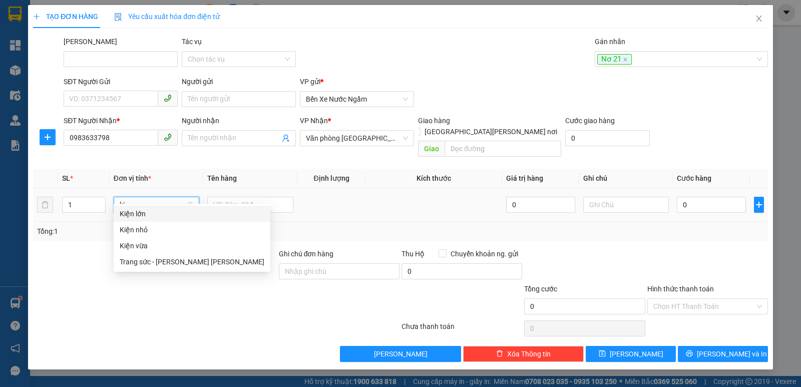
type input "kiê"
click at [137, 249] on div "Kiện vừa" at bounding box center [161, 245] width 83 height 11
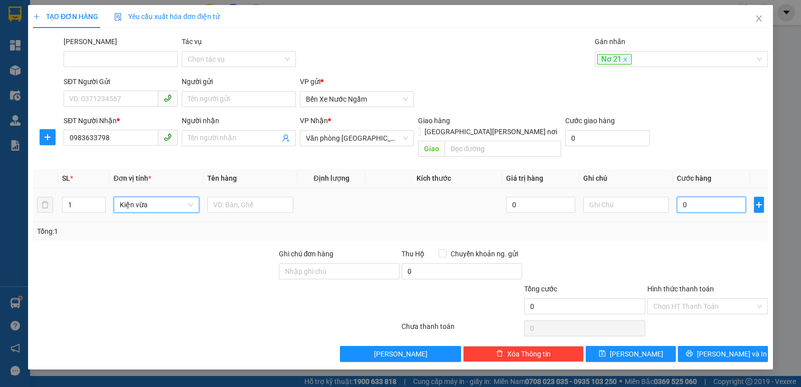
click at [698, 197] on input "0" at bounding box center [711, 205] width 69 height 16
type input "1"
type input "10"
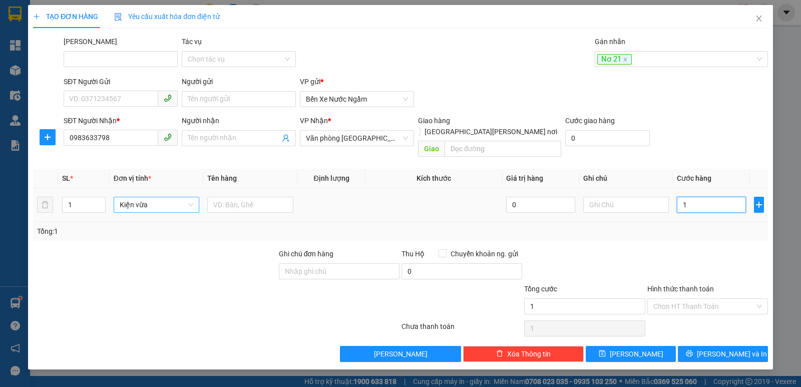
type input "10"
type input "100"
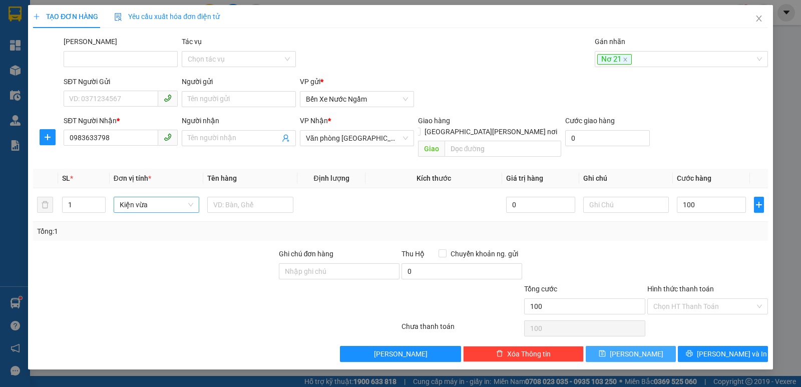
type input "100.000"
click at [634, 348] on span "[PERSON_NAME]" at bounding box center [637, 353] width 54 height 11
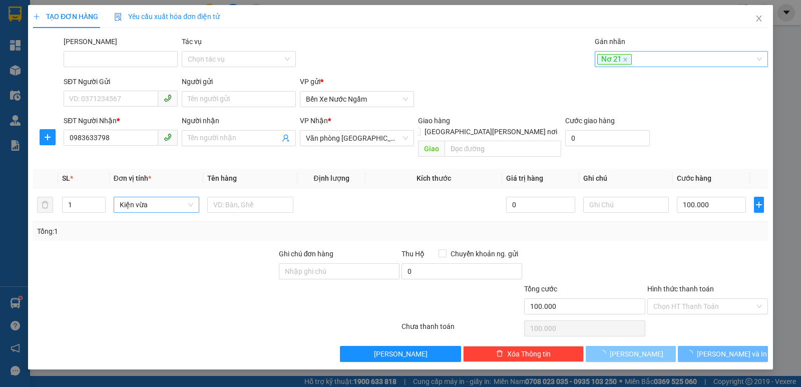
type input "0"
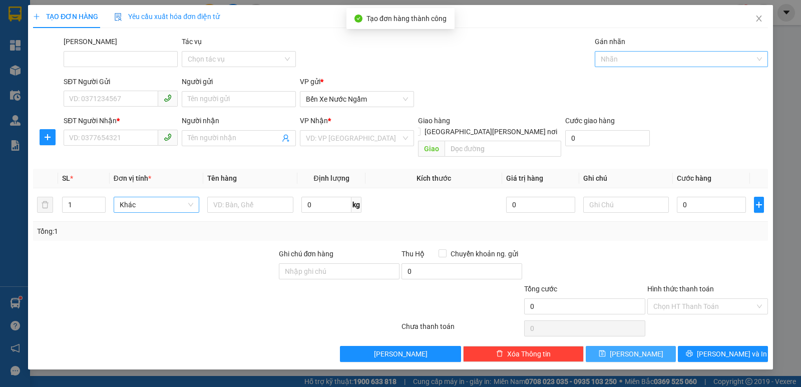
click at [610, 59] on div at bounding box center [676, 59] width 158 height 12
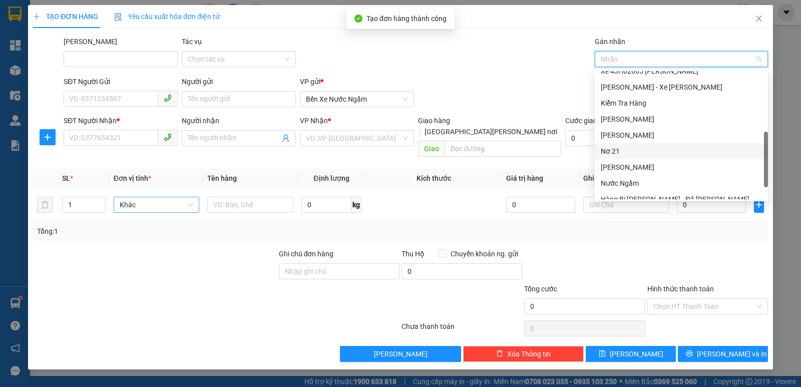
click at [615, 147] on div "Nơ 21" at bounding box center [681, 151] width 161 height 11
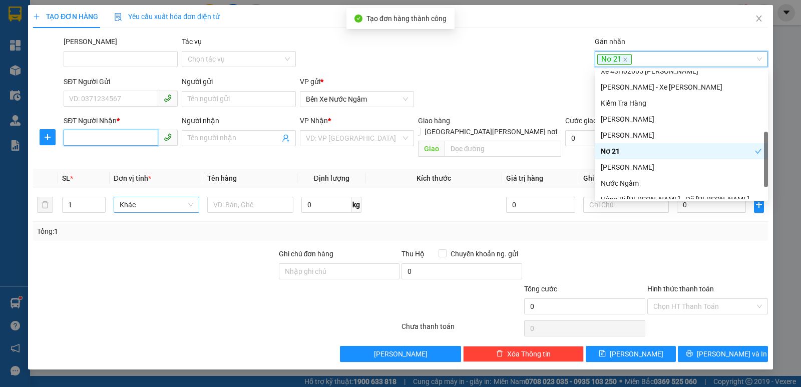
drag, startPoint x: 80, startPoint y: 140, endPoint x: 111, endPoint y: 120, distance: 36.7
click at [80, 139] on input "SĐT Người Nhận *" at bounding box center [111, 138] width 95 height 16
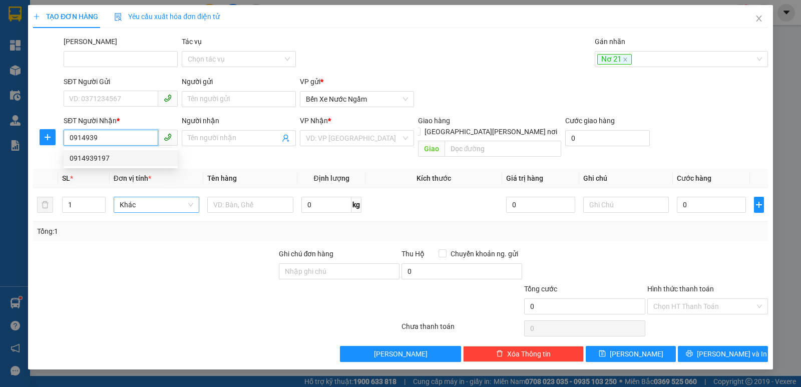
click at [92, 159] on div "0914939197" at bounding box center [121, 158] width 102 height 11
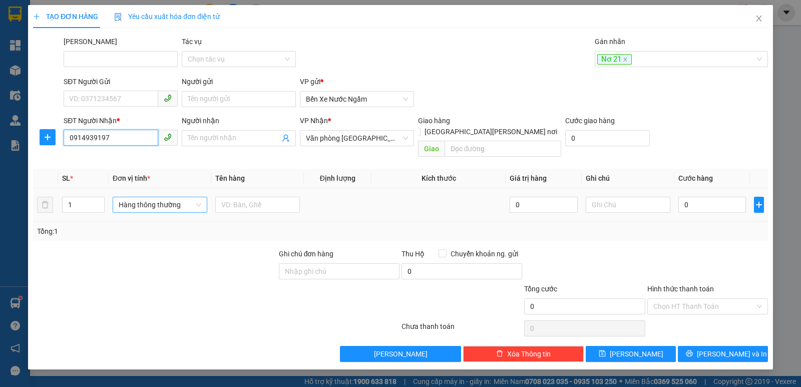
click at [144, 197] on div "Hàng thông thường" at bounding box center [160, 205] width 95 height 16
type input "0914939197"
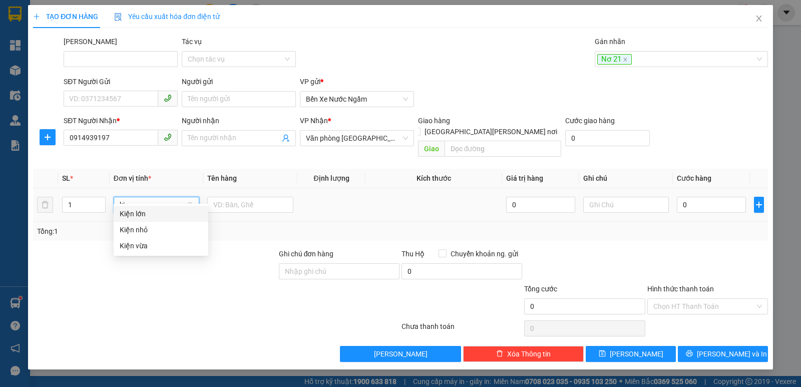
type input "kiê"
click at [139, 247] on div "Kiện vừa" at bounding box center [161, 245] width 83 height 11
click at [701, 197] on input "0" at bounding box center [711, 205] width 69 height 16
type input "1"
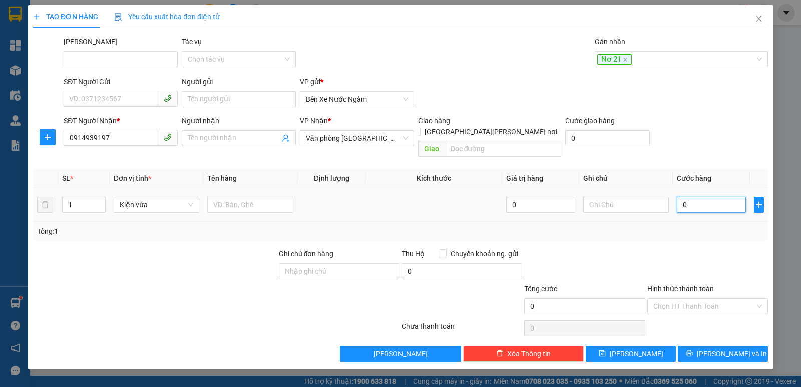
type input "1"
type input "10"
type input "100"
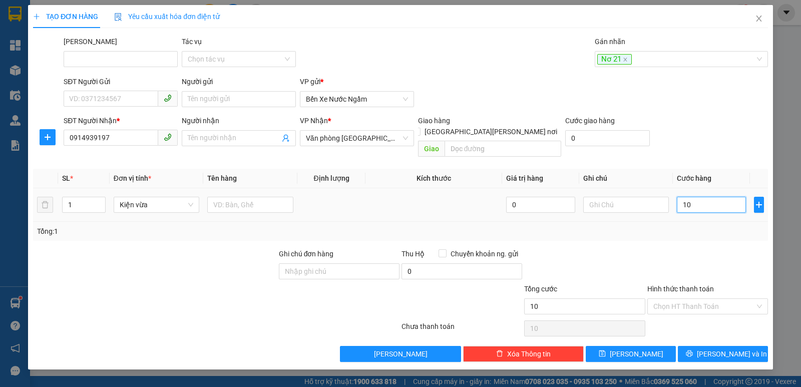
type input "100"
type input "100.000"
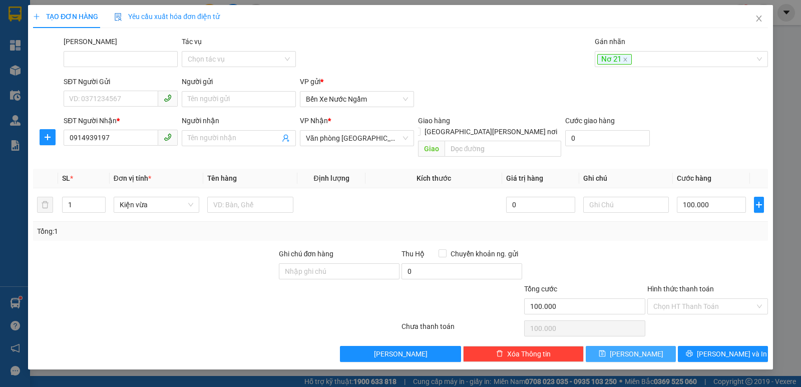
click at [618, 346] on button "[PERSON_NAME]" at bounding box center [631, 354] width 90 height 16
type input "0"
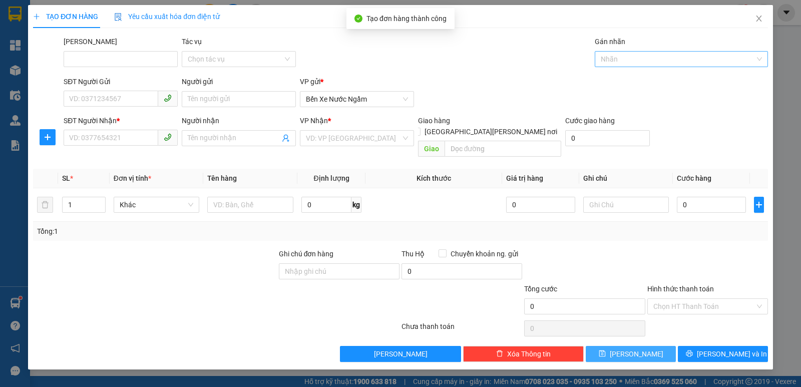
click at [610, 58] on div at bounding box center [676, 59] width 158 height 12
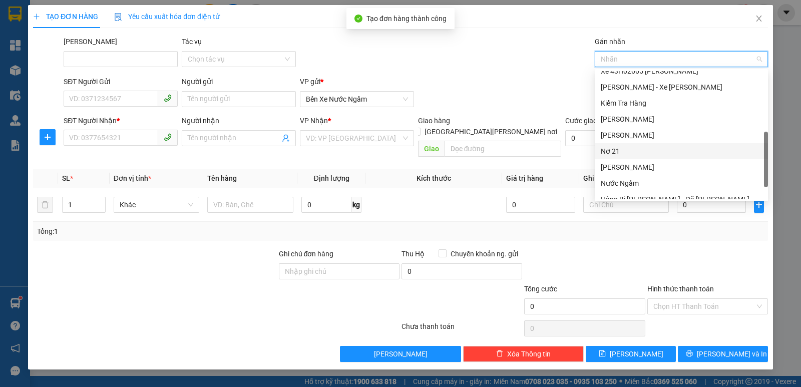
click at [611, 154] on div "Nơ 21" at bounding box center [681, 151] width 161 height 11
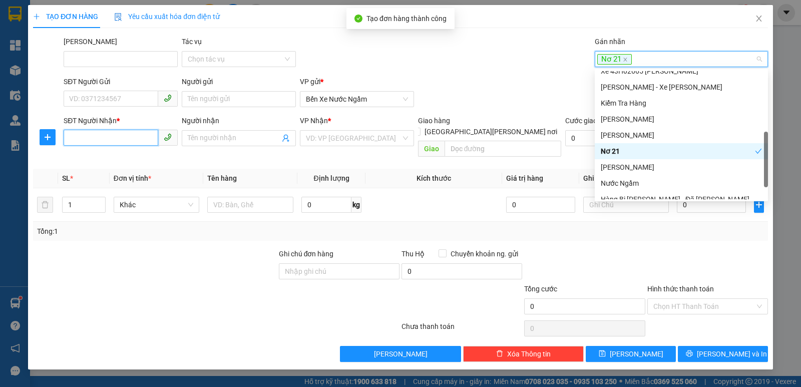
click at [96, 137] on input "SĐT Người Nhận *" at bounding box center [111, 138] width 95 height 16
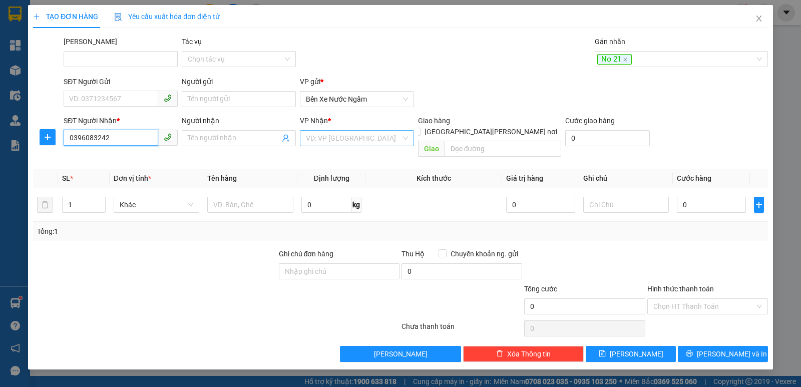
type input "0396083242"
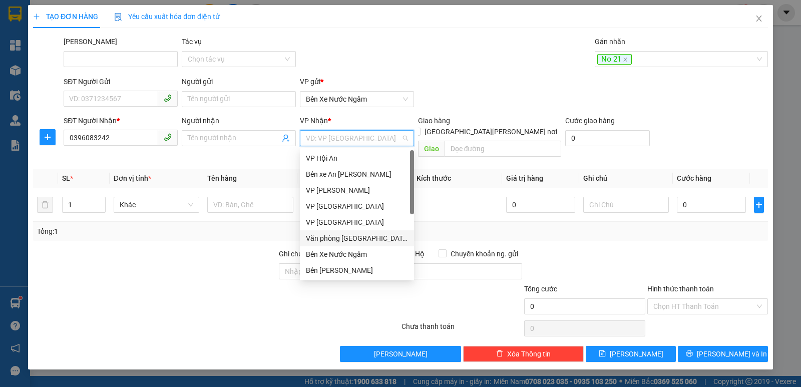
click at [355, 141] on input "search" at bounding box center [353, 138] width 95 height 15
click at [351, 237] on div "Văn phòng [GEOGRAPHIC_DATA]" at bounding box center [357, 238] width 102 height 11
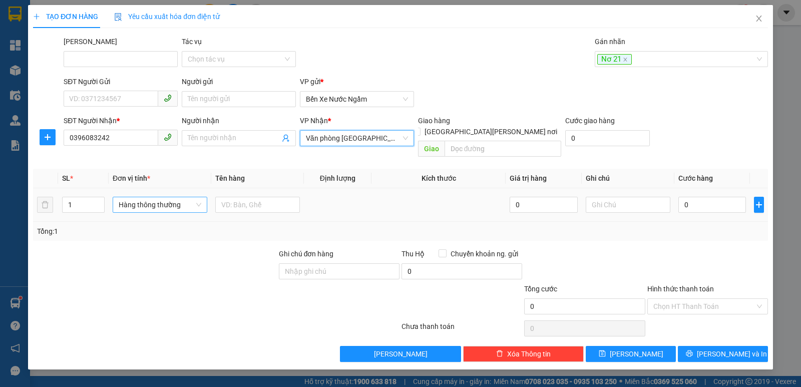
click at [141, 197] on span "Hàng thông thường" at bounding box center [160, 204] width 83 height 15
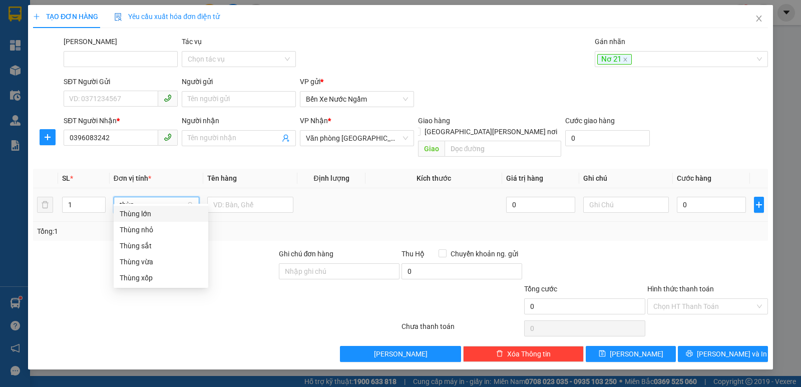
type input "thùng"
drag, startPoint x: 146, startPoint y: 259, endPoint x: 484, endPoint y: 218, distance: 340.9
click at [146, 259] on div "Thùng vừa" at bounding box center [161, 261] width 83 height 11
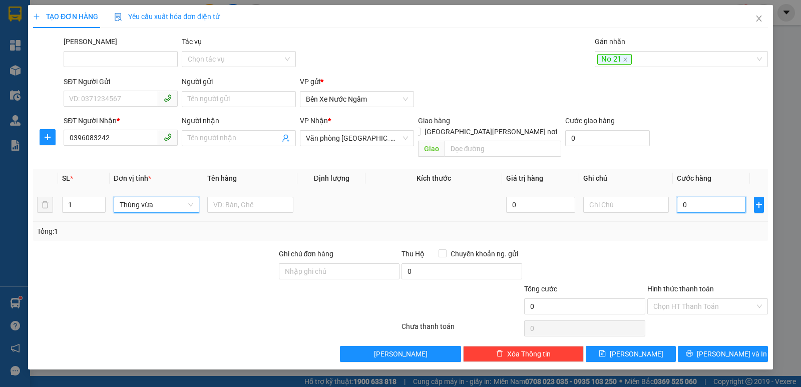
click at [698, 198] on input "0" at bounding box center [711, 205] width 69 height 16
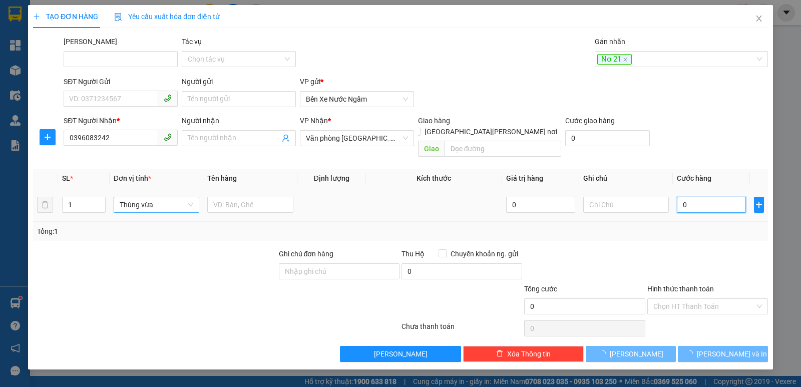
type input "1"
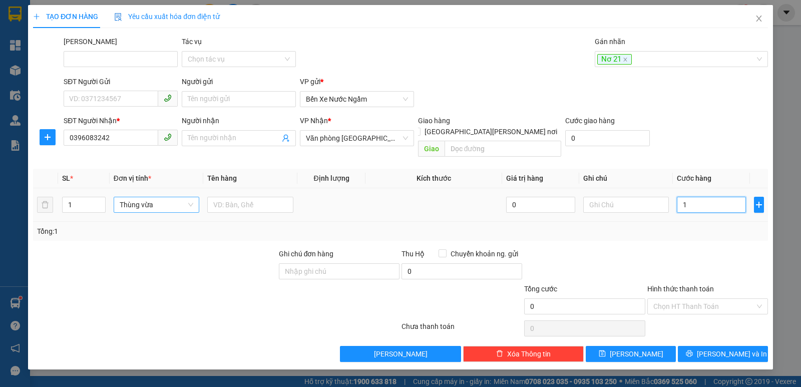
type input "1"
type input "10"
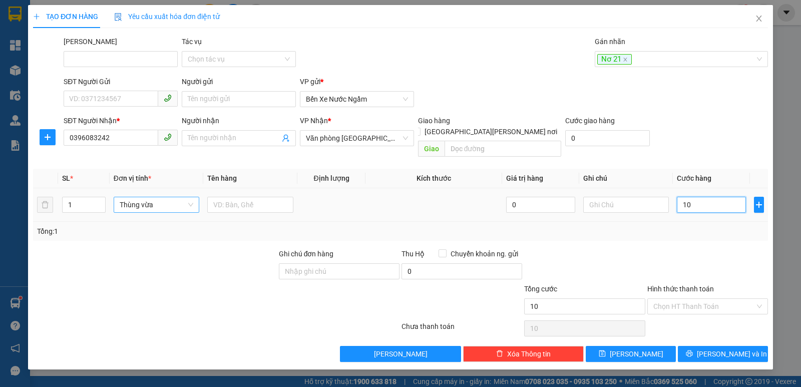
type input "100"
type input "100.000"
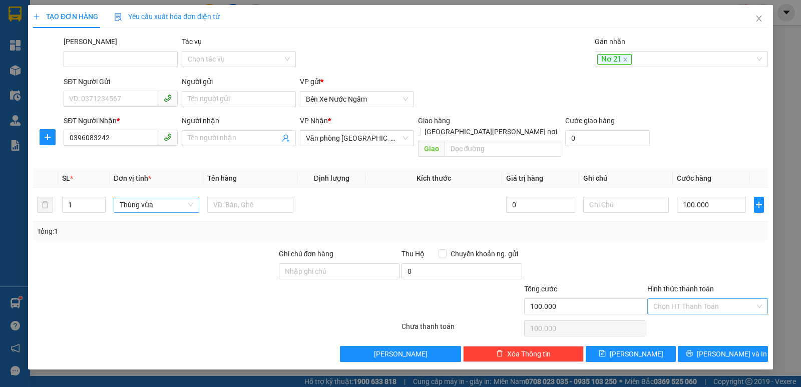
drag, startPoint x: 688, startPoint y: 295, endPoint x: 684, endPoint y: 302, distance: 8.5
click at [688, 299] on input "Hình thức thanh toán" at bounding box center [704, 306] width 102 height 15
click at [679, 315] on div "Tại văn phòng" at bounding box center [707, 315] width 109 height 11
type input "0"
click at [638, 348] on span "[PERSON_NAME]" at bounding box center [637, 353] width 54 height 11
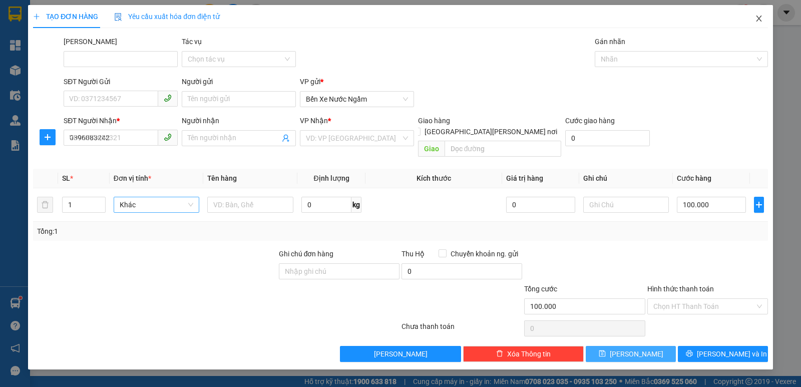
type input "0"
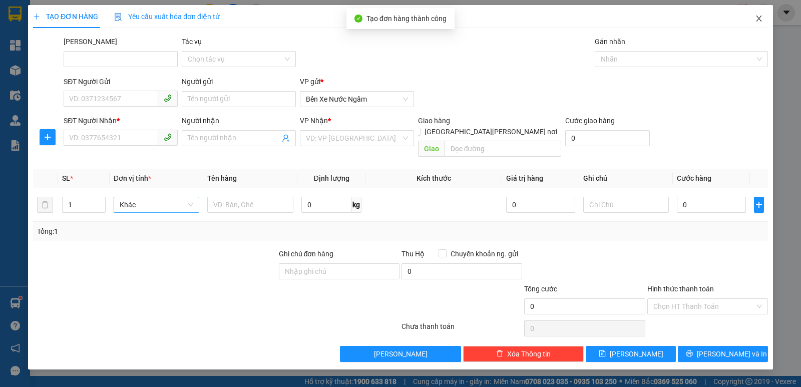
click at [757, 21] on icon "close" at bounding box center [759, 19] width 6 height 6
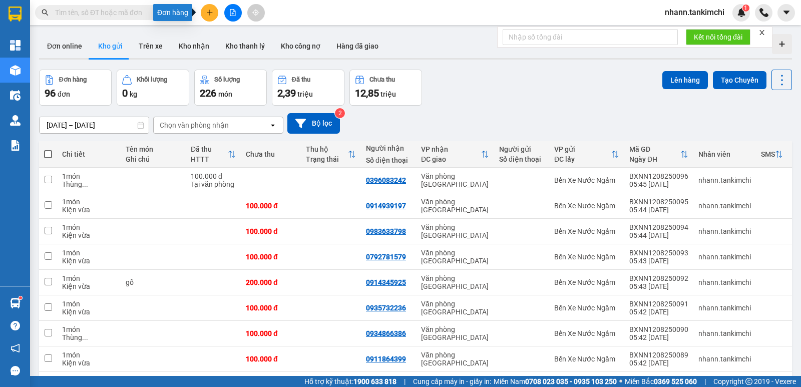
click at [208, 16] on icon "plus" at bounding box center [209, 12] width 7 height 7
click at [234, 38] on div "Tạo đơn hàng" at bounding box center [249, 37] width 44 height 11
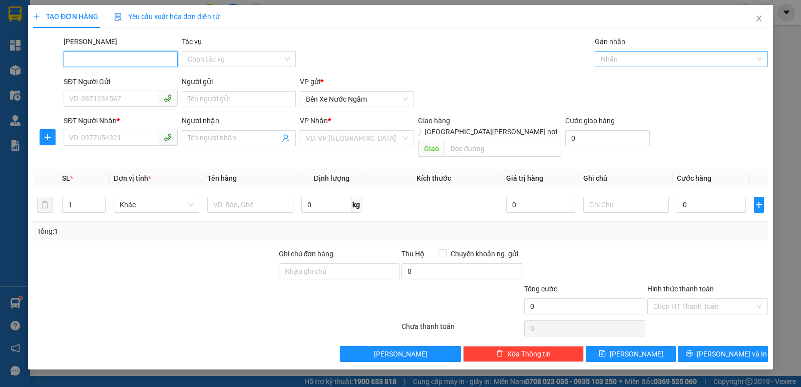
click at [644, 54] on div at bounding box center [676, 59] width 158 height 12
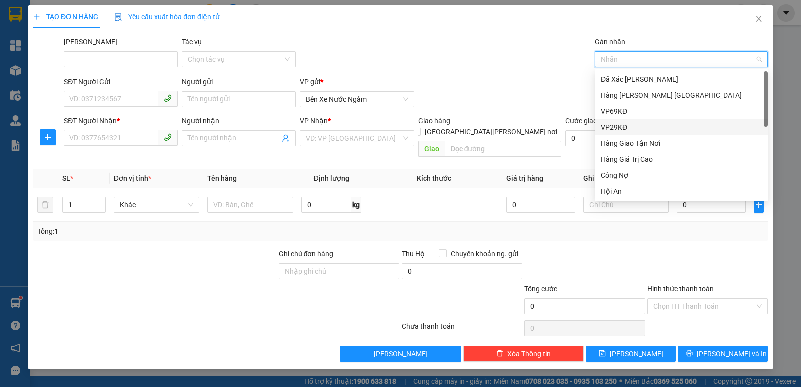
scroll to position [240, 0]
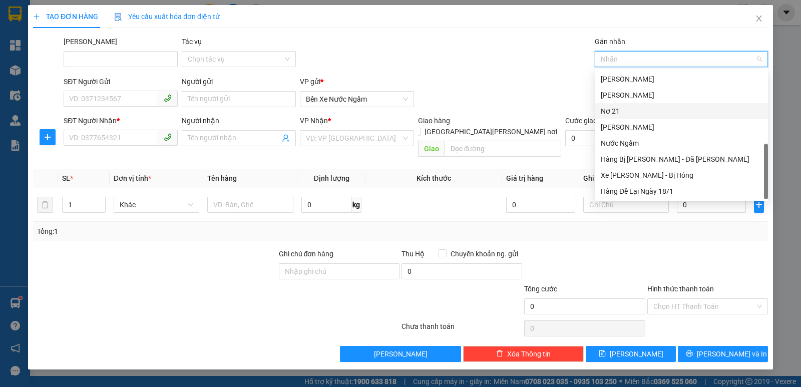
click at [612, 112] on div "Nơ 21" at bounding box center [681, 111] width 161 height 11
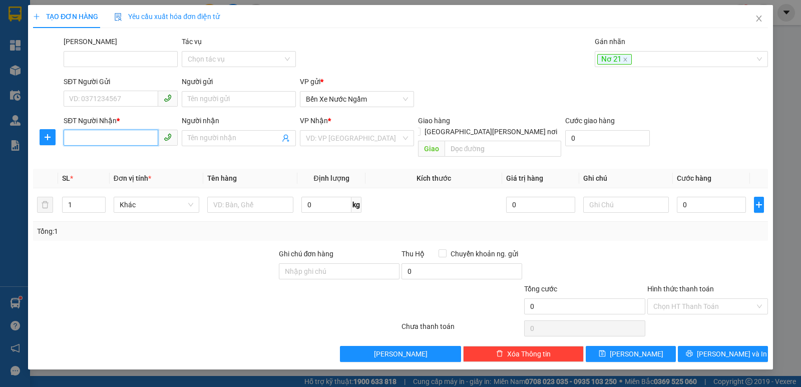
click at [93, 136] on input "SĐT Người Nhận *" at bounding box center [111, 138] width 95 height 16
click at [353, 141] on input "search" at bounding box center [353, 138] width 95 height 15
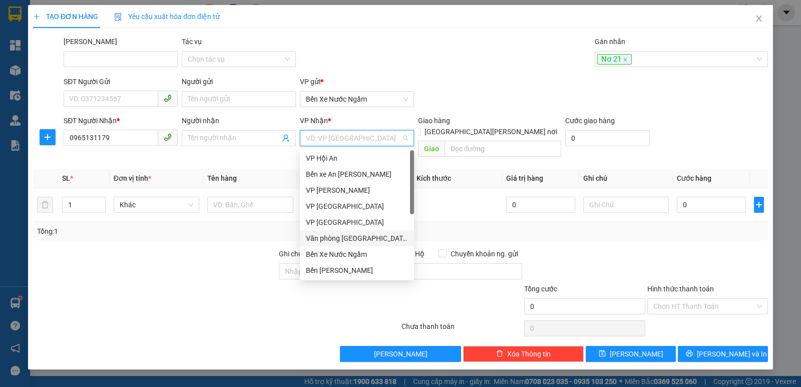
click at [361, 238] on div "Văn phòng [GEOGRAPHIC_DATA]" at bounding box center [357, 238] width 102 height 11
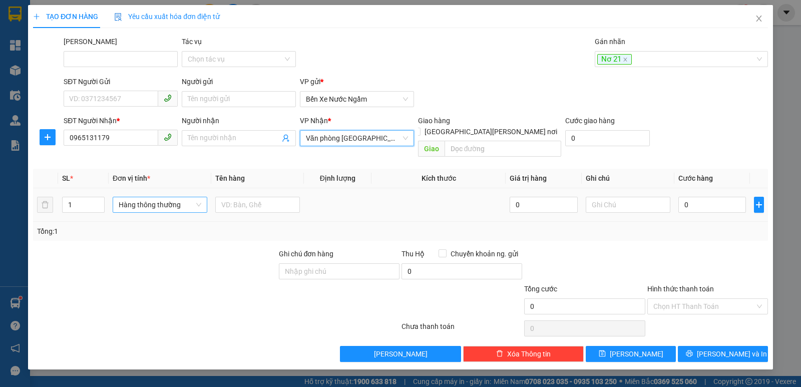
click at [151, 197] on span "Hàng thông thường" at bounding box center [160, 204] width 83 height 15
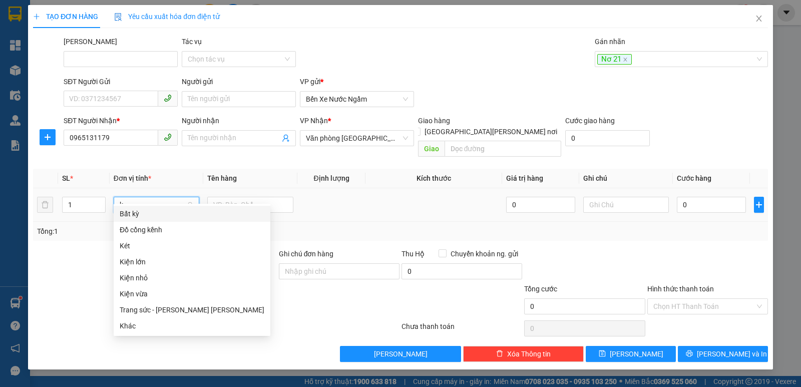
scroll to position [0, 0]
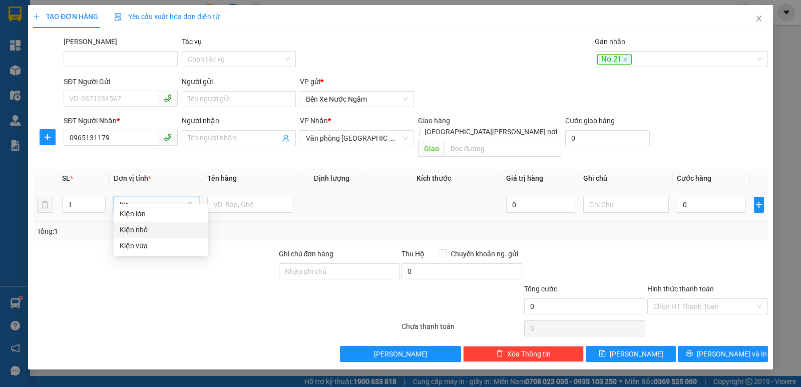
click at [132, 233] on div "Kiện nhỏ" at bounding box center [161, 229] width 83 height 11
click at [233, 197] on input "text" at bounding box center [250, 205] width 86 height 16
click at [695, 197] on input "0" at bounding box center [711, 205] width 69 height 16
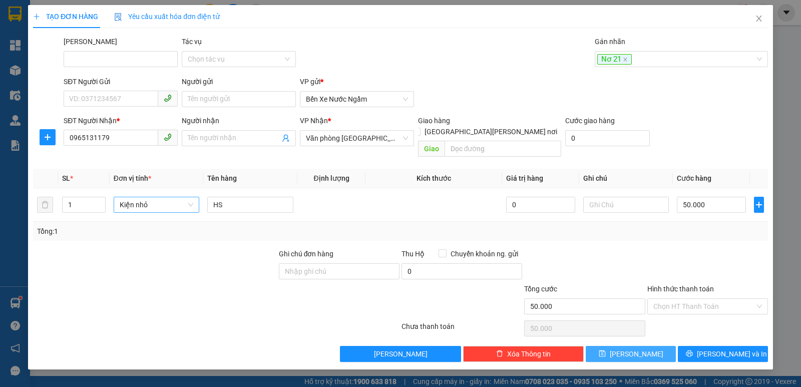
click at [606, 350] on icon "save" at bounding box center [602, 353] width 7 height 7
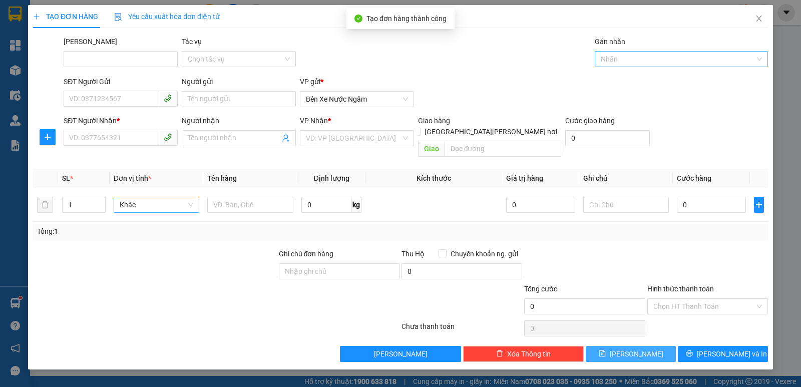
click at [615, 58] on div at bounding box center [676, 59] width 158 height 12
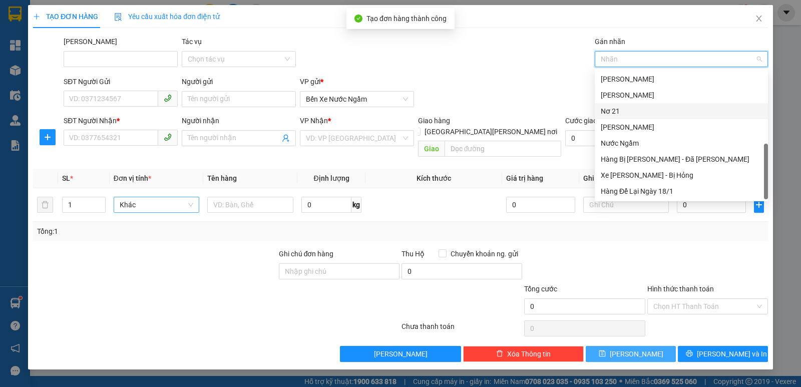
click at [613, 111] on div "Nơ 21" at bounding box center [681, 111] width 161 height 11
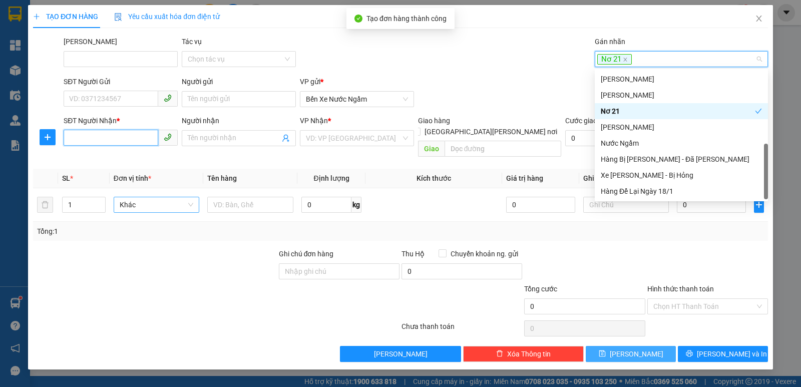
click at [92, 135] on input "SĐT Người Nhận *" at bounding box center [111, 138] width 95 height 16
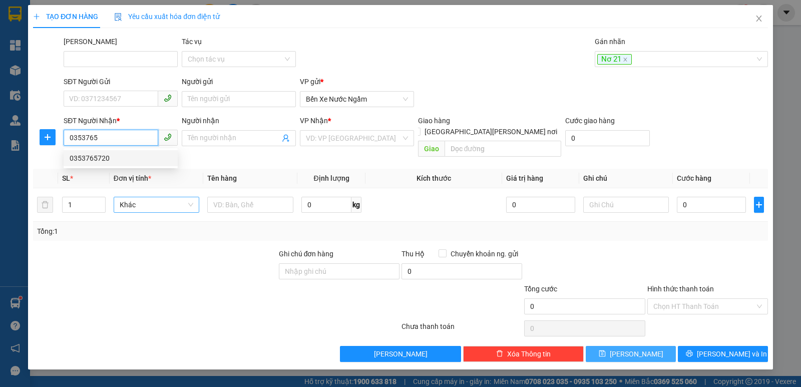
click at [90, 157] on div "0353765720" at bounding box center [121, 158] width 102 height 11
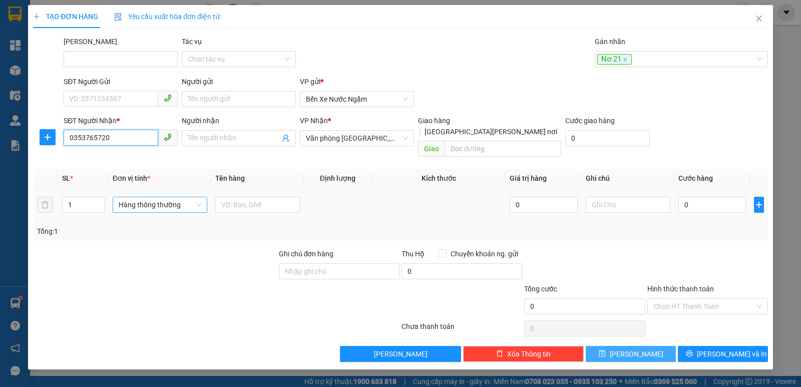
click at [126, 197] on span "Hàng thông thường" at bounding box center [160, 204] width 83 height 15
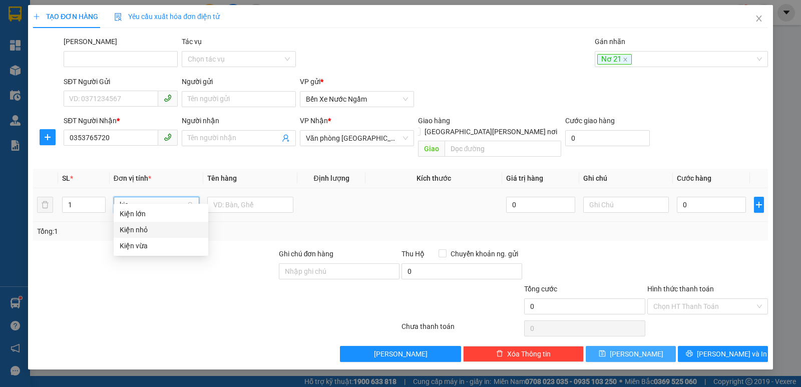
click at [140, 233] on div "Kiện nhỏ" at bounding box center [161, 229] width 83 height 11
click at [243, 199] on input "text" at bounding box center [250, 205] width 86 height 16
click at [687, 197] on input "0" at bounding box center [711, 205] width 69 height 16
click at [629, 346] on button "[PERSON_NAME]" at bounding box center [631, 354] width 90 height 16
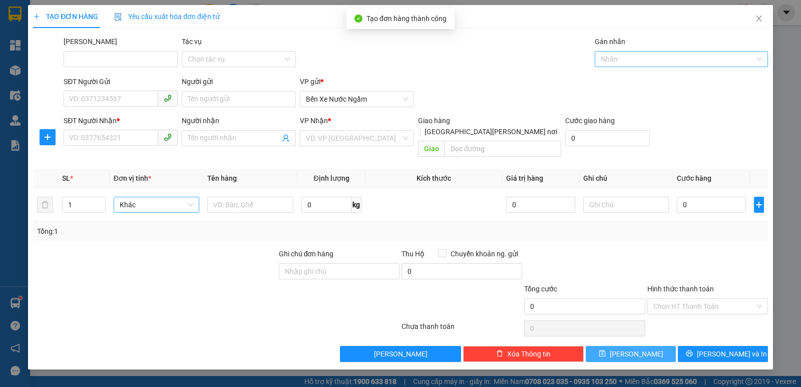
click at [625, 58] on div at bounding box center [676, 59] width 158 height 12
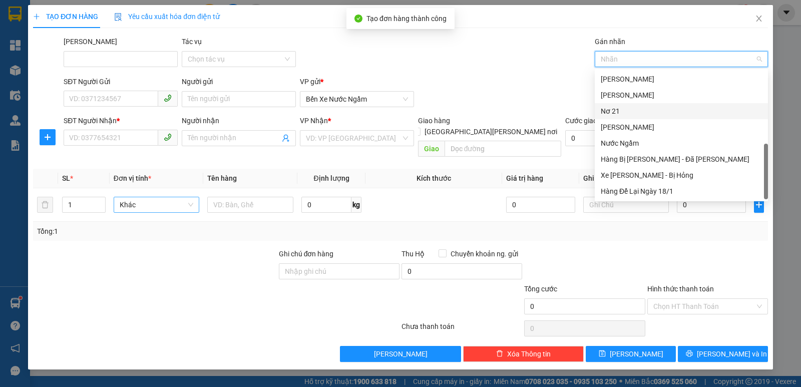
click at [611, 113] on div "Nơ 21" at bounding box center [681, 111] width 161 height 11
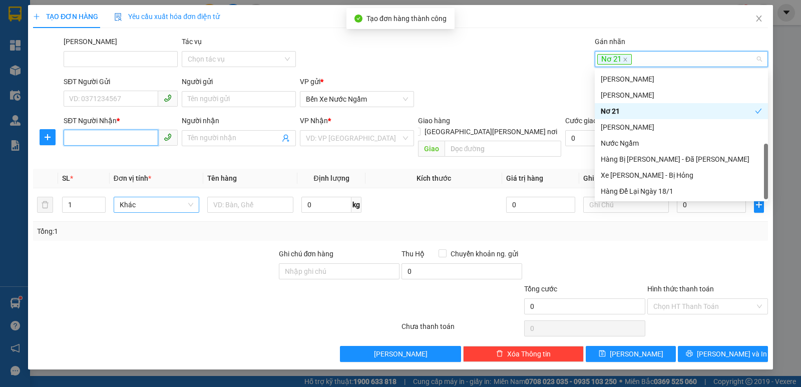
click at [96, 143] on input "SĐT Người Nhận *" at bounding box center [111, 138] width 95 height 16
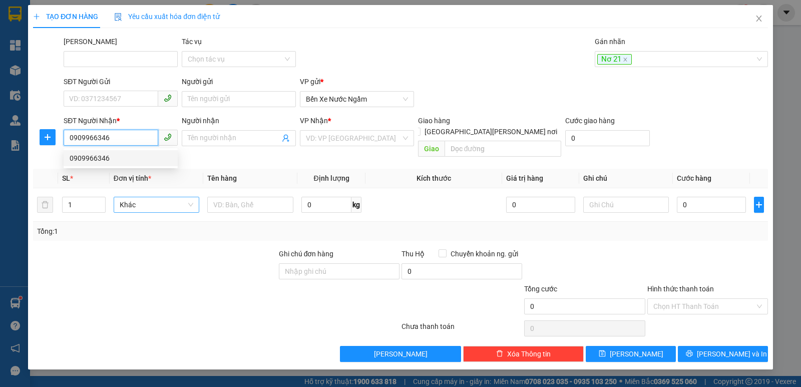
click at [97, 157] on div "0909966346" at bounding box center [121, 158] width 102 height 11
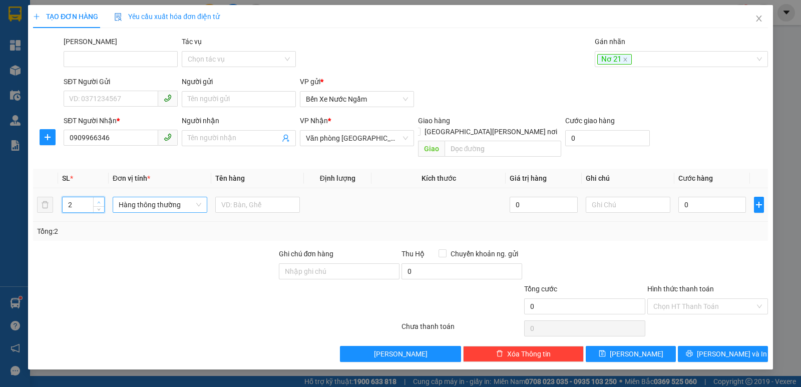
click at [98, 201] on icon "up" at bounding box center [99, 203] width 4 height 4
click at [152, 200] on span "Hàng thông thường" at bounding box center [160, 204] width 83 height 15
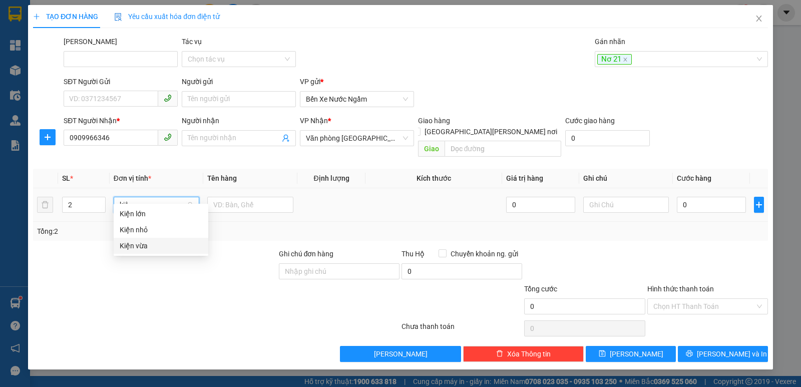
click at [140, 247] on div "Kiện vừa" at bounding box center [161, 245] width 83 height 11
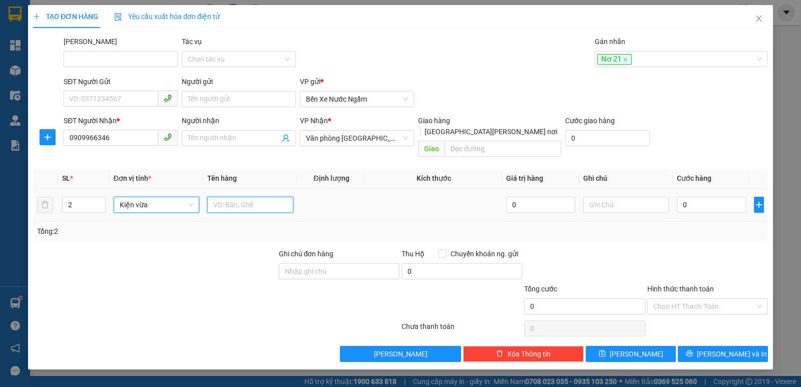
click at [229, 197] on input "text" at bounding box center [250, 205] width 86 height 16
click at [714, 199] on input "0" at bounding box center [711, 205] width 69 height 16
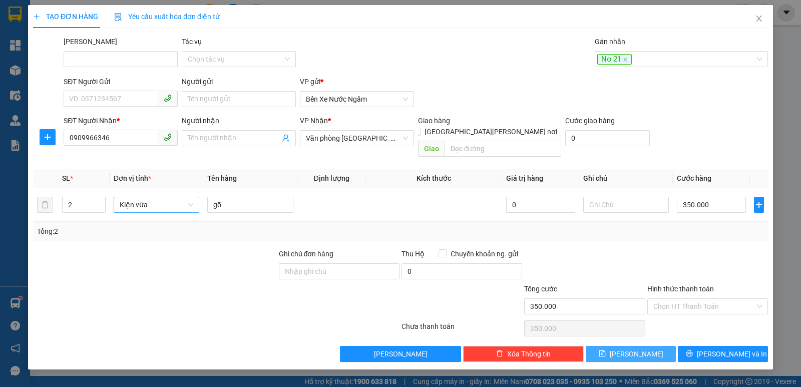
click at [628, 346] on button "[PERSON_NAME]" at bounding box center [631, 354] width 90 height 16
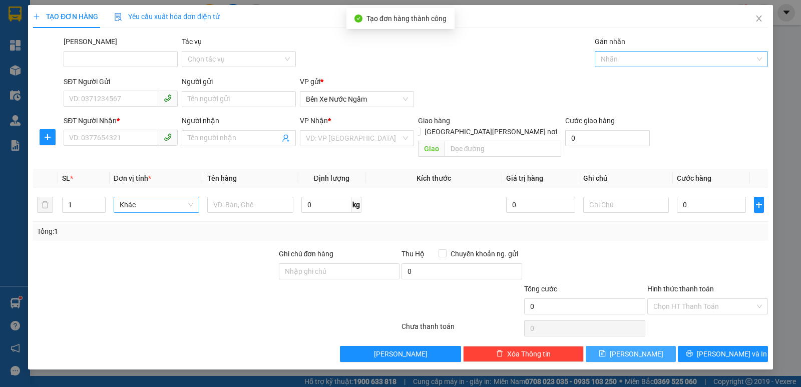
click at [615, 59] on div at bounding box center [676, 59] width 158 height 12
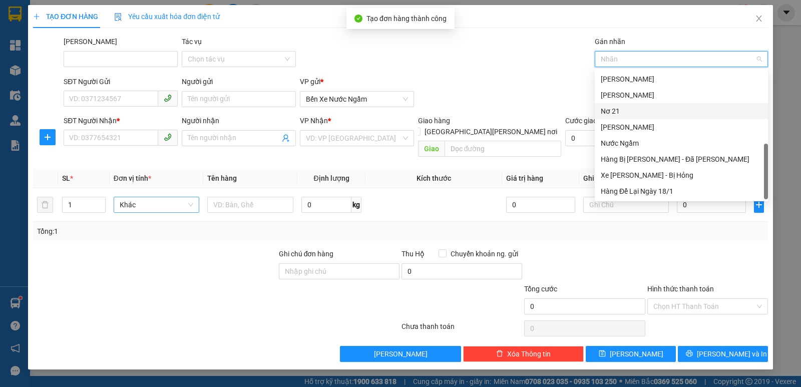
click at [614, 111] on div "Nơ 21" at bounding box center [681, 111] width 161 height 11
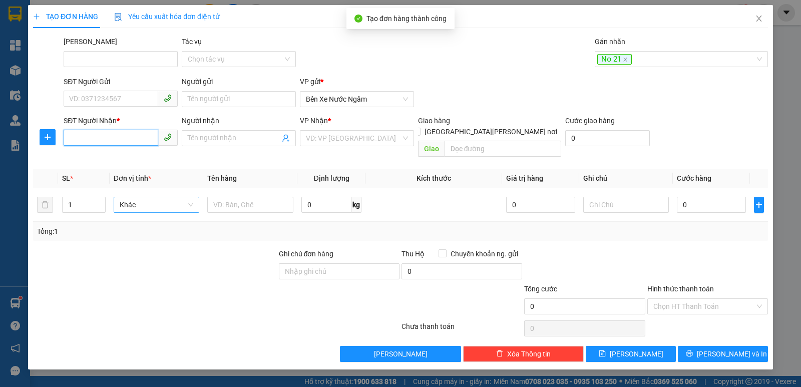
click at [100, 137] on input "SĐT Người Nhận *" at bounding box center [111, 138] width 95 height 16
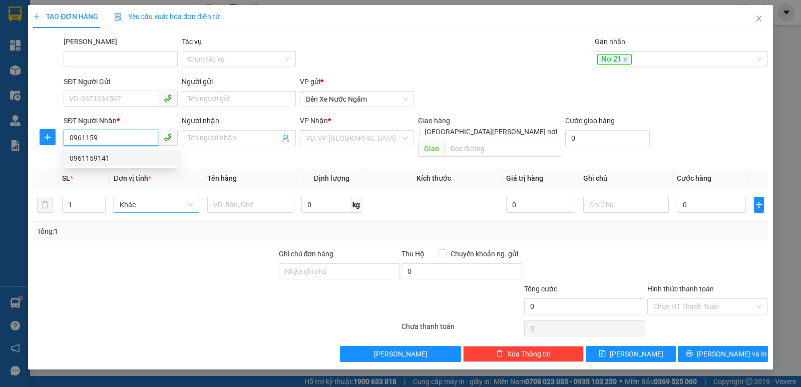
click at [95, 154] on div "0961159141" at bounding box center [121, 158] width 102 height 11
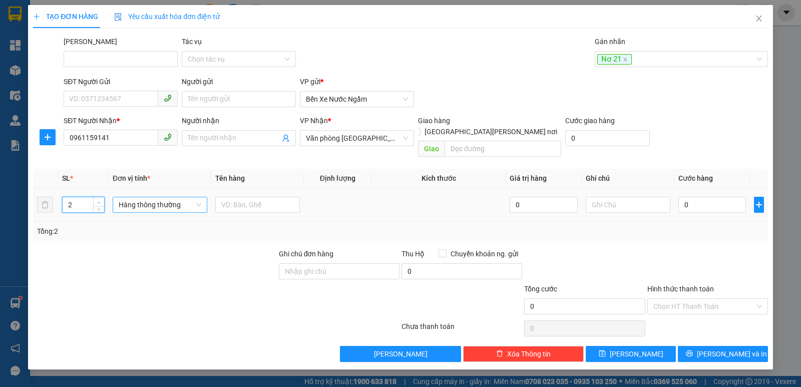
click at [100, 199] on span "up" at bounding box center [99, 202] width 6 height 6
click at [164, 197] on span "Hàng thông thường" at bounding box center [160, 204] width 83 height 15
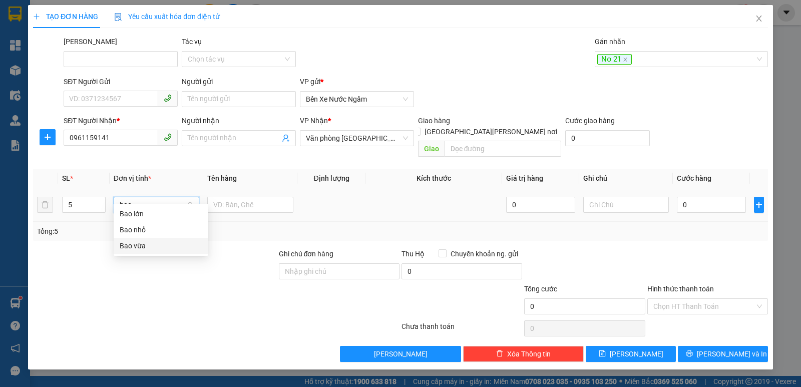
click at [143, 244] on div "Bao vừa" at bounding box center [161, 245] width 83 height 11
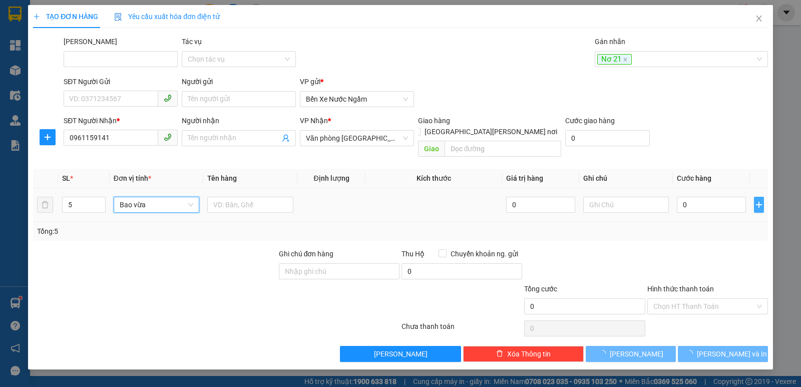
click at [758, 201] on icon "plus" at bounding box center [759, 205] width 8 height 8
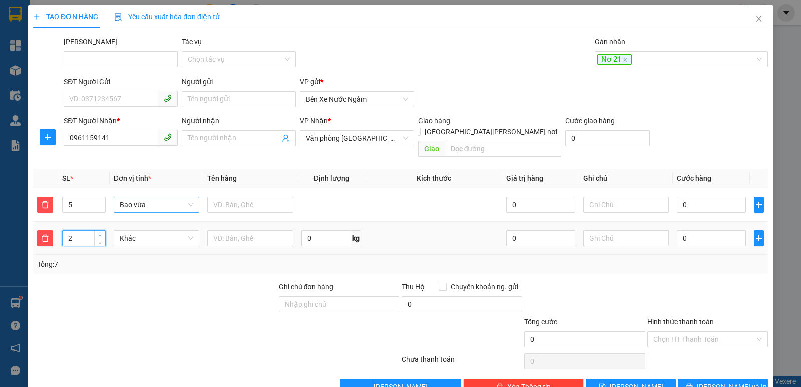
click at [99, 233] on span "up" at bounding box center [100, 236] width 6 height 6
click at [151, 231] on span "Khác" at bounding box center [157, 238] width 74 height 15
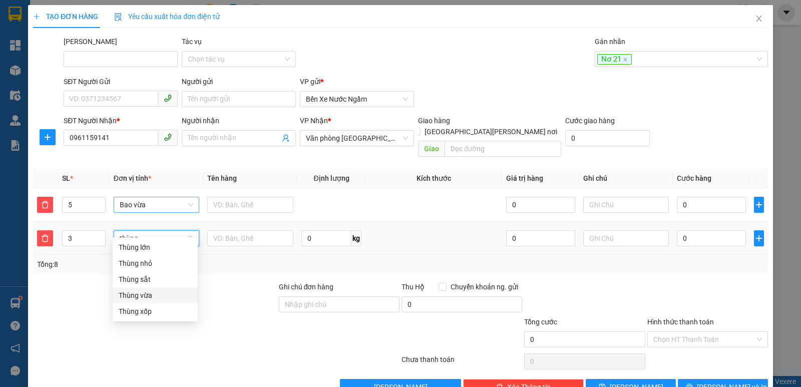
click at [151, 292] on div "Thùng vừa" at bounding box center [155, 295] width 73 height 11
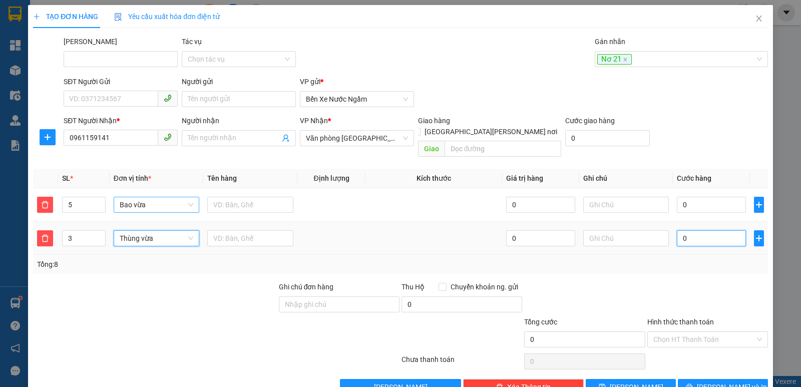
click at [688, 230] on input "0" at bounding box center [711, 238] width 69 height 16
click at [643, 379] on button "[PERSON_NAME]" at bounding box center [631, 387] width 90 height 16
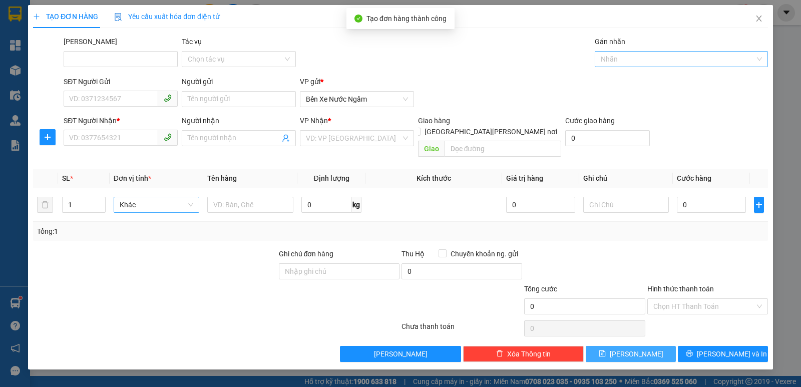
click at [619, 62] on div at bounding box center [676, 59] width 158 height 12
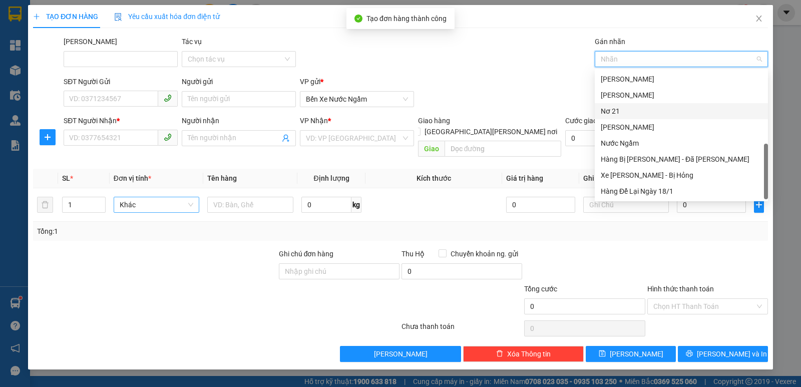
click at [606, 105] on div "Nơ 21" at bounding box center [681, 111] width 173 height 16
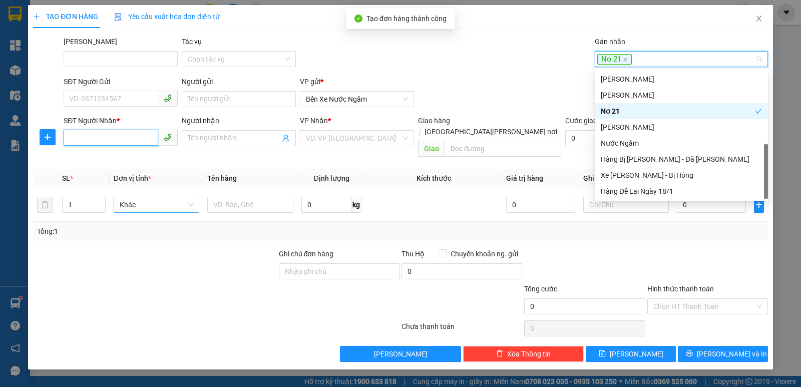
click at [79, 135] on input "SĐT Người Nhận *" at bounding box center [111, 138] width 95 height 16
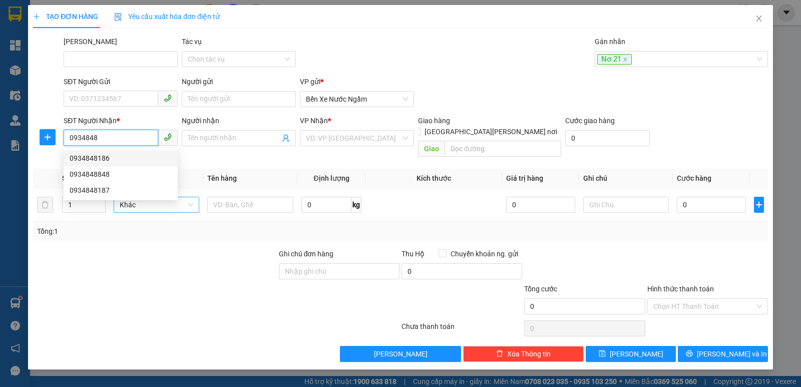
click at [82, 155] on div "0934848186" at bounding box center [121, 158] width 102 height 11
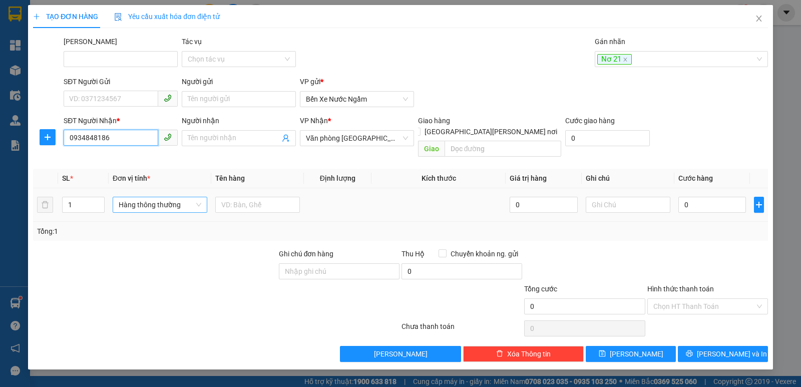
click at [138, 197] on span "Hàng thông thường" at bounding box center [160, 204] width 83 height 15
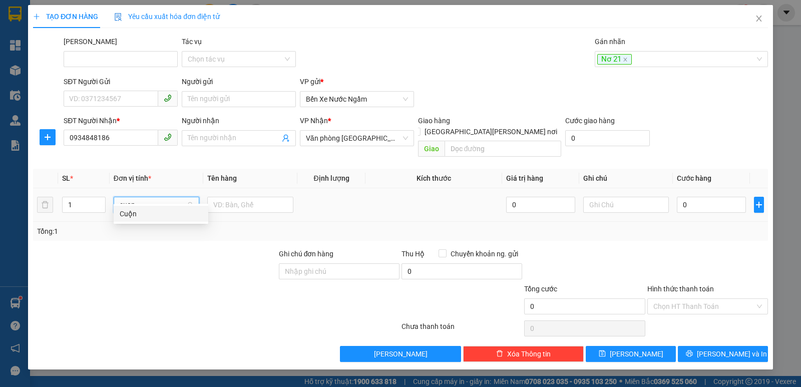
click at [128, 217] on div "Cuộn" at bounding box center [161, 213] width 83 height 11
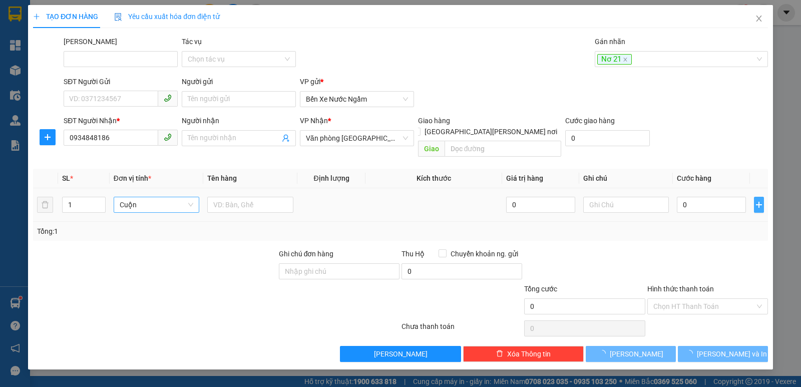
click at [758, 201] on icon "plus" at bounding box center [759, 205] width 8 height 8
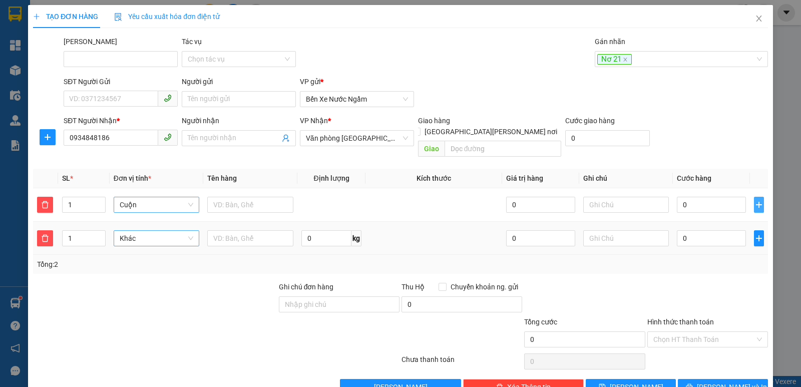
click at [129, 231] on span "Khác" at bounding box center [157, 238] width 74 height 15
click at [129, 280] on div "Bao vừa" at bounding box center [155, 279] width 73 height 11
click at [696, 234] on input "0" at bounding box center [711, 238] width 69 height 16
click at [606, 383] on icon "save" at bounding box center [602, 386] width 7 height 7
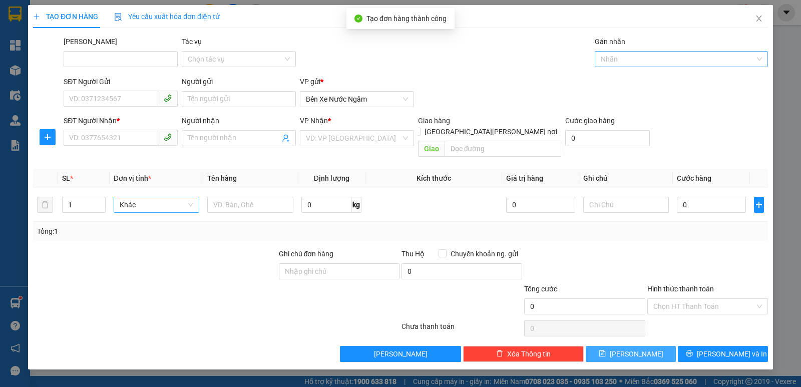
click at [616, 59] on div at bounding box center [676, 59] width 158 height 12
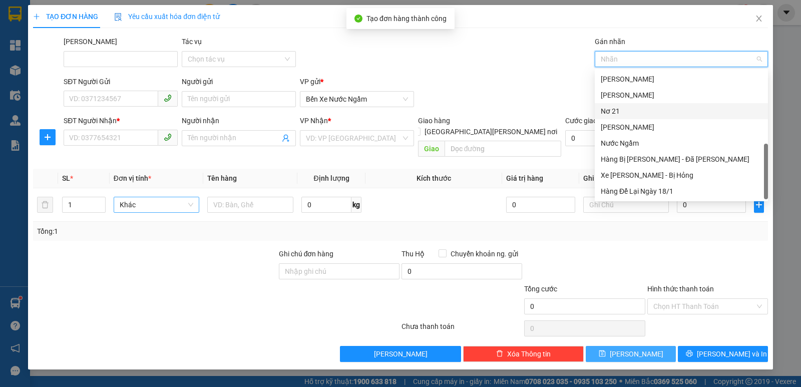
click at [616, 110] on div "Nơ 21" at bounding box center [681, 111] width 161 height 11
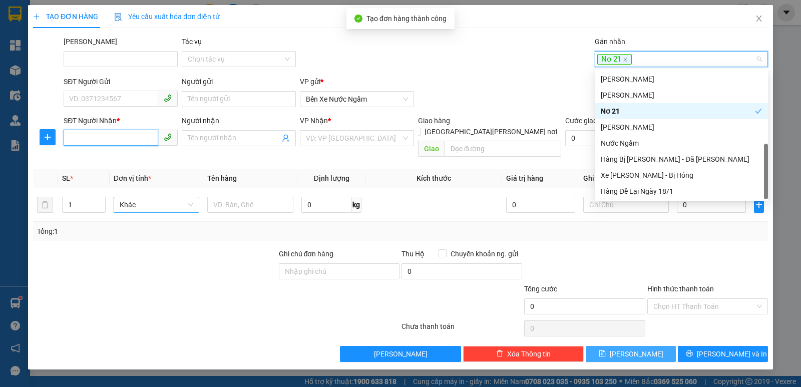
click at [87, 137] on input "SĐT Người Nhận *" at bounding box center [111, 138] width 95 height 16
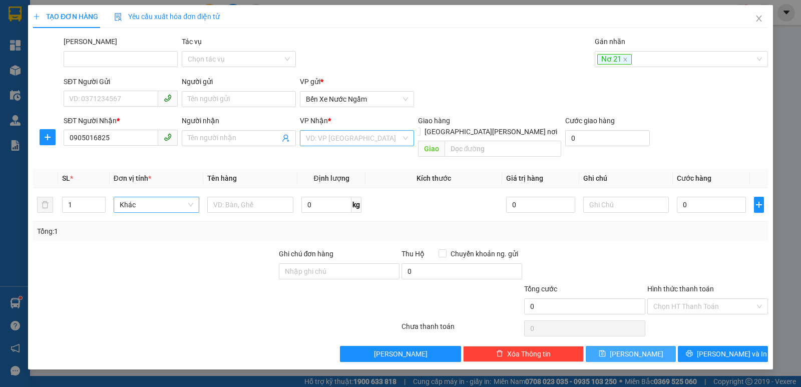
click at [324, 139] on input "search" at bounding box center [353, 138] width 95 height 15
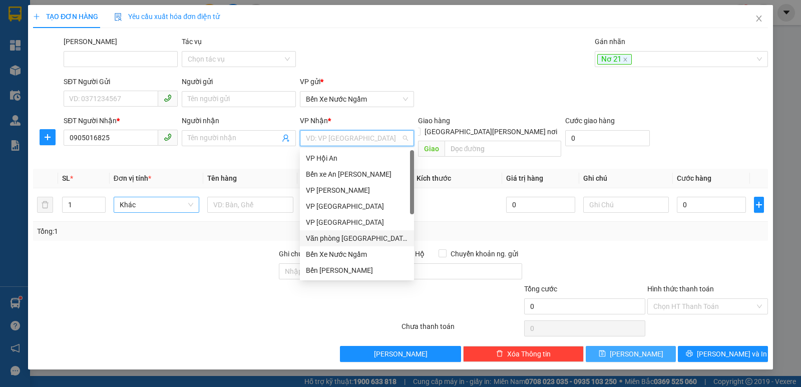
drag, startPoint x: 344, startPoint y: 238, endPoint x: 552, endPoint y: 137, distance: 231.5
click at [344, 238] on div "Văn phòng [GEOGRAPHIC_DATA]" at bounding box center [357, 238] width 102 height 11
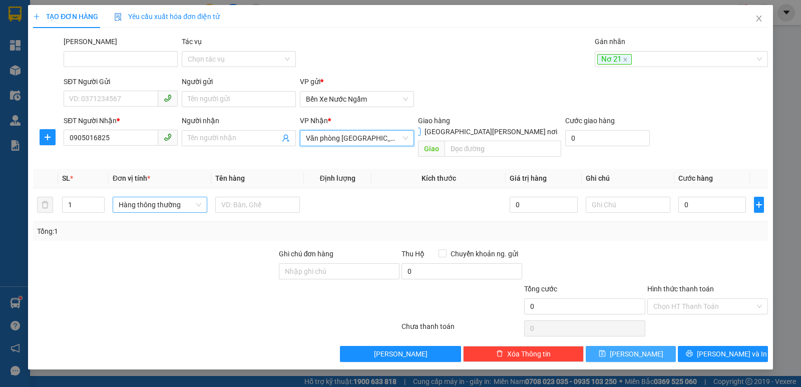
click at [419, 128] on input "[GEOGRAPHIC_DATA] tận nơi" at bounding box center [415, 131] width 7 height 7
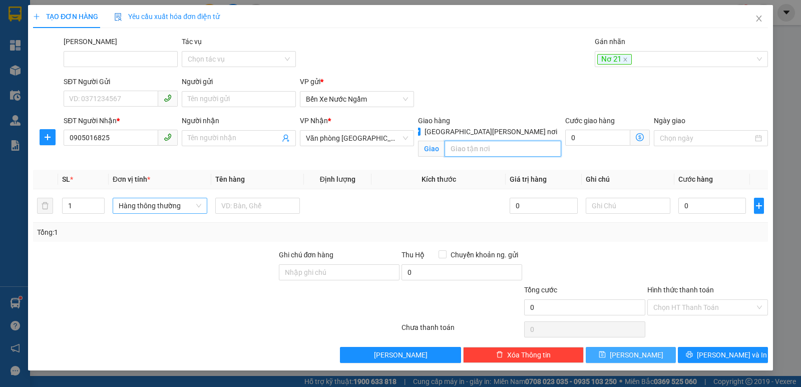
click at [485, 141] on input "search" at bounding box center [503, 149] width 117 height 16
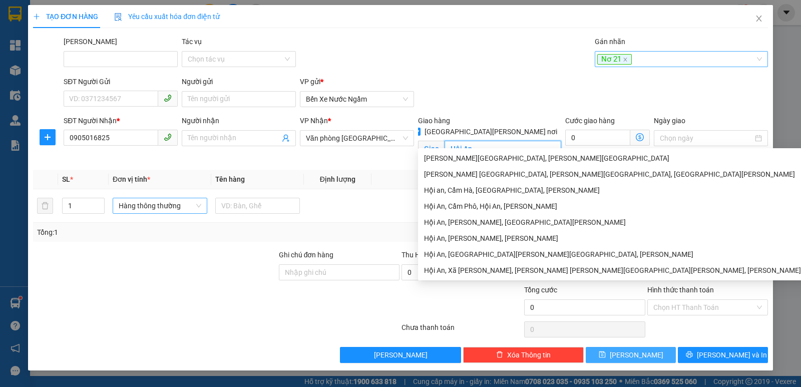
click at [667, 60] on div "Nơ 21" at bounding box center [676, 59] width 158 height 12
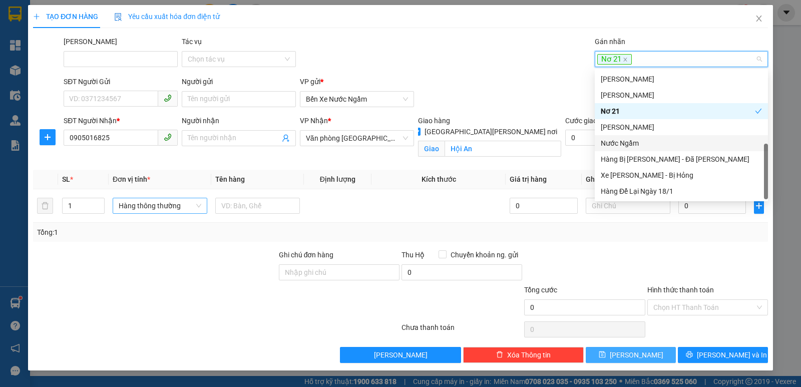
scroll to position [90, 0]
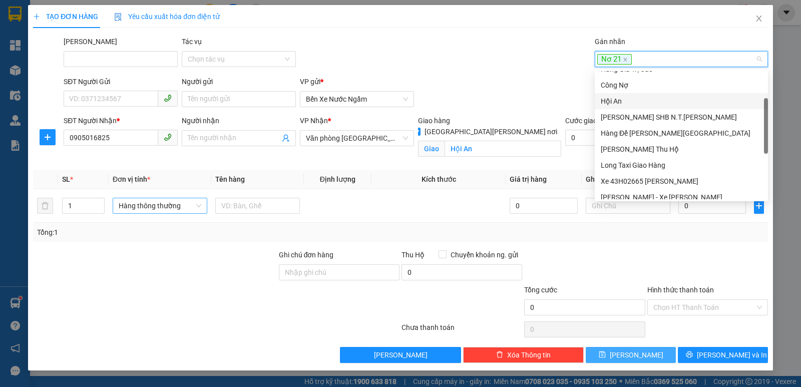
click at [610, 100] on div "Hội An" at bounding box center [681, 101] width 161 height 11
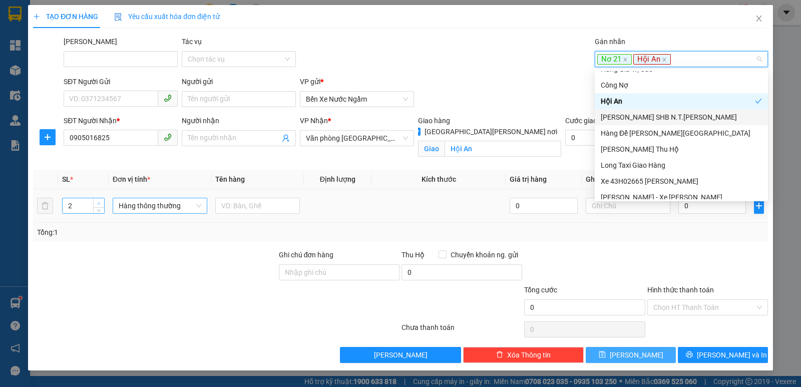
click at [98, 199] on span "Increase Value" at bounding box center [98, 202] width 11 height 9
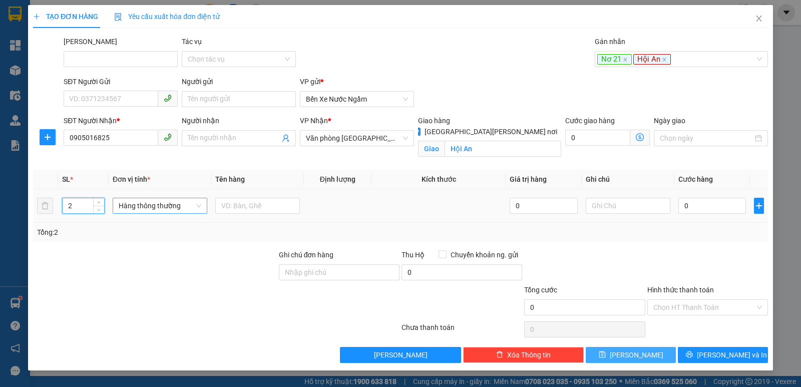
click at [155, 208] on span "Hàng thông thường" at bounding box center [160, 205] width 83 height 15
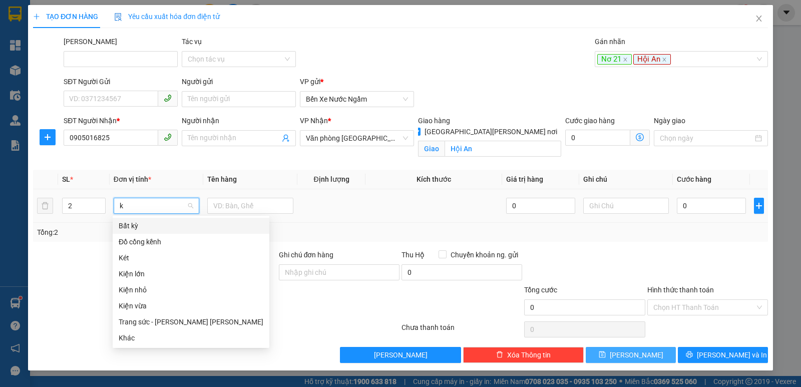
scroll to position [0, 0]
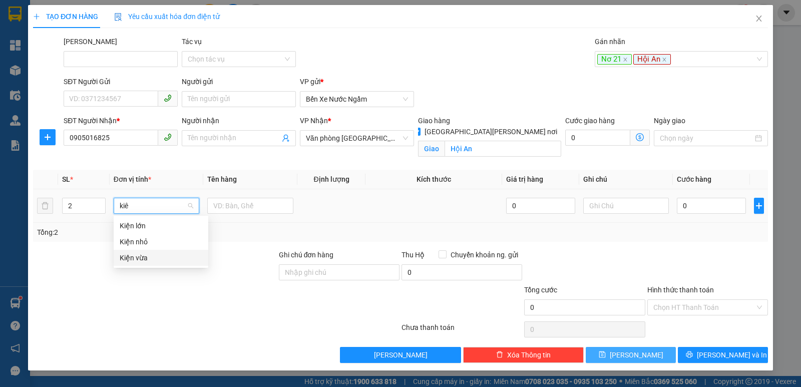
drag, startPoint x: 136, startPoint y: 257, endPoint x: 457, endPoint y: 217, distance: 323.9
click at [137, 257] on div "Kiện vừa" at bounding box center [161, 257] width 83 height 11
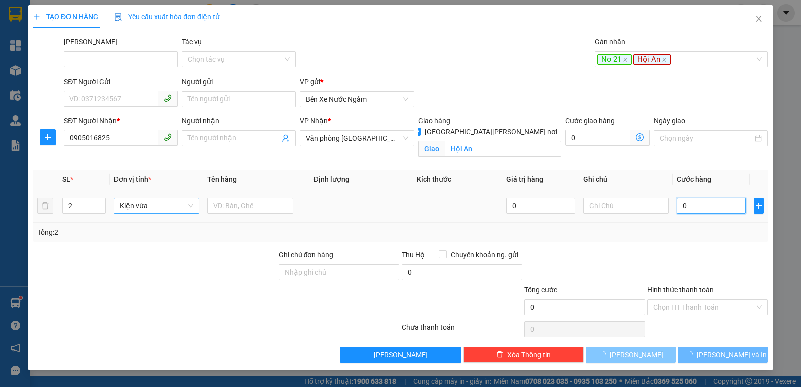
click at [700, 210] on input "0" at bounding box center [711, 206] width 69 height 16
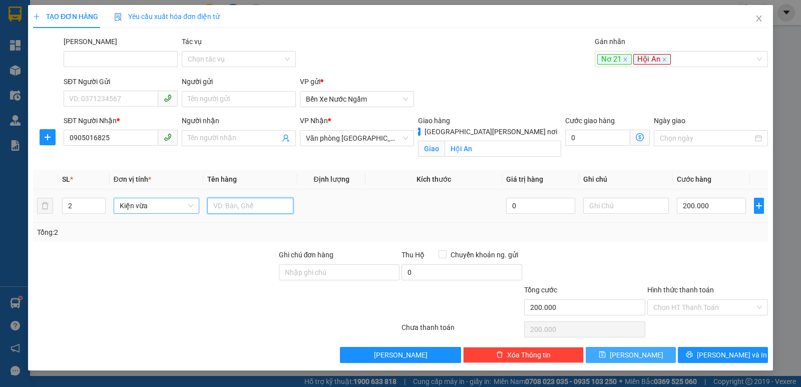
click at [238, 205] on input "text" at bounding box center [250, 206] width 86 height 16
click at [606, 353] on icon "save" at bounding box center [602, 354] width 7 height 7
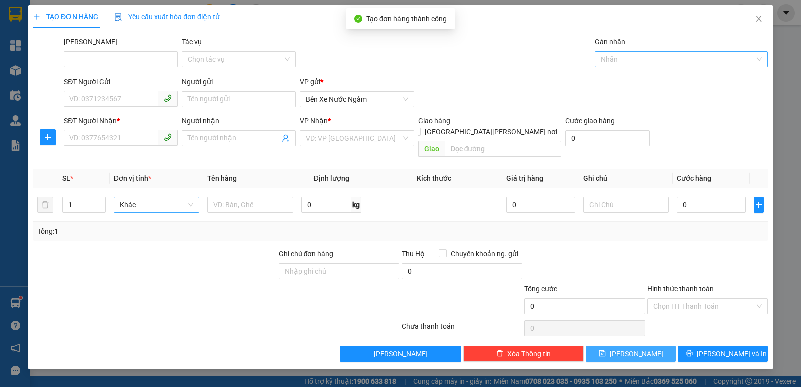
click at [622, 55] on div at bounding box center [676, 59] width 158 height 12
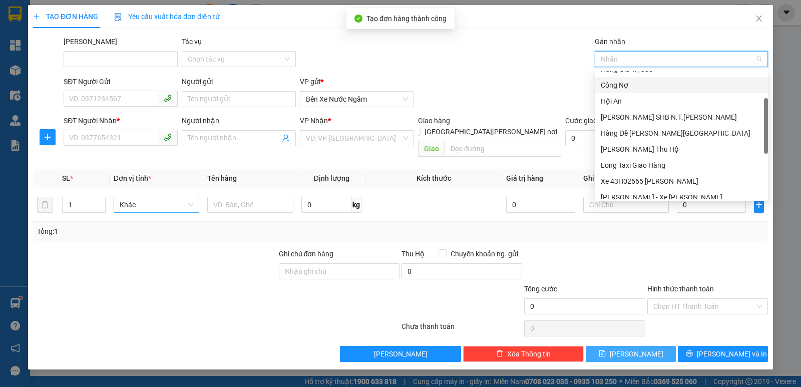
scroll to position [240, 0]
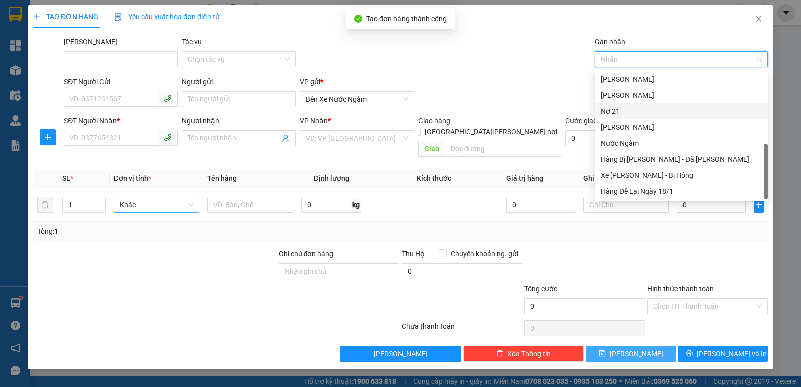
click at [616, 109] on div "Nơ 21" at bounding box center [681, 111] width 161 height 11
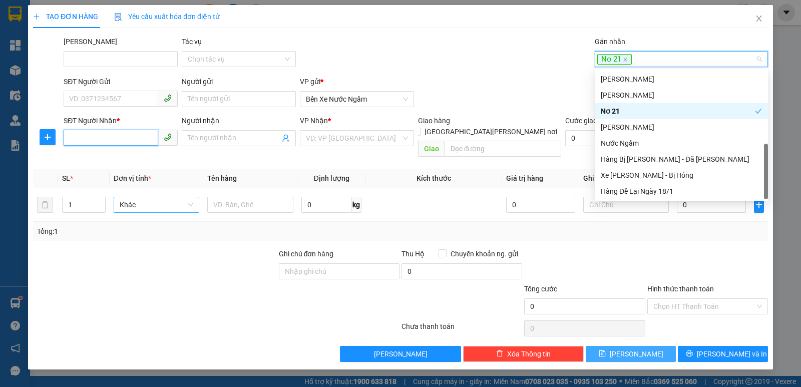
click at [93, 141] on input "SĐT Người Nhận *" at bounding box center [111, 138] width 95 height 16
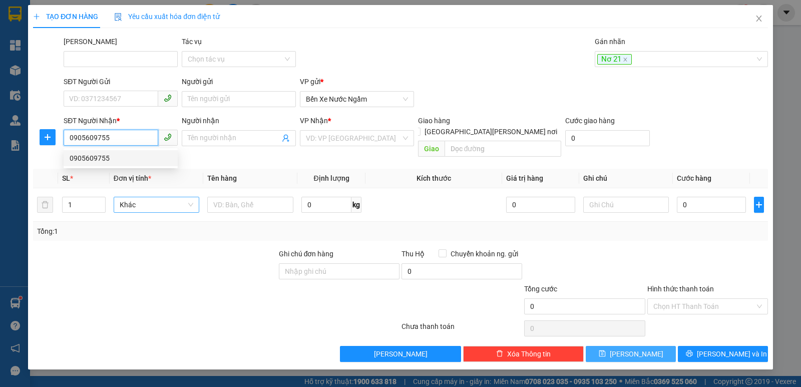
click at [93, 157] on div "0905609755" at bounding box center [121, 158] width 102 height 11
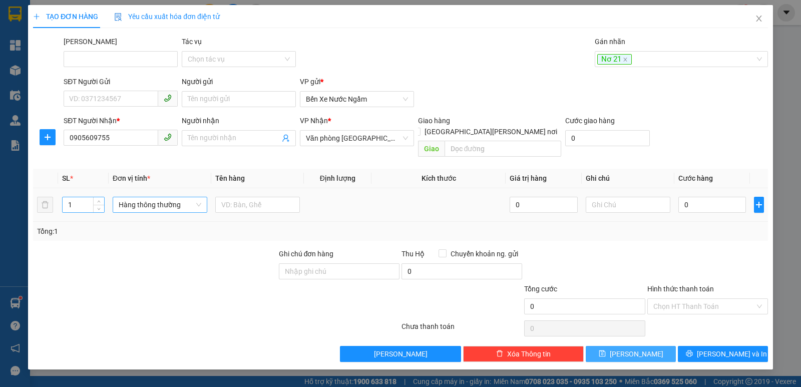
click at [87, 197] on input "1" at bounding box center [84, 204] width 42 height 15
click at [137, 197] on span "Hàng thông thường" at bounding box center [160, 204] width 83 height 15
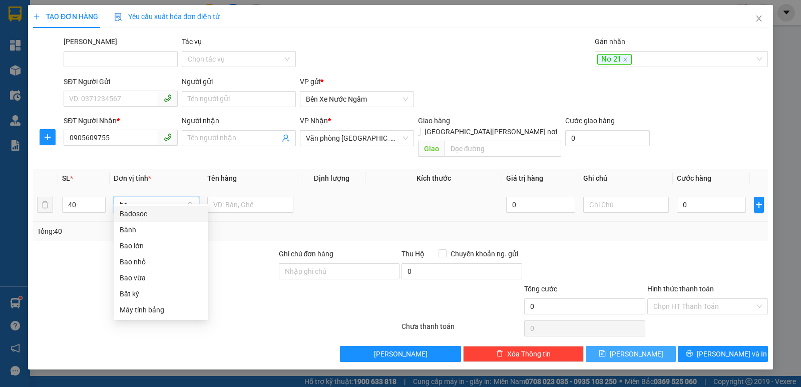
scroll to position [0, 0]
click at [143, 245] on div "Bao vừa" at bounding box center [161, 245] width 83 height 11
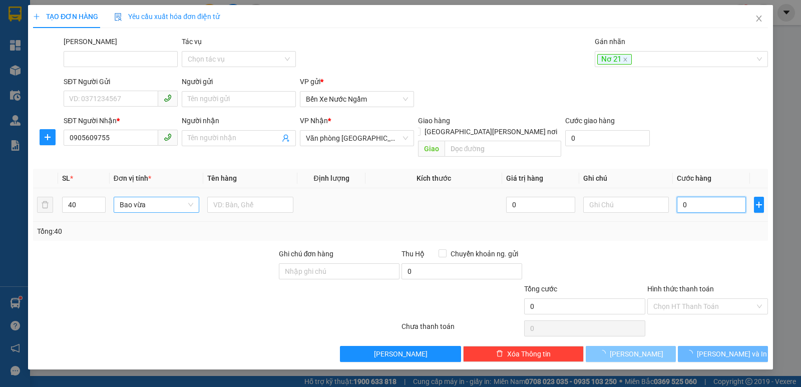
click at [684, 197] on input "0" at bounding box center [711, 205] width 69 height 16
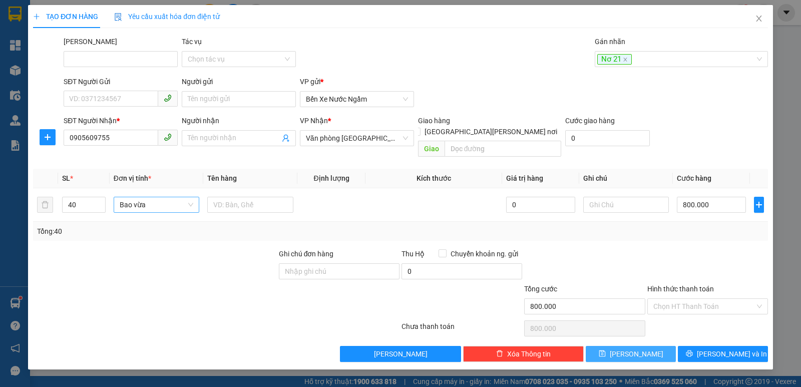
click at [617, 346] on button "[PERSON_NAME]" at bounding box center [631, 354] width 90 height 16
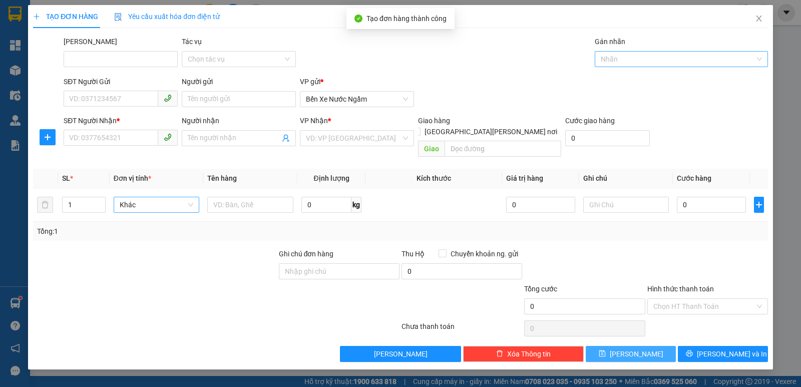
click at [616, 60] on div at bounding box center [676, 59] width 158 height 12
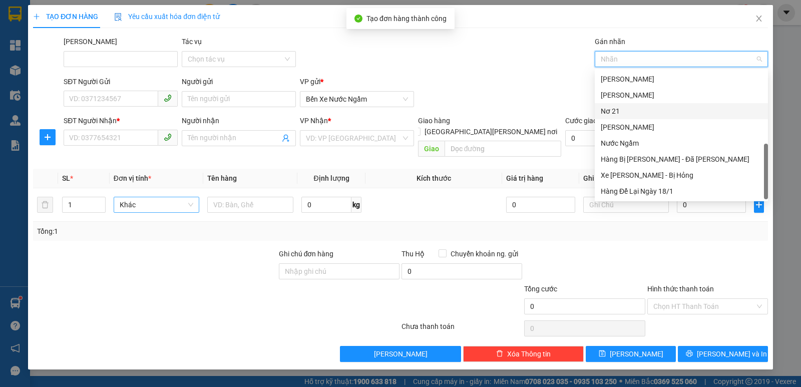
click at [616, 109] on div "Nơ 21" at bounding box center [681, 111] width 161 height 11
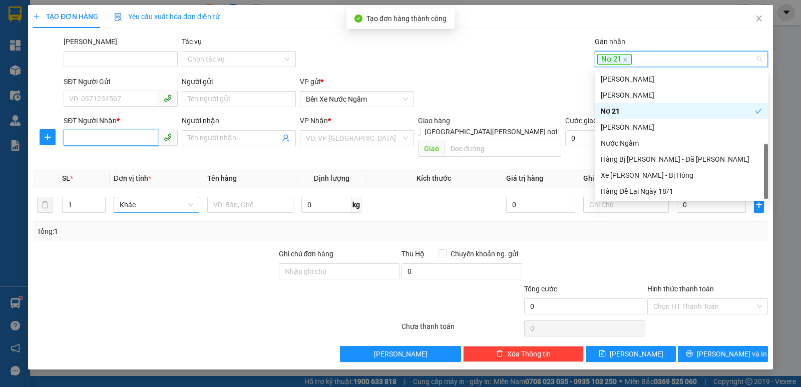
click at [91, 140] on input "SĐT Người Nhận *" at bounding box center [111, 138] width 95 height 16
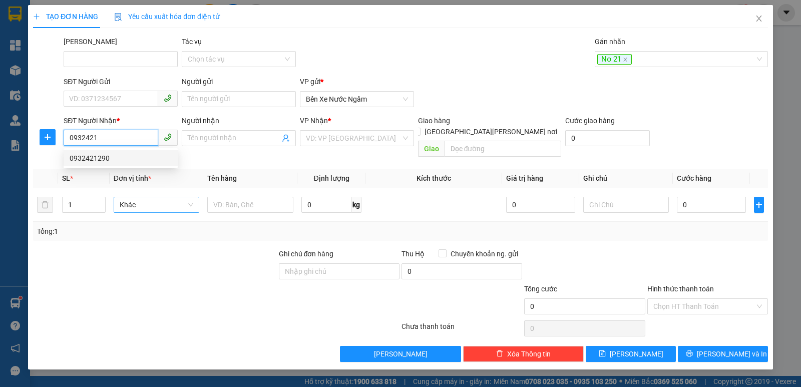
click at [85, 158] on div "0932421290" at bounding box center [121, 158] width 102 height 11
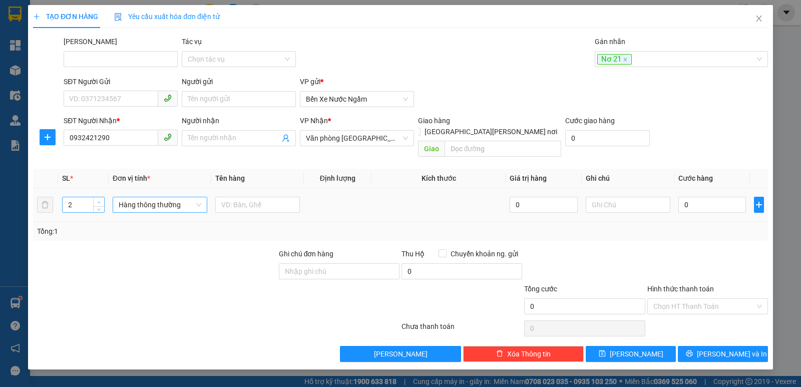
click at [98, 197] on span "Increase Value" at bounding box center [98, 201] width 11 height 9
click at [96, 203] on span "Decrease Value" at bounding box center [98, 207] width 11 height 9
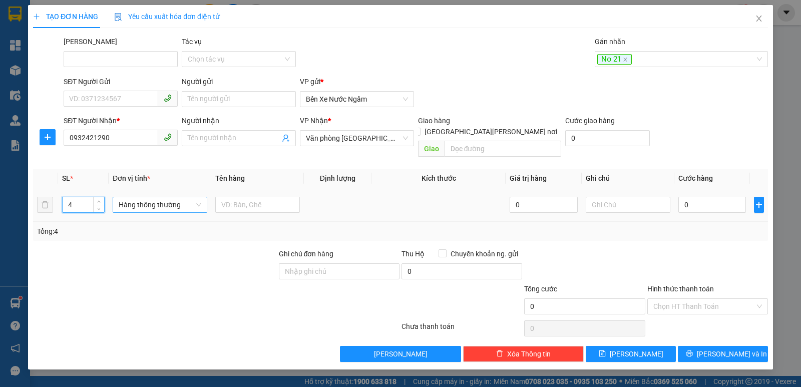
click at [170, 197] on span "Hàng thông thường" at bounding box center [160, 204] width 83 height 15
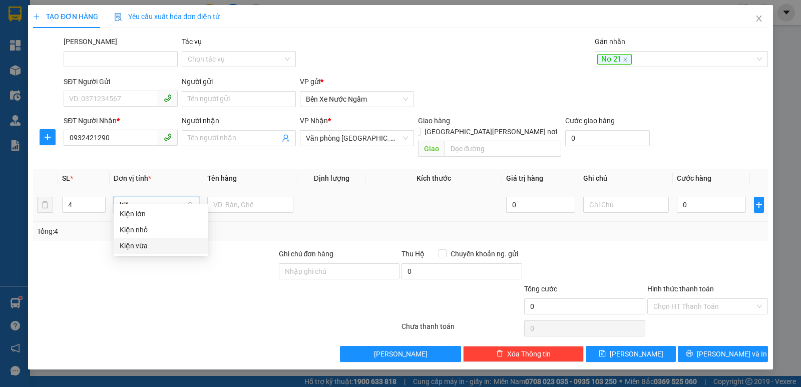
click at [127, 244] on div "Kiện vừa" at bounding box center [161, 245] width 83 height 11
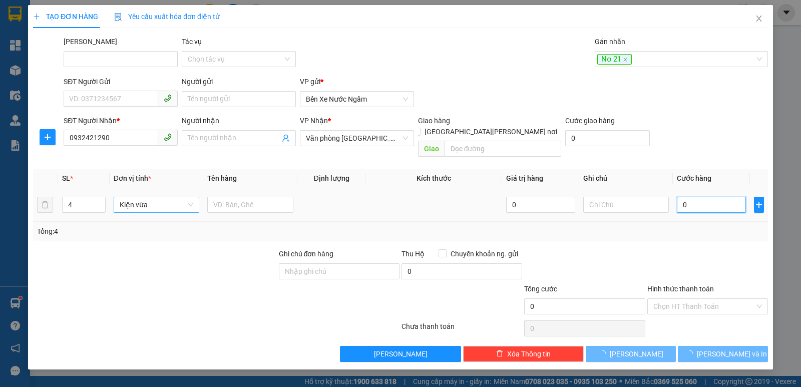
click at [693, 198] on input "0" at bounding box center [711, 205] width 69 height 16
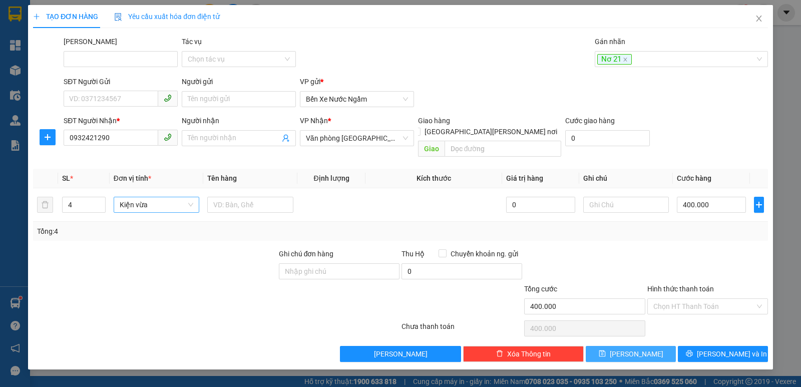
click at [639, 348] on span "[PERSON_NAME]" at bounding box center [637, 353] width 54 height 11
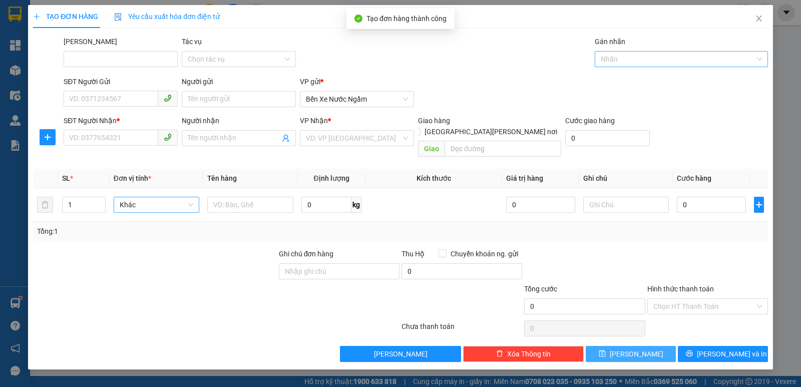
click at [629, 59] on div at bounding box center [676, 59] width 158 height 12
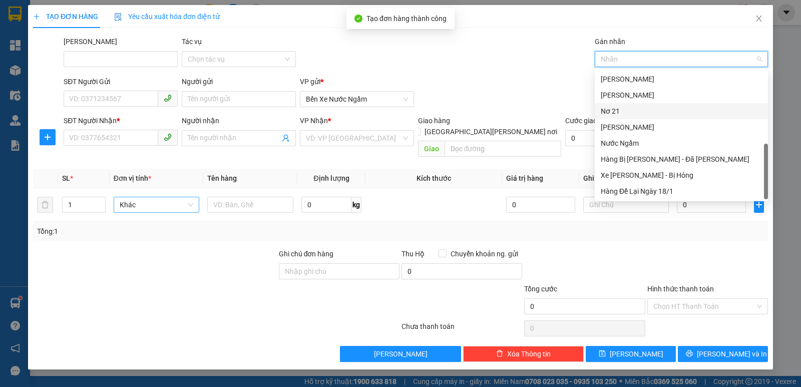
click at [609, 112] on div "Nơ 21" at bounding box center [681, 111] width 161 height 11
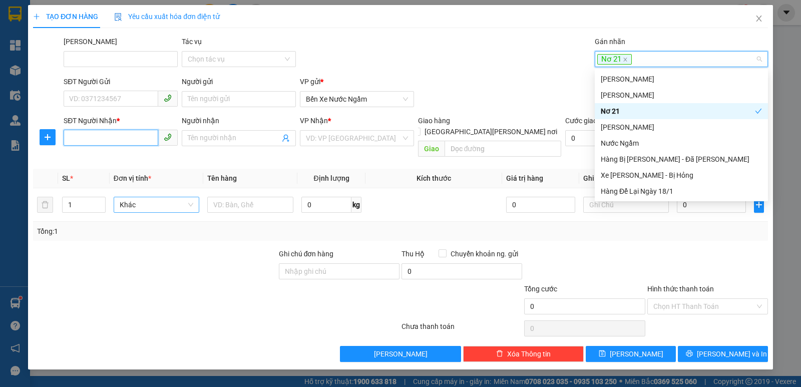
click at [110, 138] on input "SĐT Người Nhận *" at bounding box center [111, 138] width 95 height 16
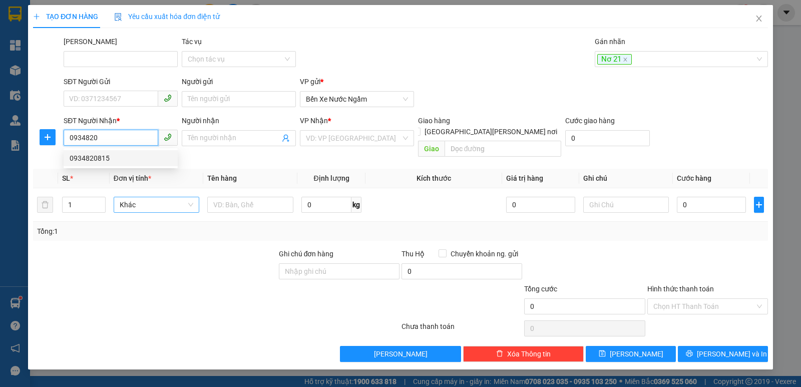
click at [98, 159] on div "0934820815" at bounding box center [121, 158] width 102 height 11
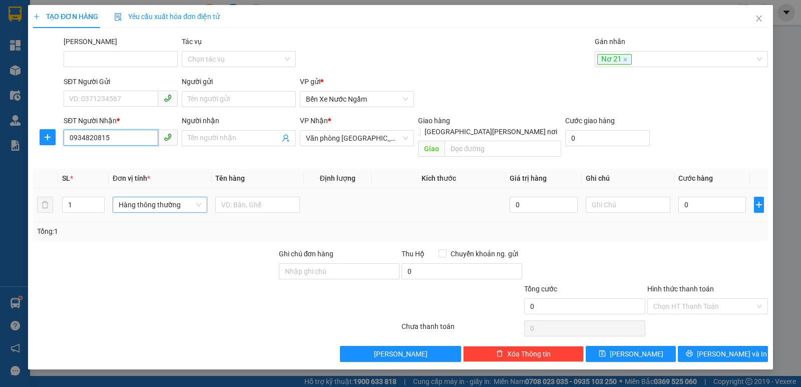
click at [145, 197] on span "Hàng thông thường" at bounding box center [160, 204] width 83 height 15
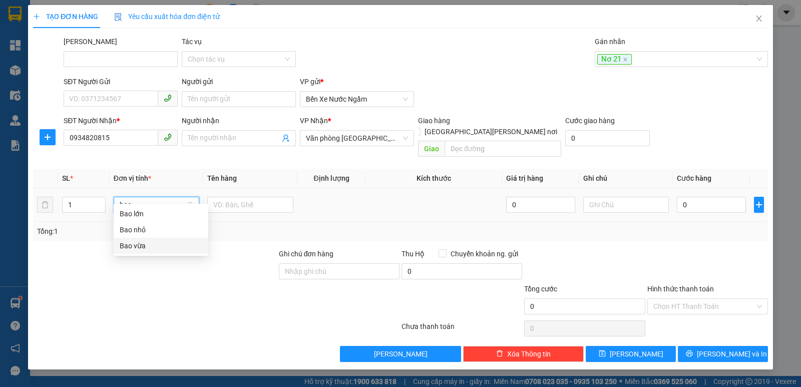
click at [142, 244] on div "Bao vừa" at bounding box center [161, 245] width 83 height 11
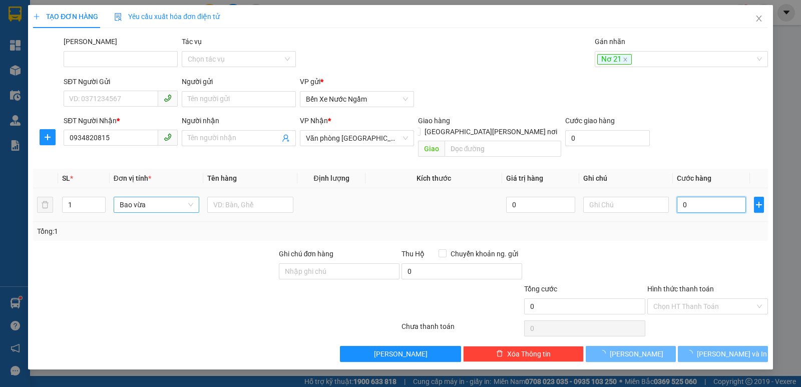
click at [706, 197] on input "0" at bounding box center [711, 205] width 69 height 16
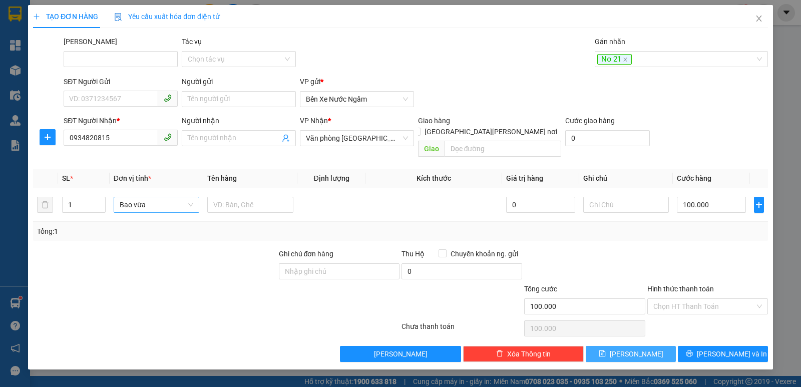
click at [614, 346] on button "[PERSON_NAME]" at bounding box center [631, 354] width 90 height 16
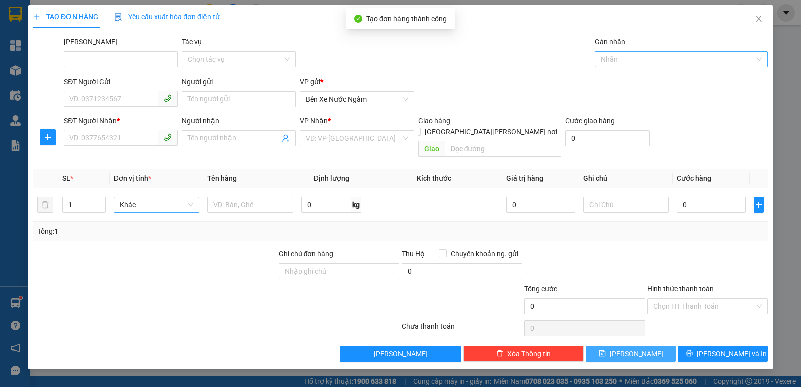
click at [617, 59] on div at bounding box center [676, 59] width 158 height 12
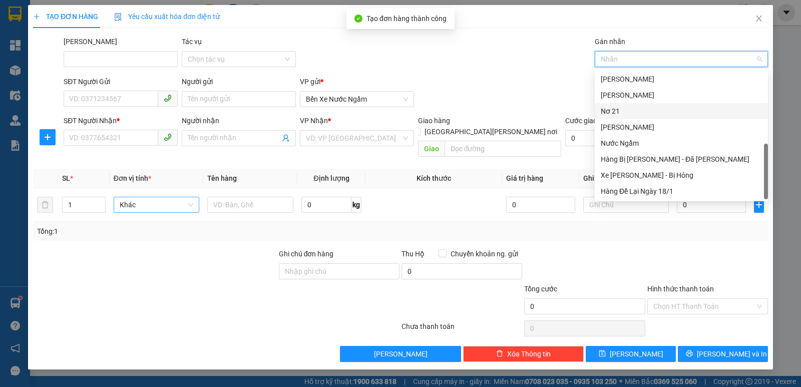
click at [622, 112] on div "Nơ 21" at bounding box center [681, 111] width 161 height 11
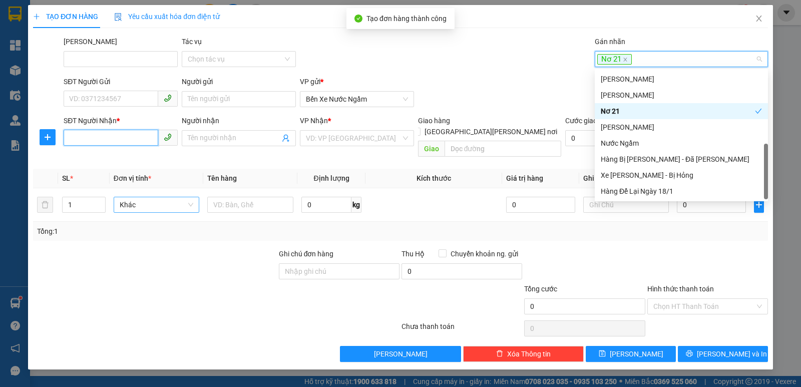
click at [80, 133] on input "SĐT Người Nhận *" at bounding box center [111, 138] width 95 height 16
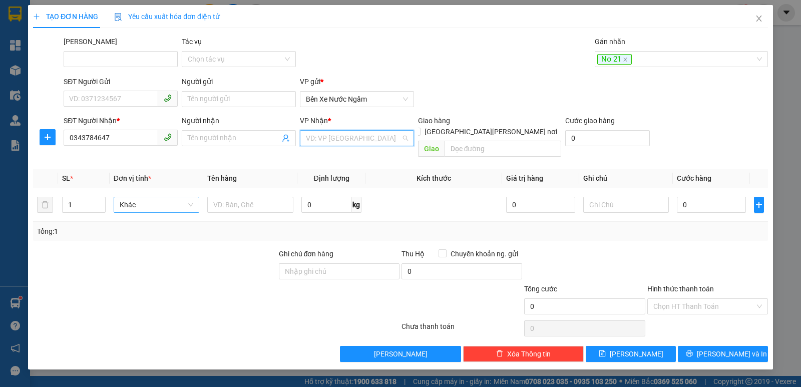
click at [371, 141] on input "search" at bounding box center [353, 138] width 95 height 15
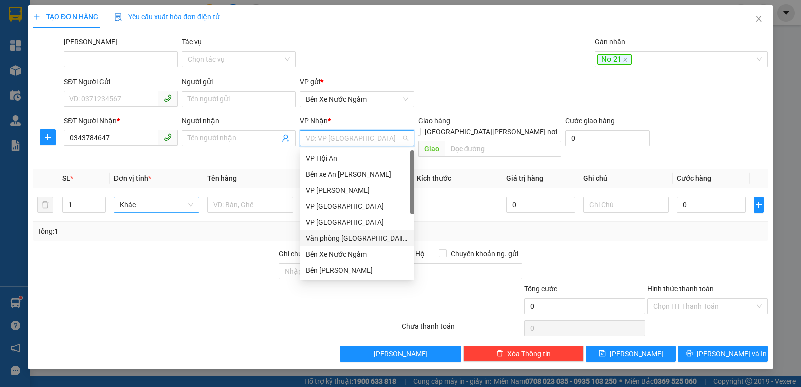
click at [349, 236] on div "Văn phòng [GEOGRAPHIC_DATA]" at bounding box center [357, 238] width 102 height 11
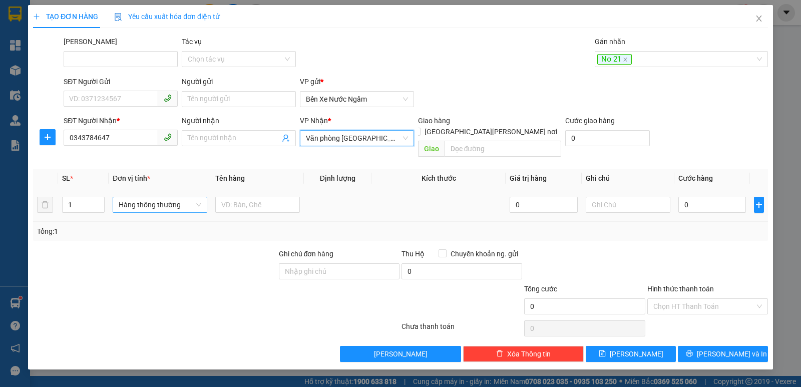
click at [126, 197] on span "Hàng thông thường" at bounding box center [160, 204] width 83 height 15
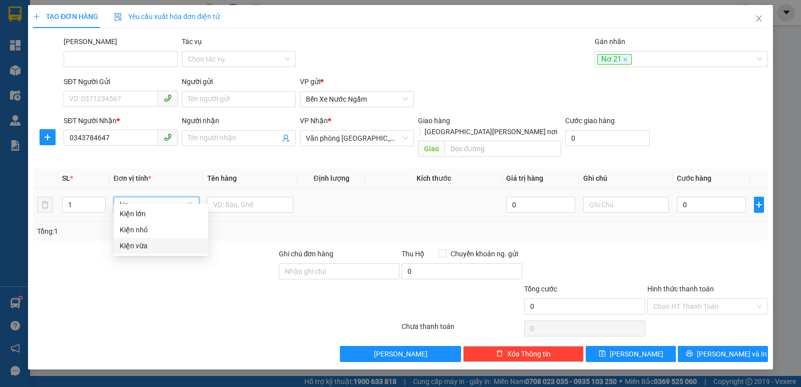
drag, startPoint x: 129, startPoint y: 246, endPoint x: 437, endPoint y: 208, distance: 310.3
click at [131, 246] on div "Kiện vừa" at bounding box center [161, 245] width 83 height 11
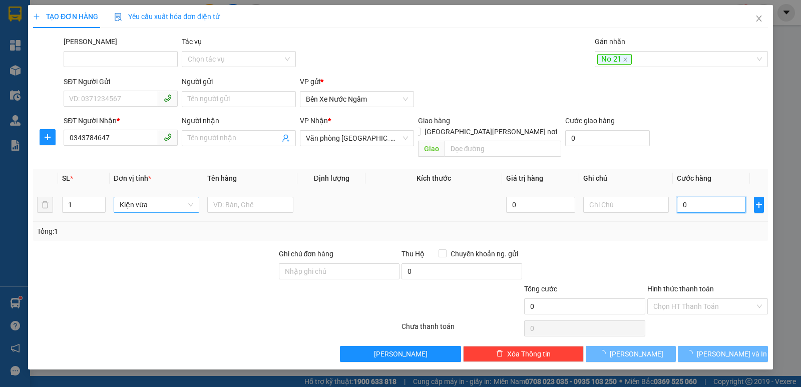
click at [689, 197] on input "0" at bounding box center [711, 205] width 69 height 16
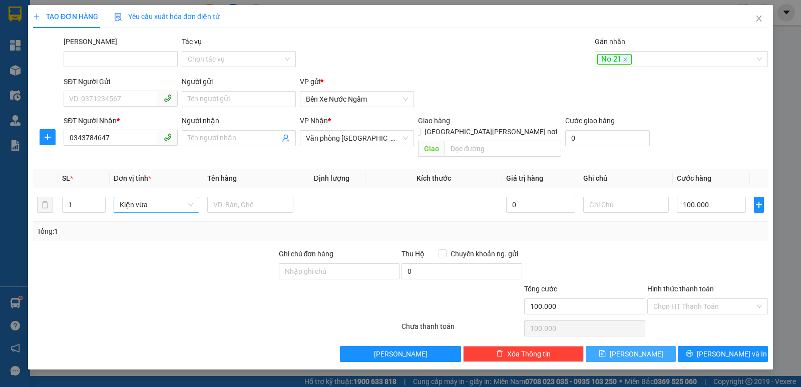
click at [606, 350] on icon "save" at bounding box center [602, 353] width 7 height 7
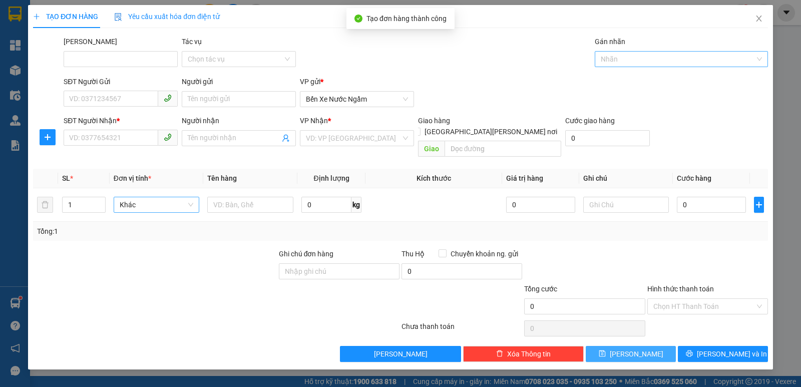
click at [613, 59] on div at bounding box center [676, 59] width 158 height 12
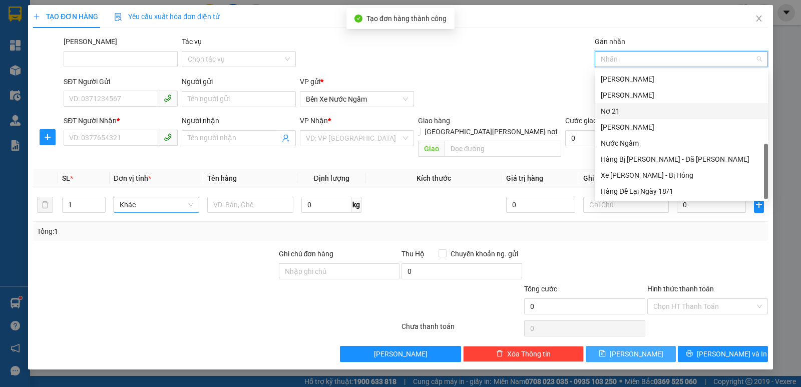
click at [618, 113] on div "Nơ 21" at bounding box center [681, 111] width 161 height 11
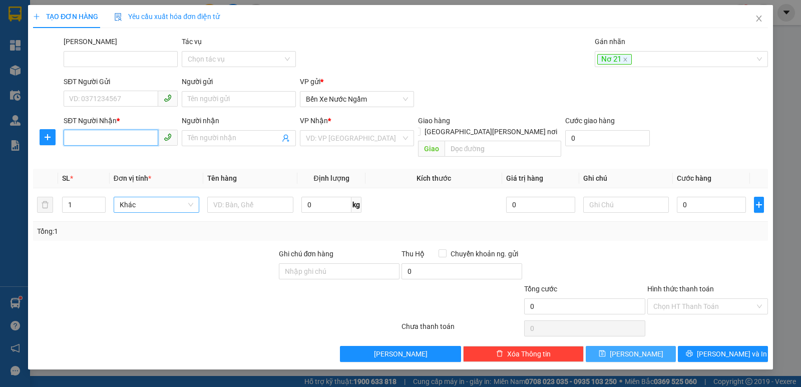
click at [90, 142] on input "SĐT Người Nhận *" at bounding box center [111, 138] width 95 height 16
click at [83, 172] on div "0983271341" at bounding box center [121, 174] width 102 height 11
click at [128, 197] on span "Hàng thông thường" at bounding box center [160, 204] width 83 height 15
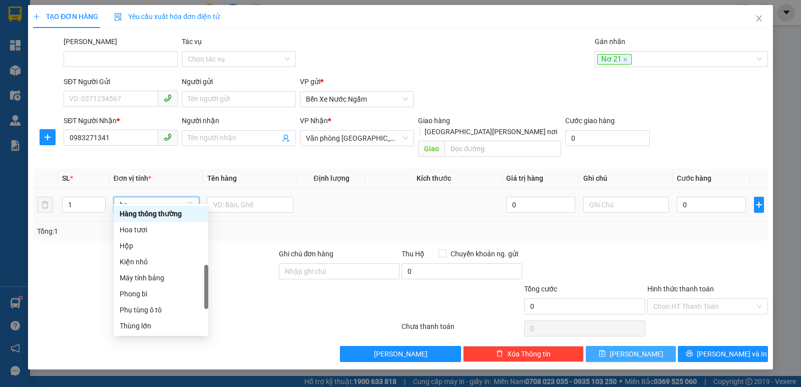
scroll to position [68, 0]
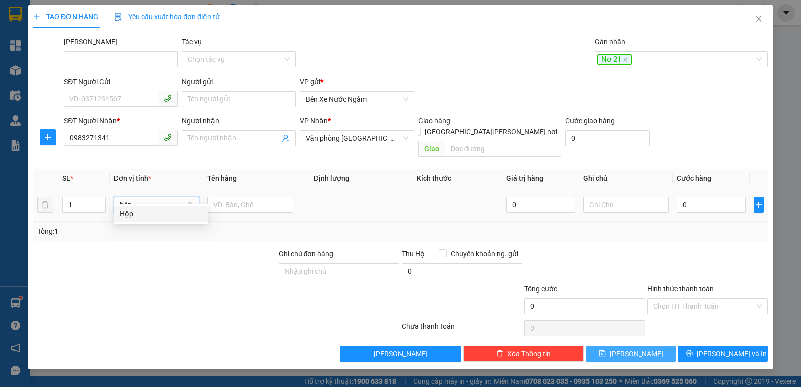
drag, startPoint x: 126, startPoint y: 212, endPoint x: 134, endPoint y: 212, distance: 8.0
click at [126, 212] on div "Hộp" at bounding box center [161, 213] width 83 height 11
click at [699, 197] on input "0" at bounding box center [711, 205] width 69 height 16
click at [630, 348] on span "[PERSON_NAME]" at bounding box center [637, 353] width 54 height 11
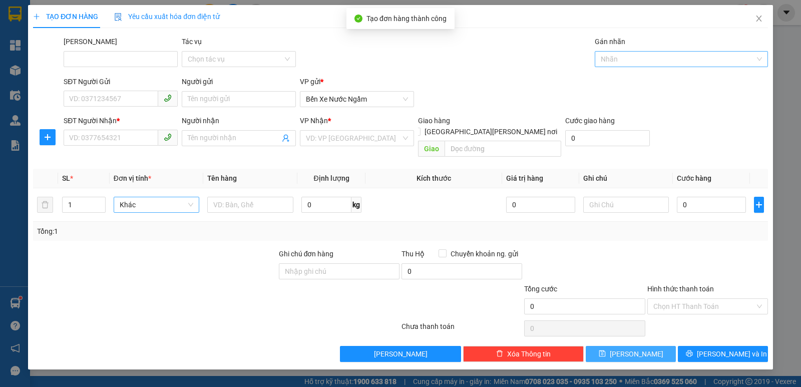
click at [629, 60] on div at bounding box center [676, 59] width 158 height 12
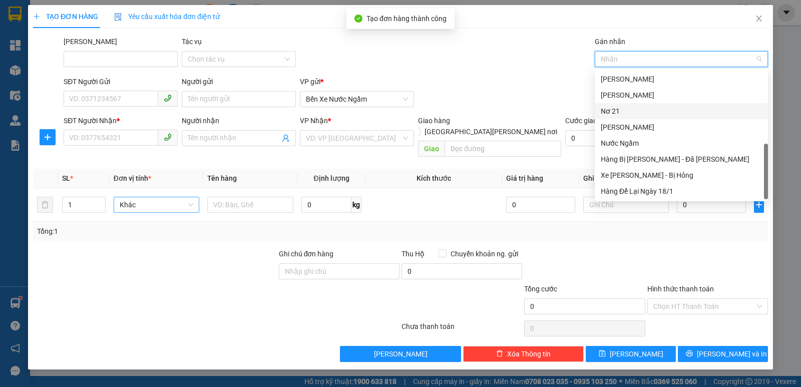
click at [617, 112] on div "Nơ 21" at bounding box center [681, 111] width 161 height 11
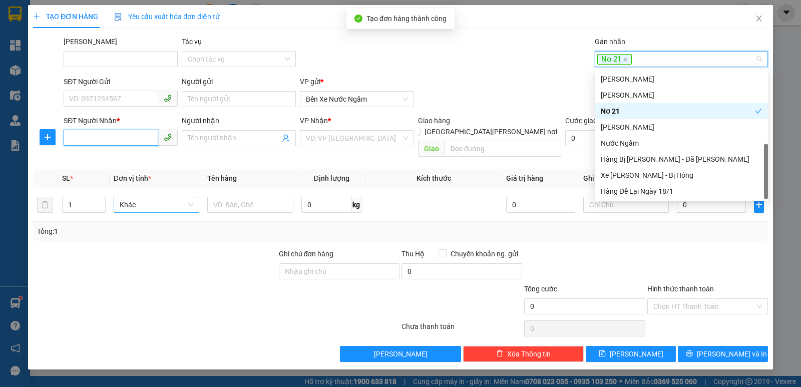
click at [84, 138] on input "SĐT Người Nhận *" at bounding box center [111, 138] width 95 height 16
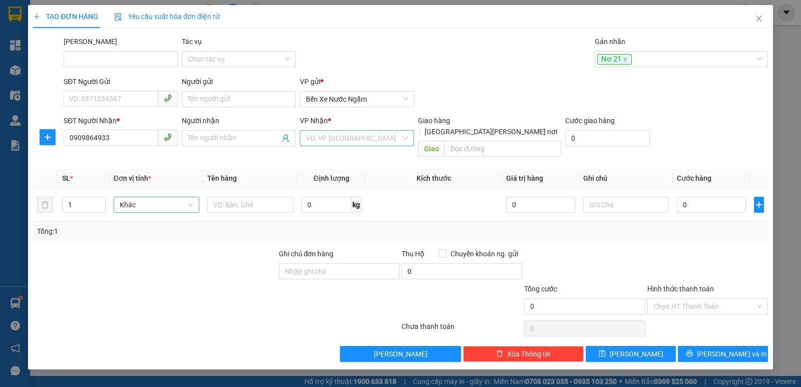
click at [363, 138] on input "search" at bounding box center [353, 138] width 95 height 15
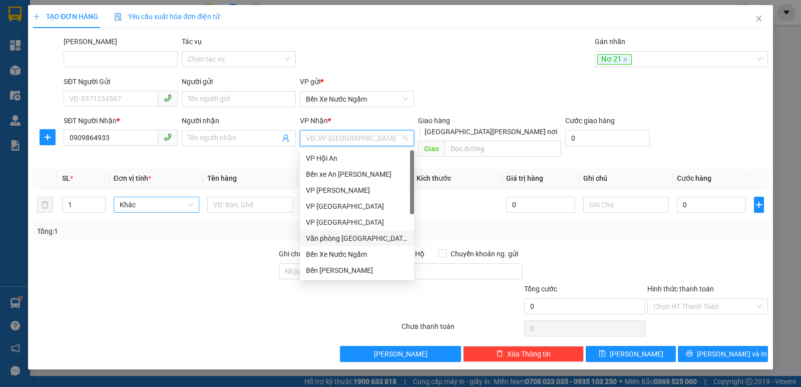
click at [346, 237] on div "Văn phòng [GEOGRAPHIC_DATA]" at bounding box center [357, 238] width 102 height 11
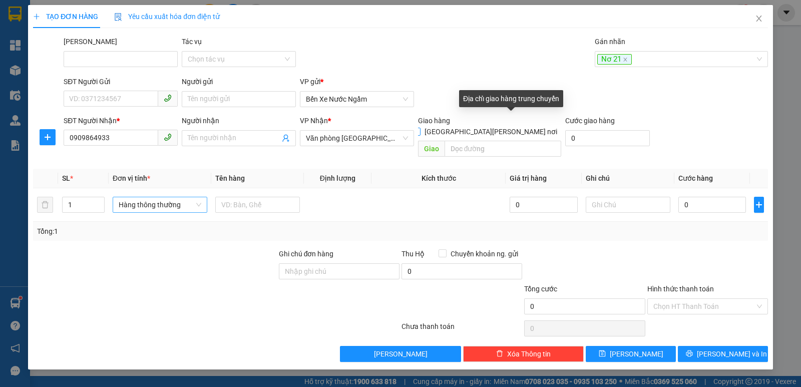
click at [419, 128] on input "[GEOGRAPHIC_DATA] tận nơi" at bounding box center [415, 131] width 7 height 7
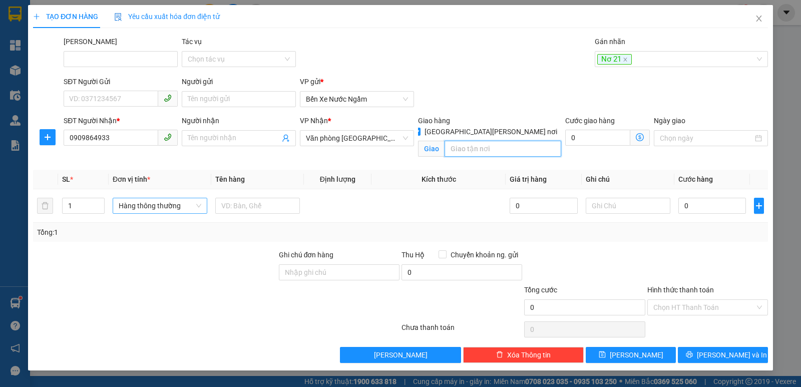
click at [455, 142] on input "search" at bounding box center [503, 149] width 117 height 16
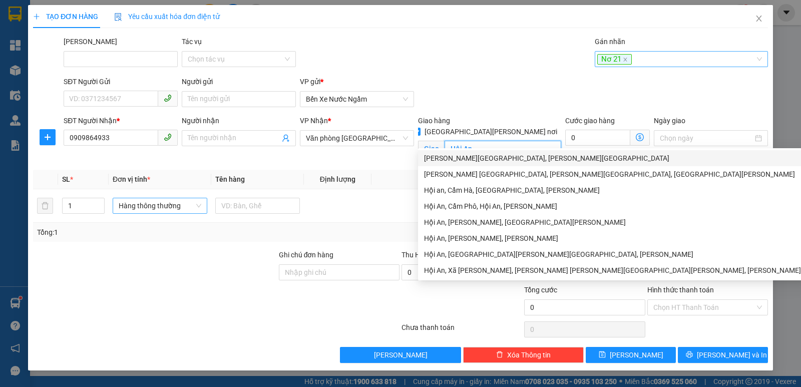
click at [656, 59] on div "Nơ 21" at bounding box center [676, 59] width 158 height 12
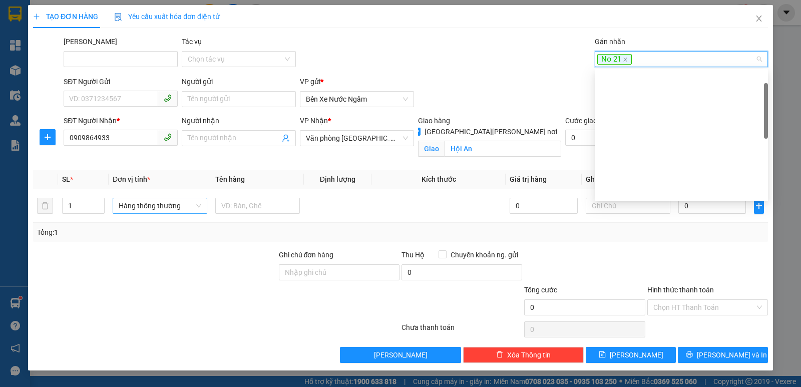
scroll to position [0, 0]
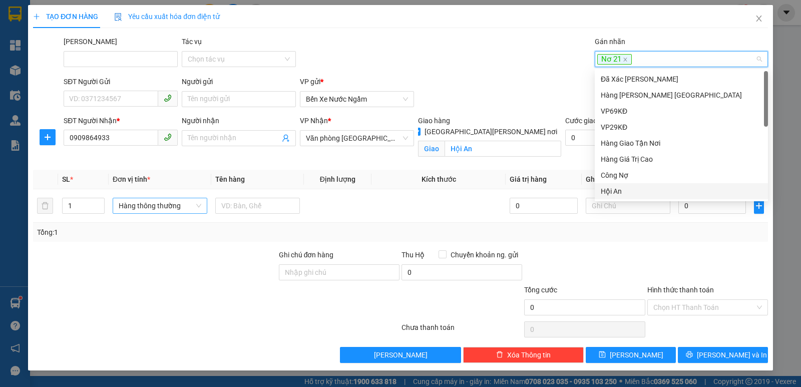
click at [613, 187] on div "Hội An" at bounding box center [681, 191] width 161 height 11
click at [141, 204] on span "Hàng thông thường" at bounding box center [160, 205] width 83 height 15
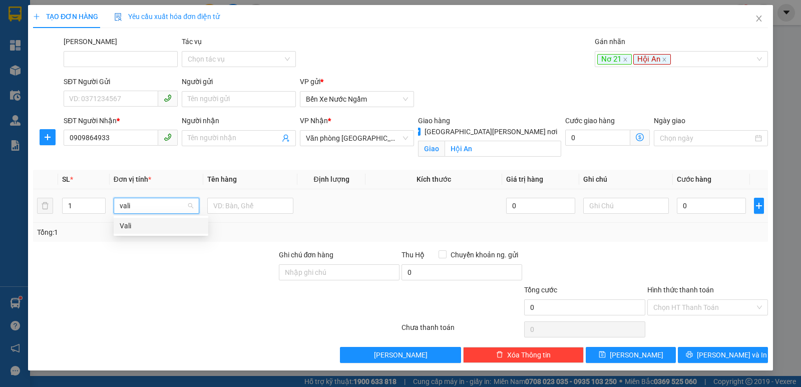
click at [125, 226] on div "Vali" at bounding box center [161, 225] width 83 height 11
click at [703, 203] on input "0" at bounding box center [711, 206] width 69 height 16
click at [678, 310] on input "Hình thức thanh toán" at bounding box center [704, 307] width 102 height 15
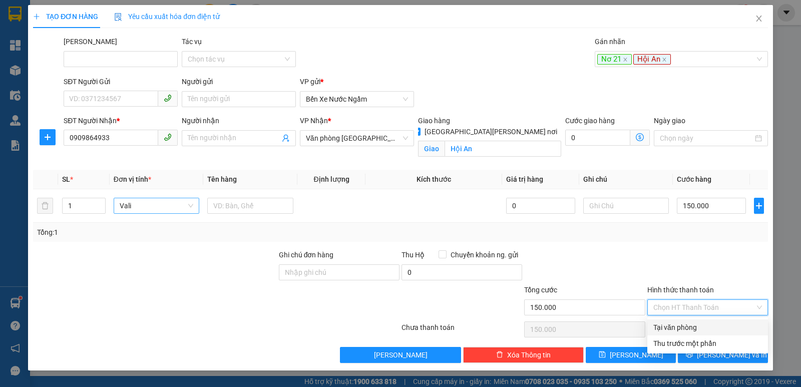
click at [676, 319] on div "Transit Pickup Surcharge Ids Transit Deliver Surcharge Ids Transit Deliver Surc…" at bounding box center [400, 199] width 735 height 327
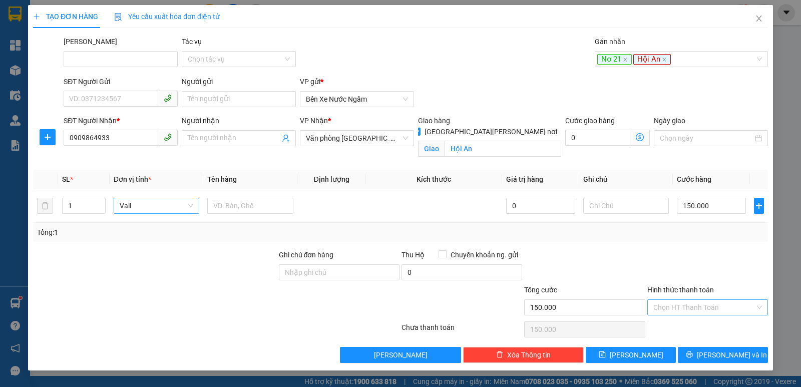
click at [674, 307] on input "Hình thức thanh toán" at bounding box center [704, 307] width 102 height 15
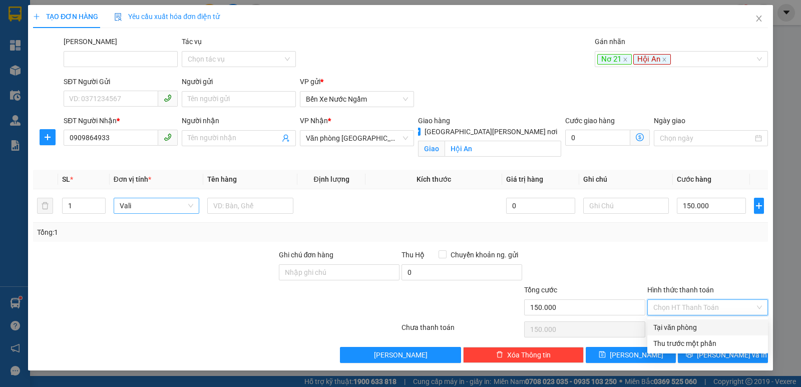
drag, startPoint x: 675, startPoint y: 329, endPoint x: 638, endPoint y: 333, distance: 37.3
click at [674, 329] on div "Tại văn phòng" at bounding box center [707, 327] width 109 height 11
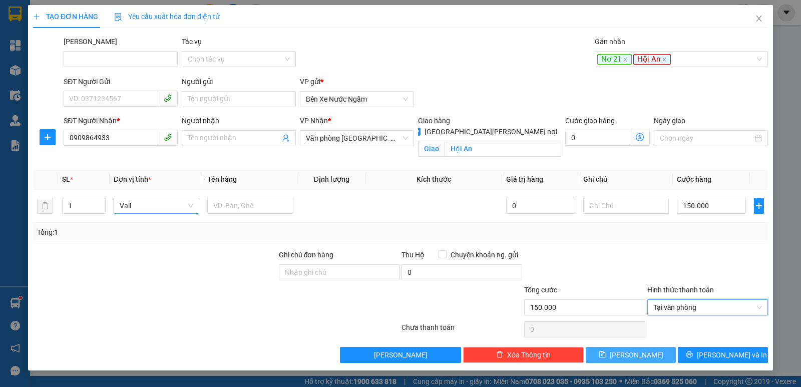
click at [617, 357] on button "[PERSON_NAME]" at bounding box center [631, 355] width 90 height 16
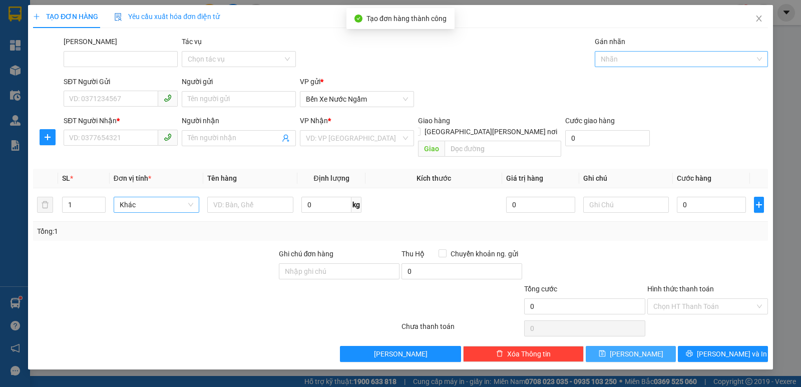
click at [614, 60] on div at bounding box center [676, 59] width 158 height 12
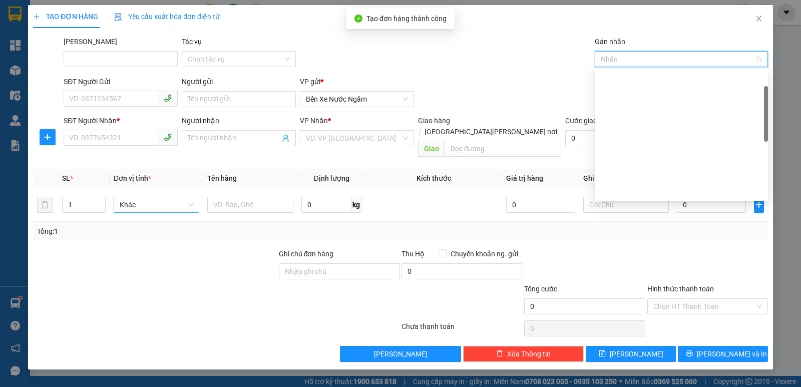
scroll to position [240, 0]
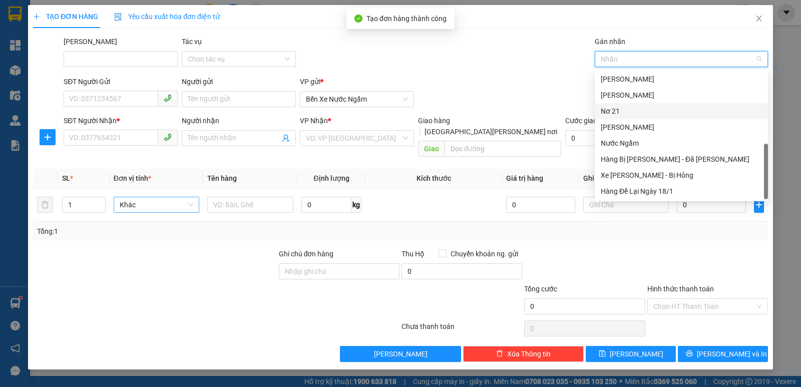
drag, startPoint x: 616, startPoint y: 111, endPoint x: 496, endPoint y: 110, distance: 120.1
click at [615, 110] on div "Nơ 21" at bounding box center [681, 111] width 161 height 11
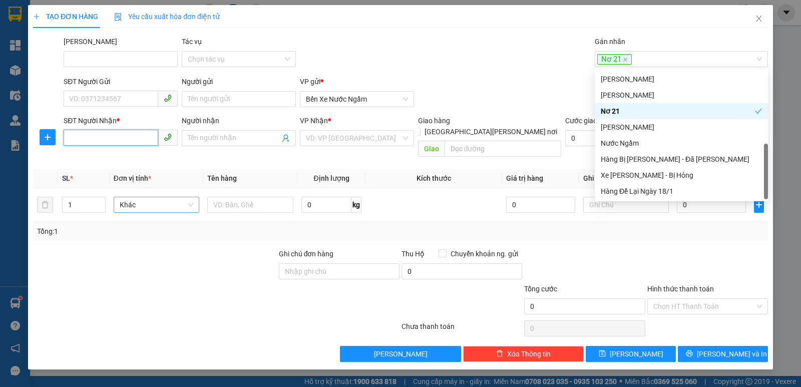
click at [104, 135] on input "SĐT Người Nhận *" at bounding box center [111, 138] width 95 height 16
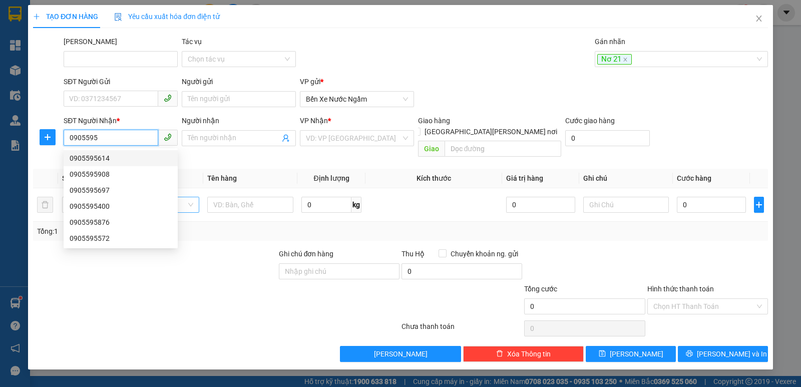
click at [94, 159] on div "0905595614" at bounding box center [121, 158] width 102 height 11
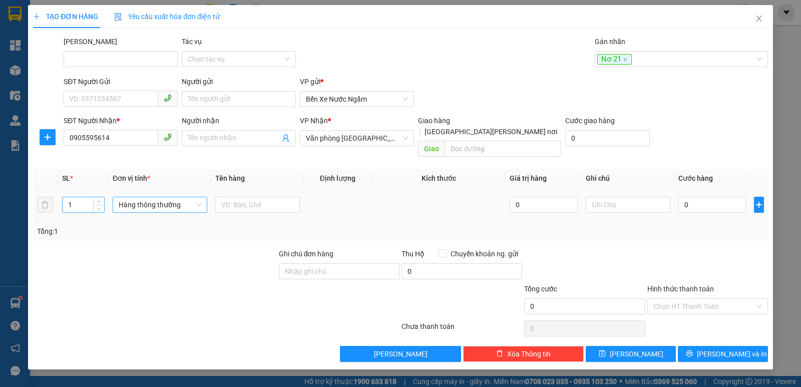
click at [81, 197] on input "1" at bounding box center [84, 204] width 42 height 15
click at [144, 197] on span "Hàng thông thường" at bounding box center [160, 204] width 83 height 15
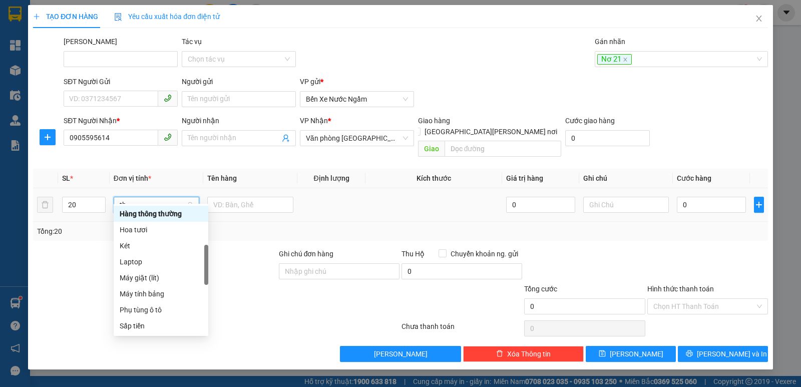
scroll to position [0, 0]
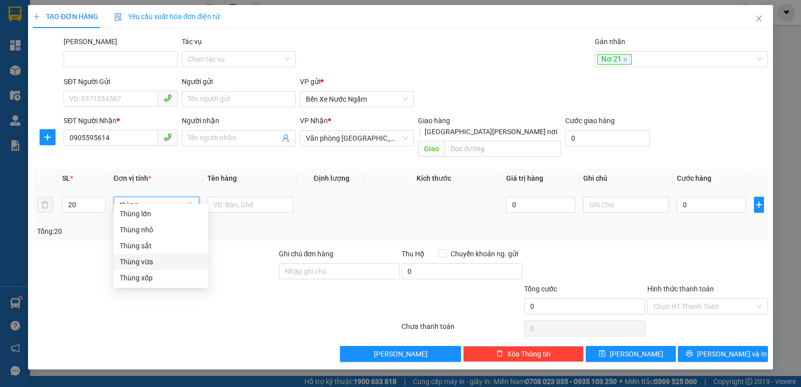
click at [147, 258] on div "Thùng vừa" at bounding box center [161, 261] width 83 height 11
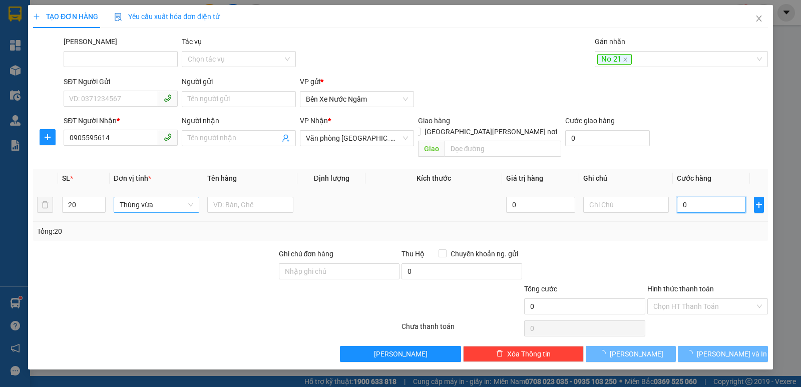
click at [715, 197] on input "0" at bounding box center [711, 205] width 69 height 16
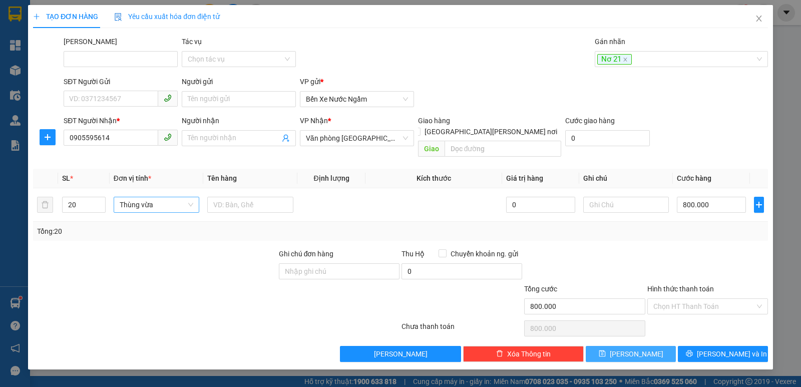
click at [605, 350] on icon "save" at bounding box center [602, 353] width 7 height 7
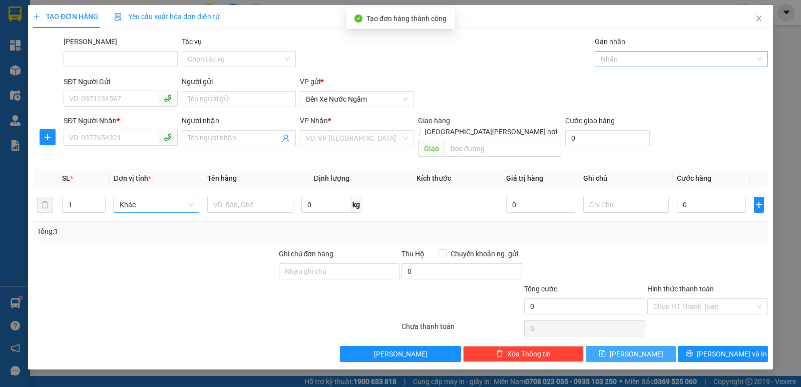
click at [619, 58] on div at bounding box center [676, 59] width 158 height 12
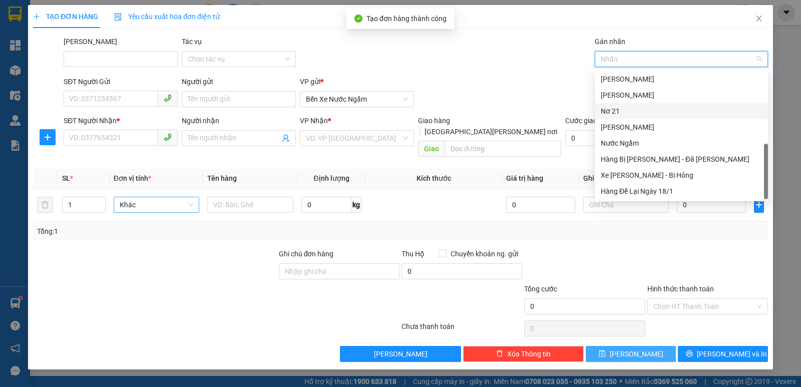
click at [607, 110] on div "Nơ 21" at bounding box center [681, 111] width 161 height 11
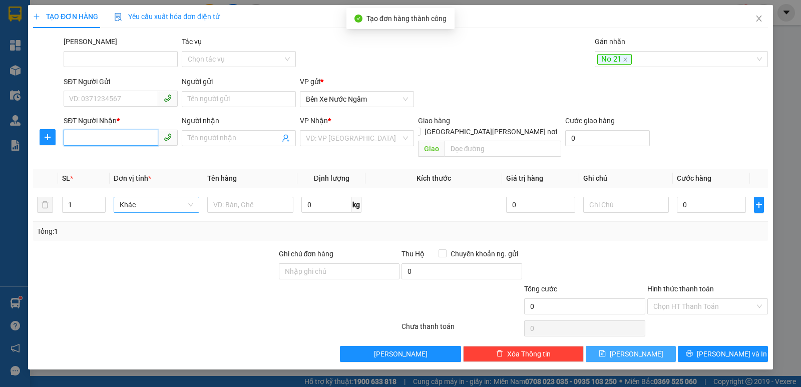
click at [77, 133] on input "SĐT Người Nhận *" at bounding box center [111, 138] width 95 height 16
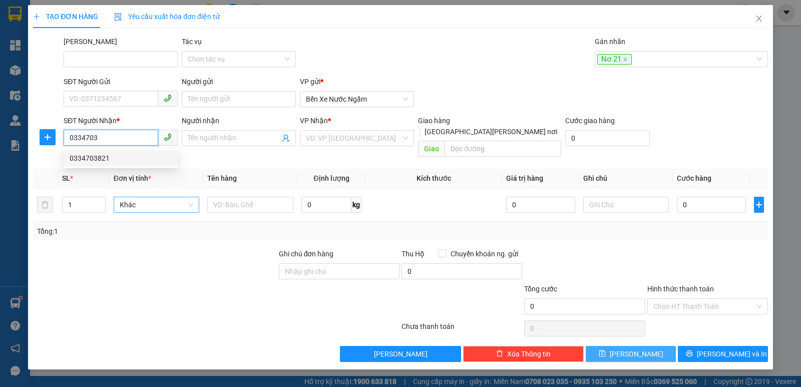
click at [97, 157] on div "0334703821" at bounding box center [121, 158] width 102 height 11
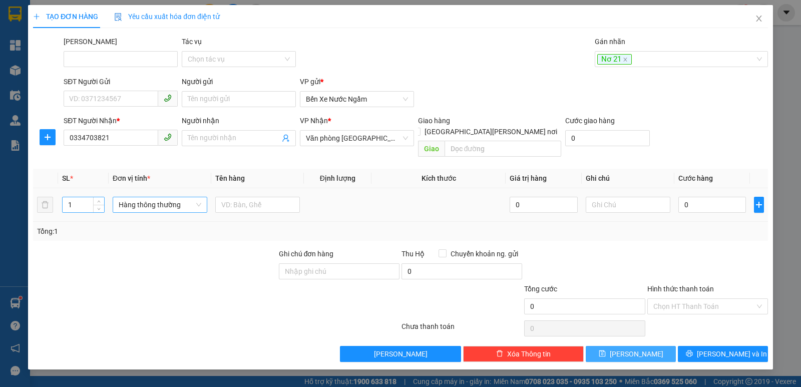
click at [85, 197] on input "1" at bounding box center [84, 204] width 42 height 15
click at [162, 197] on span "Hàng thông thường" at bounding box center [160, 204] width 83 height 15
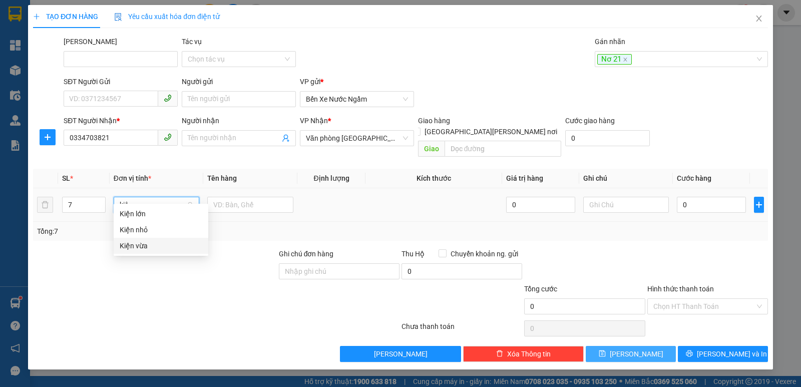
drag, startPoint x: 137, startPoint y: 244, endPoint x: 209, endPoint y: 214, distance: 78.3
click at [138, 243] on div "Kiện vừa" at bounding box center [161, 245] width 83 height 11
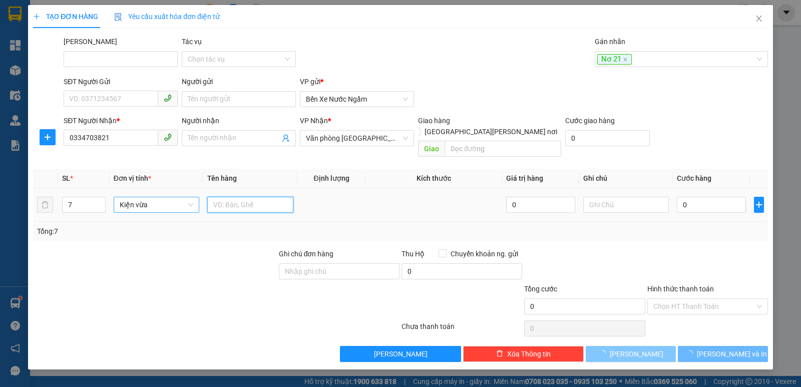
click at [236, 197] on input "text" at bounding box center [250, 205] width 86 height 16
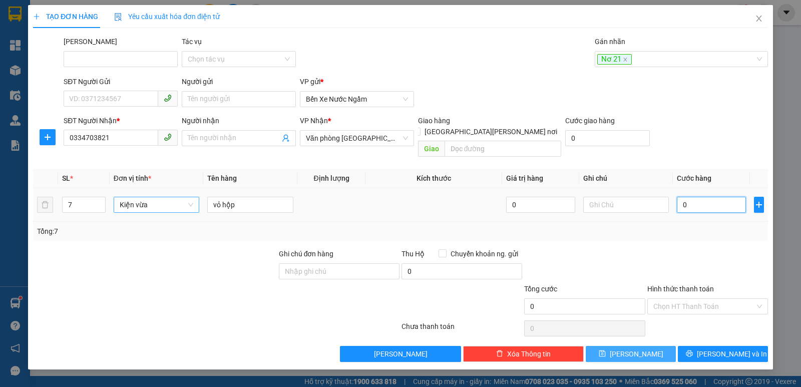
click at [702, 198] on input "0" at bounding box center [711, 205] width 69 height 16
click at [606, 350] on icon "save" at bounding box center [602, 353] width 7 height 7
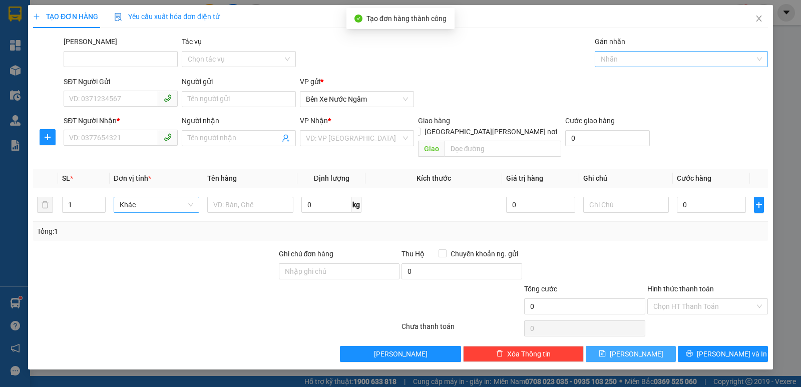
click at [626, 59] on div at bounding box center [676, 59] width 158 height 12
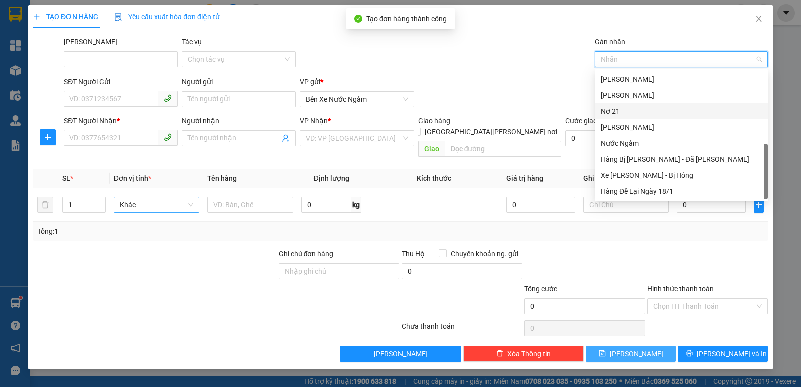
click at [622, 110] on div "Nơ 21" at bounding box center [681, 111] width 161 height 11
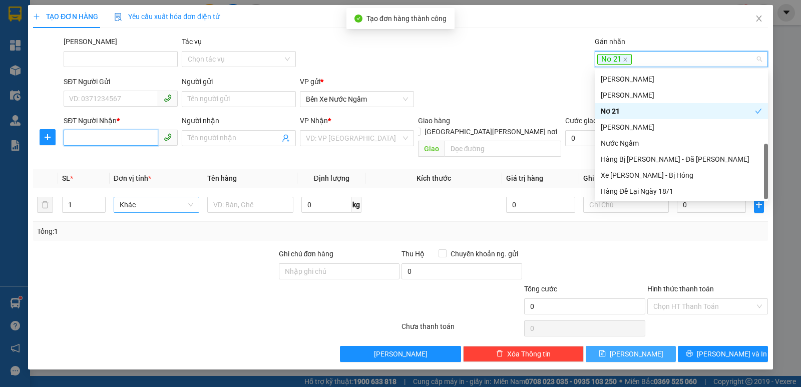
click at [86, 138] on input "SĐT Người Nhận *" at bounding box center [111, 138] width 95 height 16
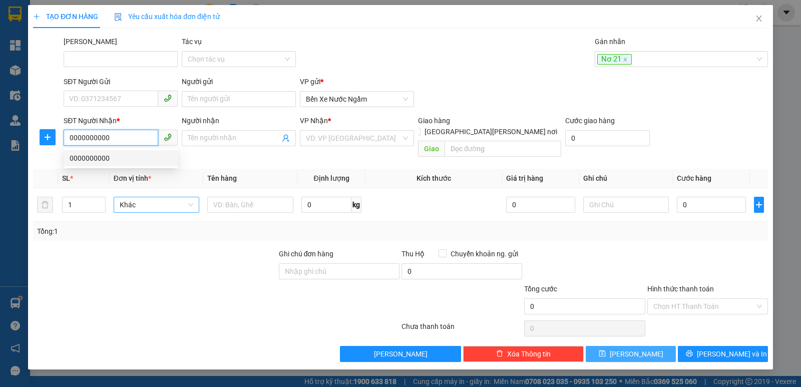
click at [95, 159] on div "0000000000" at bounding box center [121, 158] width 102 height 11
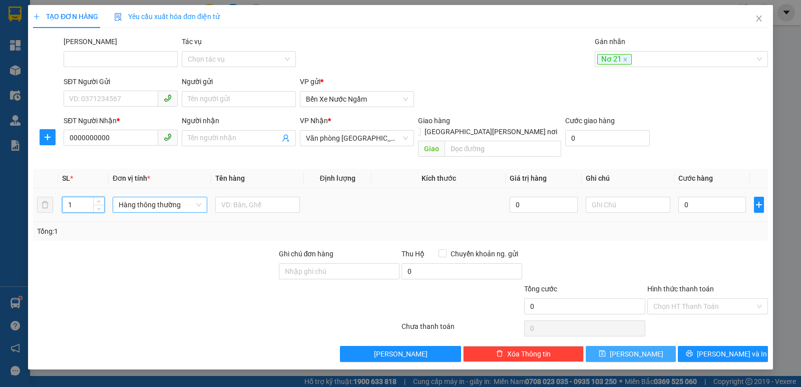
click at [84, 197] on input "1" at bounding box center [84, 204] width 42 height 15
click at [155, 197] on span "Hàng thông thường" at bounding box center [160, 204] width 83 height 15
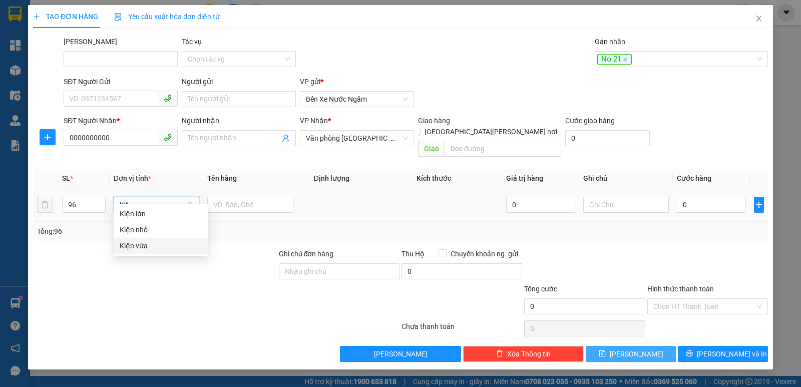
drag, startPoint x: 131, startPoint y: 244, endPoint x: 203, endPoint y: 198, distance: 85.5
click at [132, 244] on div "Kiện vừa" at bounding box center [161, 245] width 83 height 11
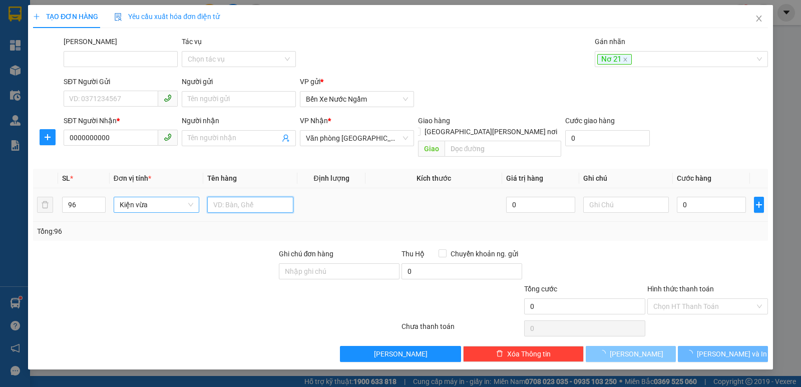
click at [232, 197] on input "text" at bounding box center [250, 205] width 86 height 16
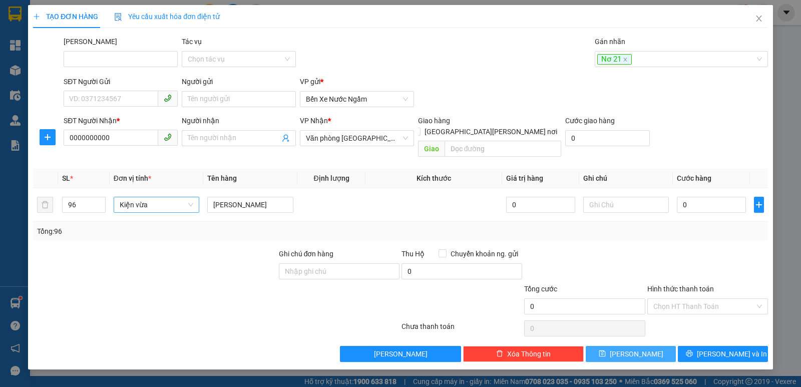
click at [615, 346] on button "[PERSON_NAME]" at bounding box center [631, 354] width 90 height 16
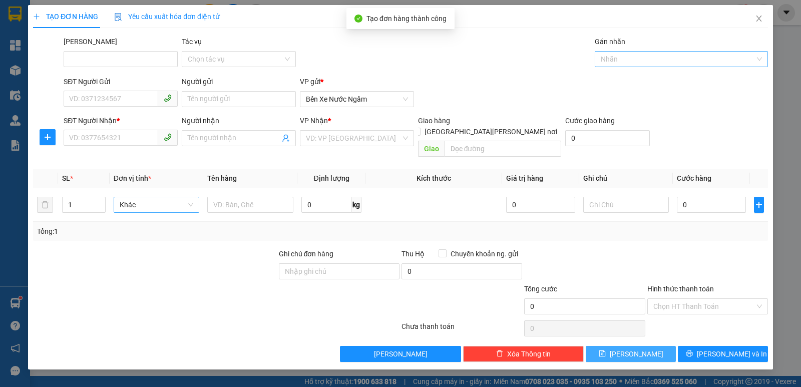
click at [636, 61] on div at bounding box center [676, 59] width 158 height 12
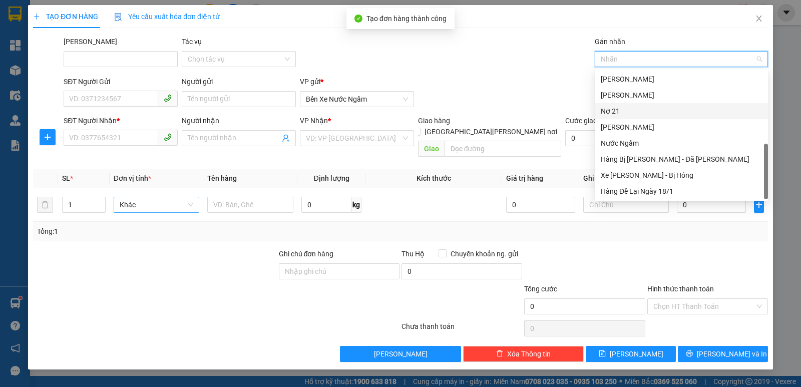
click at [617, 111] on div "Nơ 21" at bounding box center [681, 111] width 161 height 11
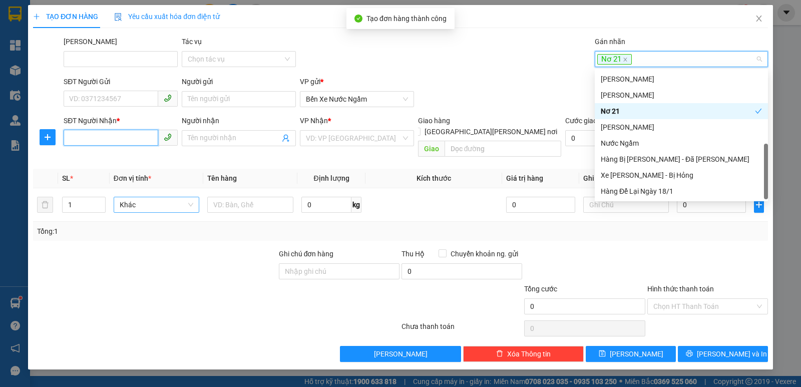
click at [107, 137] on input "SĐT Người Nhận *" at bounding box center [111, 138] width 95 height 16
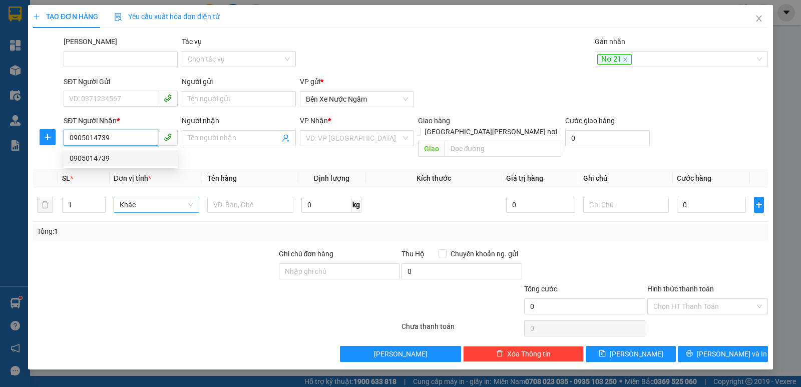
click at [94, 159] on div "0905014739" at bounding box center [121, 158] width 102 height 11
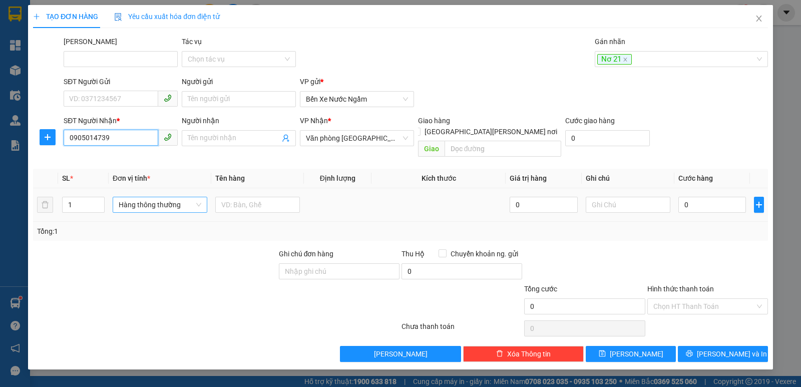
click at [165, 197] on span "Hàng thông thường" at bounding box center [160, 204] width 83 height 15
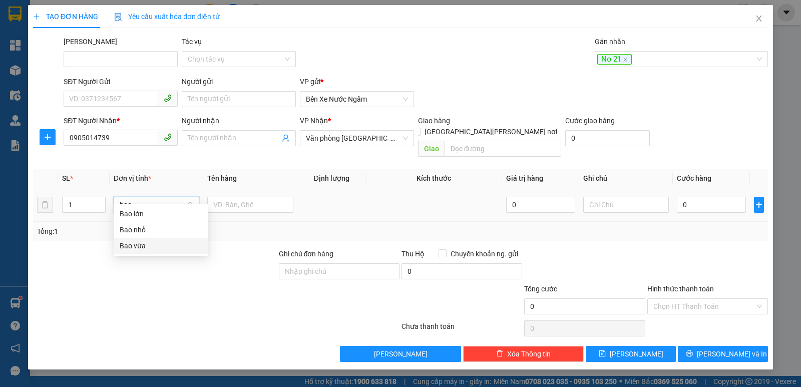
click at [143, 244] on div "Bao vừa" at bounding box center [161, 245] width 83 height 11
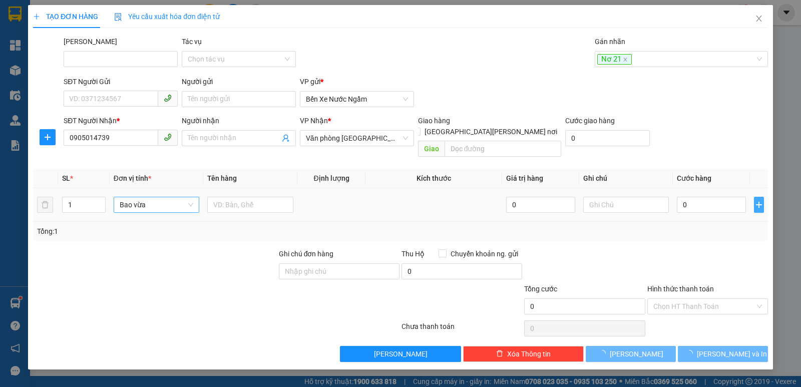
click at [759, 204] on icon "plus" at bounding box center [759, 204] width 6 height 1
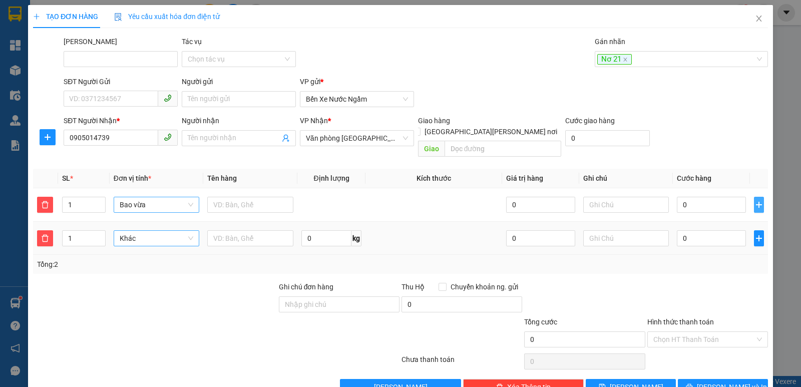
click at [129, 231] on span "Khác" at bounding box center [157, 238] width 74 height 15
click at [127, 249] on div "Bọc" at bounding box center [155, 247] width 73 height 11
click at [686, 230] on input "0" at bounding box center [711, 238] width 69 height 16
click at [632, 381] on span "[PERSON_NAME]" at bounding box center [637, 386] width 54 height 11
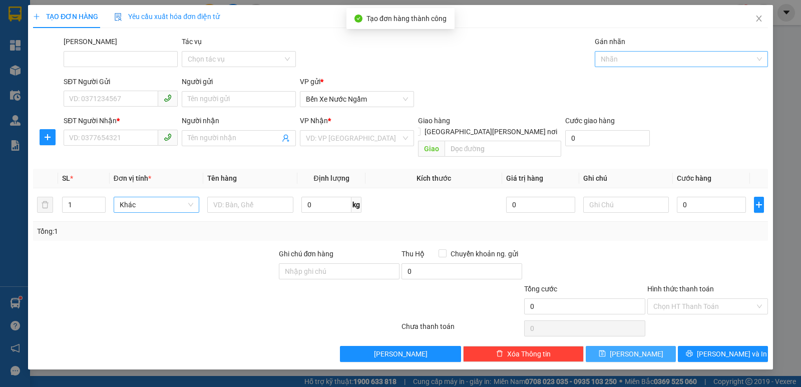
click at [609, 59] on div at bounding box center [676, 59] width 158 height 12
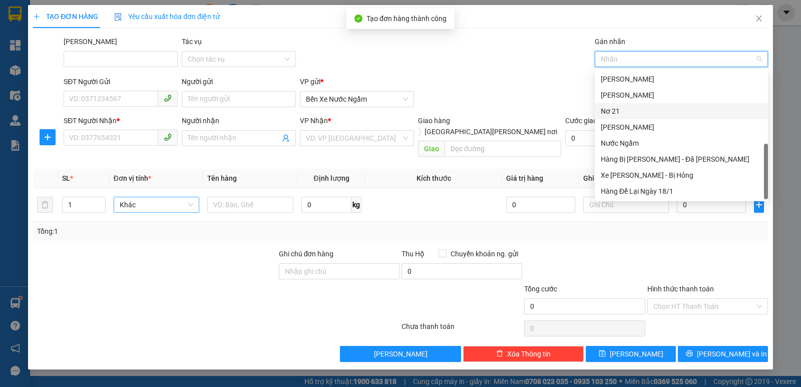
click at [612, 112] on div "Nơ 21" at bounding box center [681, 111] width 161 height 11
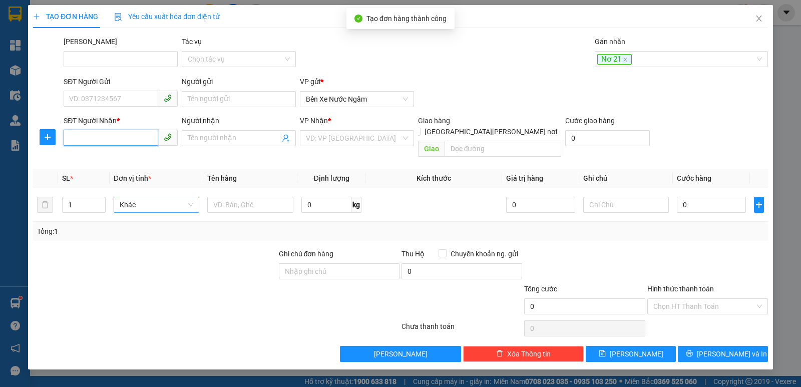
click at [92, 142] on input "SĐT Người Nhận *" at bounding box center [111, 138] width 95 height 16
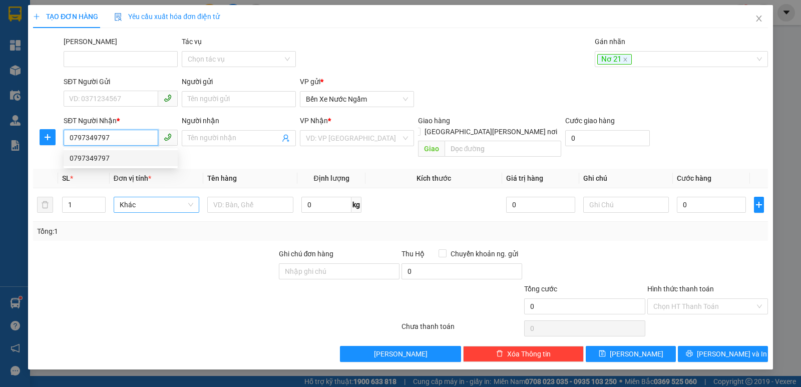
click at [91, 155] on div "0797349797" at bounding box center [121, 158] width 102 height 11
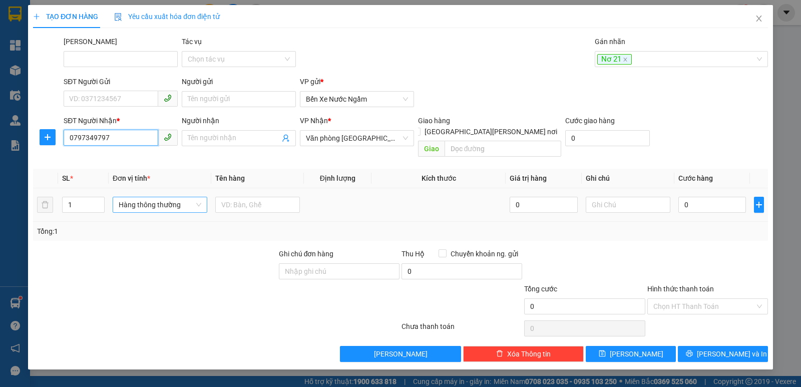
click at [134, 197] on span "Hàng thông thường" at bounding box center [160, 204] width 83 height 15
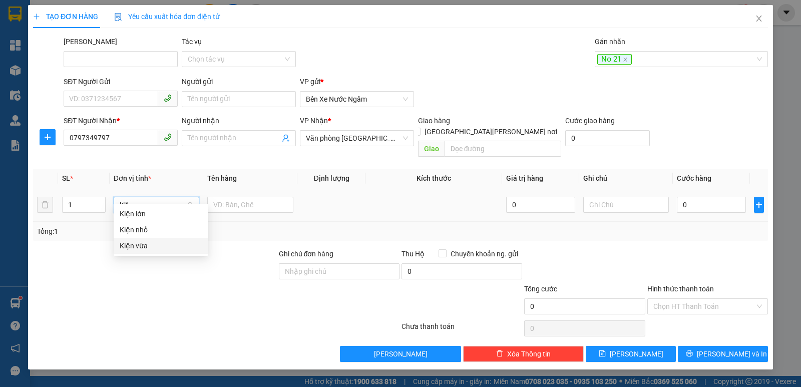
click at [139, 241] on div "Kiện vừa" at bounding box center [161, 245] width 83 height 11
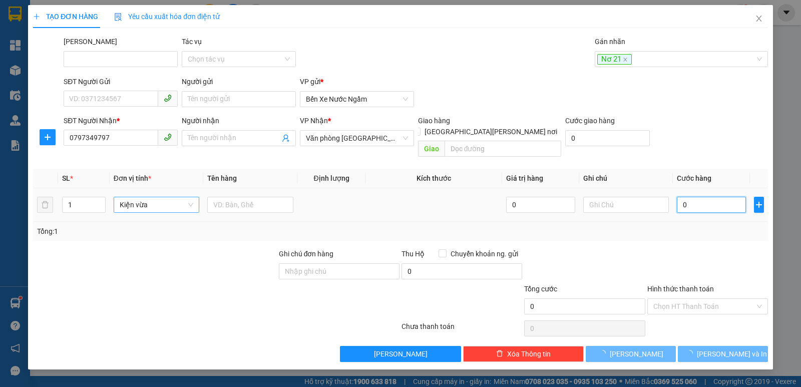
click at [696, 197] on input "0" at bounding box center [711, 205] width 69 height 16
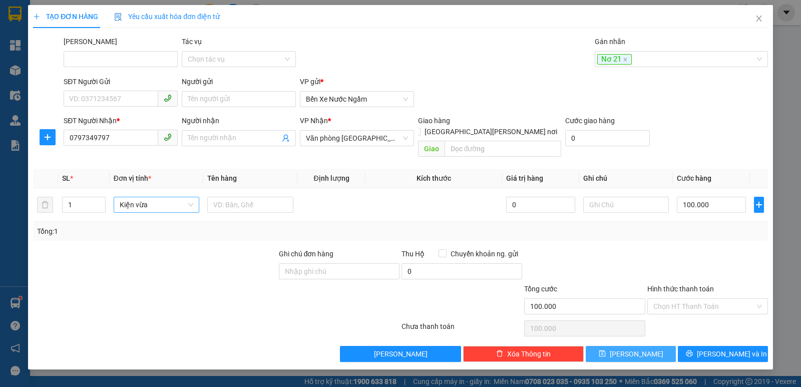
click at [627, 346] on button "[PERSON_NAME]" at bounding box center [631, 354] width 90 height 16
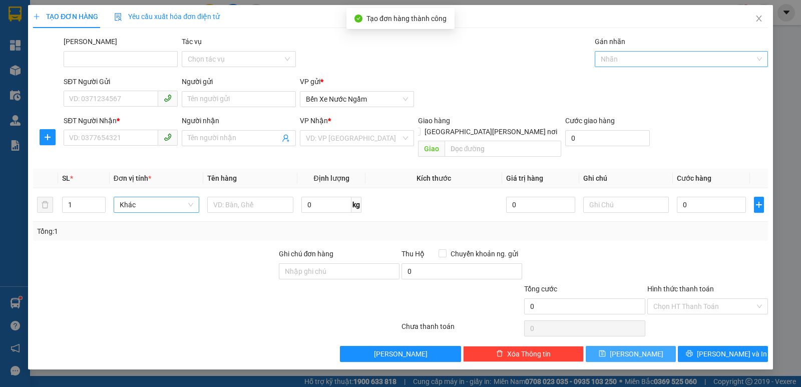
click at [612, 57] on div at bounding box center [676, 59] width 158 height 12
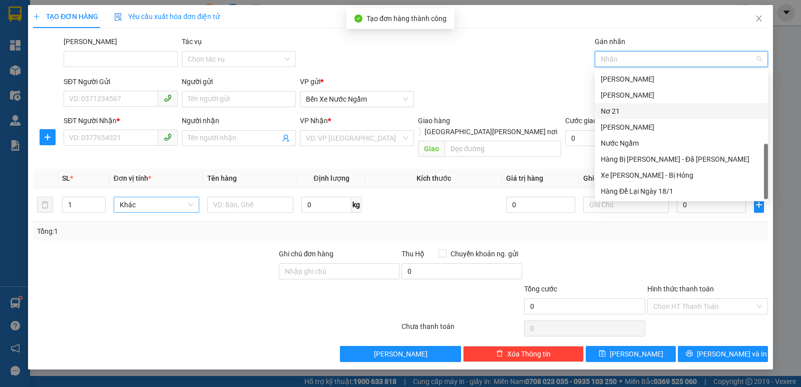
click at [612, 113] on div "Nơ 21" at bounding box center [681, 111] width 161 height 11
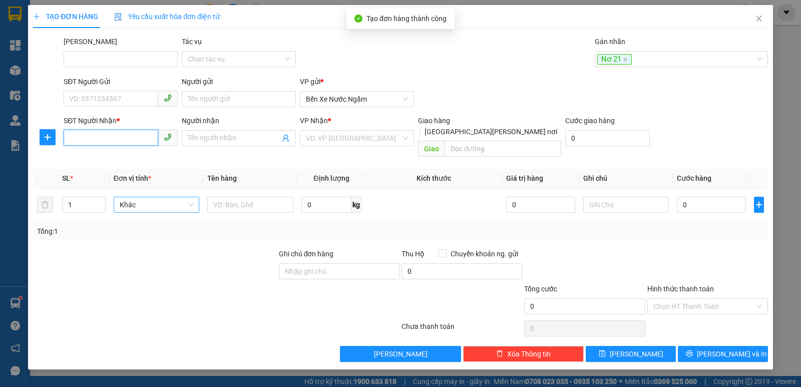
click at [90, 130] on input "SĐT Người Nhận *" at bounding box center [111, 138] width 95 height 16
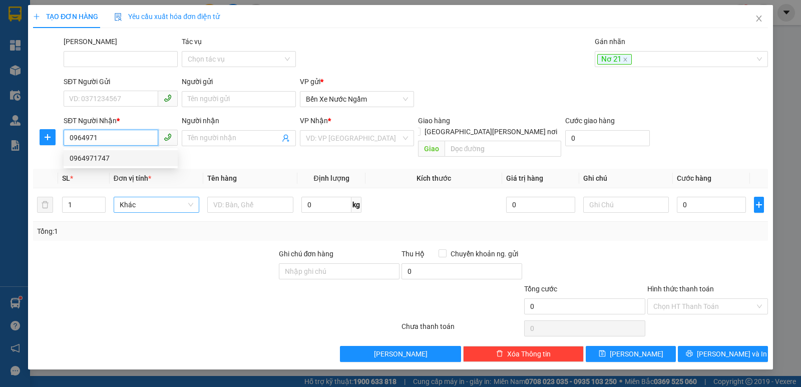
click at [87, 158] on div "0964971747" at bounding box center [121, 158] width 102 height 11
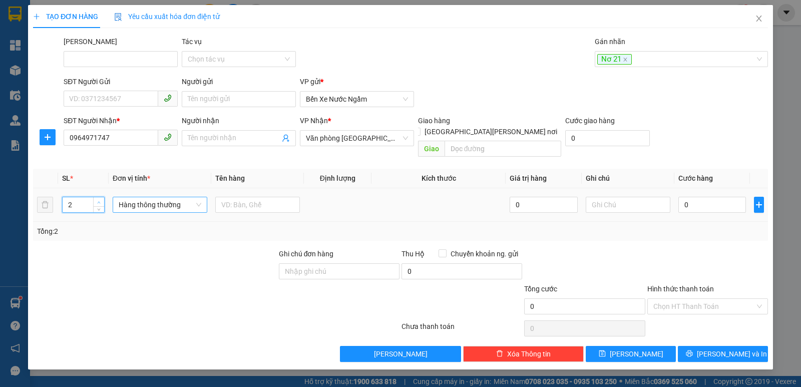
click at [103, 197] on span "Increase Value" at bounding box center [98, 201] width 11 height 9
click at [131, 197] on span "Hàng thông thường" at bounding box center [160, 204] width 83 height 15
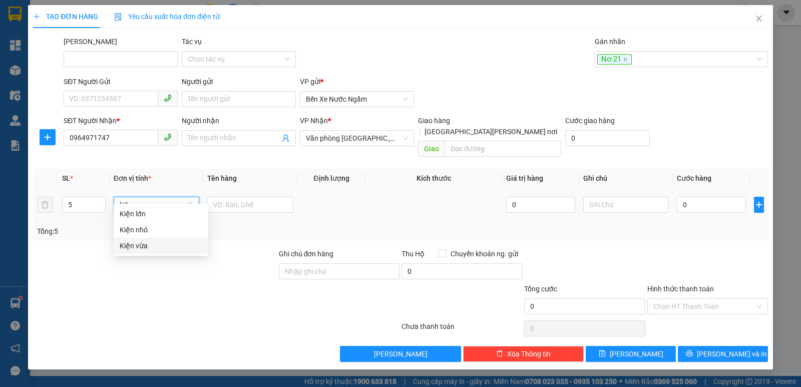
click at [134, 245] on div "Kiện vừa" at bounding box center [161, 245] width 83 height 11
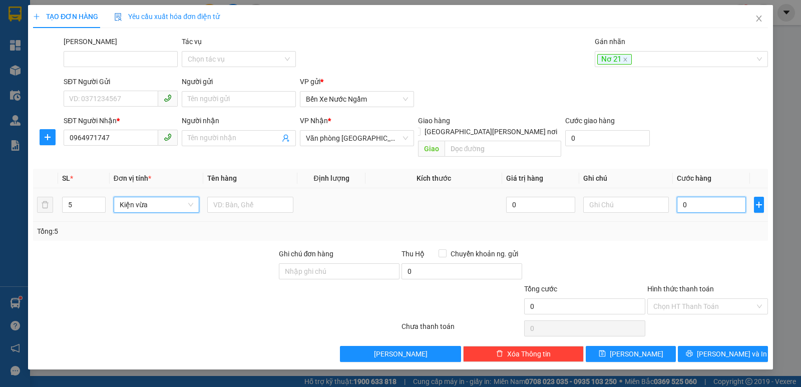
click at [712, 197] on input "0" at bounding box center [711, 205] width 69 height 16
click at [639, 348] on span "[PERSON_NAME]" at bounding box center [637, 353] width 54 height 11
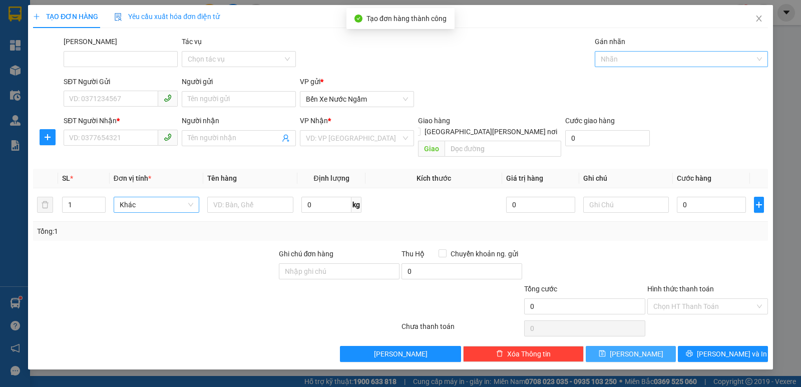
click at [620, 57] on div at bounding box center [676, 59] width 158 height 12
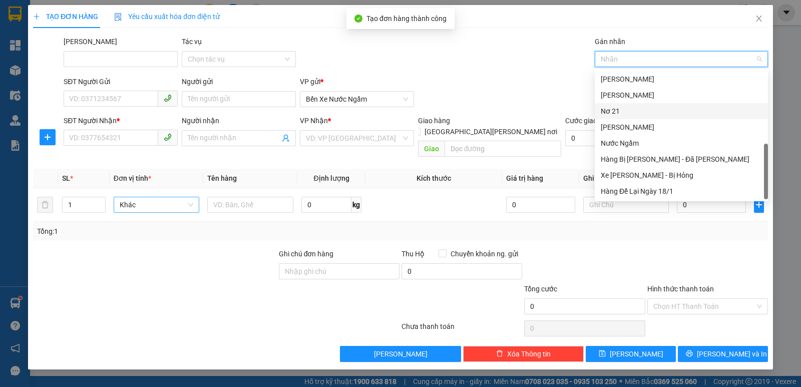
click at [612, 115] on div "Nơ 21" at bounding box center [681, 111] width 161 height 11
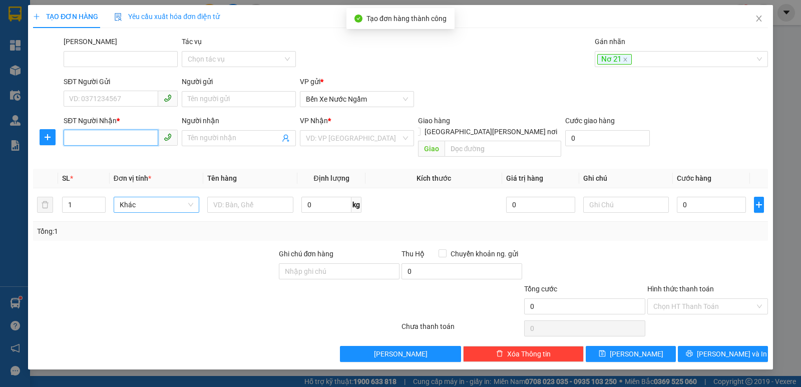
click at [96, 136] on input "SĐT Người Nhận *" at bounding box center [111, 138] width 95 height 16
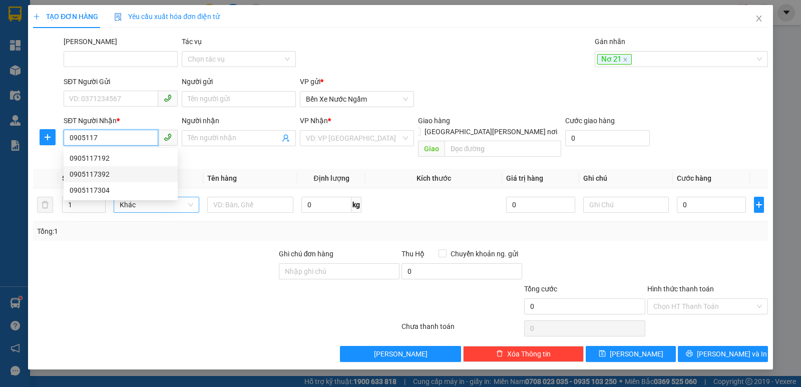
click at [104, 173] on div "0905117392" at bounding box center [121, 174] width 102 height 11
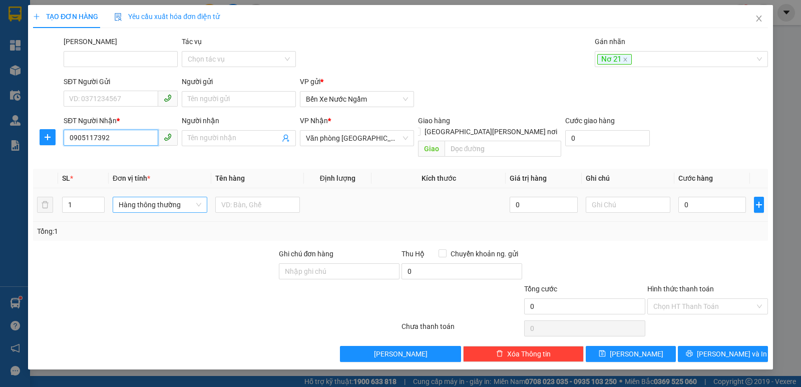
click at [142, 197] on span "Hàng thông thường" at bounding box center [160, 204] width 83 height 15
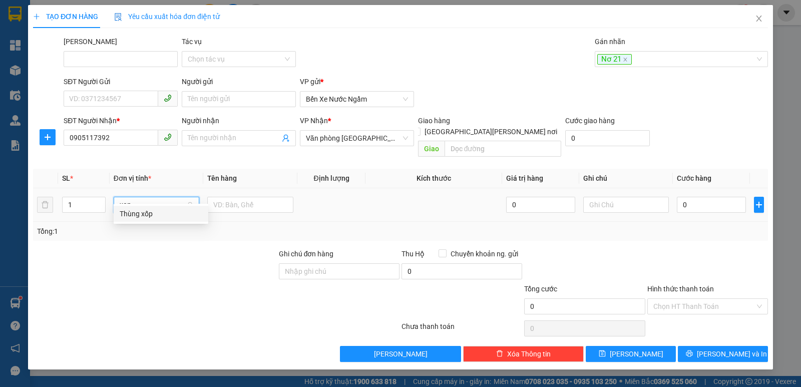
click at [139, 212] on div "Thùng xốp" at bounding box center [161, 213] width 83 height 11
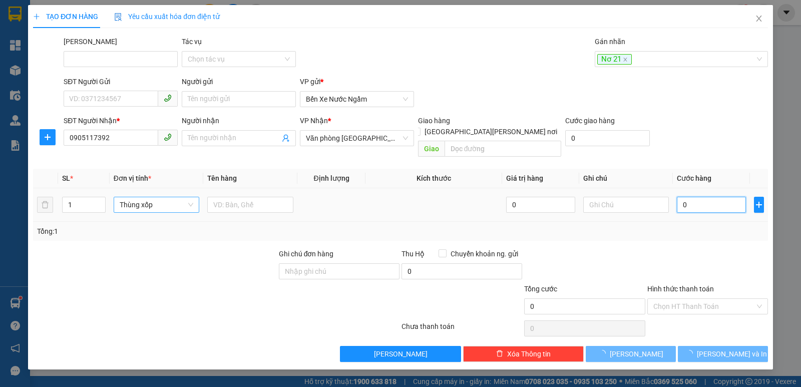
click at [712, 198] on input "0" at bounding box center [711, 205] width 69 height 16
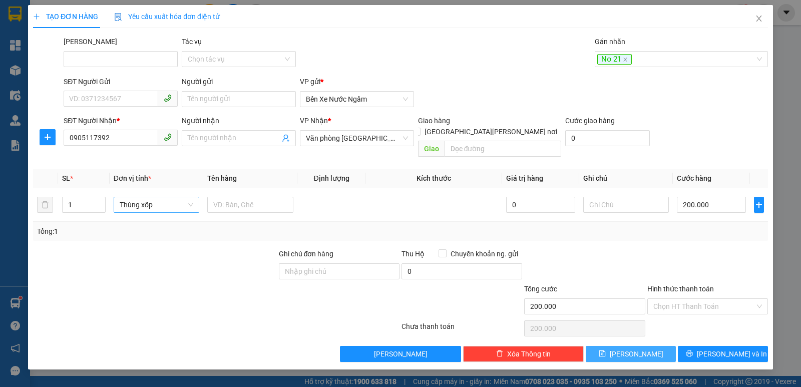
click at [629, 346] on button "[PERSON_NAME]" at bounding box center [631, 354] width 90 height 16
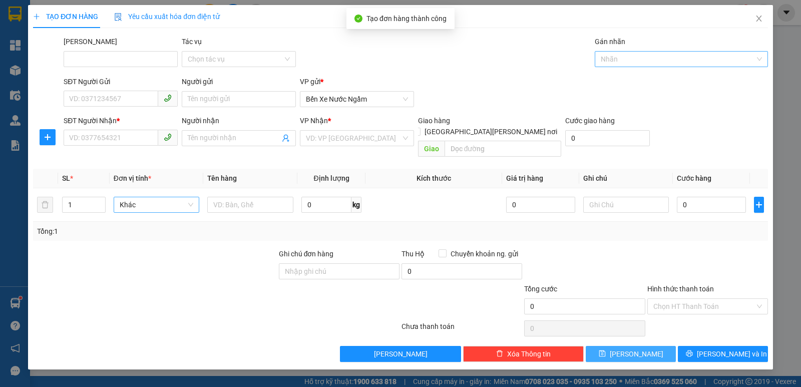
click at [615, 60] on div at bounding box center [676, 59] width 158 height 12
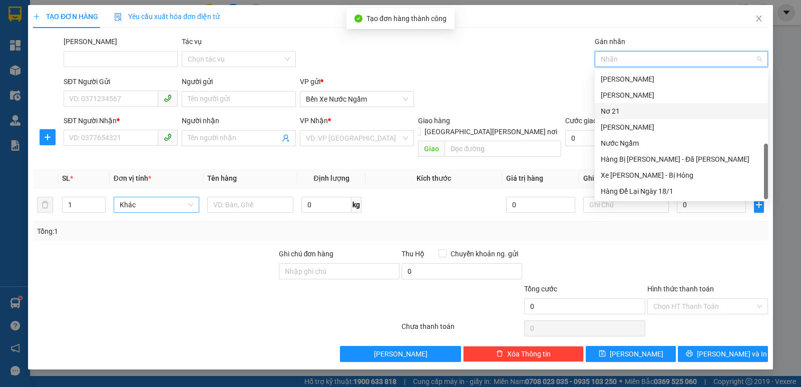
drag, startPoint x: 611, startPoint y: 111, endPoint x: 539, endPoint y: 112, distance: 71.6
click at [611, 111] on div "Nơ 21" at bounding box center [681, 111] width 161 height 11
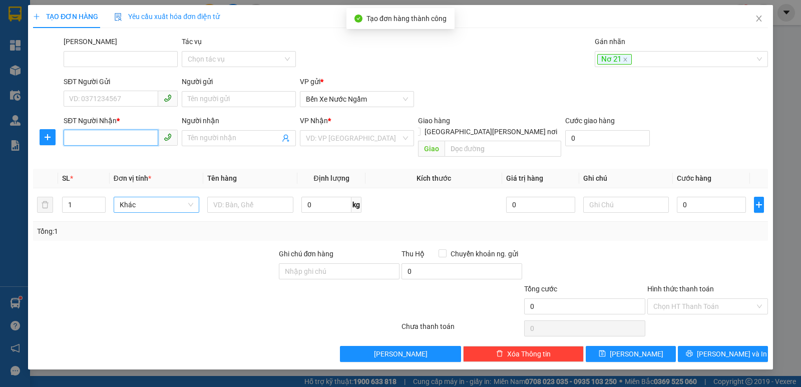
click at [91, 132] on input "SĐT Người Nhận *" at bounding box center [111, 138] width 95 height 16
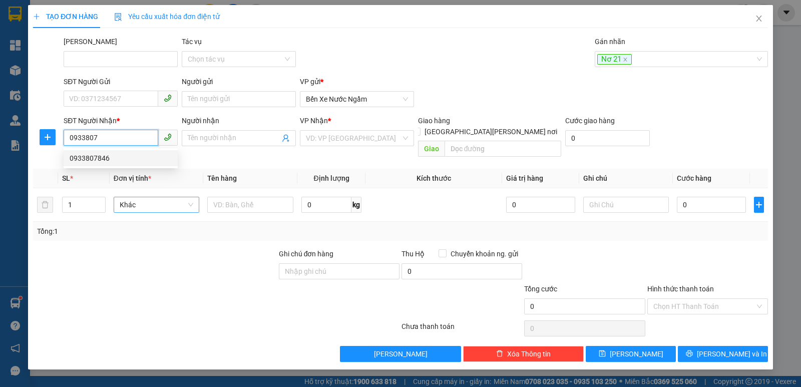
click at [91, 159] on div "0933807846" at bounding box center [121, 158] width 102 height 11
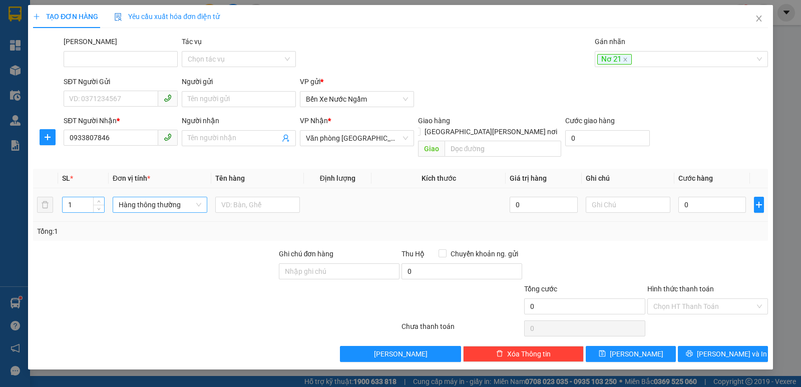
click at [79, 197] on input "1" at bounding box center [84, 204] width 42 height 15
click at [120, 197] on span "Hàng thông thường" at bounding box center [160, 204] width 83 height 15
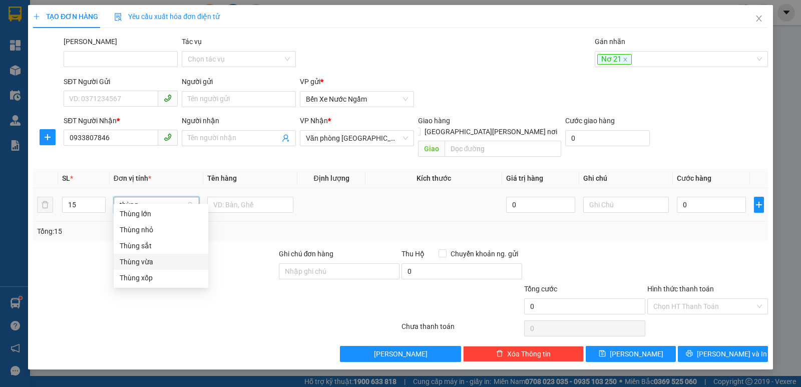
drag, startPoint x: 139, startPoint y: 259, endPoint x: 188, endPoint y: 256, distance: 49.1
click at [139, 259] on div "Thùng vừa" at bounding box center [161, 261] width 83 height 11
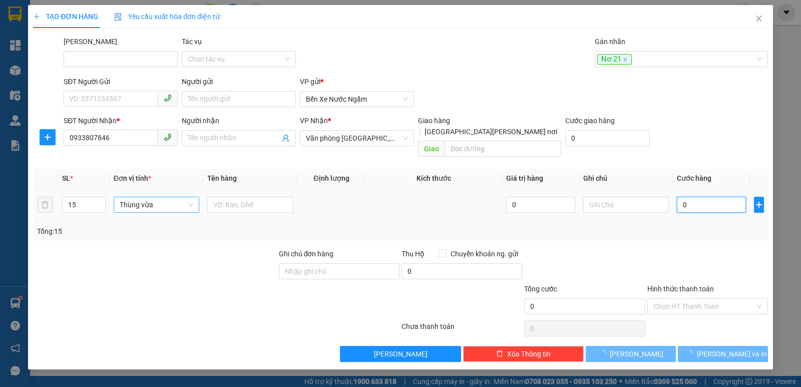
click at [718, 197] on input "0" at bounding box center [711, 205] width 69 height 16
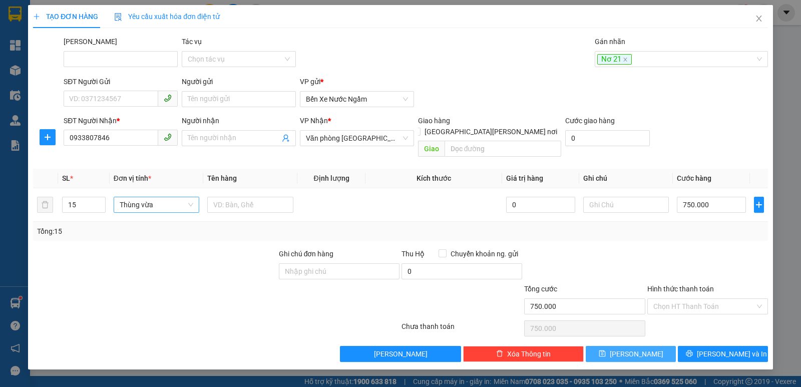
click at [639, 348] on span "[PERSON_NAME]" at bounding box center [637, 353] width 54 height 11
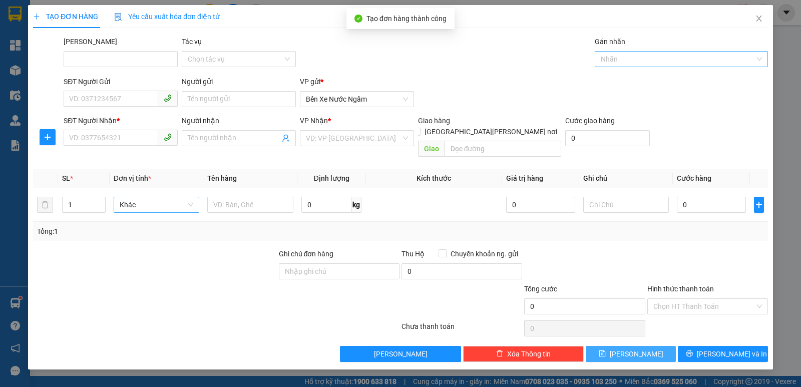
click at [628, 60] on div at bounding box center [676, 59] width 158 height 12
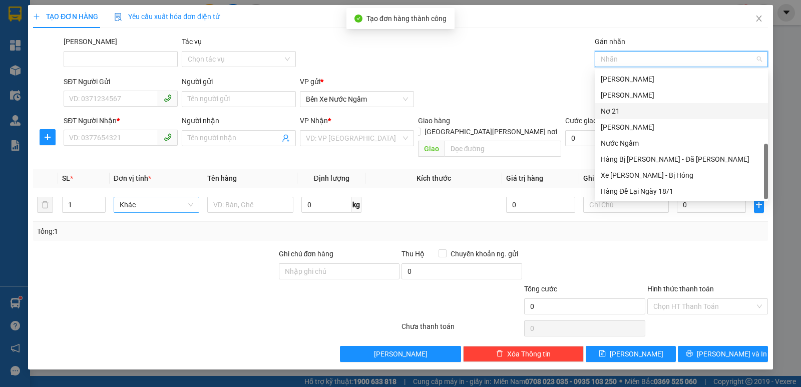
click at [615, 115] on div "Nơ 21" at bounding box center [681, 111] width 161 height 11
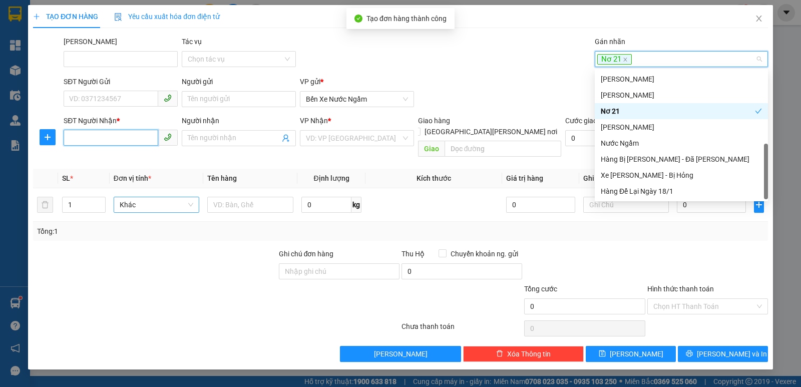
click at [119, 141] on input "SĐT Người Nhận *" at bounding box center [111, 138] width 95 height 16
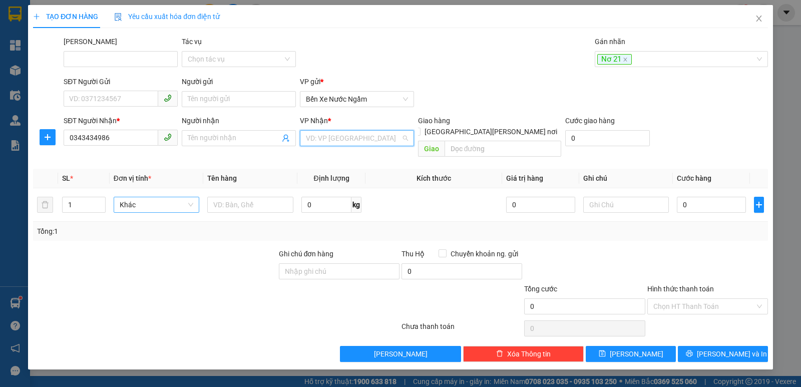
click at [353, 141] on input "search" at bounding box center [353, 138] width 95 height 15
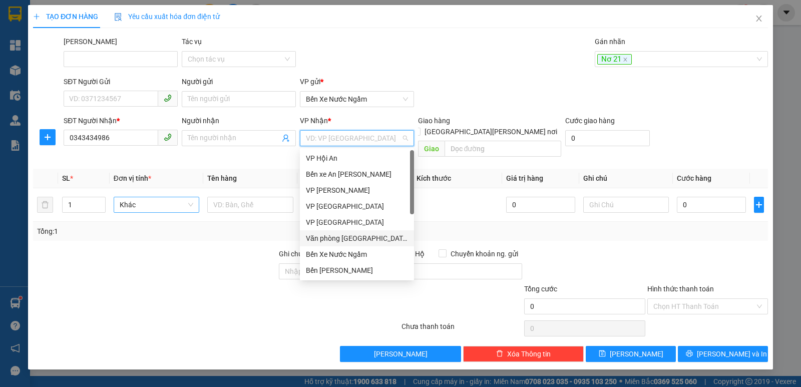
click at [347, 239] on div "Văn phòng [GEOGRAPHIC_DATA]" at bounding box center [357, 238] width 102 height 11
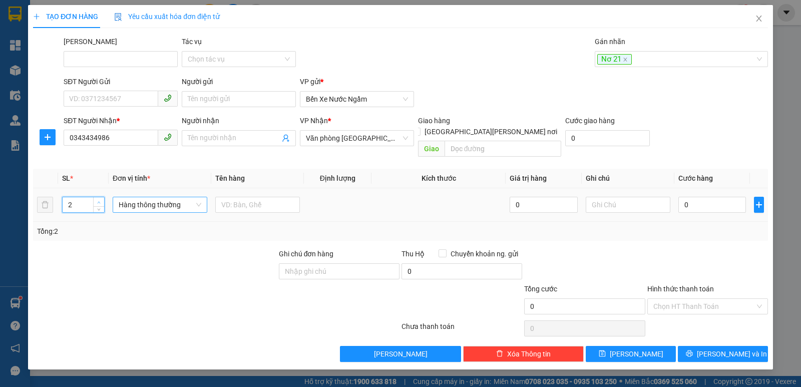
click at [98, 201] on icon "up" at bounding box center [99, 203] width 4 height 4
click at [140, 197] on span "Hàng thông thường" at bounding box center [160, 204] width 83 height 15
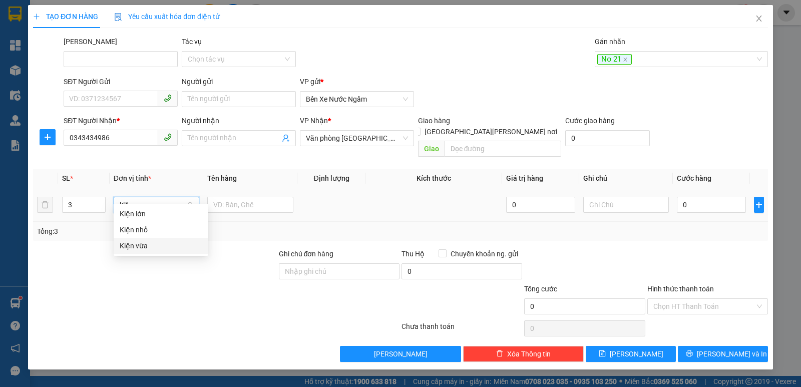
click at [127, 245] on div "Kiện vừa" at bounding box center [161, 245] width 83 height 11
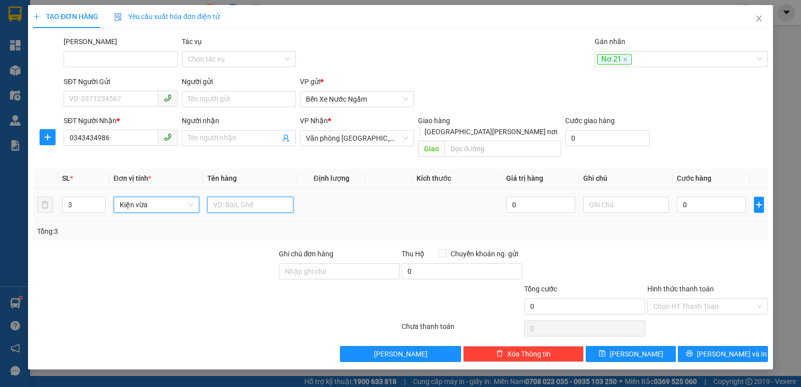
click at [225, 197] on input "text" at bounding box center [250, 205] width 86 height 16
click at [760, 201] on icon "plus" at bounding box center [759, 205] width 8 height 8
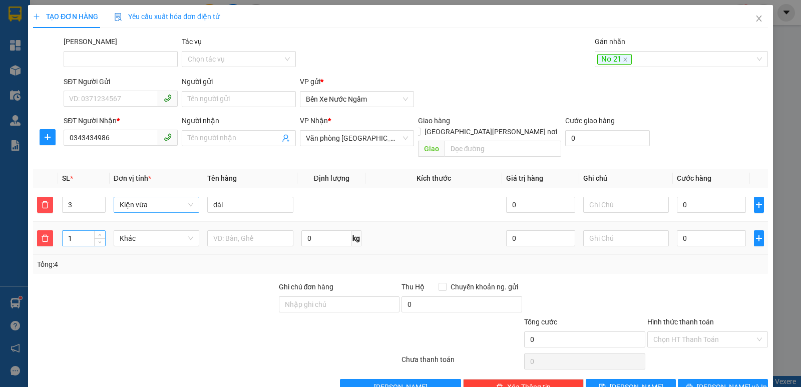
click at [79, 231] on input "1" at bounding box center [84, 238] width 42 height 15
click at [144, 231] on span "Khác" at bounding box center [157, 238] width 74 height 15
click at [124, 263] on div "Xô" at bounding box center [155, 263] width 73 height 11
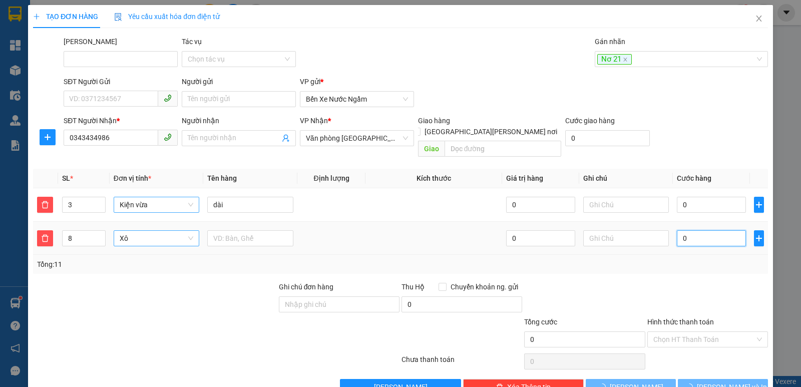
click at [677, 230] on input "0" at bounding box center [711, 238] width 69 height 16
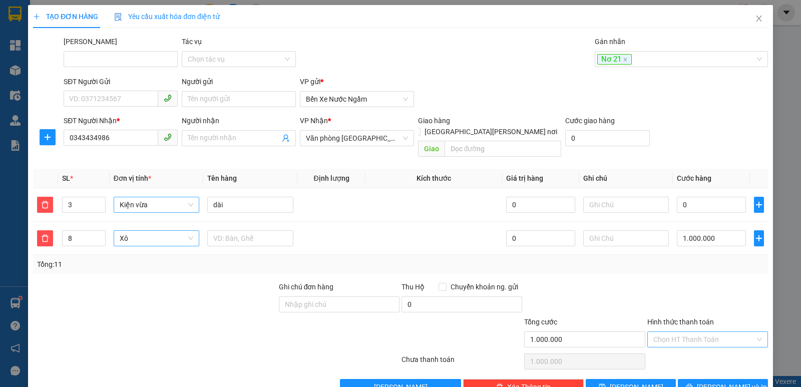
click at [682, 332] on input "Hình thức thanh toán" at bounding box center [704, 339] width 102 height 15
click at [668, 346] on div "Tại văn phòng" at bounding box center [701, 348] width 108 height 11
click at [607, 379] on button "[PERSON_NAME]" at bounding box center [631, 387] width 90 height 16
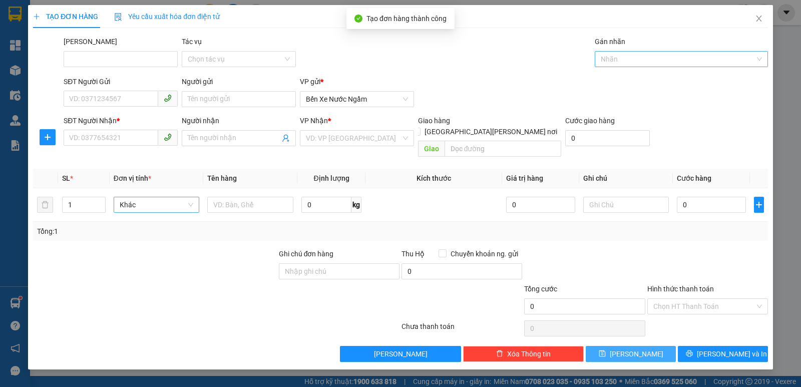
click at [624, 58] on div at bounding box center [676, 59] width 158 height 12
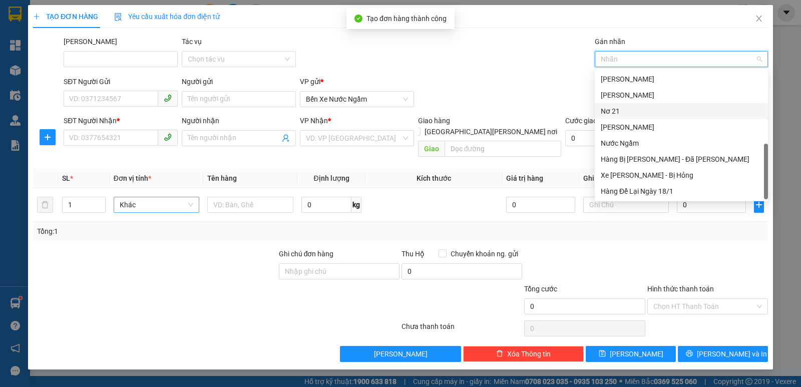
click at [612, 109] on div "Nơ 21" at bounding box center [681, 111] width 161 height 11
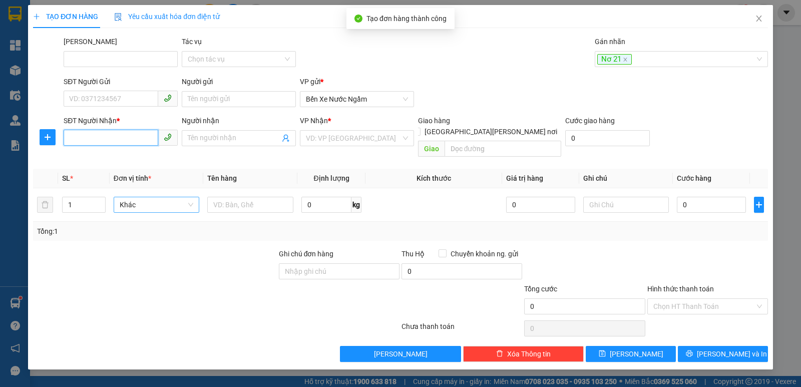
click at [112, 141] on input "SĐT Người Nhận *" at bounding box center [111, 138] width 95 height 16
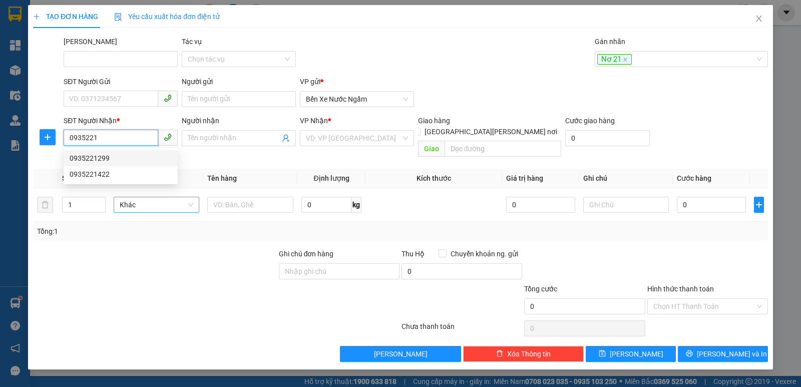
click at [98, 159] on div "0935221299" at bounding box center [121, 158] width 102 height 11
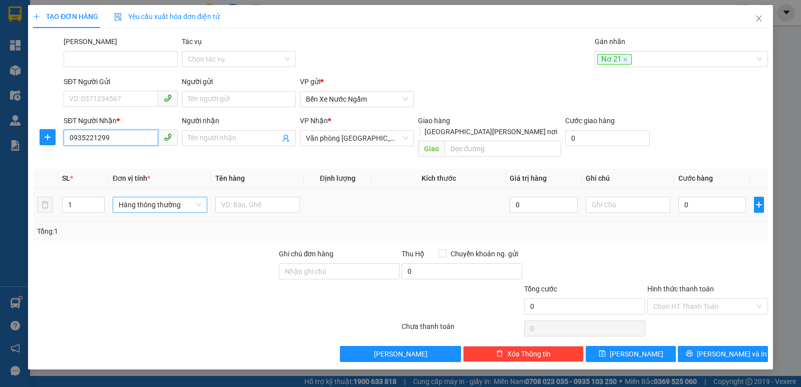
click at [133, 197] on span "Hàng thông thường" at bounding box center [160, 204] width 83 height 15
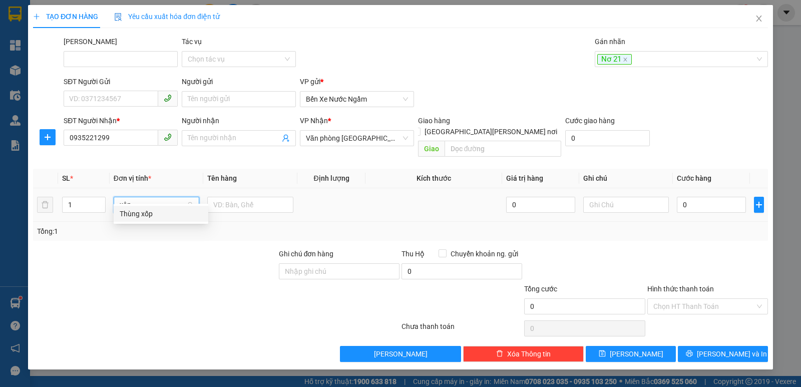
drag, startPoint x: 132, startPoint y: 214, endPoint x: 163, endPoint y: 214, distance: 31.0
click at [134, 214] on div "Thùng xốp" at bounding box center [161, 213] width 83 height 11
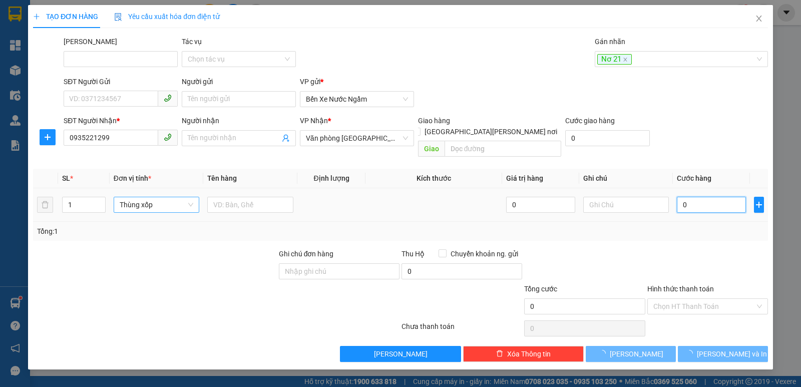
click at [694, 197] on input "0" at bounding box center [711, 205] width 69 height 16
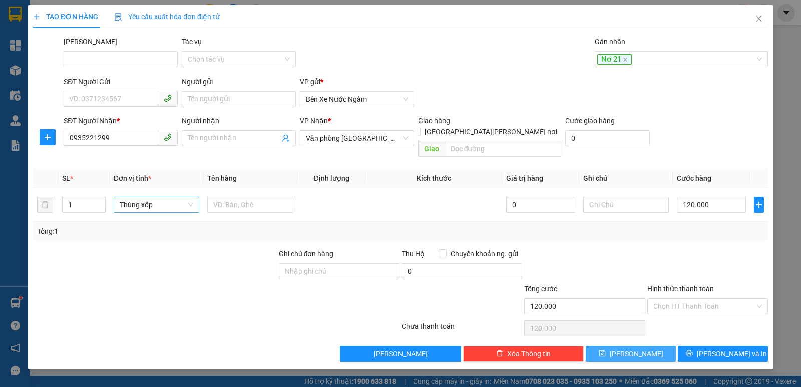
click at [621, 346] on button "[PERSON_NAME]" at bounding box center [631, 354] width 90 height 16
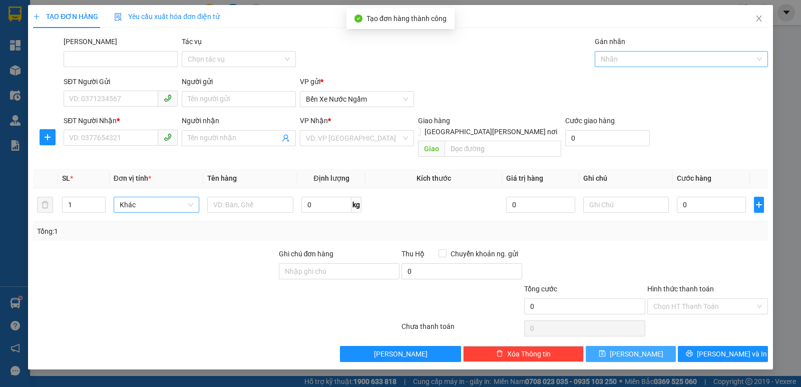
click at [616, 57] on div at bounding box center [676, 59] width 158 height 12
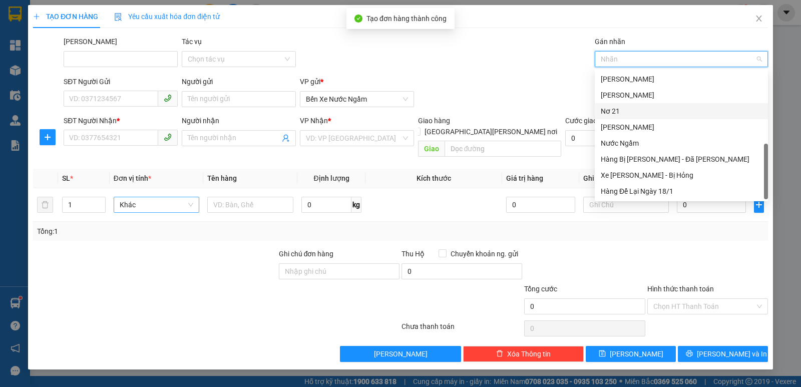
click at [611, 109] on div "Nơ 21" at bounding box center [681, 111] width 161 height 11
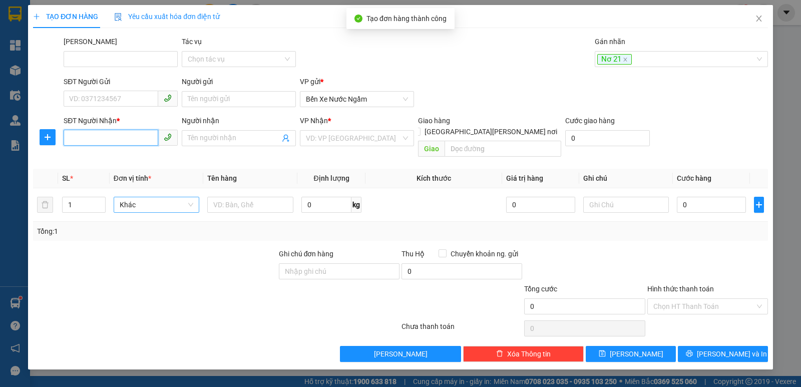
click at [102, 137] on input "SĐT Người Nhận *" at bounding box center [111, 138] width 95 height 16
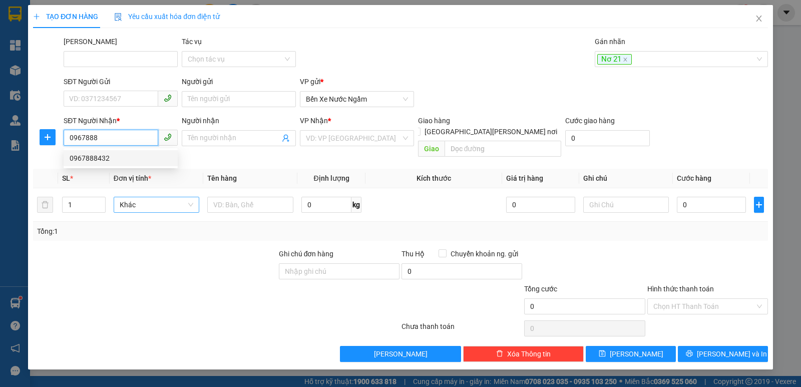
click at [101, 156] on div "0967888432" at bounding box center [121, 158] width 102 height 11
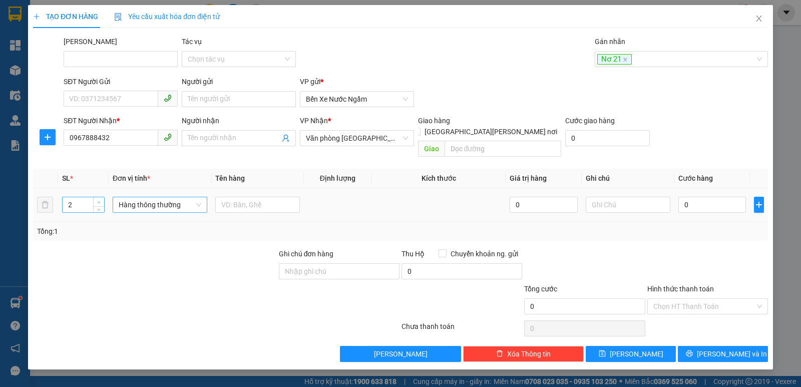
click at [99, 201] on icon "up" at bounding box center [99, 203] width 4 height 4
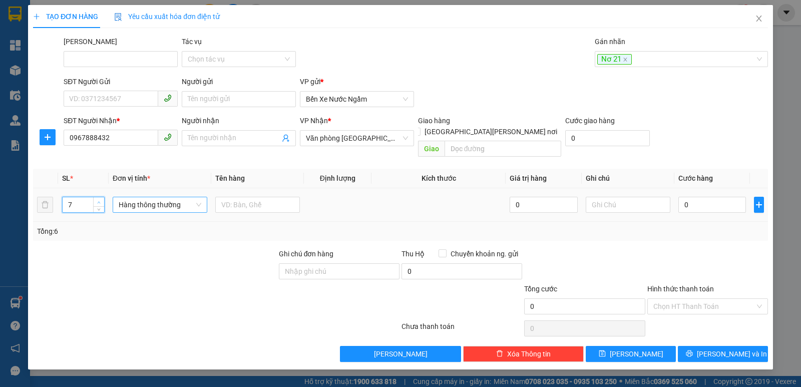
click at [99, 201] on icon "up" at bounding box center [99, 203] width 4 height 4
click at [143, 197] on span "Hàng thông thường" at bounding box center [160, 204] width 83 height 15
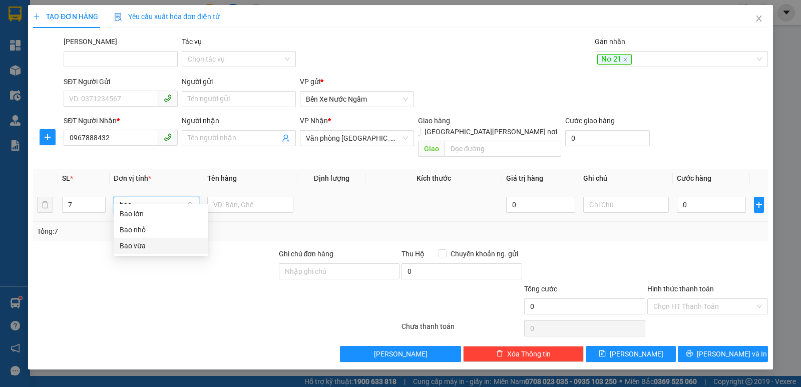
click at [129, 244] on div "Bao vừa" at bounding box center [161, 245] width 83 height 11
click at [701, 197] on input "0" at bounding box center [711, 205] width 69 height 16
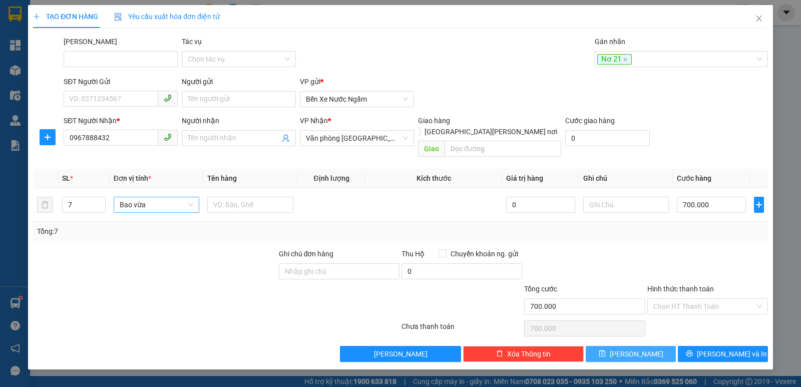
click at [627, 346] on button "[PERSON_NAME]" at bounding box center [631, 354] width 90 height 16
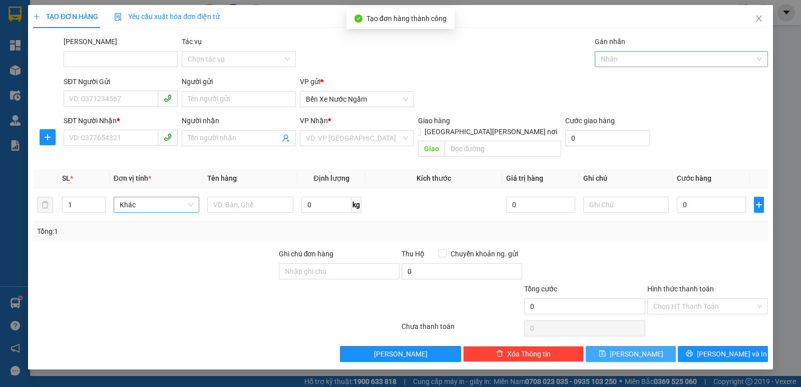
click at [620, 63] on div at bounding box center [676, 59] width 158 height 12
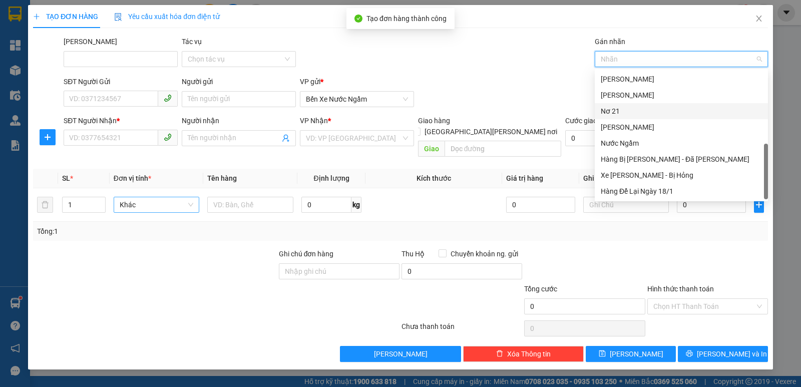
click at [611, 108] on div "Nơ 21" at bounding box center [681, 111] width 161 height 11
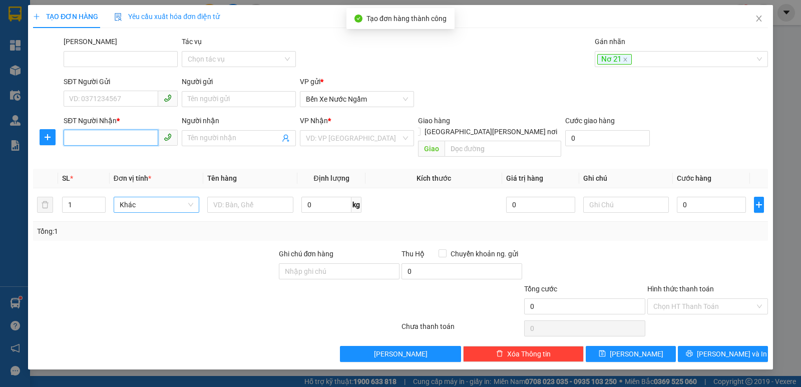
click at [86, 133] on input "SĐT Người Nhận *" at bounding box center [111, 138] width 95 height 16
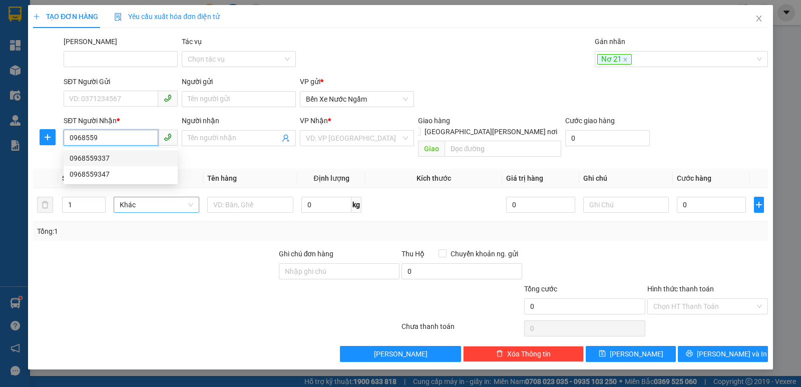
click at [89, 157] on div "0968559337" at bounding box center [121, 158] width 102 height 11
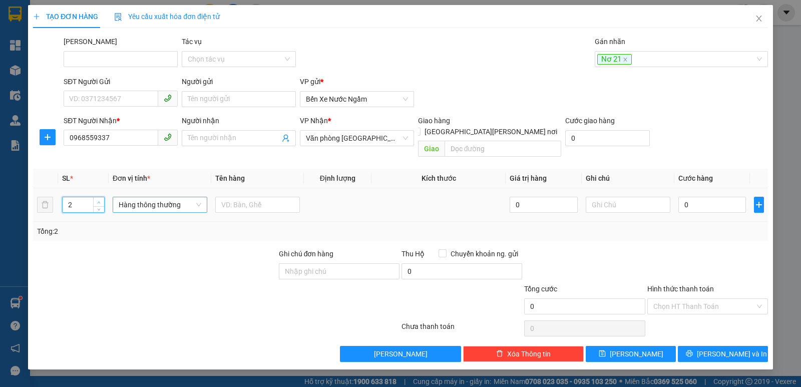
click at [99, 197] on span "Increase Value" at bounding box center [98, 201] width 11 height 9
click at [163, 197] on span "Hàng thông thường" at bounding box center [160, 204] width 83 height 15
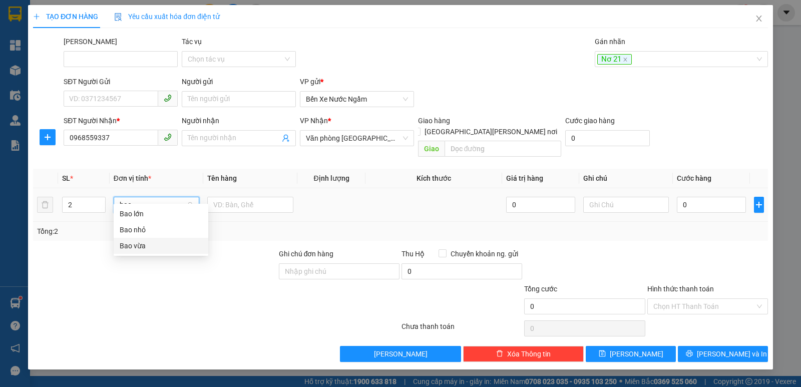
click at [140, 244] on div "Bao vừa" at bounding box center [161, 245] width 83 height 11
click at [690, 197] on input "0" at bounding box center [711, 205] width 69 height 16
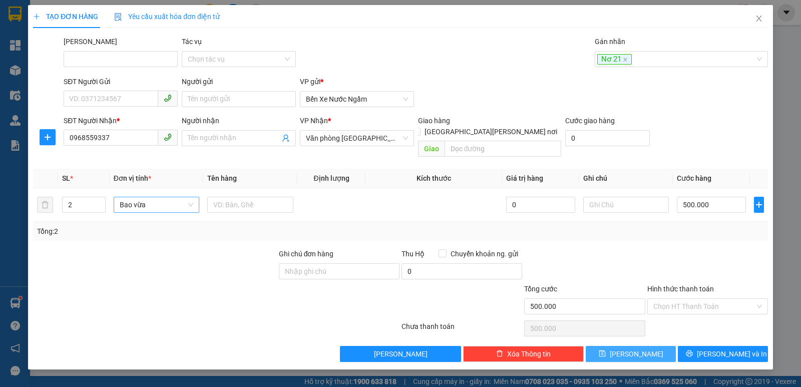
click at [617, 346] on button "[PERSON_NAME]" at bounding box center [631, 354] width 90 height 16
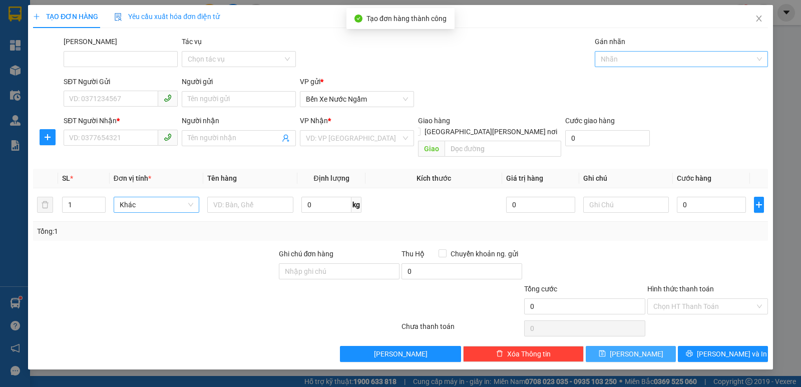
click at [626, 55] on div at bounding box center [676, 59] width 158 height 12
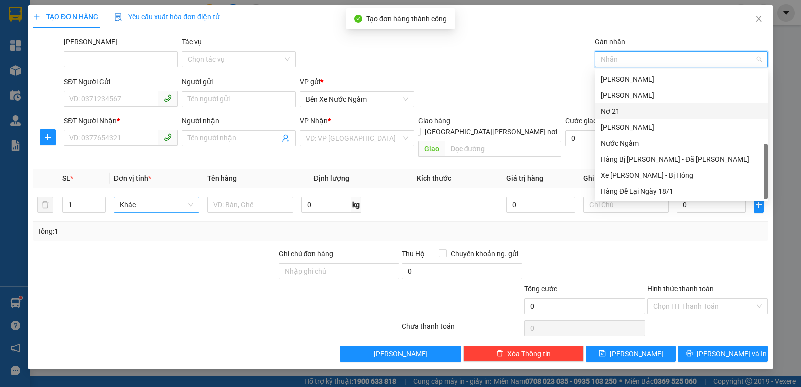
click at [607, 114] on div "Nơ 21" at bounding box center [681, 111] width 161 height 11
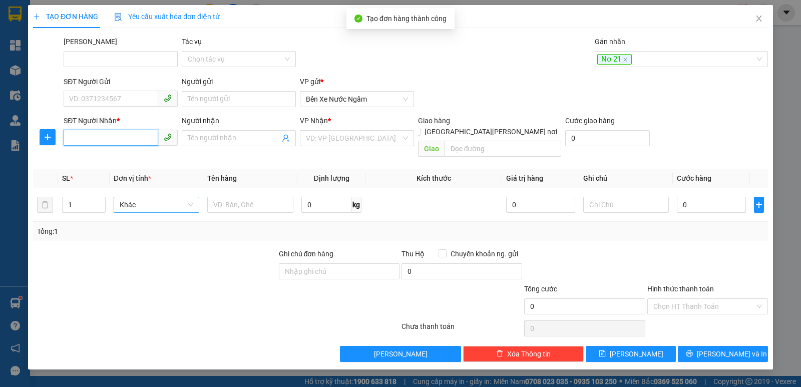
click at [104, 138] on input "SĐT Người Nhận *" at bounding box center [111, 138] width 95 height 16
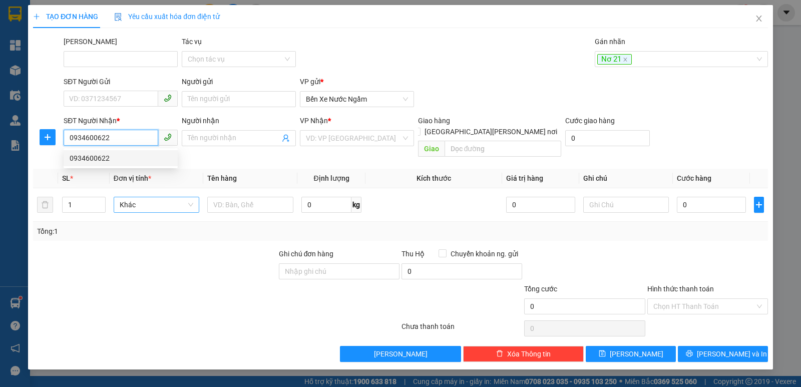
click at [100, 153] on div "0934600622" at bounding box center [121, 158] width 102 height 11
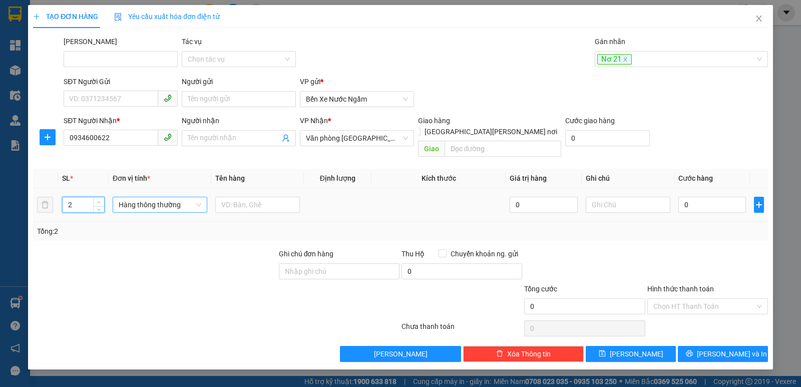
click at [98, 201] on icon "up" at bounding box center [99, 203] width 4 height 4
click at [162, 197] on span "Hàng thông thường" at bounding box center [160, 204] width 83 height 15
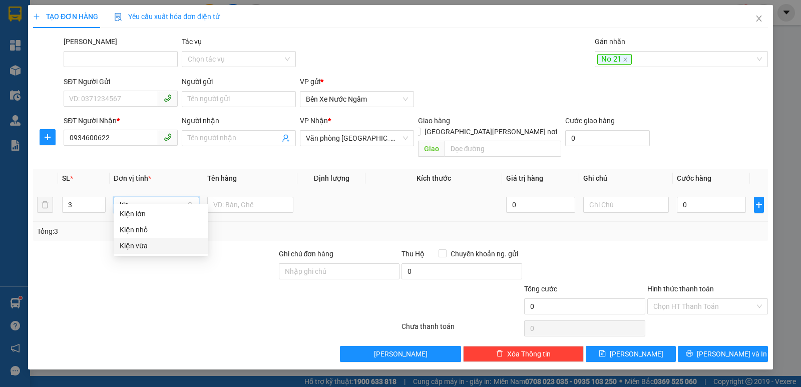
click at [133, 242] on div "Kiện vừa" at bounding box center [161, 245] width 83 height 11
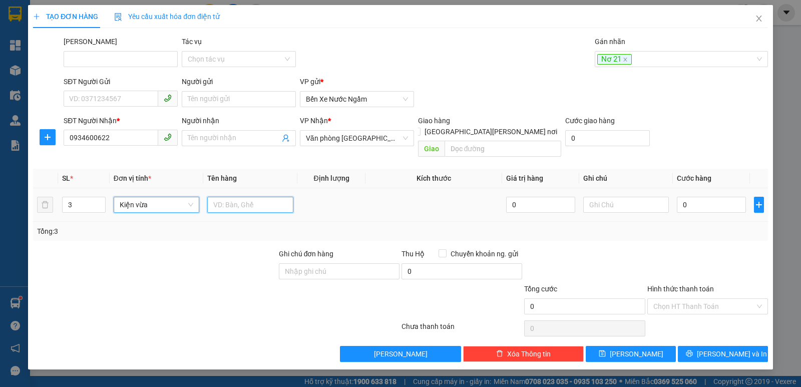
click at [229, 197] on input "text" at bounding box center [250, 205] width 86 height 16
click at [759, 202] on icon "plus" at bounding box center [758, 205] width 1 height 7
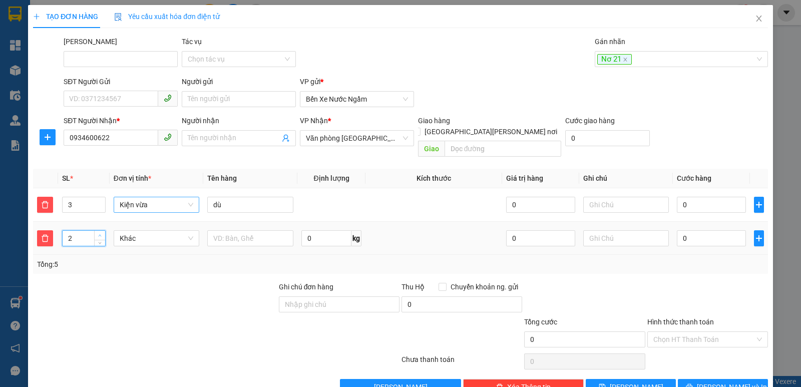
click at [99, 233] on span "up" at bounding box center [100, 236] width 6 height 6
click at [120, 231] on span "Khác" at bounding box center [157, 238] width 74 height 15
drag, startPoint x: 139, startPoint y: 280, endPoint x: 237, endPoint y: 279, distance: 98.6
click at [140, 280] on div "Kiện vừa" at bounding box center [155, 279] width 73 height 11
click at [694, 232] on input "0" at bounding box center [711, 238] width 69 height 16
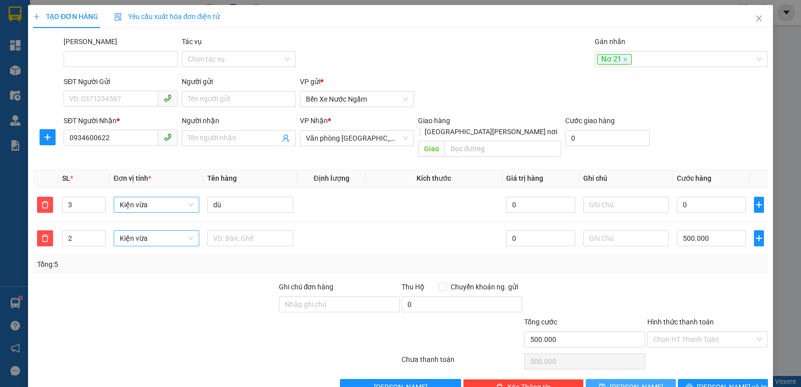
click at [623, 379] on button "[PERSON_NAME]" at bounding box center [631, 387] width 90 height 16
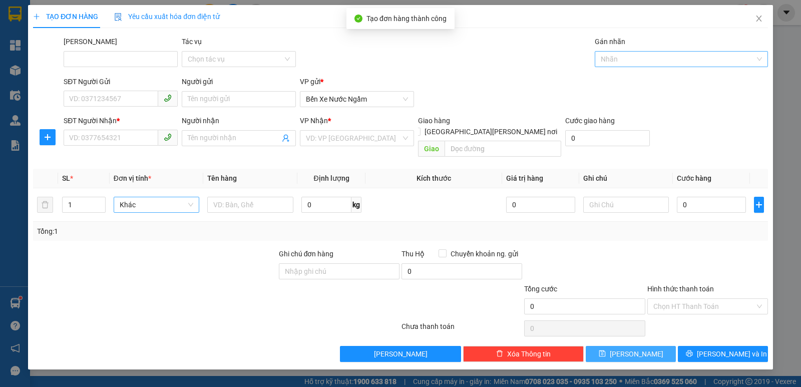
click at [617, 59] on div at bounding box center [676, 59] width 158 height 12
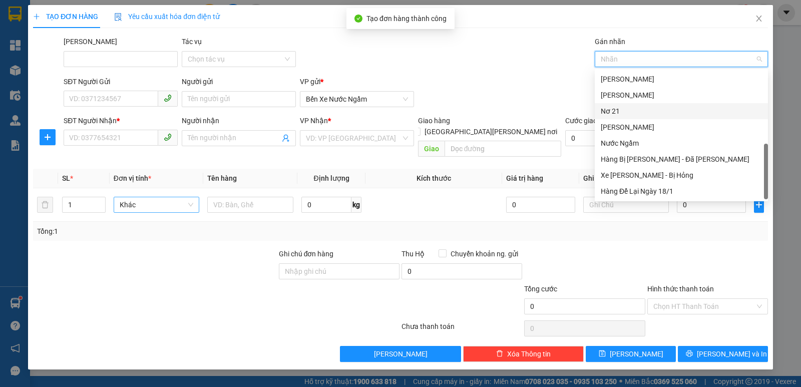
click at [617, 112] on div "Nơ 21" at bounding box center [681, 111] width 161 height 11
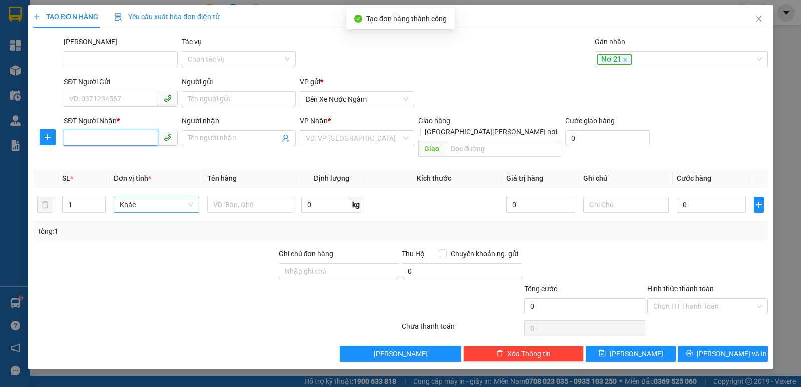
click at [91, 138] on input "SĐT Người Nhận *" at bounding box center [111, 138] width 95 height 16
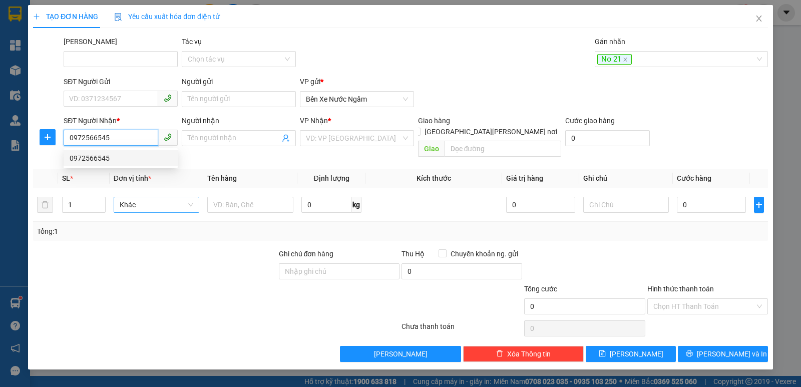
click at [88, 158] on div "0972566545" at bounding box center [121, 158] width 102 height 11
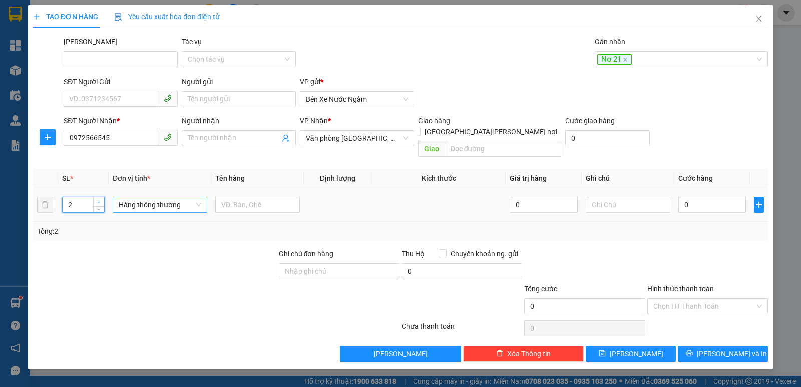
click at [98, 199] on span "up" at bounding box center [99, 202] width 6 height 6
click at [141, 197] on span "Hàng thông thường" at bounding box center [160, 204] width 83 height 15
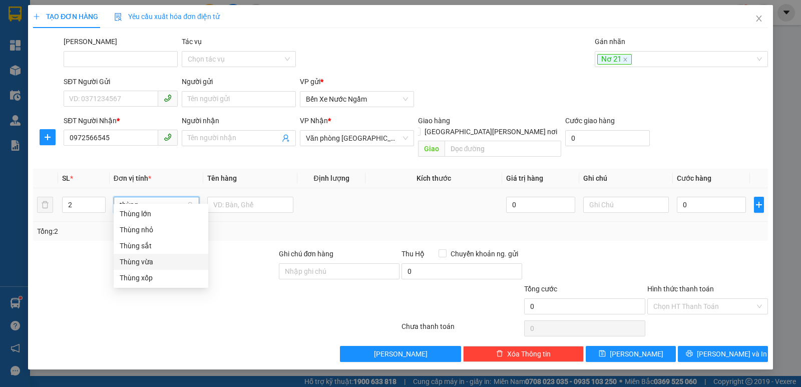
click at [133, 266] on div "Thùng vừa" at bounding box center [161, 261] width 83 height 11
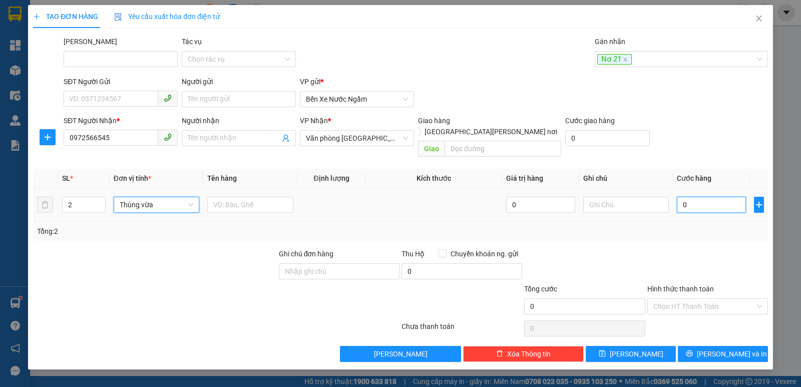
click at [688, 197] on input "0" at bounding box center [711, 205] width 69 height 16
click at [628, 346] on button "[PERSON_NAME]" at bounding box center [631, 354] width 90 height 16
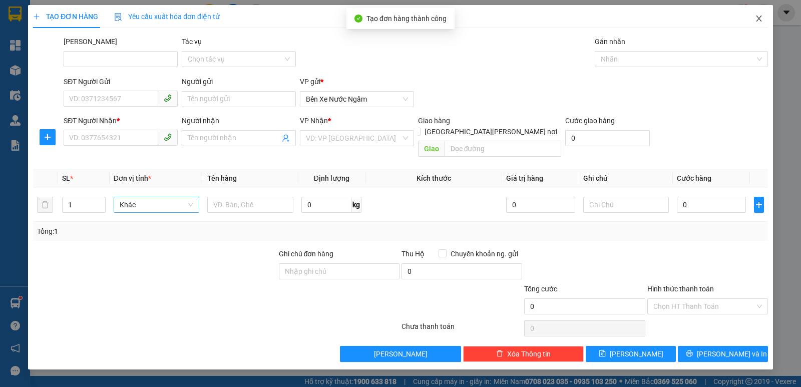
click at [760, 19] on icon "close" at bounding box center [759, 19] width 8 height 8
